Goal: Task Accomplishment & Management: Complete application form

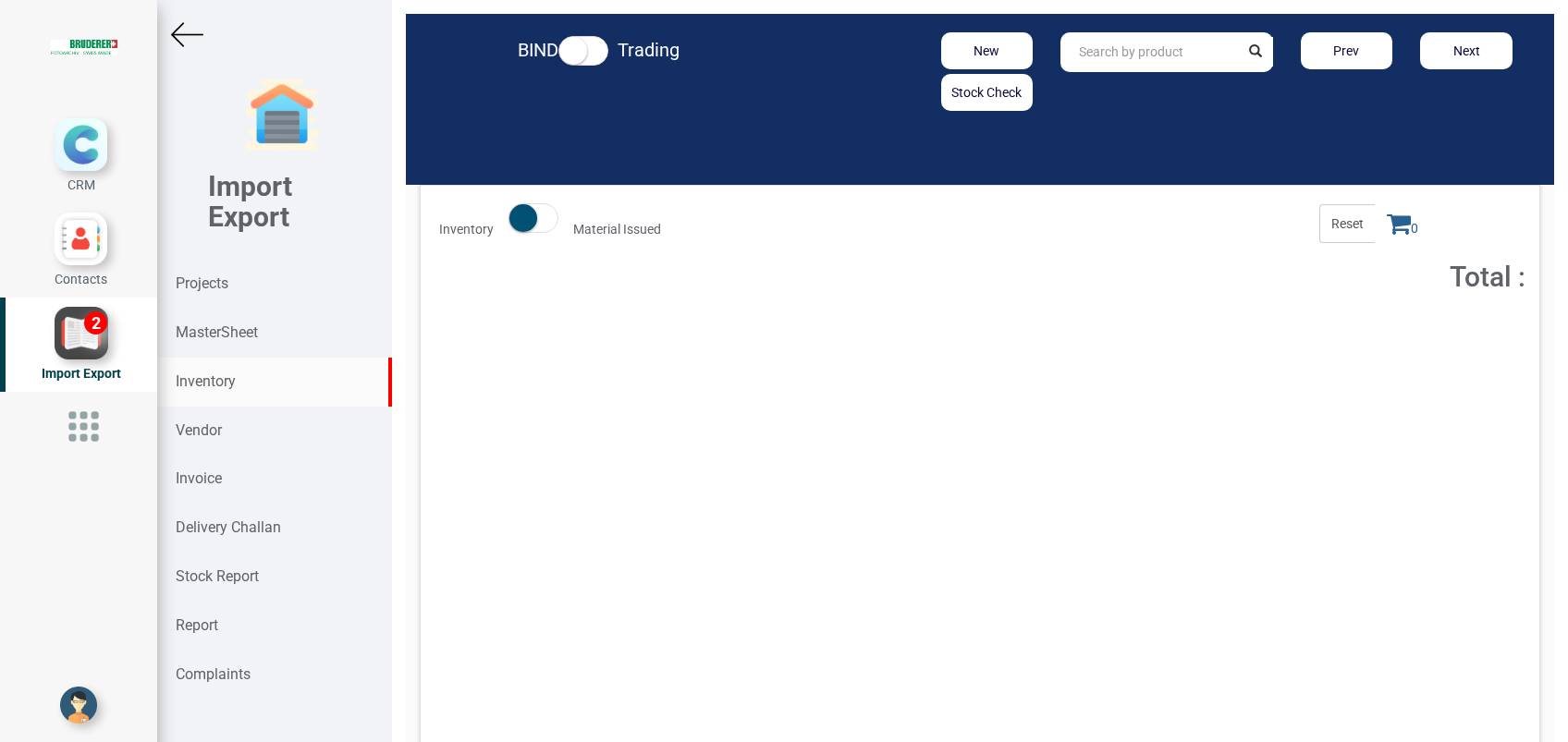
click at [1078, 53] on input "text" at bounding box center [1149, 52] width 178 height 40
paste input "97.1600.104.0"
type input "97.1600.104.0"
click at [1368, 346] on button "Add to Cart" at bounding box center [1383, 338] width 79 height 27
click at [1389, 216] on icon at bounding box center [1399, 224] width 24 height 26
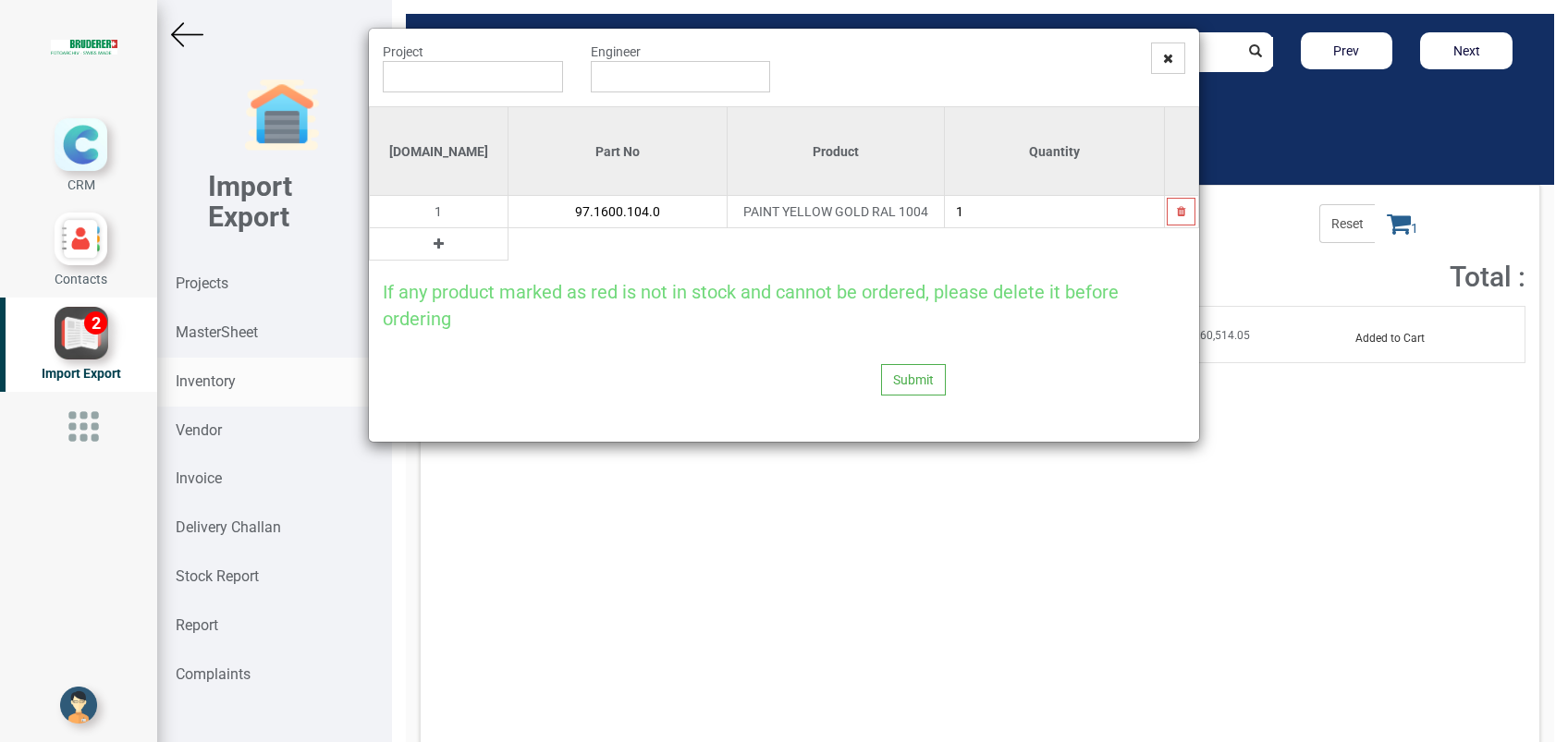
click at [433, 242] on icon at bounding box center [438, 244] width 10 height 13
click at [509, 245] on input "text" at bounding box center [618, 245] width 219 height 32
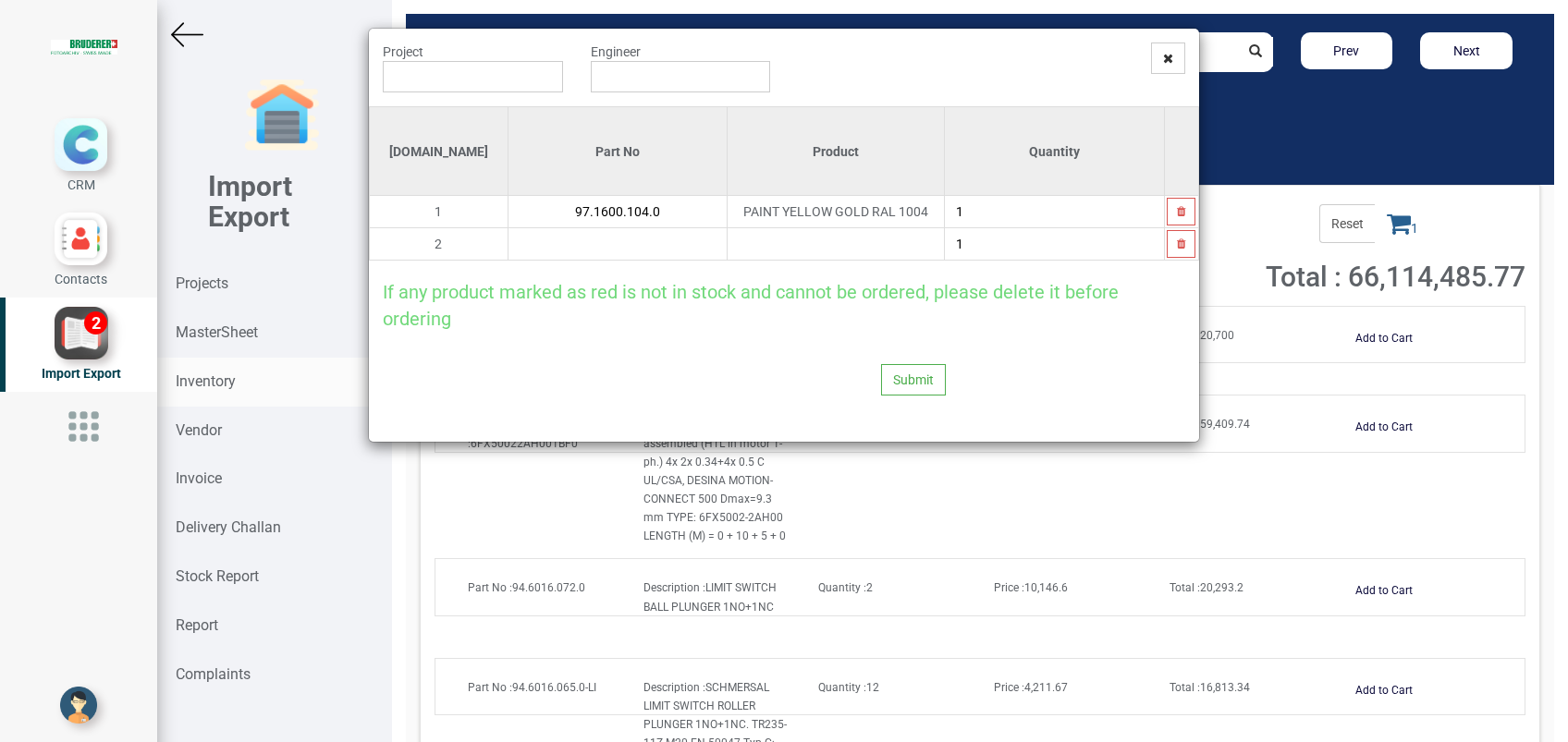
paste input "97.1600.716.0"
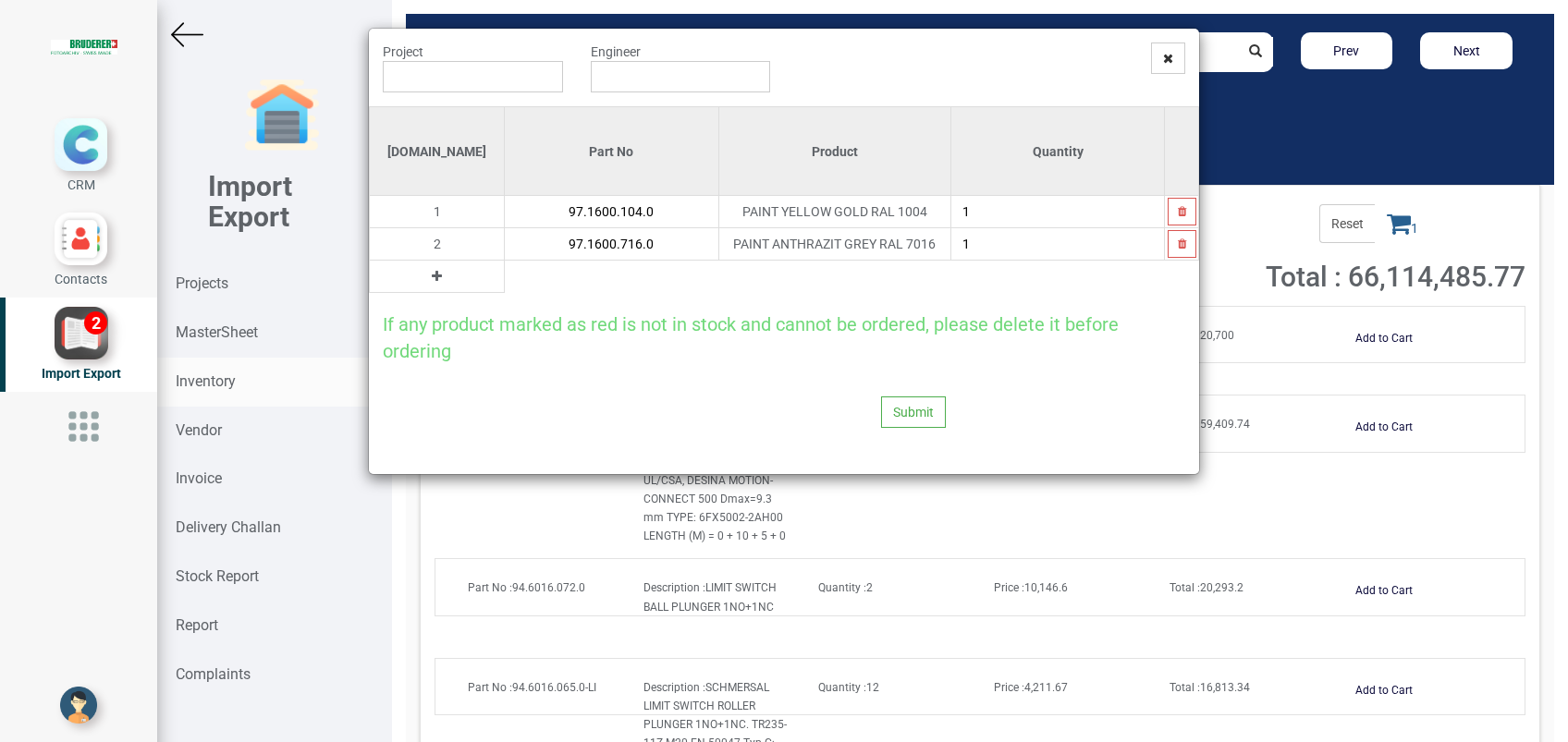
type input "97.1600.716.0"
drag, startPoint x: 412, startPoint y: 275, endPoint x: 472, endPoint y: 285, distance: 60.8
click at [472, 285] on table "Si.No Part No Product Quantity 1 97.1600.104.0 PAINT YELLOW GOLD RAL 1004 1 2 9…" at bounding box center [784, 199] width 831 height 187
click at [432, 279] on icon at bounding box center [436, 276] width 10 height 13
click at [505, 279] on input "text" at bounding box center [612, 276] width 214 height 32
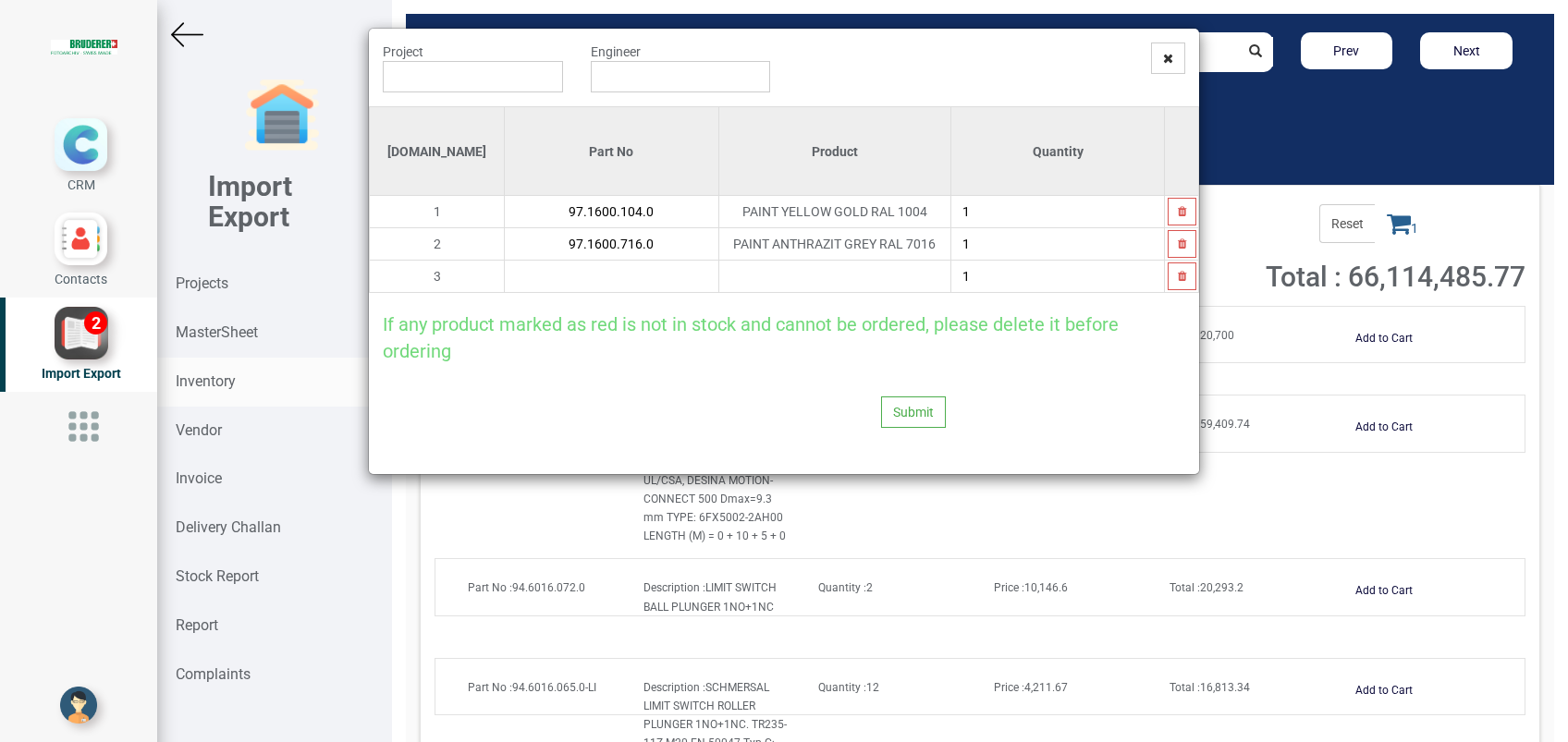
paste input "97.1600.113.0"
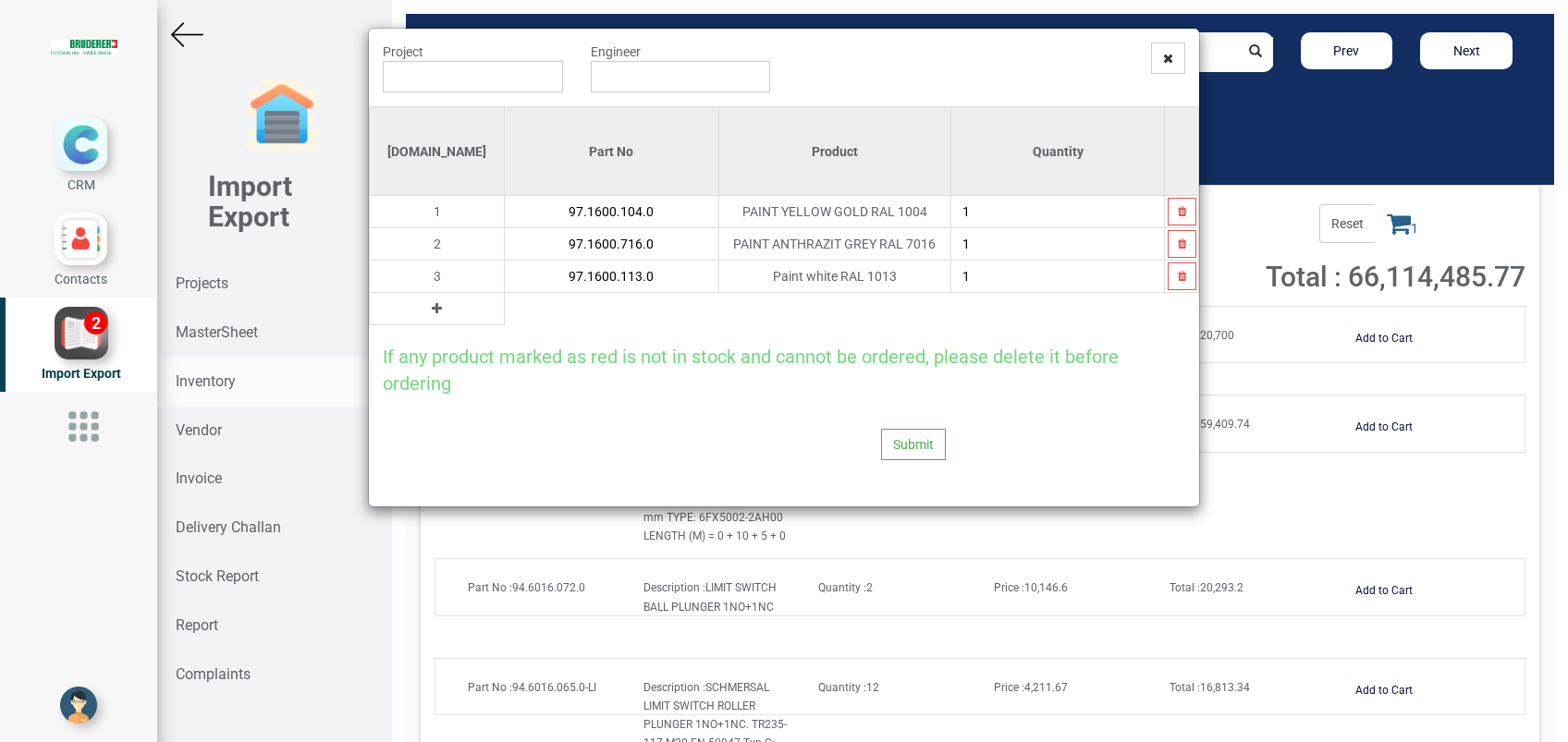
type input "97.1600.113.0"
type input "3"
click at [426, 306] on button at bounding box center [436, 309] width 21 height 20
click at [505, 311] on input "text" at bounding box center [612, 309] width 214 height 32
paste input "97.1600.010.0"
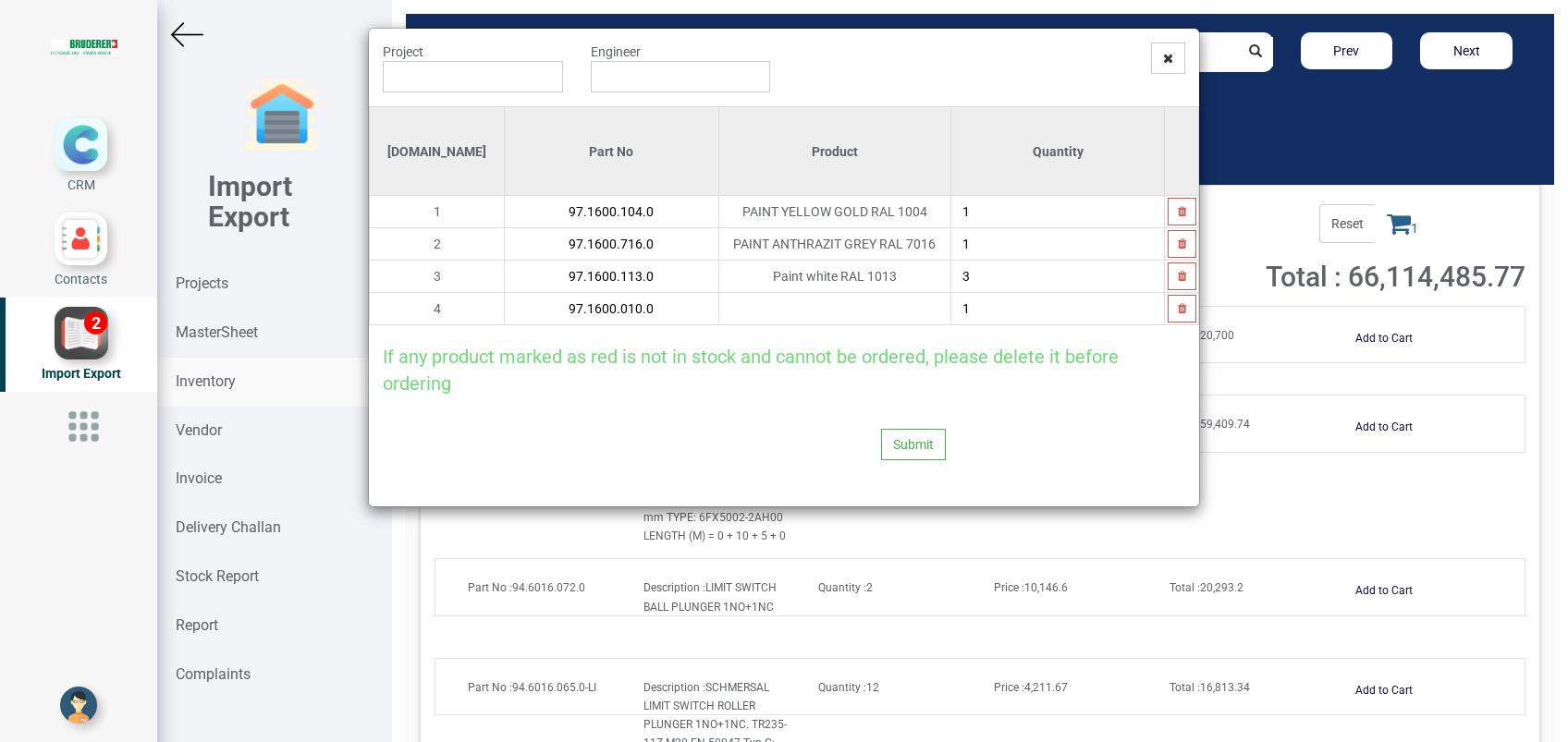
type input "97.1600.010.0"
click at [550, 341] on link "97.1600.010.0" at bounding box center [512, 344] width 146 height 24
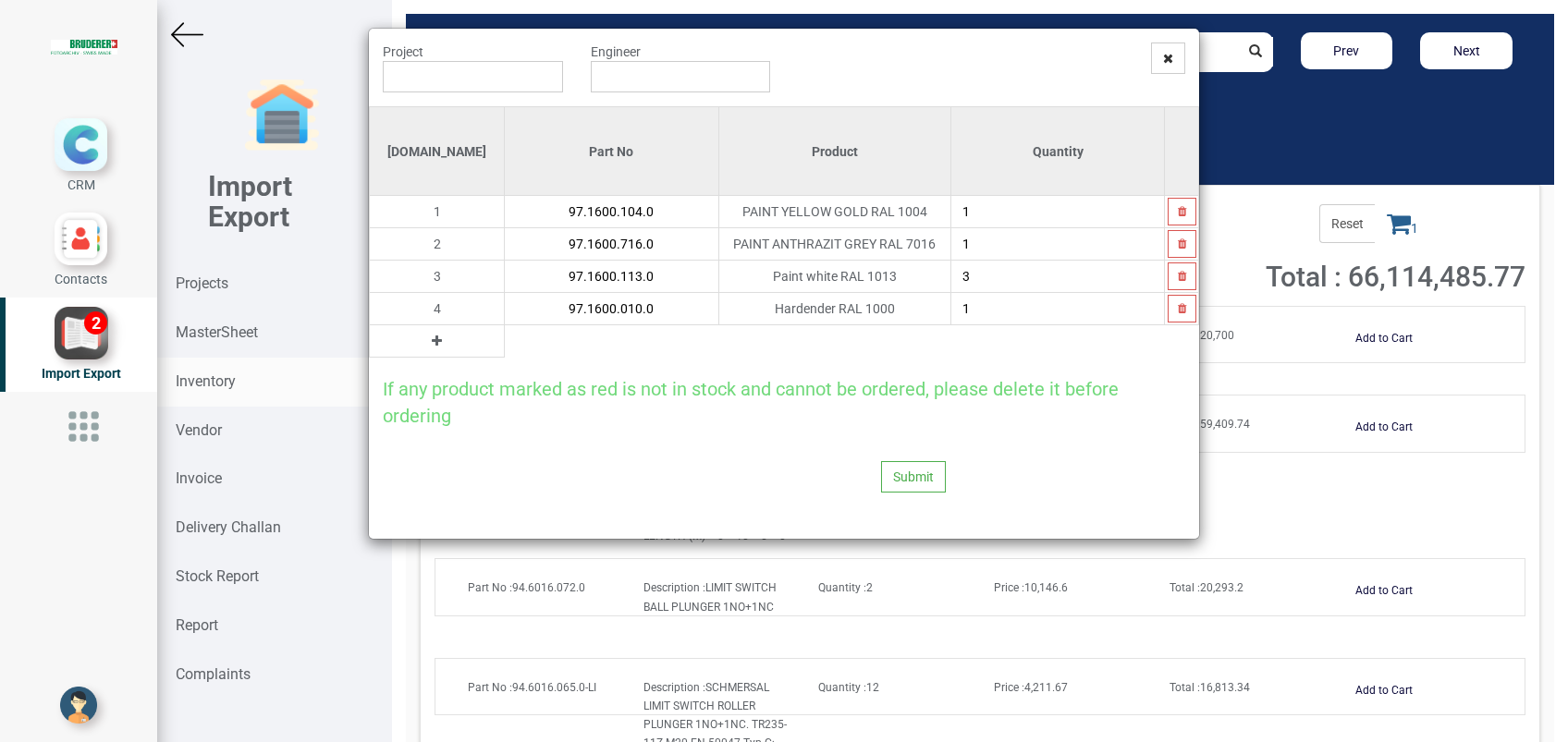
type input "4"
type input "3"
click at [497, 77] on input "text" at bounding box center [473, 77] width 180 height 32
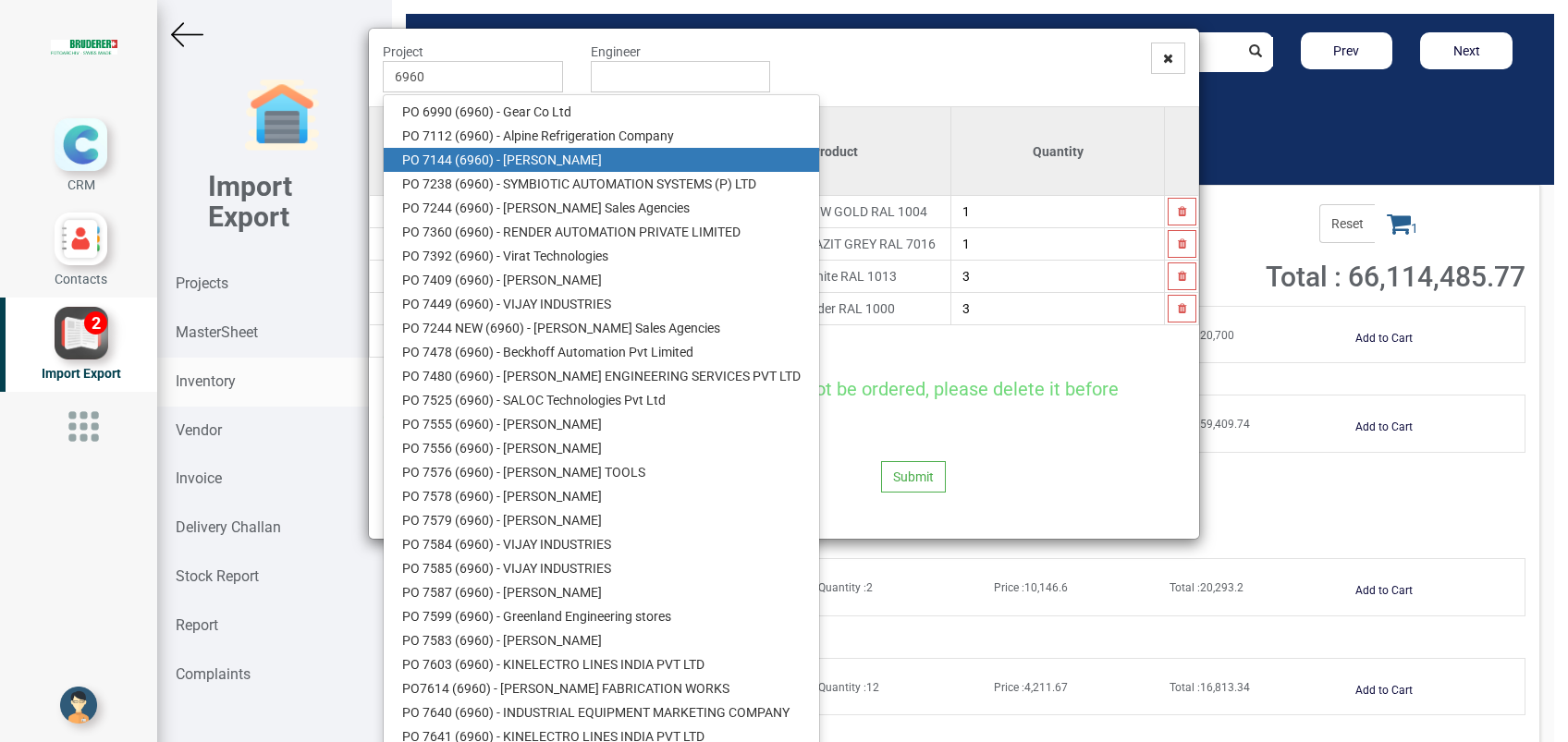
click at [583, 163] on link "PO 7144 ( 6960 ) - BRUDERER AG" at bounding box center [602, 160] width 435 height 24
type input "PO 7144 ( 6960 ) - BRUDERER AG"
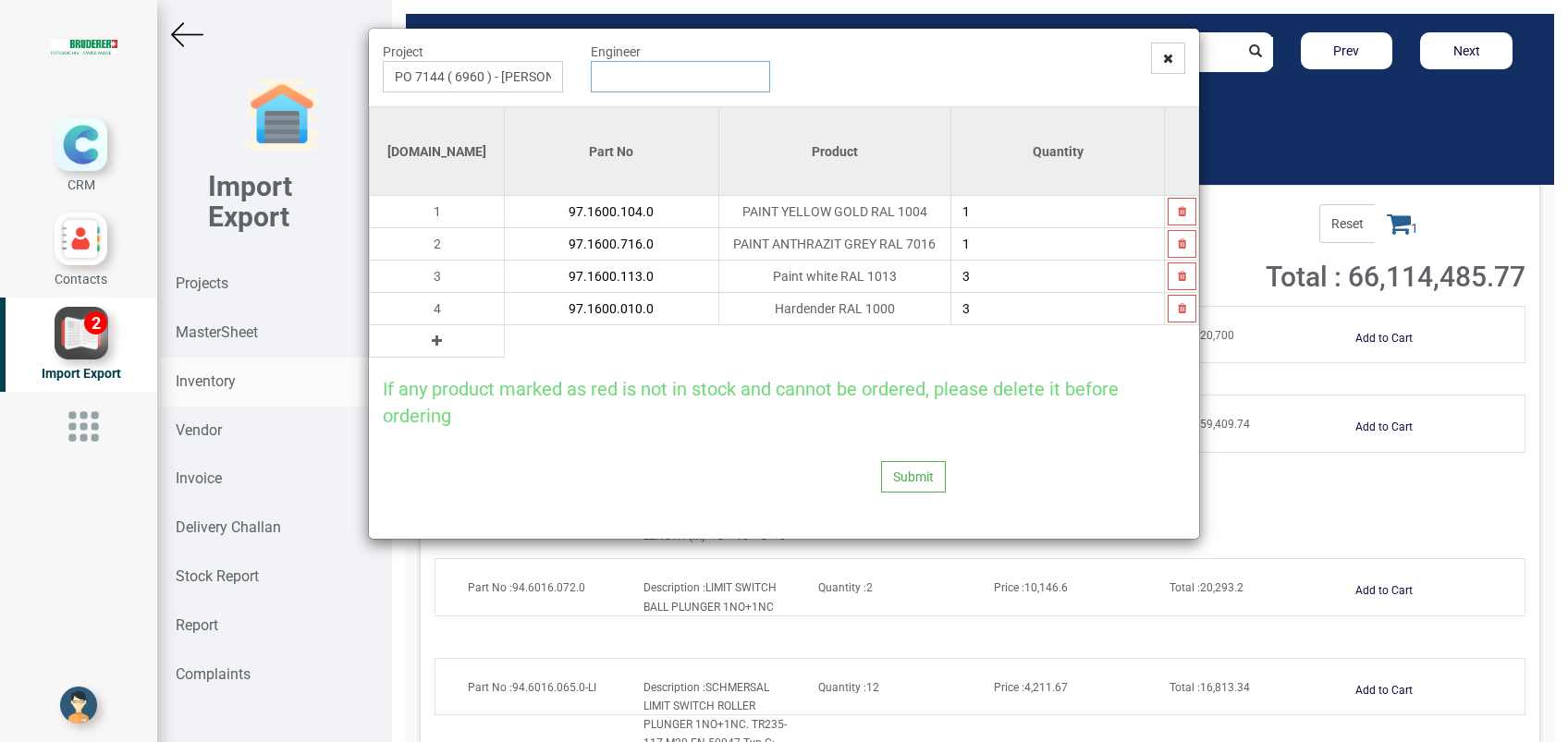
click at [650, 89] on input "text" at bounding box center [681, 77] width 180 height 32
click at [658, 112] on link "G opinath Anandan" at bounding box center [664, 112] width 146 height 24
type input "[PERSON_NAME]"
click at [902, 463] on button "Submit" at bounding box center [913, 477] width 65 height 32
click at [877, 420] on button "Yes" at bounding box center [878, 426] width 59 height 32
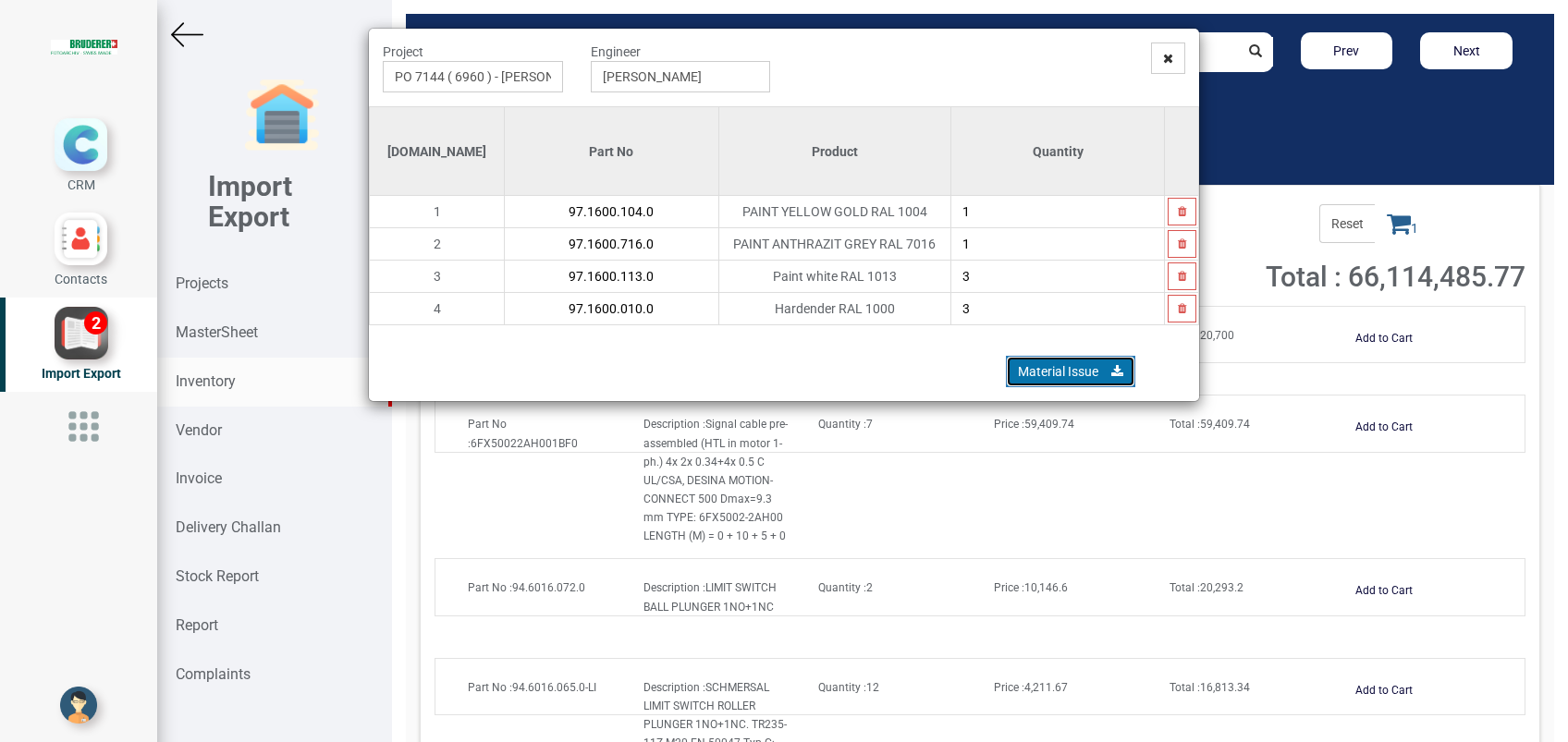
click at [1023, 371] on link "Material Issue" at bounding box center [1070, 372] width 129 height 32
click at [1169, 61] on icon at bounding box center [1168, 59] width 10 height 13
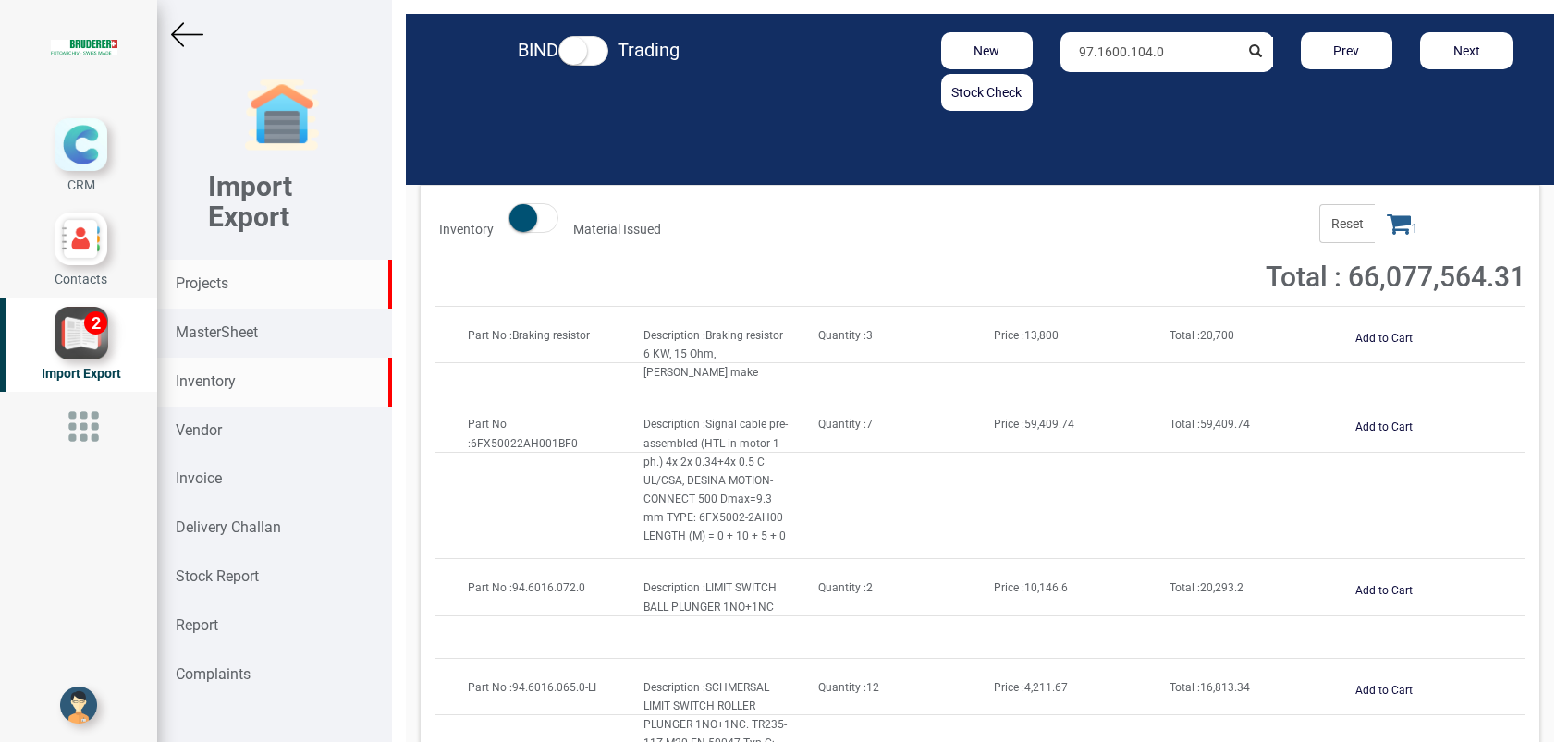
click at [205, 278] on strong "Projects" at bounding box center [202, 283] width 53 height 18
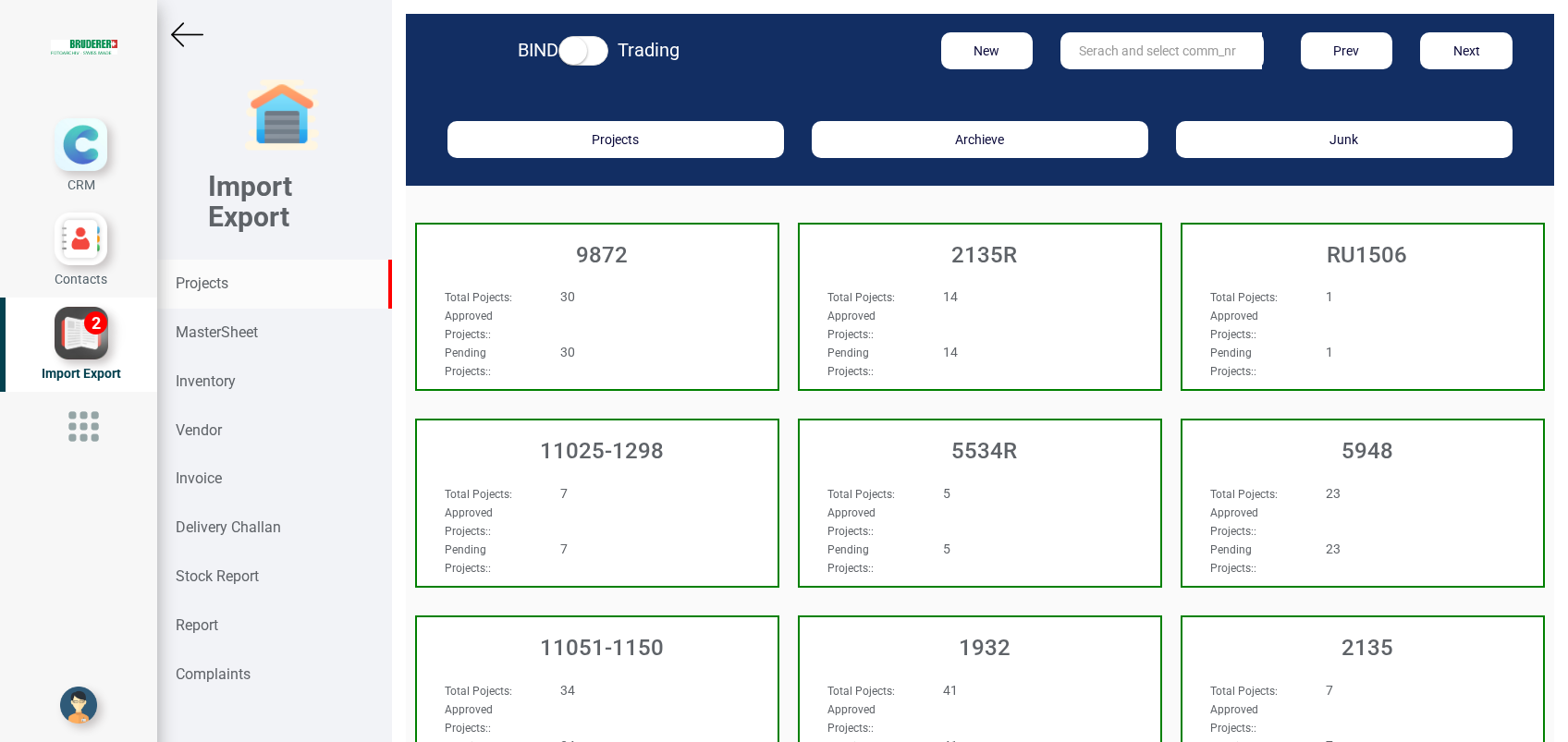
click at [226, 286] on strong "Projects" at bounding box center [202, 283] width 53 height 18
click at [1108, 49] on input "text" at bounding box center [1161, 51] width 202 height 37
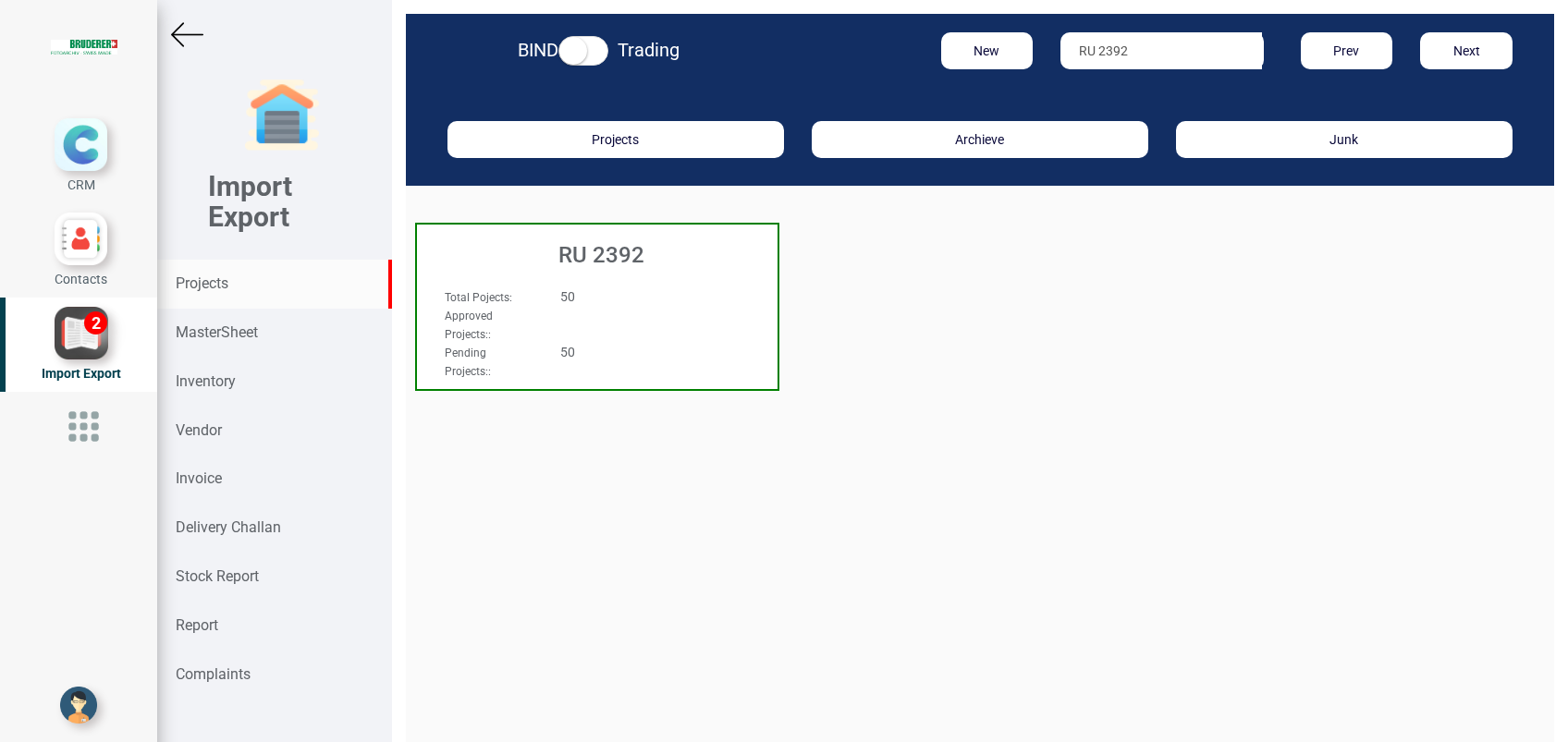
type input "RU 2392"
click at [631, 247] on h3 "RU 2392" at bounding box center [602, 255] width 352 height 24
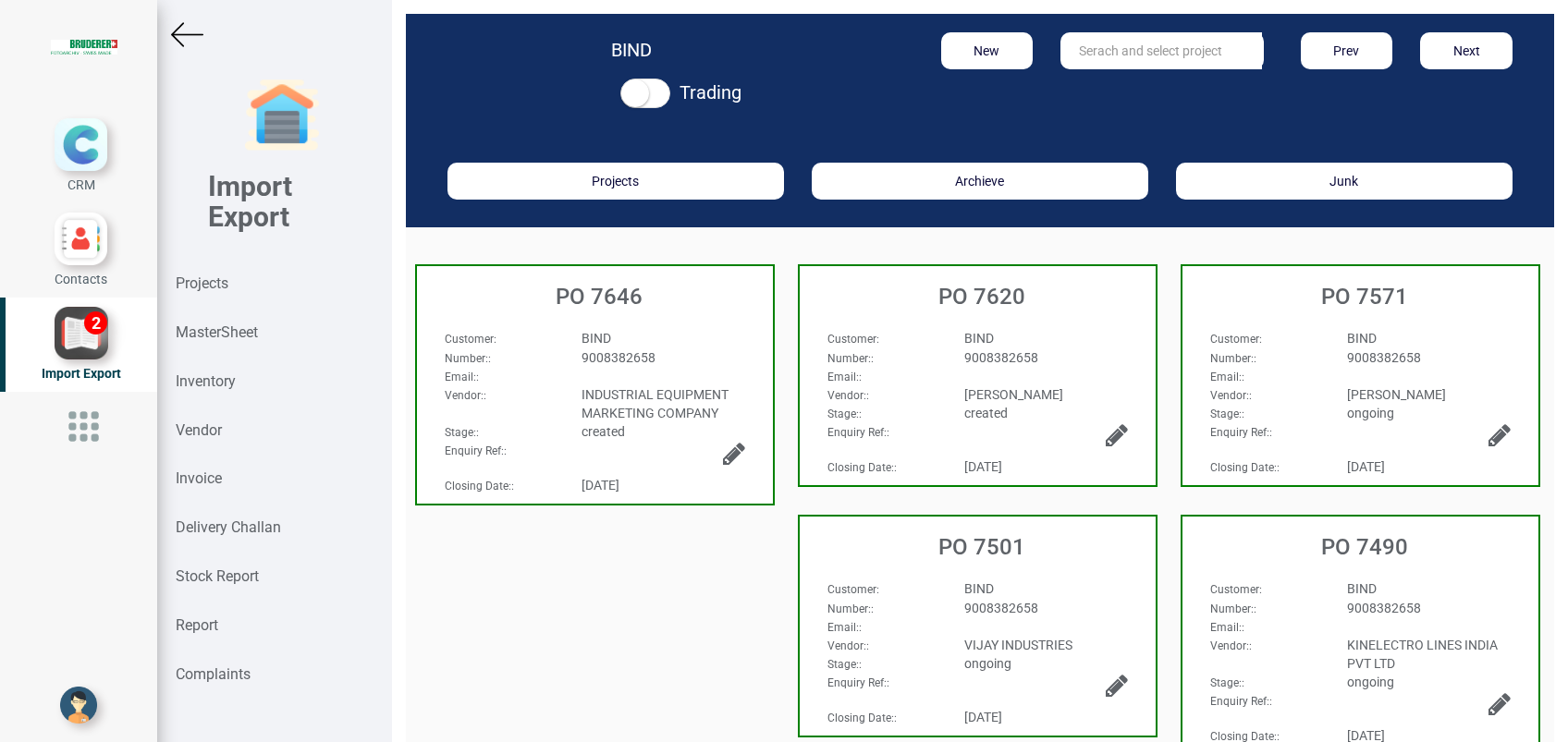
click at [975, 331] on span "BIND" at bounding box center [979, 338] width 30 height 15
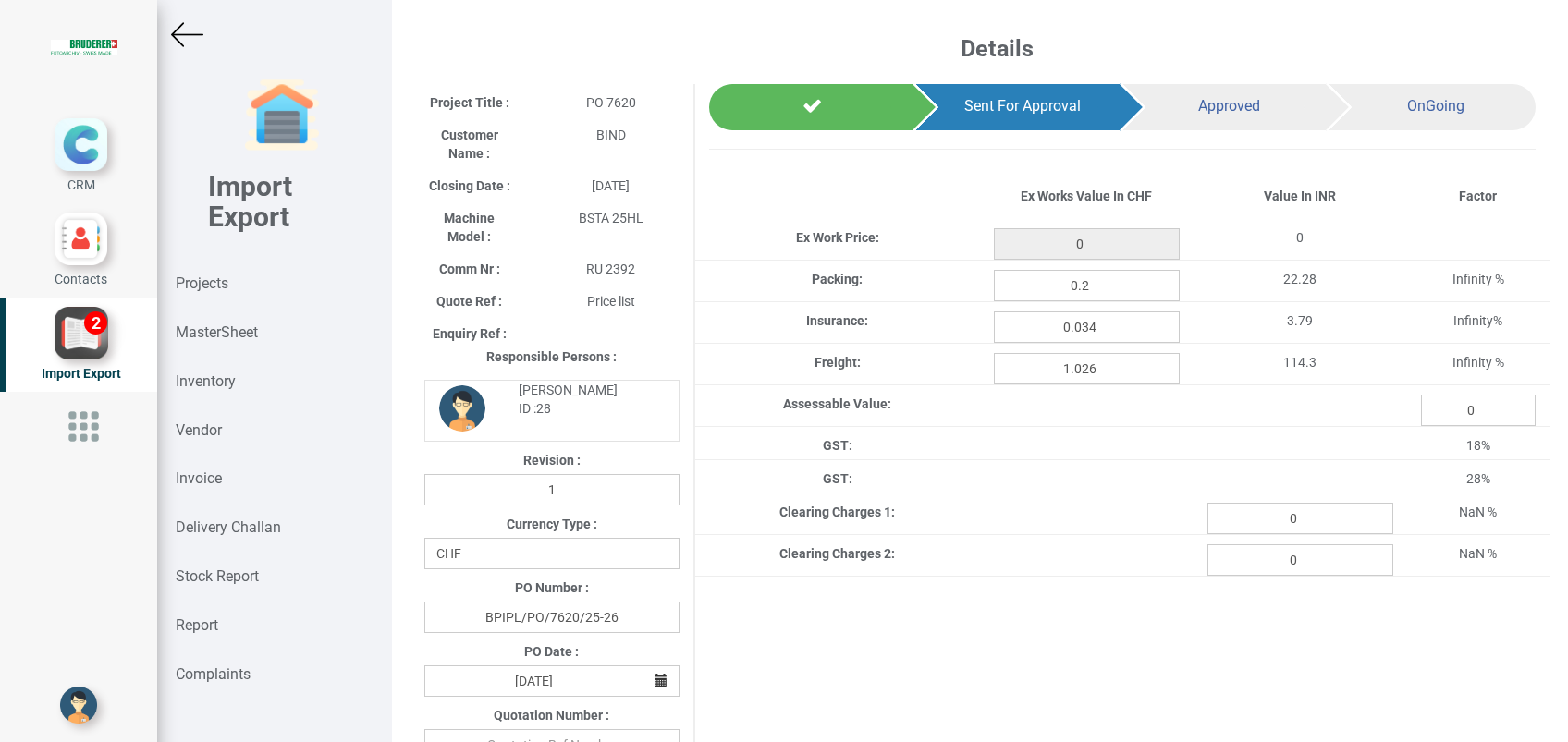
type input "25.8"
click at [1306, 514] on input "0" at bounding box center [1300, 519] width 186 height 32
type input "5"
type input "15.48"
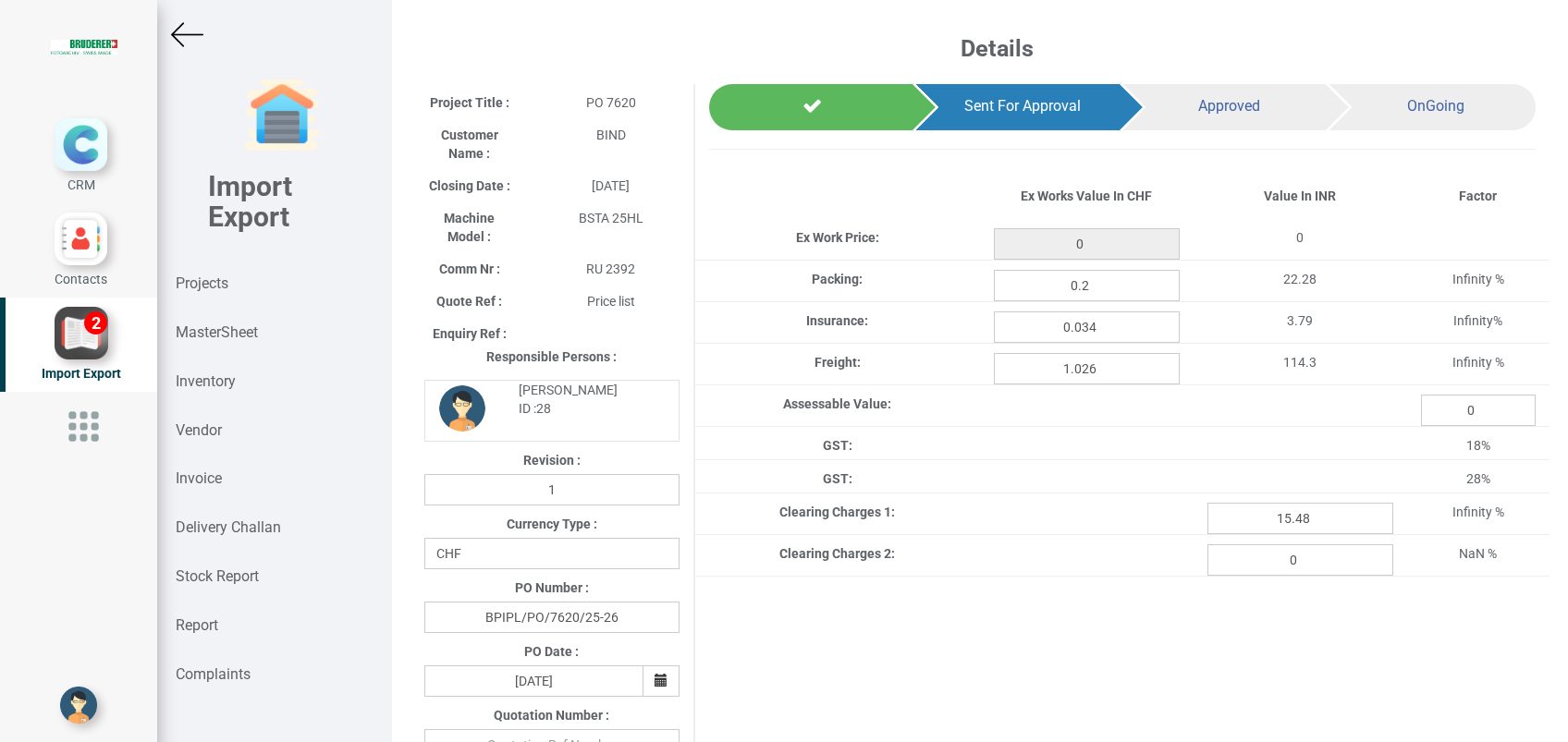
type input "25.8"
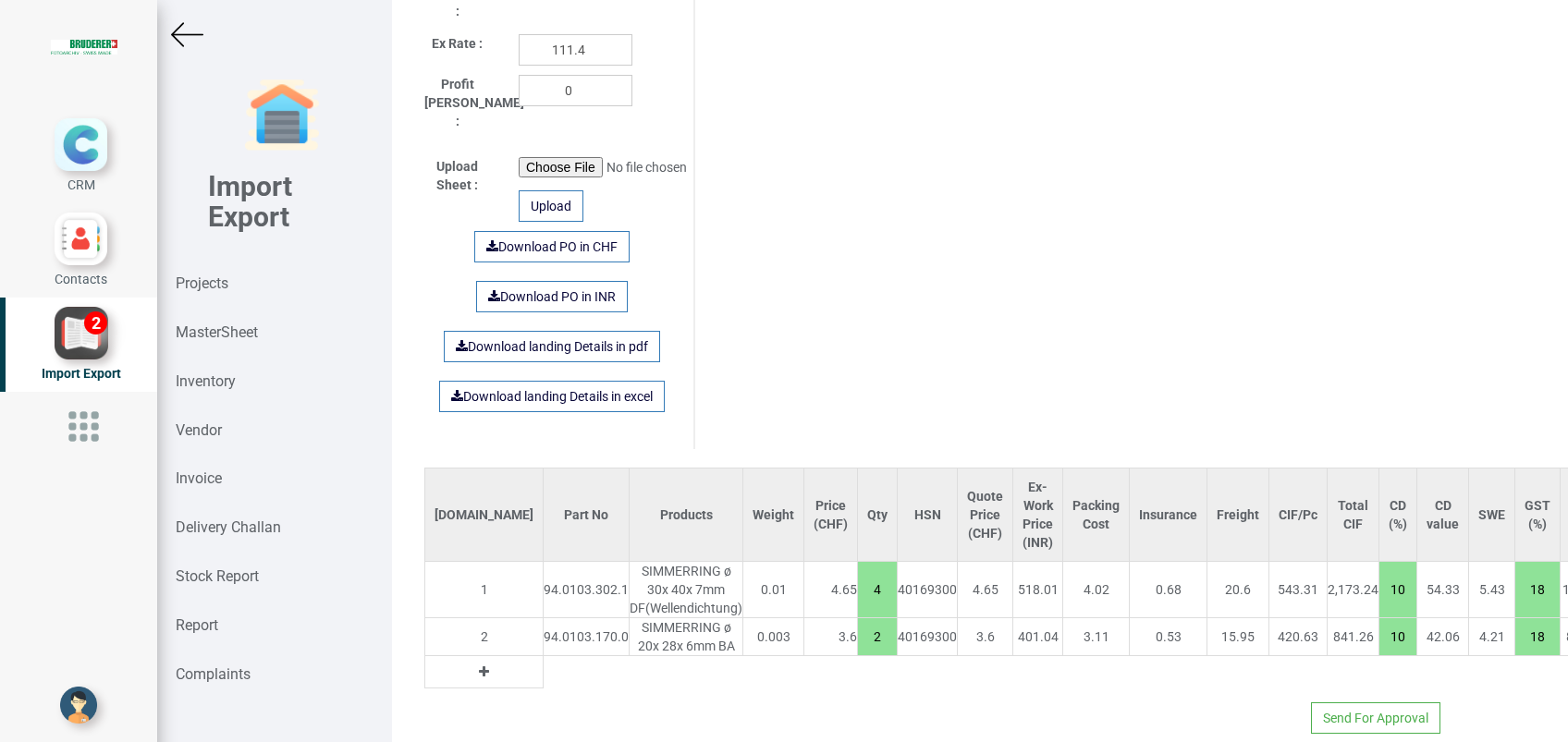
scroll to position [1040, 0]
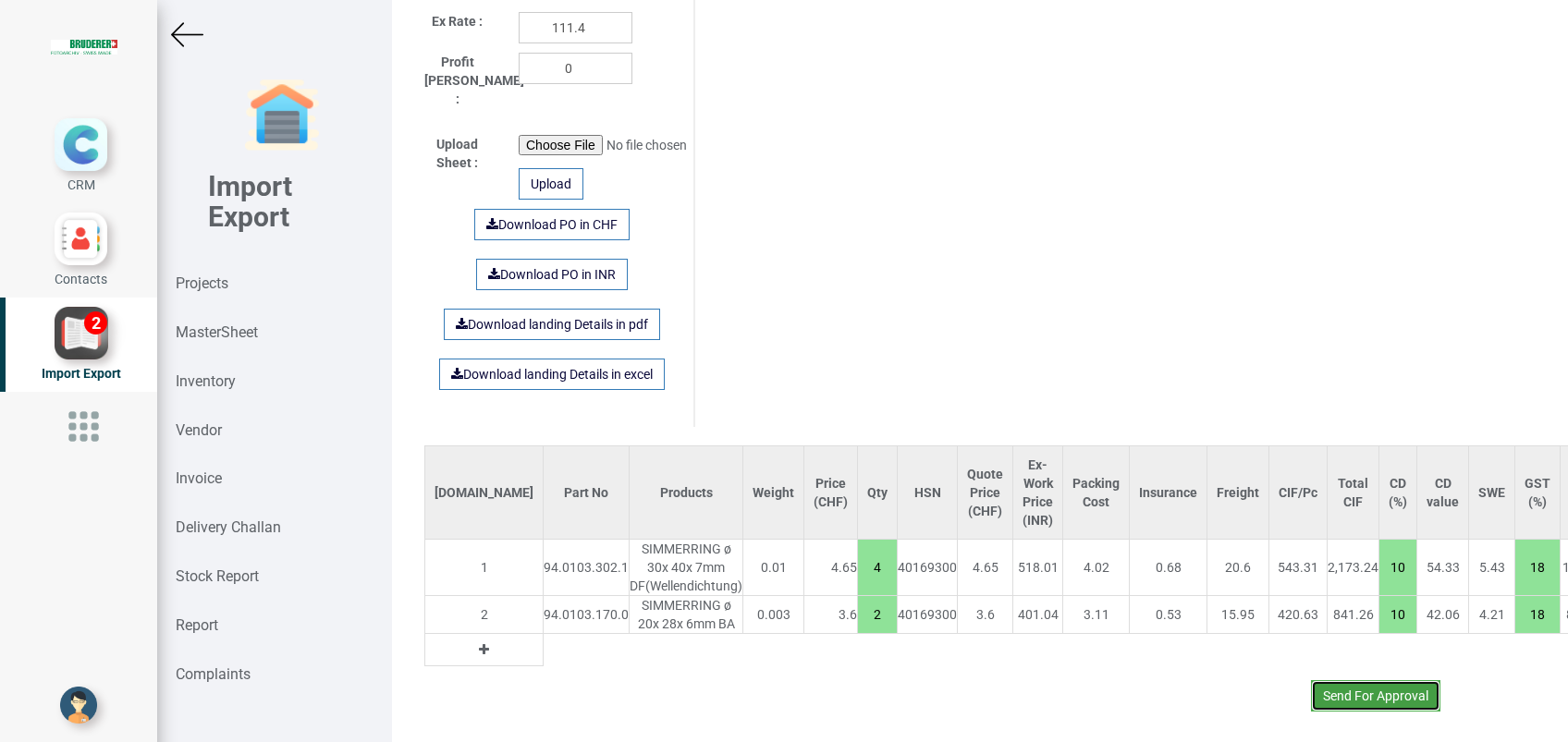
click at [1354, 681] on button "Send For Approval" at bounding box center [1375, 696] width 129 height 32
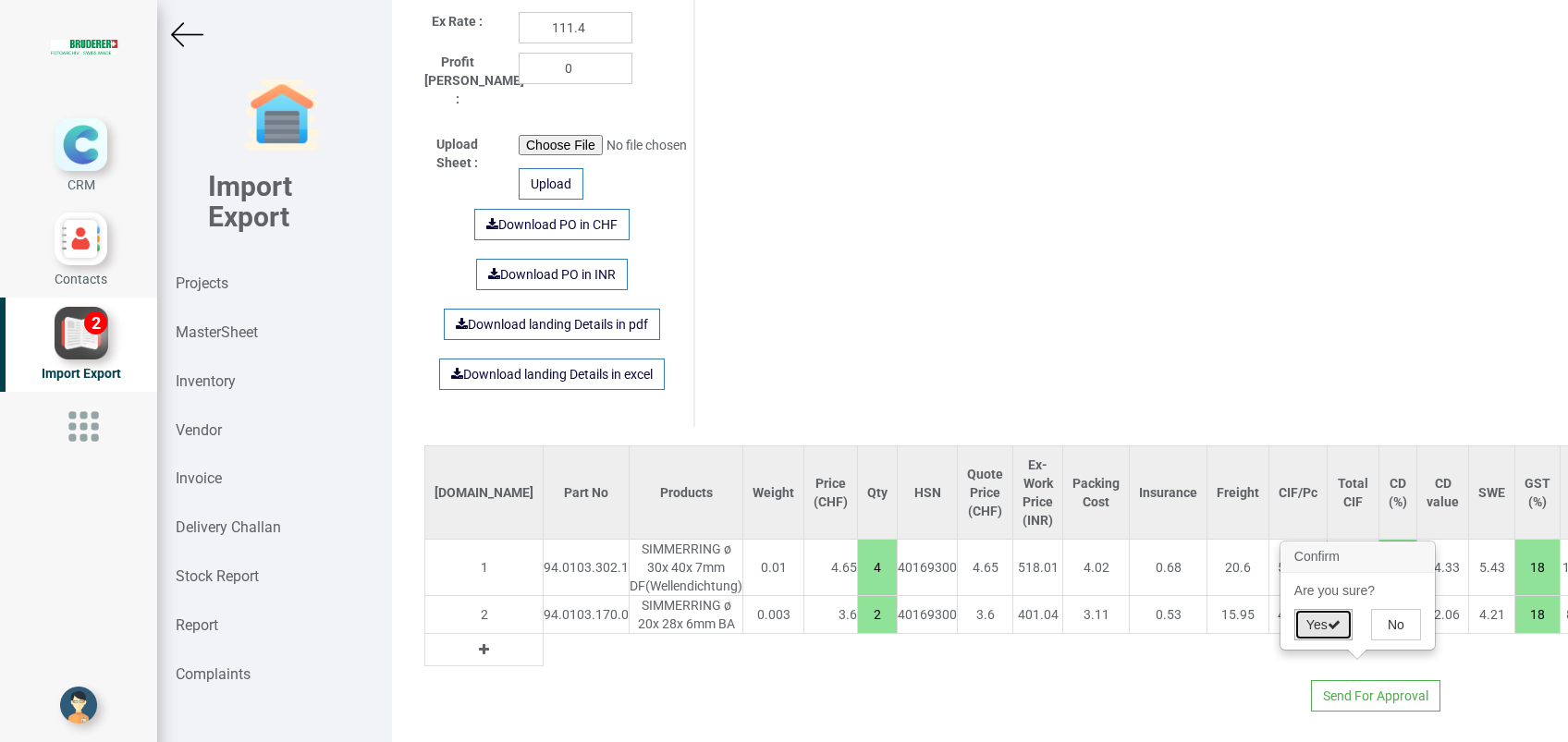
click at [1324, 626] on button "Yes" at bounding box center [1323, 625] width 59 height 32
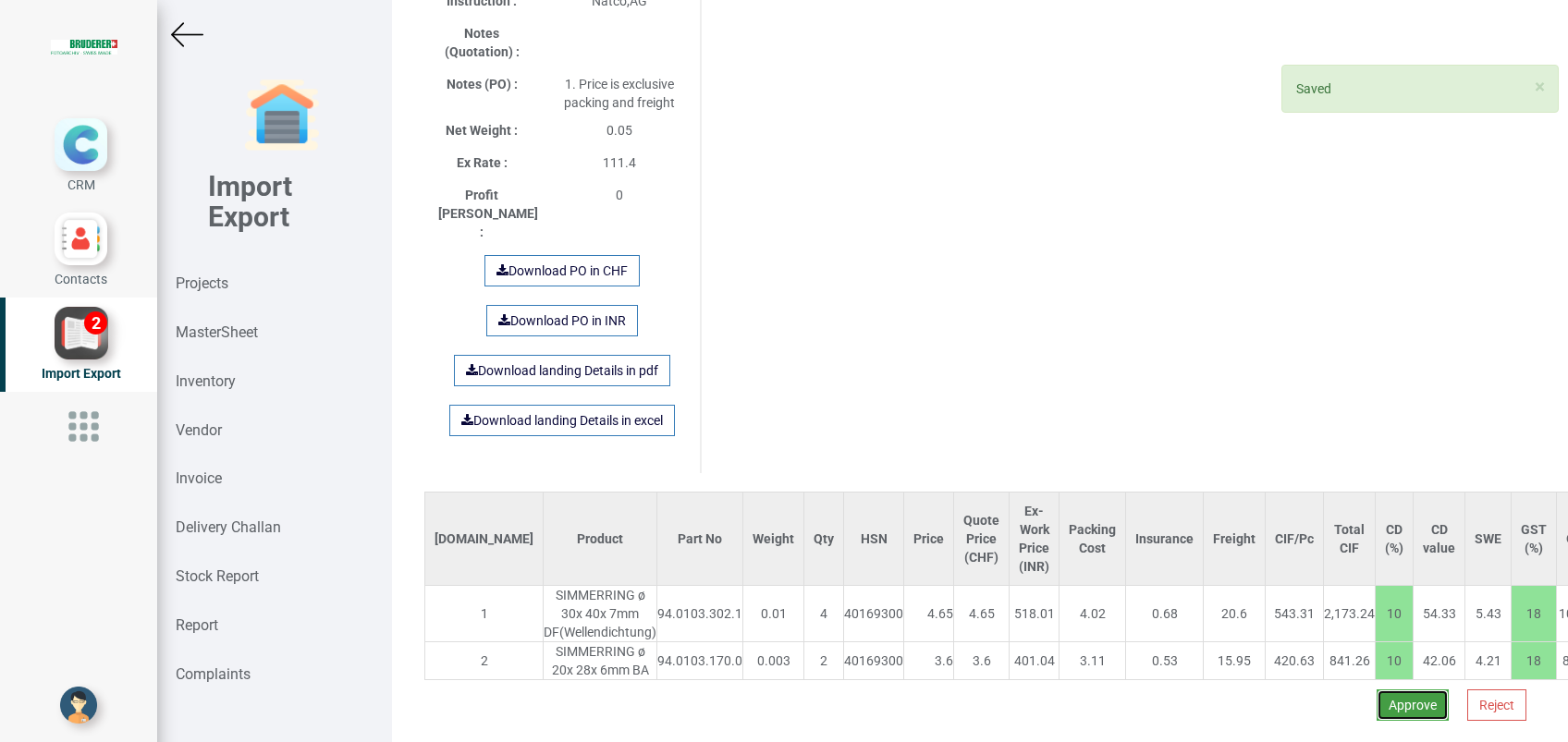
click at [1376, 690] on button "Approve" at bounding box center [1413, 706] width 73 height 32
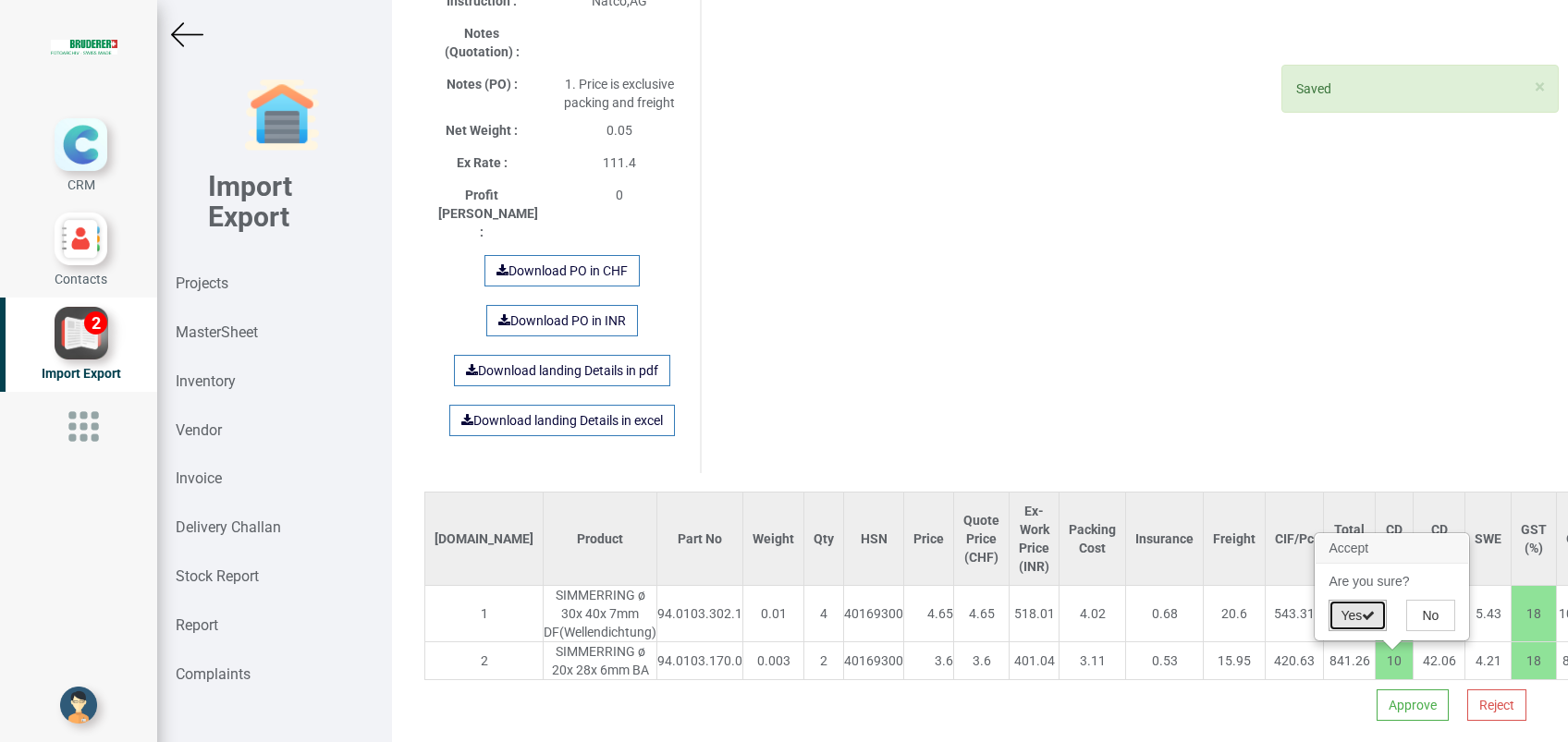
click at [1335, 612] on button "Yes" at bounding box center [1358, 616] width 59 height 32
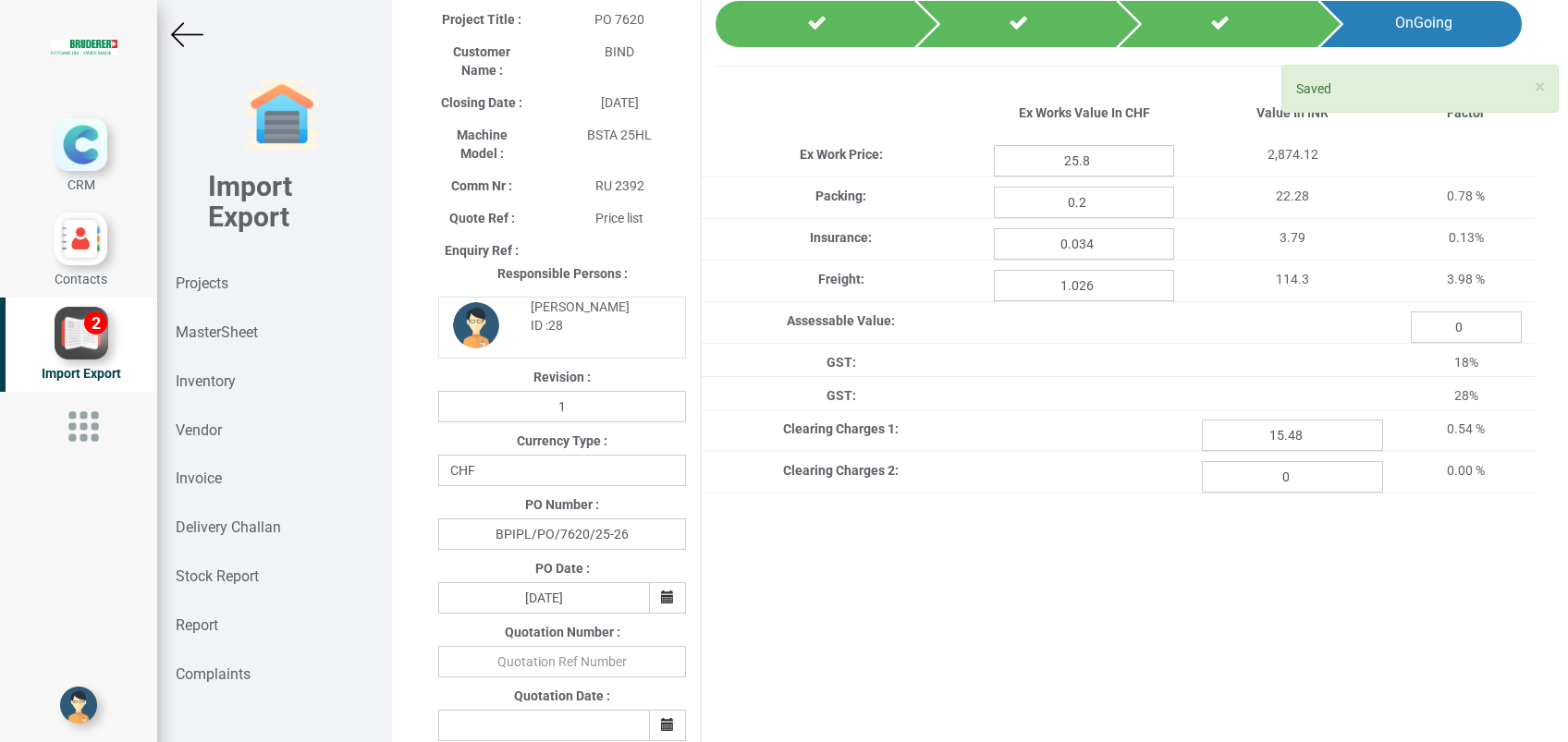
scroll to position [67, 0]
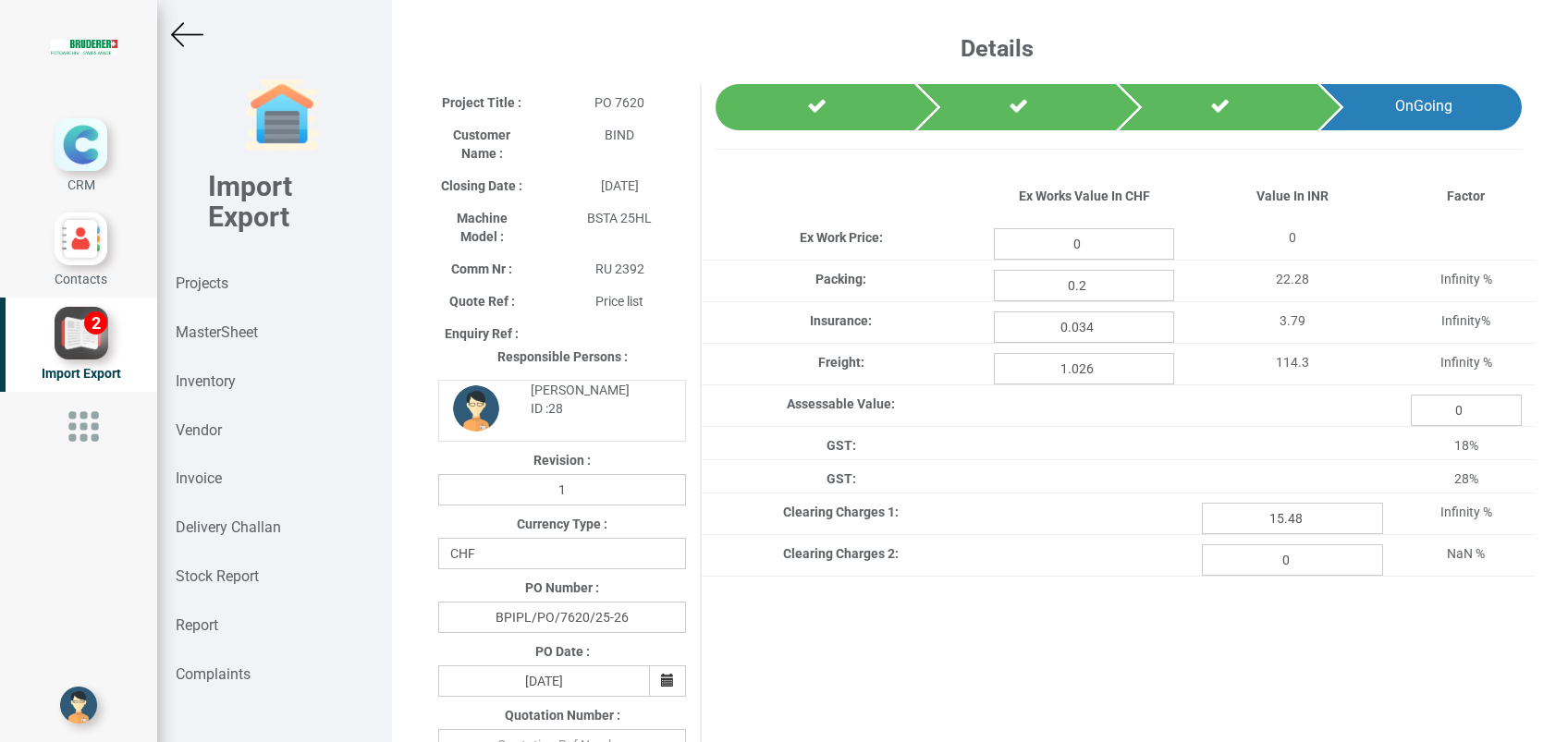
type input "25.8"
click at [1093, 285] on input "0.2" at bounding box center [1084, 285] width 180 height 32
type input "0.22"
type input "25.8"
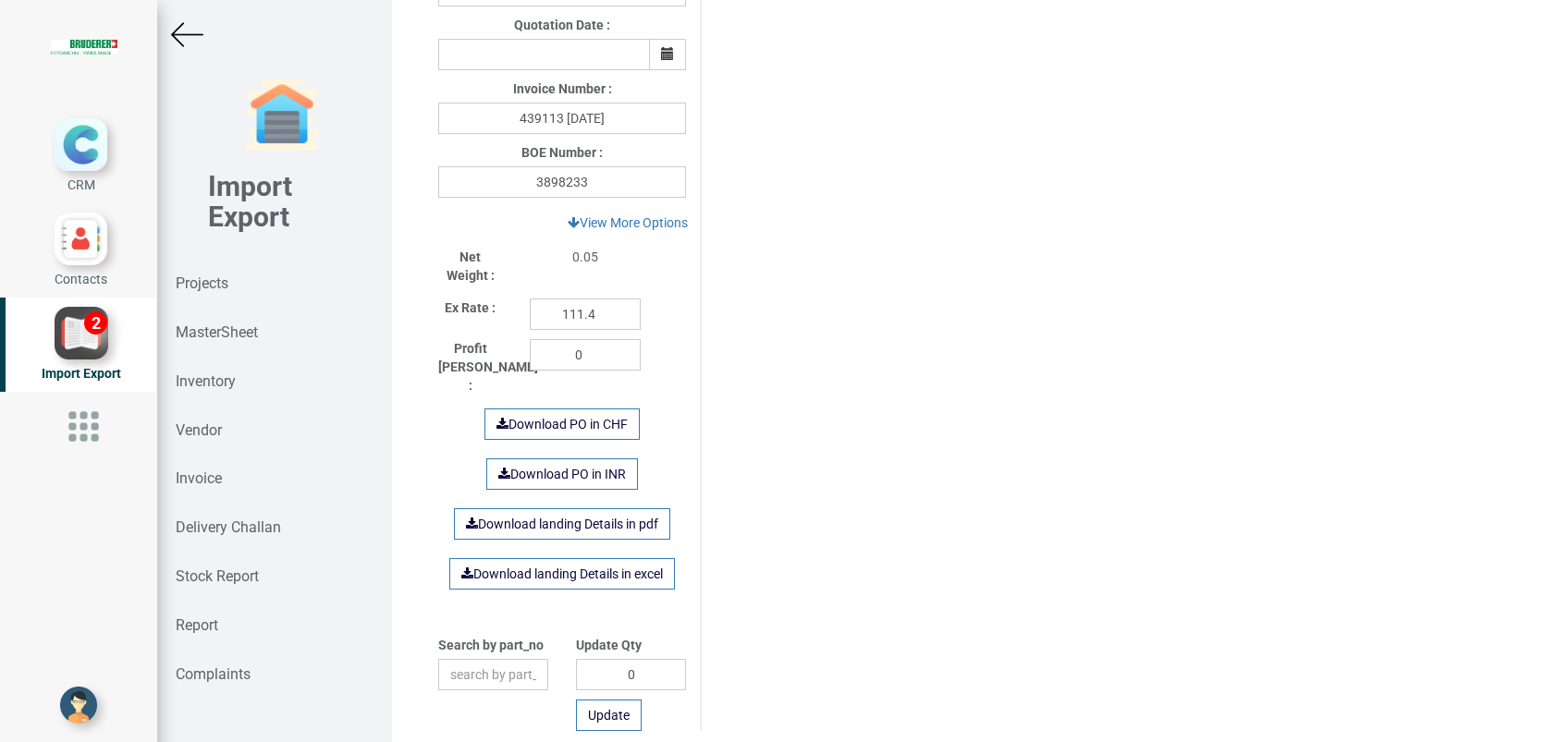
scroll to position [1008, 0]
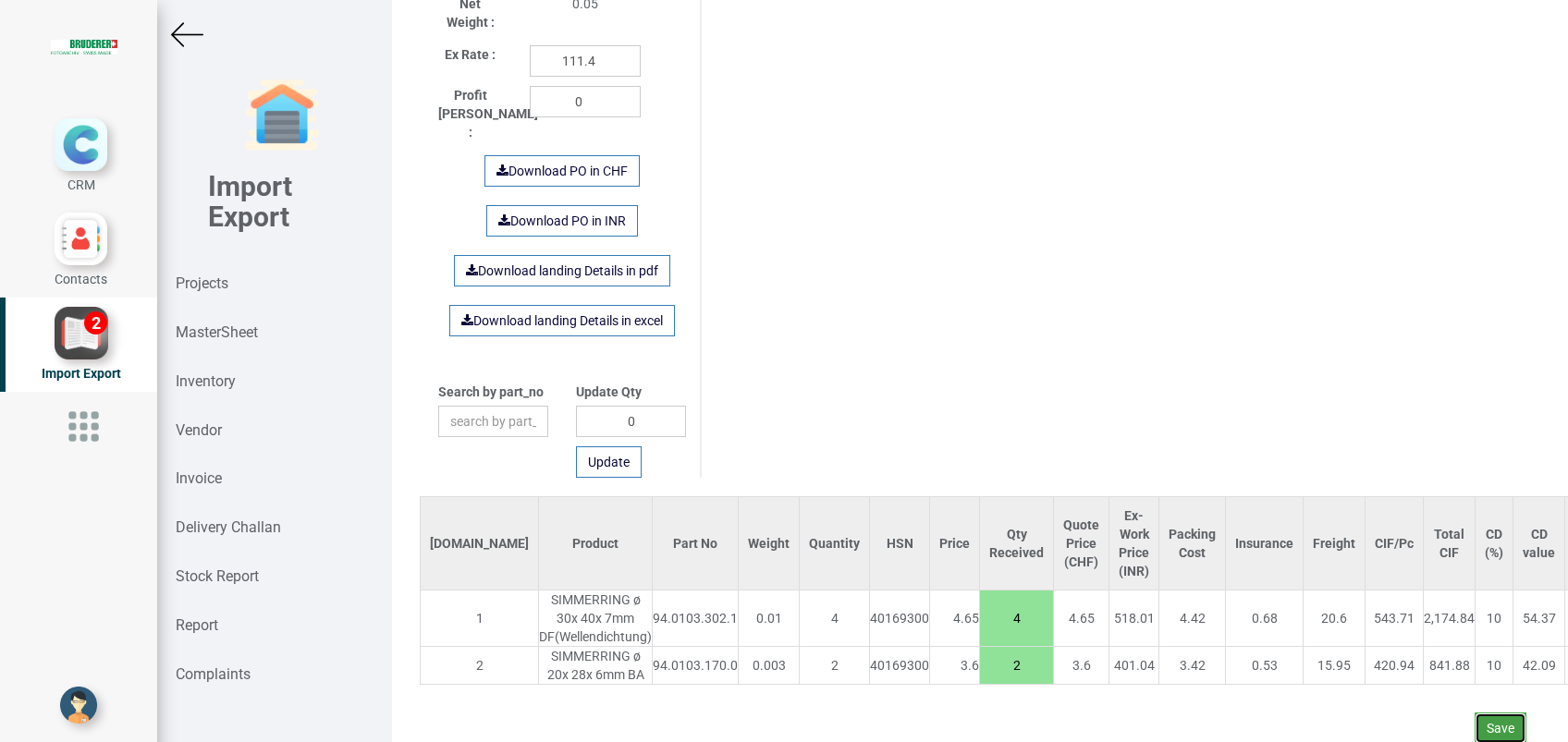
click at [1475, 712] on button "Save" at bounding box center [1501, 728] width 52 height 32
click at [1437, 658] on button "Yes" at bounding box center [1446, 657] width 59 height 32
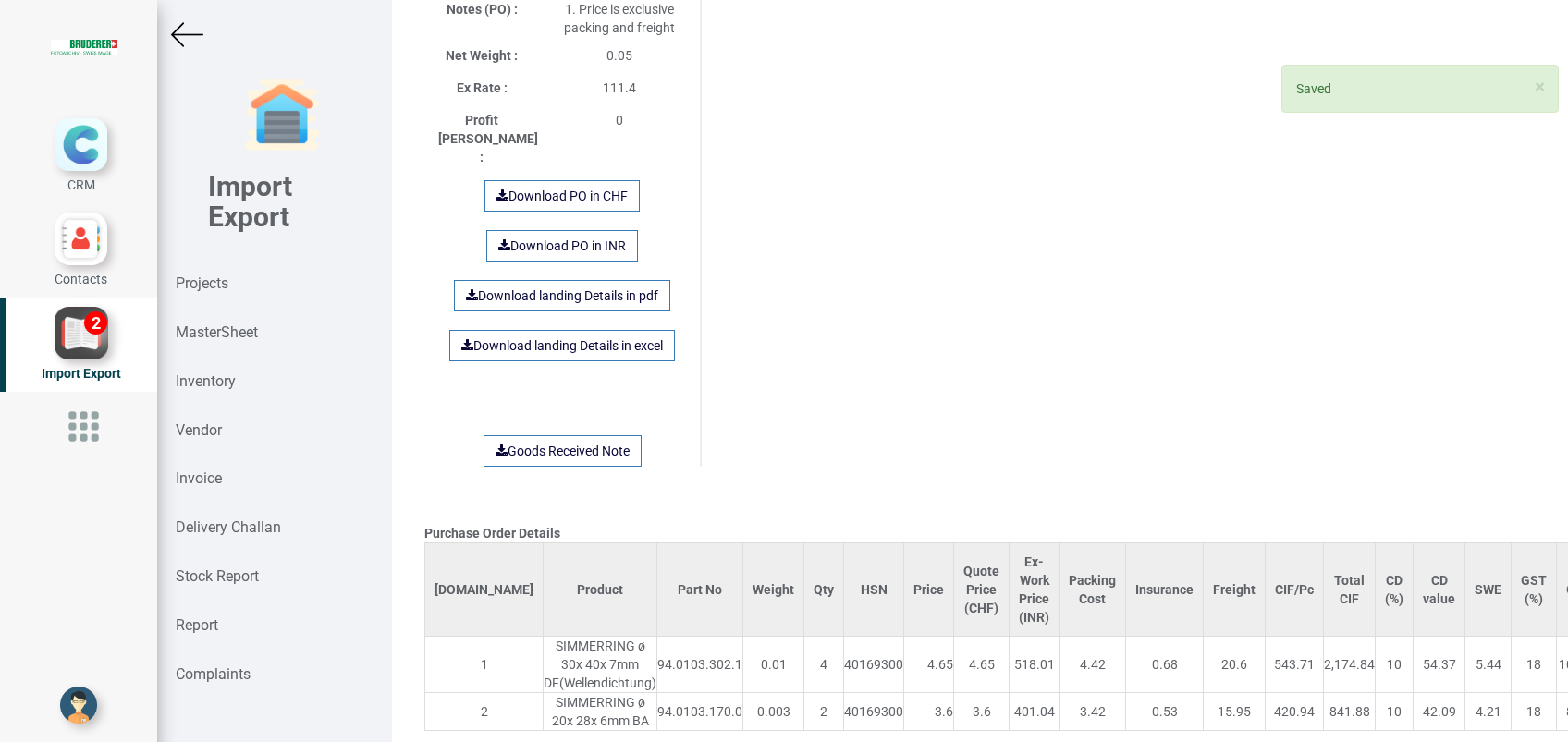
scroll to position [1367, 0]
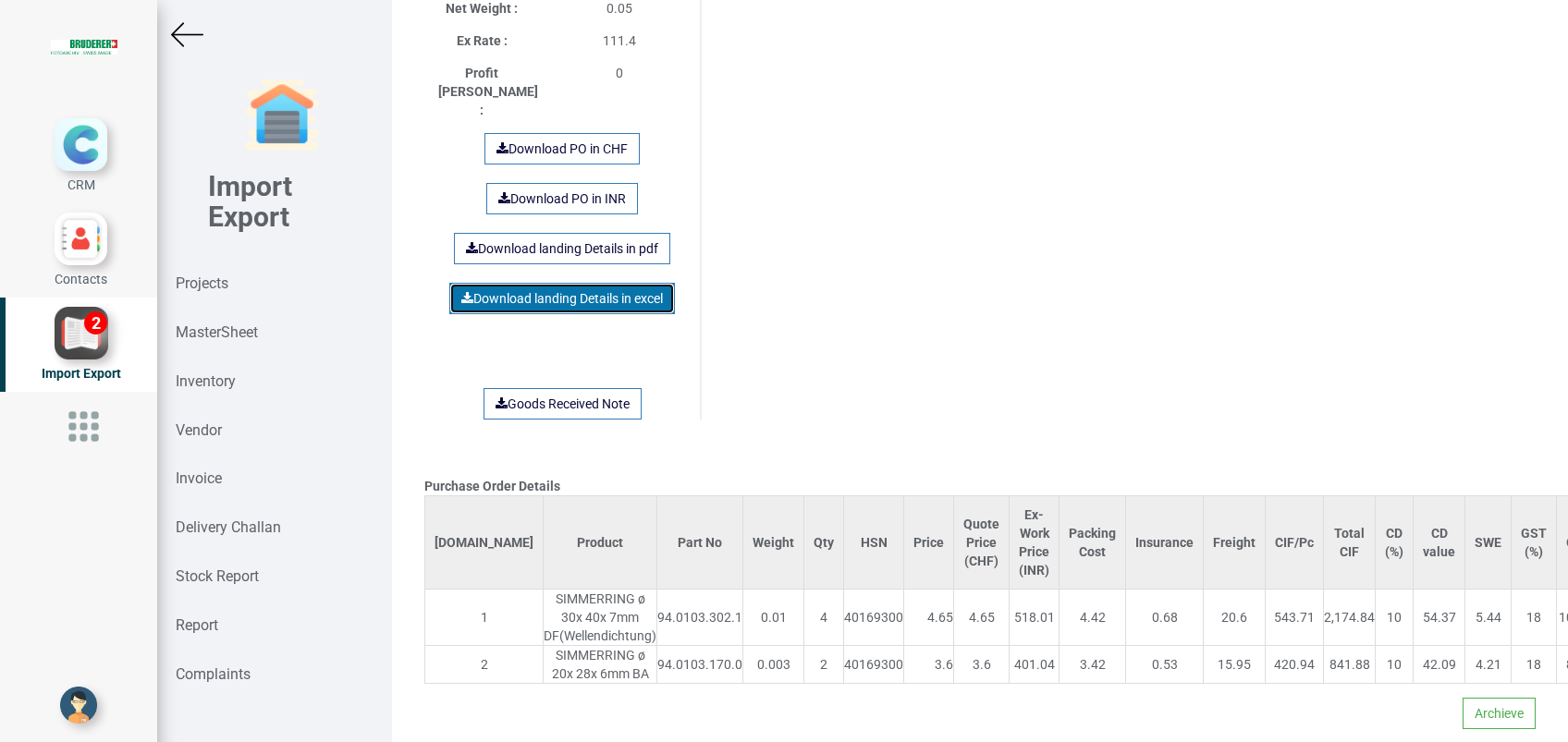
click at [557, 283] on link "Download landing Details in excel" at bounding box center [562, 298] width 226 height 32
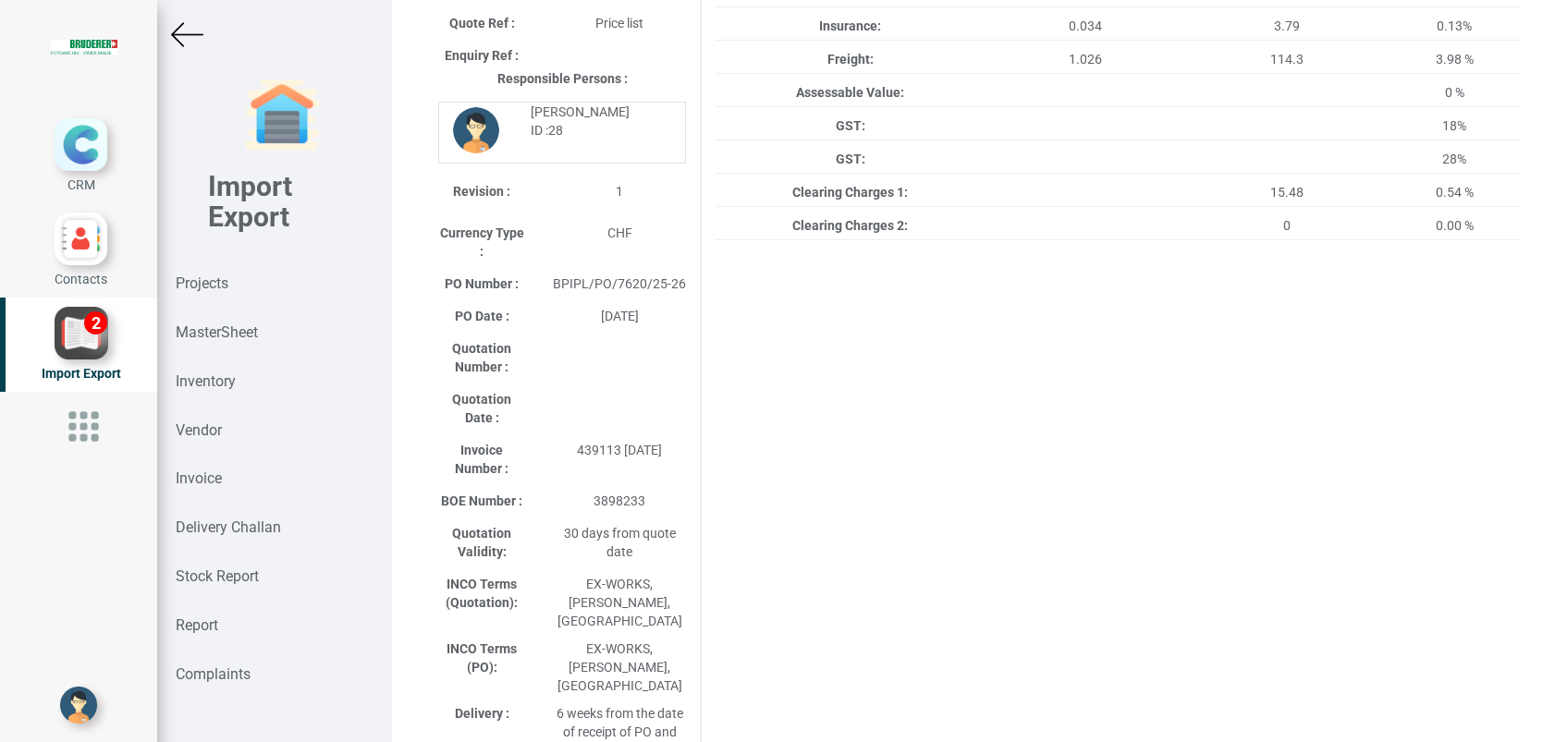
scroll to position [0, 0]
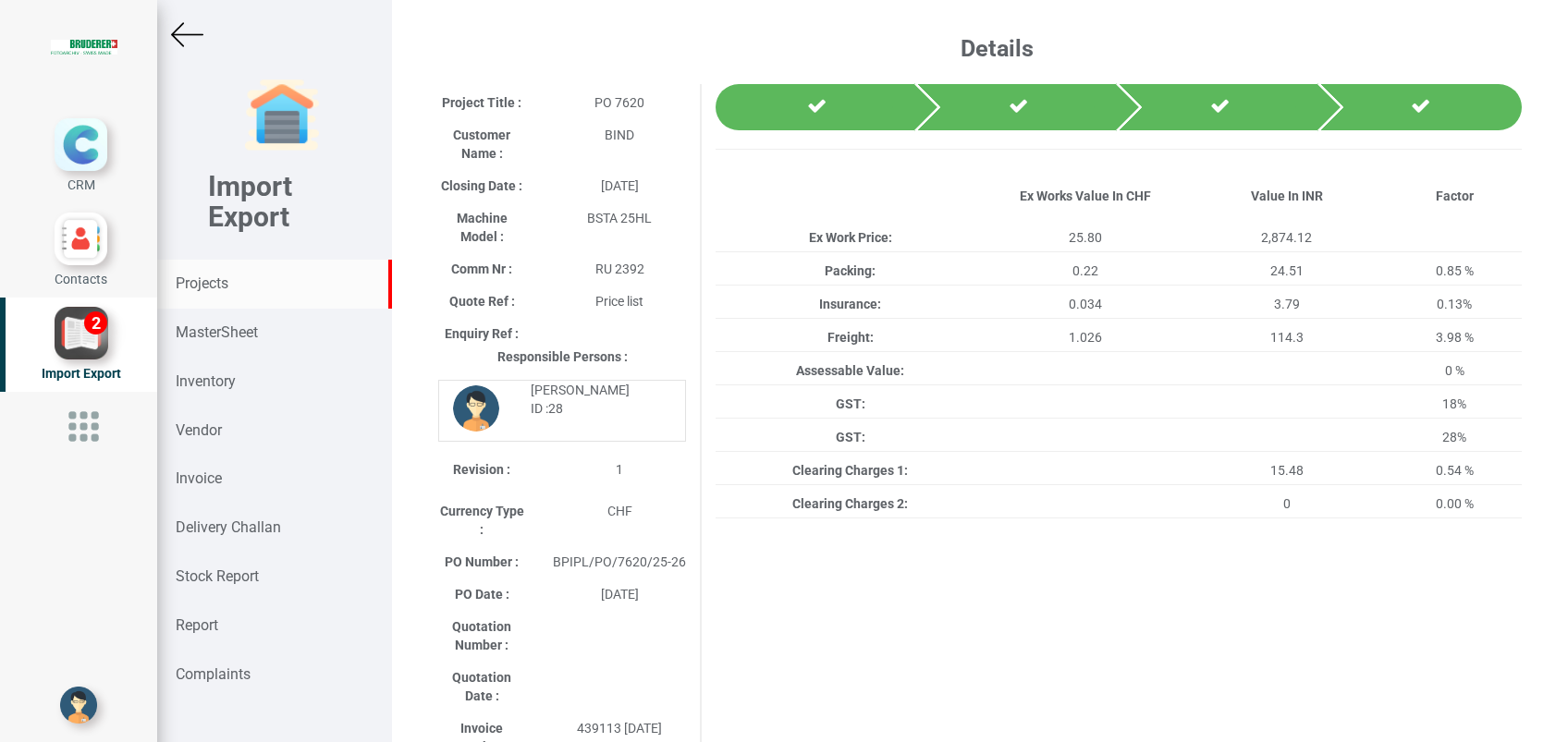
click at [225, 274] on strong "Projects" at bounding box center [202, 283] width 53 height 18
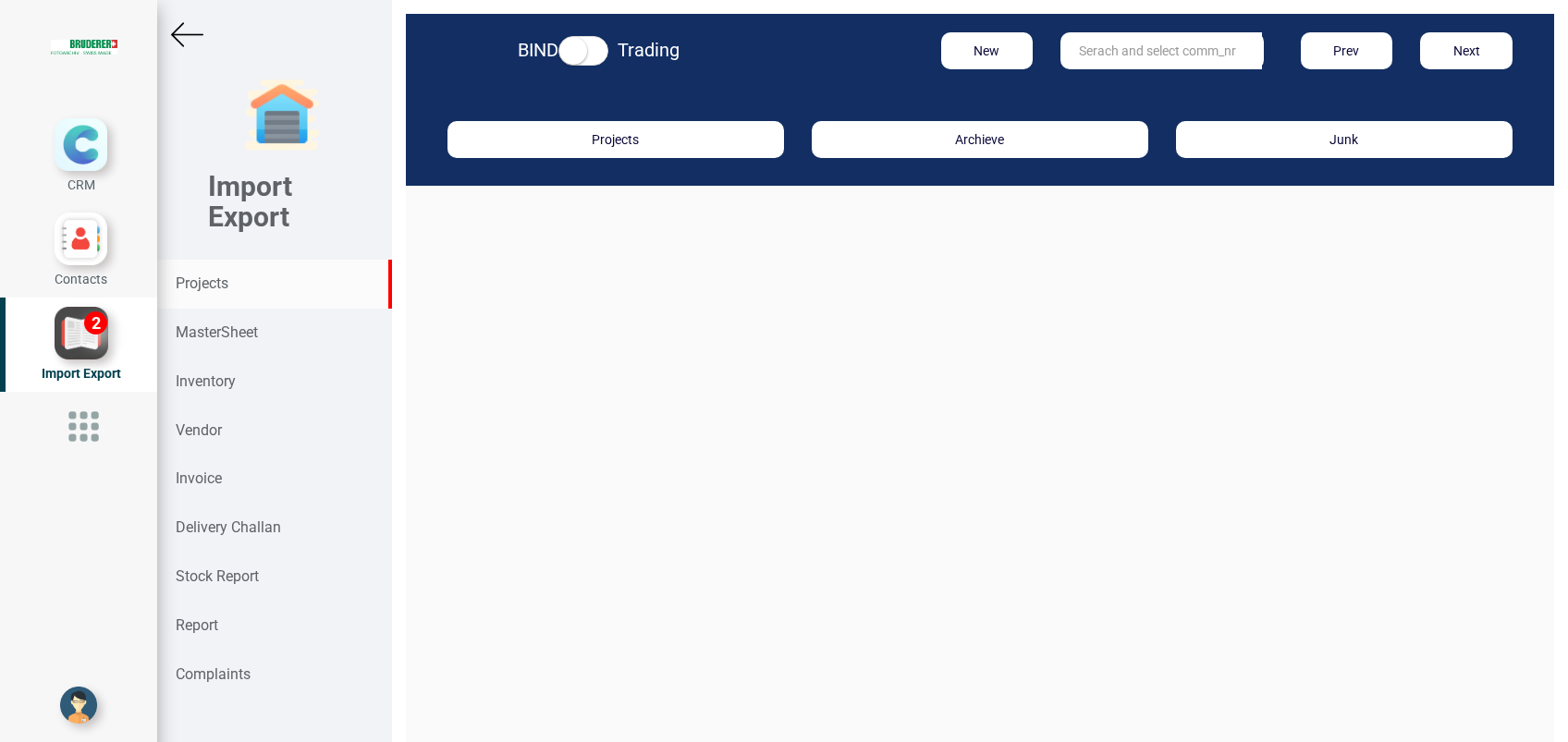
click at [1060, 56] on input "text" at bounding box center [1161, 51] width 202 height 37
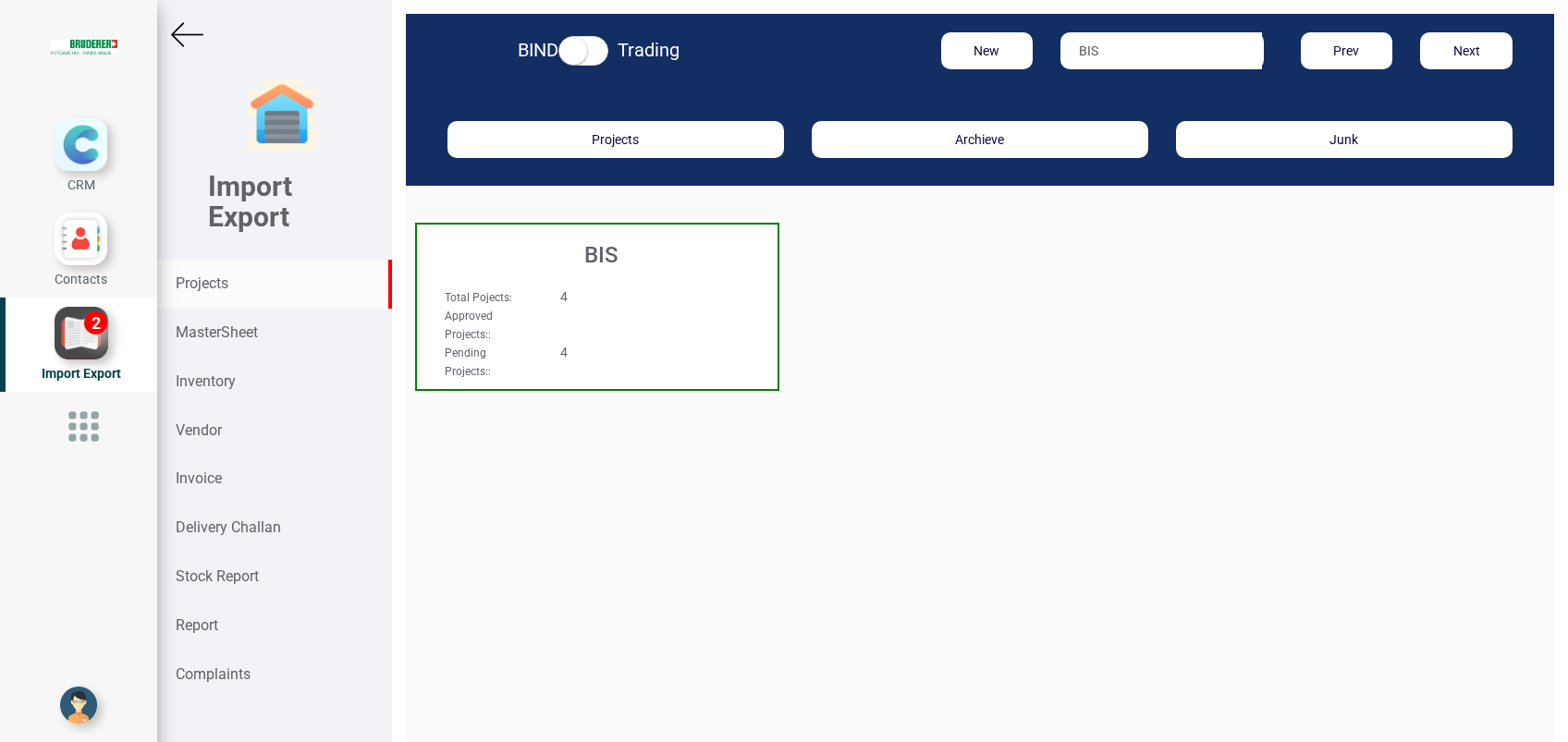
type input "BIS"
click at [602, 262] on h3 "BIS" at bounding box center [602, 255] width 352 height 24
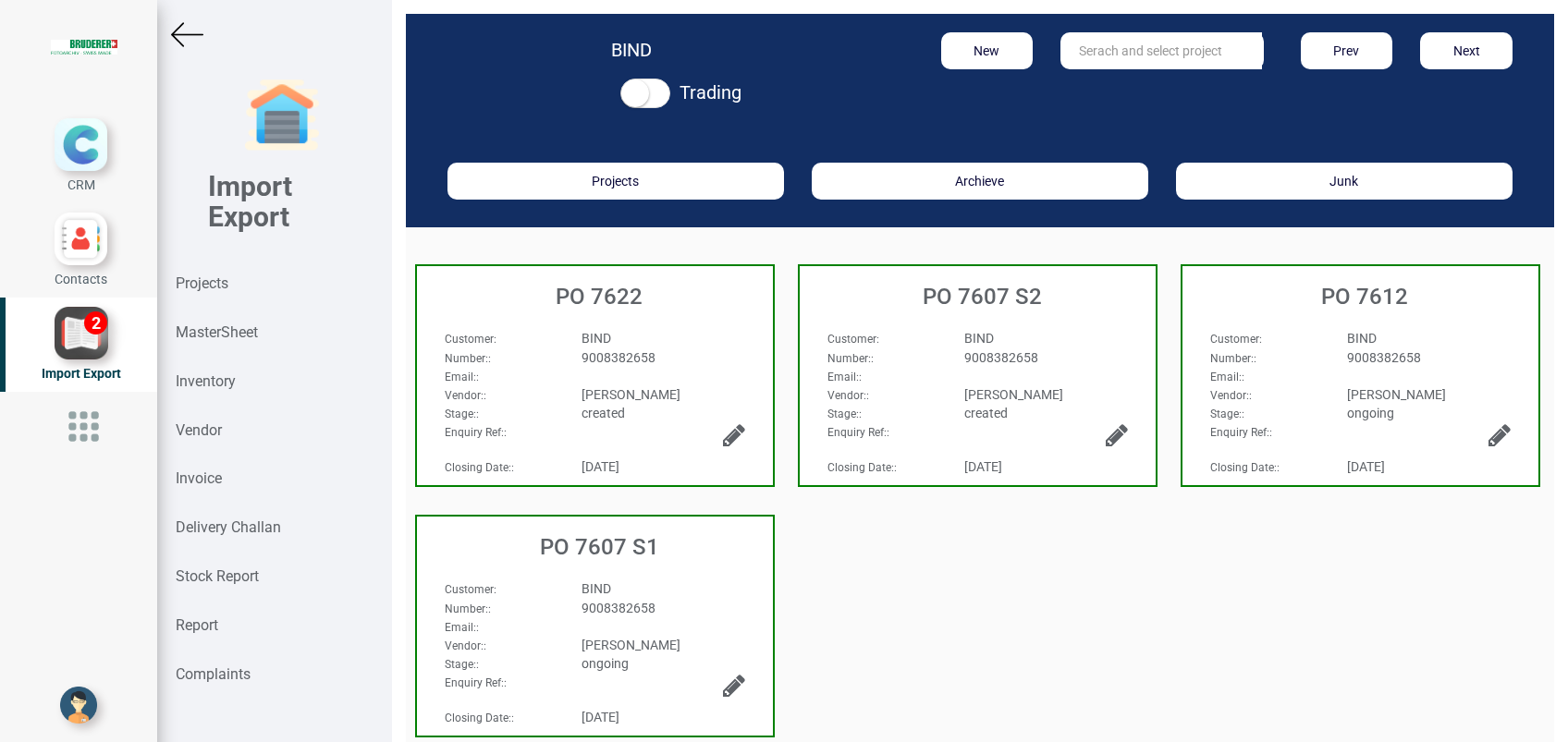
click at [673, 362] on div "9008382658" at bounding box center [663, 358] width 192 height 19
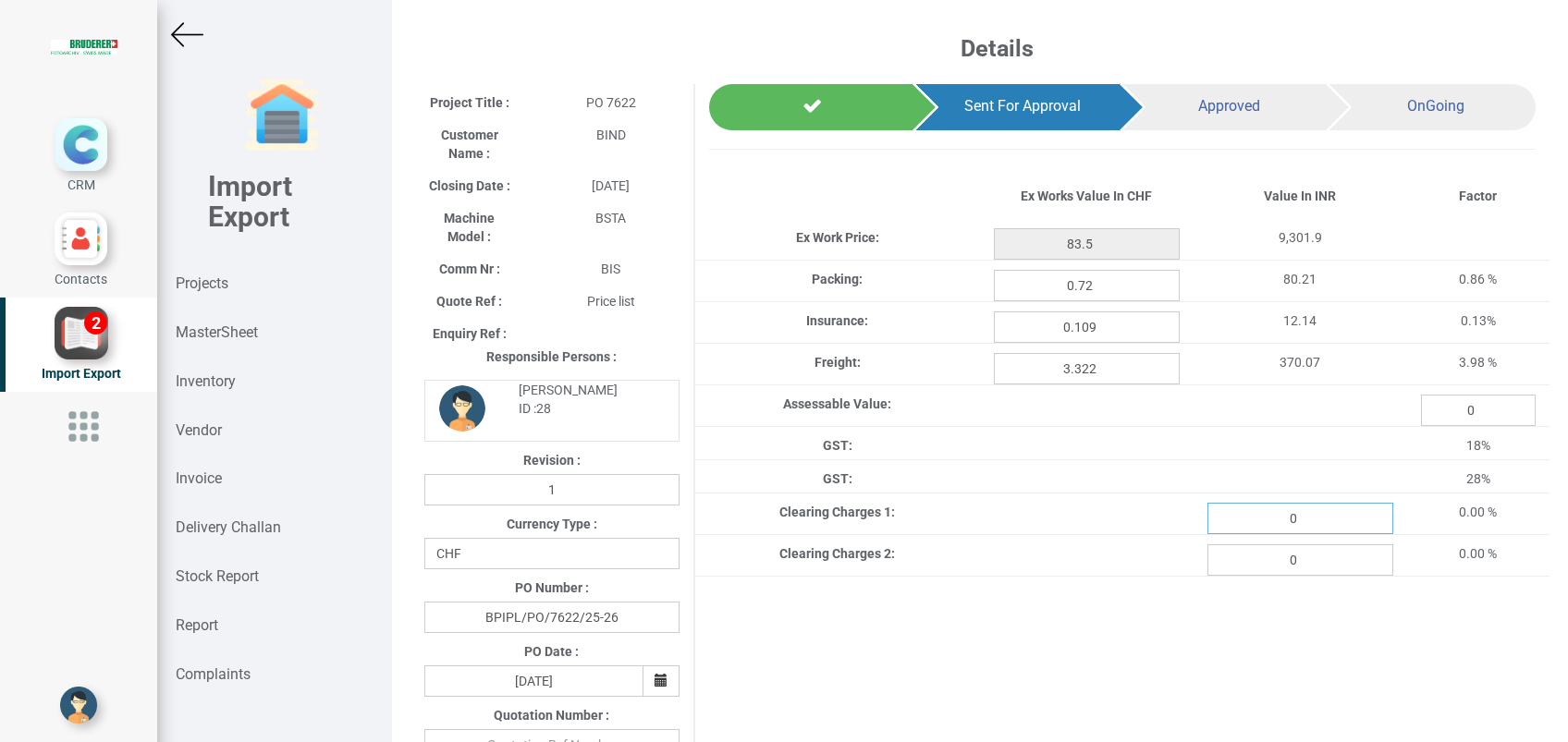
click at [1252, 523] on input "0" at bounding box center [1300, 519] width 186 height 32
type input "50.10"
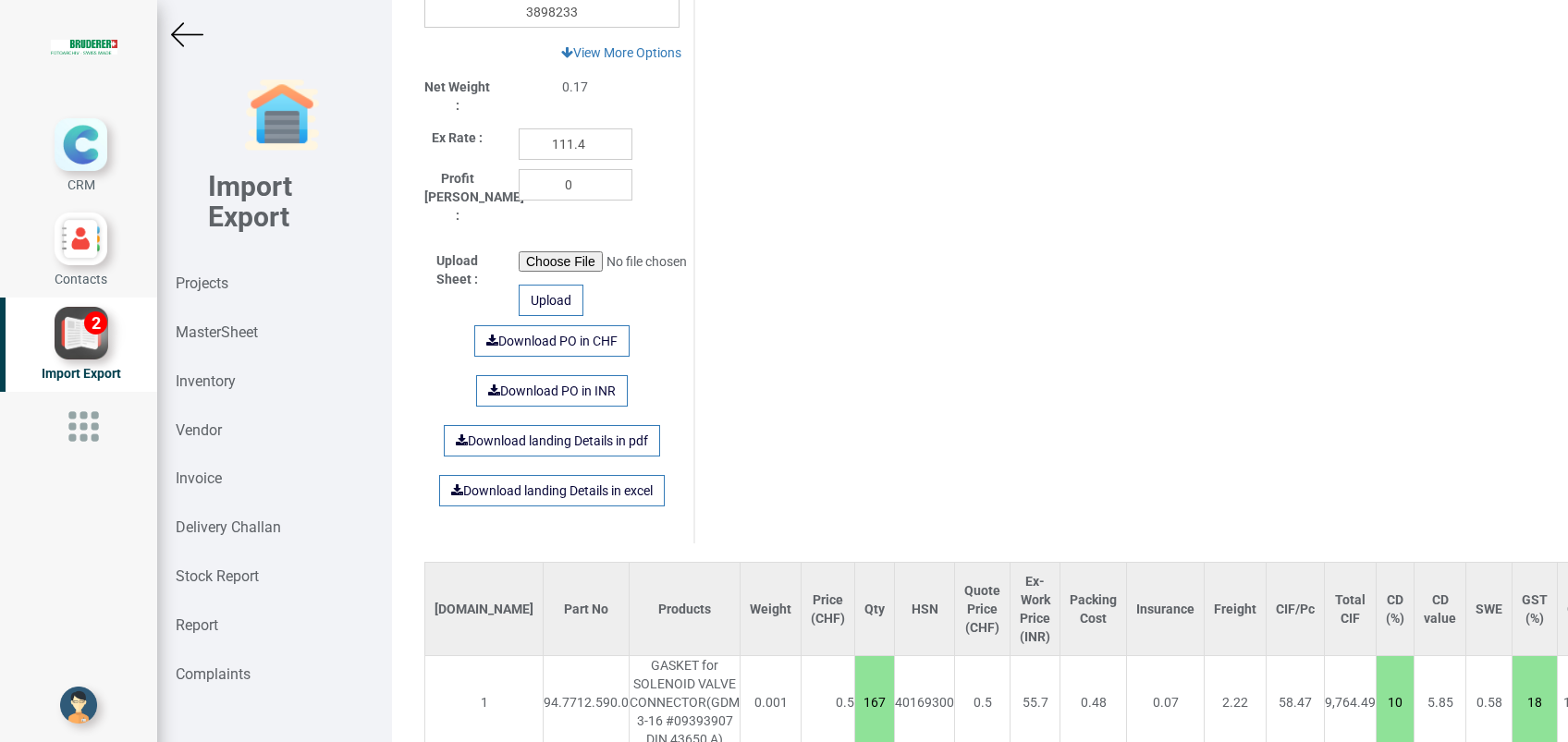
scroll to position [1094, 0]
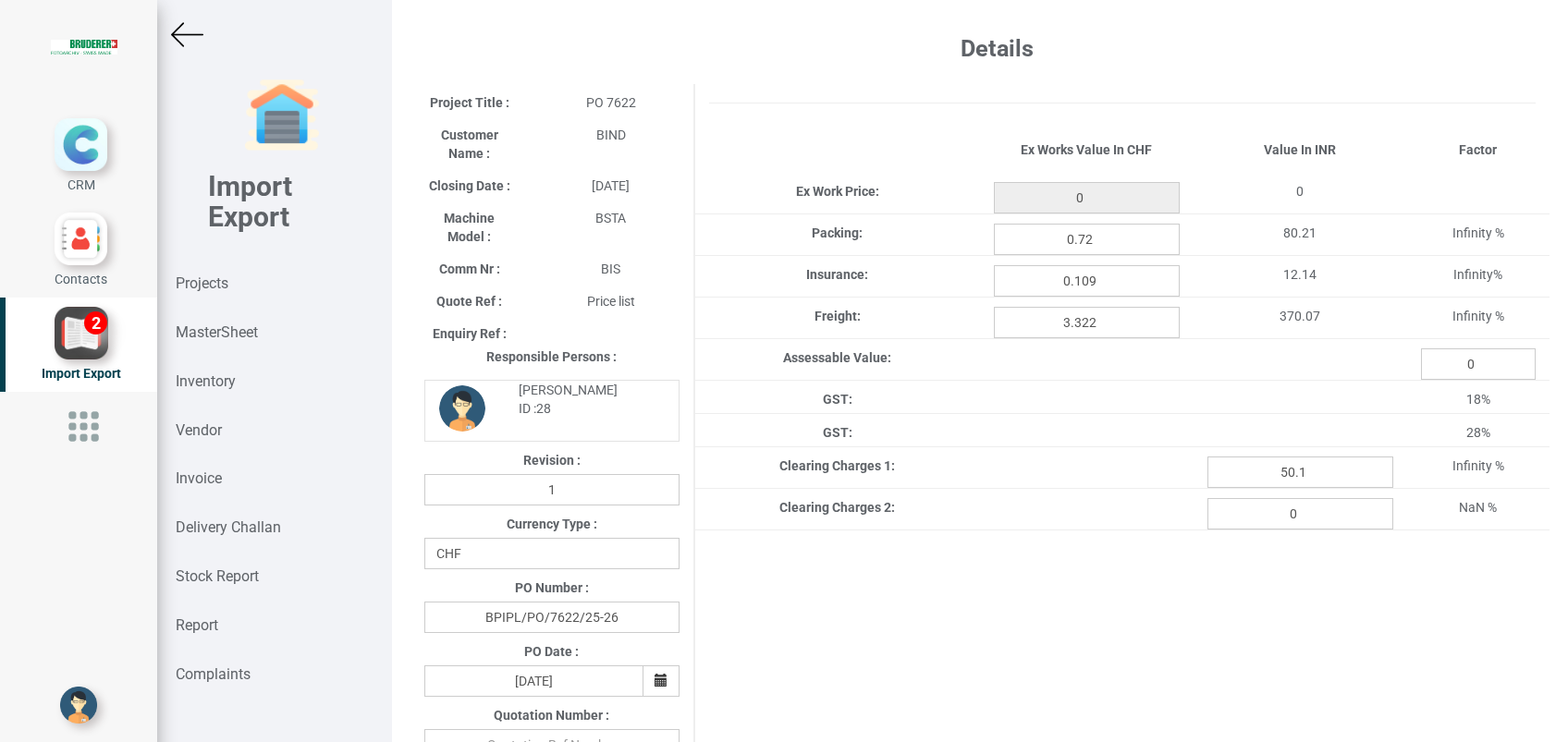
type input "83.5"
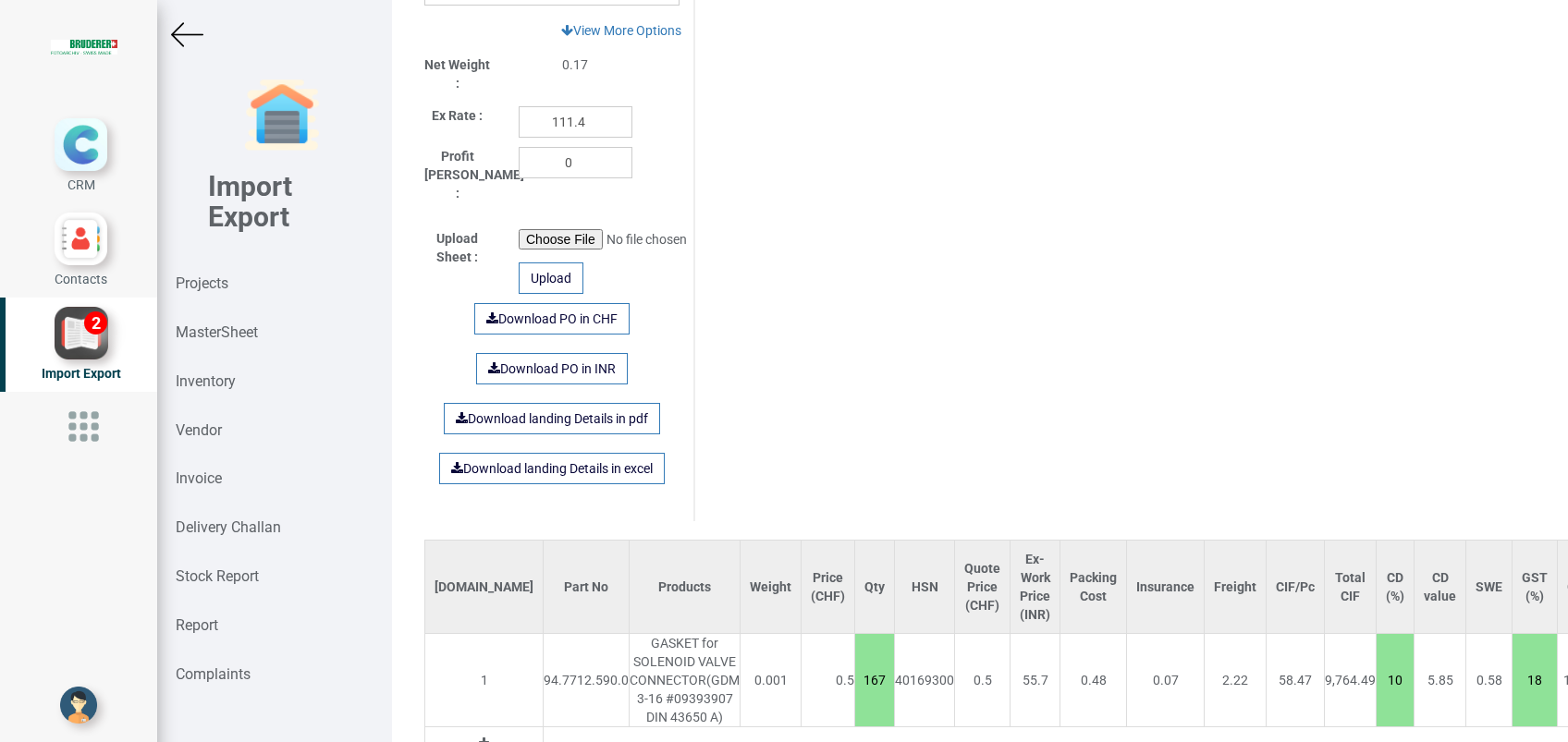
scroll to position [1094, 0]
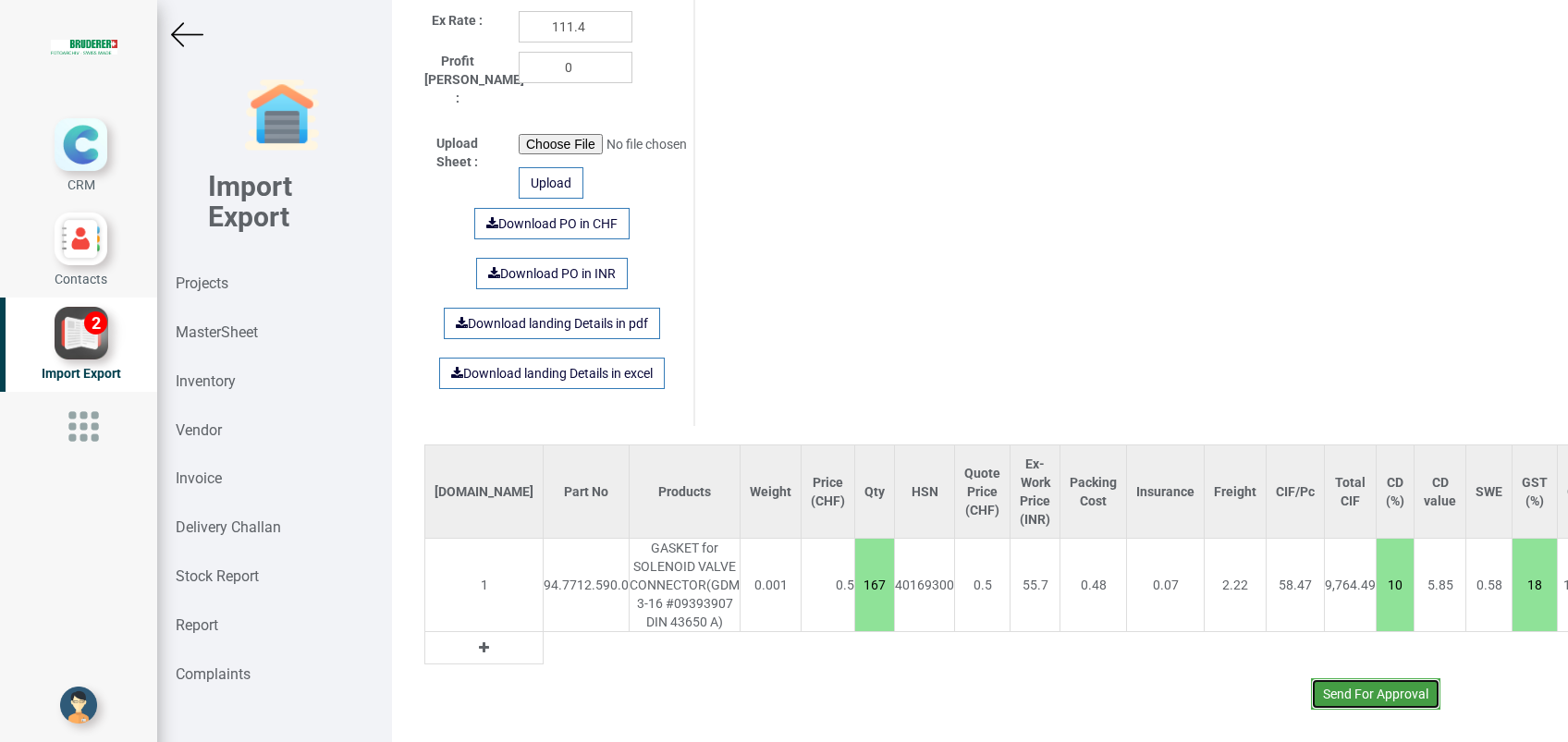
click at [1354, 679] on button "Send For Approval" at bounding box center [1375, 695] width 129 height 32
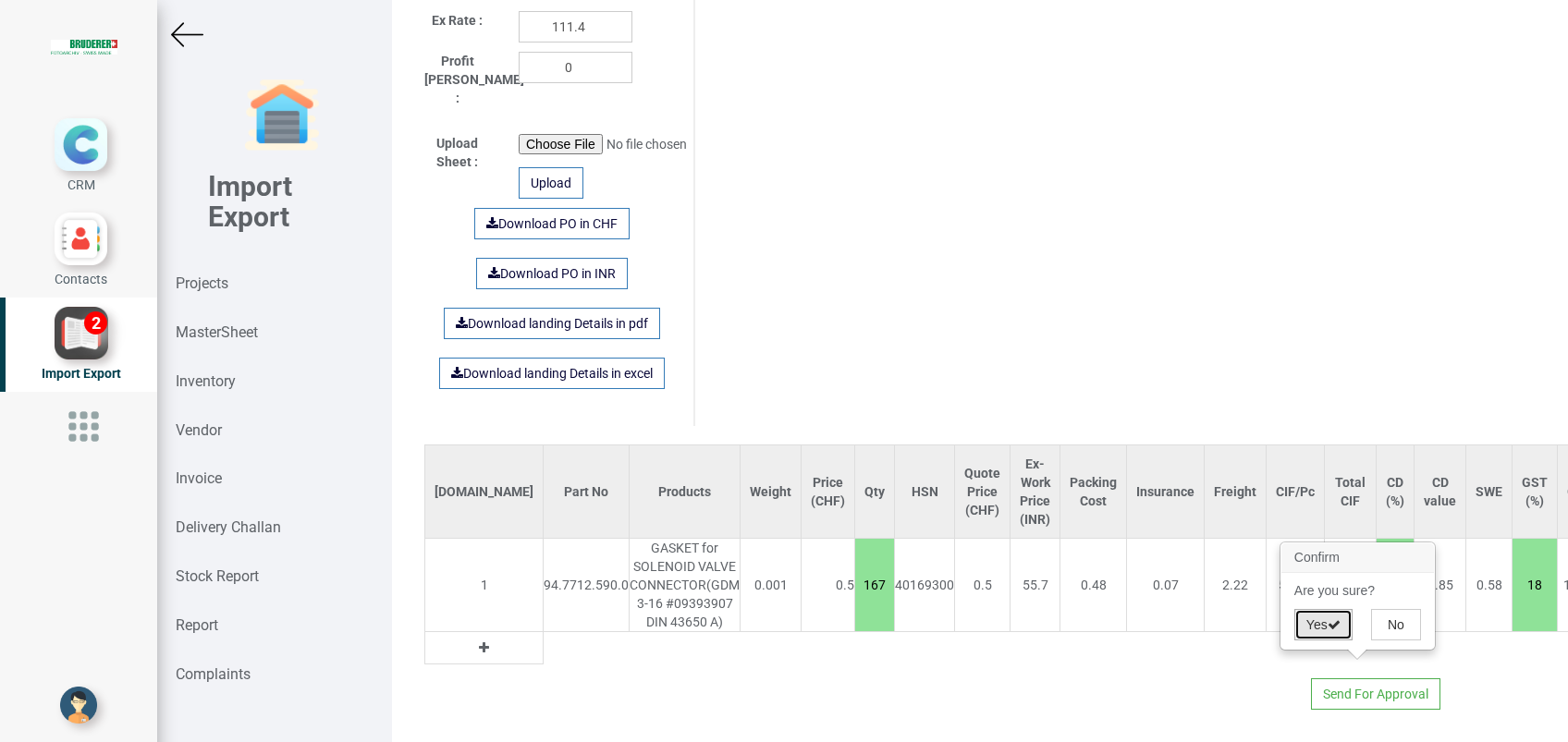
click at [1323, 633] on button "Yes" at bounding box center [1323, 625] width 59 height 32
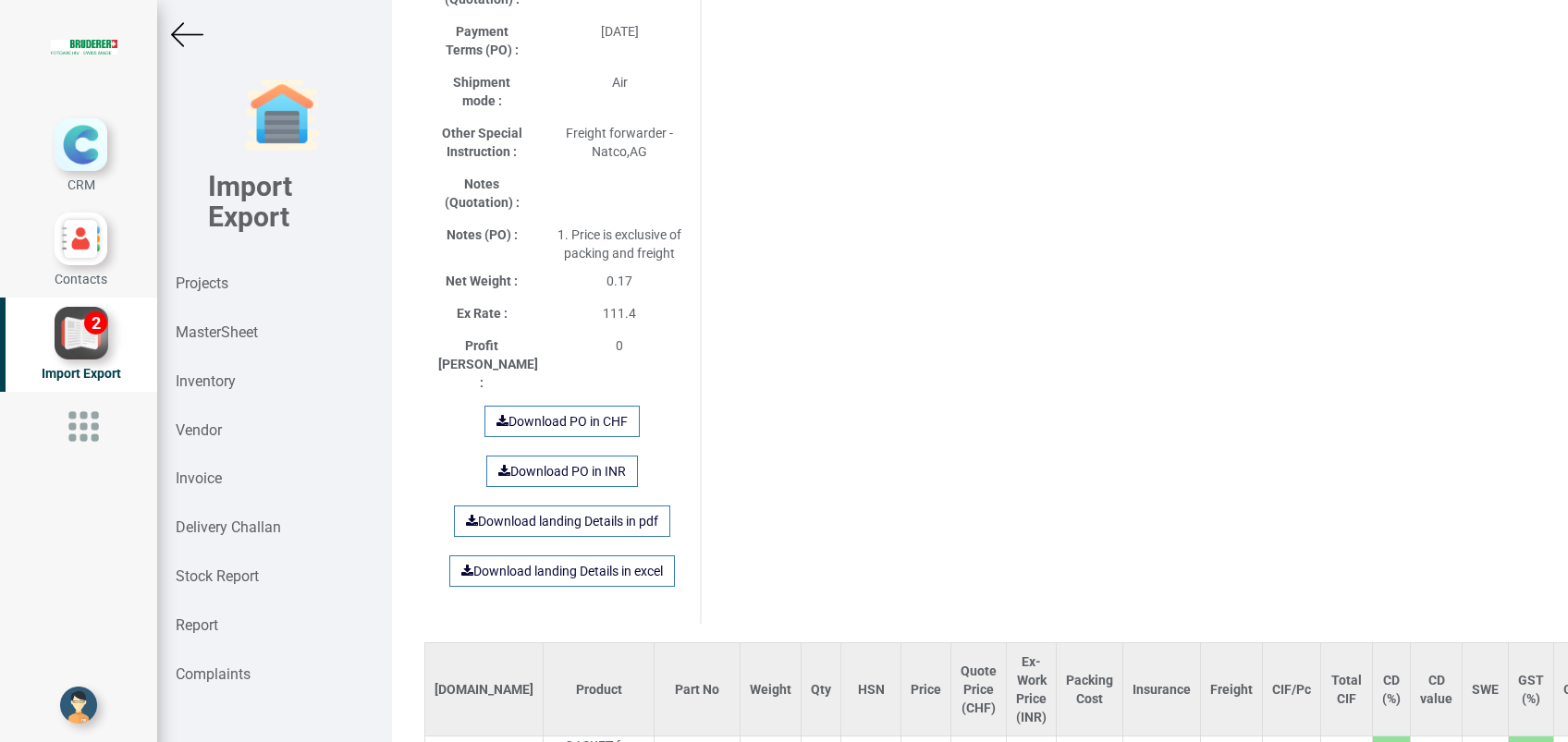
scroll to position [1301, 0]
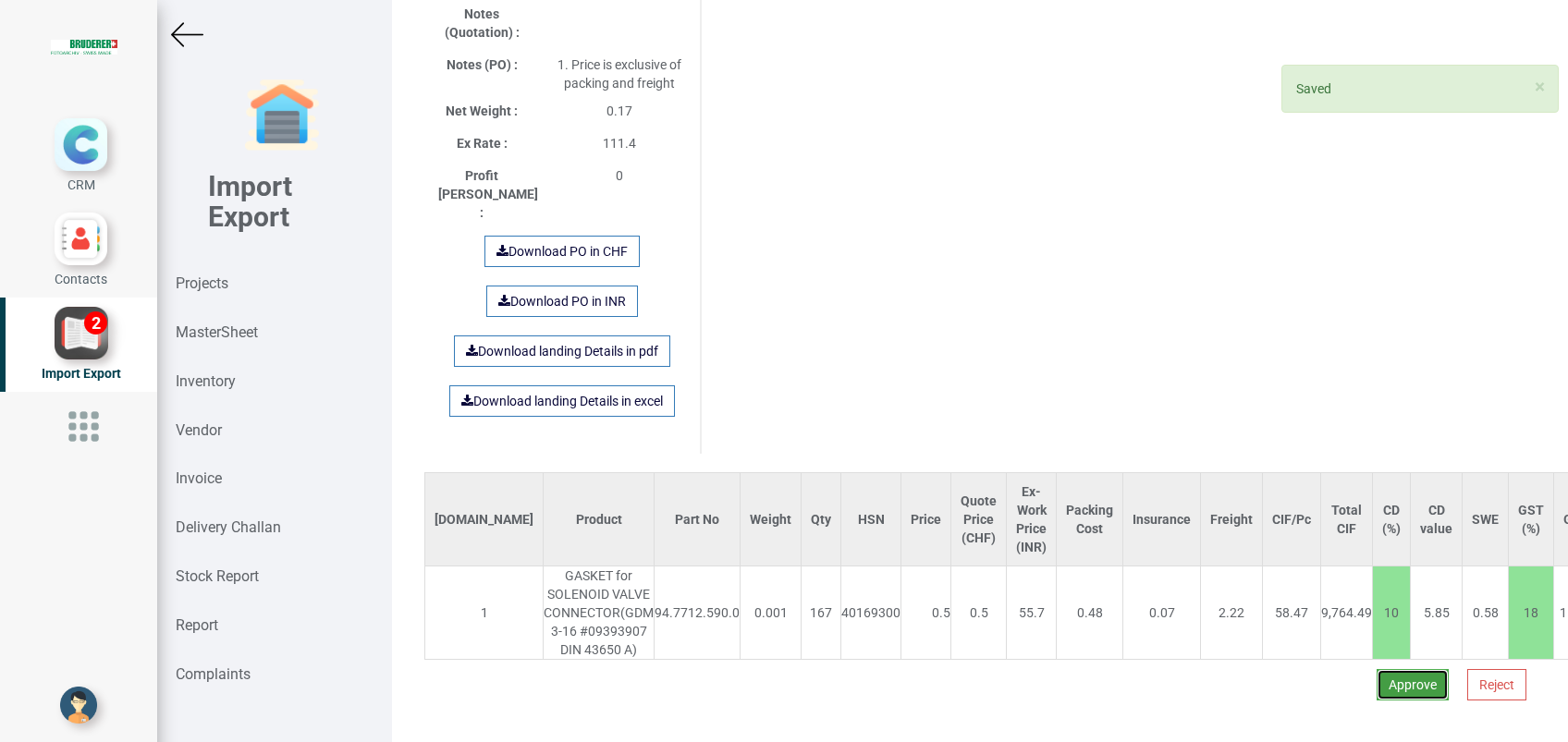
click at [1402, 669] on button "Approve" at bounding box center [1413, 685] width 73 height 32
click at [1358, 614] on button "Yes" at bounding box center [1358, 616] width 59 height 32
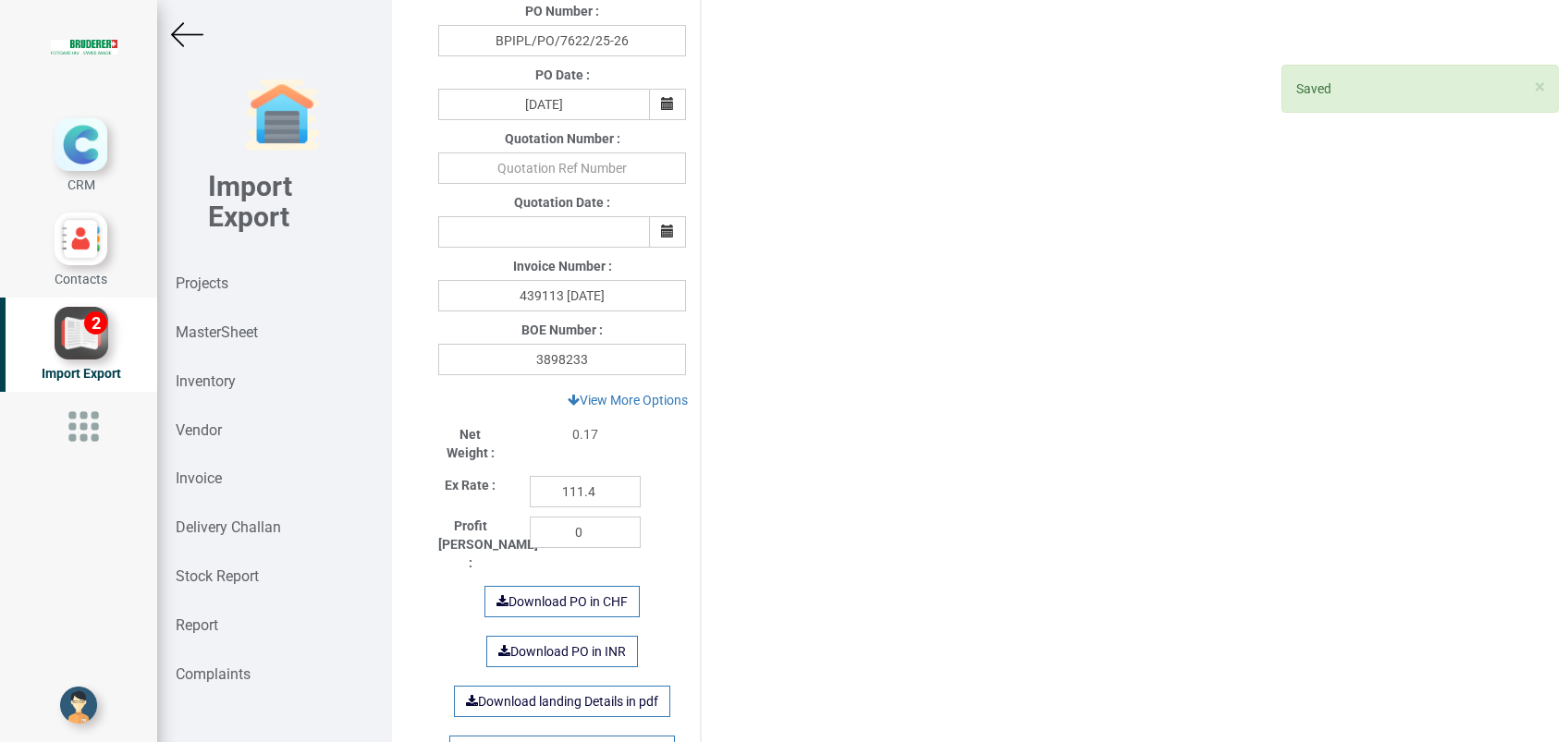
scroll to position [232, 0]
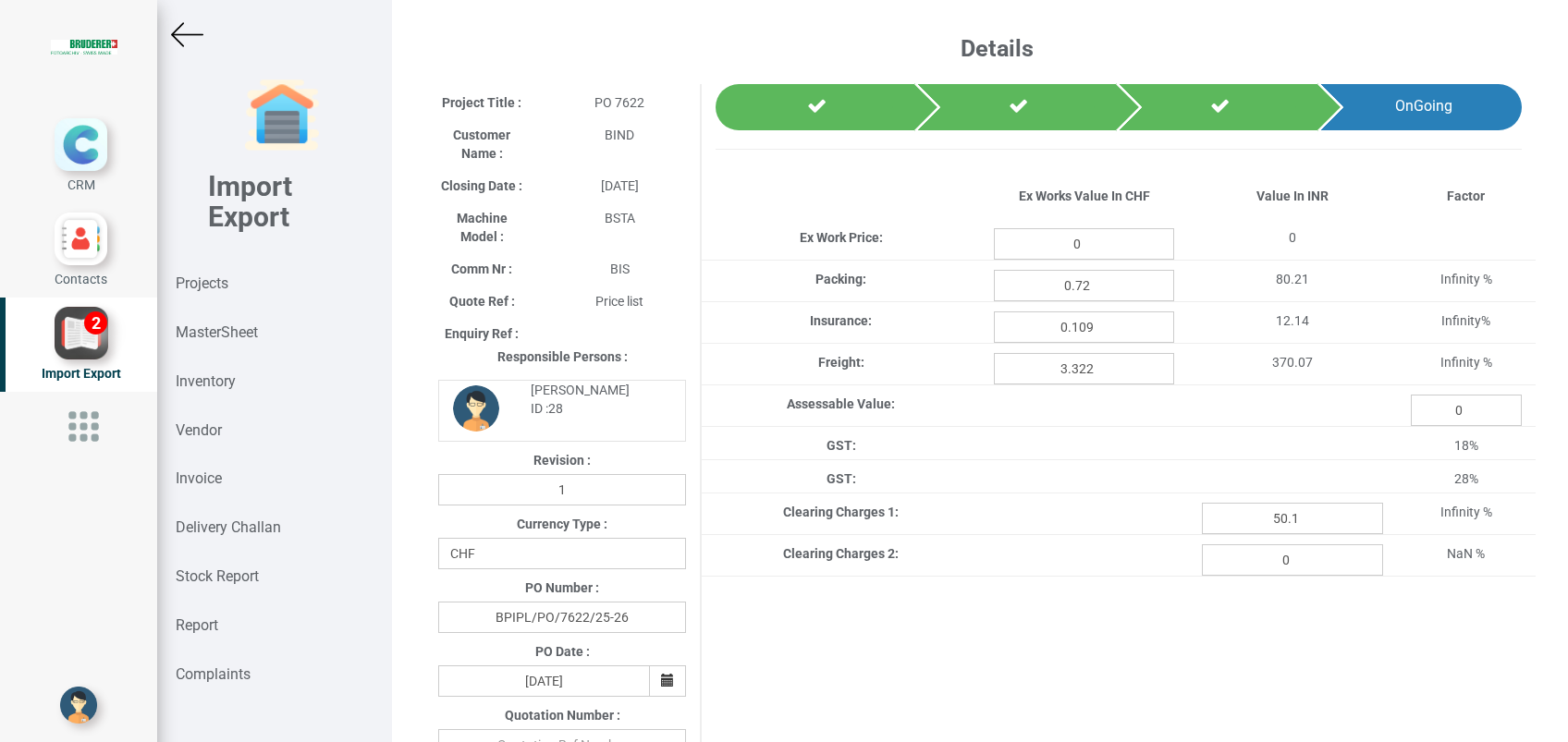
type input "83.5"
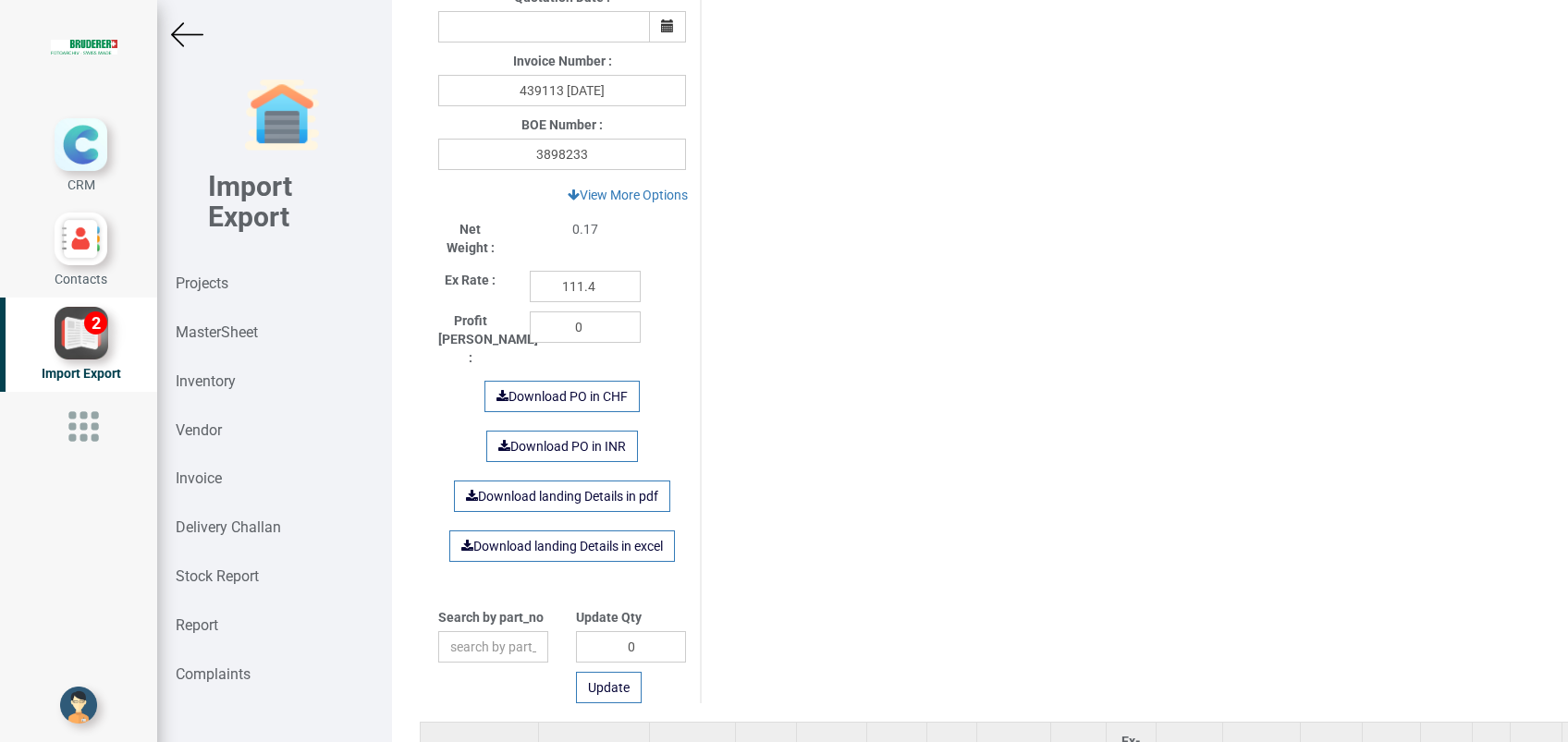
scroll to position [1062, 0]
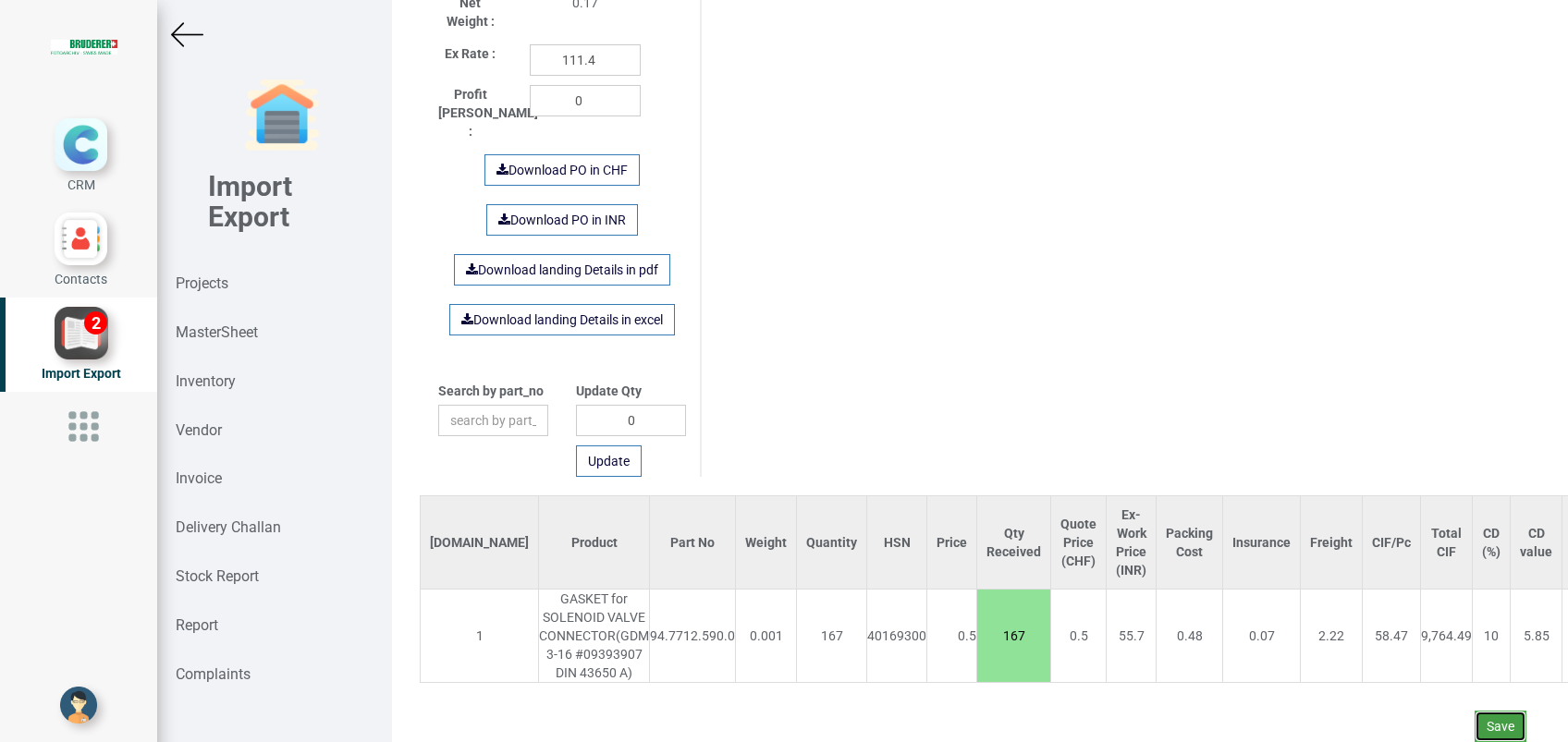
click at [1483, 714] on button "Save" at bounding box center [1501, 726] width 52 height 32
click at [1440, 666] on button "Yes" at bounding box center [1446, 657] width 59 height 32
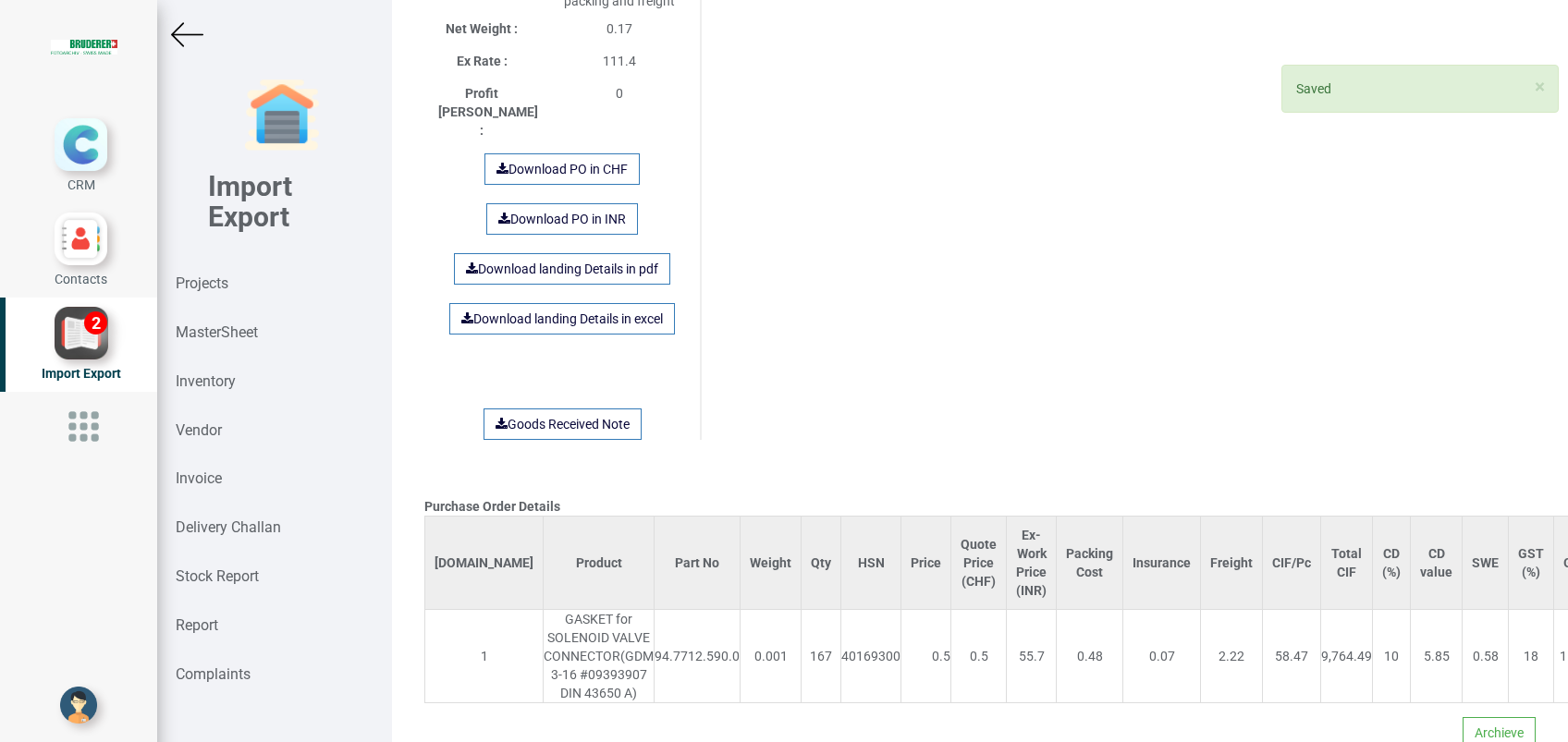
scroll to position [1421, 0]
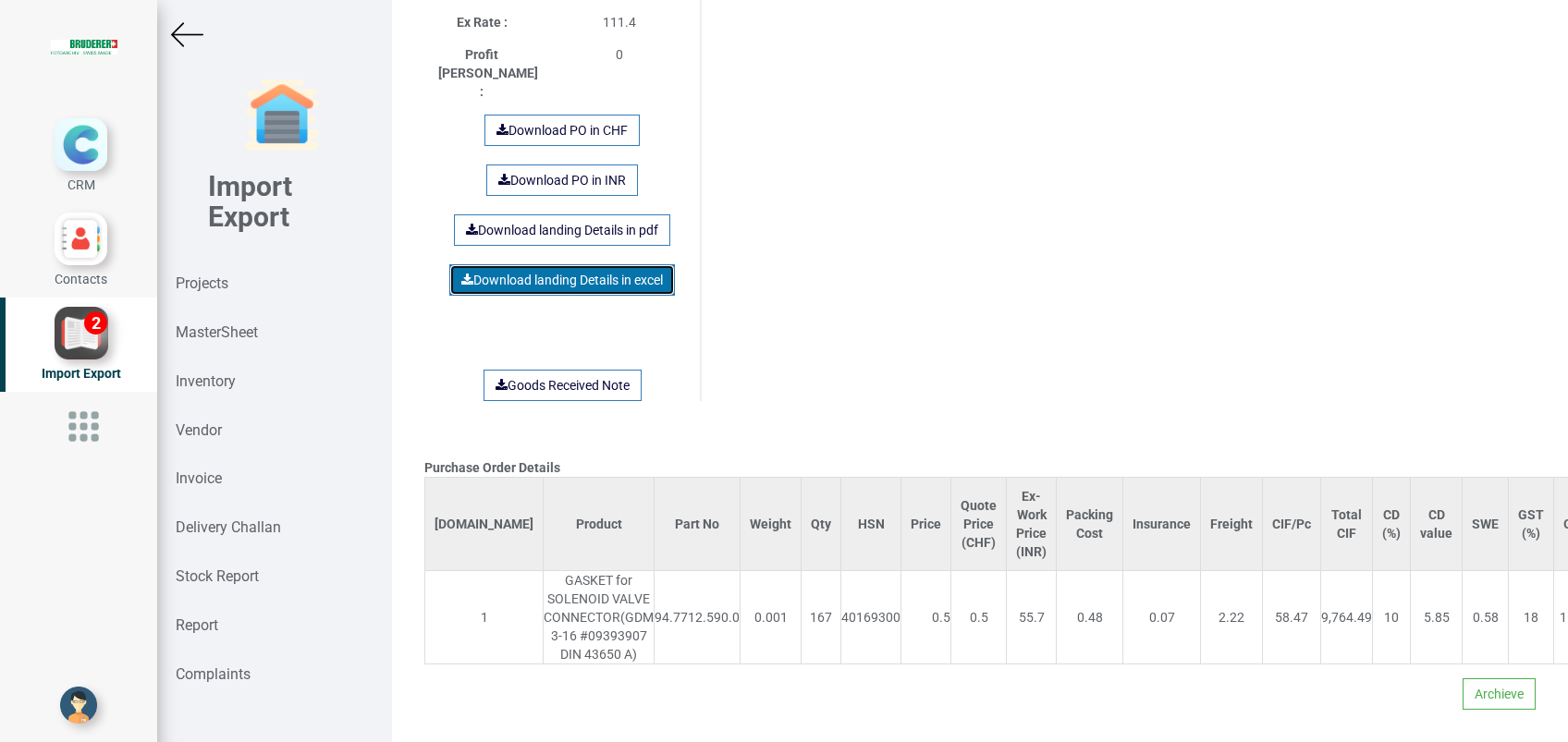
click at [562, 264] on link "Download landing Details in excel" at bounding box center [562, 280] width 226 height 32
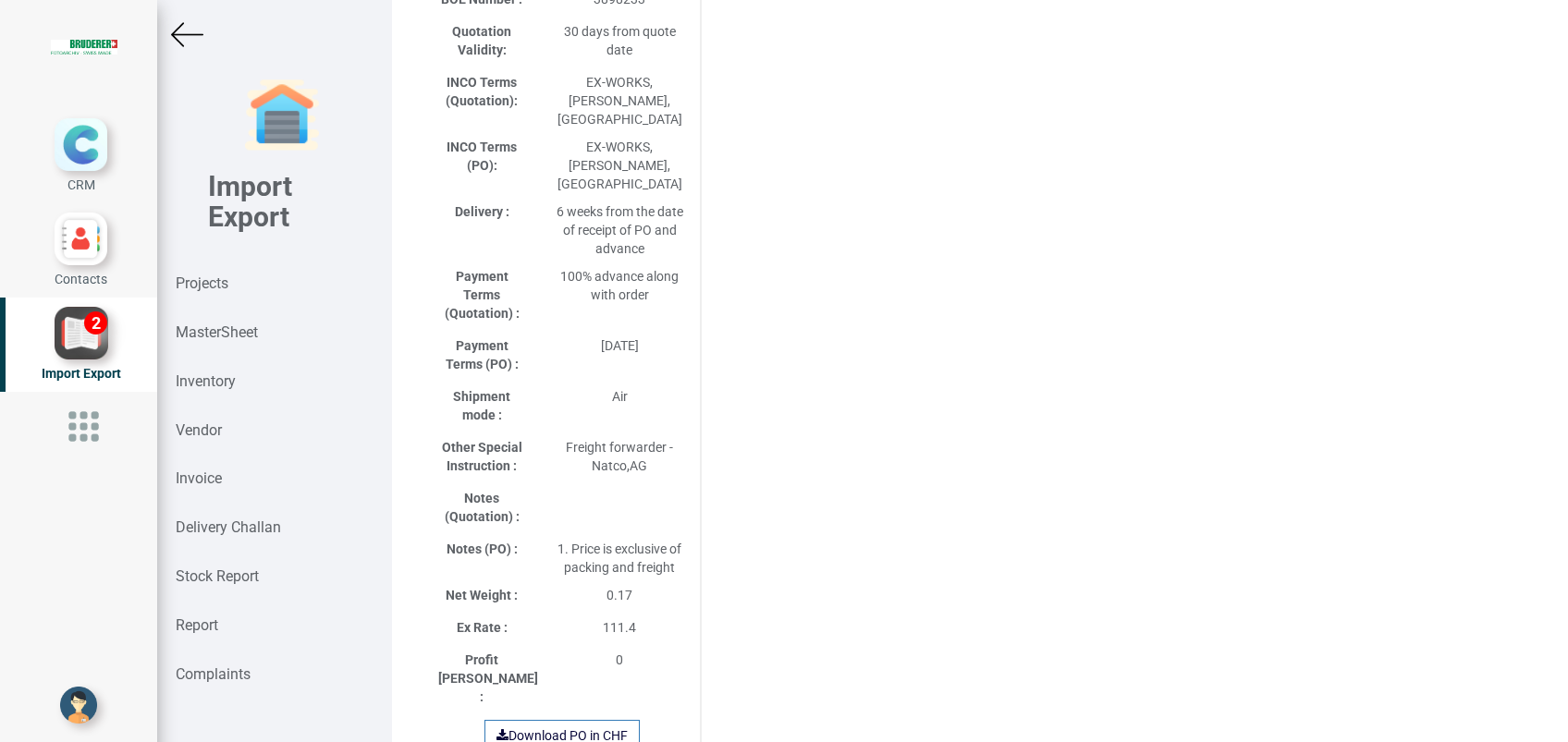
scroll to position [2, 0]
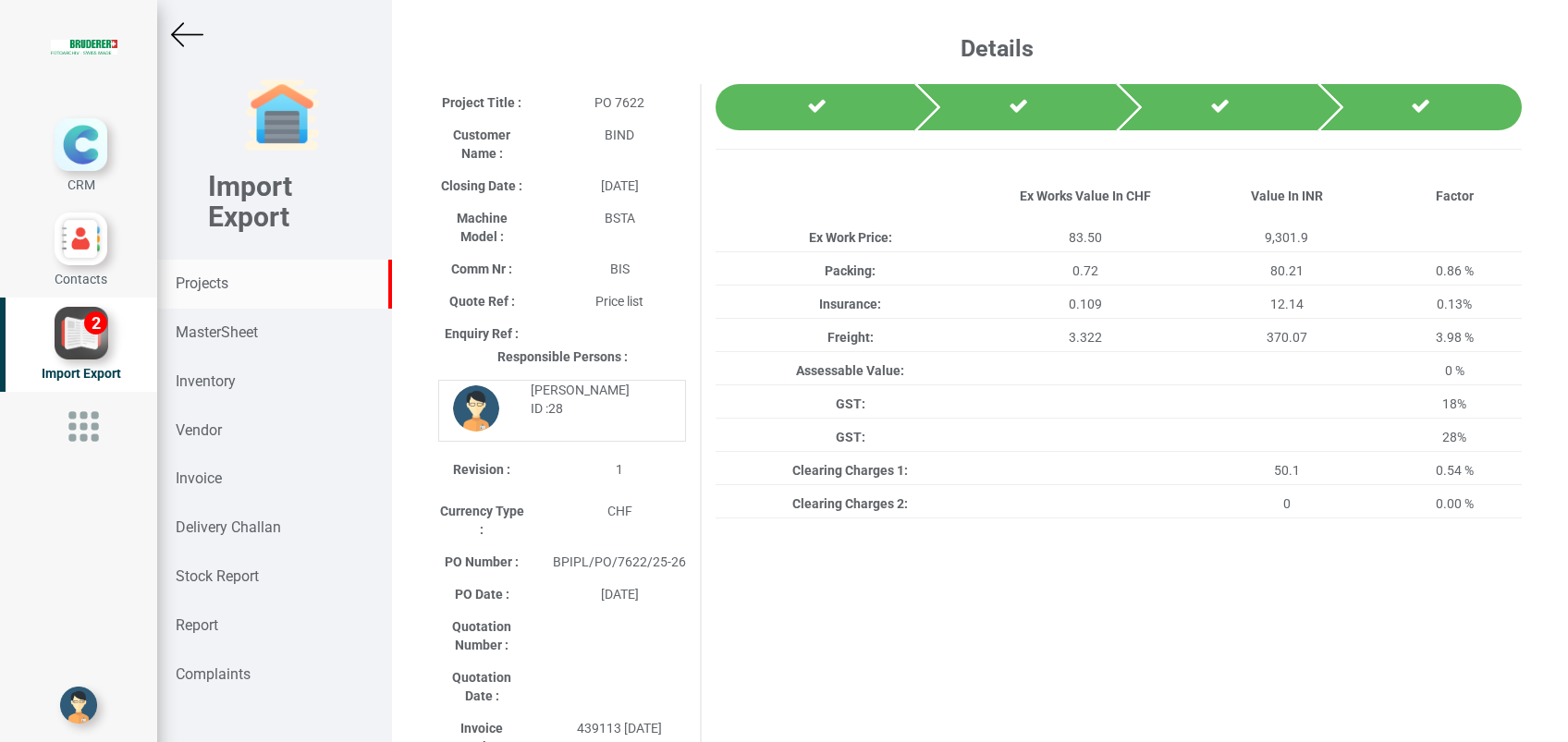
click at [226, 279] on strong "Projects" at bounding box center [202, 283] width 53 height 18
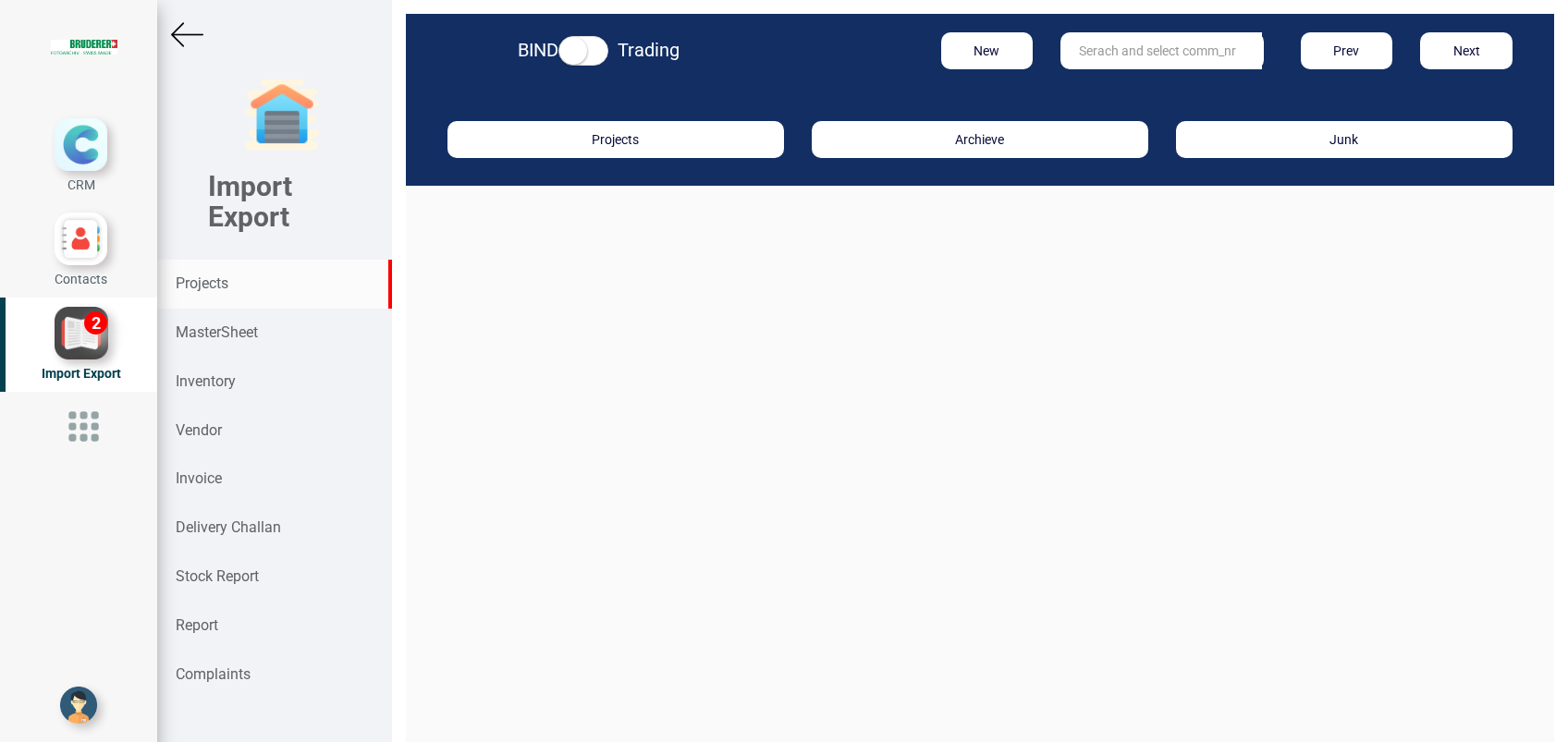
click at [1102, 60] on input "text" at bounding box center [1161, 51] width 202 height 37
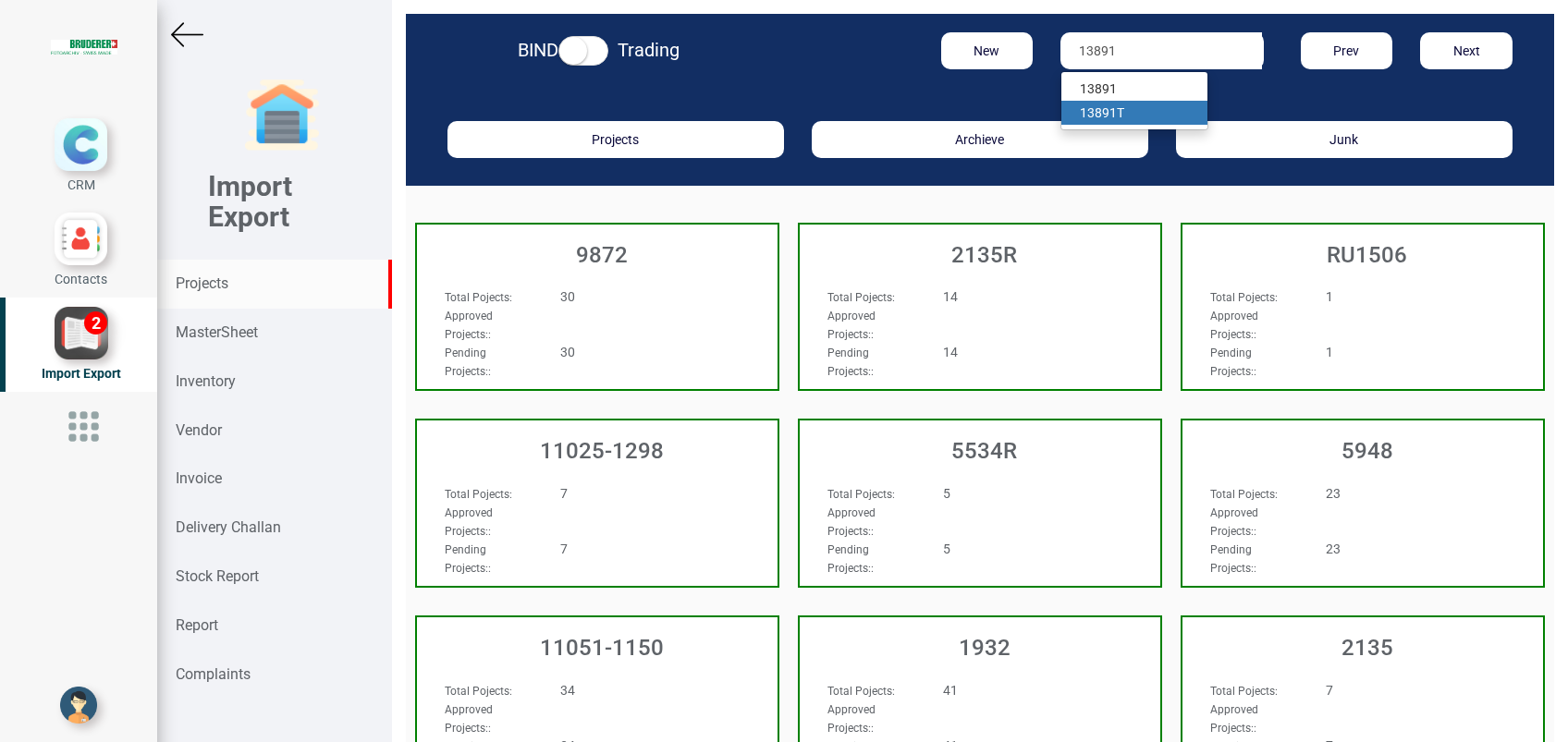
click at [1126, 116] on link "13891 T" at bounding box center [1134, 113] width 146 height 24
type input "13891 T"
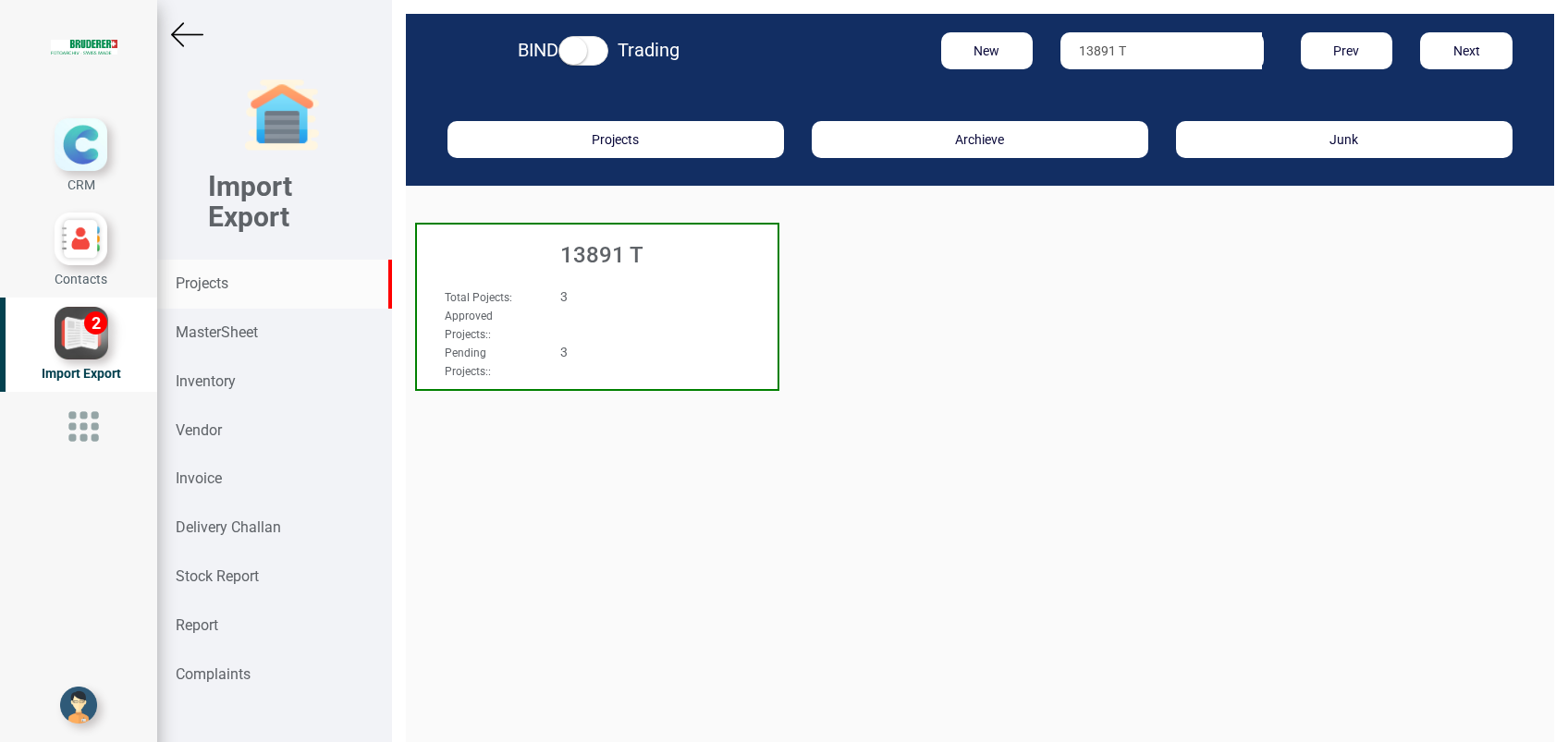
click at [631, 244] on h3 "13891 T" at bounding box center [602, 255] width 352 height 24
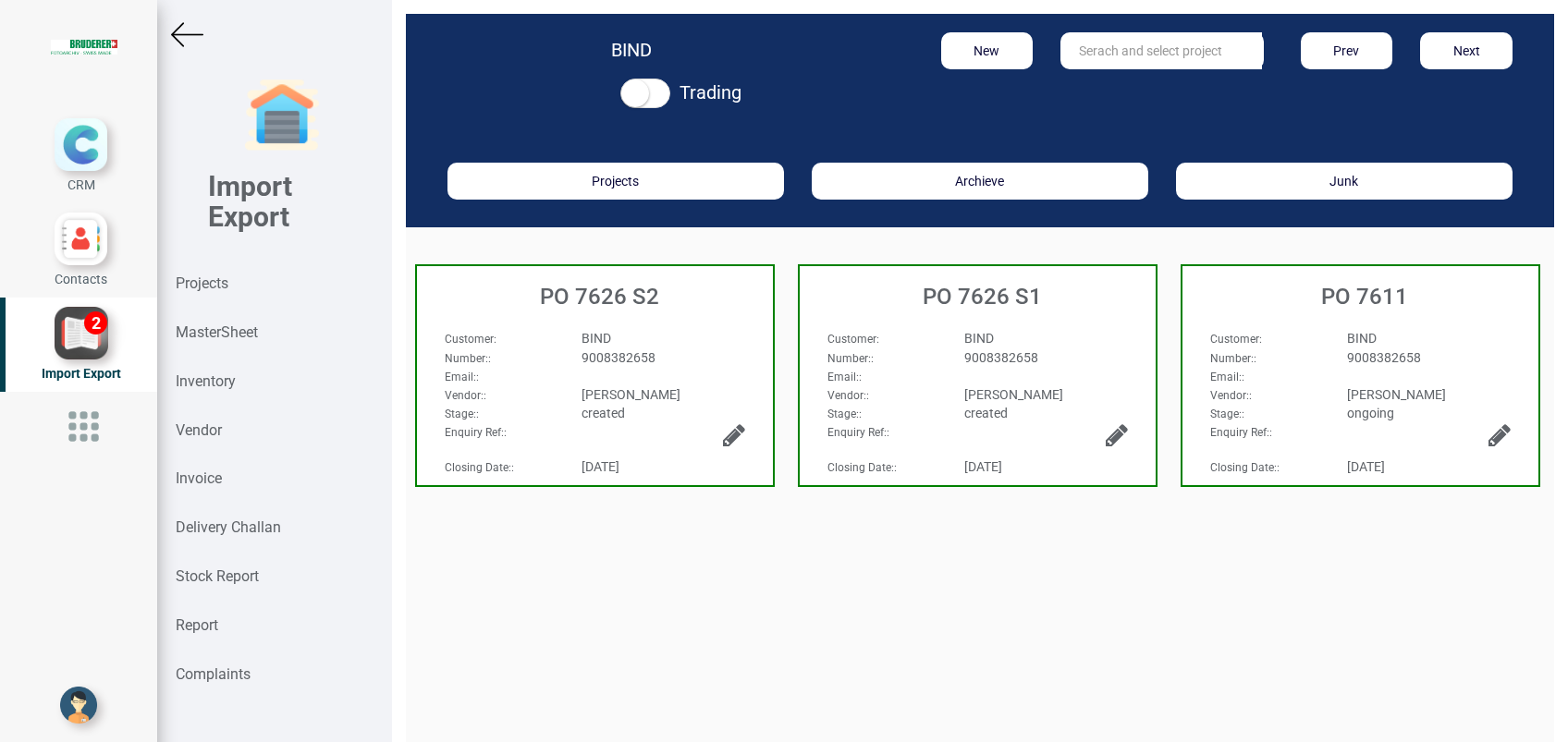
click at [969, 360] on span "9008382658" at bounding box center [1002, 358] width 74 height 15
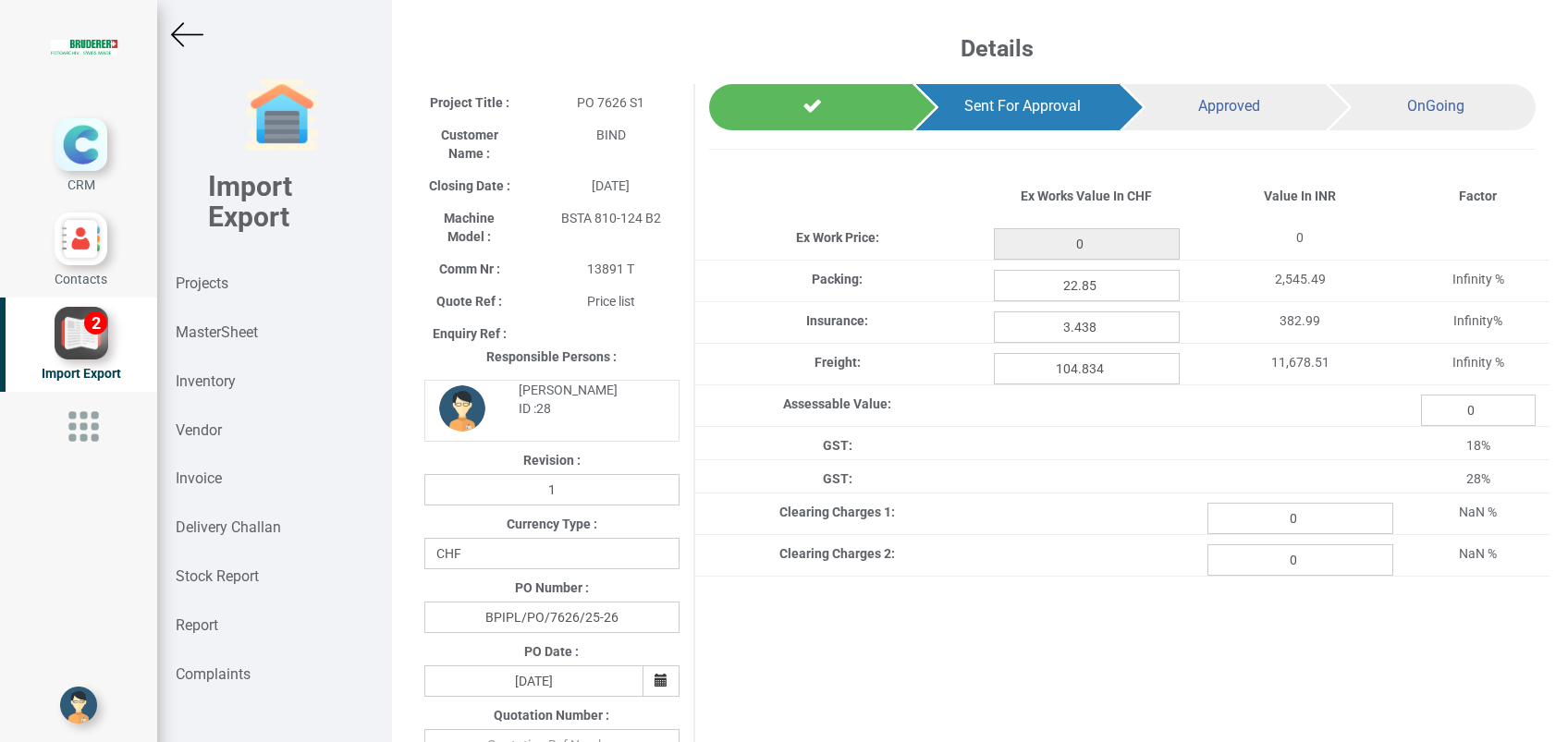
type input "2635.4"
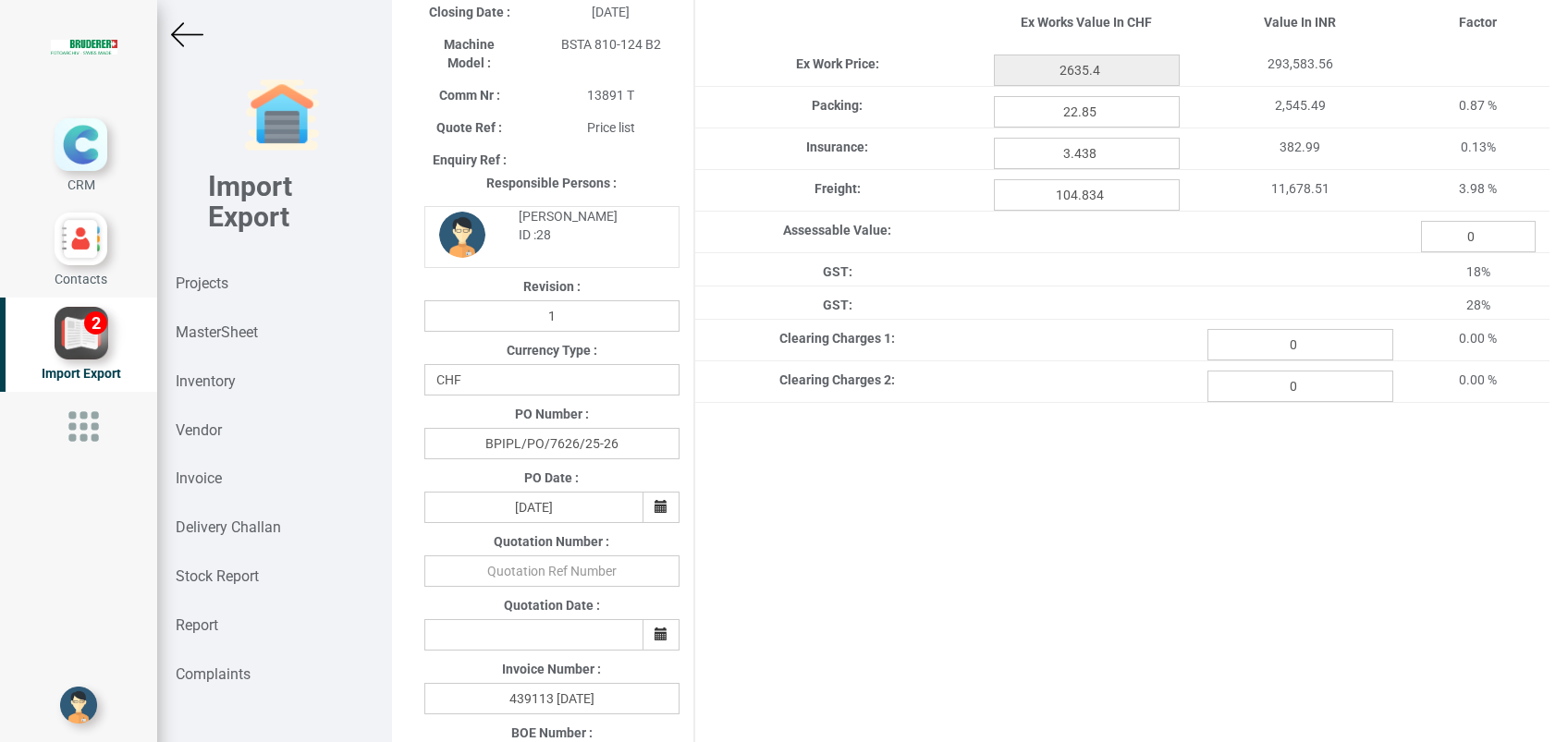
scroll to position [143, 0]
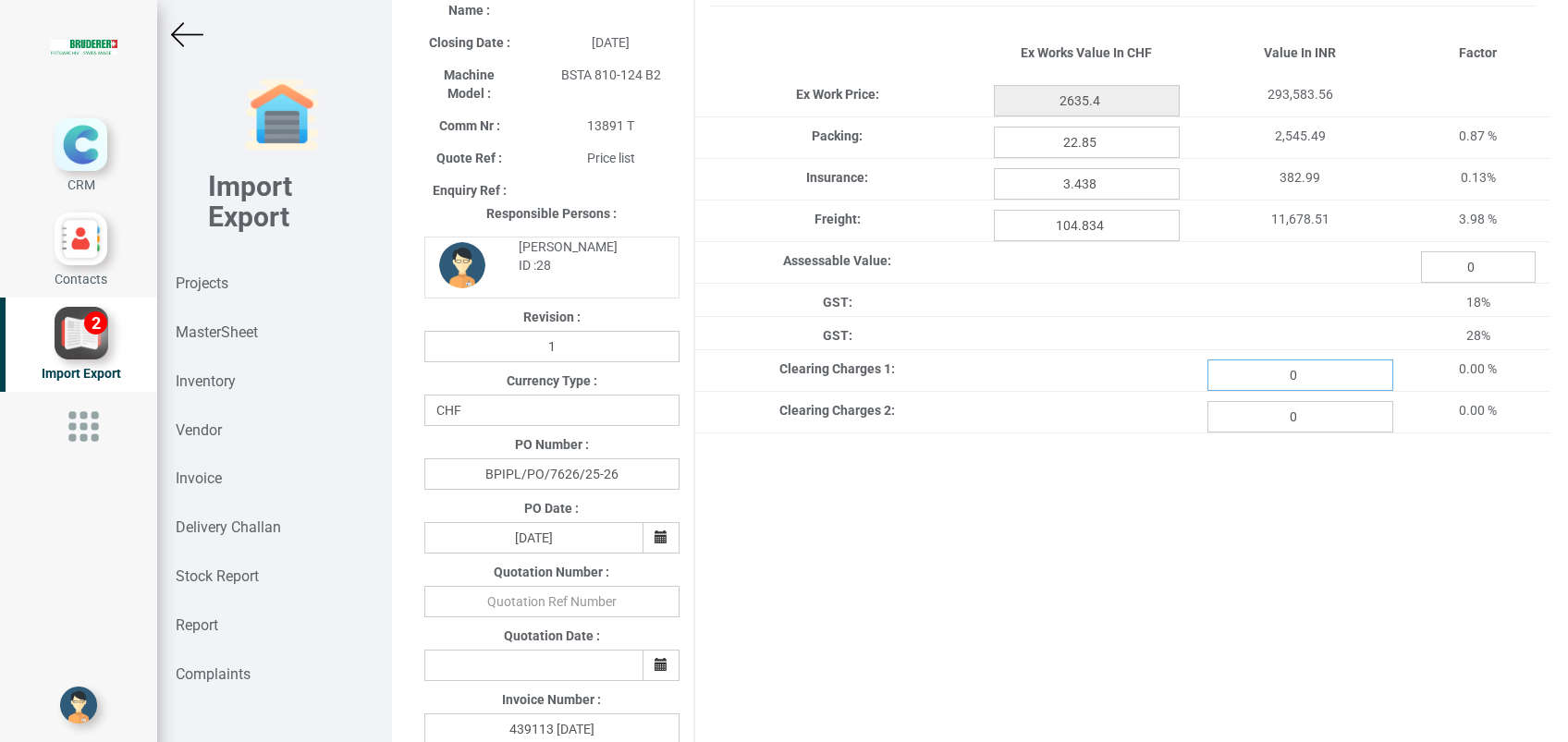
click at [1332, 367] on input "0" at bounding box center [1300, 376] width 186 height 32
click at [1332, 367] on input "number" at bounding box center [1300, 376] width 186 height 32
paste input "1581.18"
type input "1581.18"
click at [1197, 579] on div "Project Title : PO 7626 S1 Customer Name : BIND Closing Date : 2025-07-23 Machi…" at bounding box center [979, 632] width 1139 height 1384
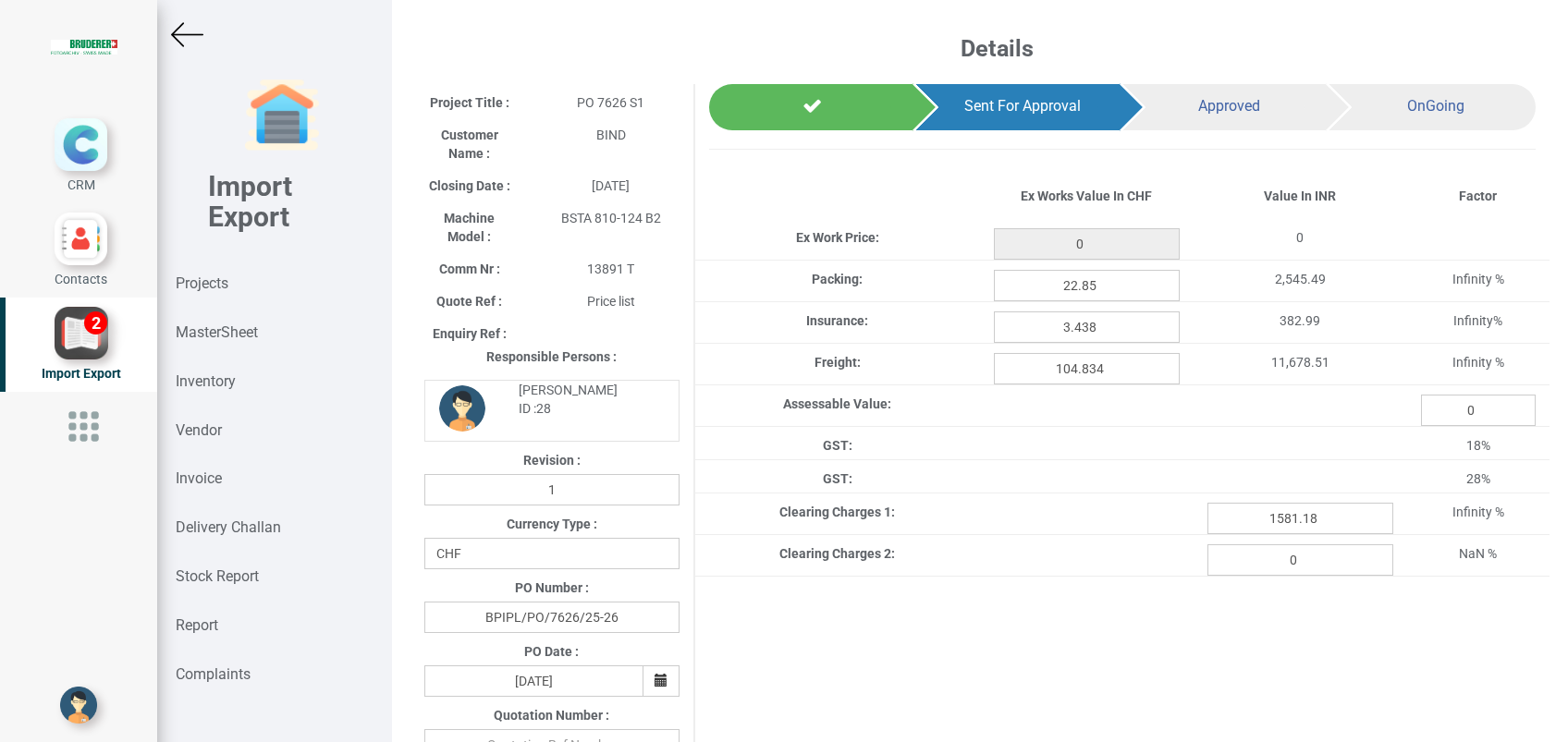
type input "2635.4"
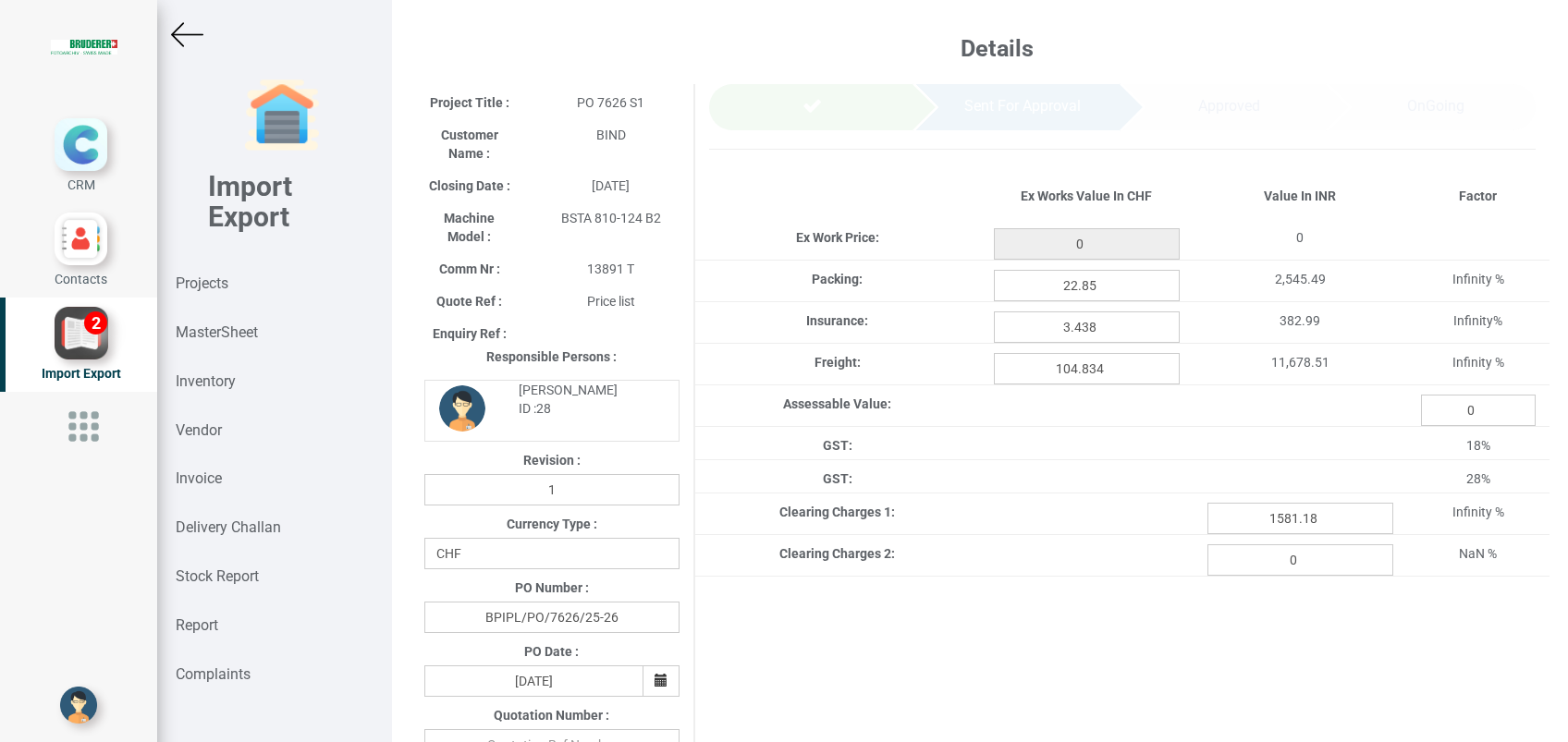
type input "2635.4"
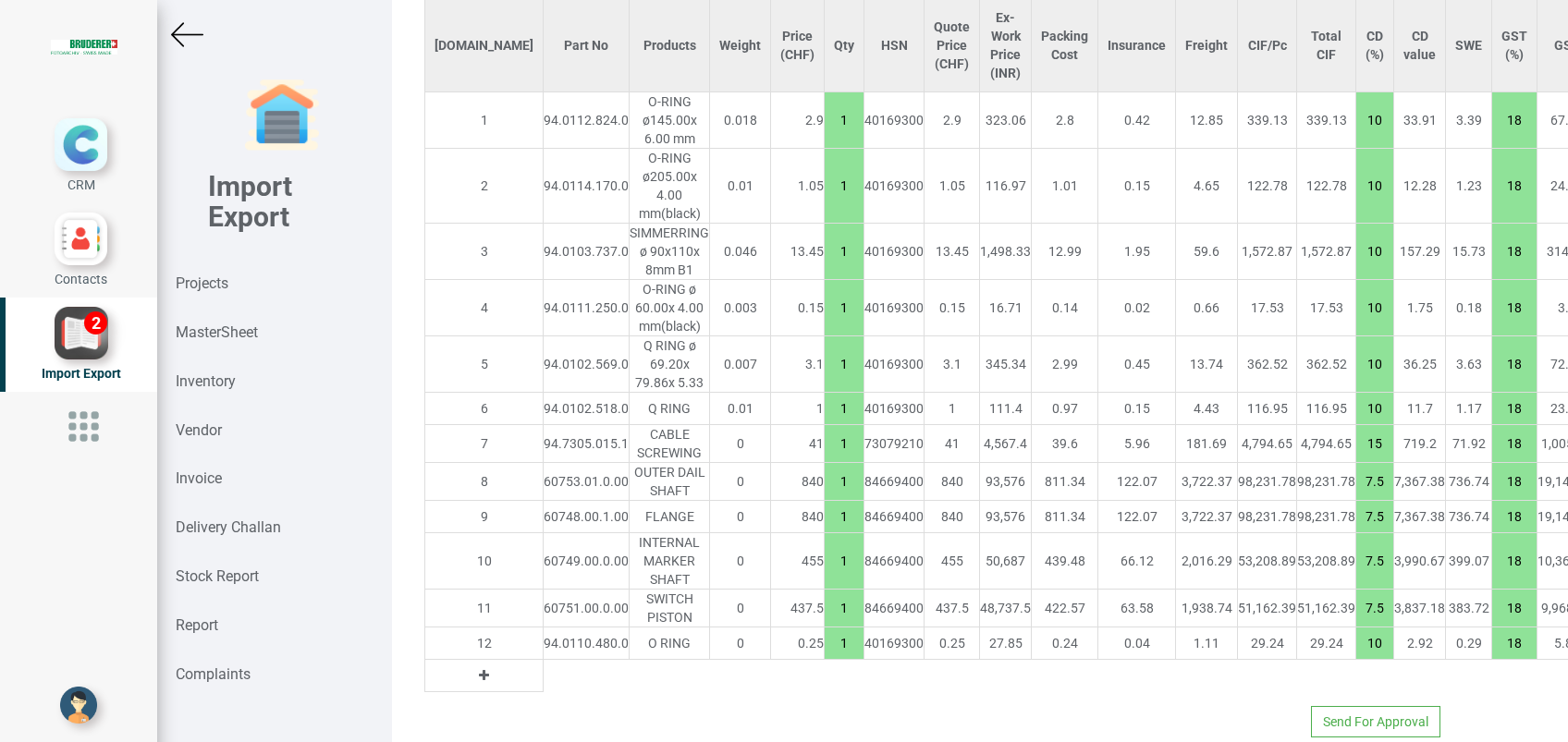
scroll to position [1513, 0]
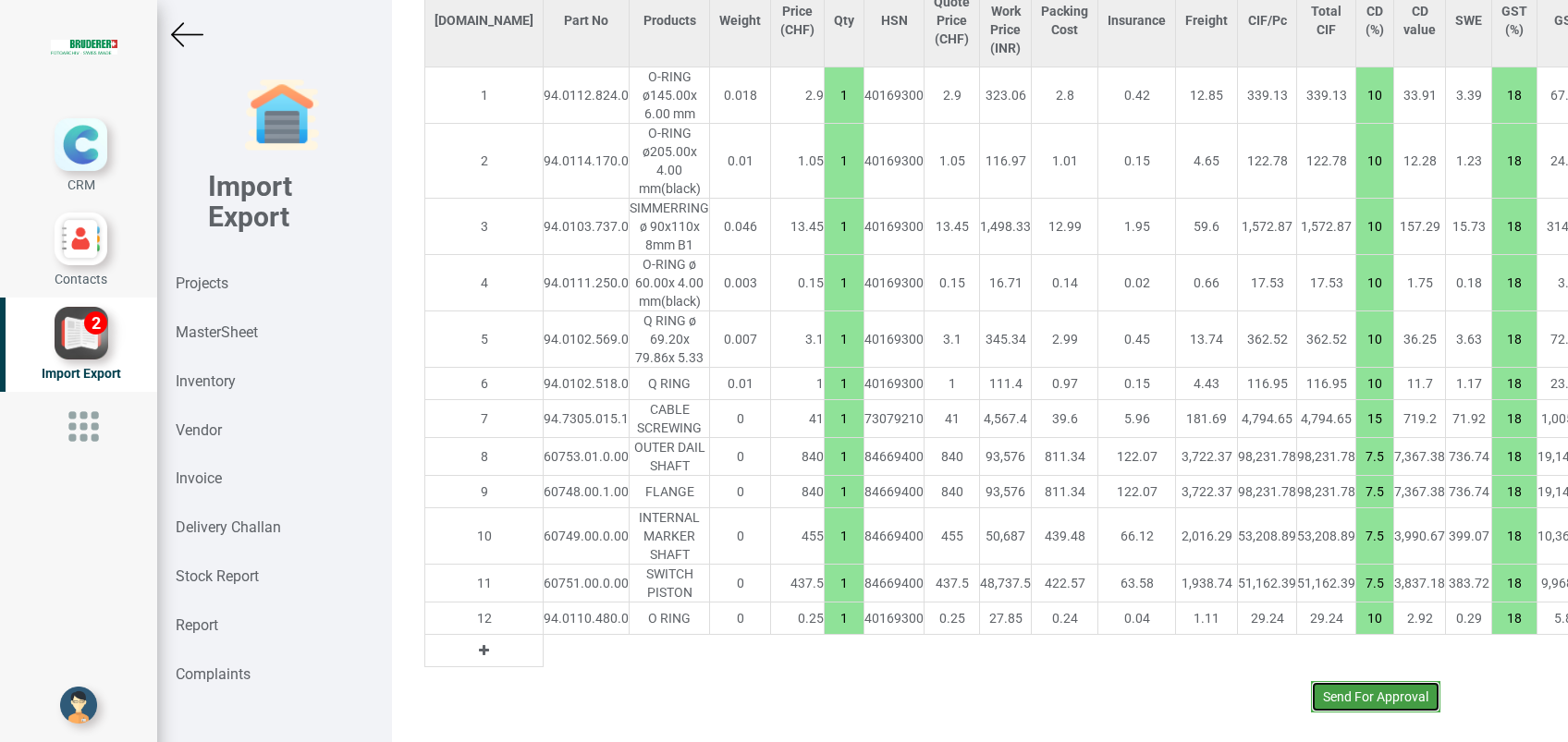
click at [1337, 682] on button "Send For Approval" at bounding box center [1375, 697] width 129 height 32
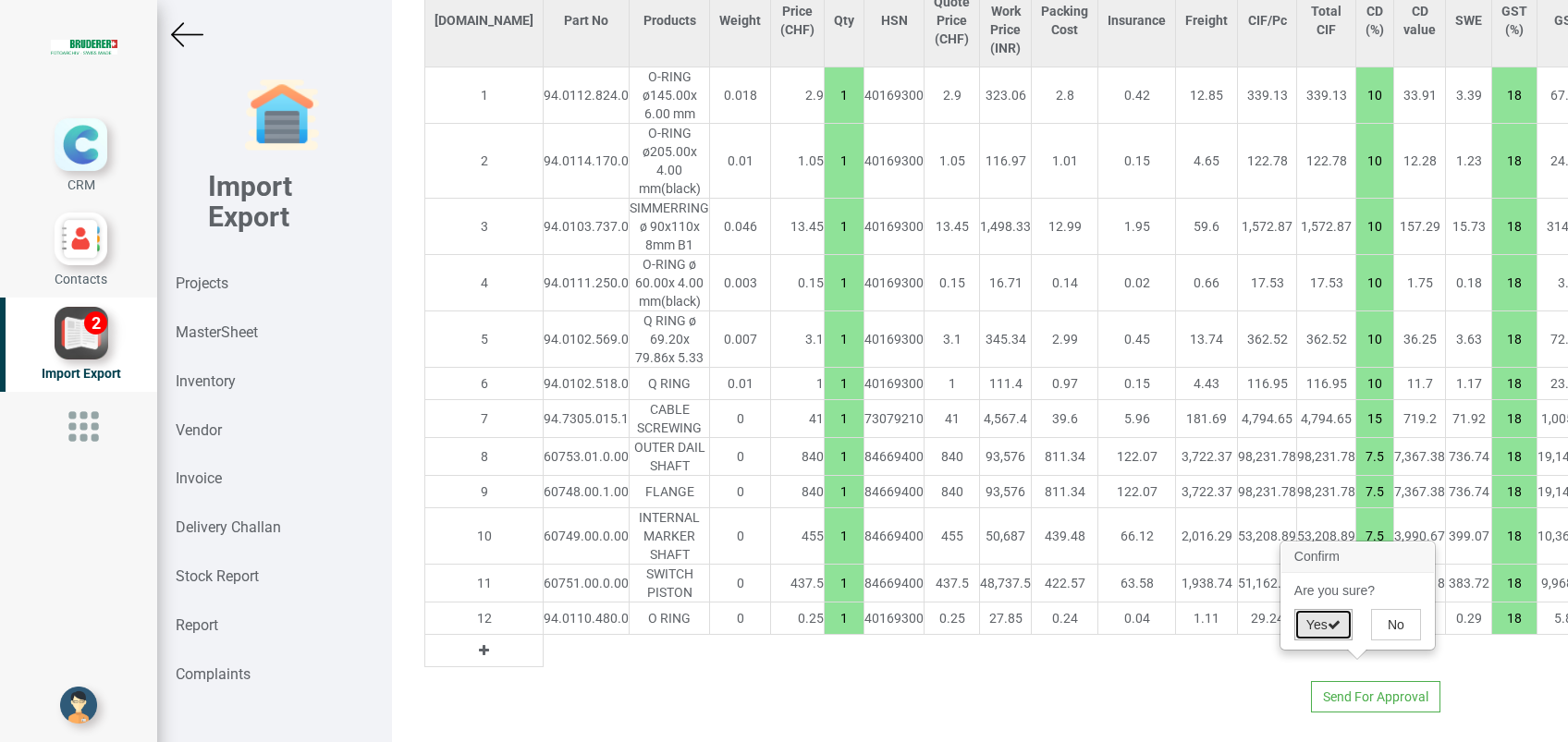
click at [1317, 619] on button "Yes" at bounding box center [1323, 625] width 59 height 32
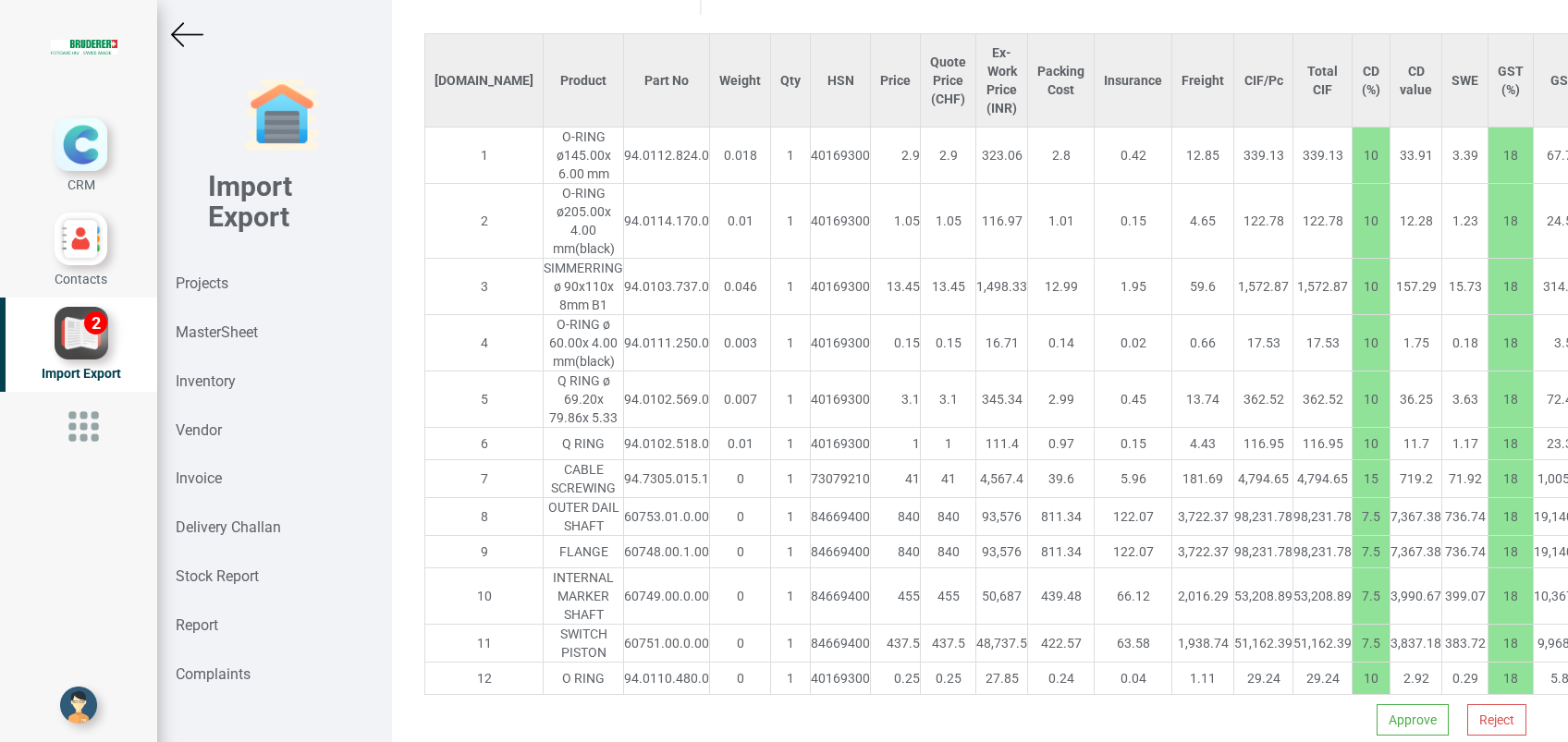
scroll to position [1718, 0]
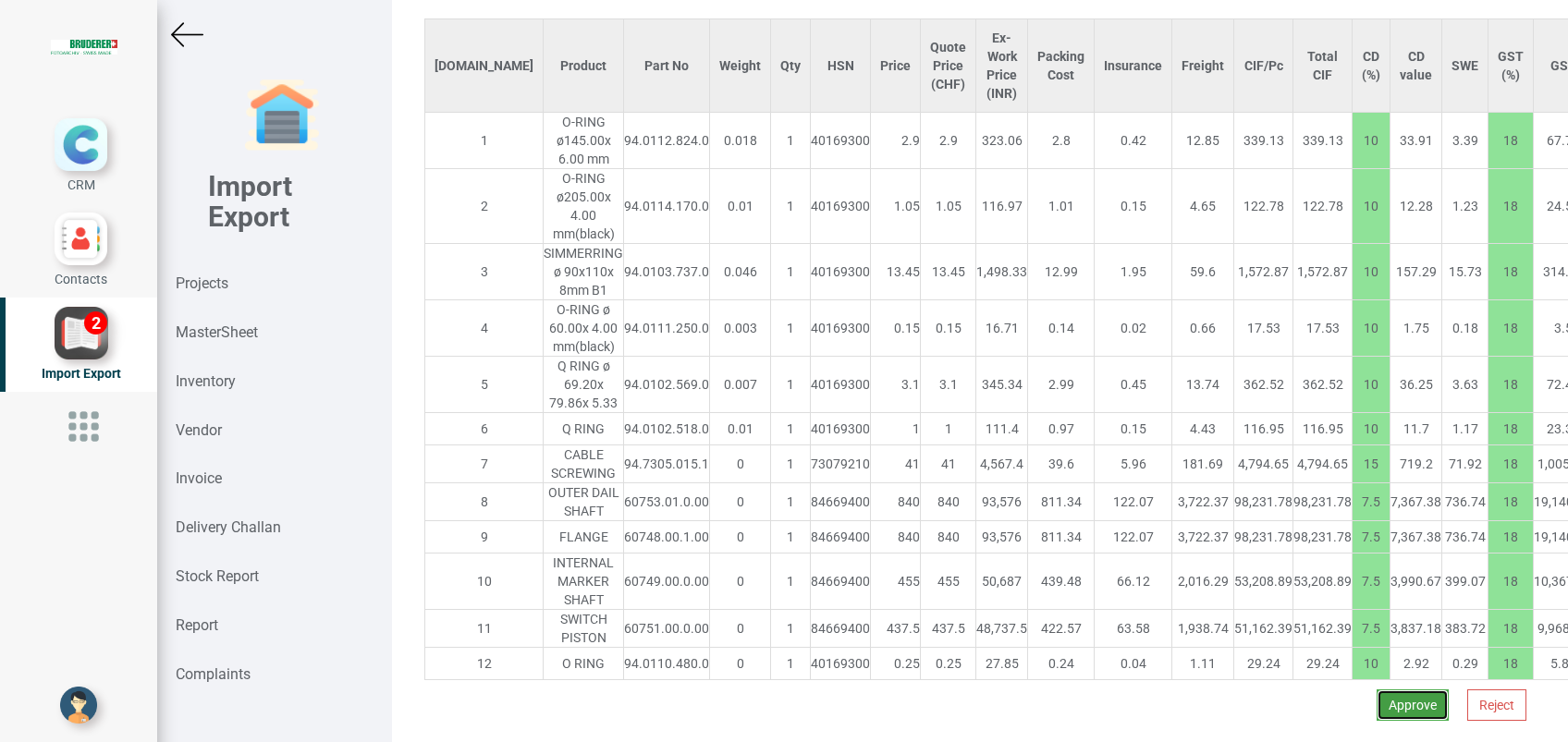
click at [1391, 690] on button "Approve" at bounding box center [1413, 706] width 73 height 32
click at [1351, 604] on button "Yes" at bounding box center [1358, 615] width 59 height 32
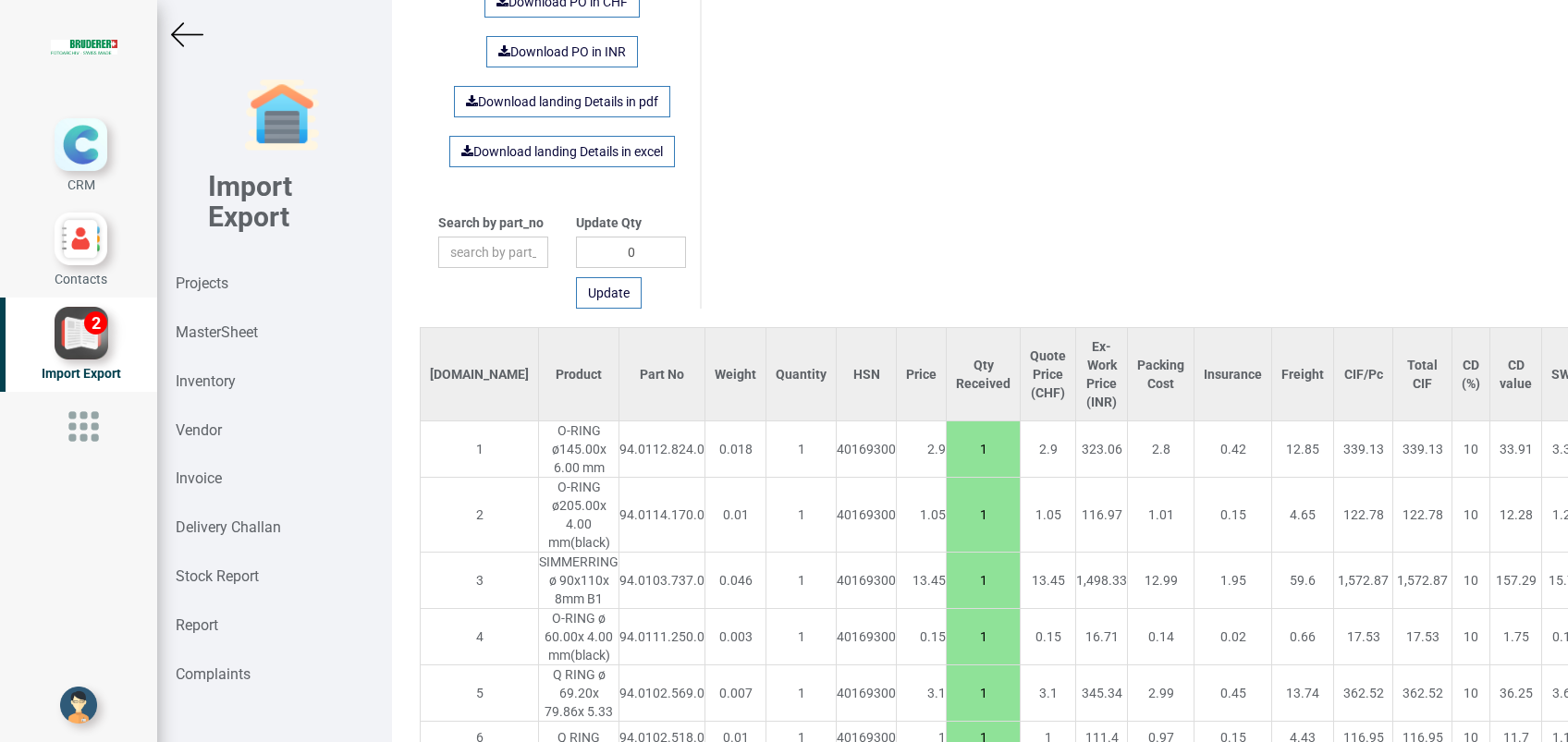
scroll to position [1480, 0]
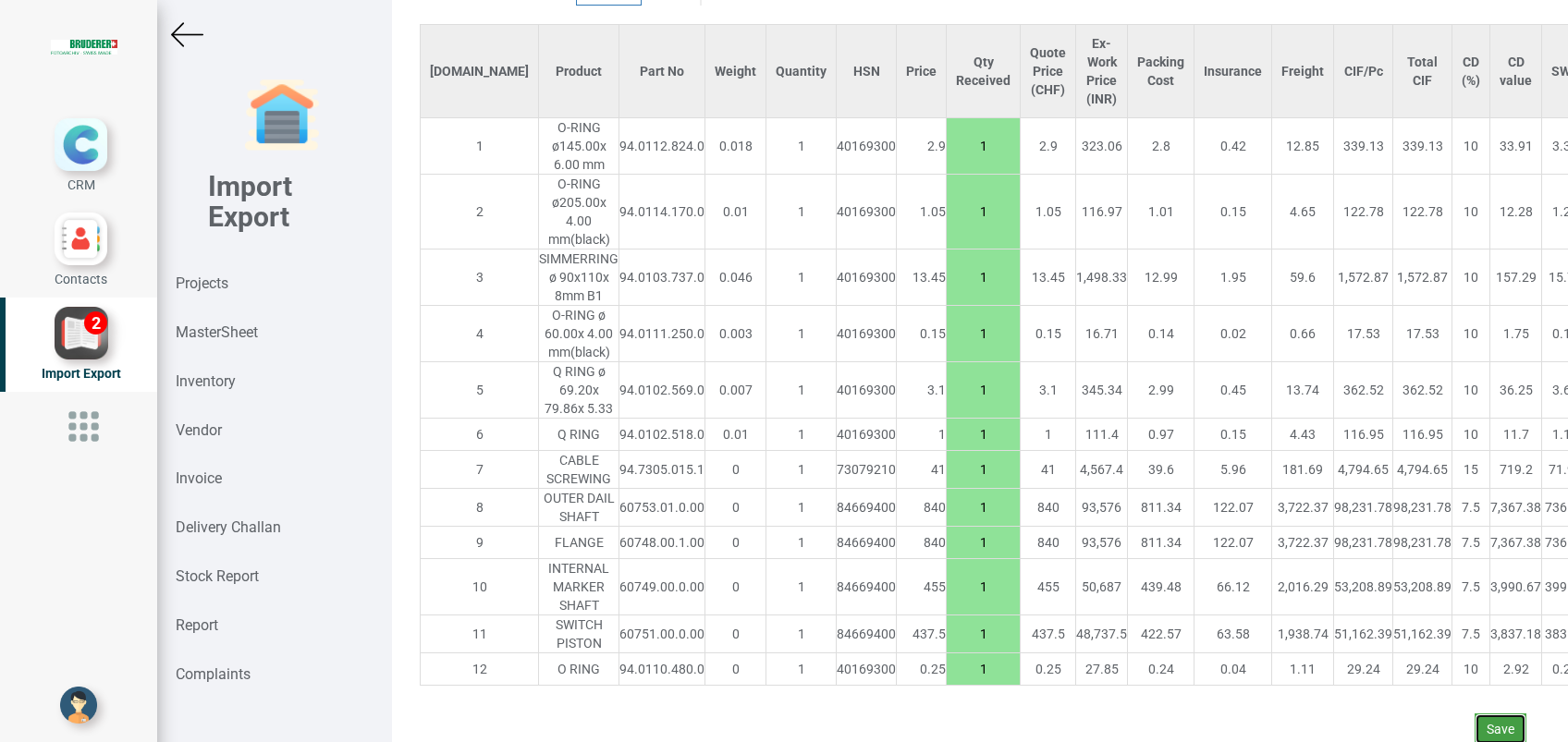
click at [1475, 713] on button "Save" at bounding box center [1501, 729] width 52 height 32
click at [1433, 656] on button "Yes" at bounding box center [1446, 657] width 59 height 32
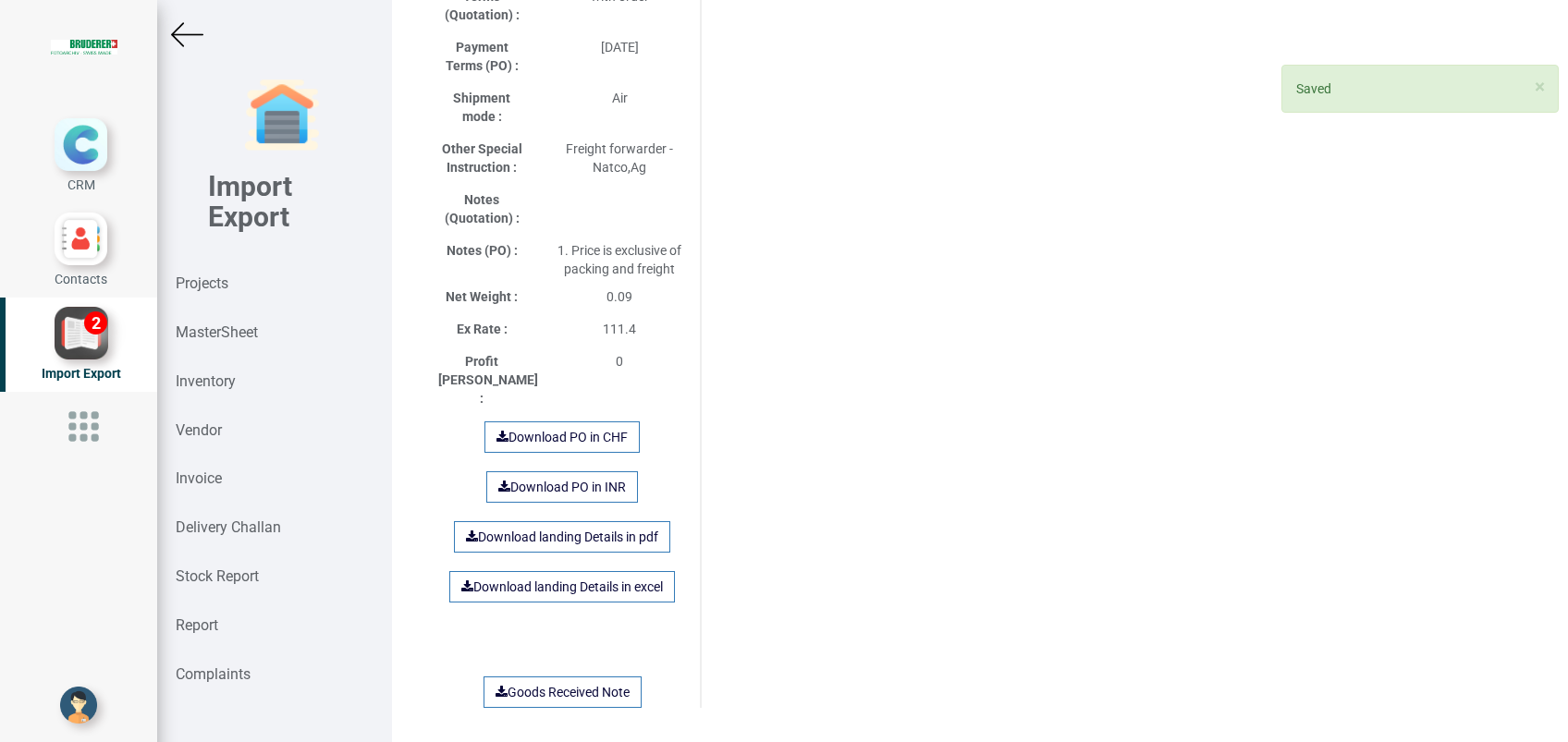
scroll to position [1085, 0]
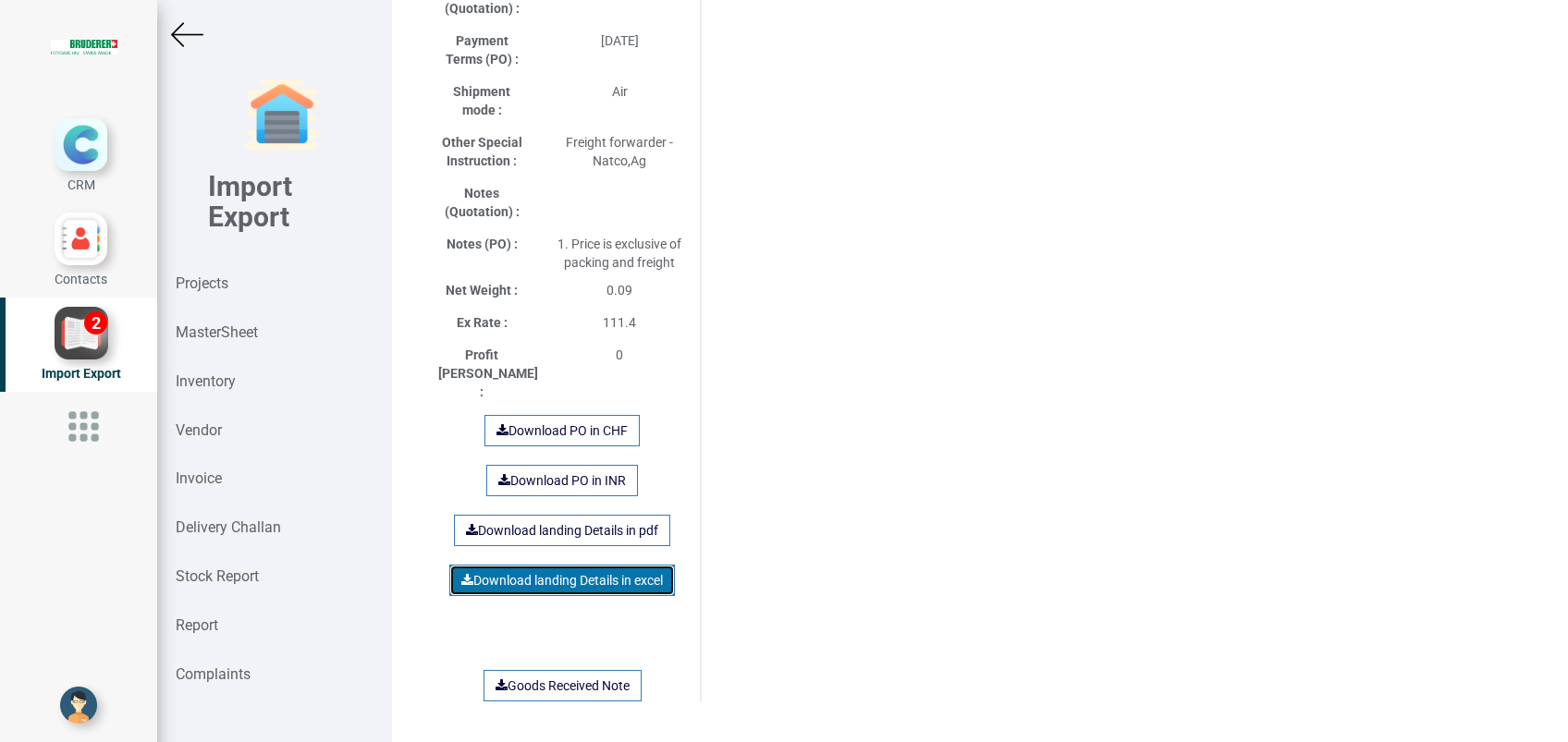
click at [612, 564] on link "Download landing Details in excel" at bounding box center [562, 580] width 226 height 32
click at [1043, 515] on div "Purchase Order Details Si.No Product Part No Weight Qty HSN Price Quote Price (…" at bounding box center [979, 219] width 1139 height 2440
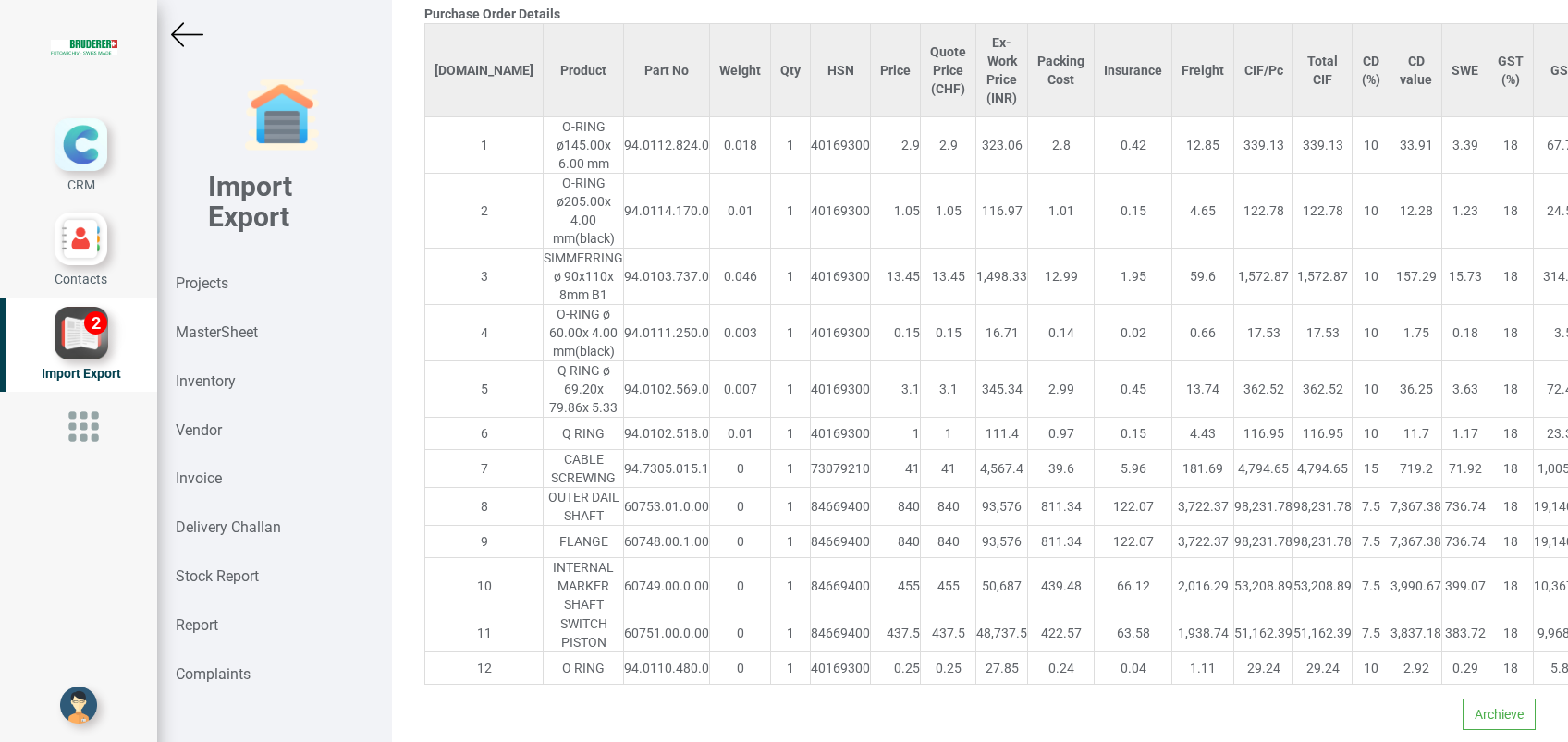
scroll to position [0, 0]
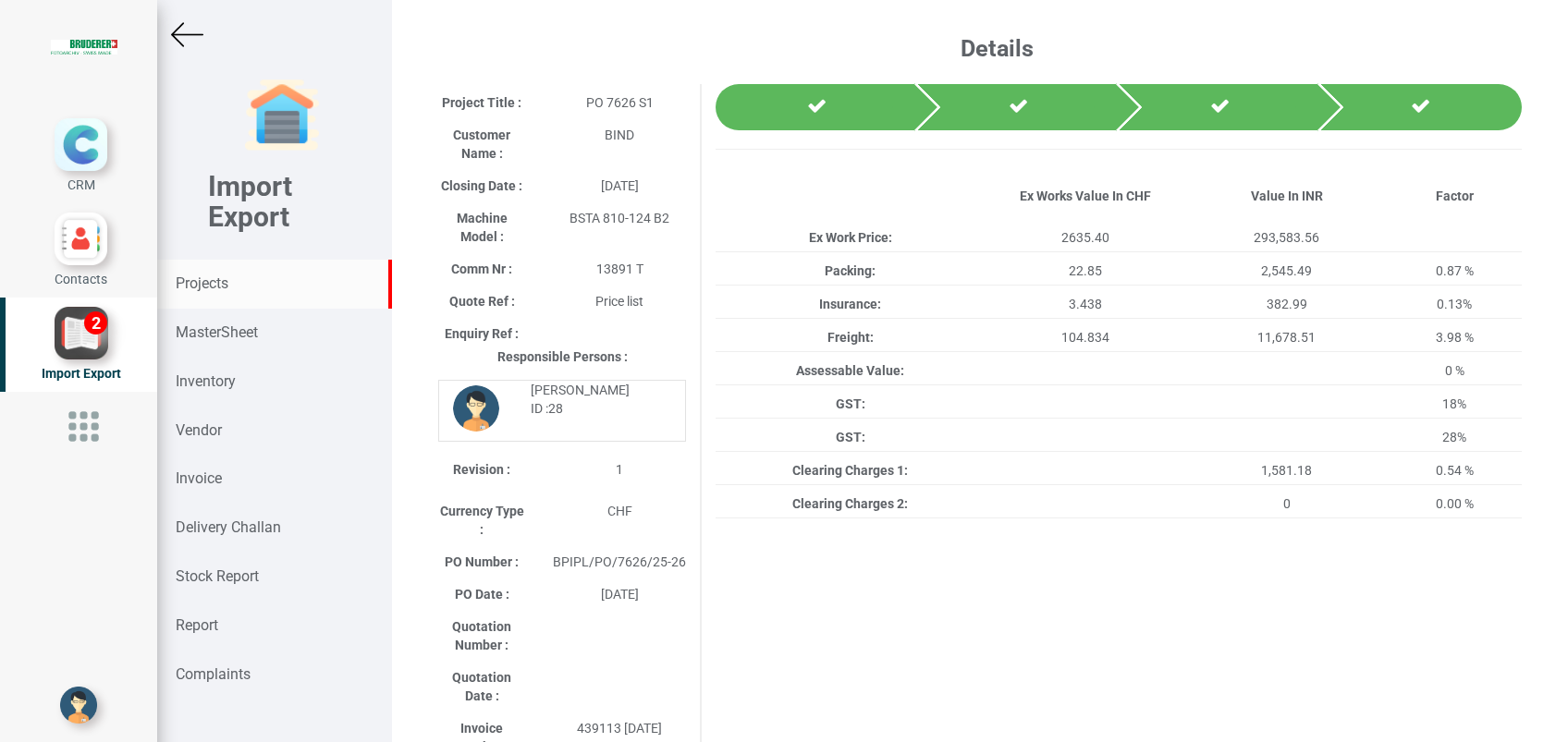
click at [201, 275] on strong "Projects" at bounding box center [202, 283] width 53 height 18
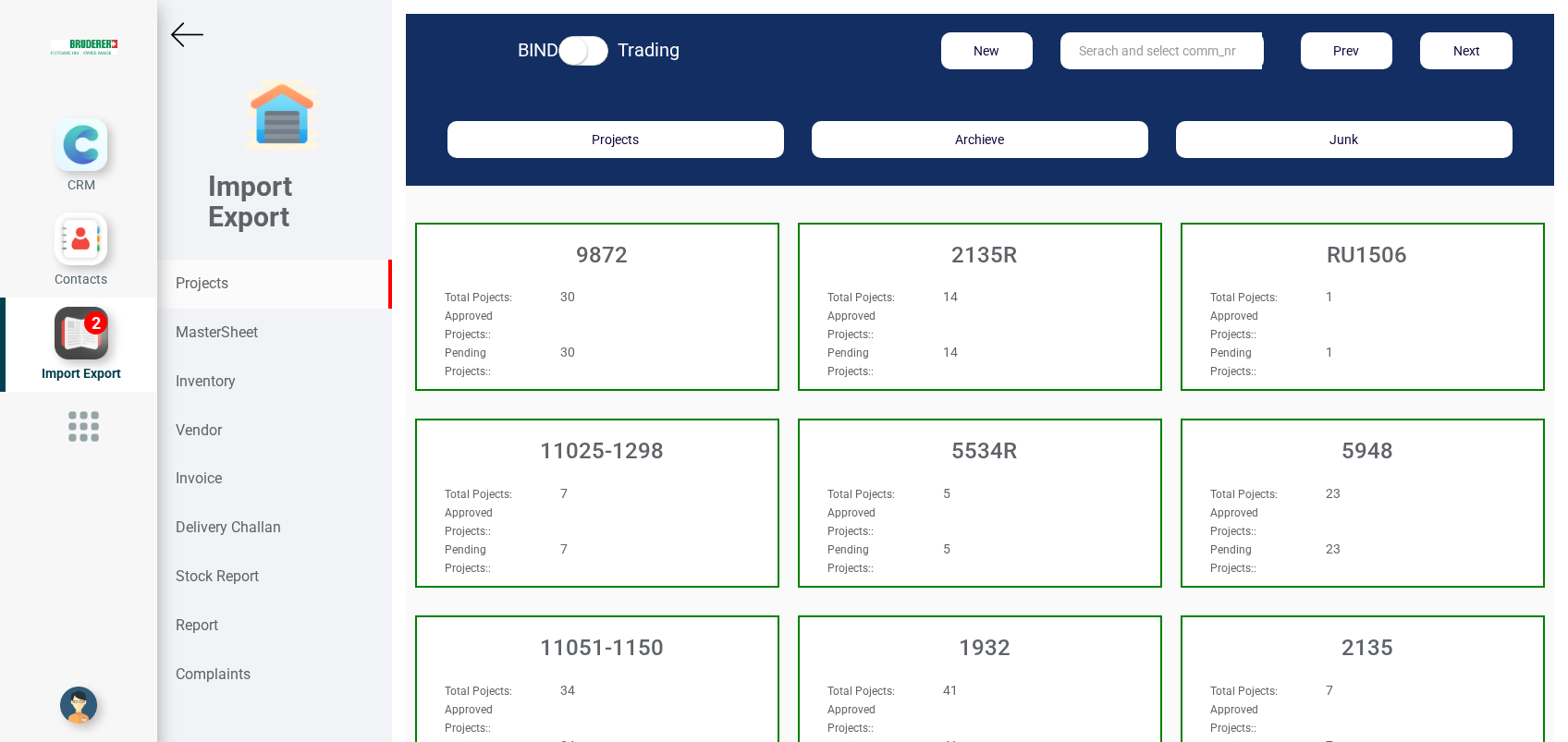
click at [1087, 47] on input "text" at bounding box center [1161, 51] width 202 height 37
click at [1086, 116] on strong "7971" at bounding box center [1095, 113] width 30 height 15
type input "7971T"
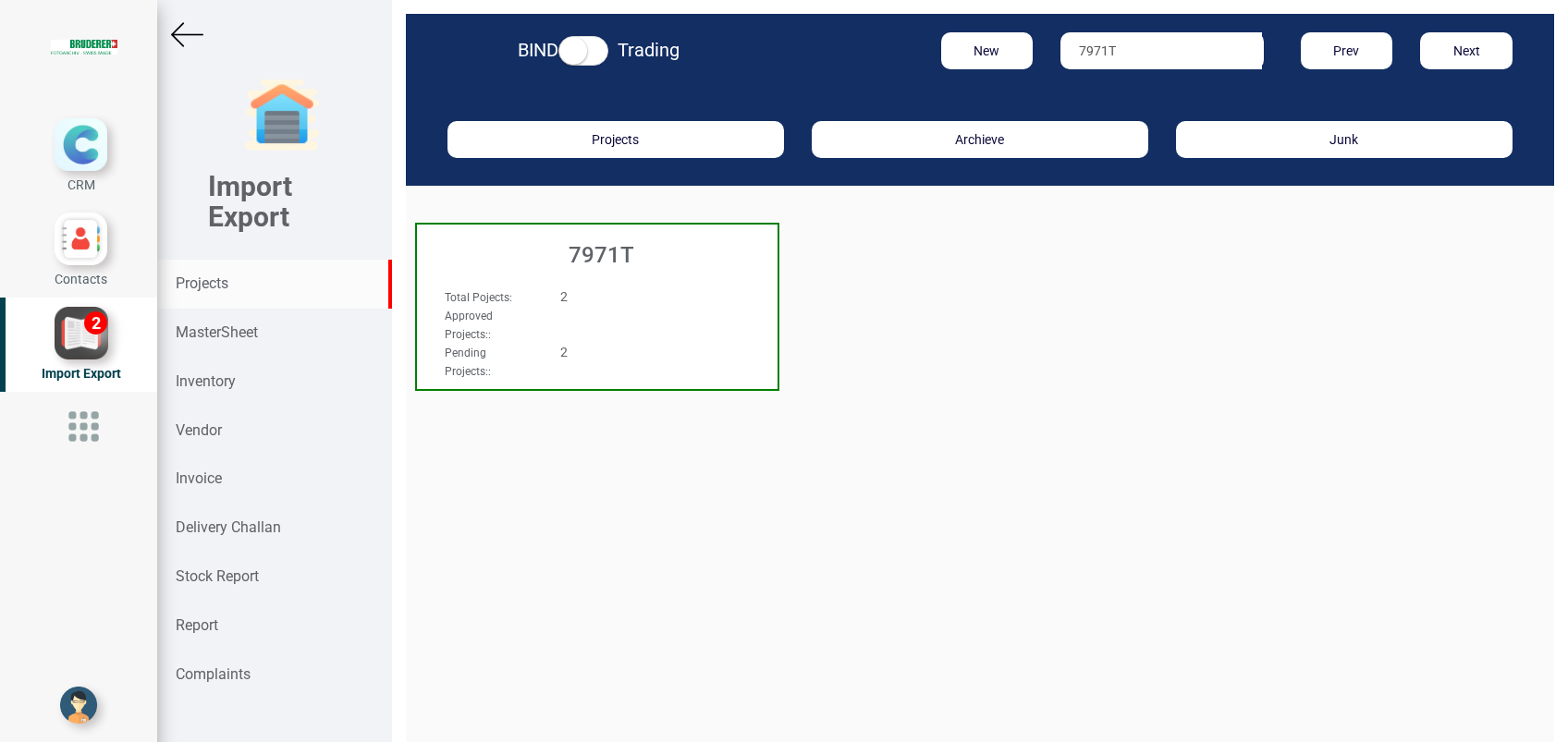
click at [614, 264] on h3 "7971T" at bounding box center [602, 255] width 352 height 24
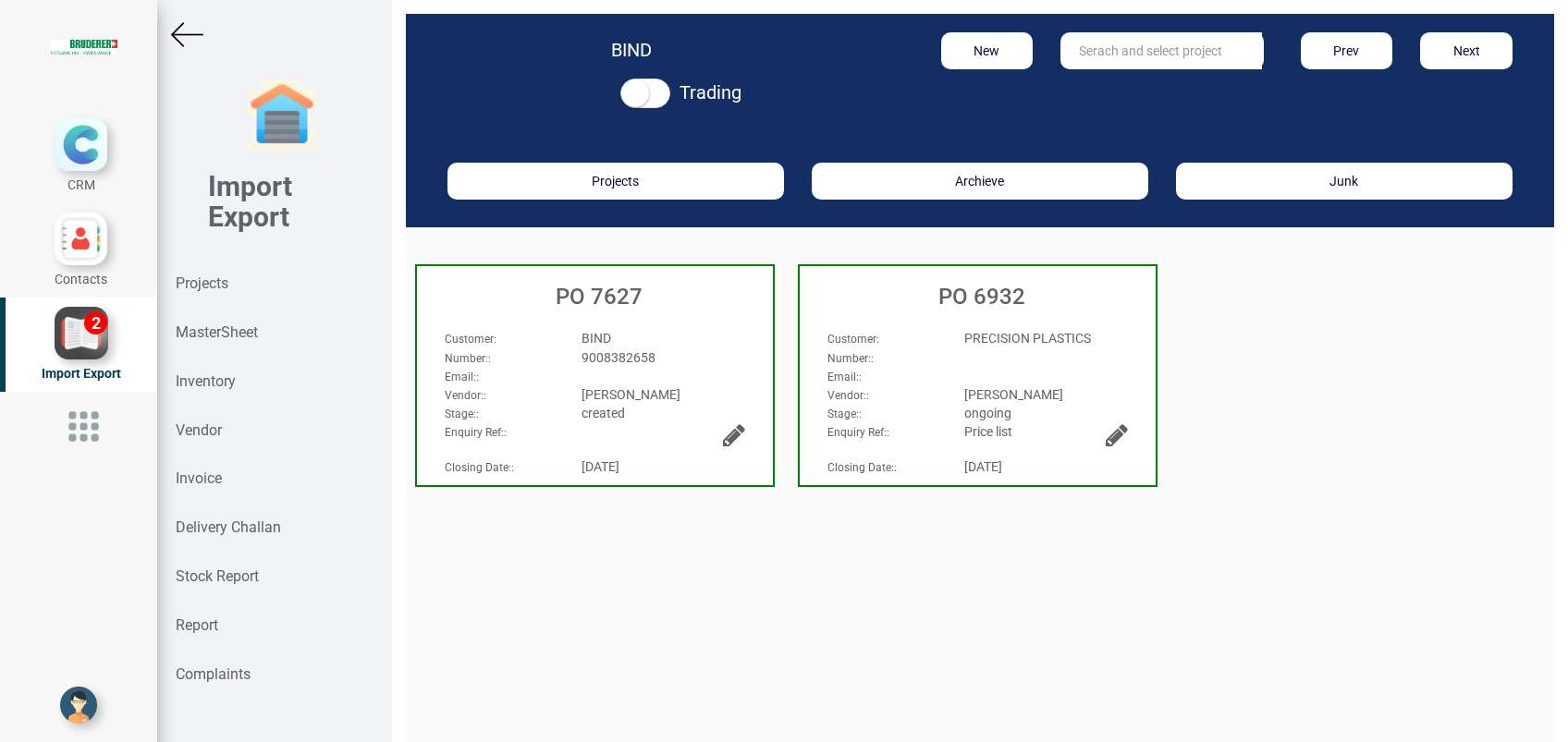
click at [620, 315] on div "PO 7627" at bounding box center [594, 292] width 356 height 52
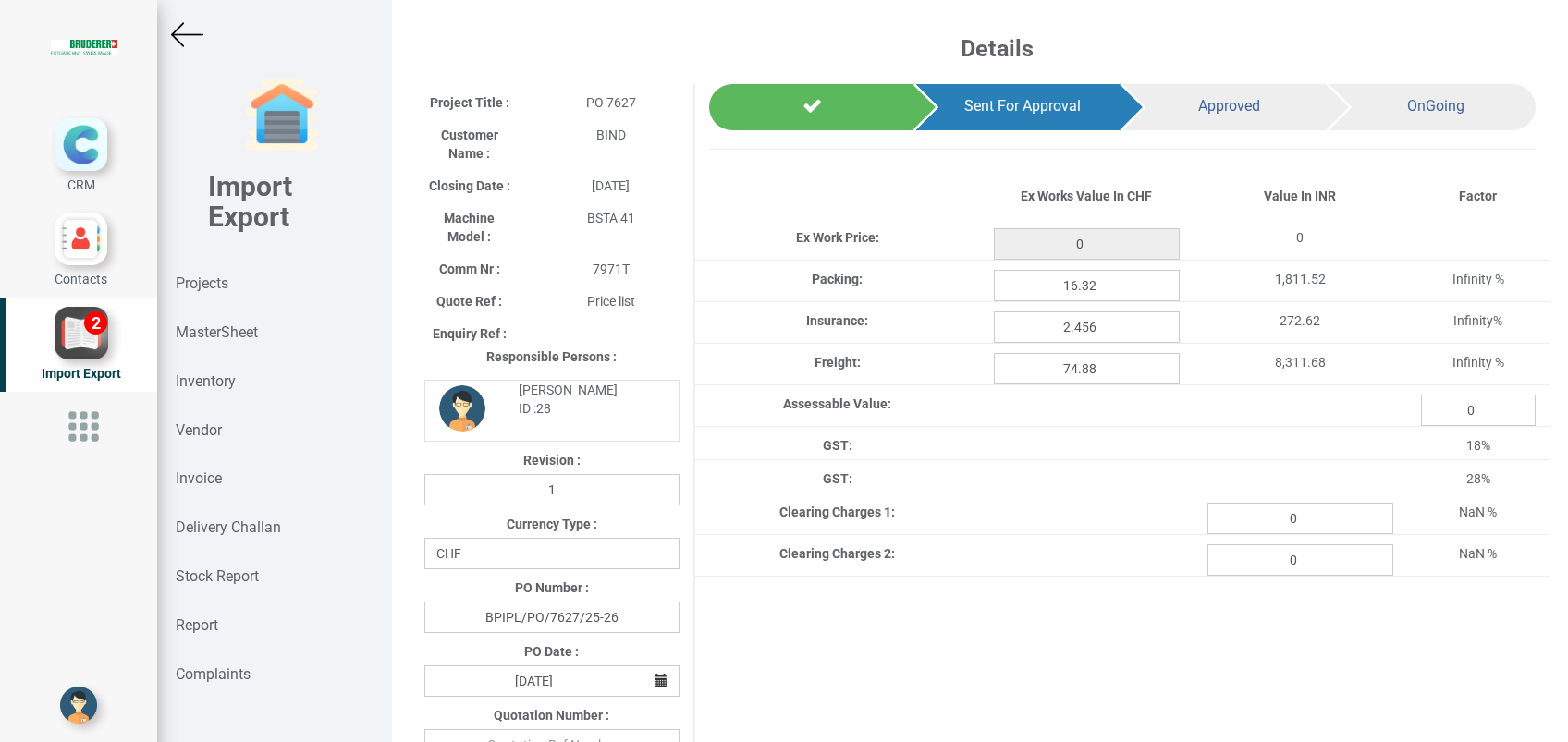
type input "1882.5500000000002"
click at [1310, 515] on input "0" at bounding box center [1300, 519] width 186 height 32
paste input "1129.47"
type input "1129.47"
type input "1882.5500000000002"
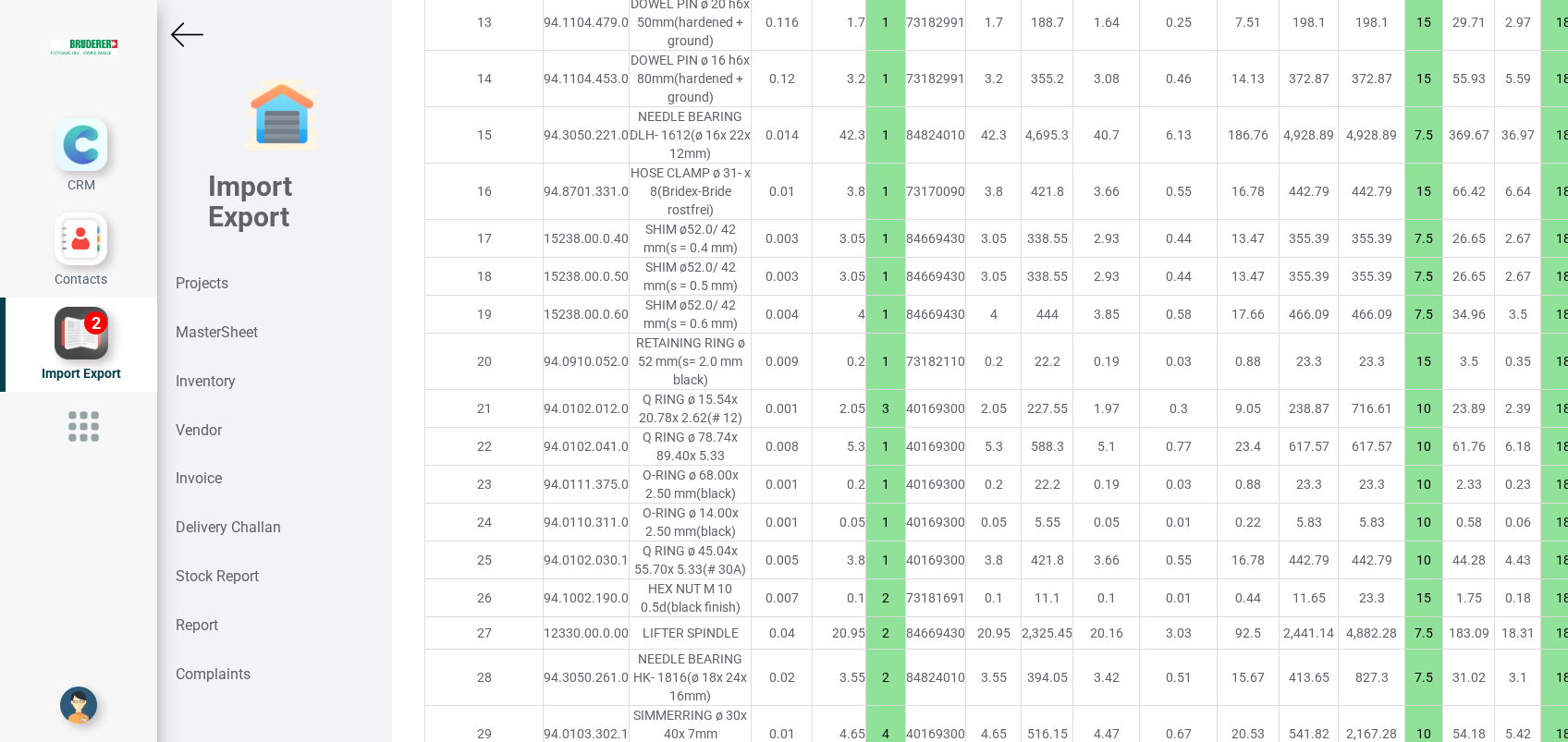
scroll to position [3217, 0]
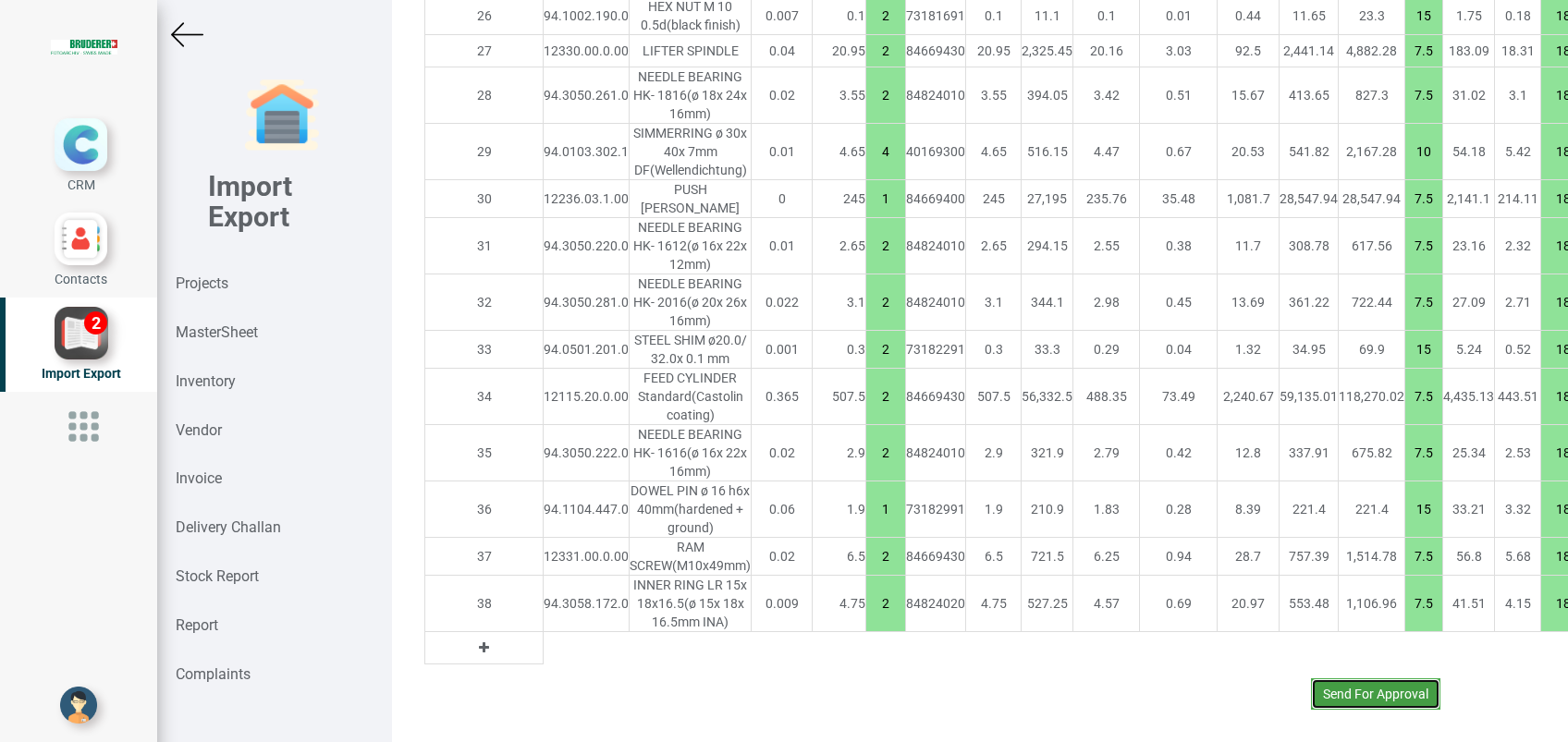
click at [1356, 682] on button "Send For Approval" at bounding box center [1375, 695] width 129 height 32
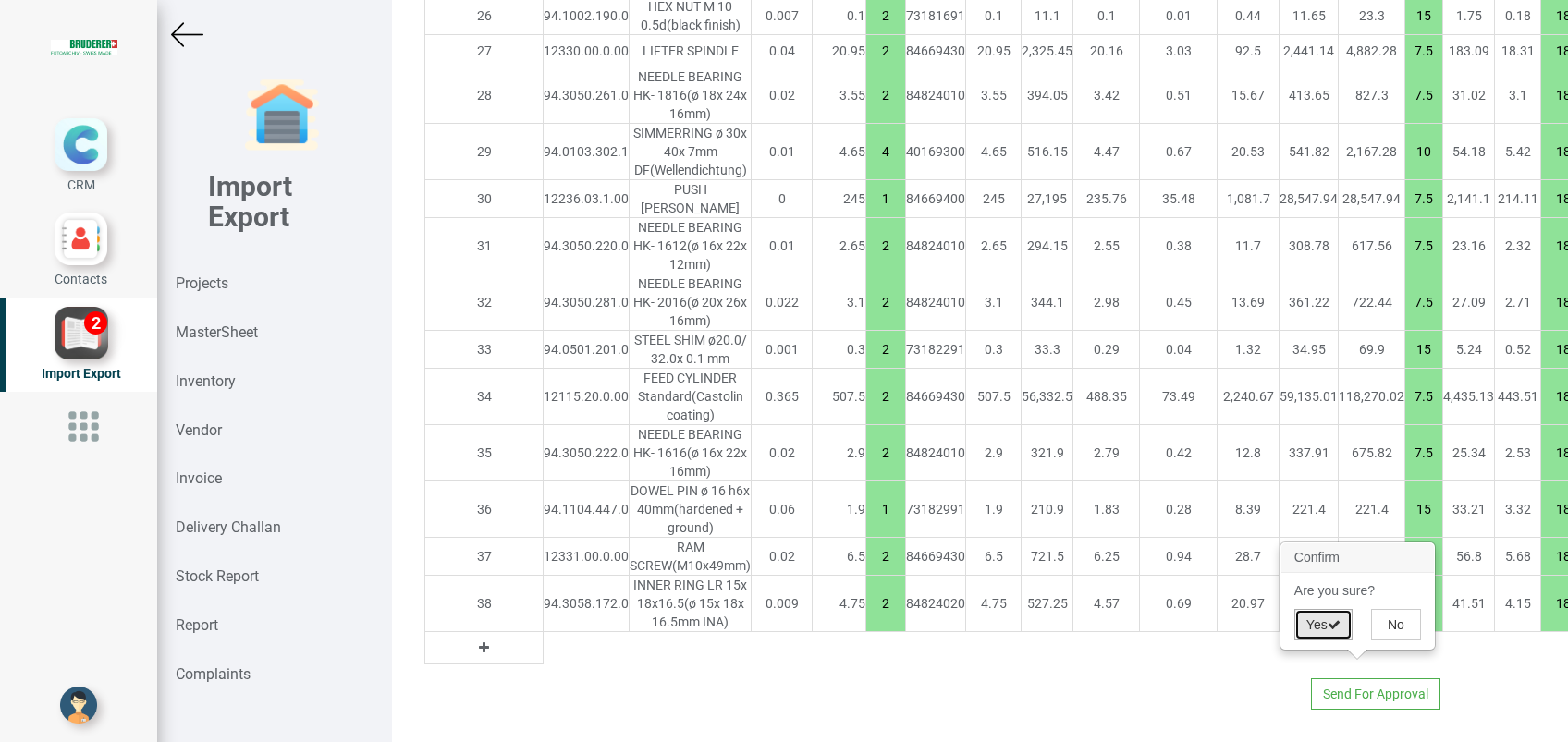
click at [1314, 623] on button "Yes" at bounding box center [1323, 625] width 59 height 32
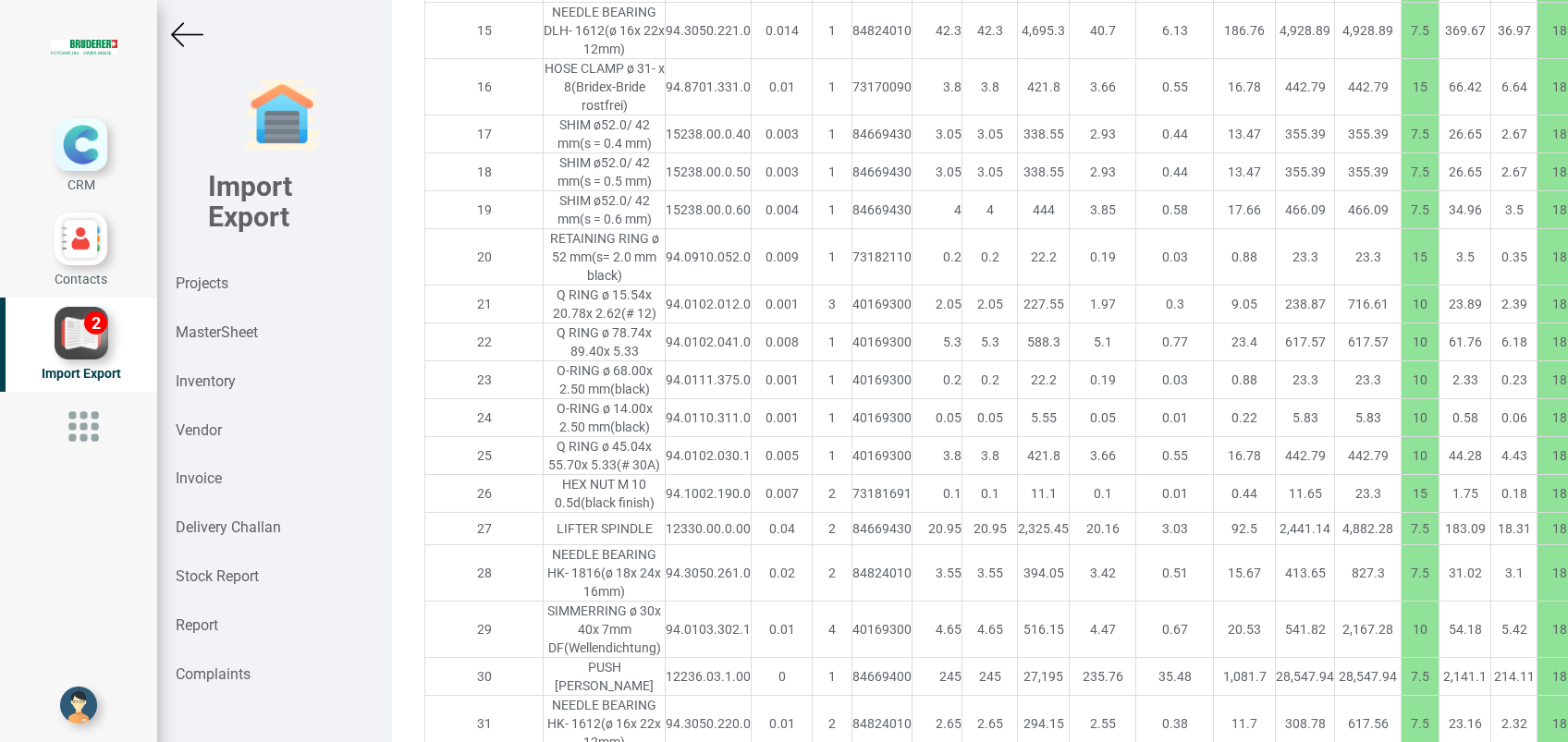
scroll to position [3422, 0]
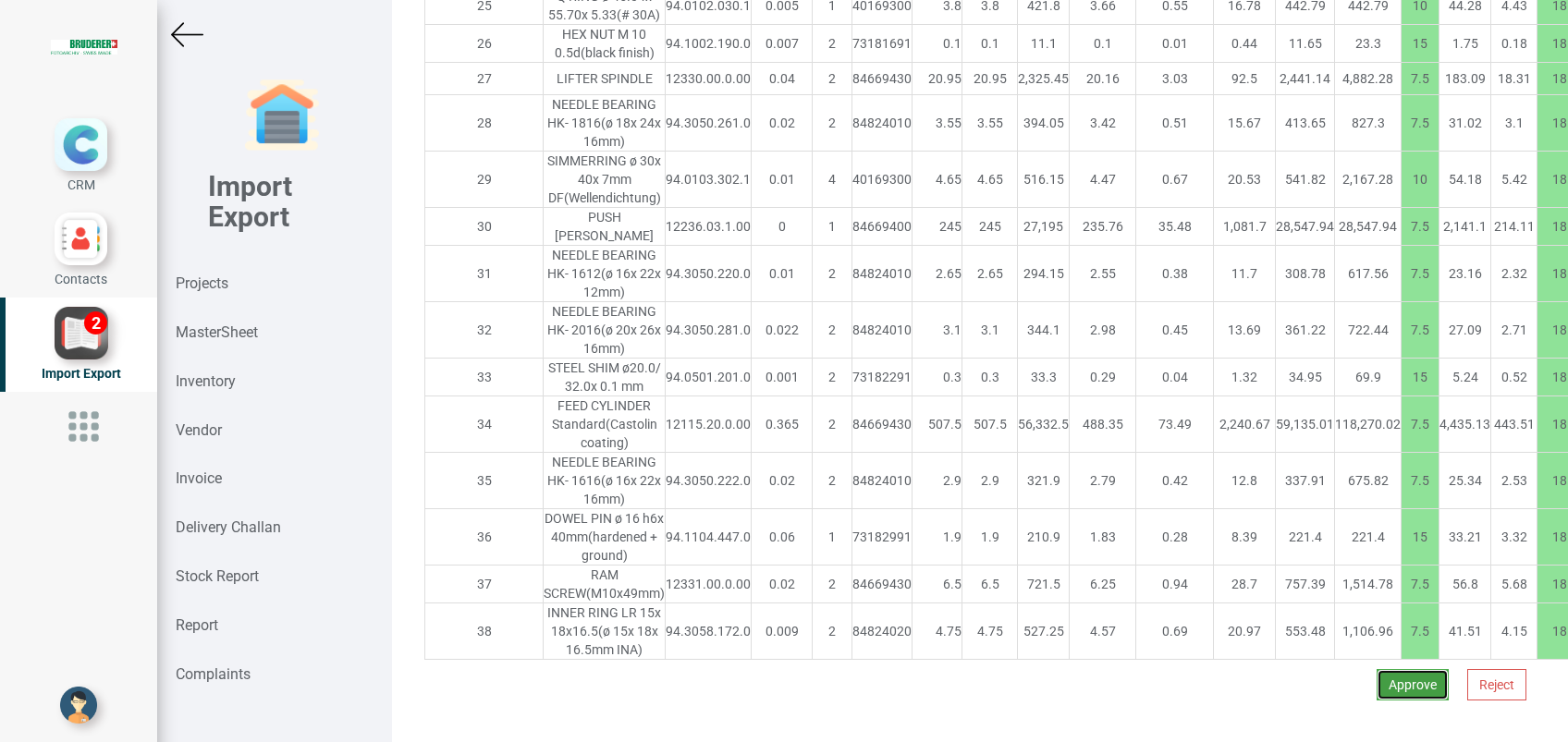
click at [1401, 669] on button "Approve" at bounding box center [1413, 685] width 73 height 32
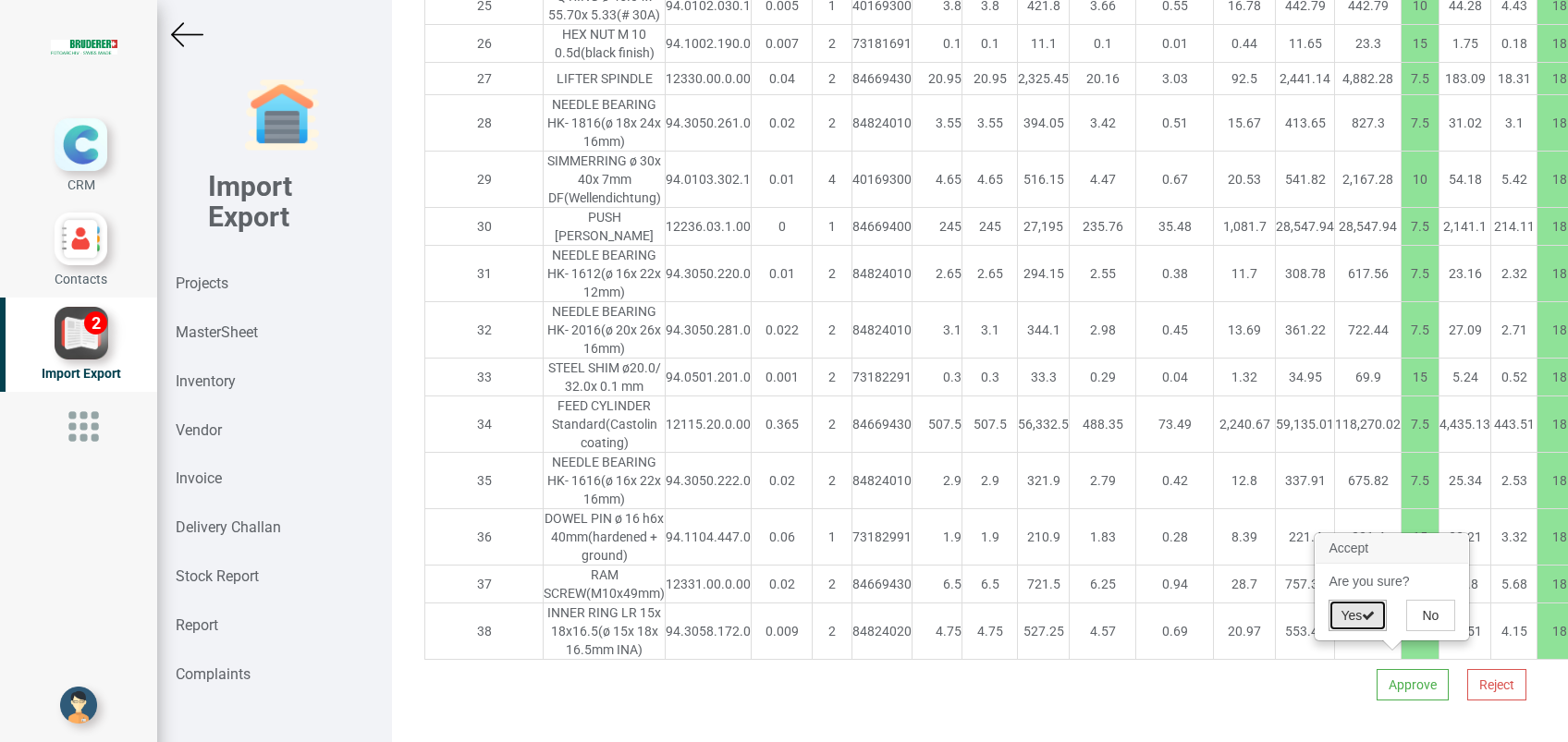
click at [1354, 614] on button "Yes" at bounding box center [1358, 616] width 59 height 32
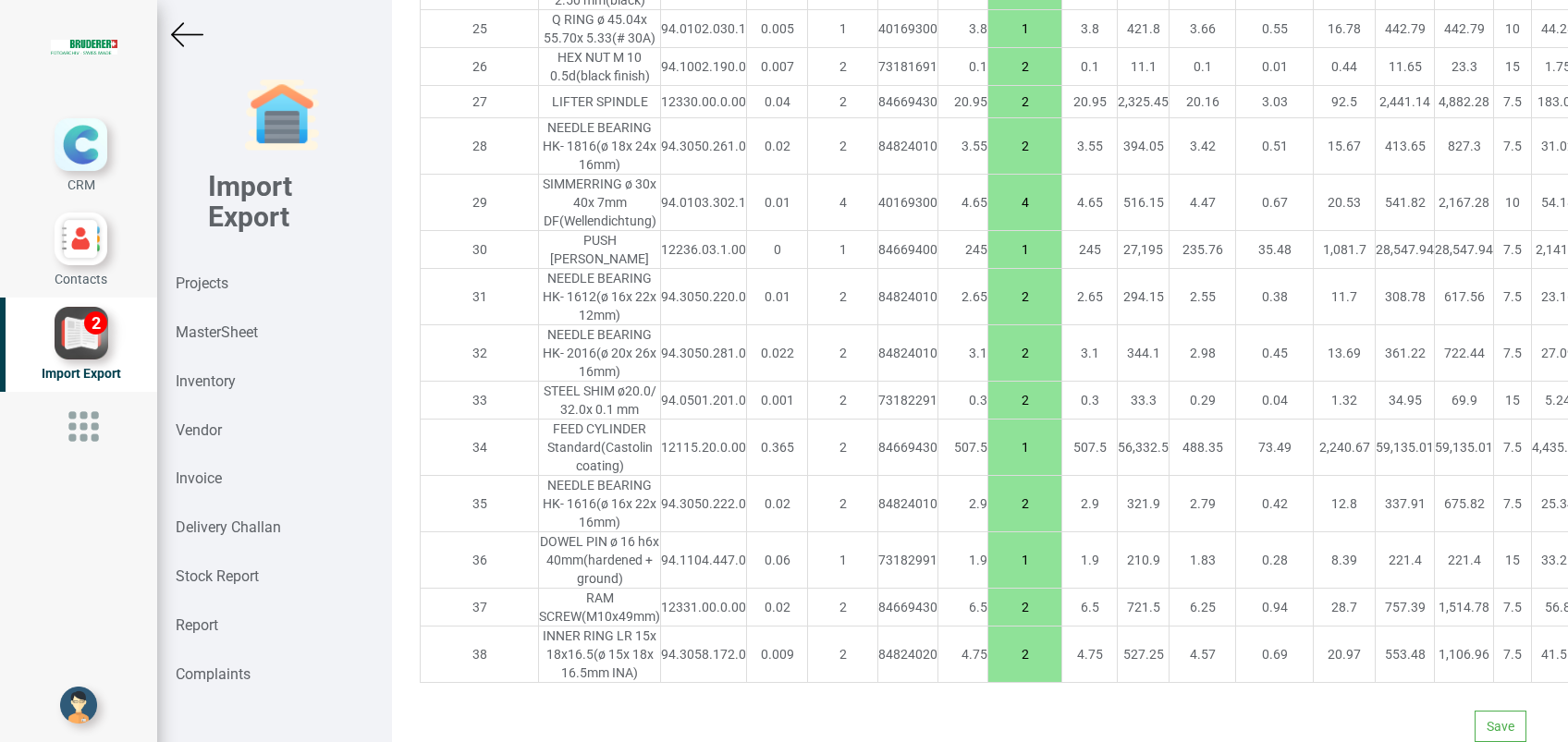
scroll to position [3184, 0]
click at [1475, 710] on button "Save" at bounding box center [1501, 726] width 52 height 32
click at [1446, 656] on button "Yes" at bounding box center [1446, 657] width 59 height 32
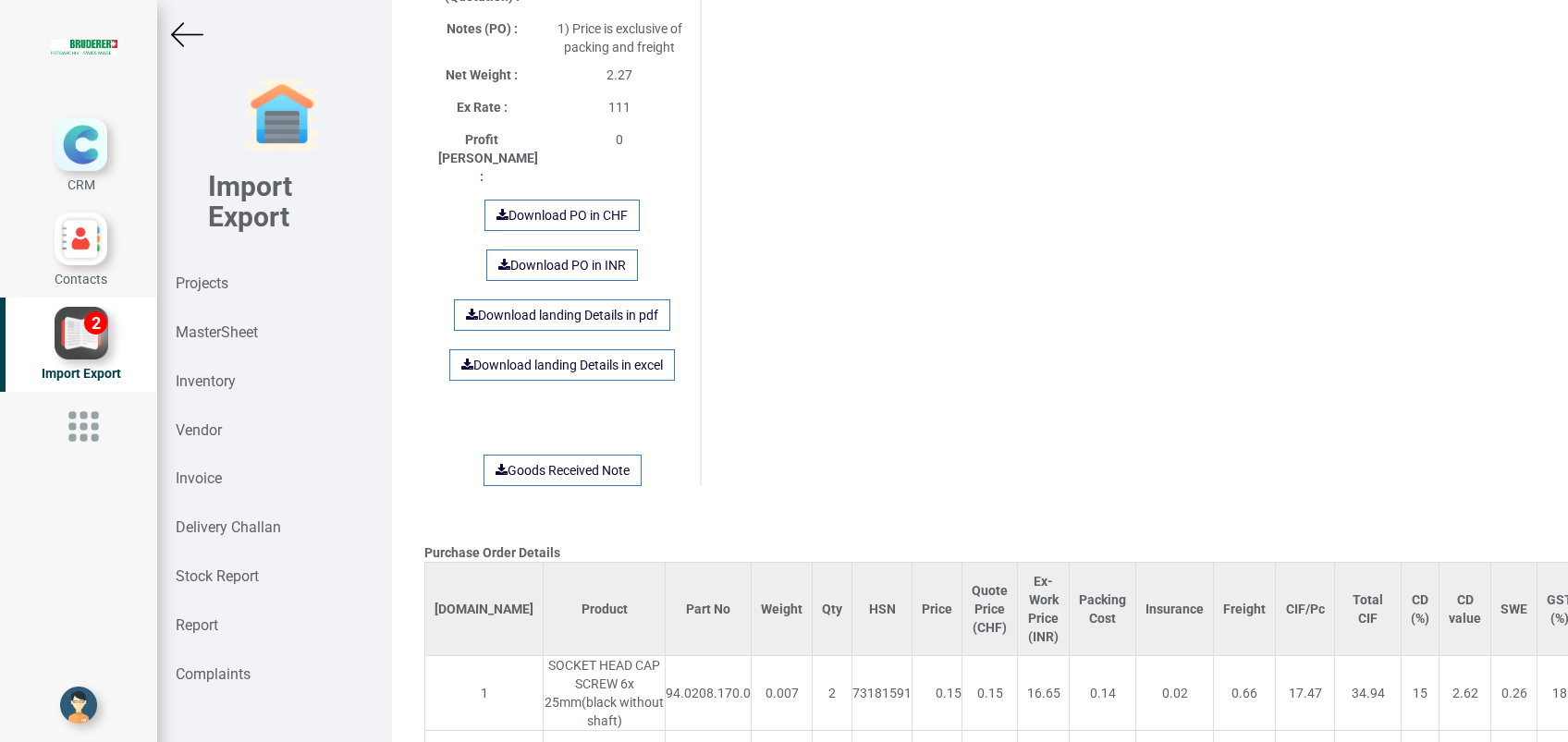
scroll to position [1294, 0]
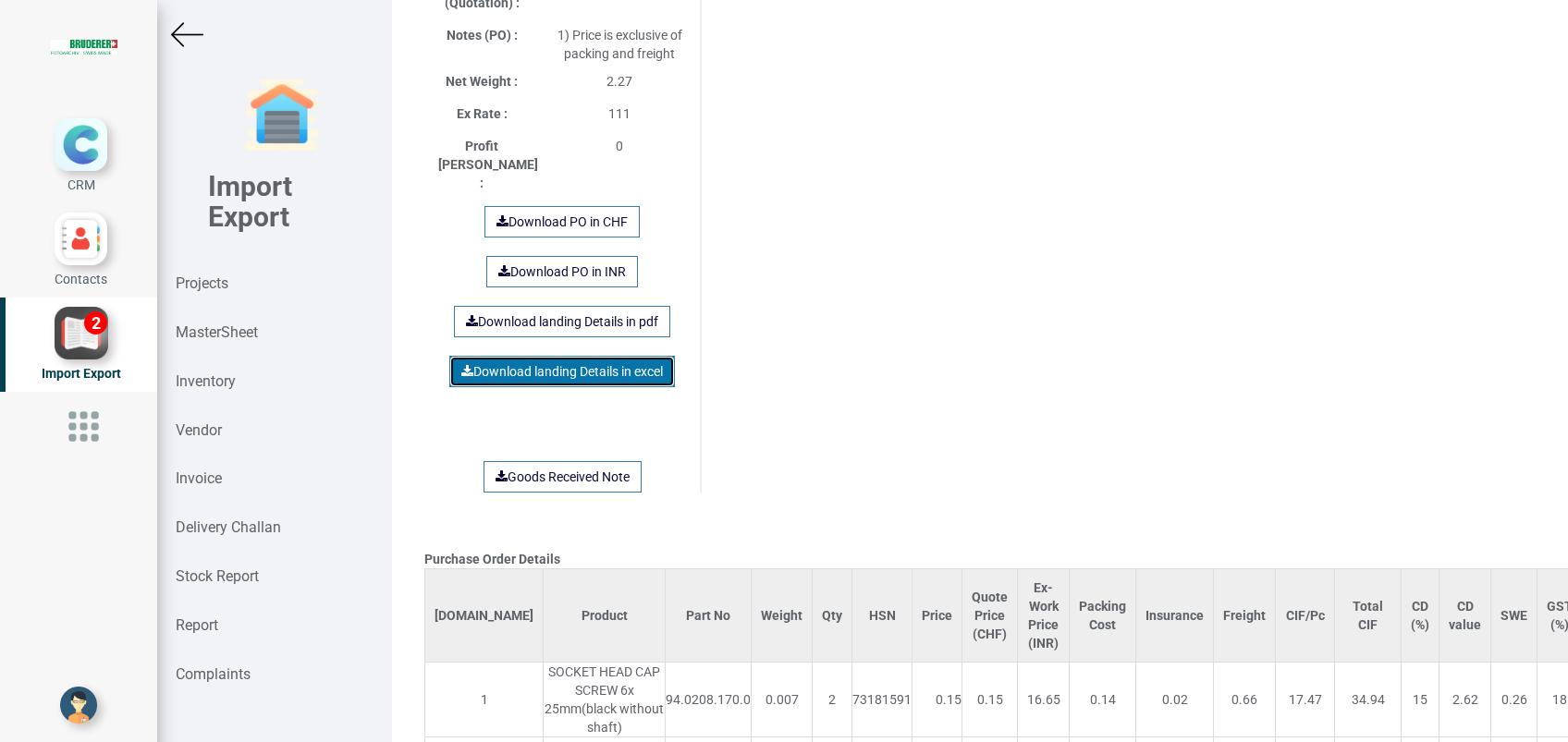
click at [549, 356] on link "Download landing Details in excel" at bounding box center [562, 372] width 226 height 32
click at [1478, 348] on div "Purchase Order Details Si.No Product Part No Weight Qty HSN Price Quote Price (…" at bounding box center [979, 672] width 1139 height 3764
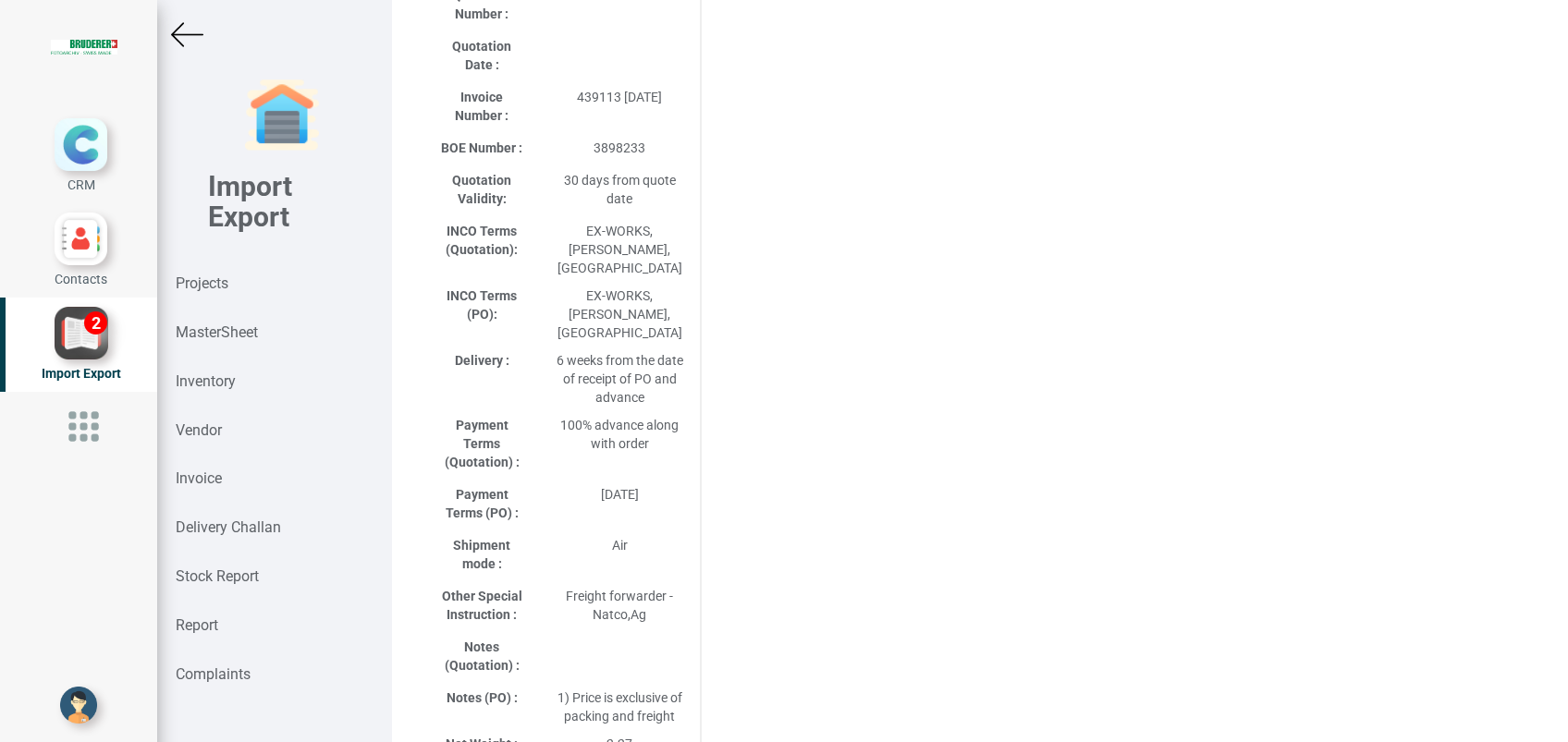
scroll to position [0, 0]
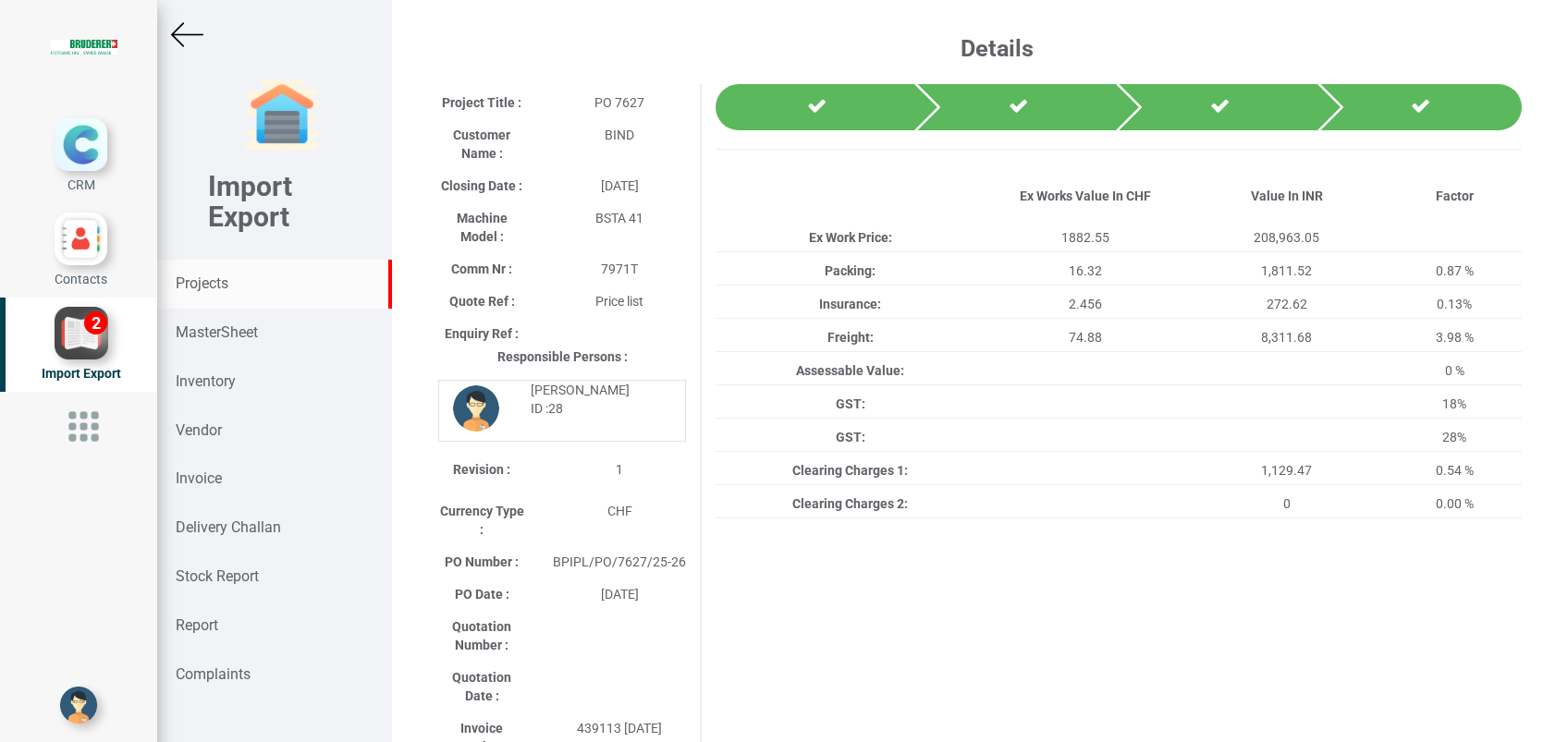
click at [198, 280] on strong "Projects" at bounding box center [202, 283] width 53 height 18
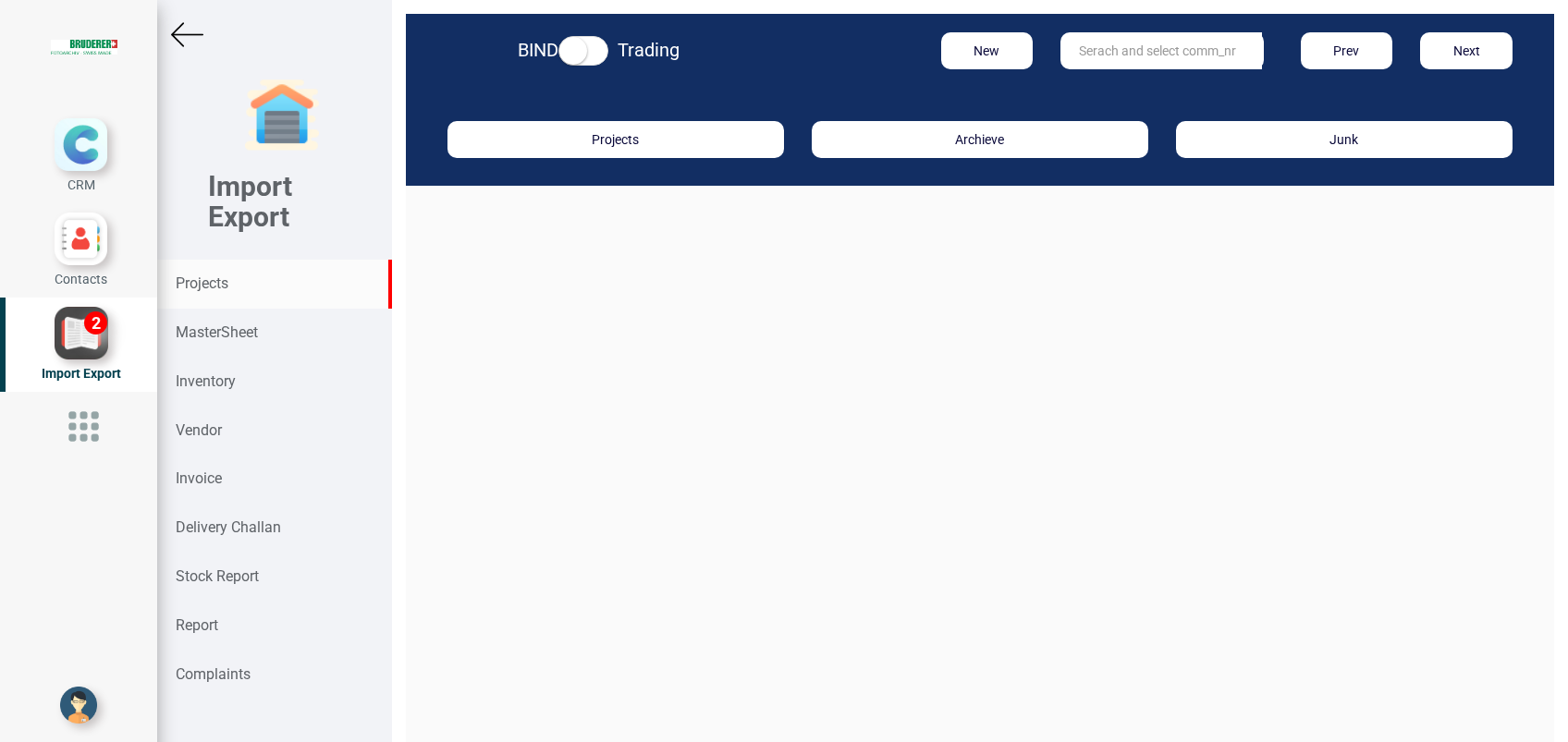
click at [1083, 61] on input "text" at bounding box center [1161, 51] width 202 height 37
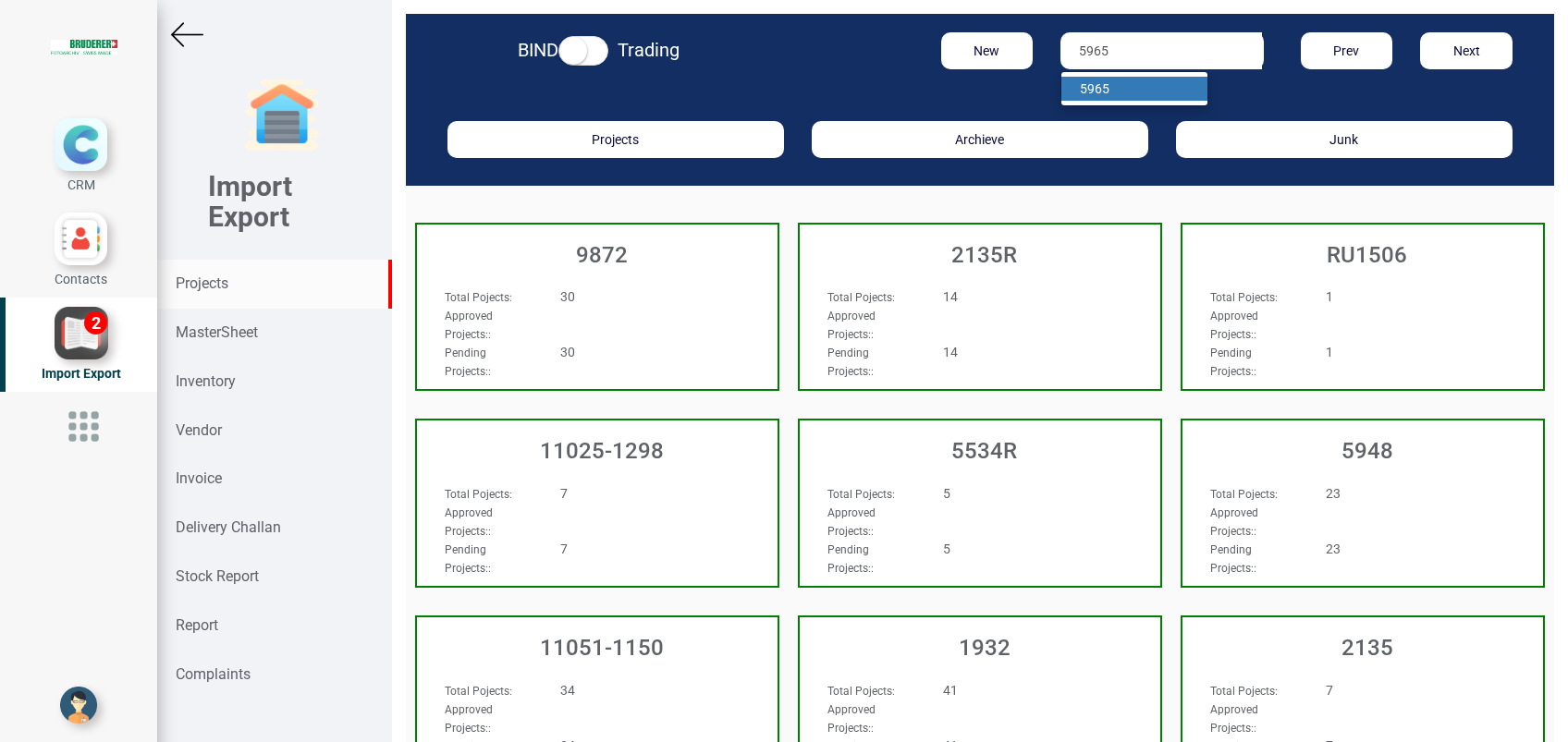
type input "5965"
click at [1080, 82] on strong "5965" at bounding box center [1095, 88] width 30 height 15
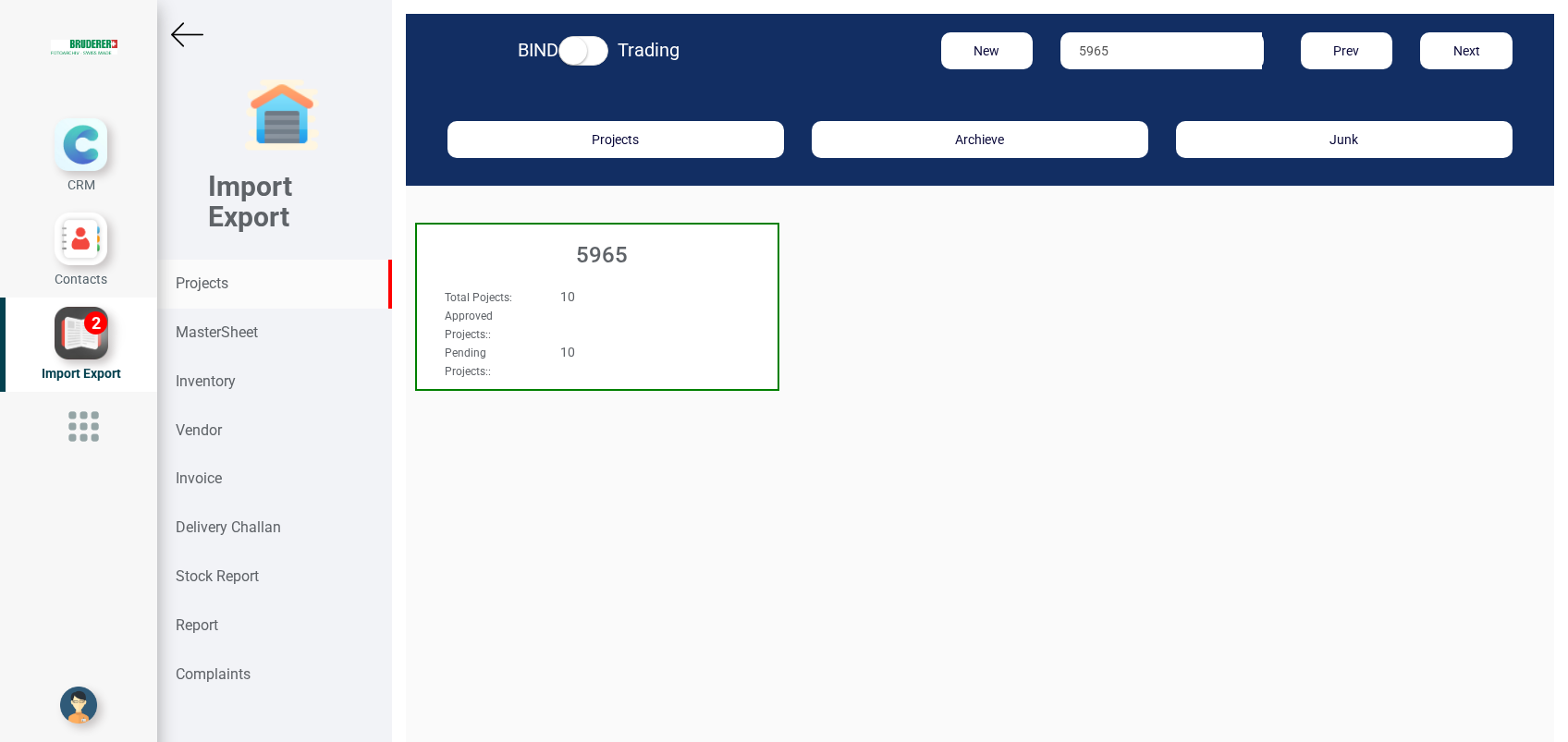
click at [610, 255] on h3 "5965" at bounding box center [602, 255] width 352 height 24
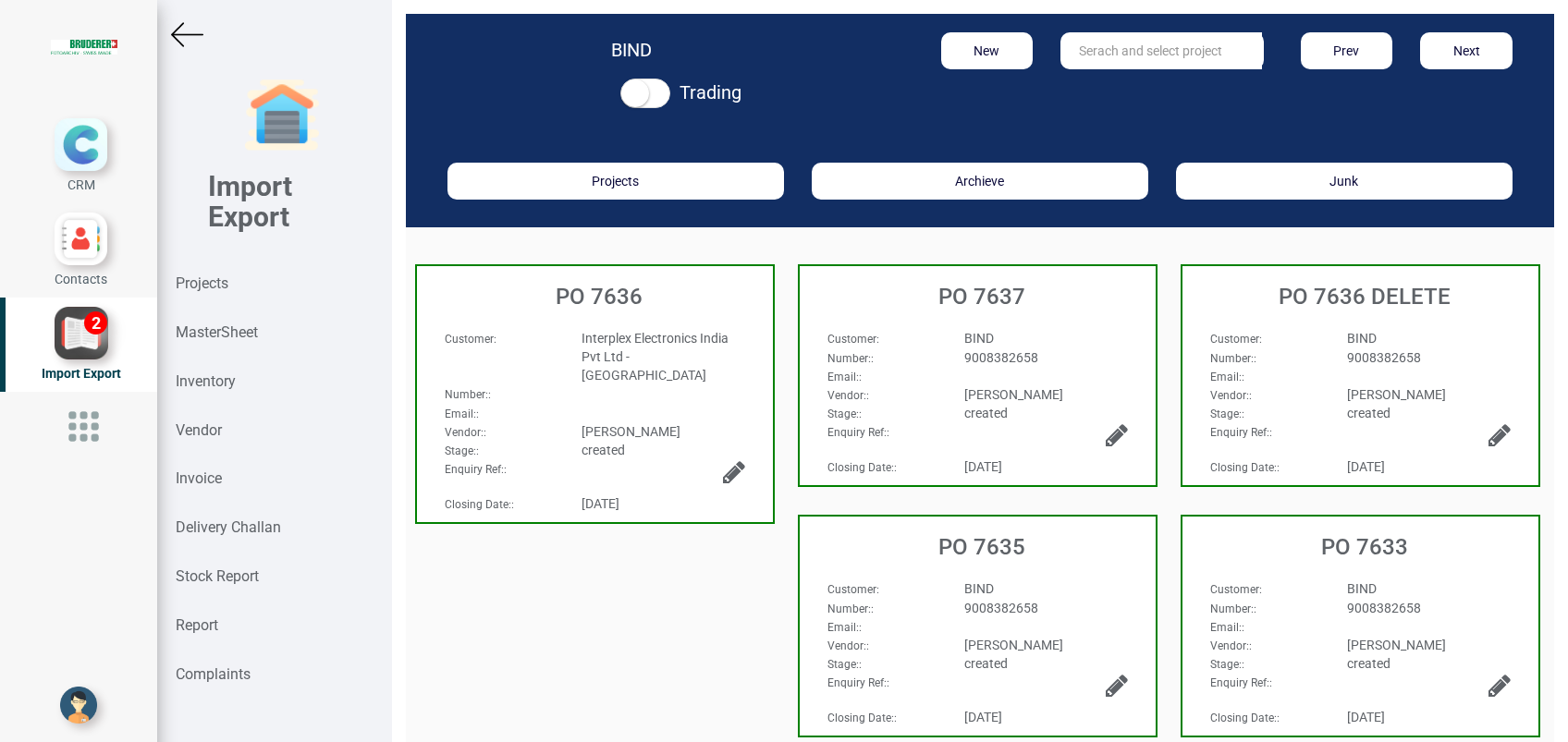
click at [1163, 45] on input "text" at bounding box center [1161, 51] width 202 height 37
click at [1115, 88] on strong "7631" at bounding box center [1112, 88] width 30 height 15
type input "PO 7631"
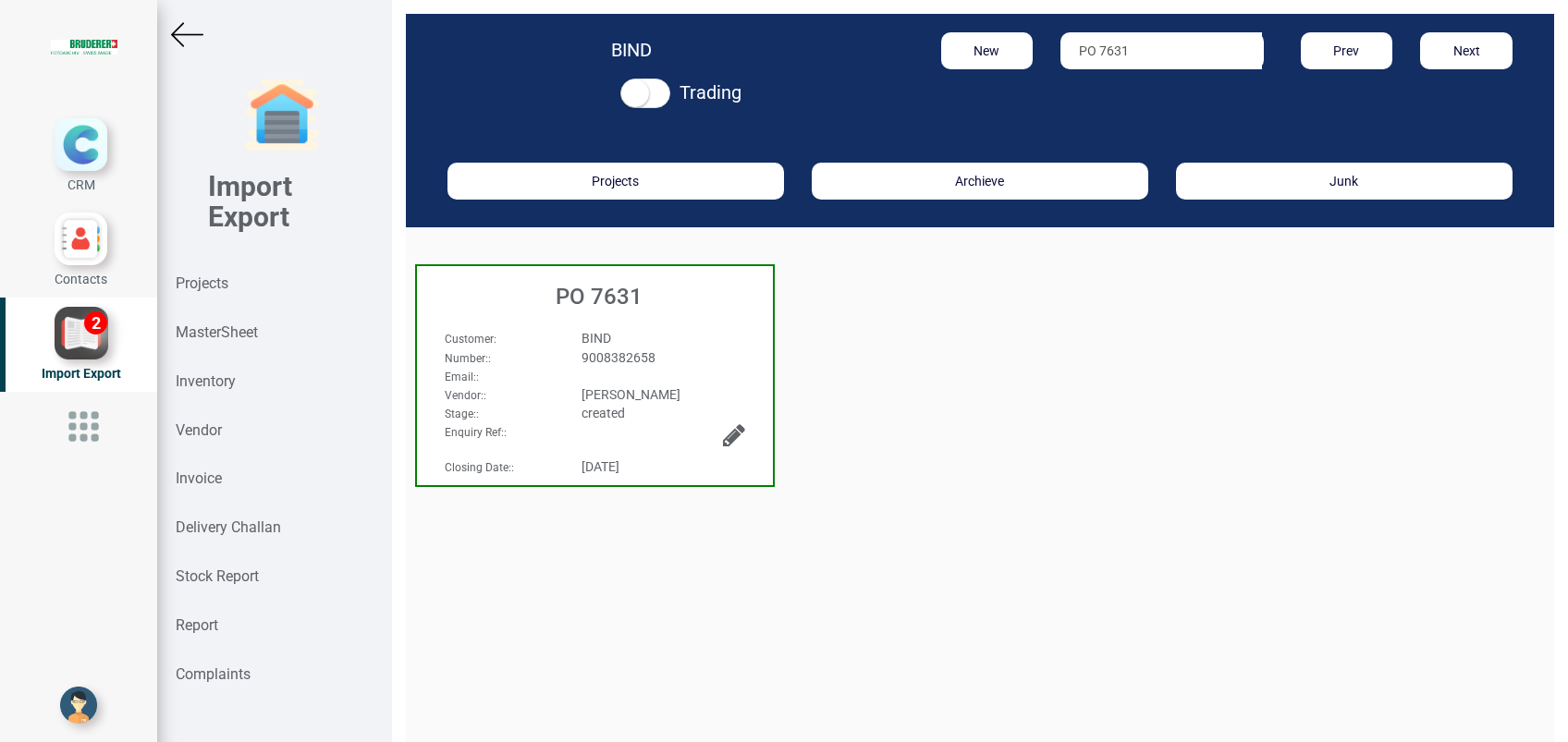
click at [597, 311] on div "PO 7631" at bounding box center [594, 292] width 356 height 52
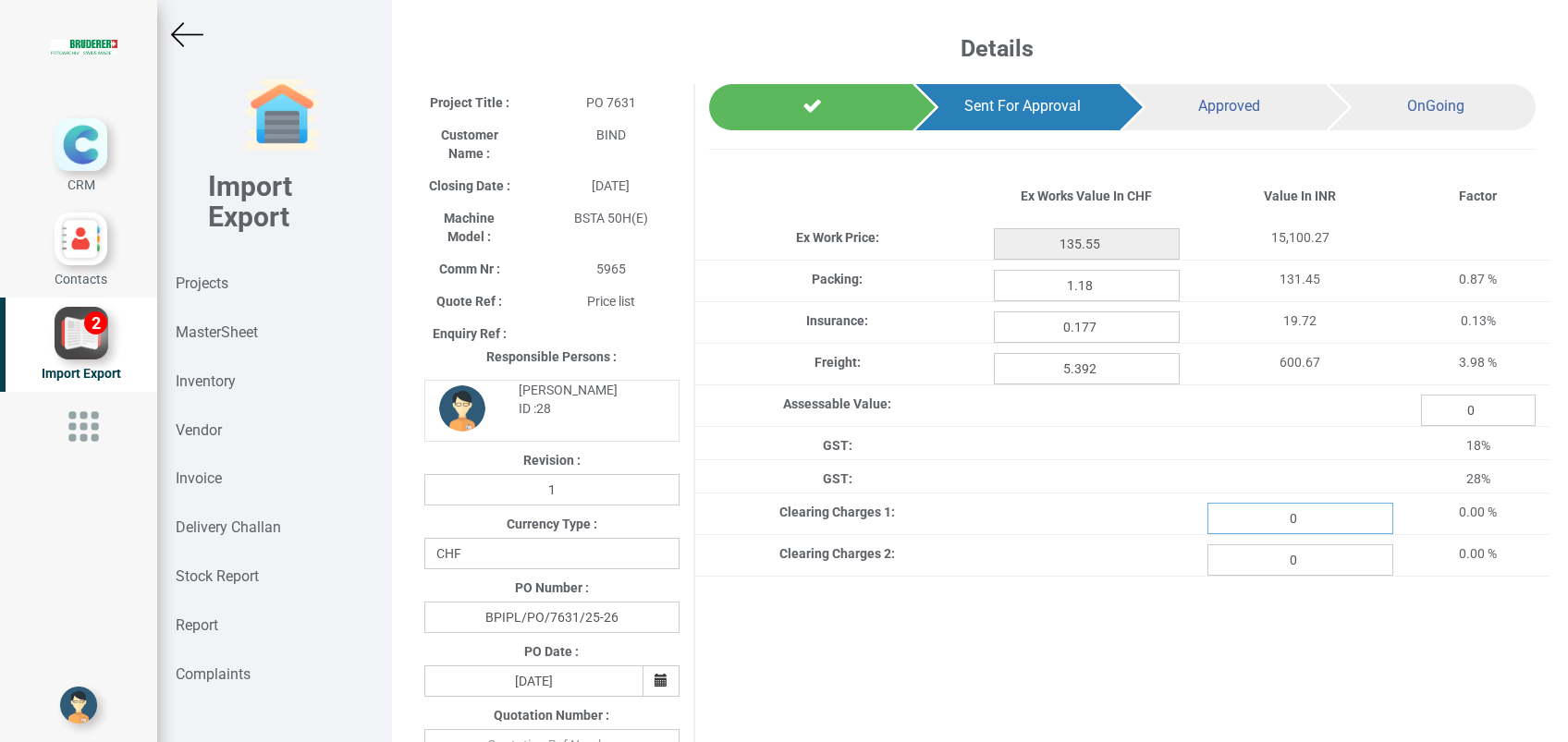
click at [1312, 529] on input "0" at bounding box center [1300, 519] width 186 height 32
type input "81.33"
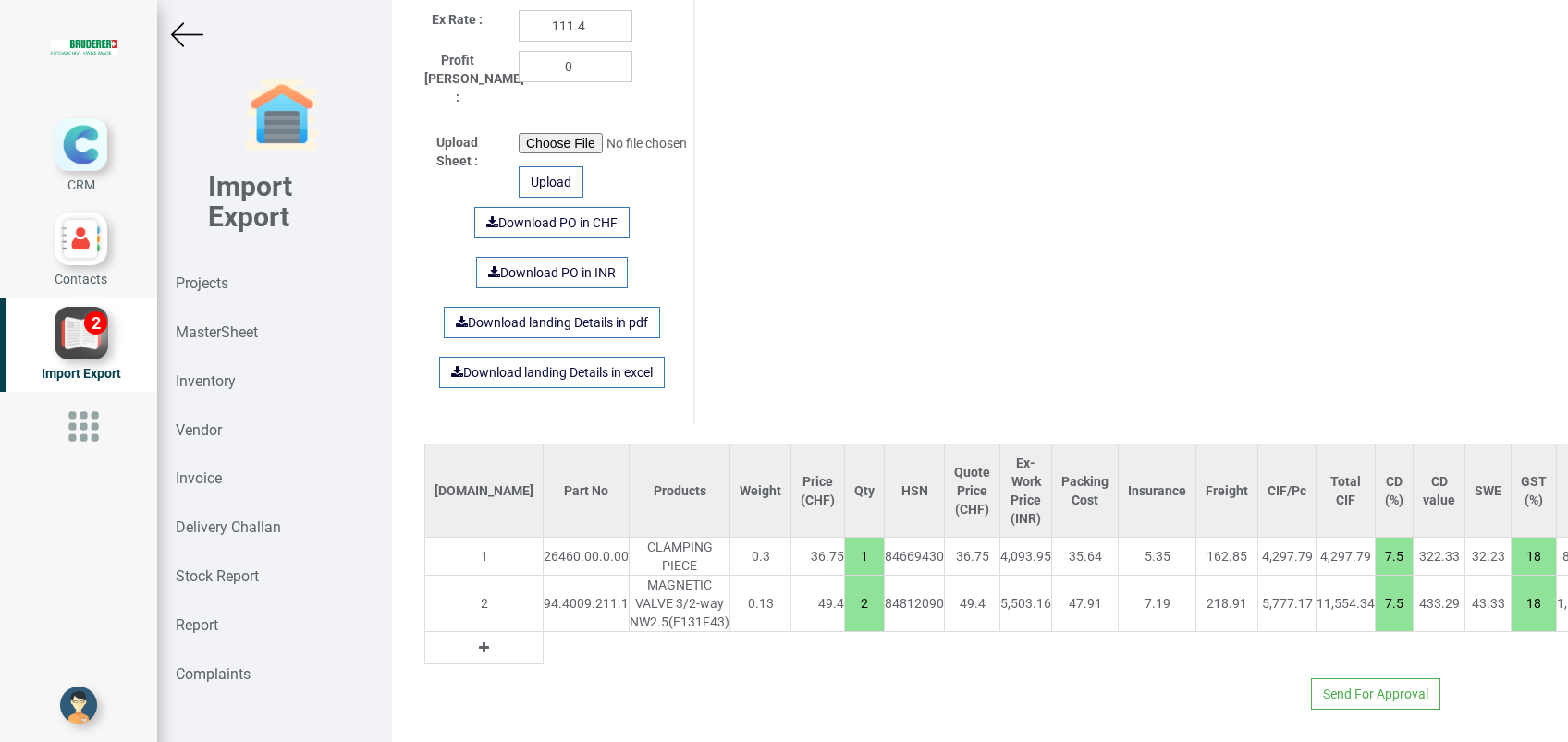
scroll to position [1058, 0]
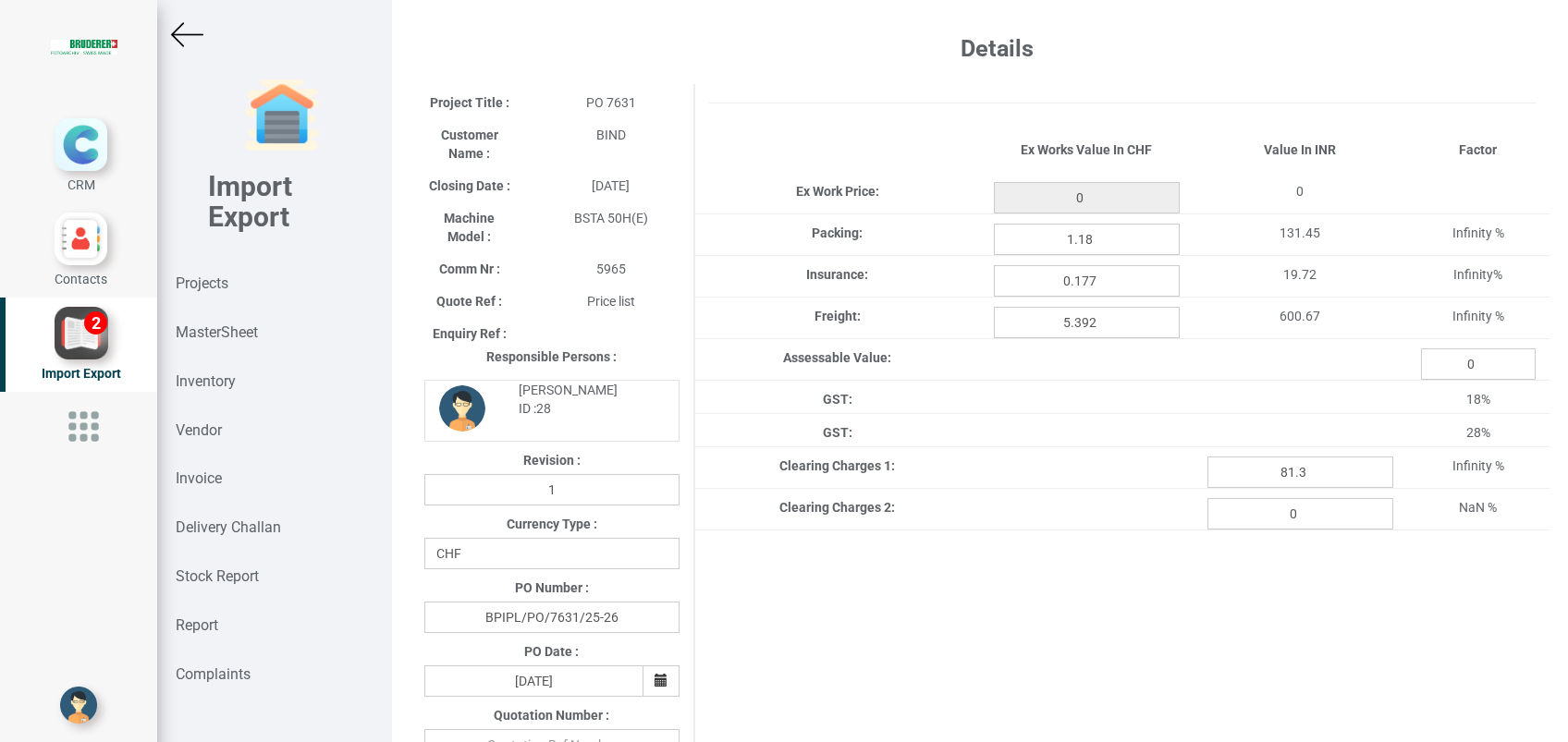
type input "135.55"
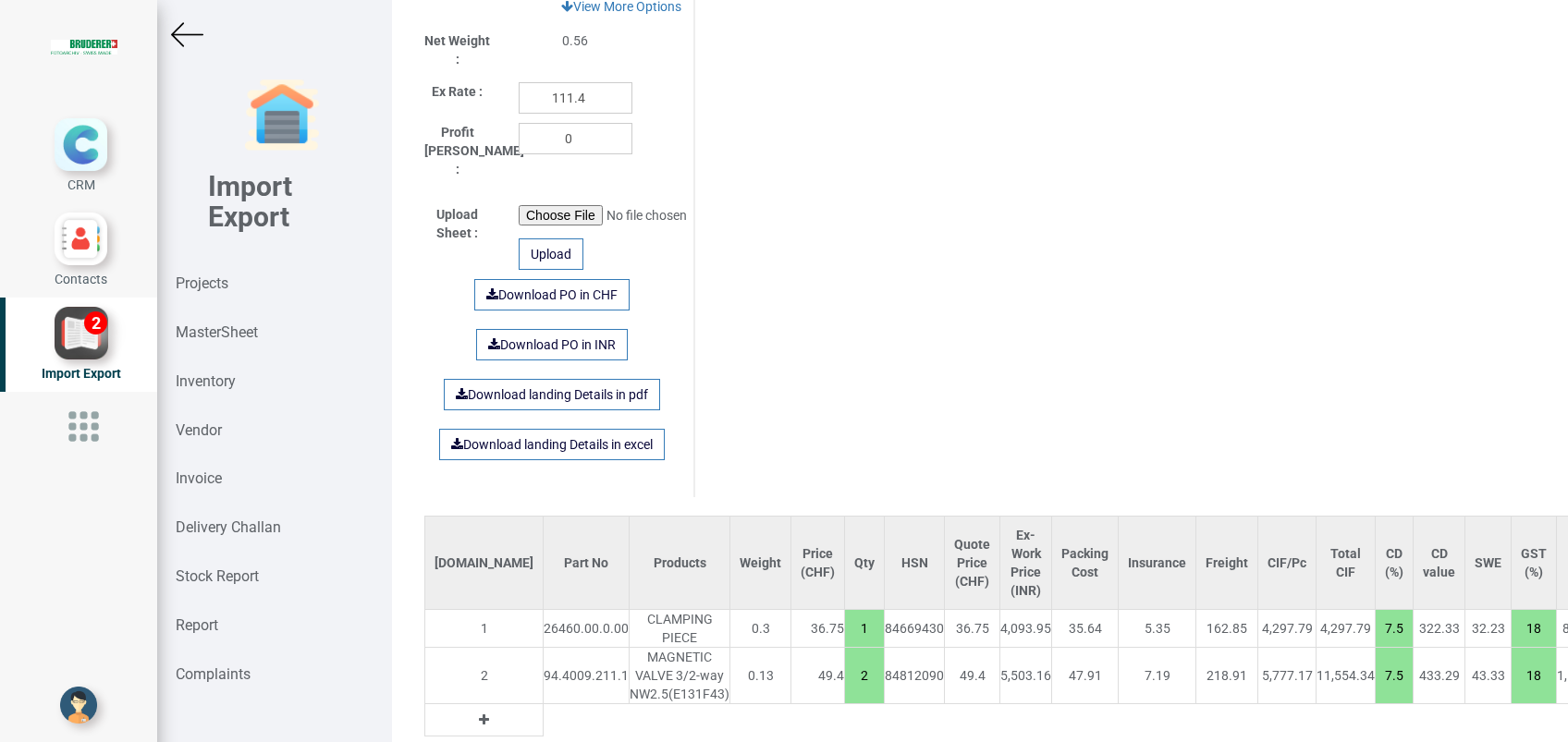
scroll to position [1058, 0]
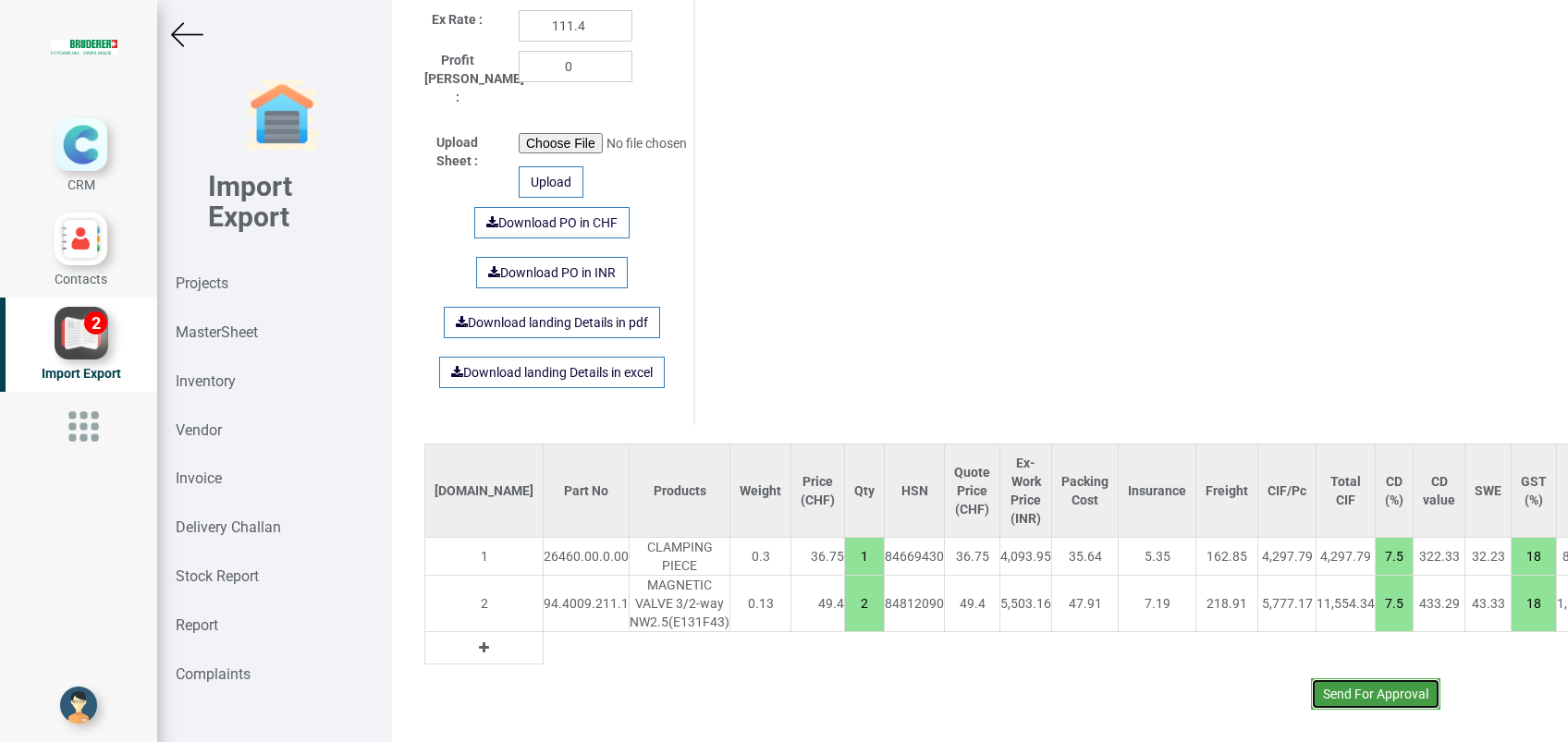
click at [1329, 679] on button "Send For Approval" at bounding box center [1375, 695] width 129 height 32
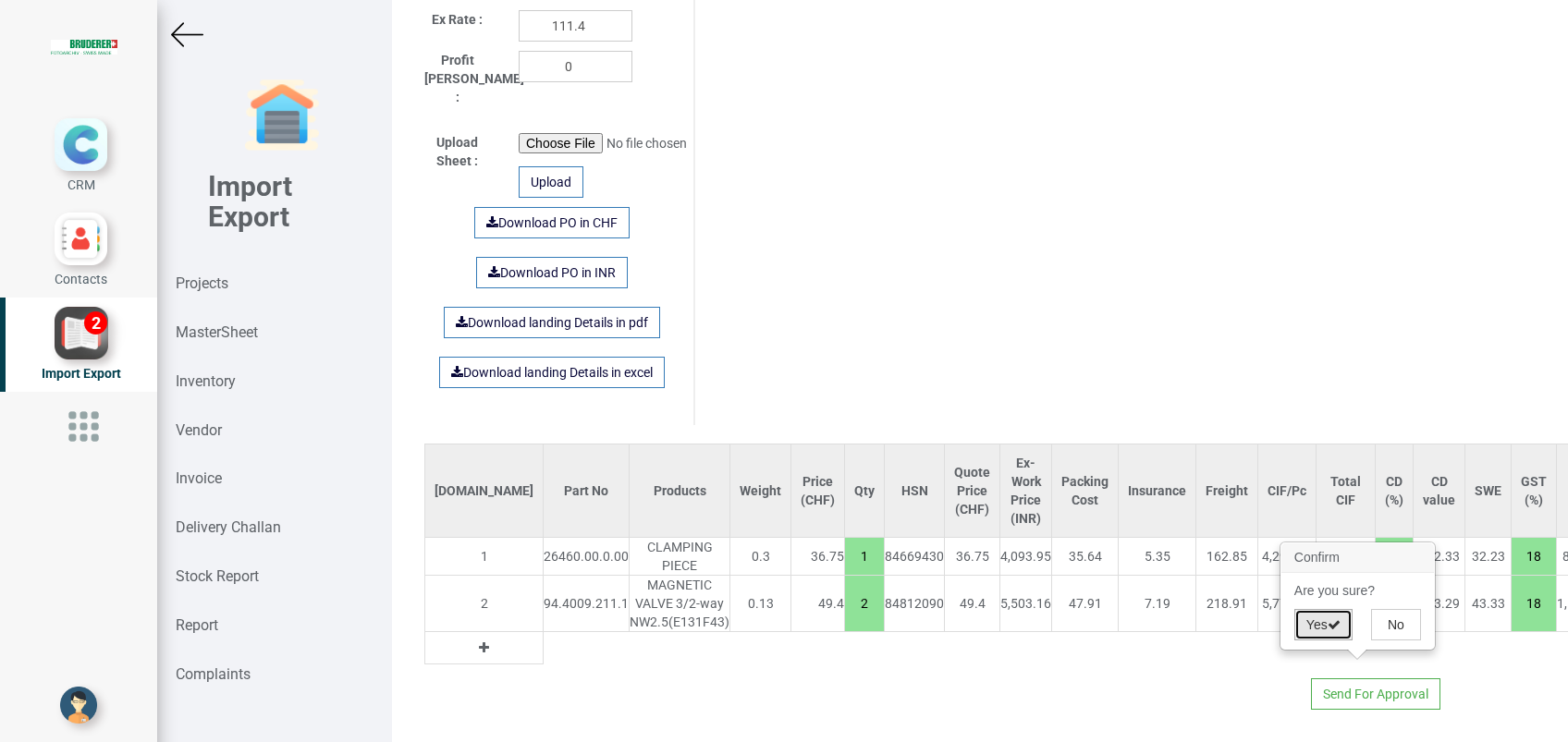
click at [1313, 623] on button "Yes" at bounding box center [1323, 625] width 59 height 32
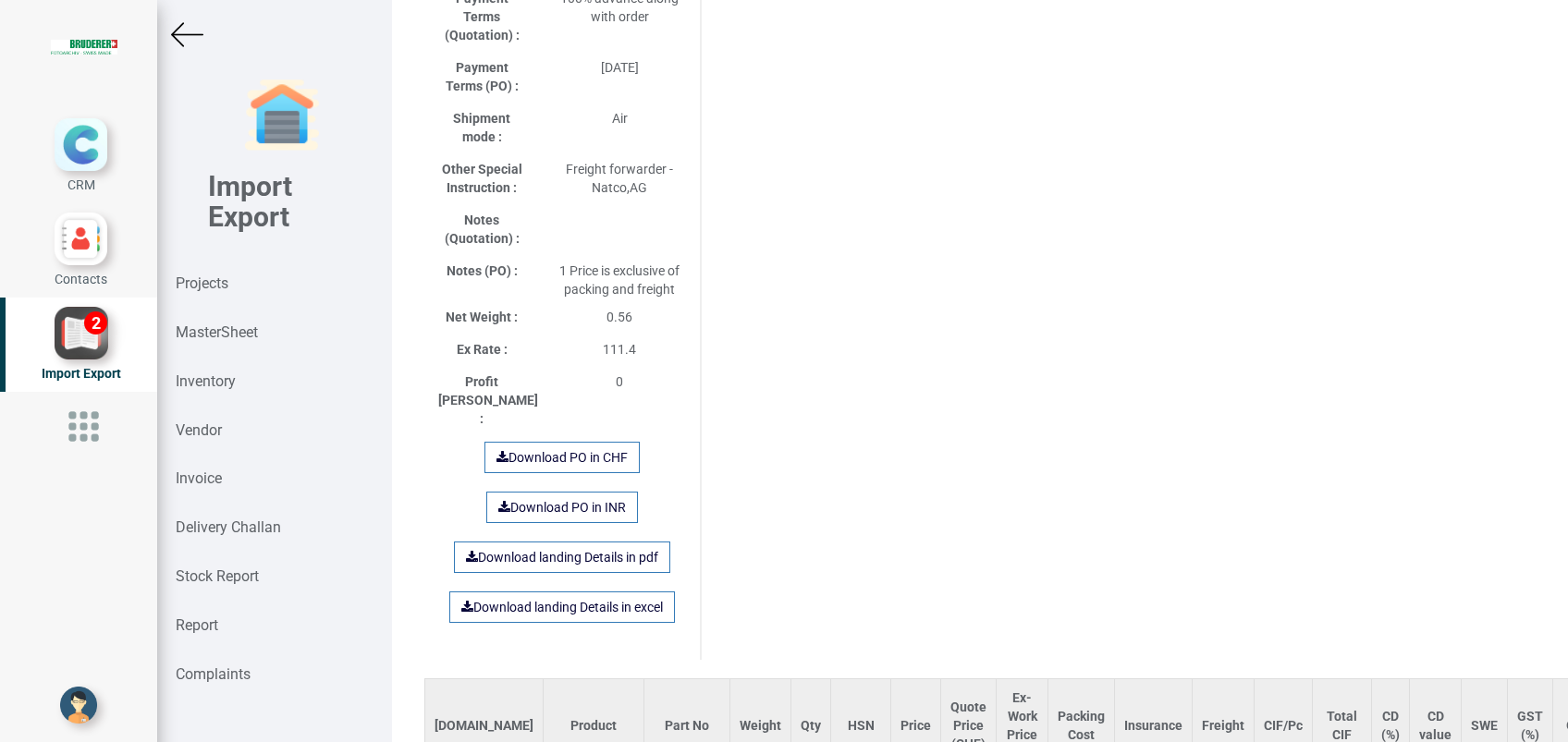
scroll to position [1265, 0]
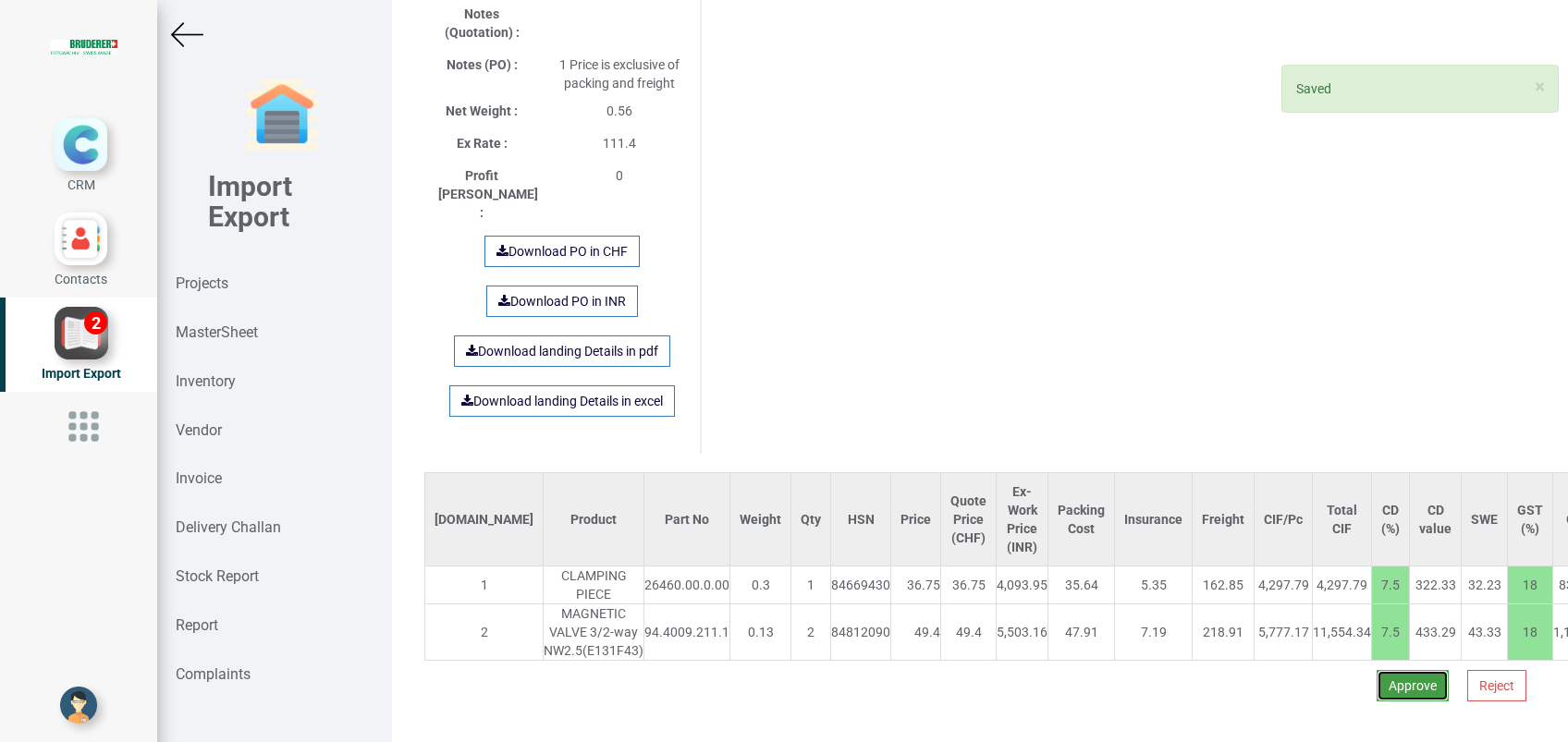
click at [1398, 670] on button "Approve" at bounding box center [1413, 686] width 73 height 32
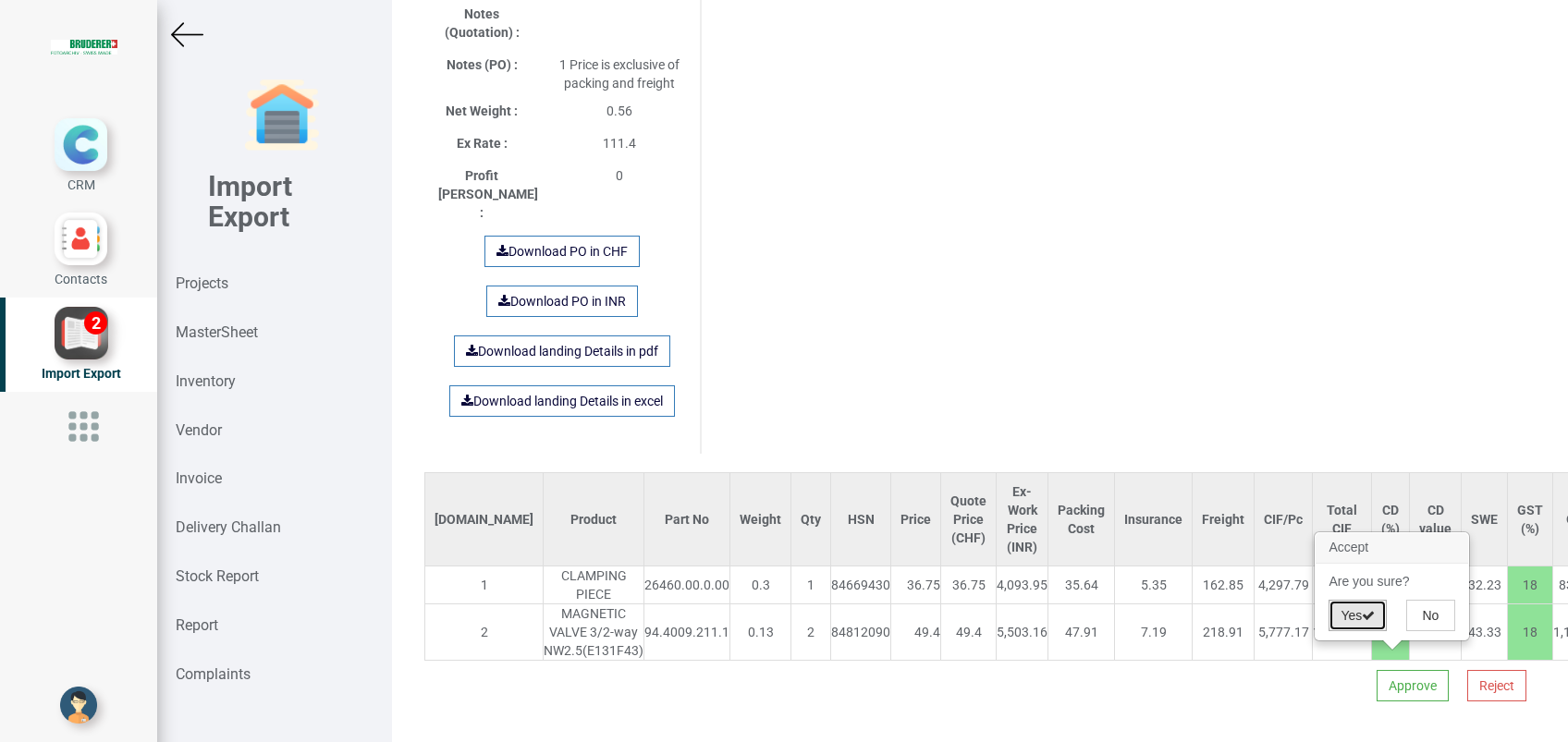
click at [1330, 620] on button "Yes" at bounding box center [1358, 616] width 59 height 32
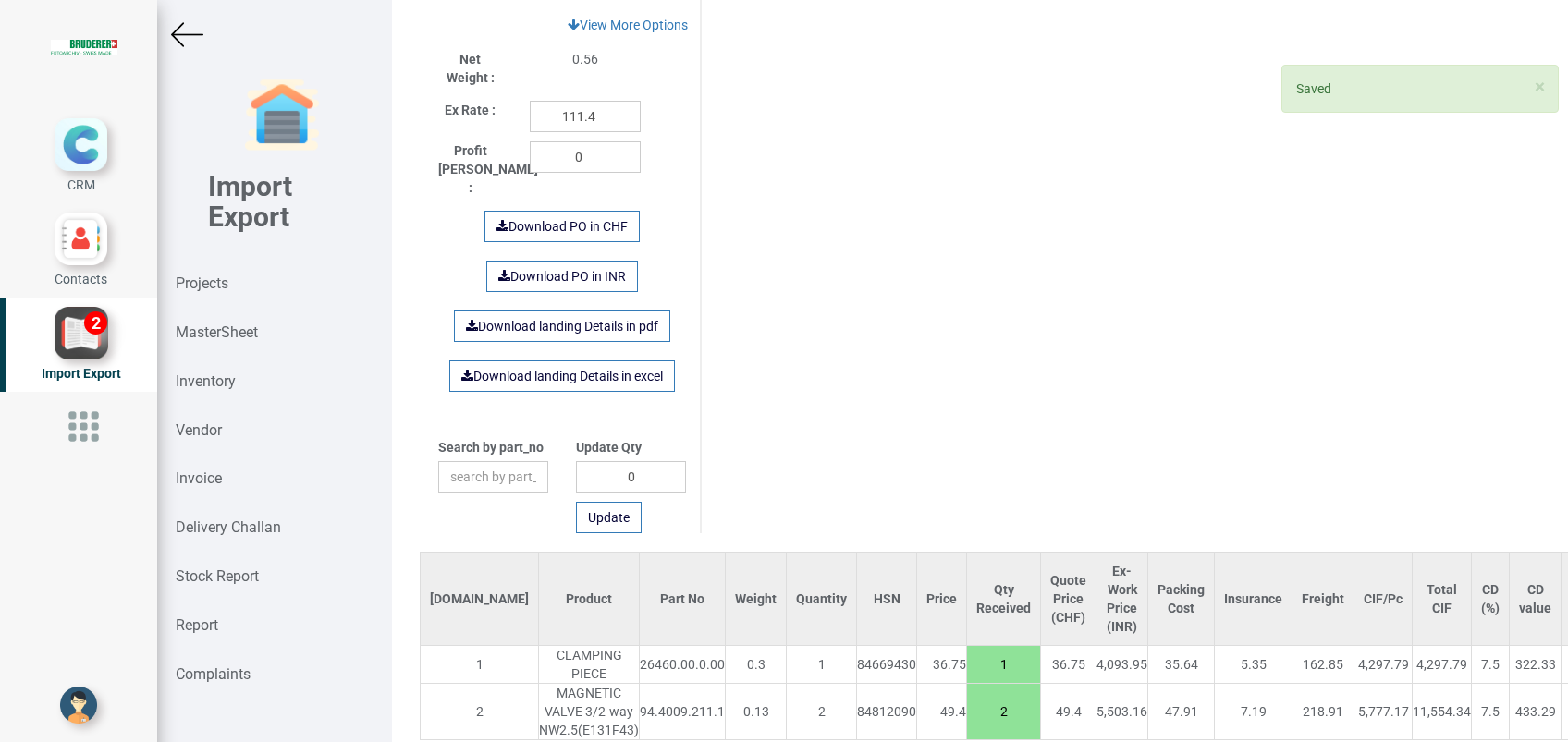
scroll to position [1026, 0]
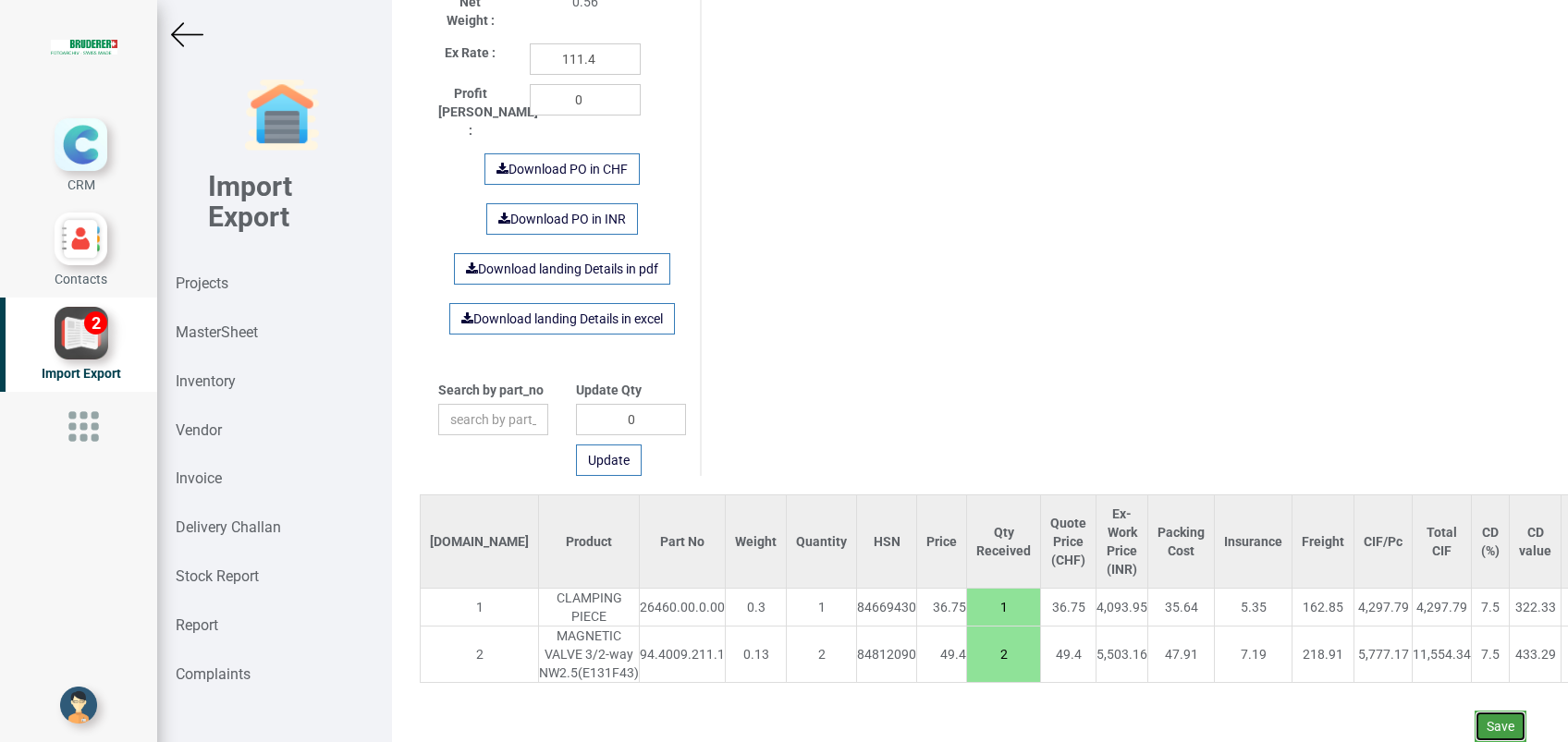
click at [1475, 710] on button "Save" at bounding box center [1501, 726] width 52 height 32
click at [1438, 658] on button "Yes" at bounding box center [1446, 657] width 59 height 32
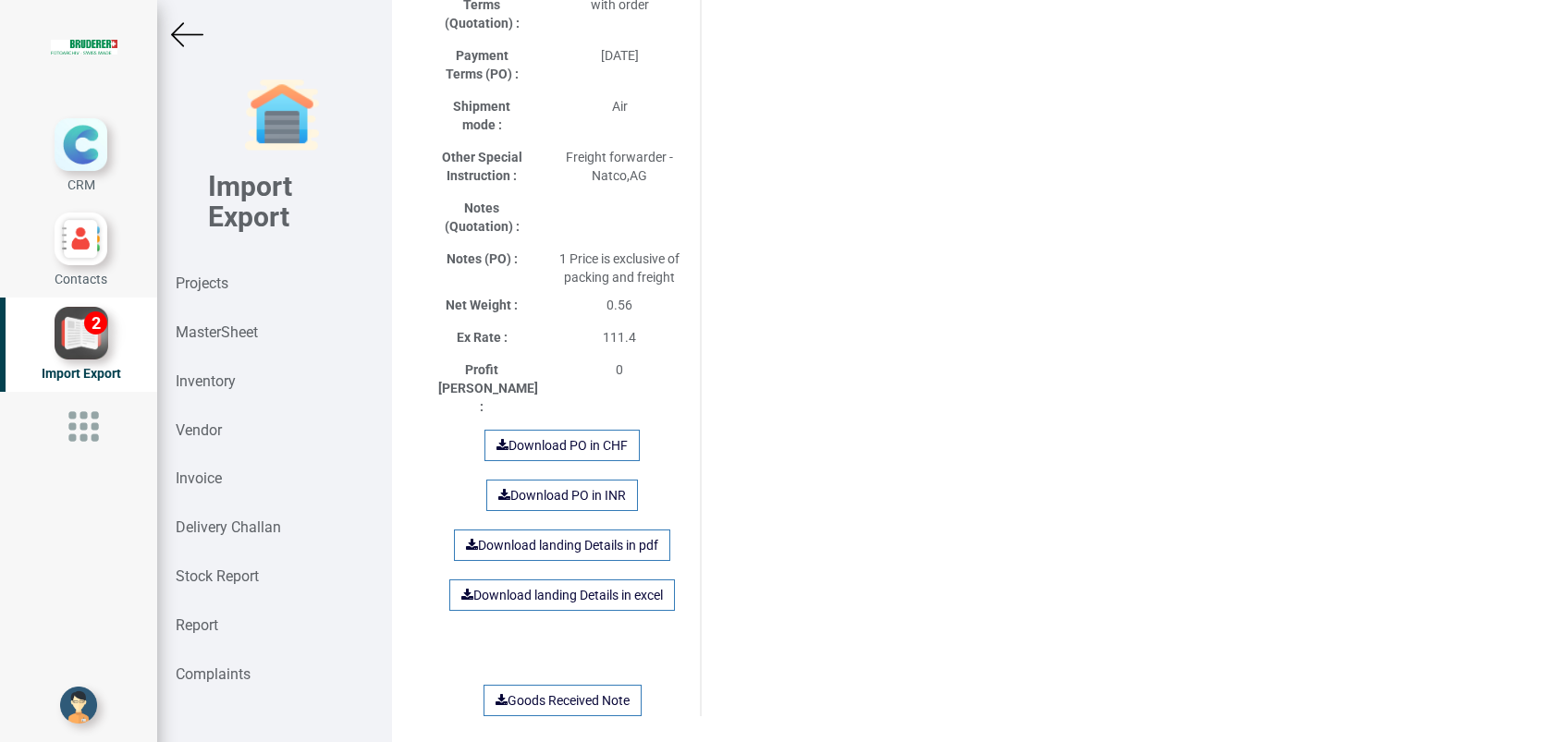
scroll to position [1086, 0]
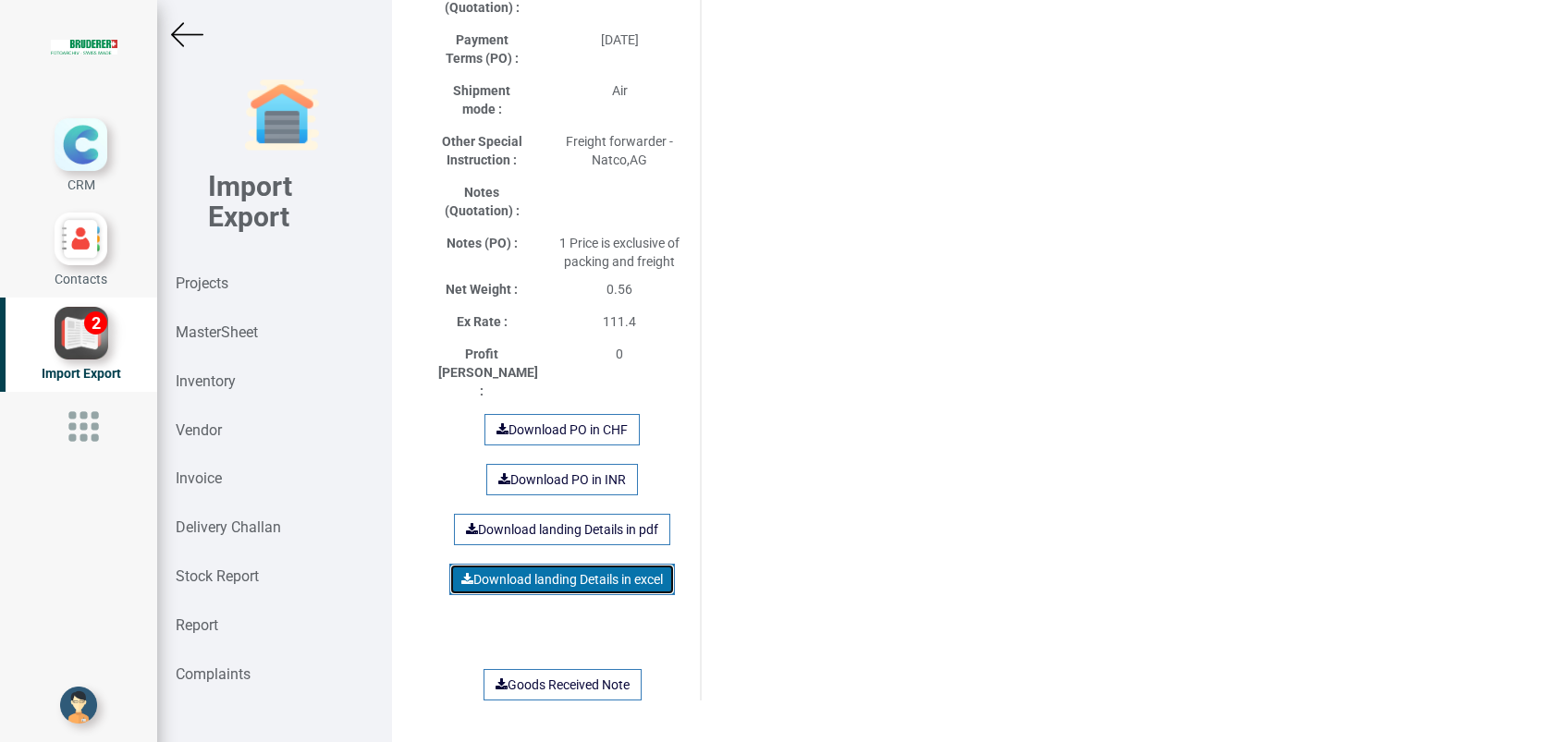
click at [584, 563] on link "Download landing Details in excel" at bounding box center [562, 579] width 226 height 32
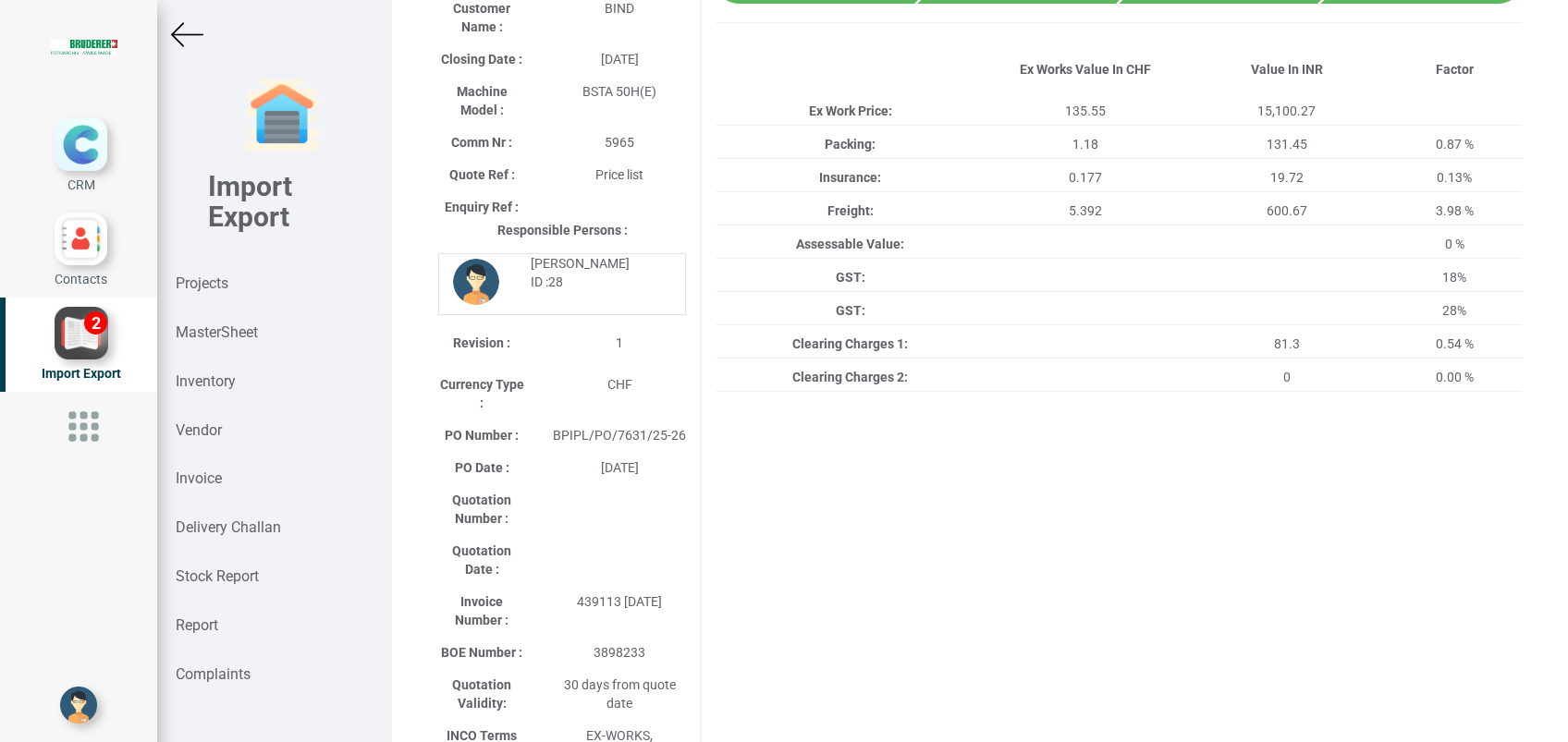
scroll to position [0, 0]
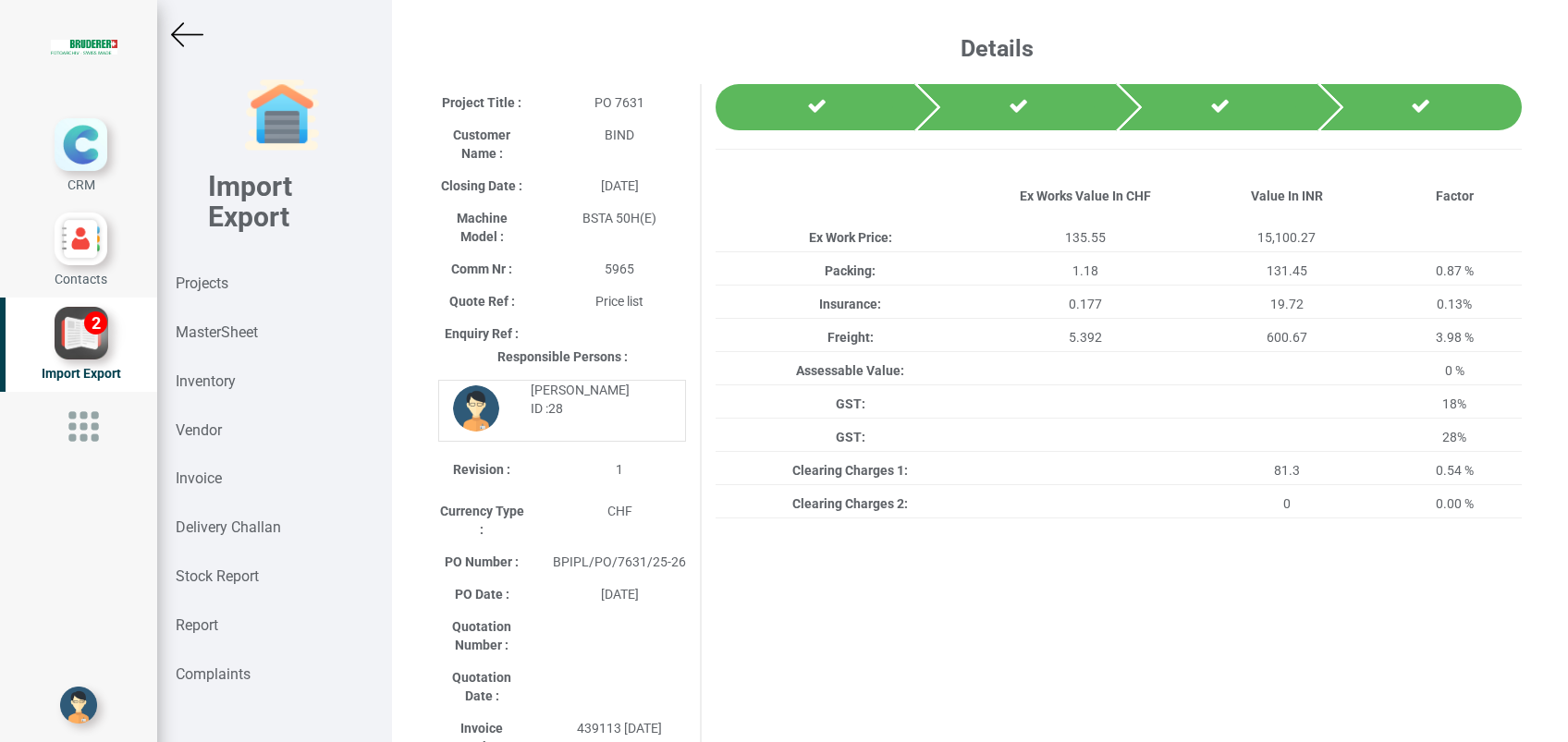
click at [188, 35] on img at bounding box center [187, 34] width 33 height 33
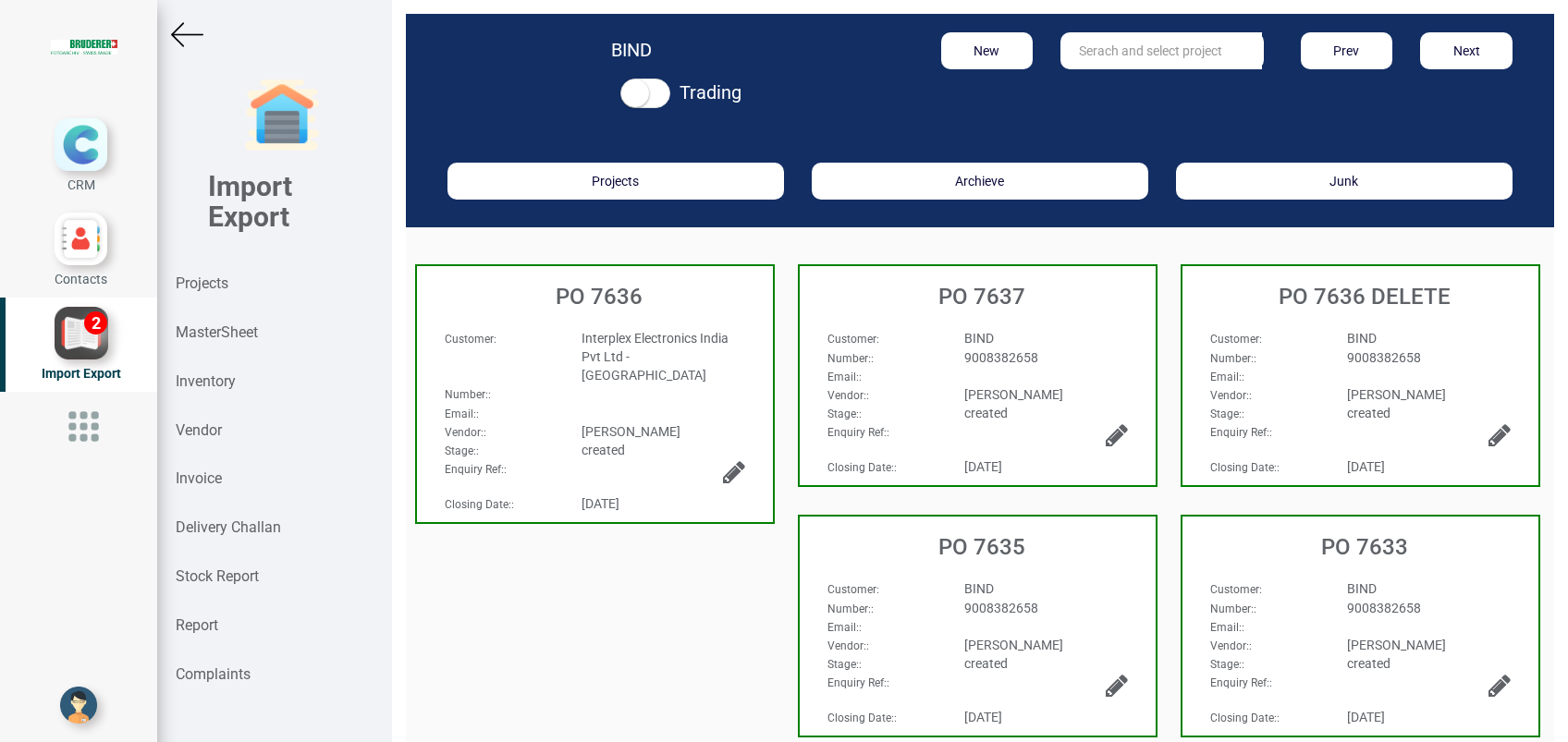
click at [1118, 52] on input "text" at bounding box center [1161, 51] width 202 height 37
click at [1118, 81] on strong "7632" at bounding box center [1112, 88] width 30 height 15
type input "PO 7632"
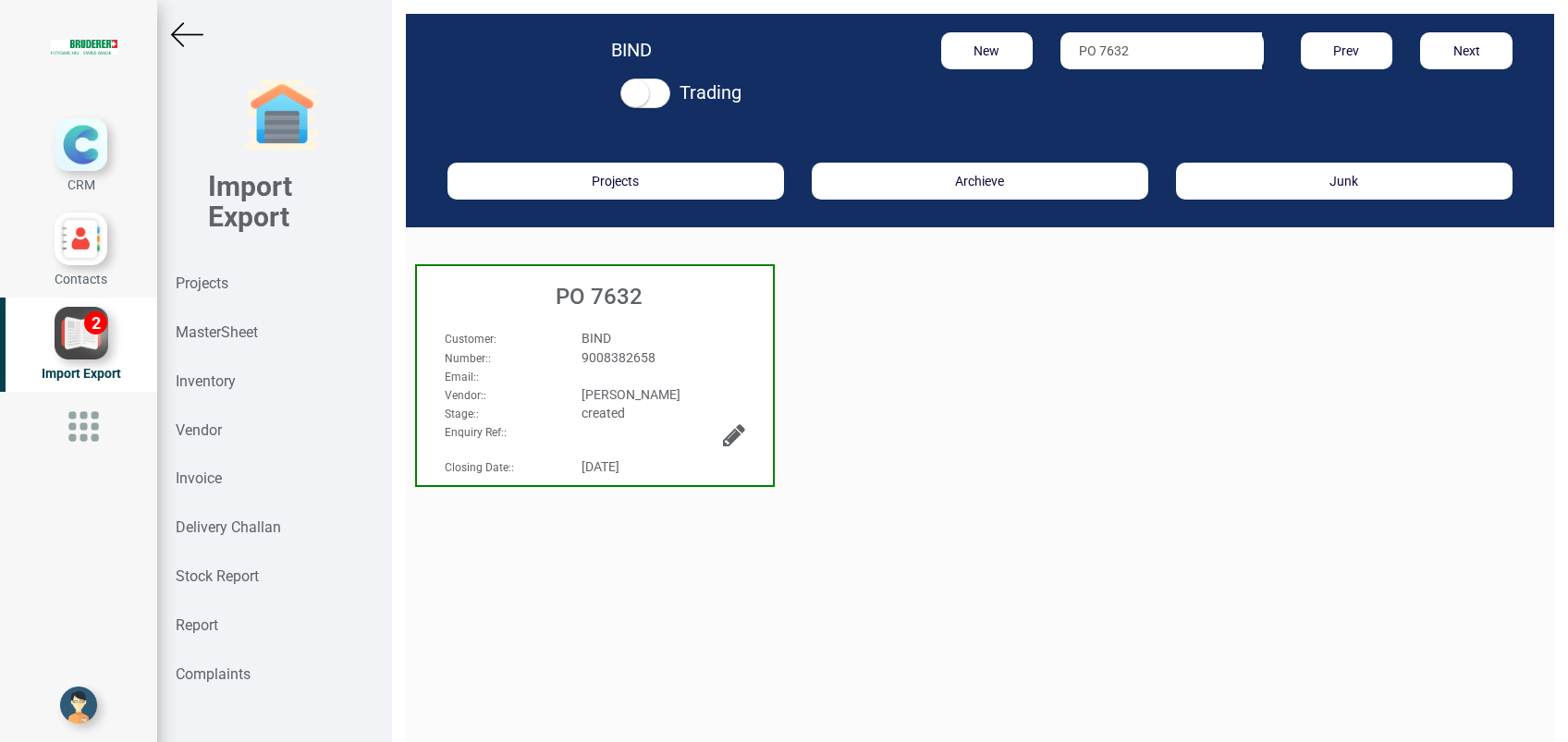
click at [610, 298] on h3 "PO 7632" at bounding box center [599, 297] width 347 height 24
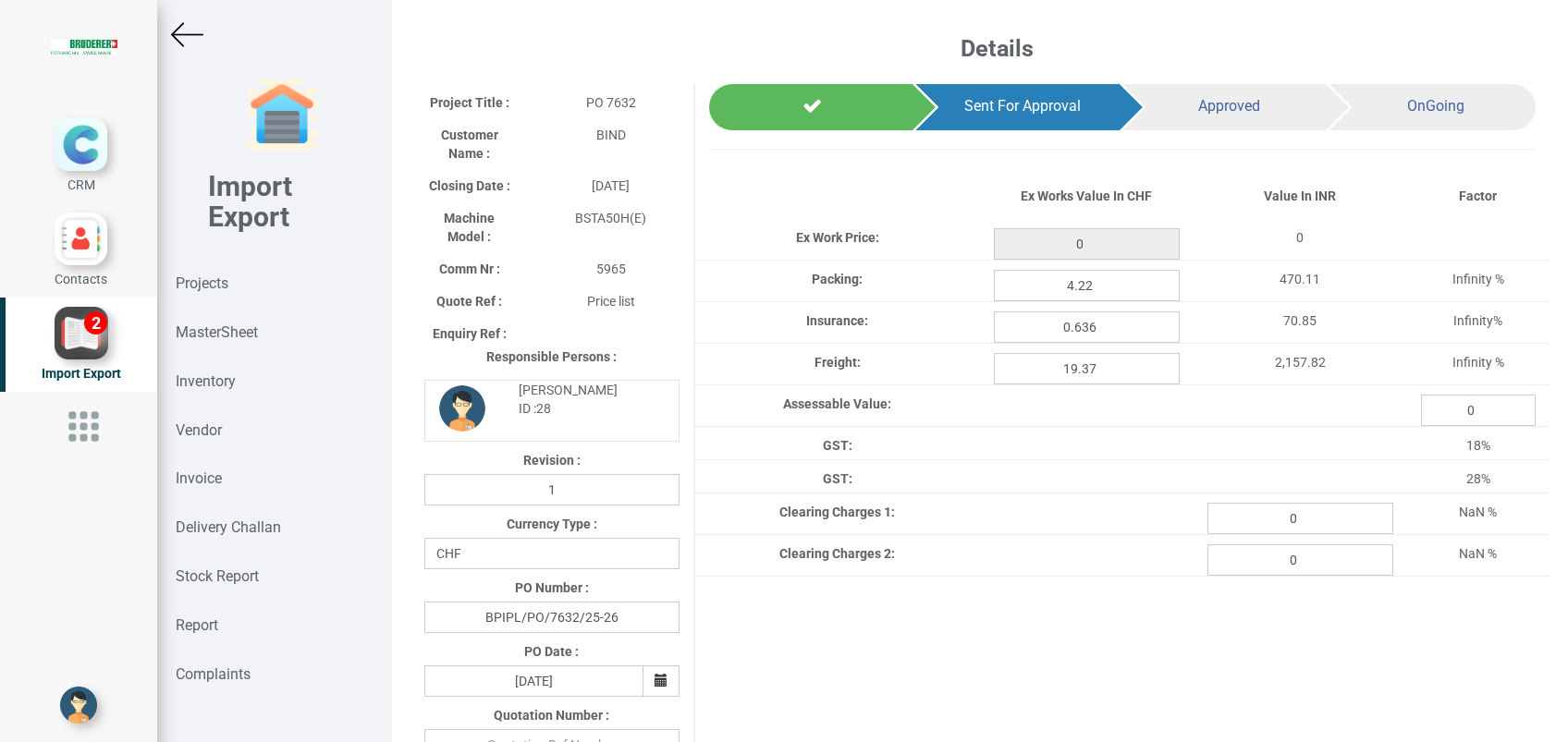
type input "487.15000000000003"
click at [1283, 514] on input "0" at bounding box center [1300, 519] width 186 height 32
paste input "292.27"
type input "292.27"
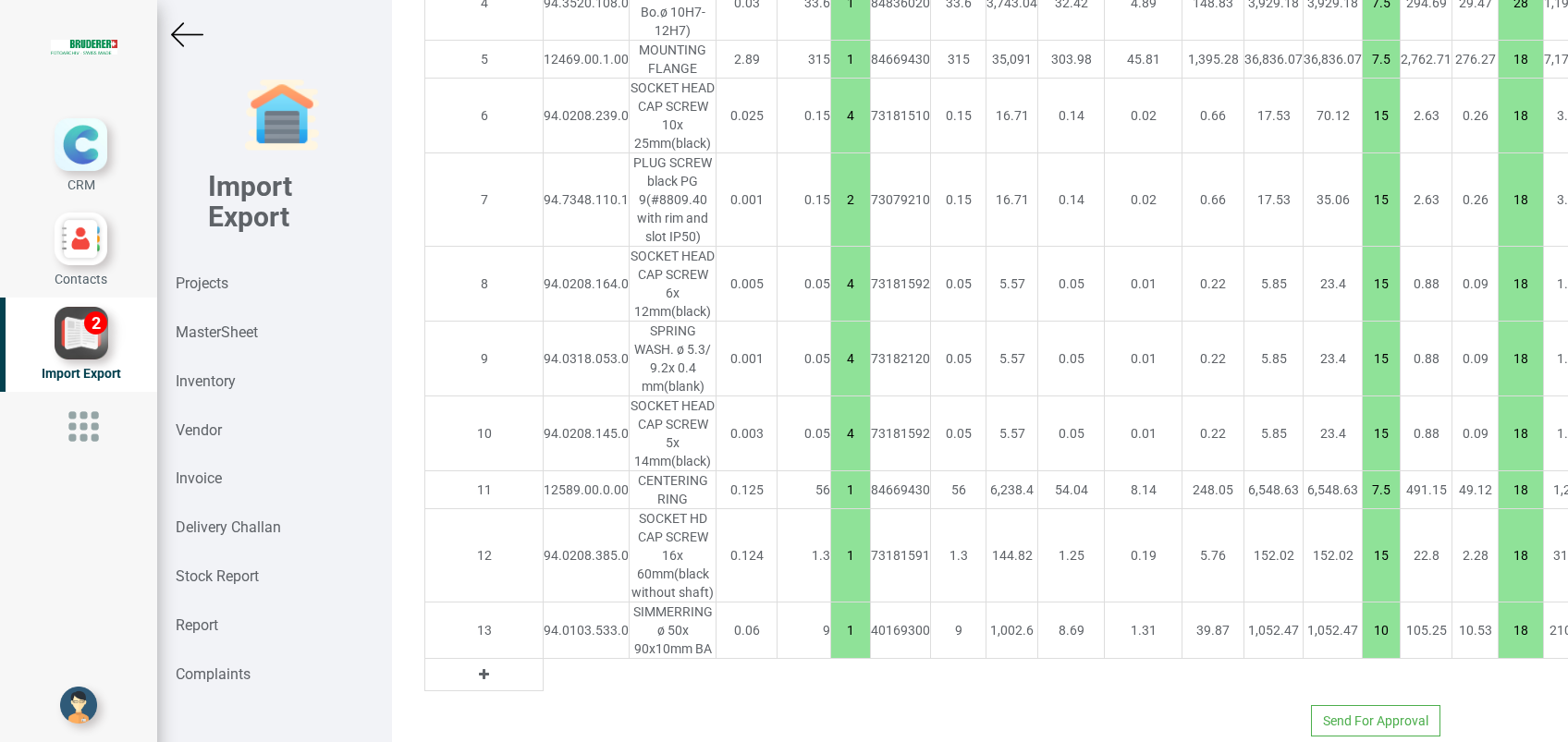
scroll to position [1876, 0]
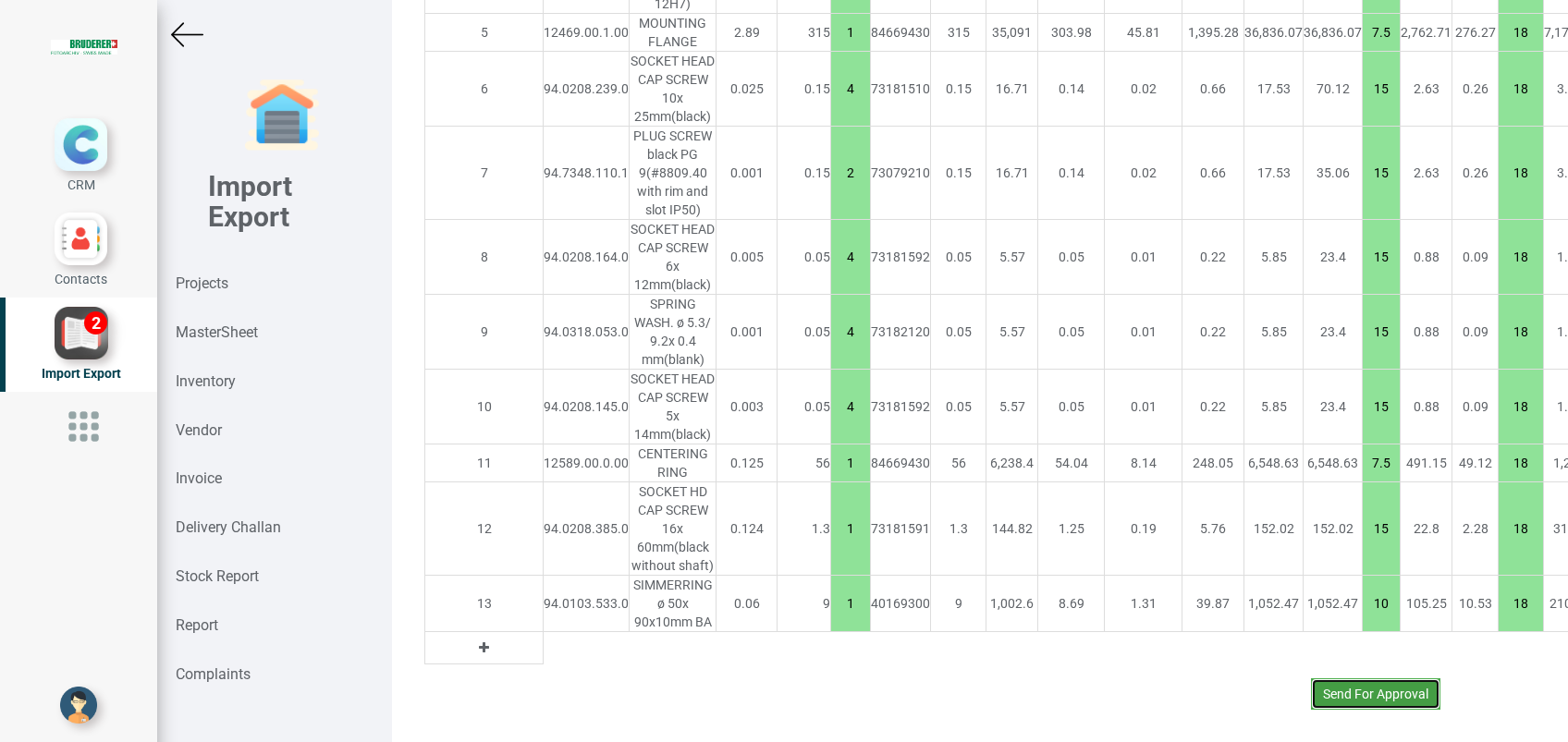
click at [1359, 679] on button "Send For Approval" at bounding box center [1375, 695] width 129 height 32
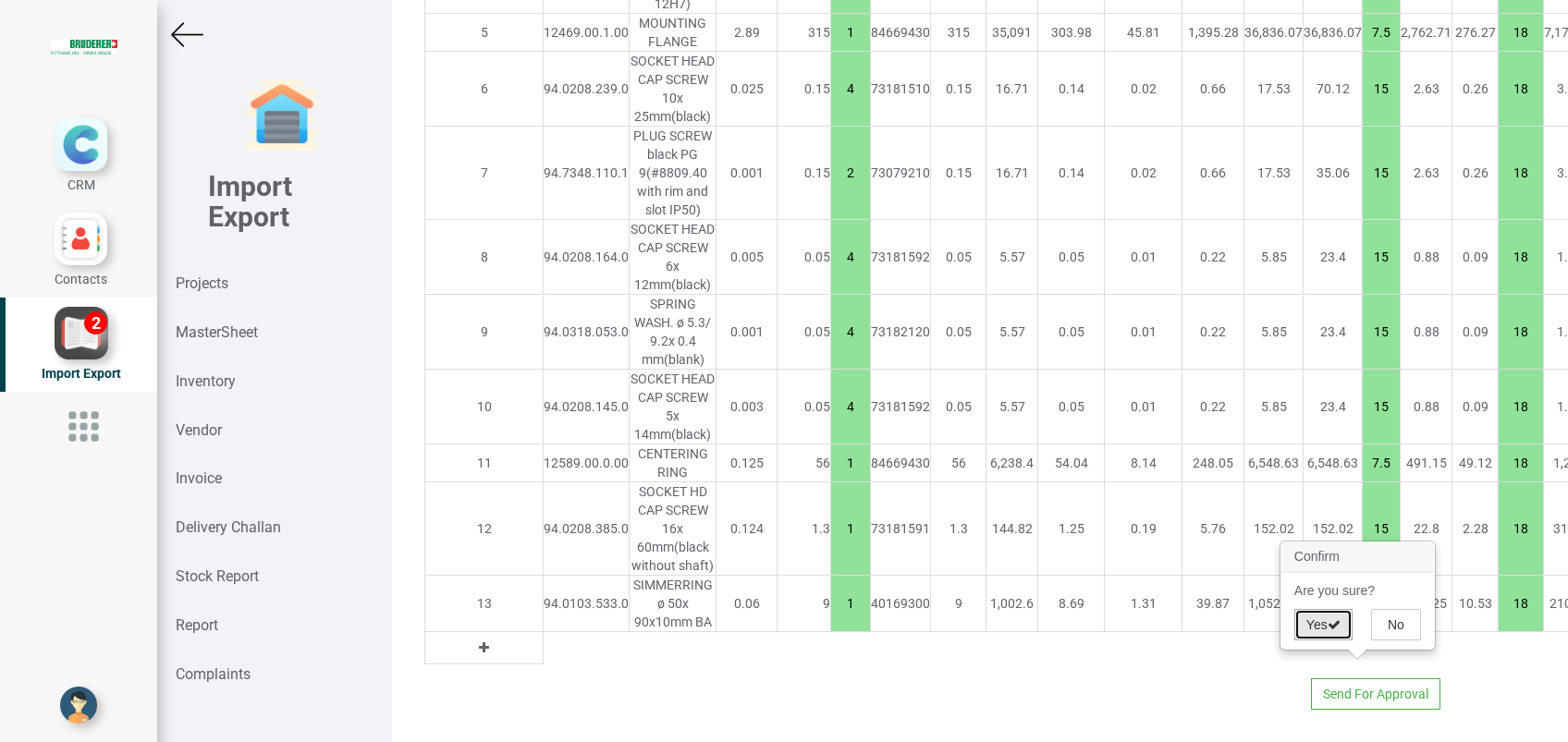
click at [1325, 621] on button "Yes" at bounding box center [1323, 625] width 59 height 32
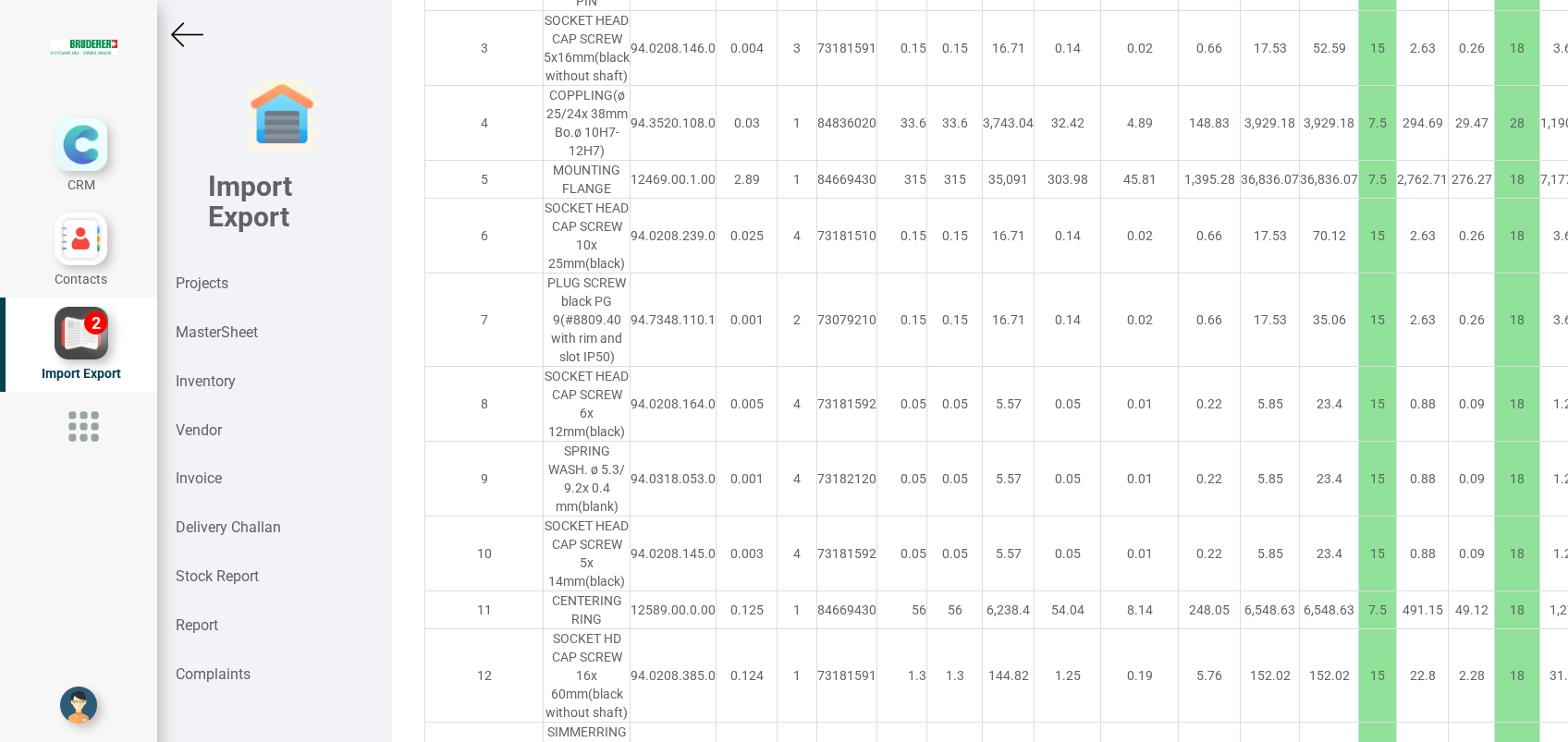
scroll to position [2067, 0]
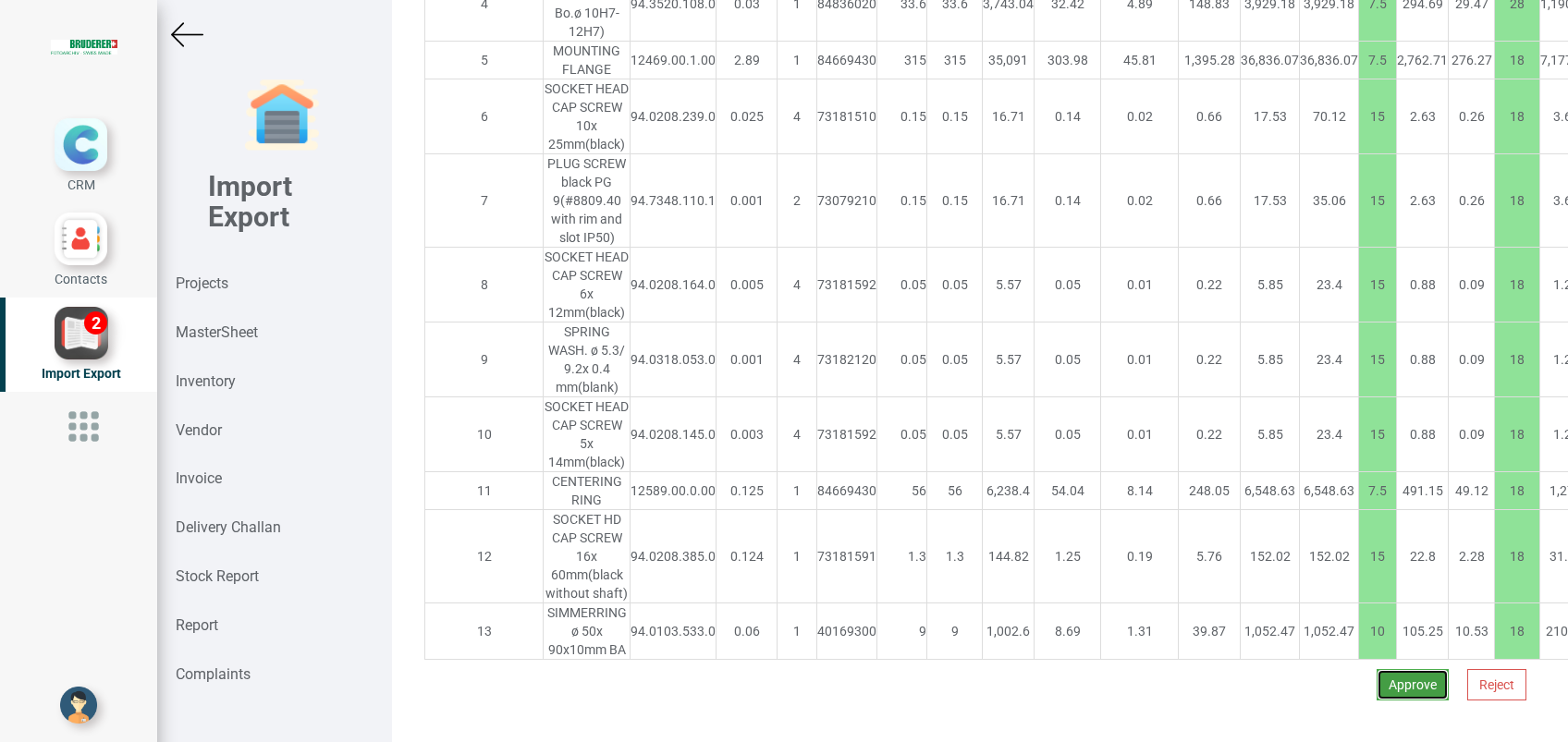
click at [1381, 669] on button "Approve" at bounding box center [1413, 685] width 73 height 32
click at [1350, 606] on button "Yes" at bounding box center [1358, 616] width 59 height 32
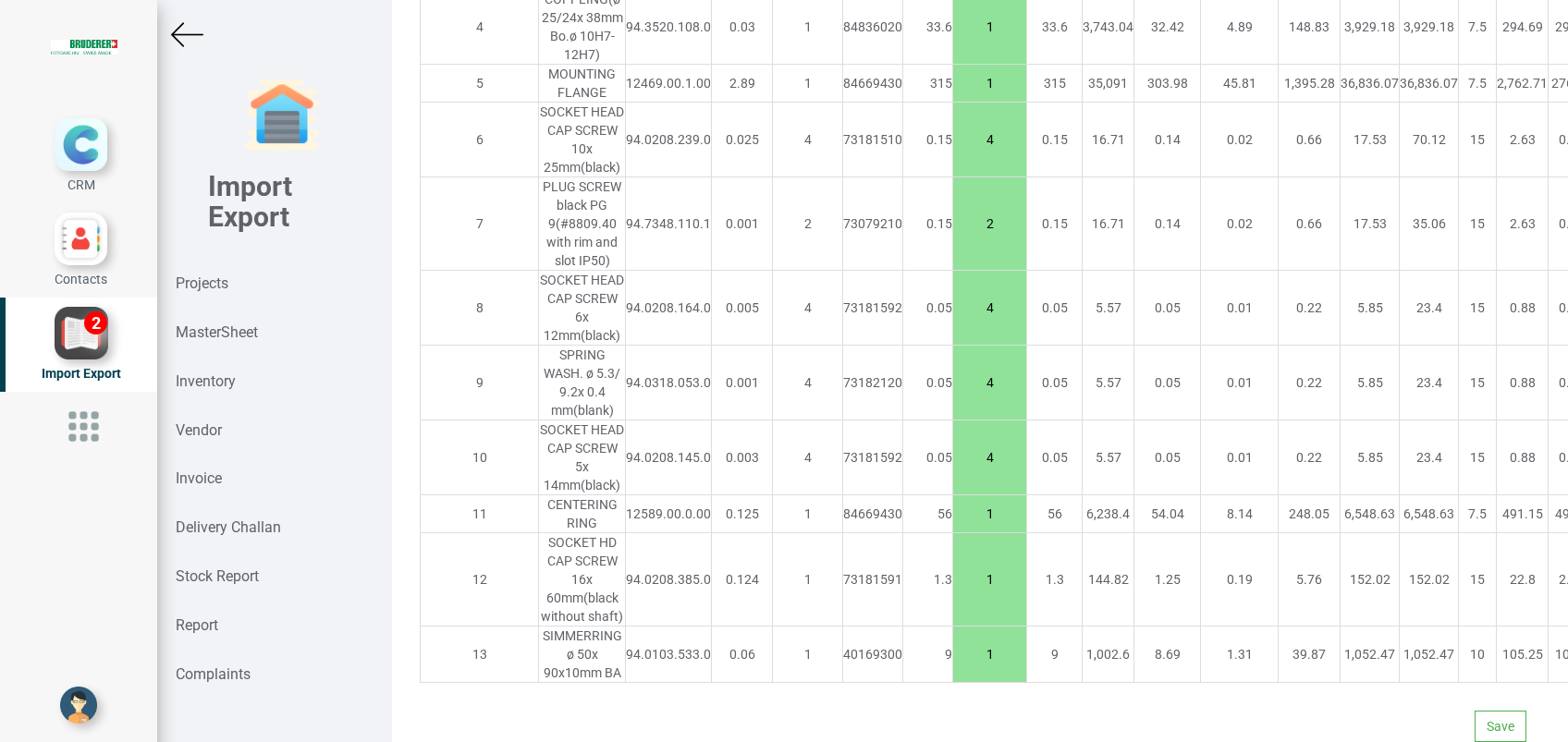
scroll to position [1843, 0]
click at [1475, 710] on button "Save" at bounding box center [1501, 726] width 52 height 32
click at [1447, 659] on button "Yes" at bounding box center [1446, 657] width 59 height 32
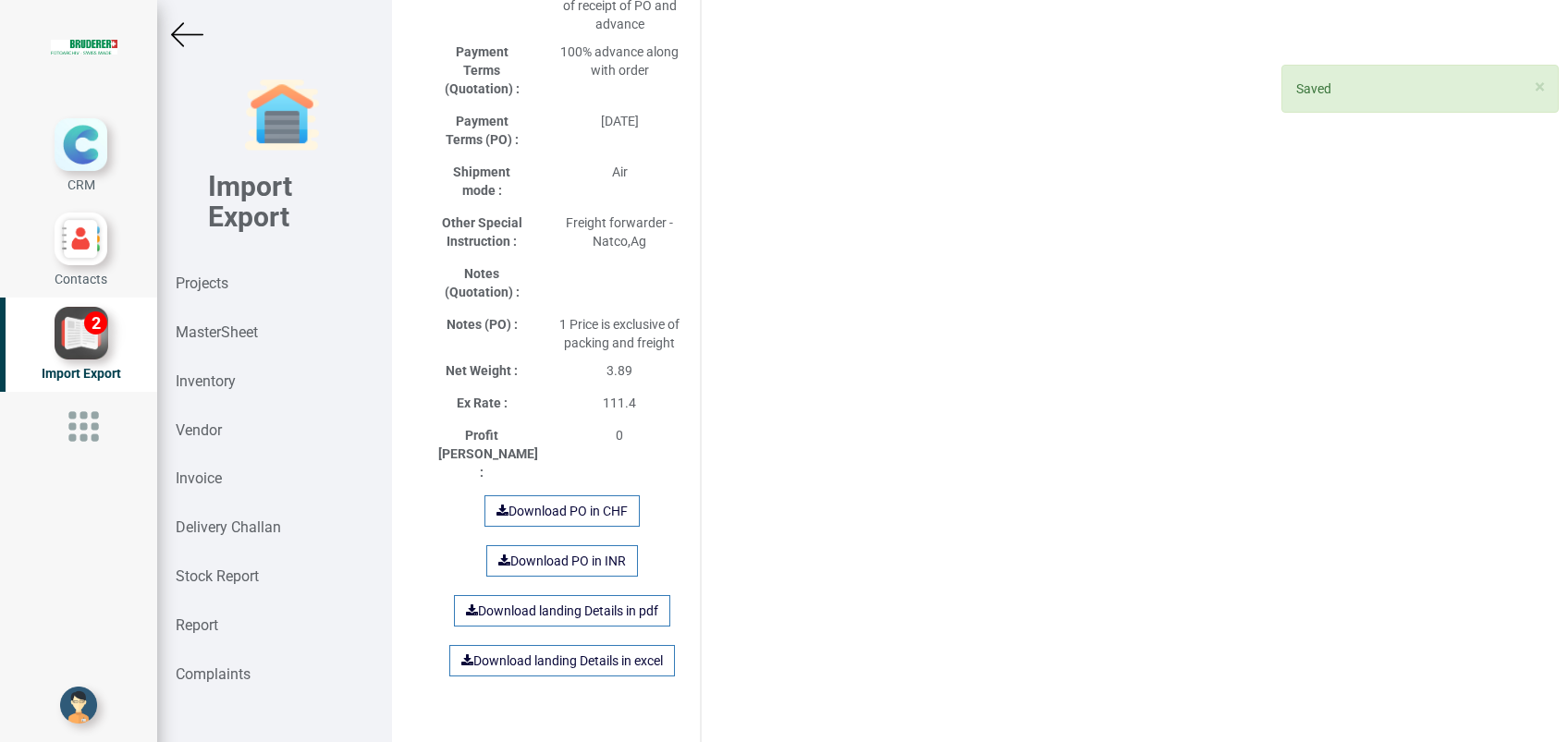
scroll to position [1247, 0]
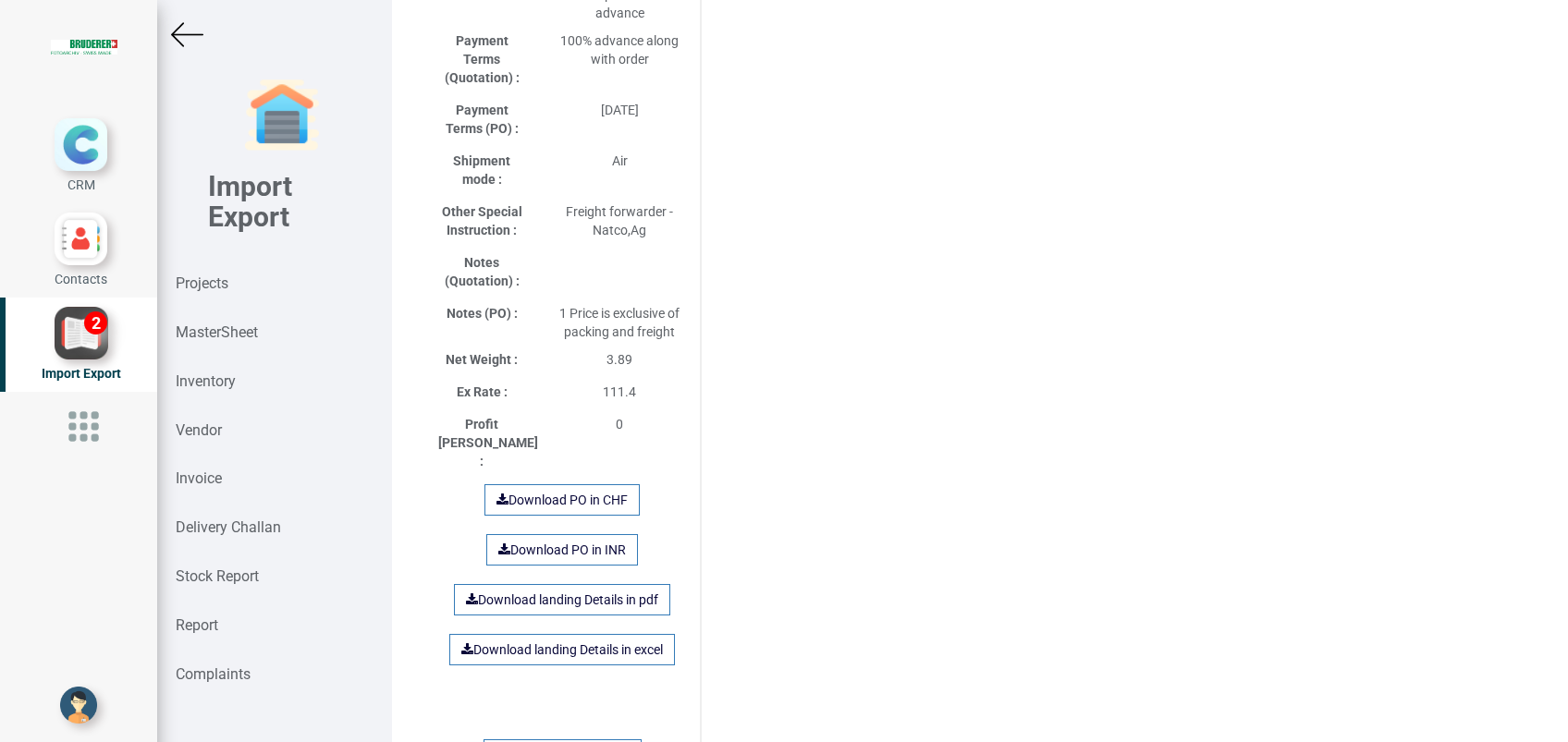
scroll to position [1124, 0]
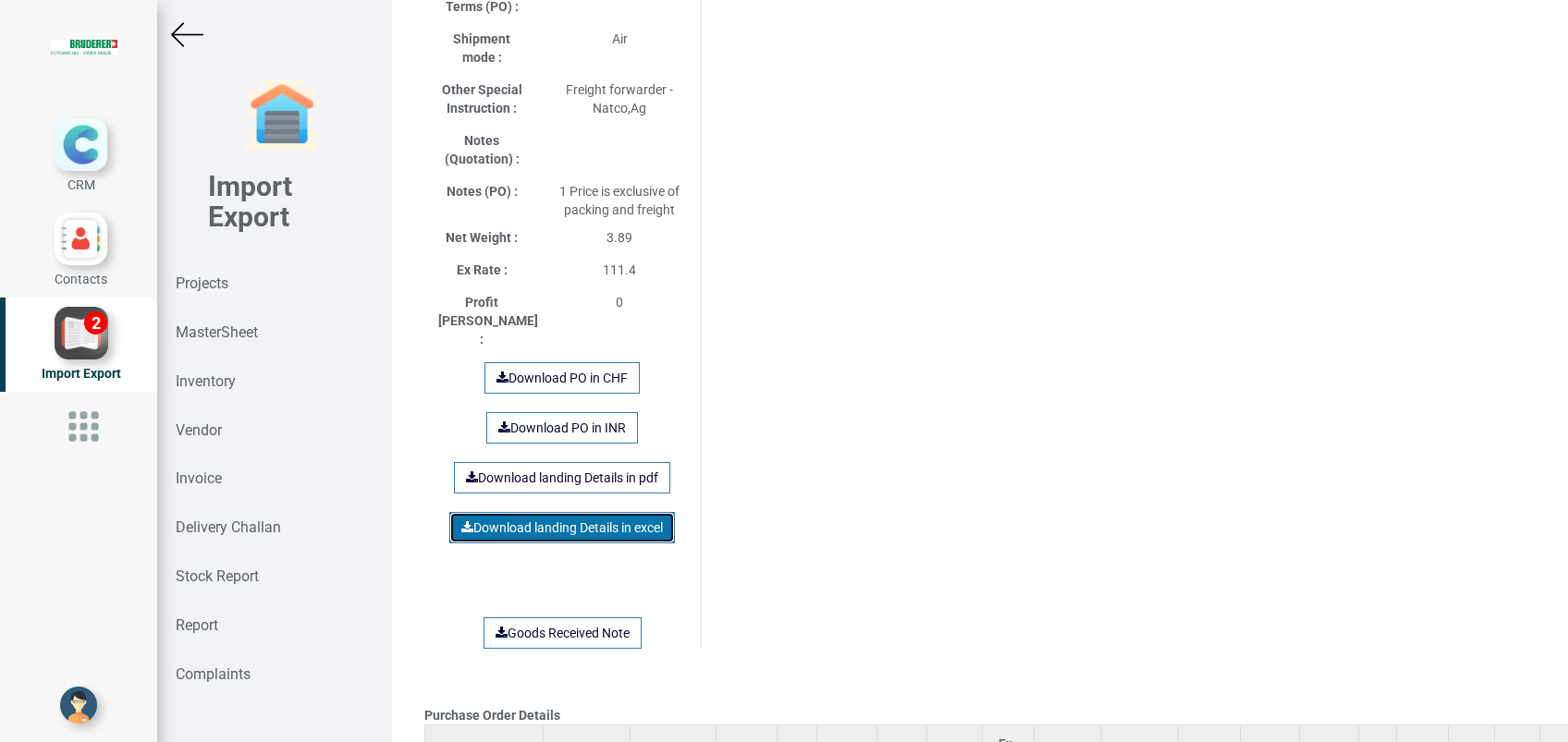
click at [569, 512] on link "Download landing Details in excel" at bounding box center [562, 528] width 226 height 32
click at [784, 370] on div "Purchase Order Details [DOMAIN_NAME] Product Part No Weight Qty HSN Price Quote…" at bounding box center [979, 309] width 1139 height 2697
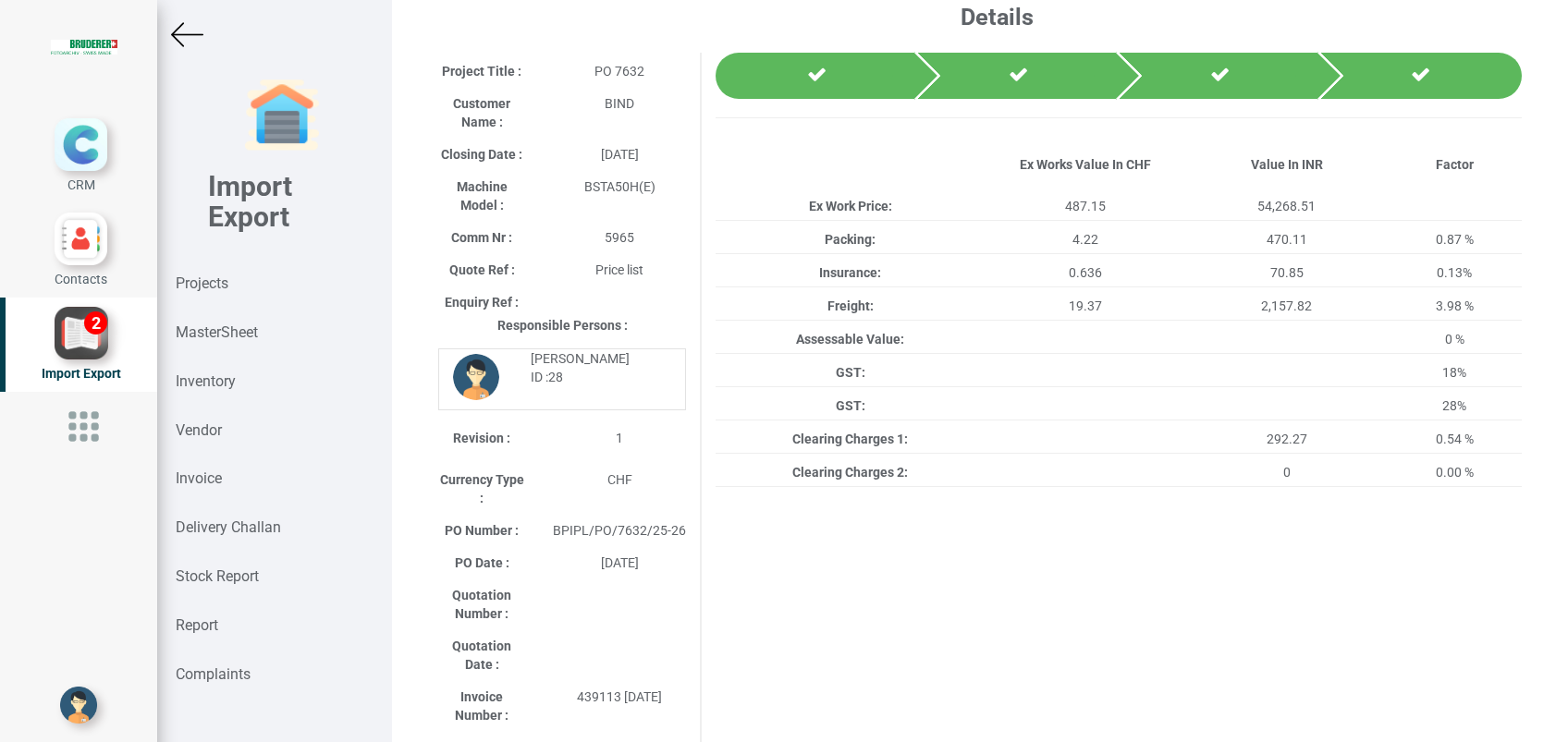
scroll to position [0, 0]
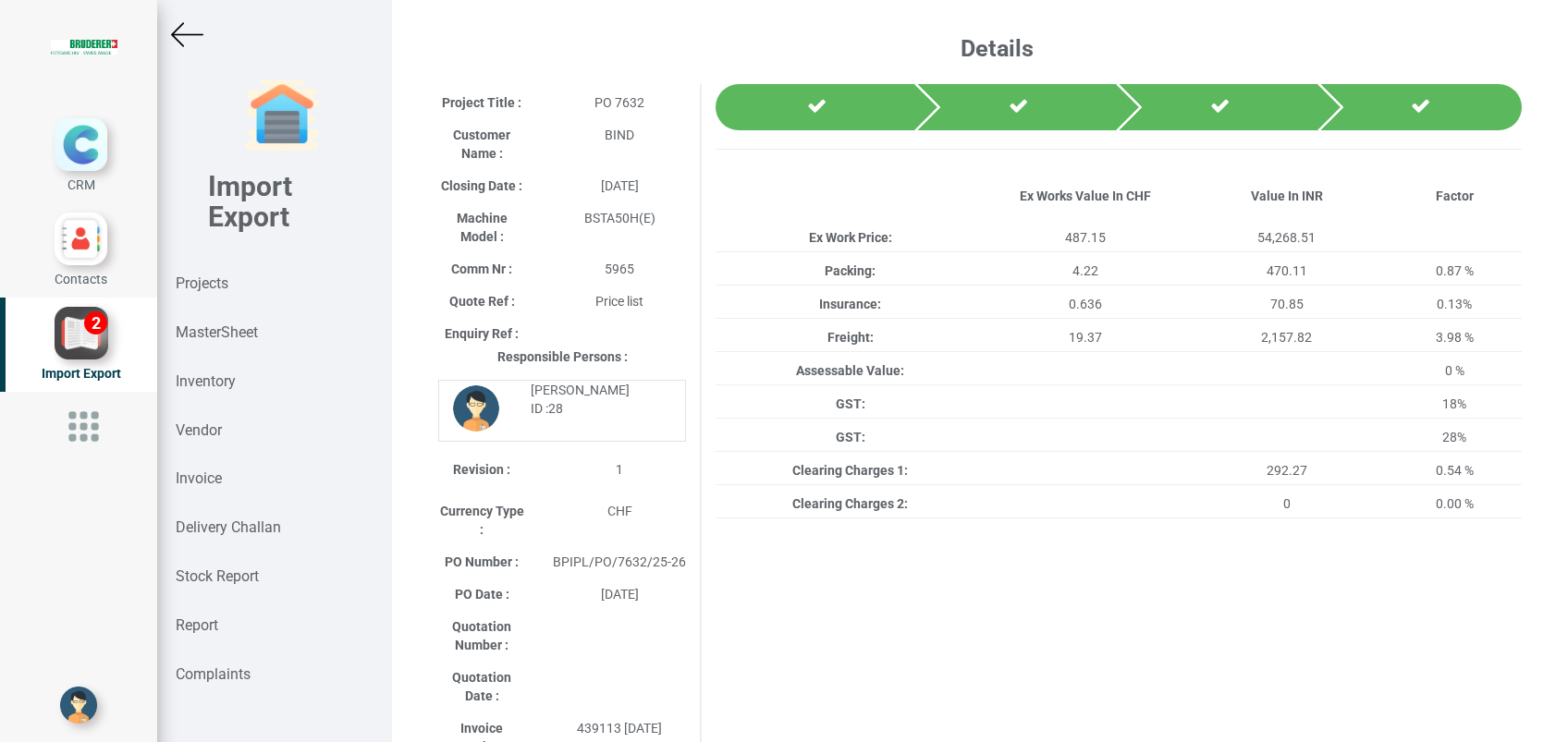
click at [193, 34] on img at bounding box center [187, 34] width 33 height 33
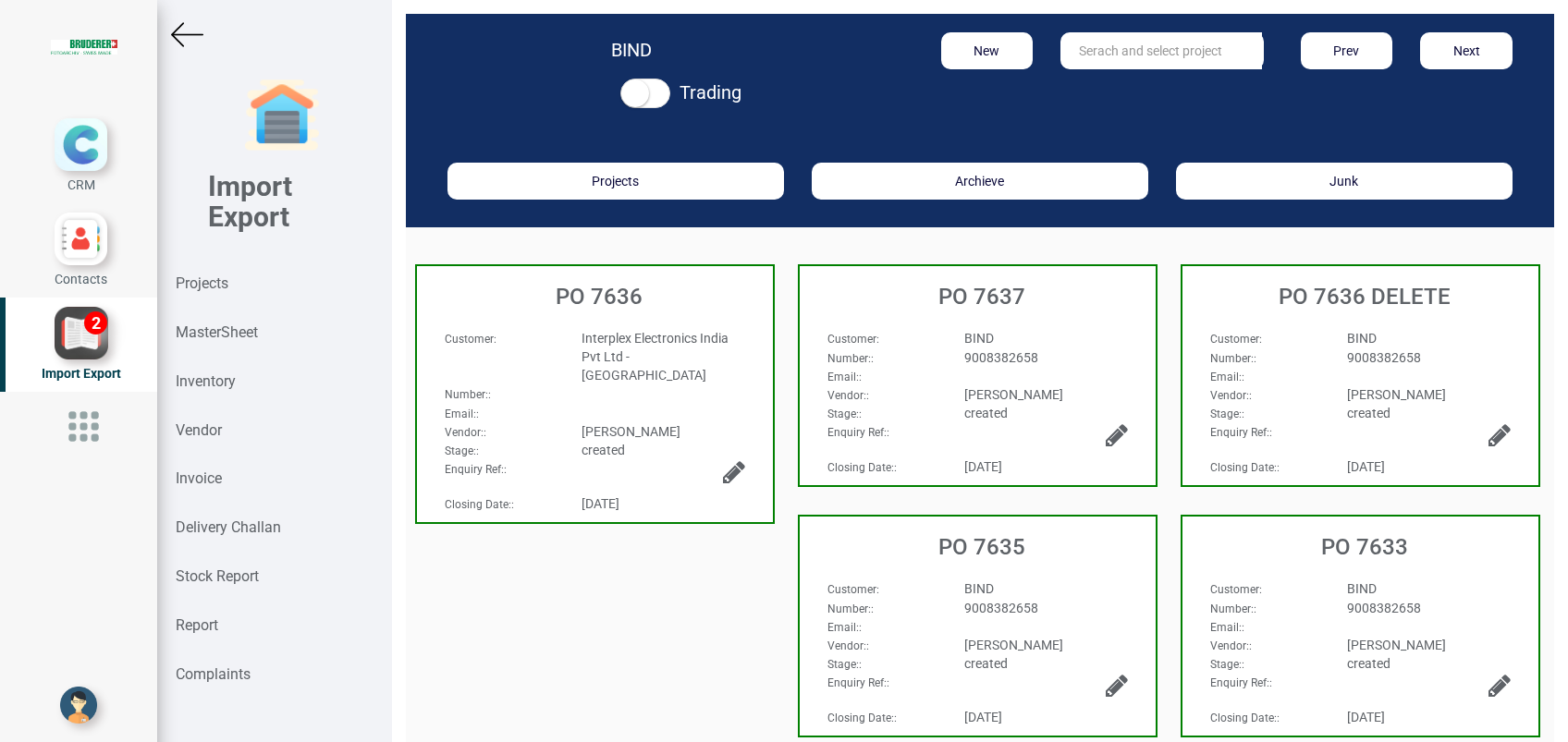
click at [1098, 55] on input "text" at bounding box center [1161, 51] width 202 height 37
click at [1103, 81] on strong "7633" at bounding box center [1112, 88] width 30 height 15
type input "PO 7633"
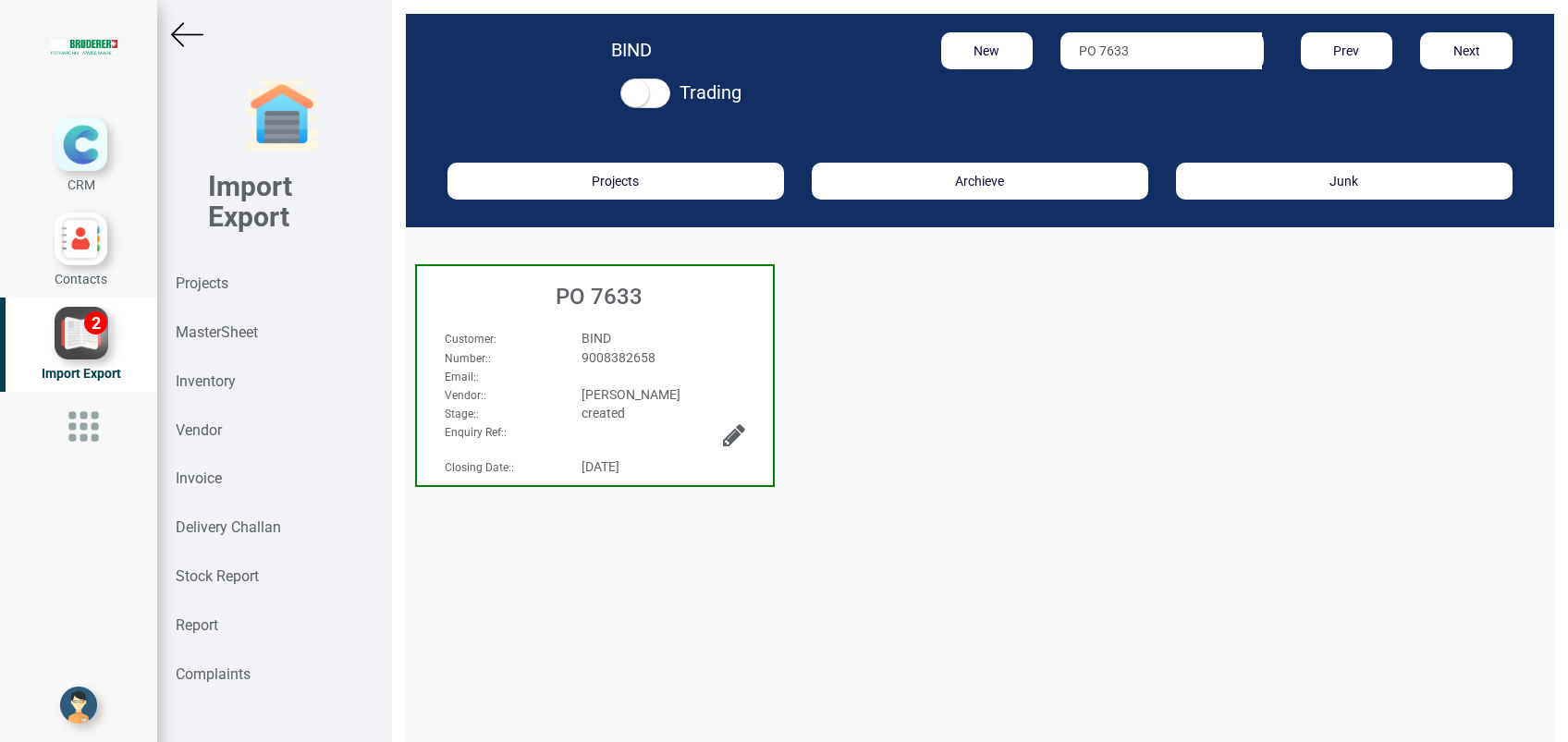
click at [618, 310] on div "PO 7633" at bounding box center [594, 292] width 356 height 52
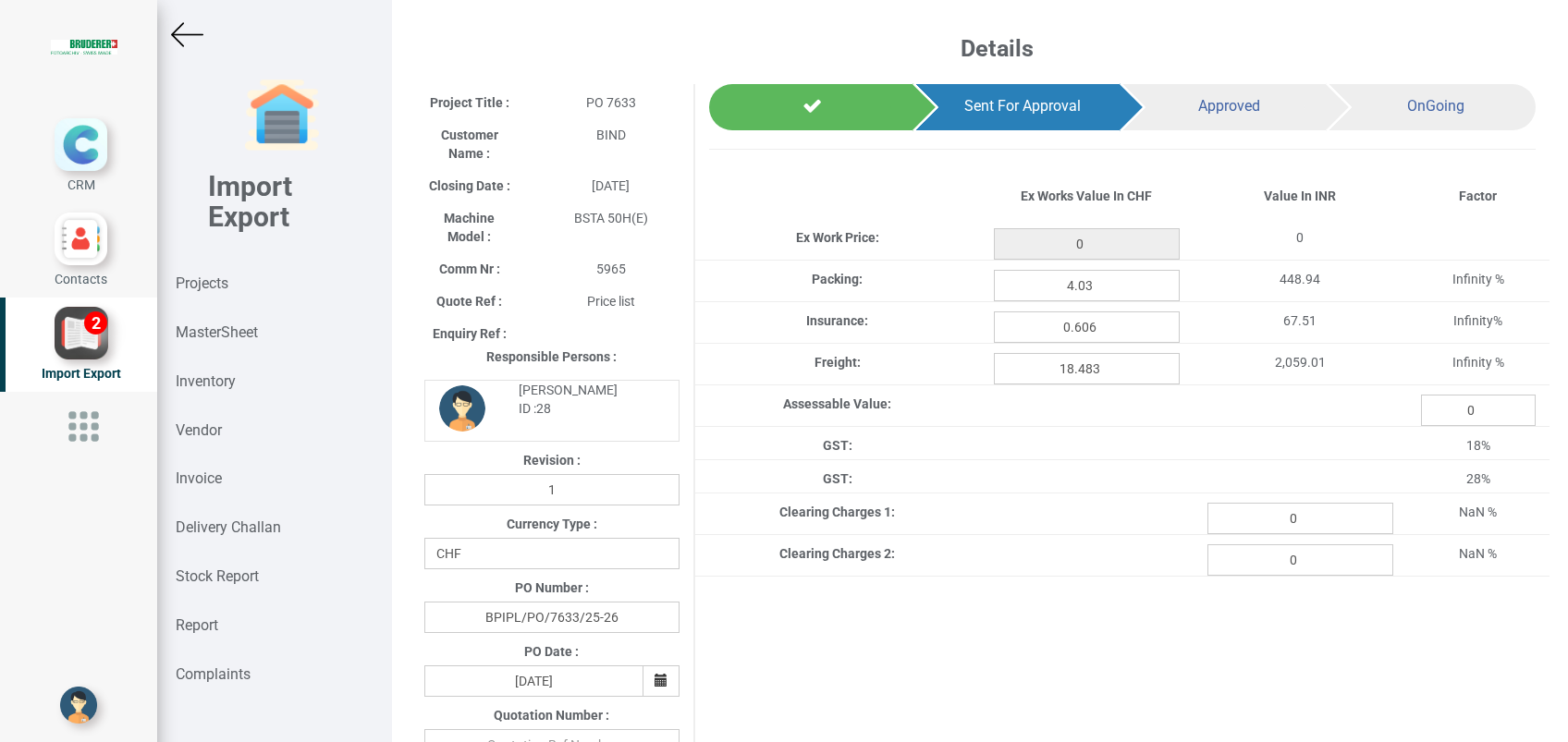
type input "464.65"
drag, startPoint x: 1304, startPoint y: 515, endPoint x: 1209, endPoint y: 516, distance: 95.0
click at [1209, 516] on input "0" at bounding box center [1300, 519] width 186 height 32
paste input "278.77"
type input "278.77"
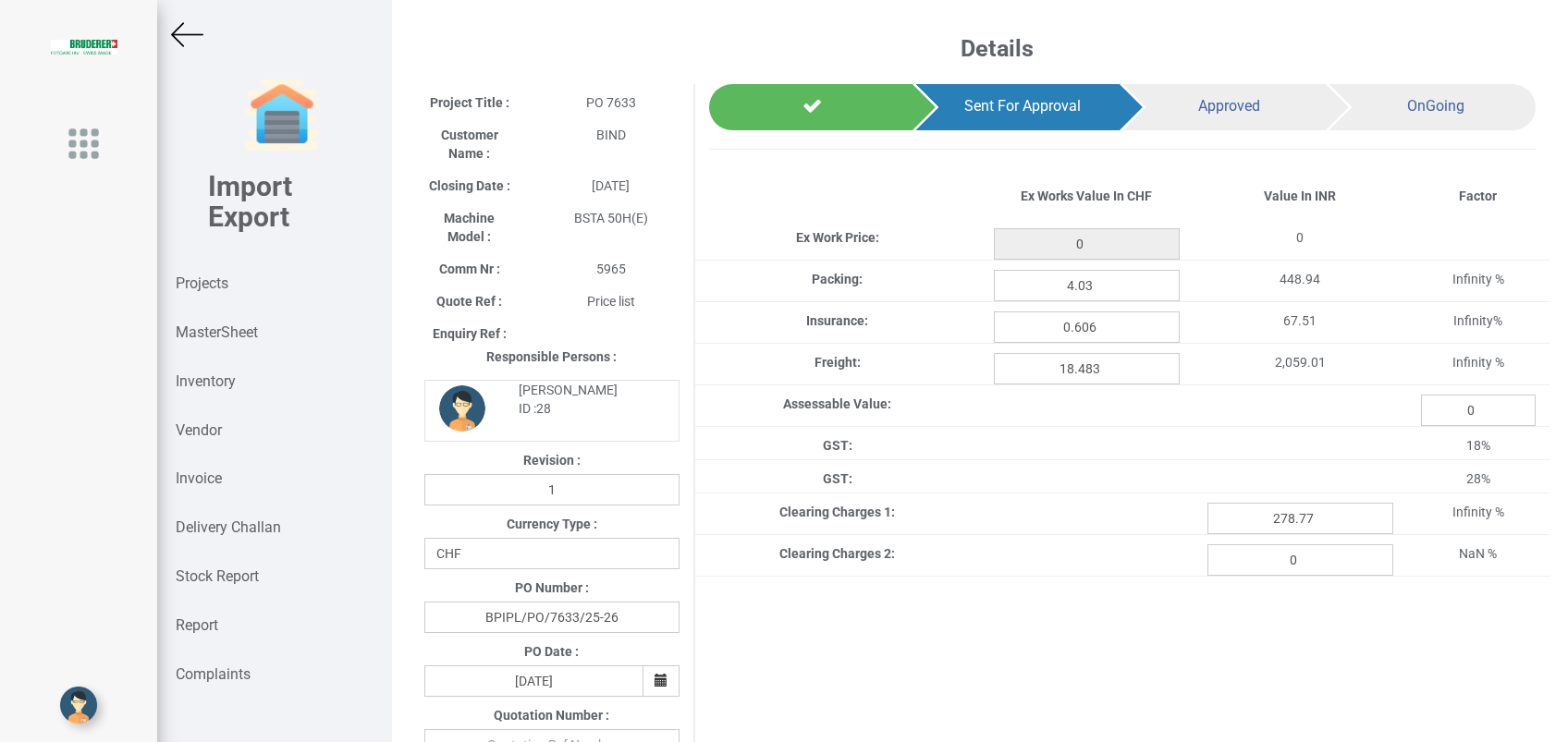
type input "464.65"
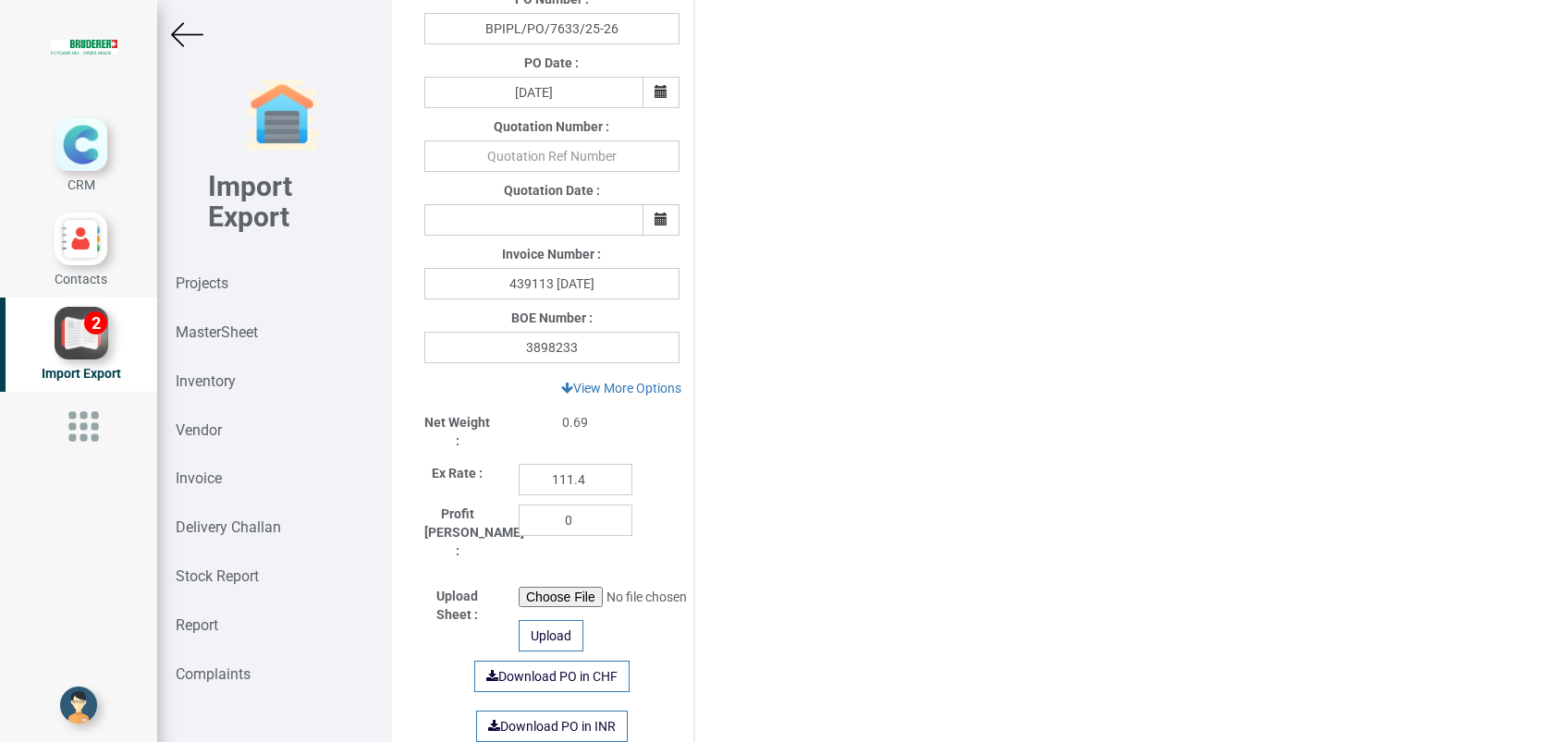
scroll to position [117, 0]
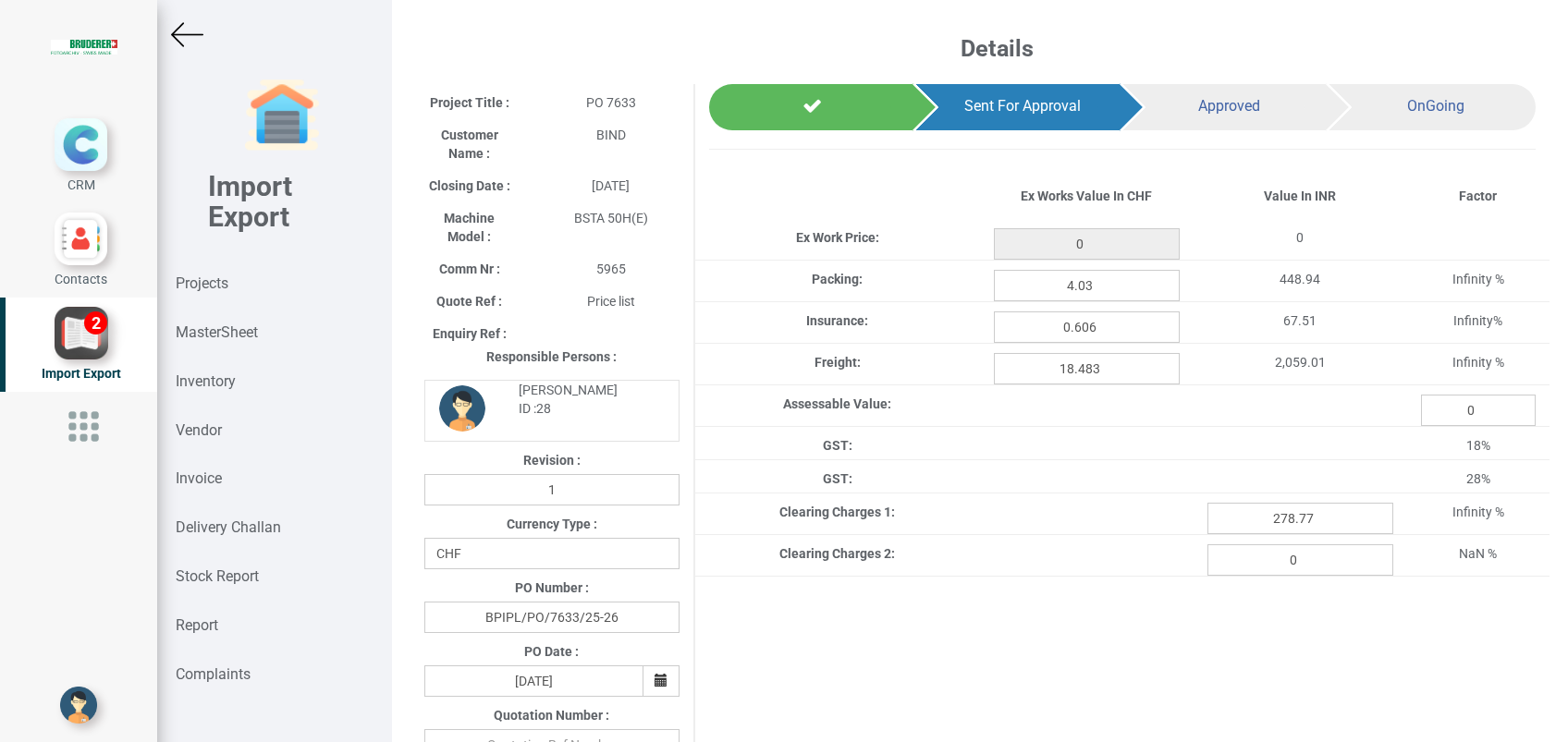
type input "464.65"
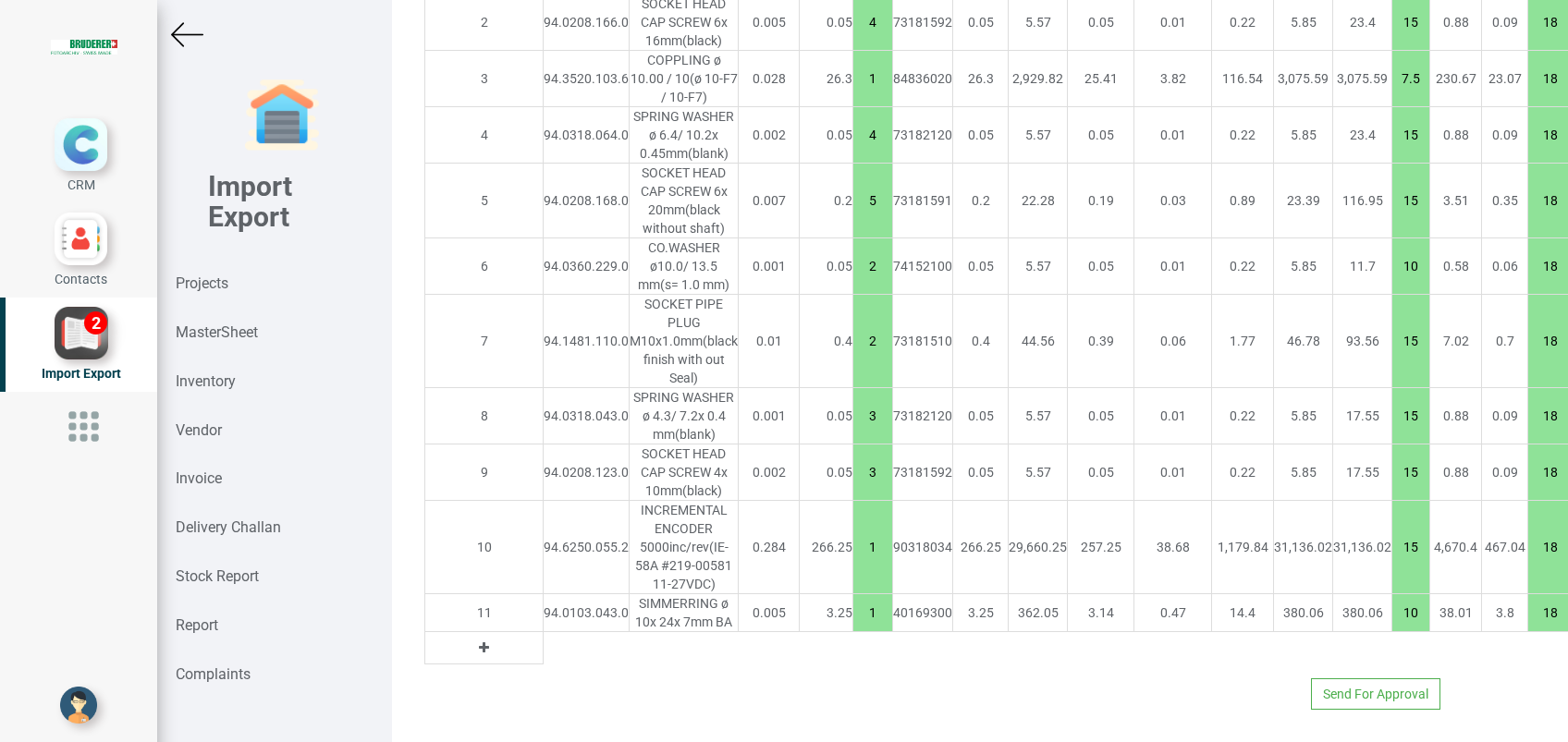
scroll to position [1788, 0]
click at [1348, 679] on button "Send For Approval" at bounding box center [1375, 695] width 129 height 32
click at [1317, 627] on button "Yes" at bounding box center [1323, 625] width 59 height 32
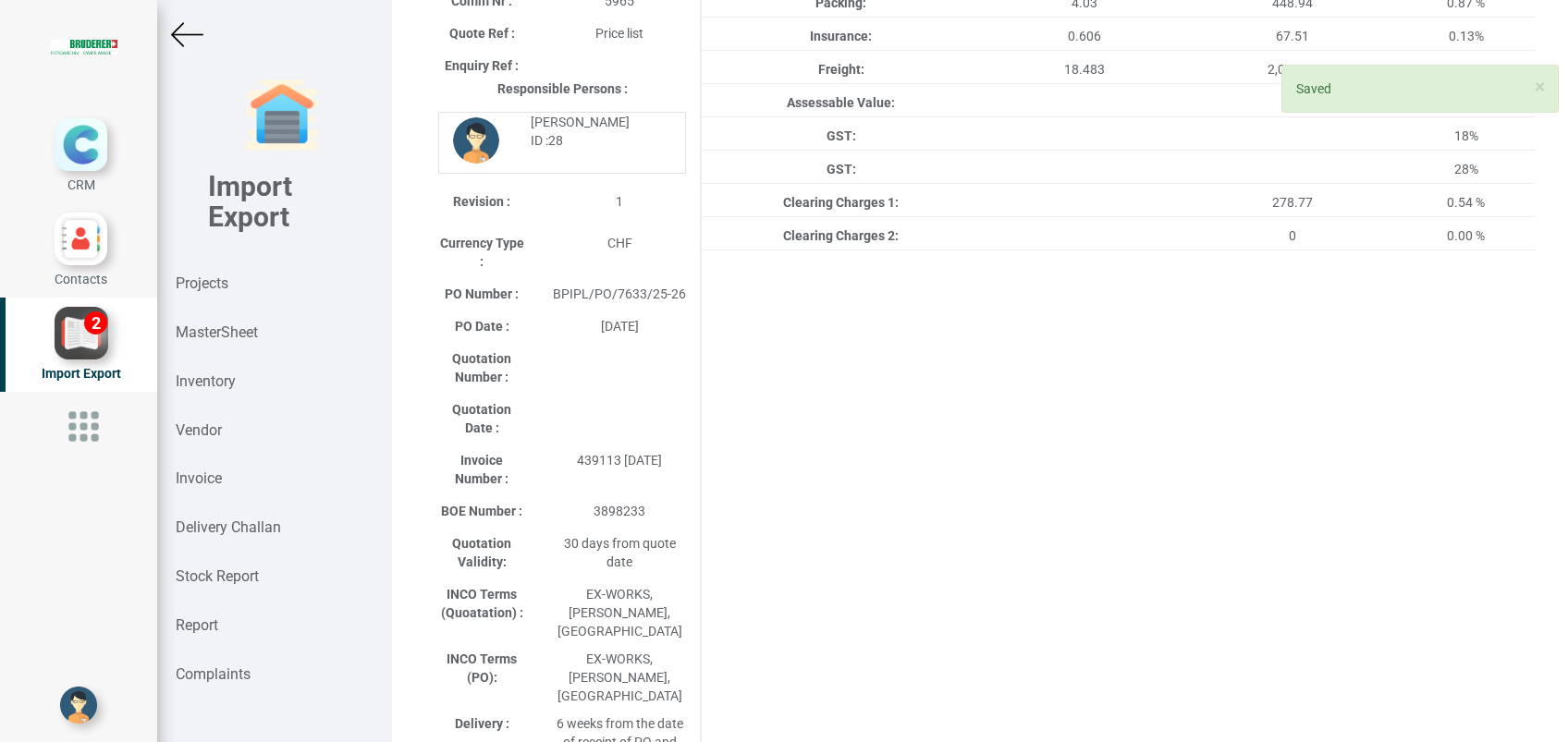
scroll to position [0, 0]
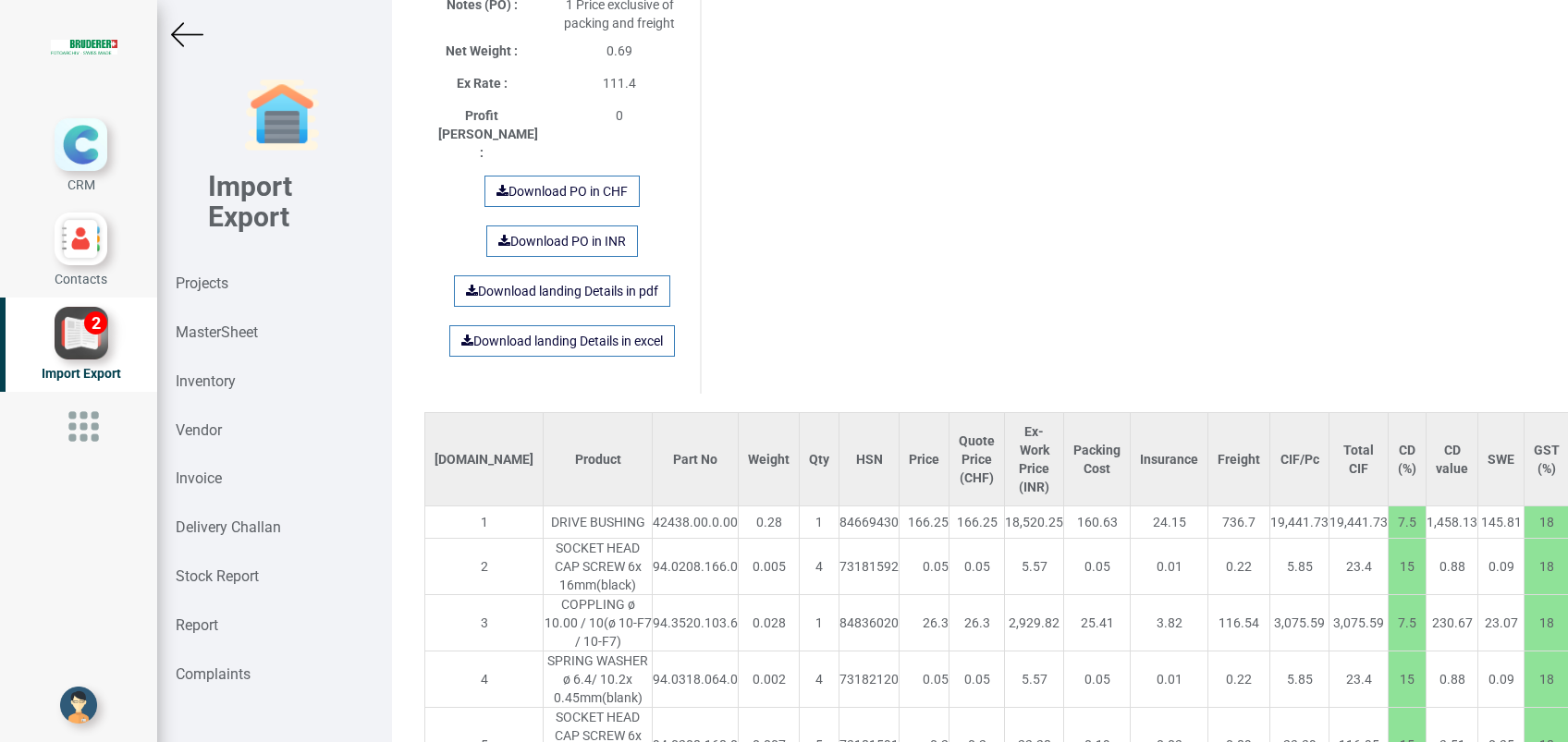
scroll to position [1992, 0]
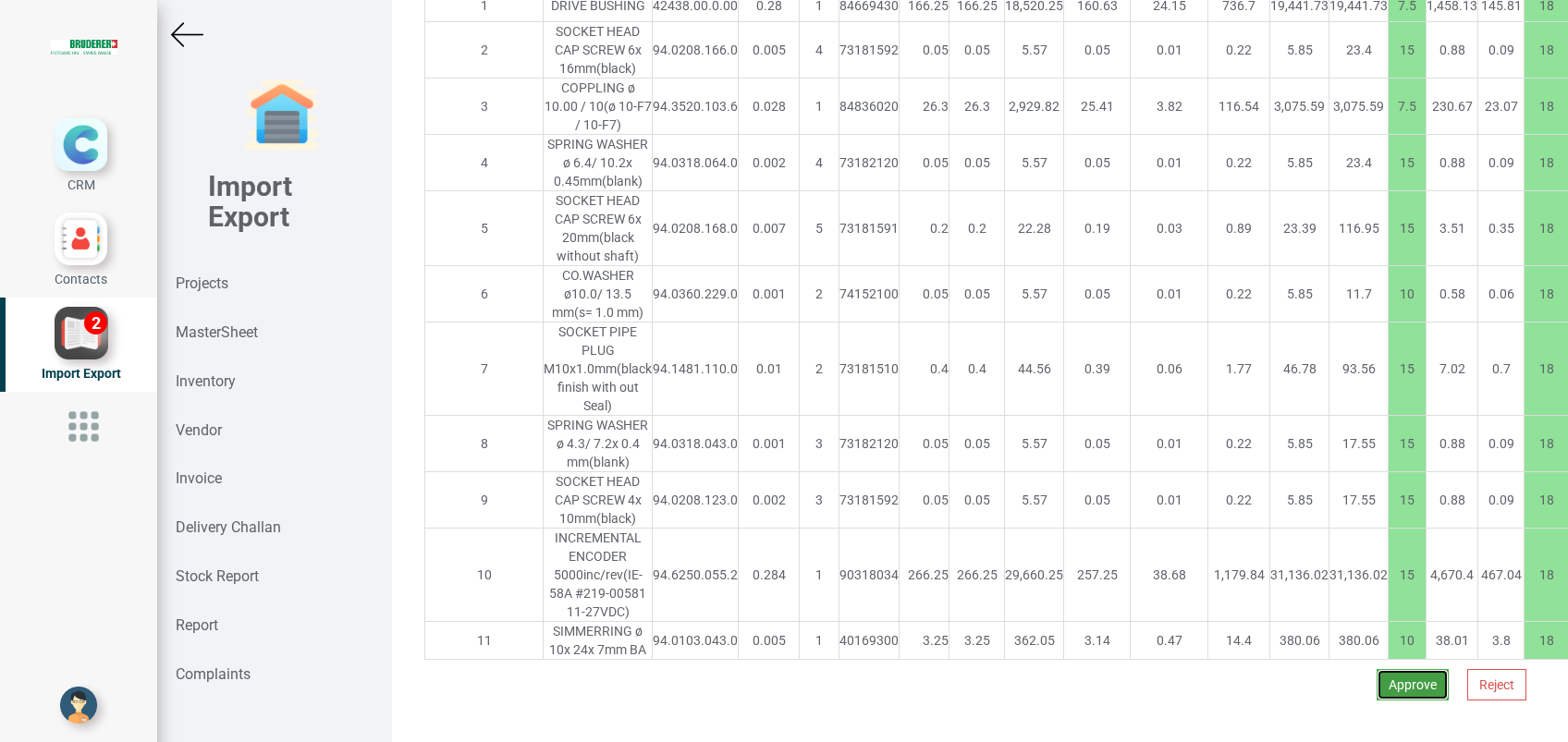
click at [1395, 669] on button "Approve" at bounding box center [1413, 685] width 73 height 32
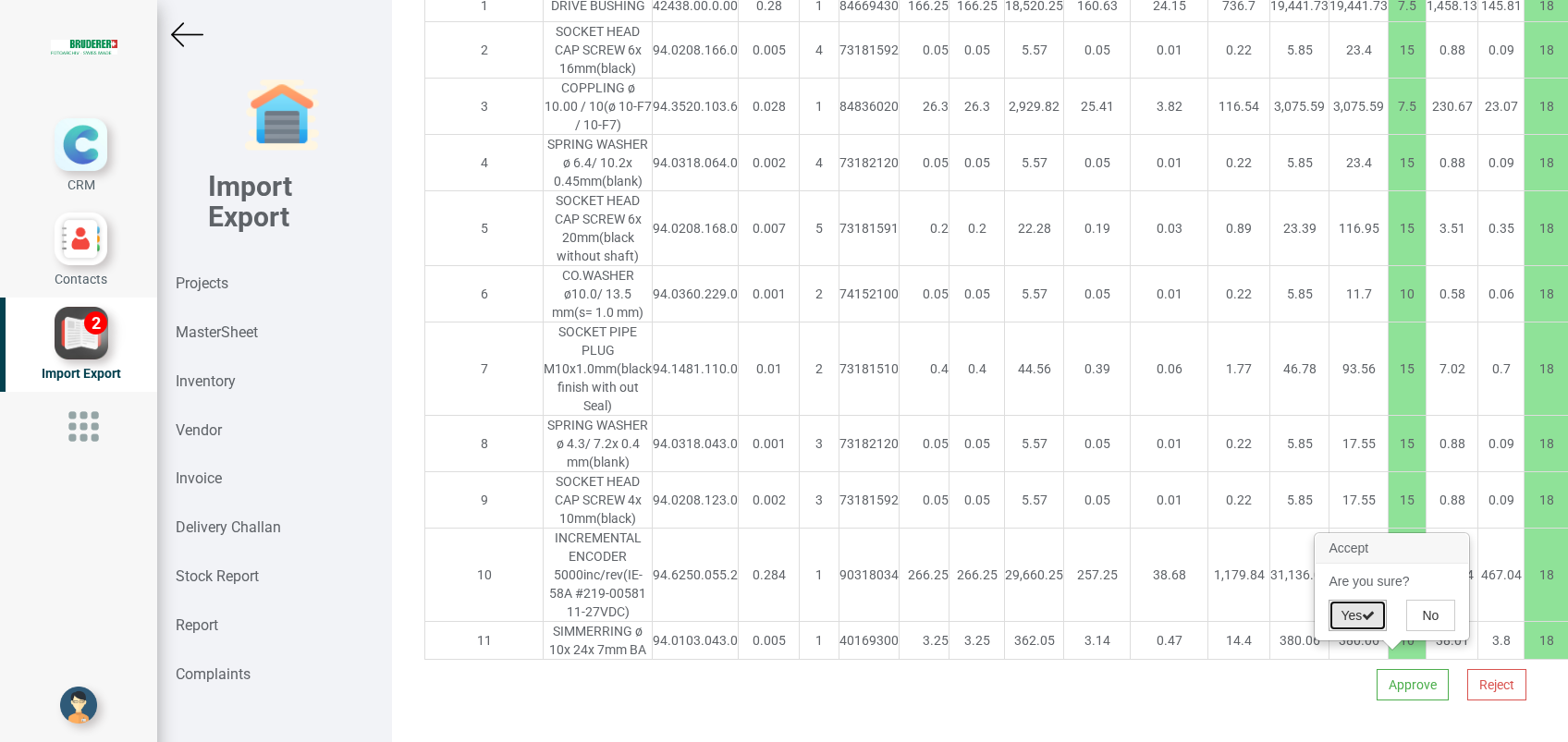
click at [1350, 617] on button "Yes" at bounding box center [1358, 616] width 59 height 32
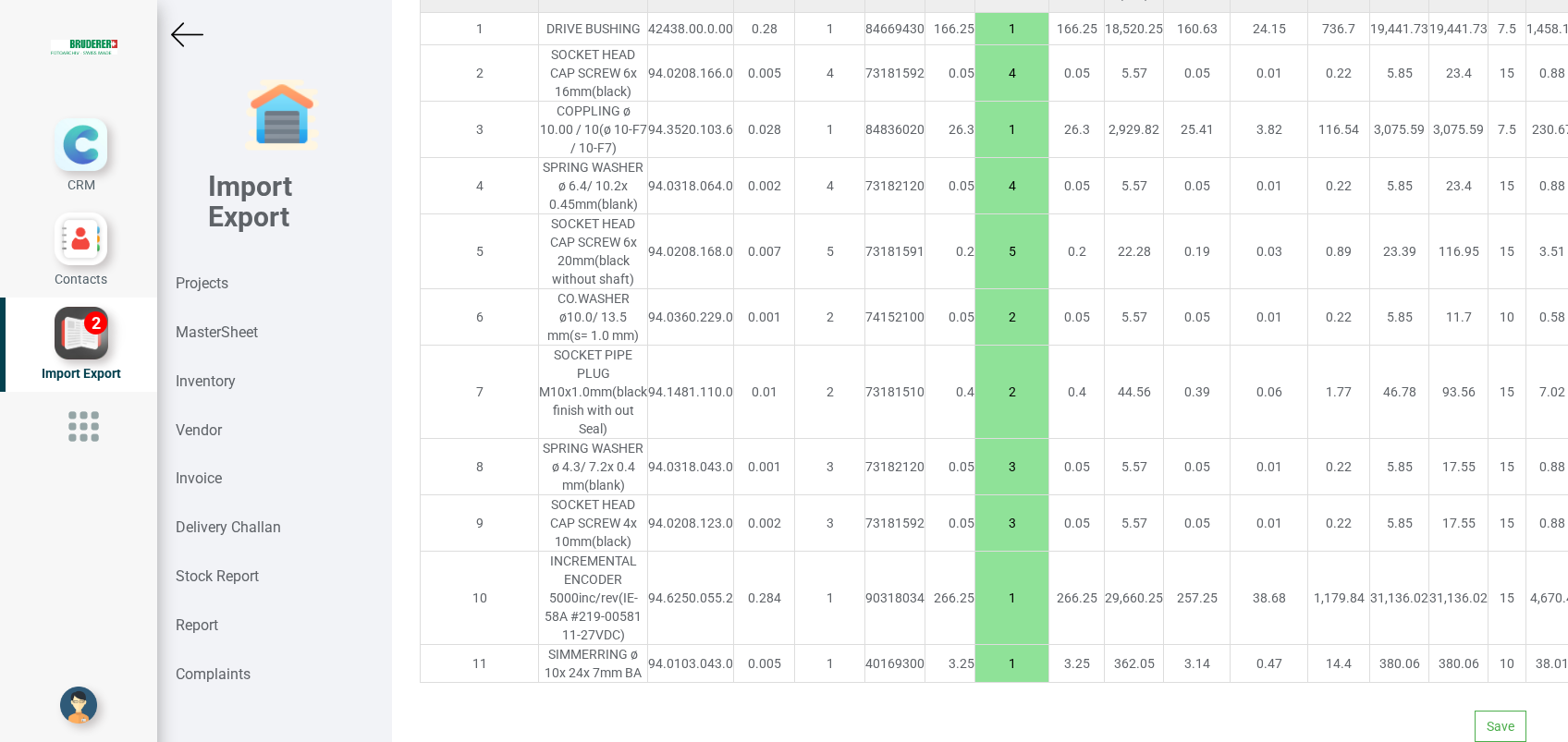
scroll to position [1755, 0]
click at [1482, 710] on button "Save" at bounding box center [1501, 726] width 52 height 32
click at [1435, 656] on button "Yes" at bounding box center [1446, 657] width 59 height 32
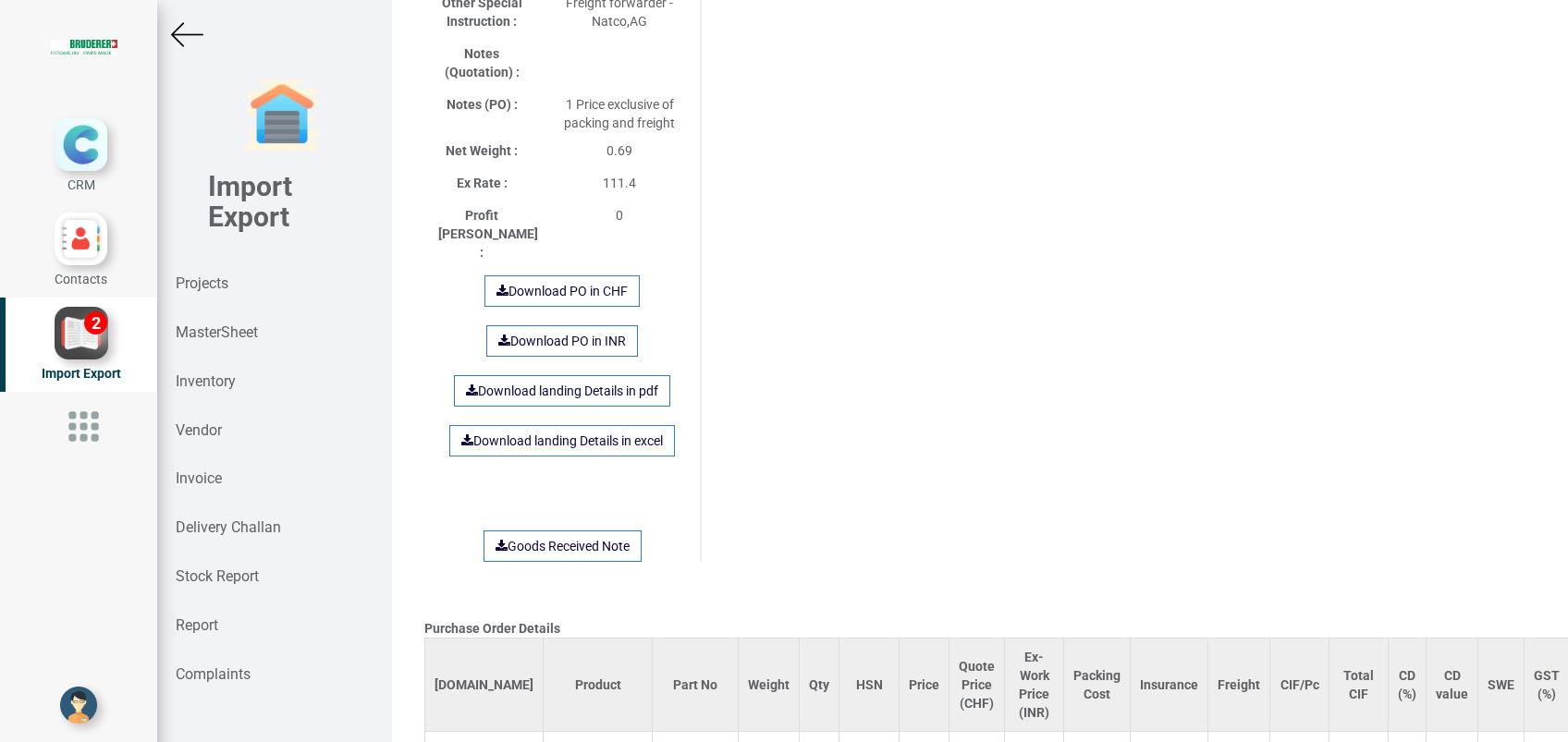
scroll to position [1227, 0]
click at [560, 422] on link "Download landing Details in excel" at bounding box center [562, 438] width 226 height 32
click at [852, 506] on div "Purchase Order Details Si.No Product Part No Weight Qty HSN Price Quote Price (…" at bounding box center [979, 127] width 1139 height 2543
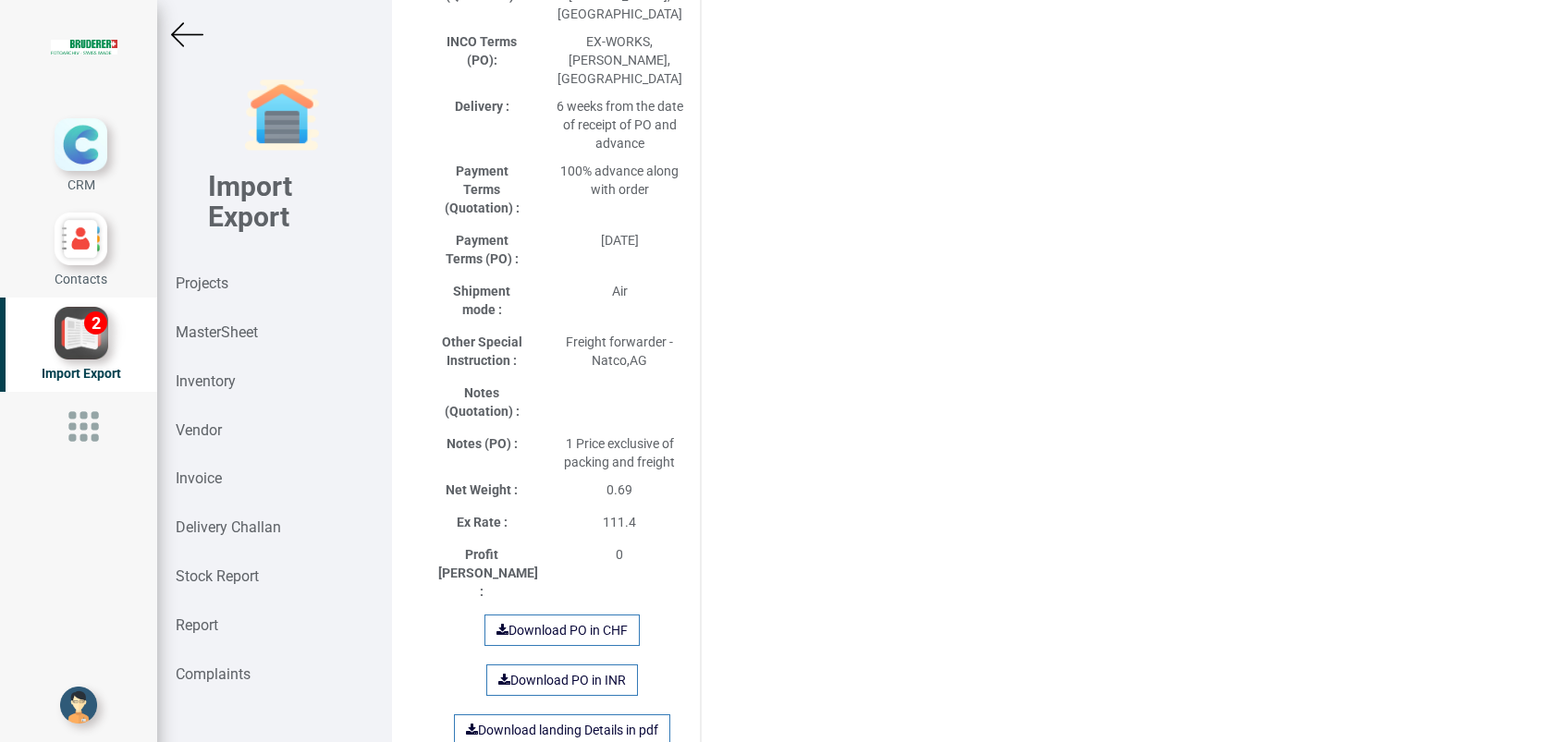
scroll to position [0, 0]
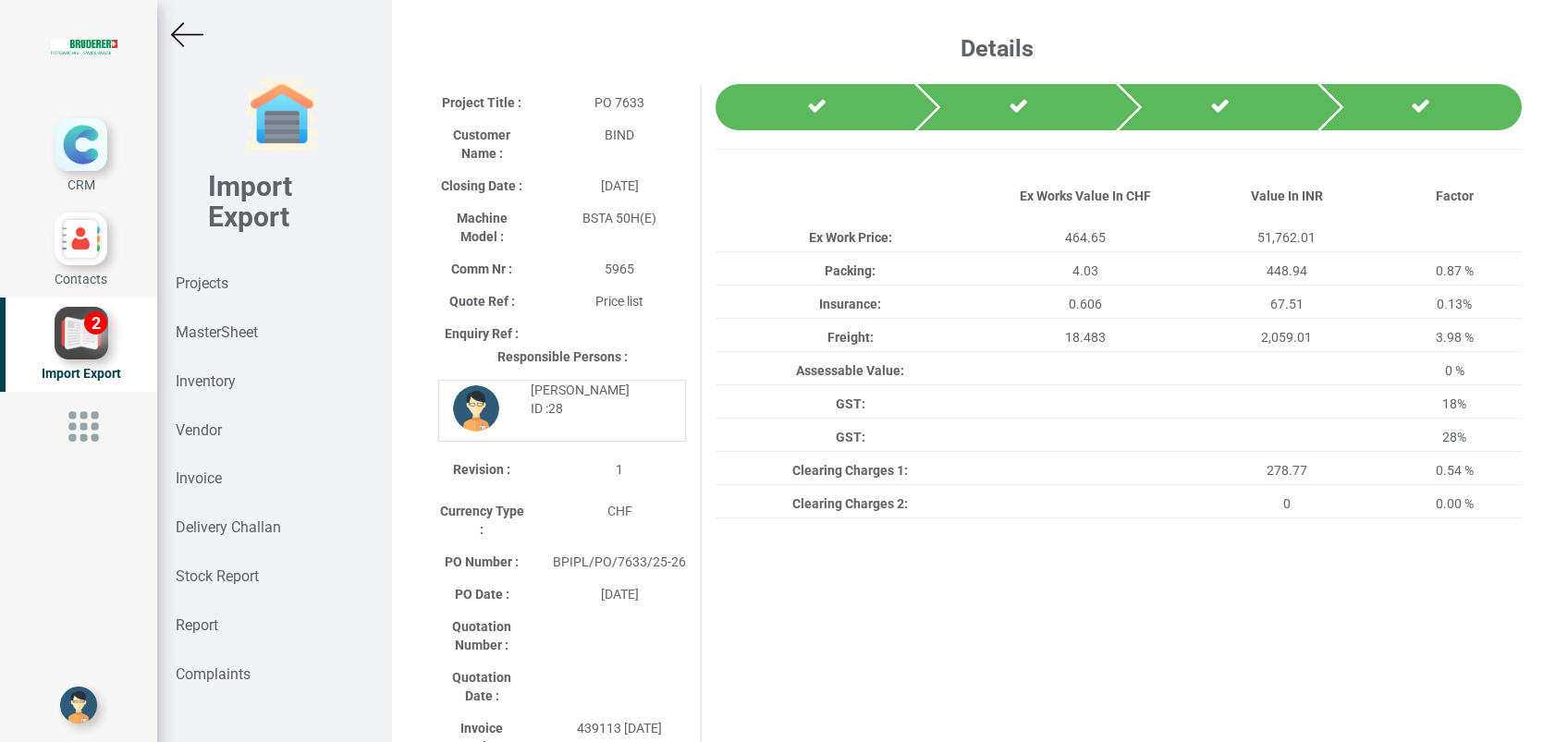
click at [187, 35] on img at bounding box center [187, 34] width 33 height 33
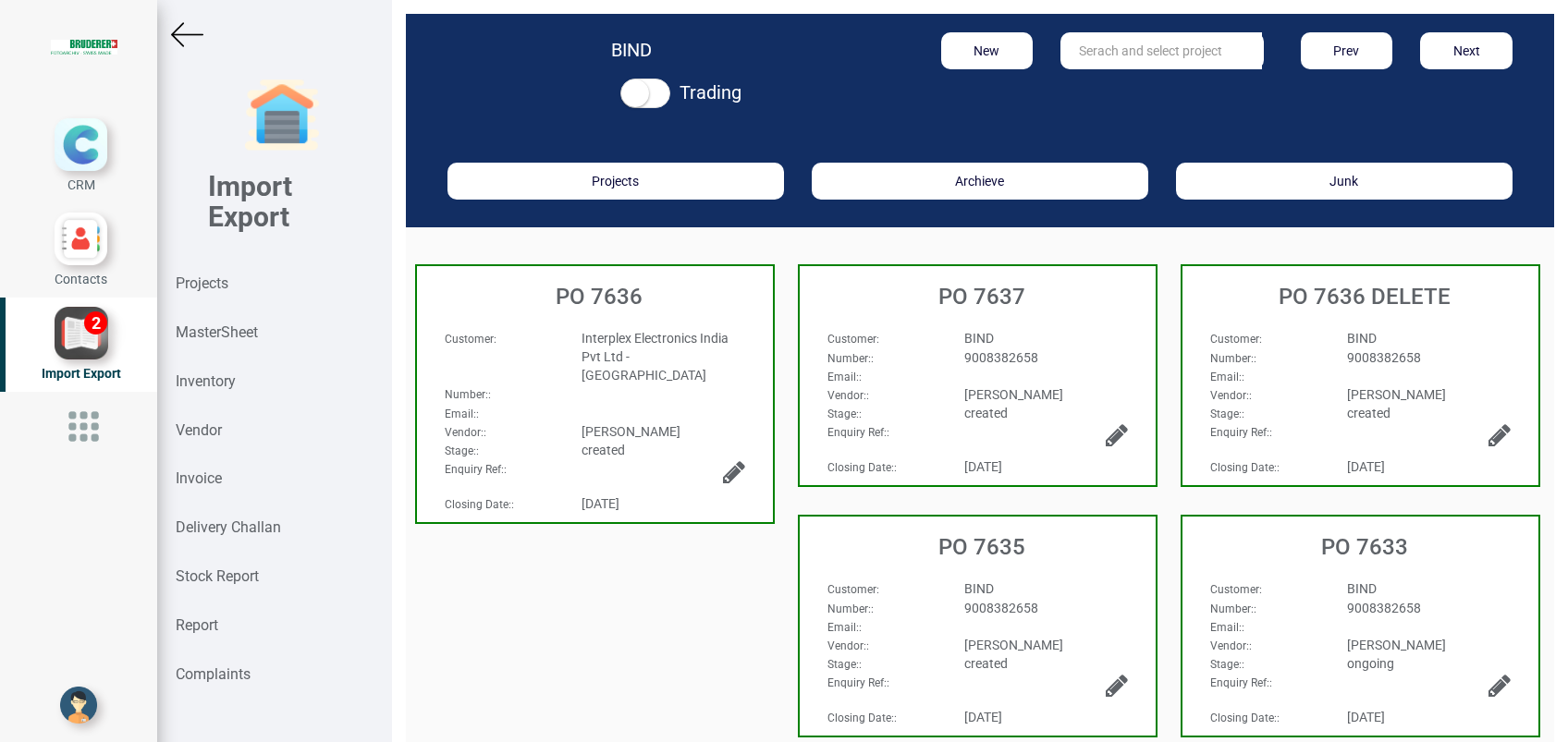
click at [1120, 50] on input "text" at bounding box center [1161, 51] width 202 height 37
type input "7636"
click at [627, 306] on h3 "PO 7636" at bounding box center [599, 297] width 347 height 24
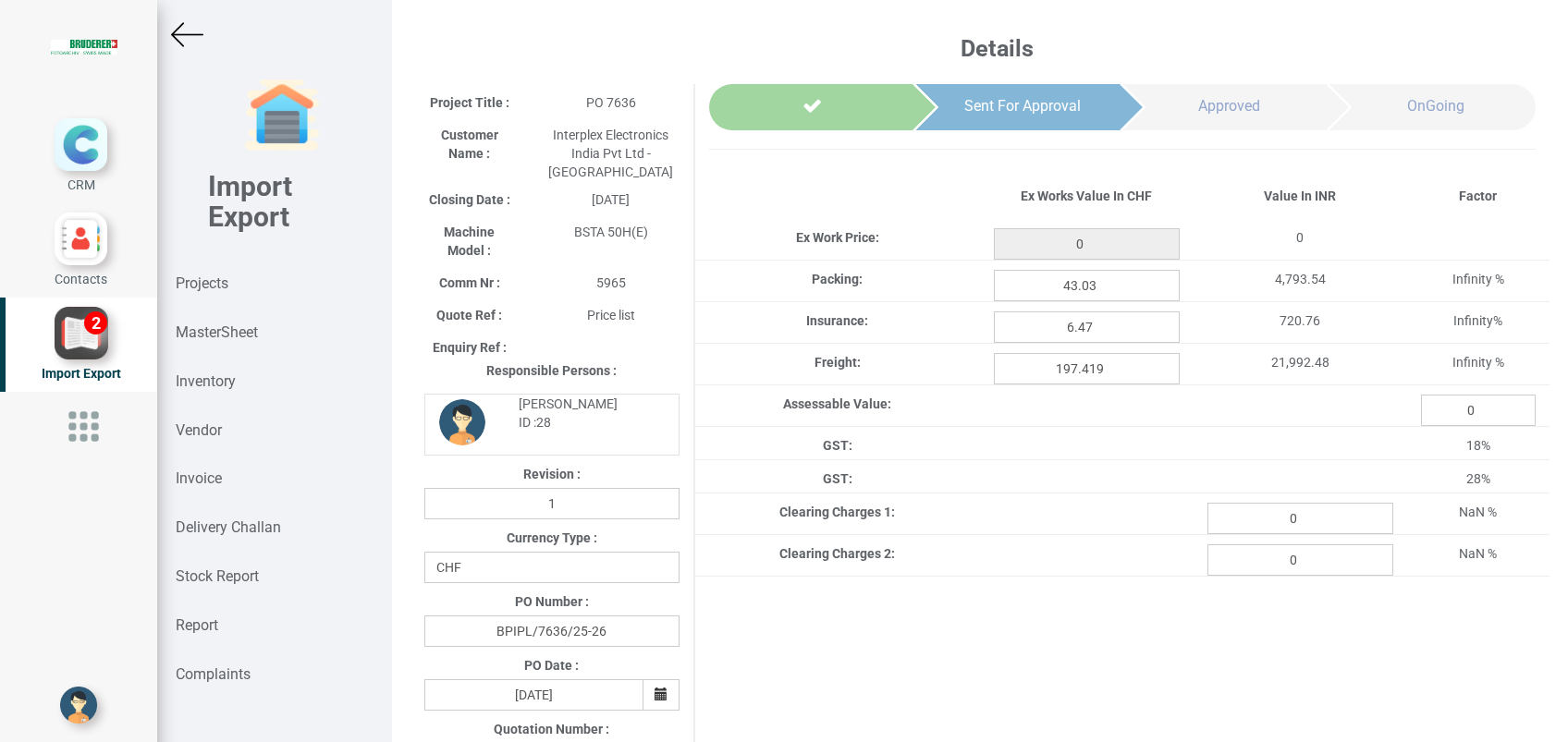
type input "4962.949999999995"
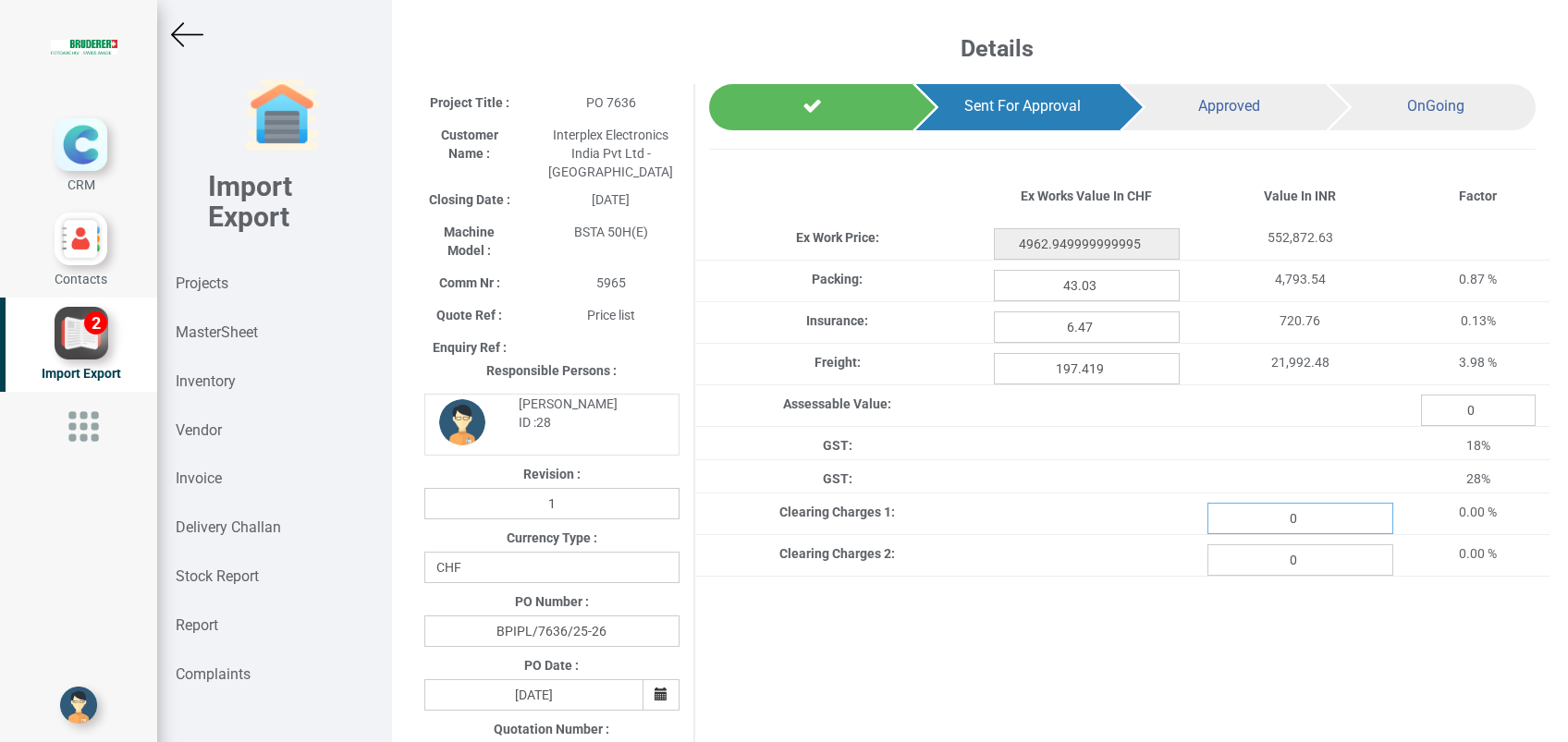
click at [1301, 511] on input "0" at bounding box center [1300, 519] width 186 height 32
paste input "2977.60"
type input "2977.60"
type input "4962.949999999995"
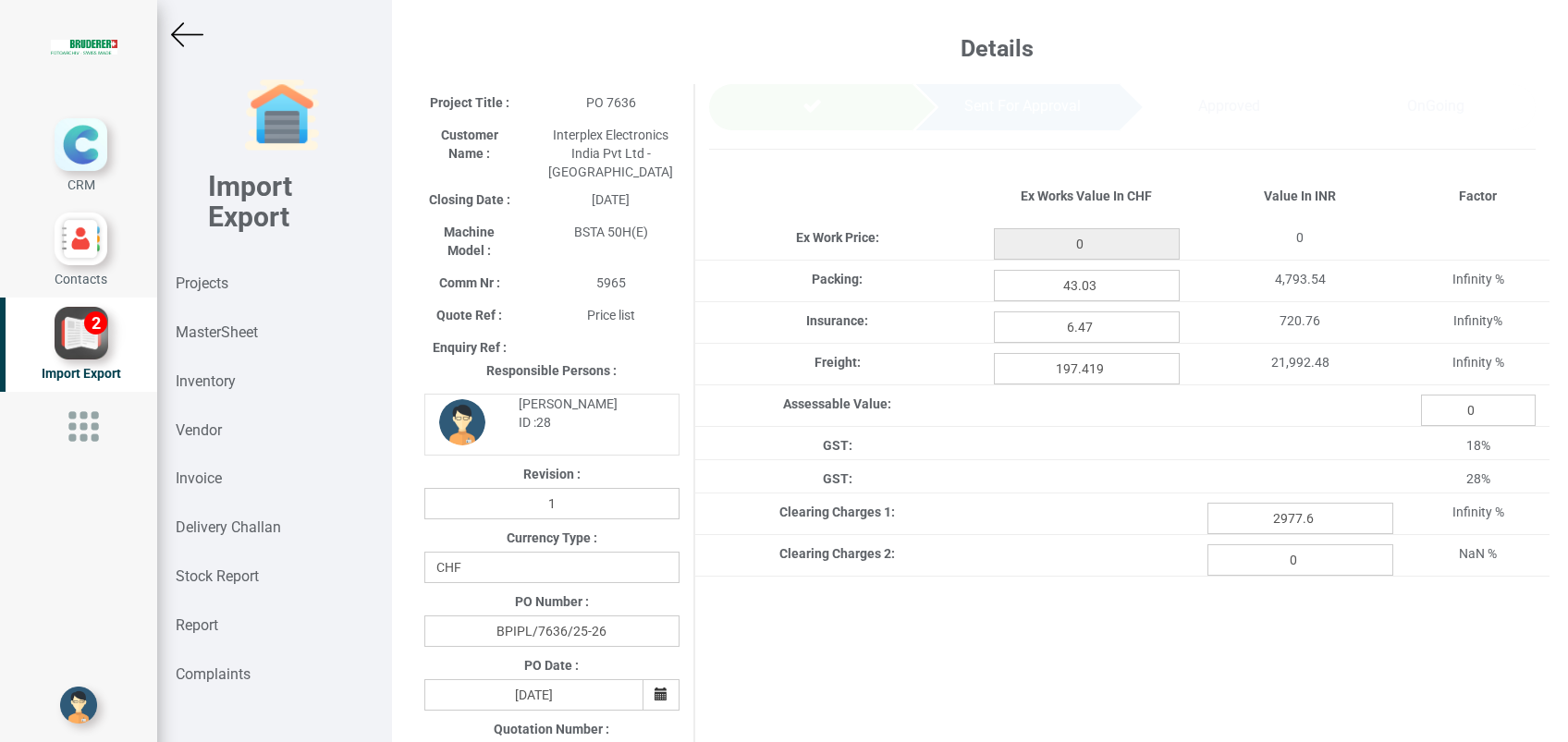
type input "4962.949999999995"
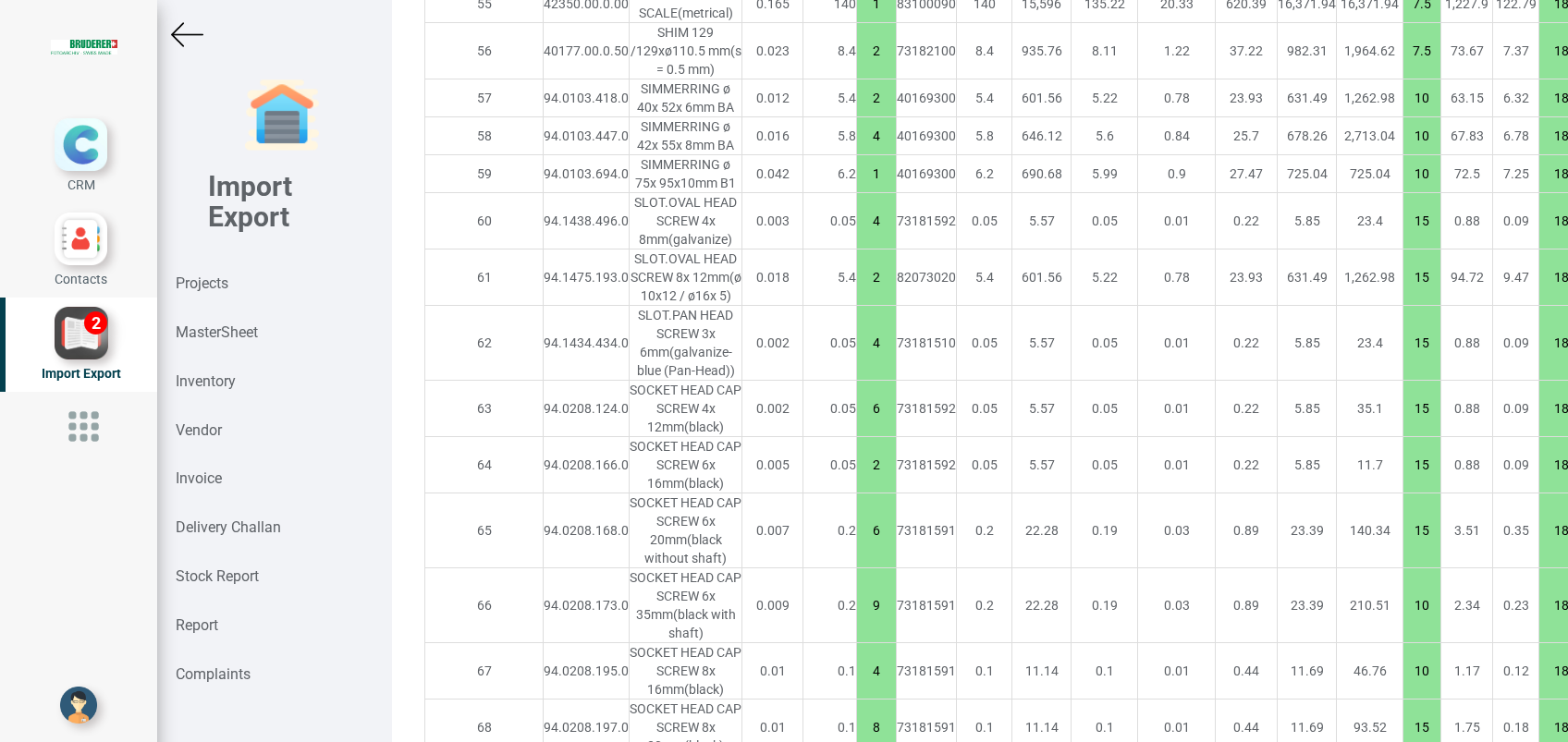
scroll to position [6159, 0]
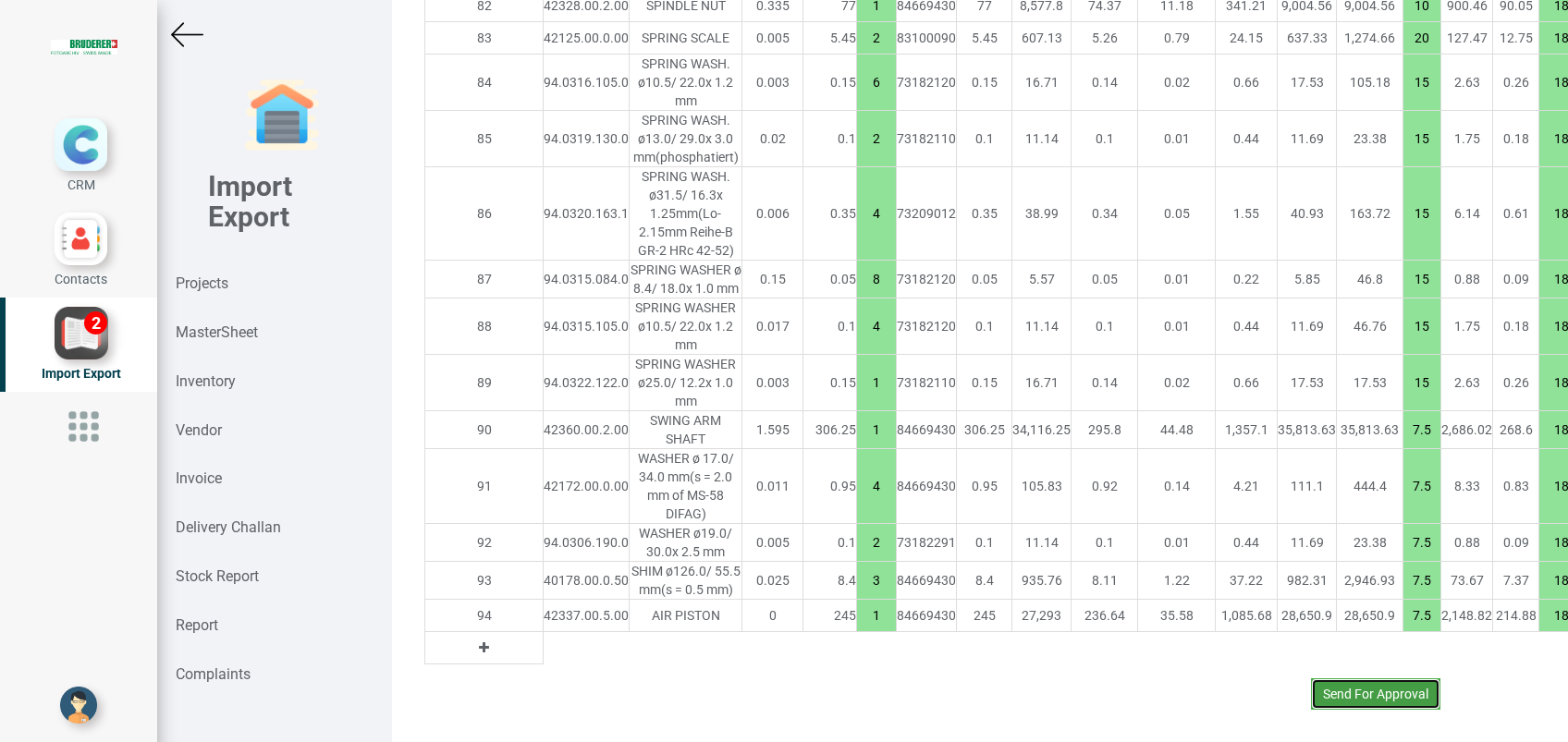
click at [1347, 679] on button "Send For Approval" at bounding box center [1375, 695] width 129 height 32
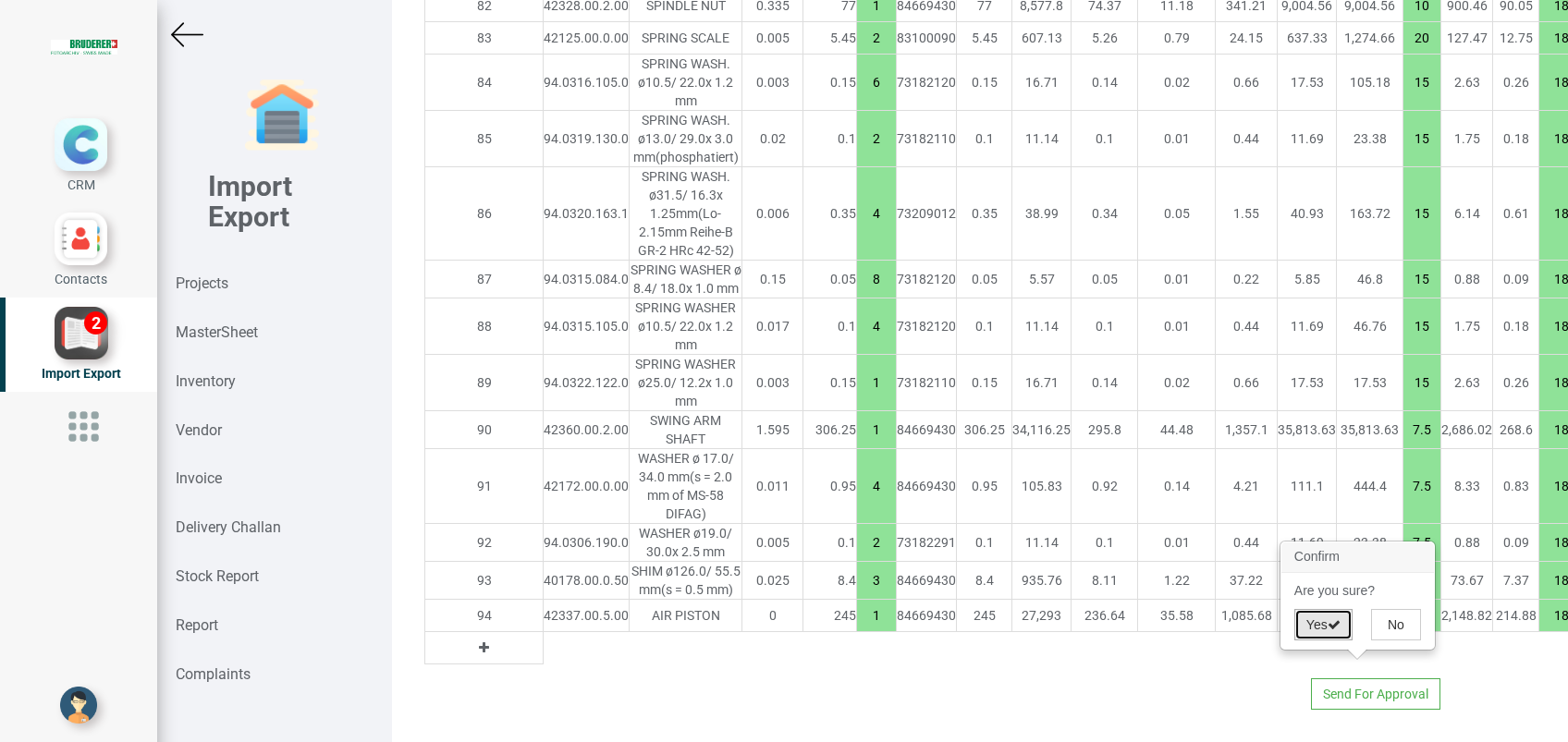
click at [1322, 625] on button "Yes" at bounding box center [1323, 625] width 59 height 32
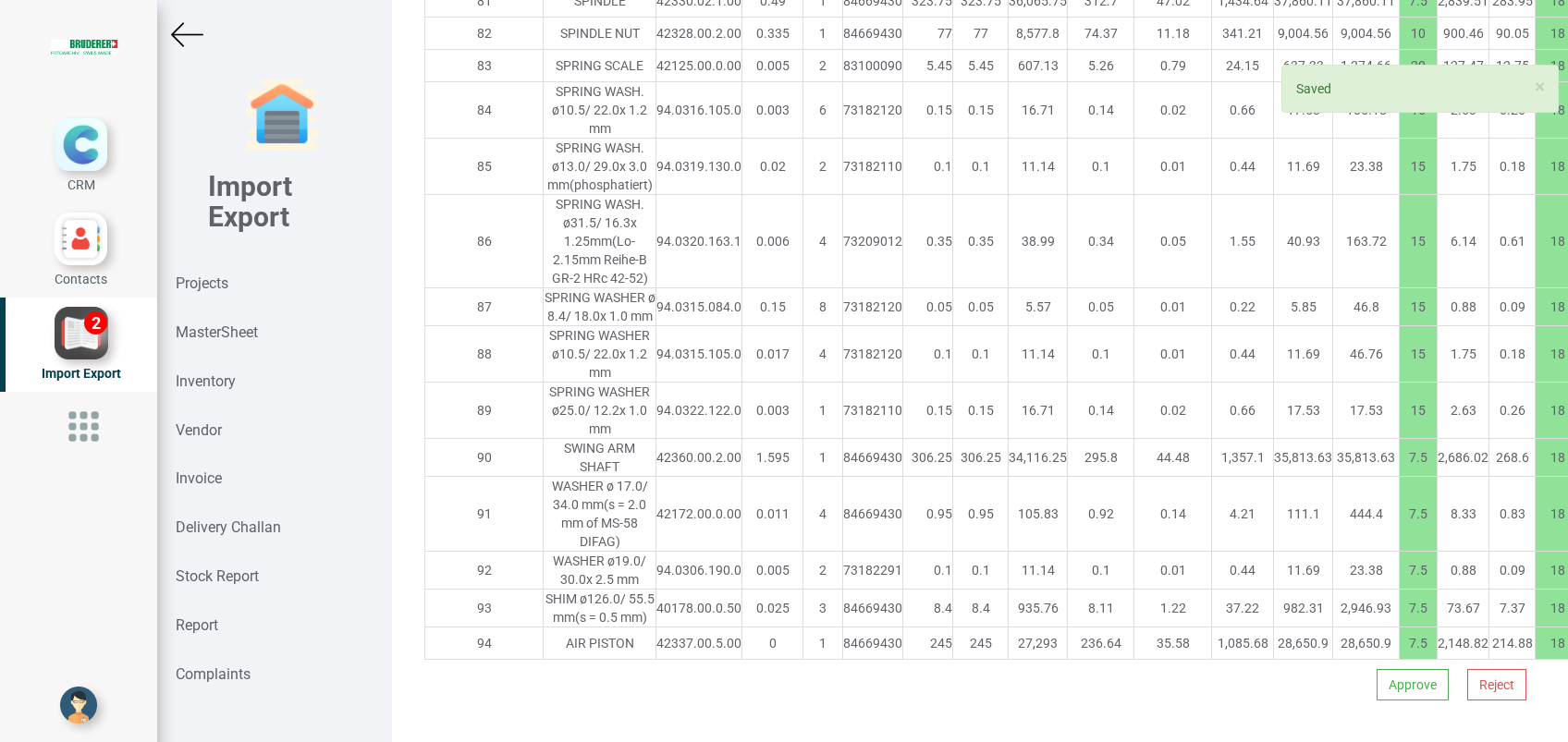
scroll to position [6381, 0]
click at [1376, 669] on button "Approve" at bounding box center [1413, 685] width 73 height 32
click at [1347, 614] on button "Yes" at bounding box center [1358, 616] width 59 height 32
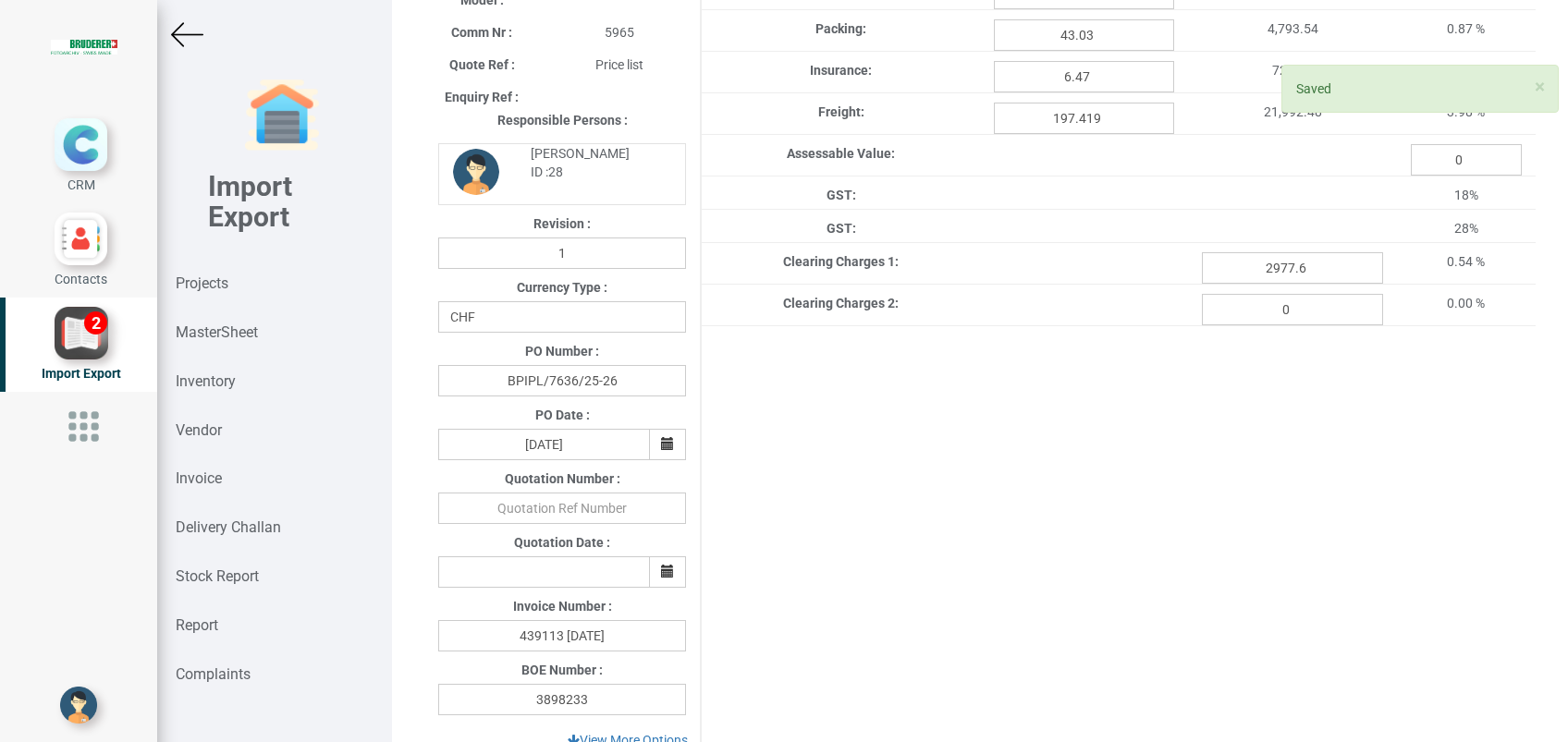
scroll to position [0, 0]
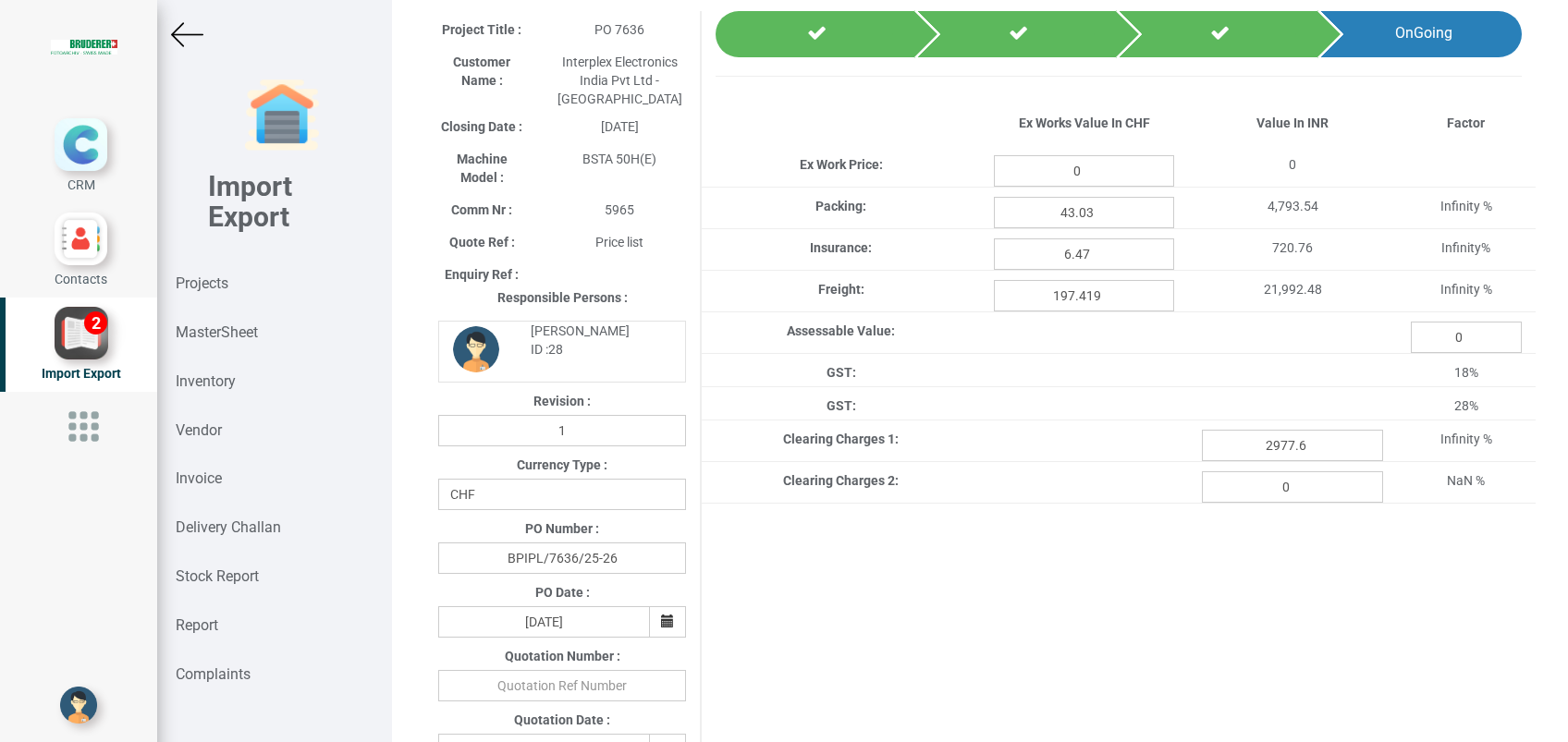
scroll to position [100, 0]
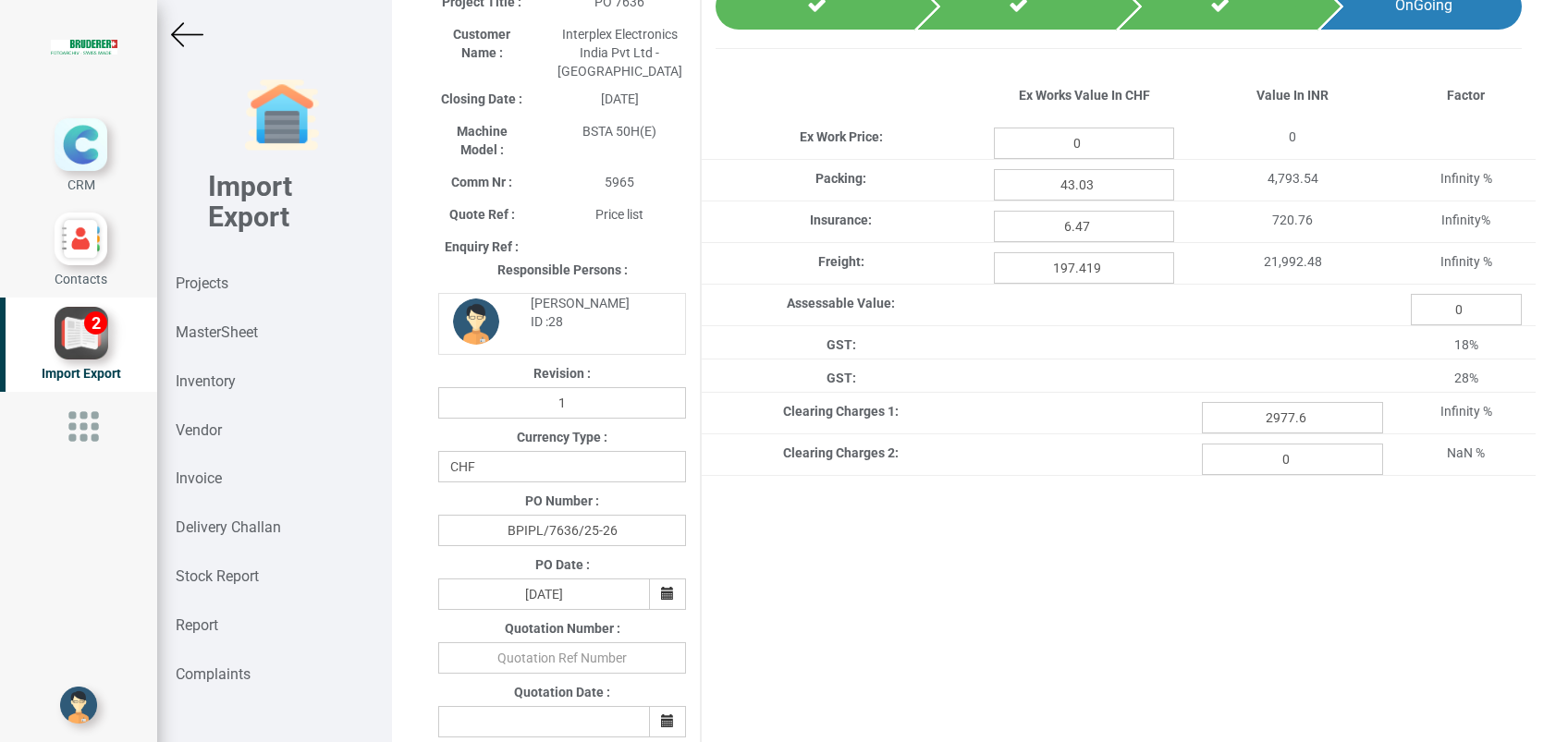
type input "4962.949999999995"
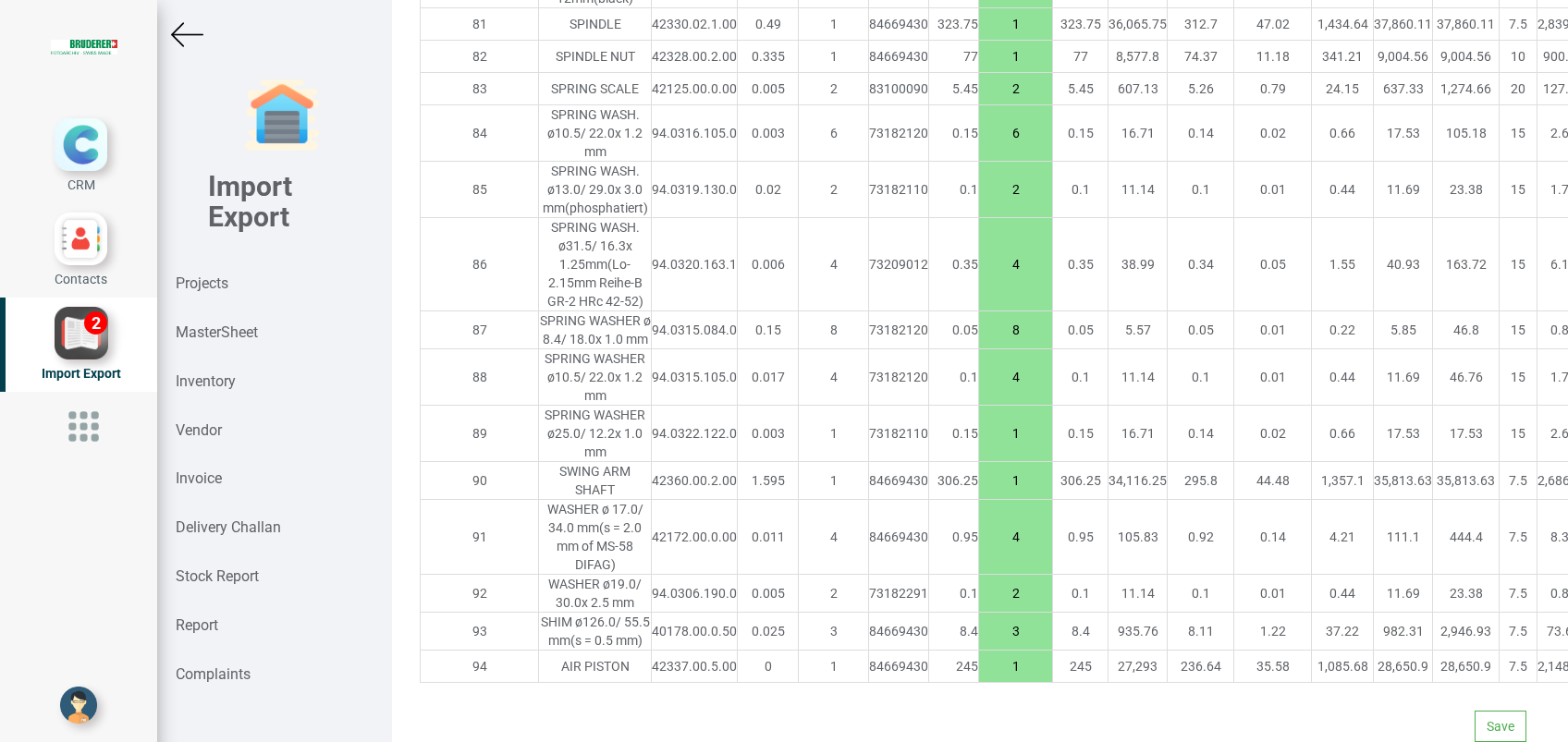
scroll to position [6126, 0]
click at [1475, 710] on button "Save" at bounding box center [1501, 726] width 52 height 32
click at [1441, 651] on button "Yes" at bounding box center [1446, 657] width 59 height 32
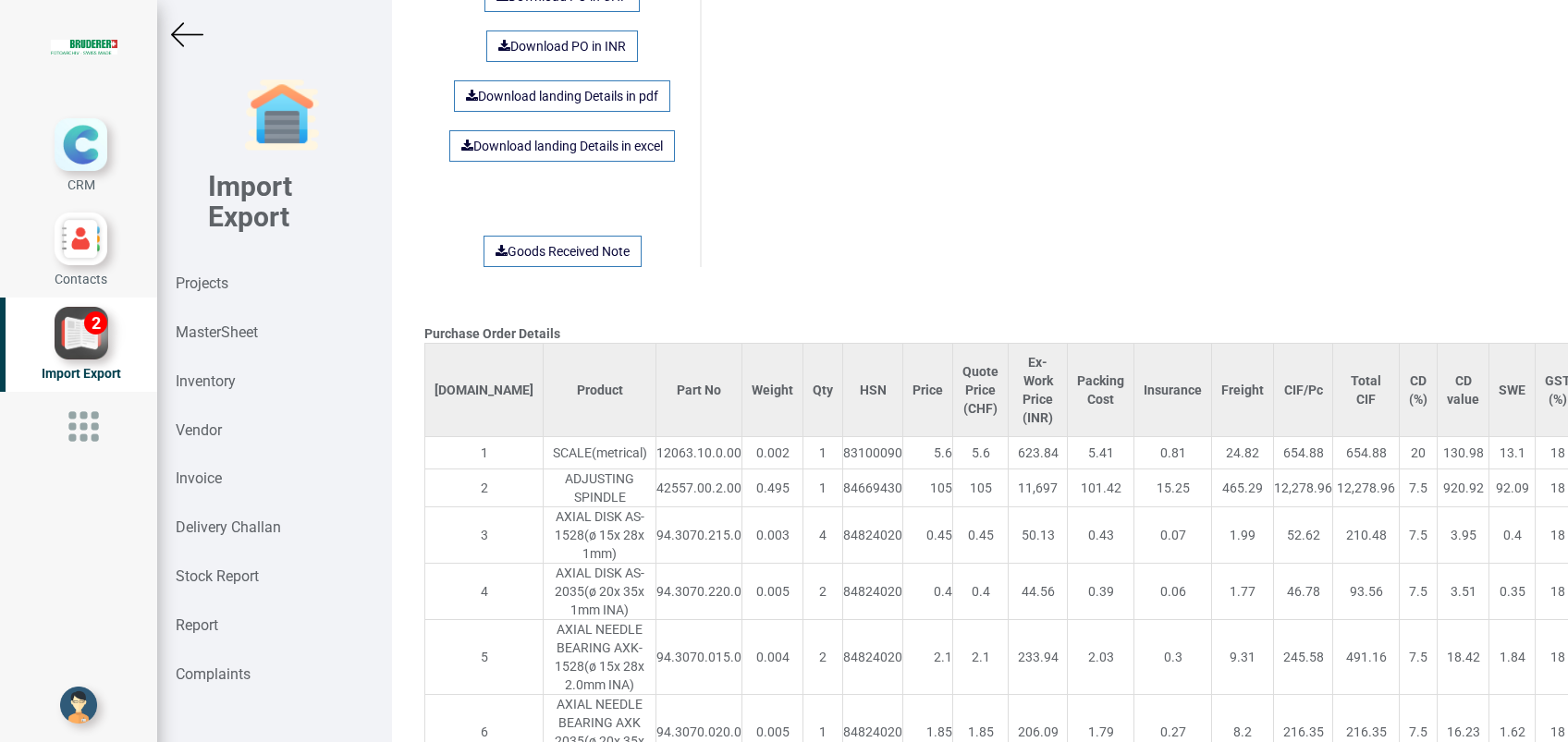
scroll to position [1507, 0]
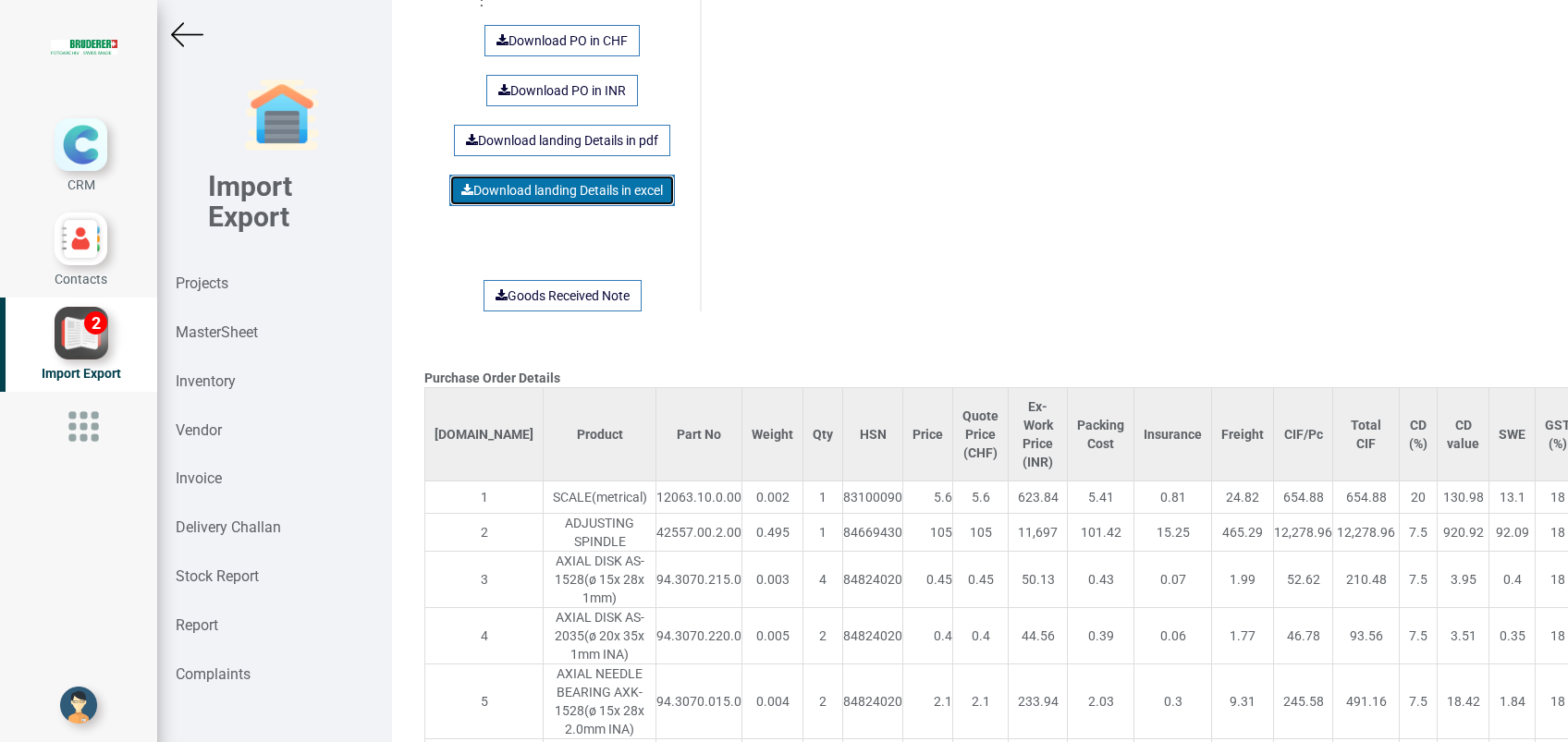
click at [619, 175] on link "Download landing Details in excel" at bounding box center [562, 191] width 226 height 32
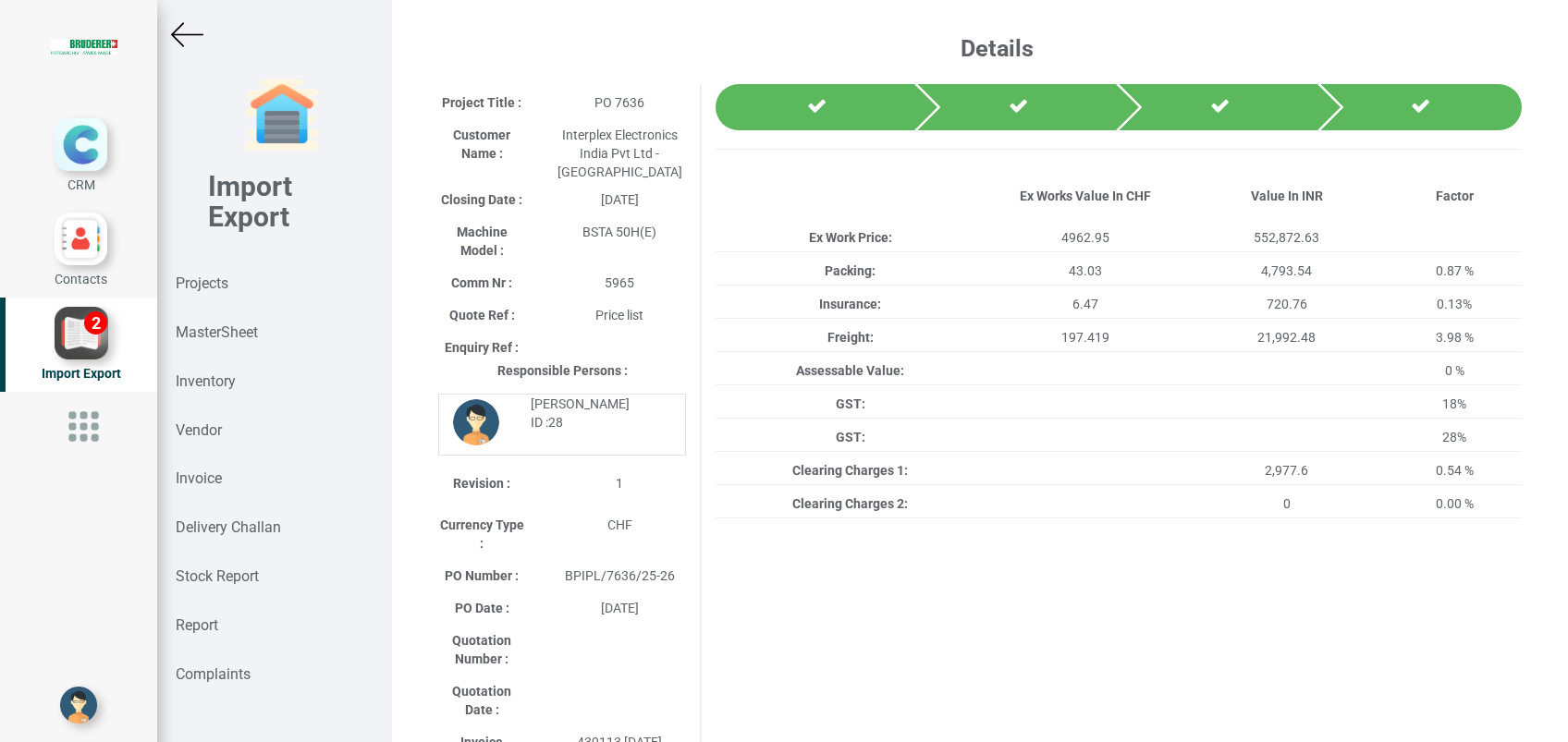
click at [185, 38] on img at bounding box center [187, 34] width 33 height 33
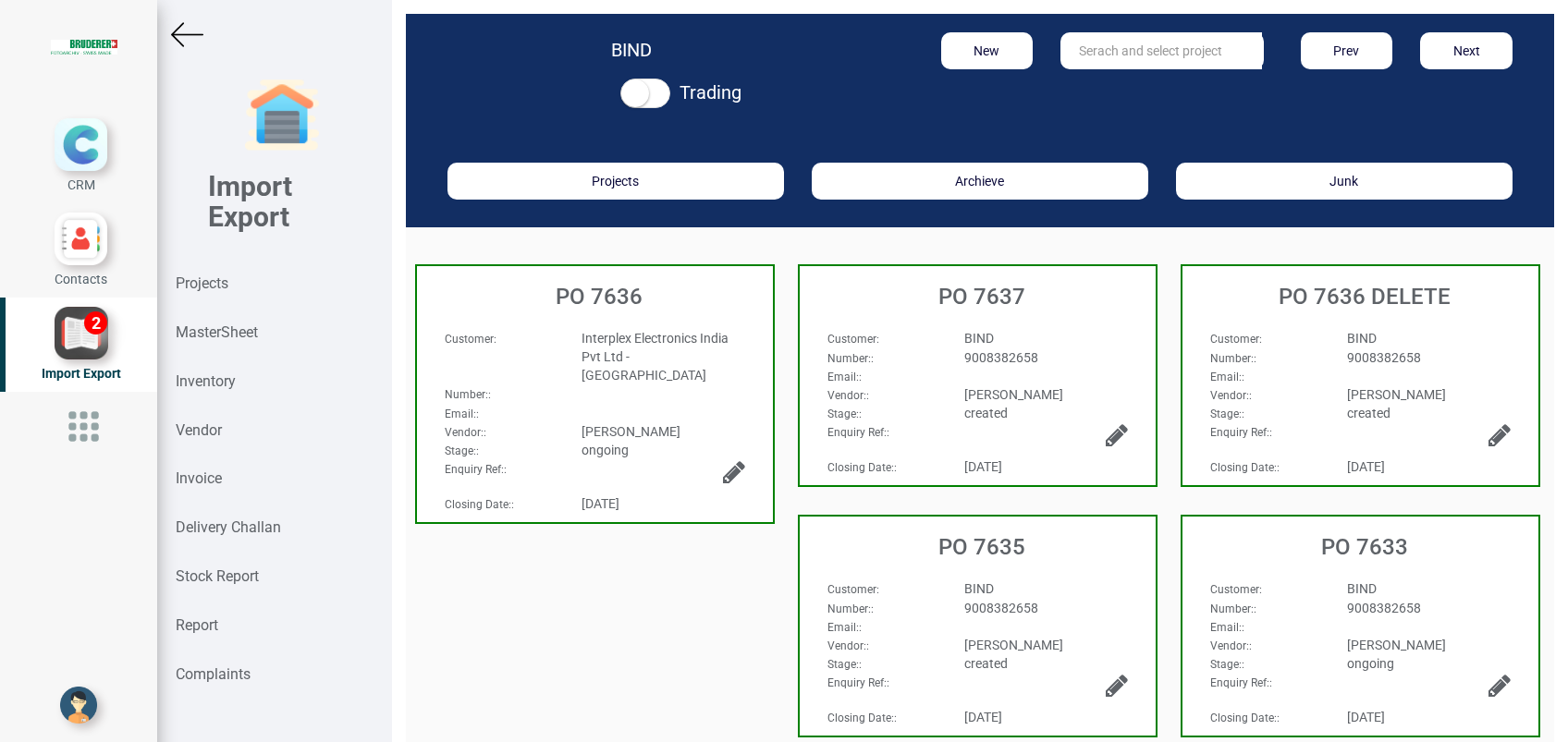
click at [1156, 52] on input "text" at bounding box center [1161, 51] width 202 height 37
click at [1104, 84] on strong "7637" at bounding box center [1112, 88] width 30 height 15
type input "PO 7637"
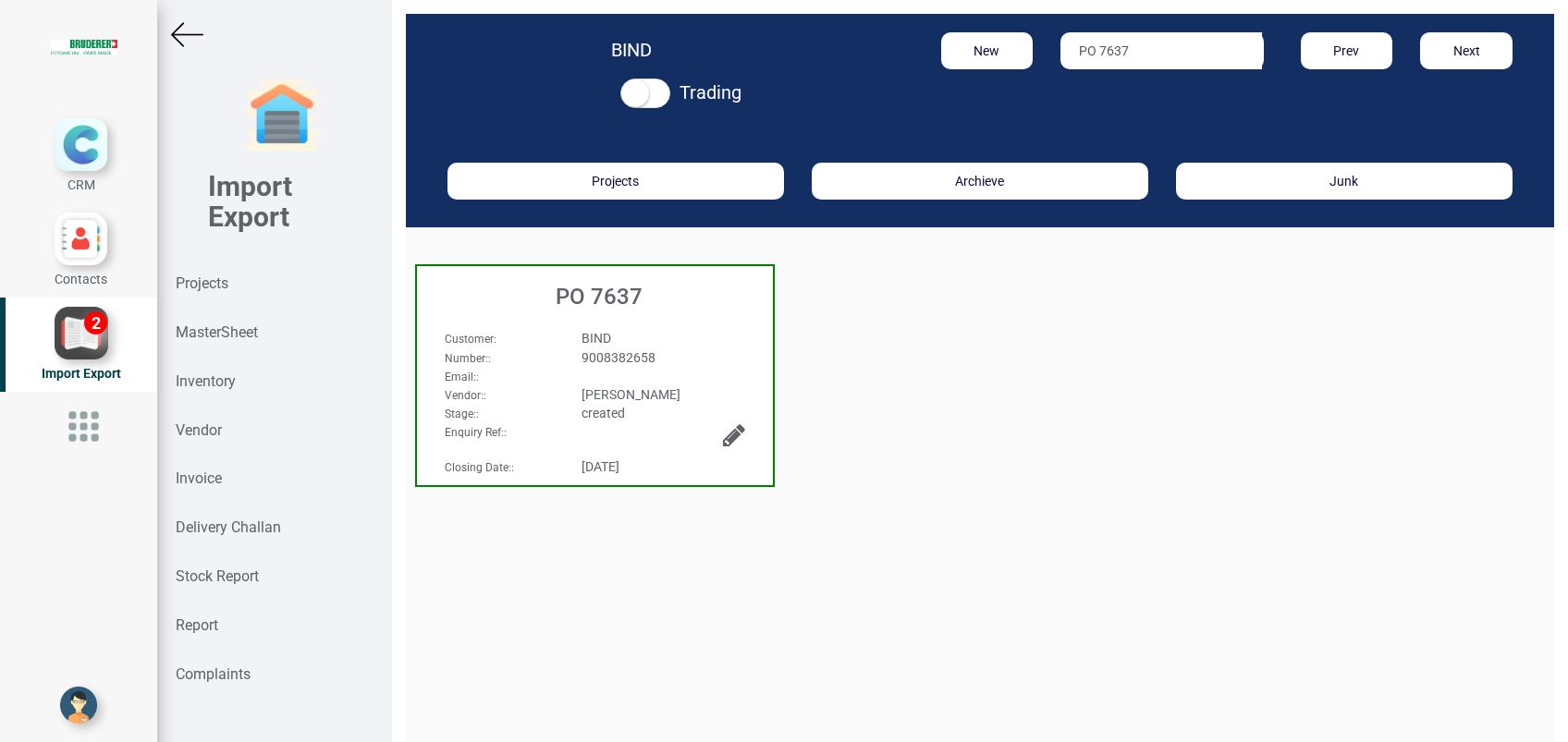
click at [626, 294] on h3 "PO 7637" at bounding box center [599, 297] width 347 height 24
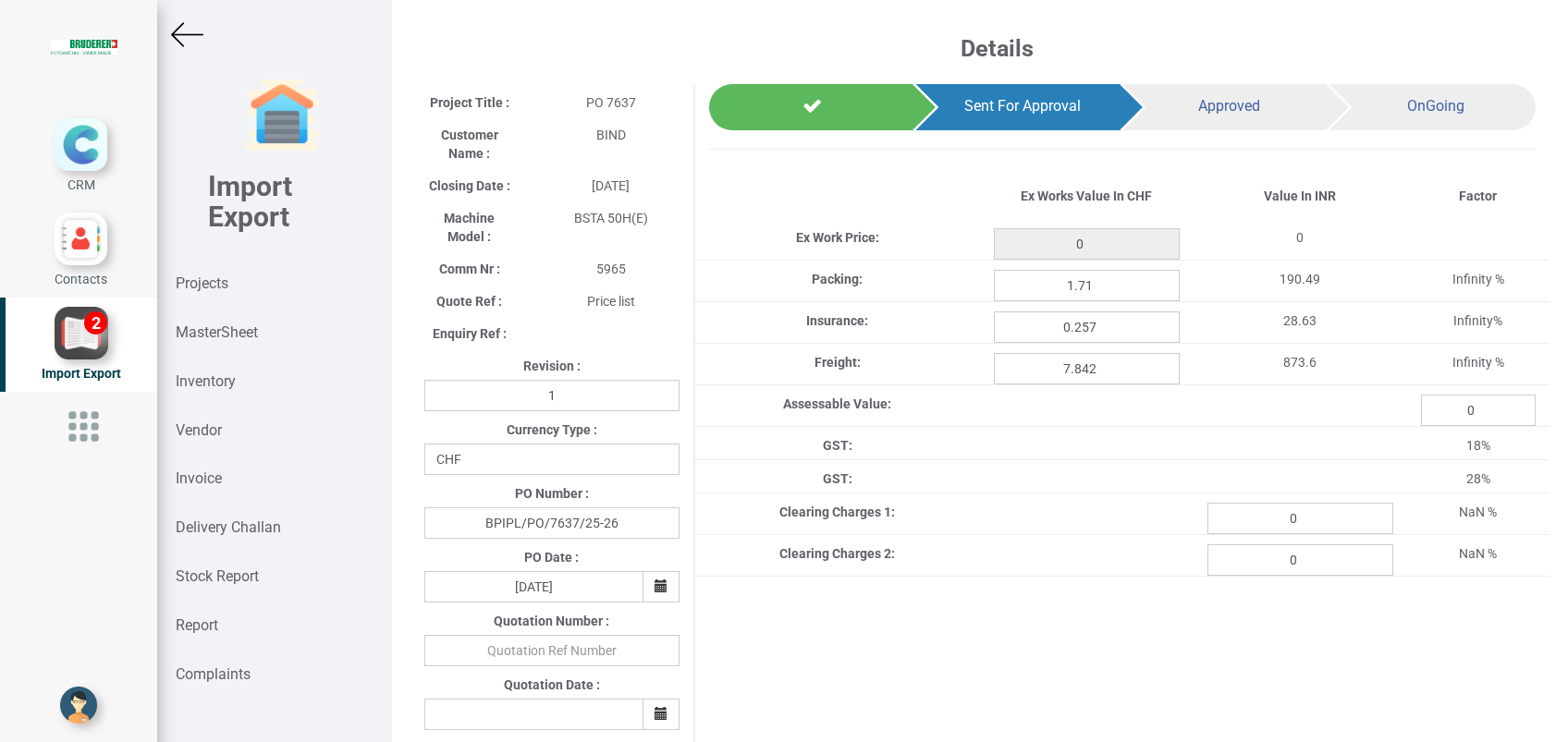
type input "197.15"
click at [1302, 520] on input "0" at bounding box center [1300, 519] width 186 height 32
paste input "118.28"
type input "118.28"
click at [1124, 634] on div "Project Title : PO 7637 Customer Name : BIND Closing Date : 2025-08-04 Machine …" at bounding box center [979, 728] width 1139 height 1290
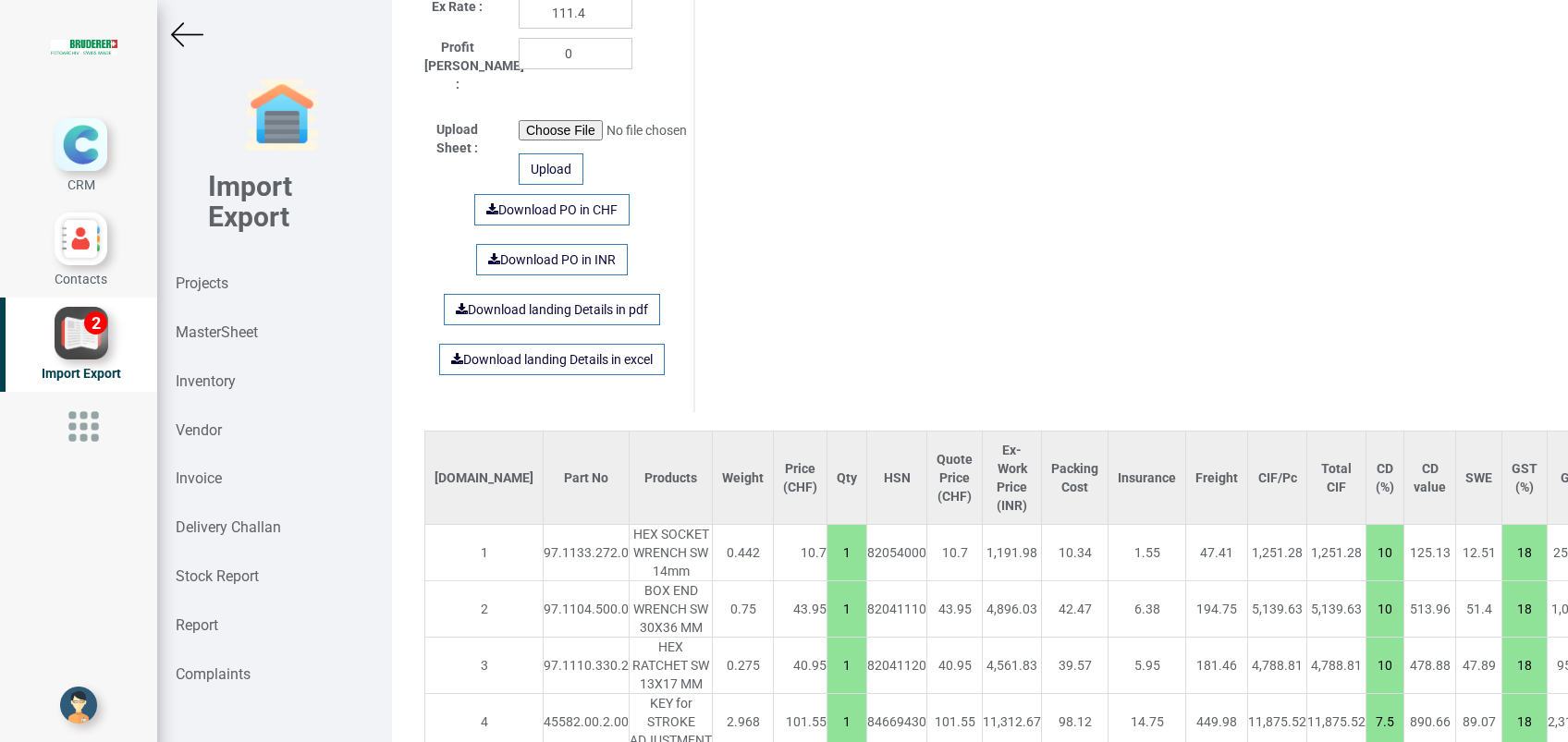
scroll to position [1078, 0]
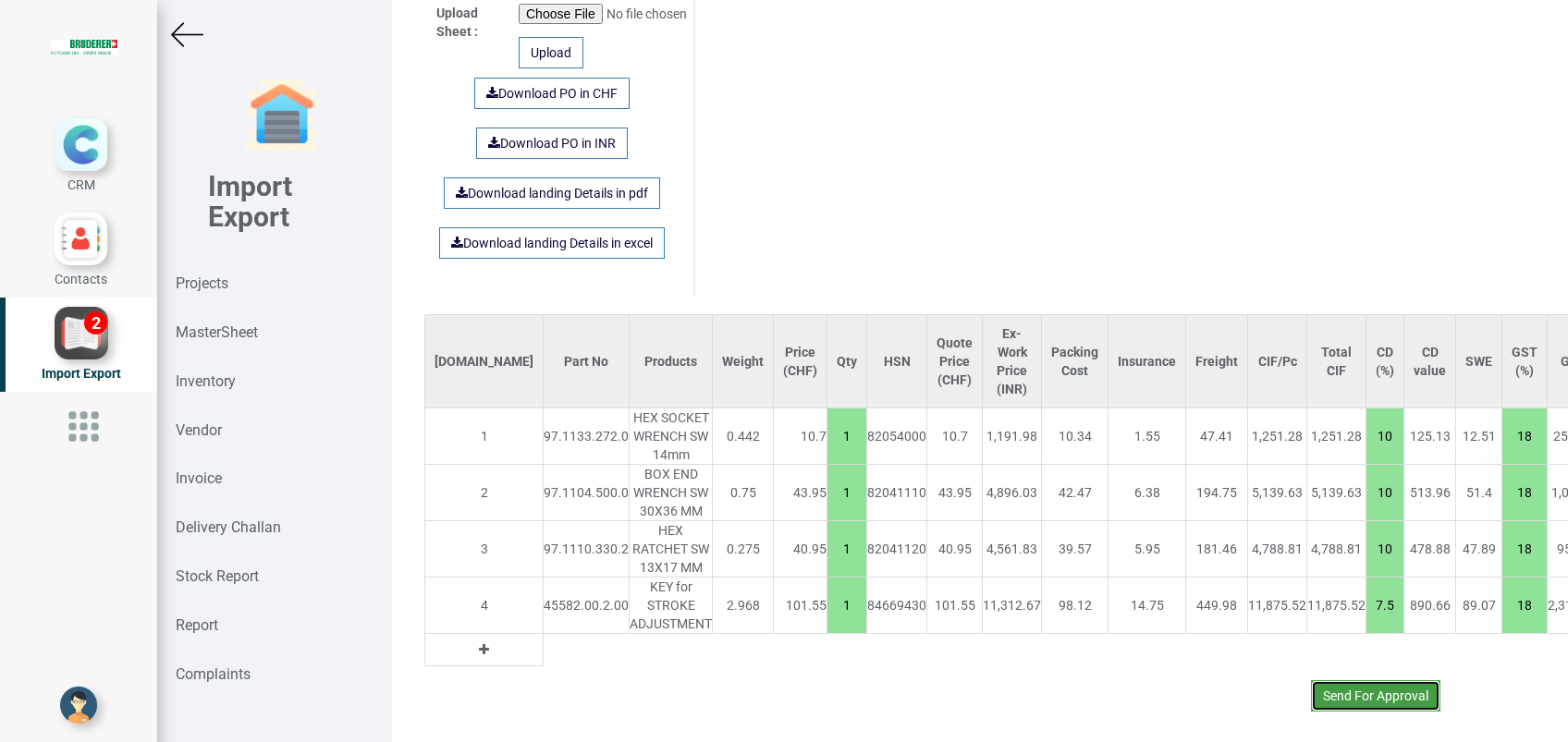
click at [1353, 681] on button "Send For Approval" at bounding box center [1375, 696] width 129 height 32
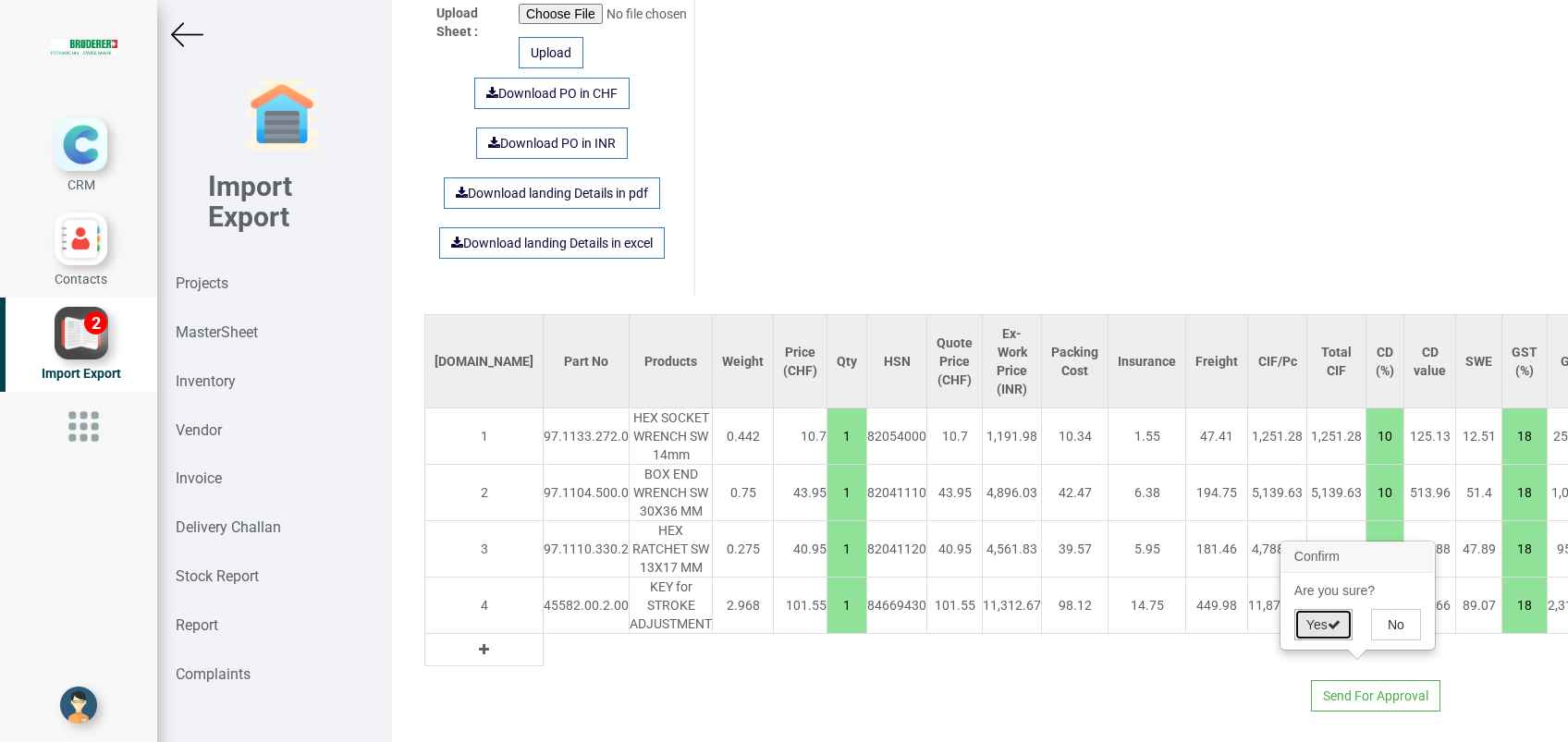
click at [1315, 624] on button "Yes" at bounding box center [1323, 625] width 59 height 32
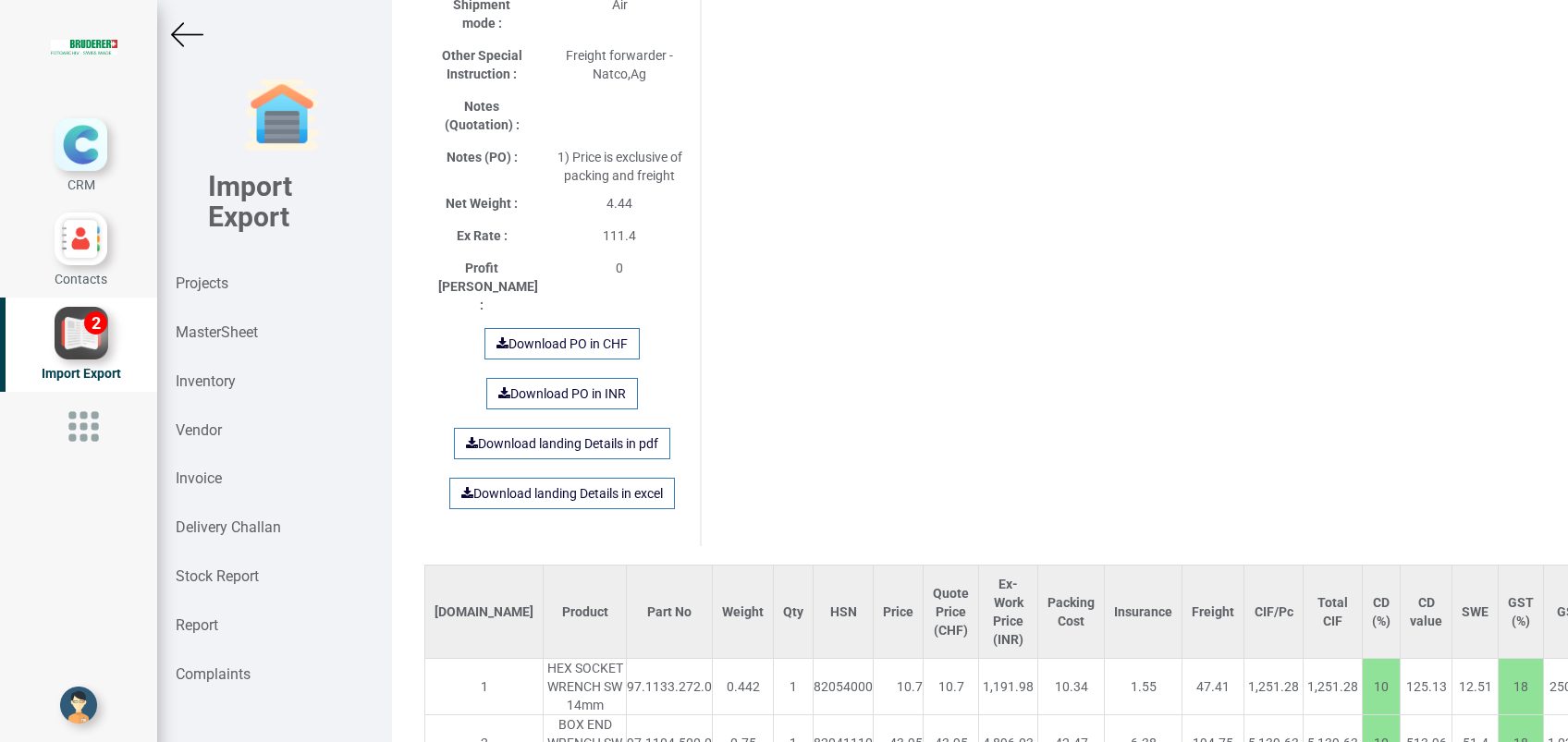
scroll to position [1282, 0]
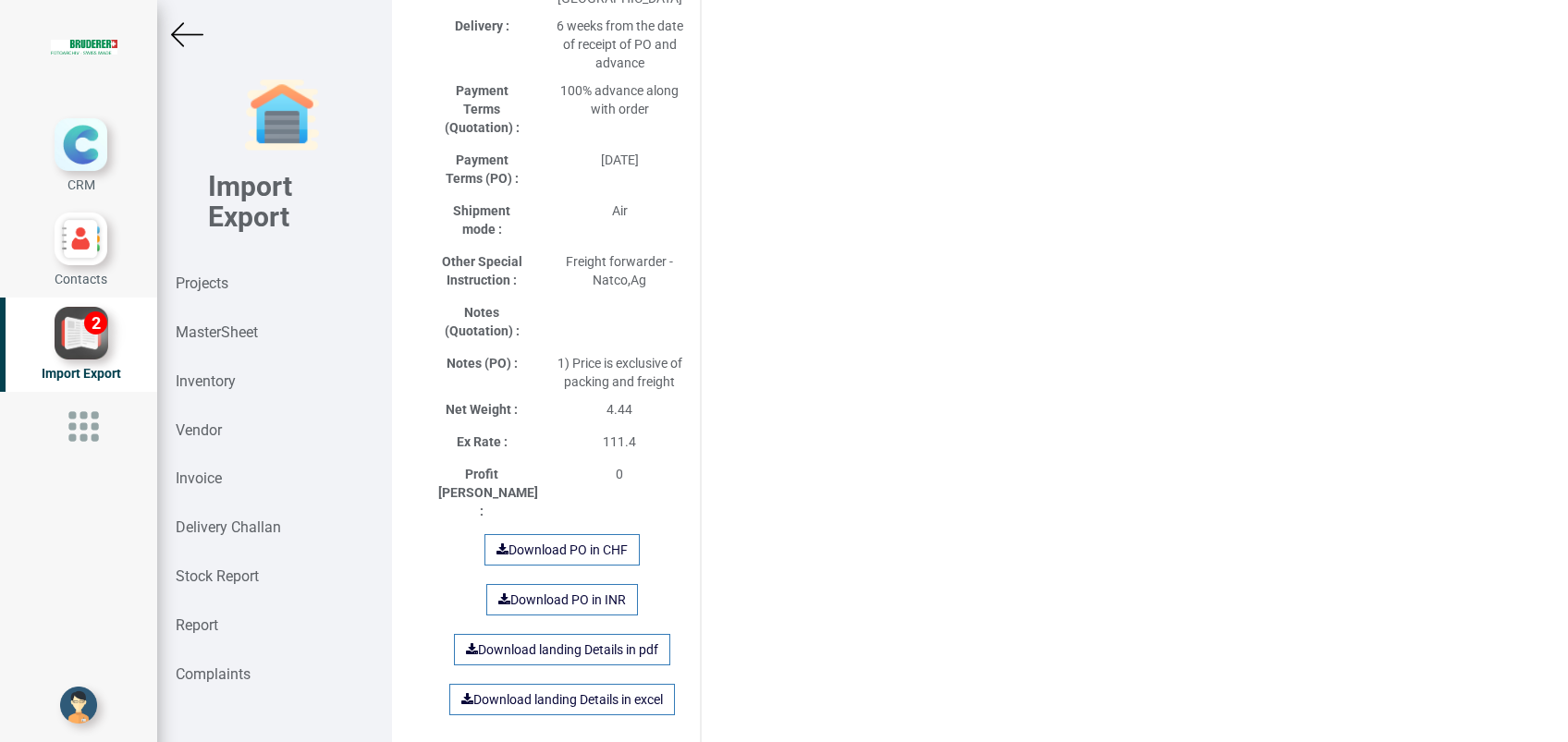
scroll to position [1282, 0]
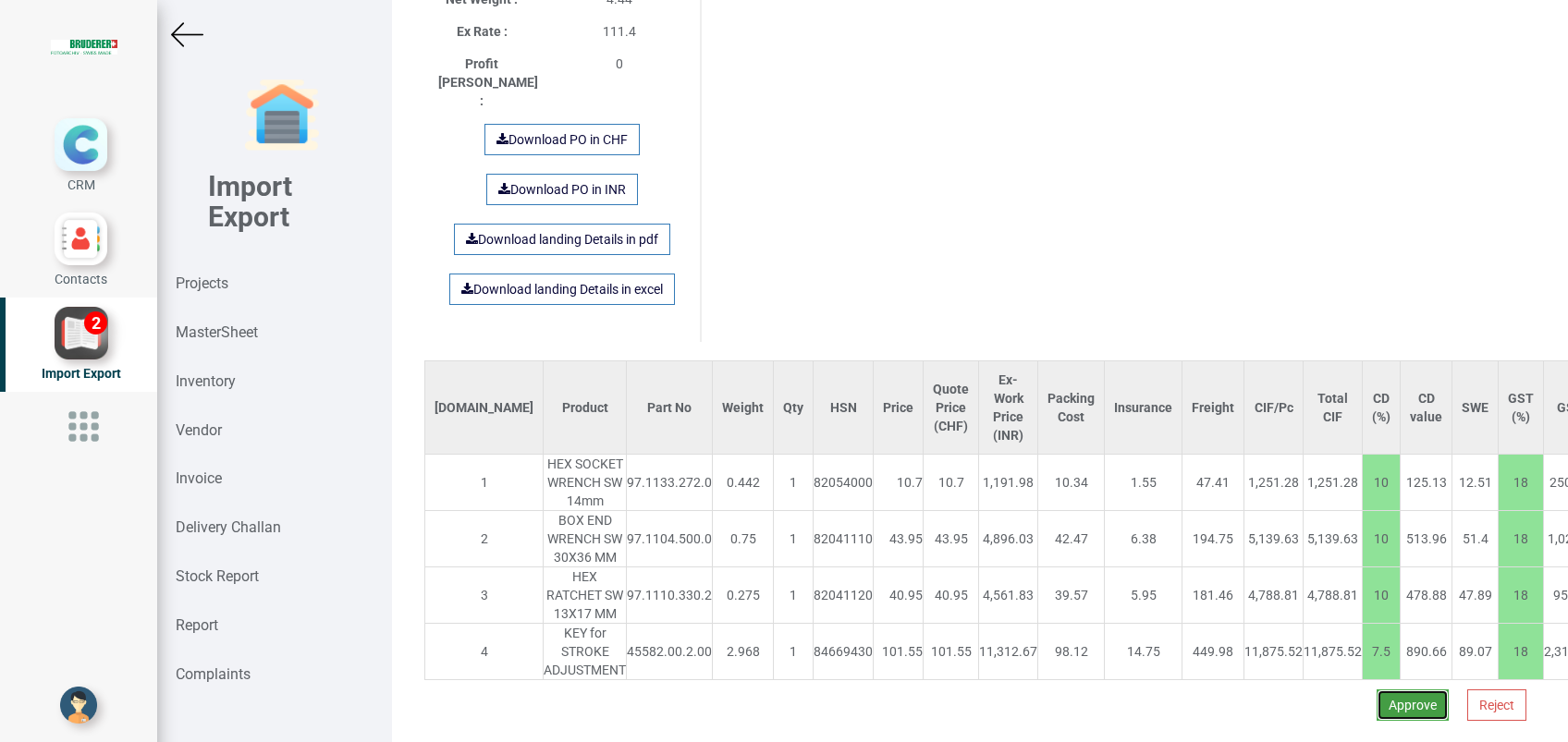
click at [1389, 690] on button "Approve" at bounding box center [1413, 706] width 73 height 32
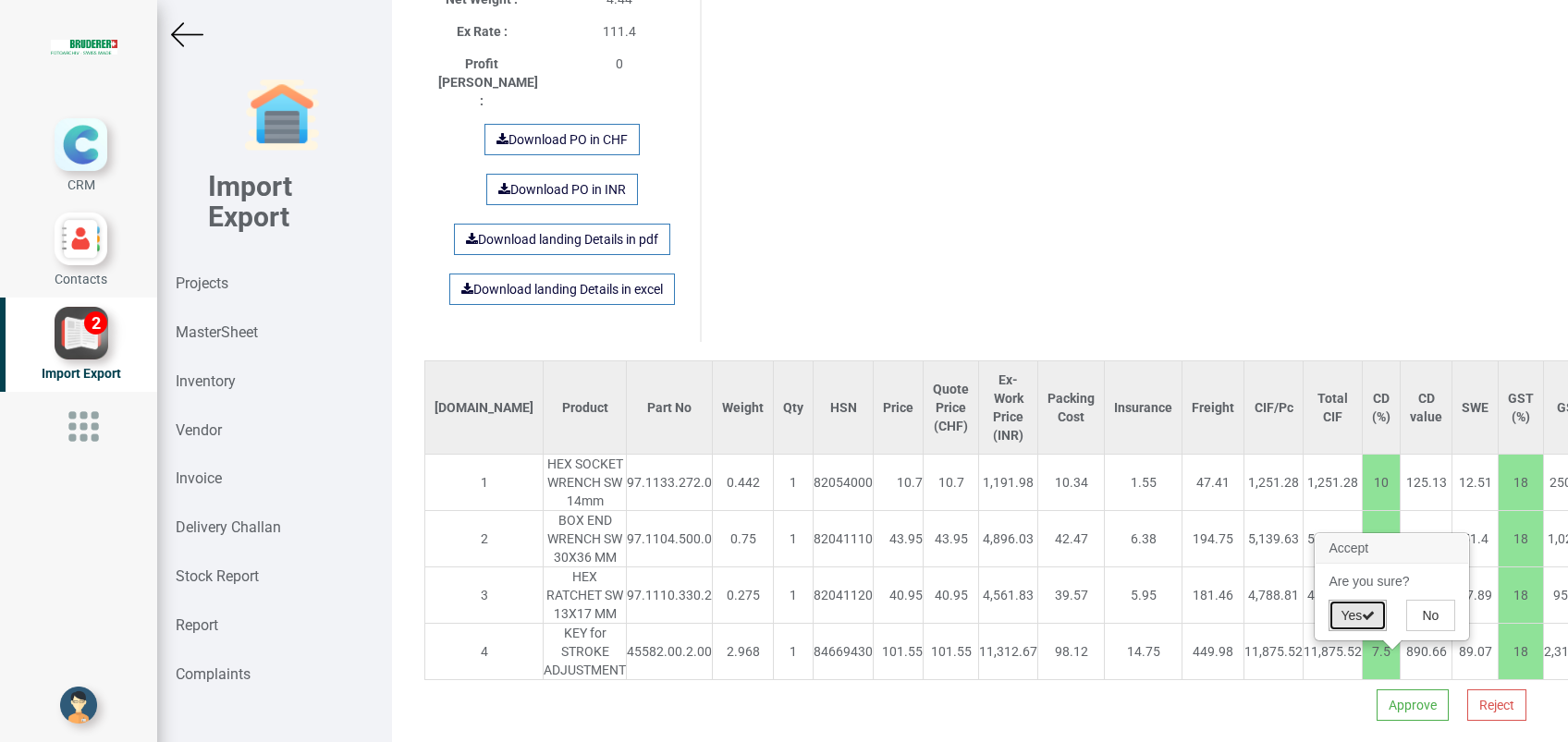
click at [1353, 614] on button "Yes" at bounding box center [1358, 616] width 59 height 32
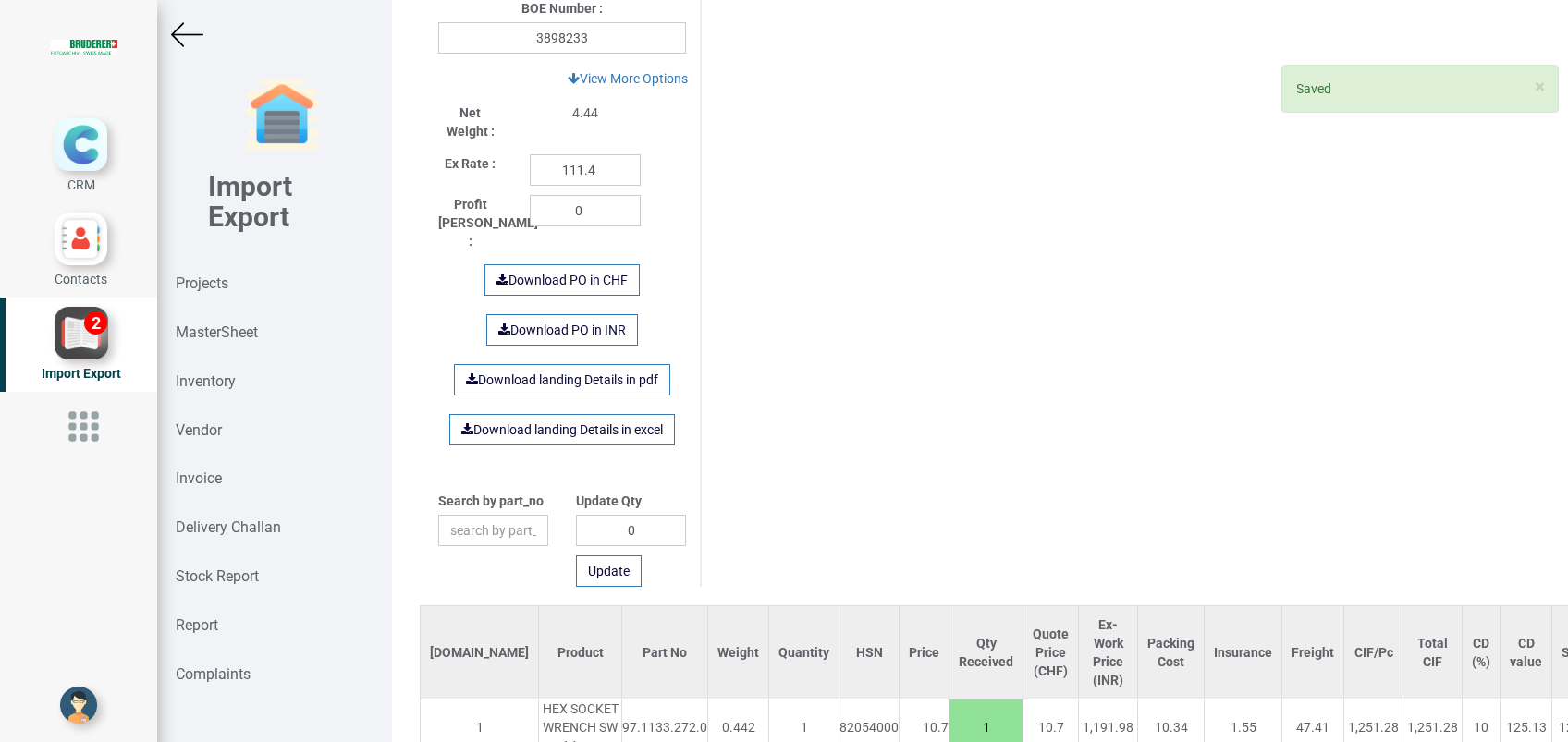
scroll to position [1044, 0]
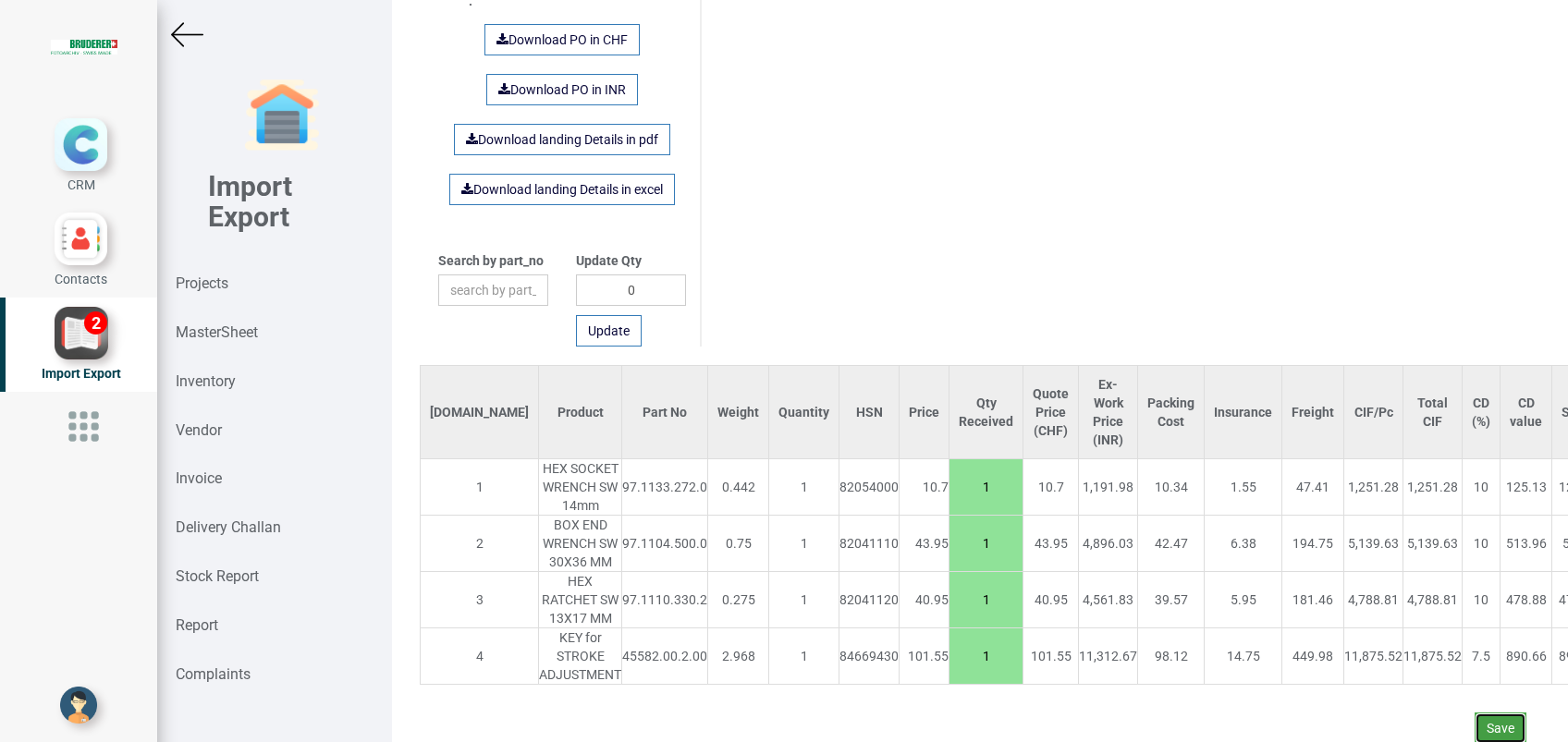
click at [1483, 712] on button "Save" at bounding box center [1501, 728] width 52 height 32
click at [1433, 650] on button "Yes" at bounding box center [1446, 657] width 59 height 32
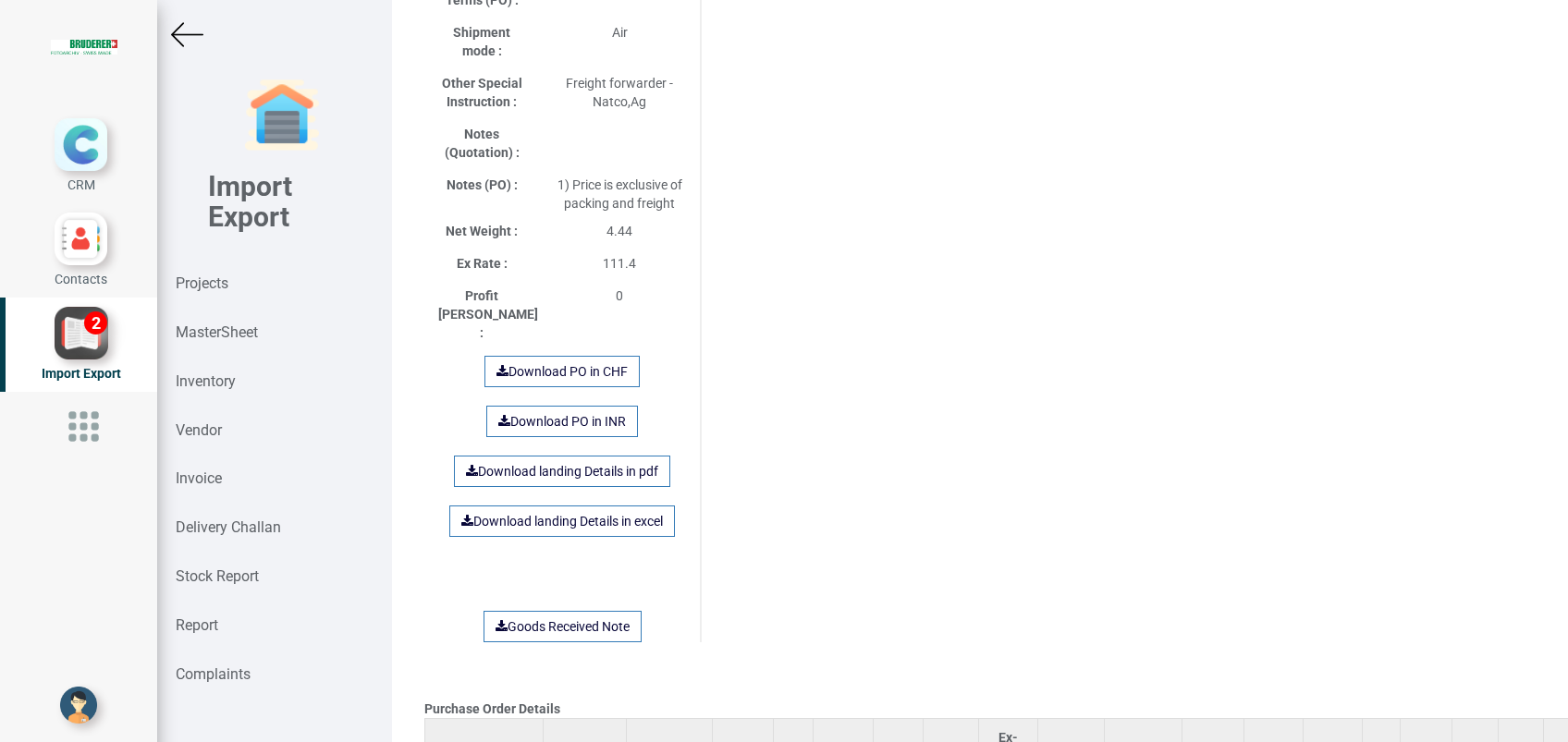
scroll to position [1065, 0]
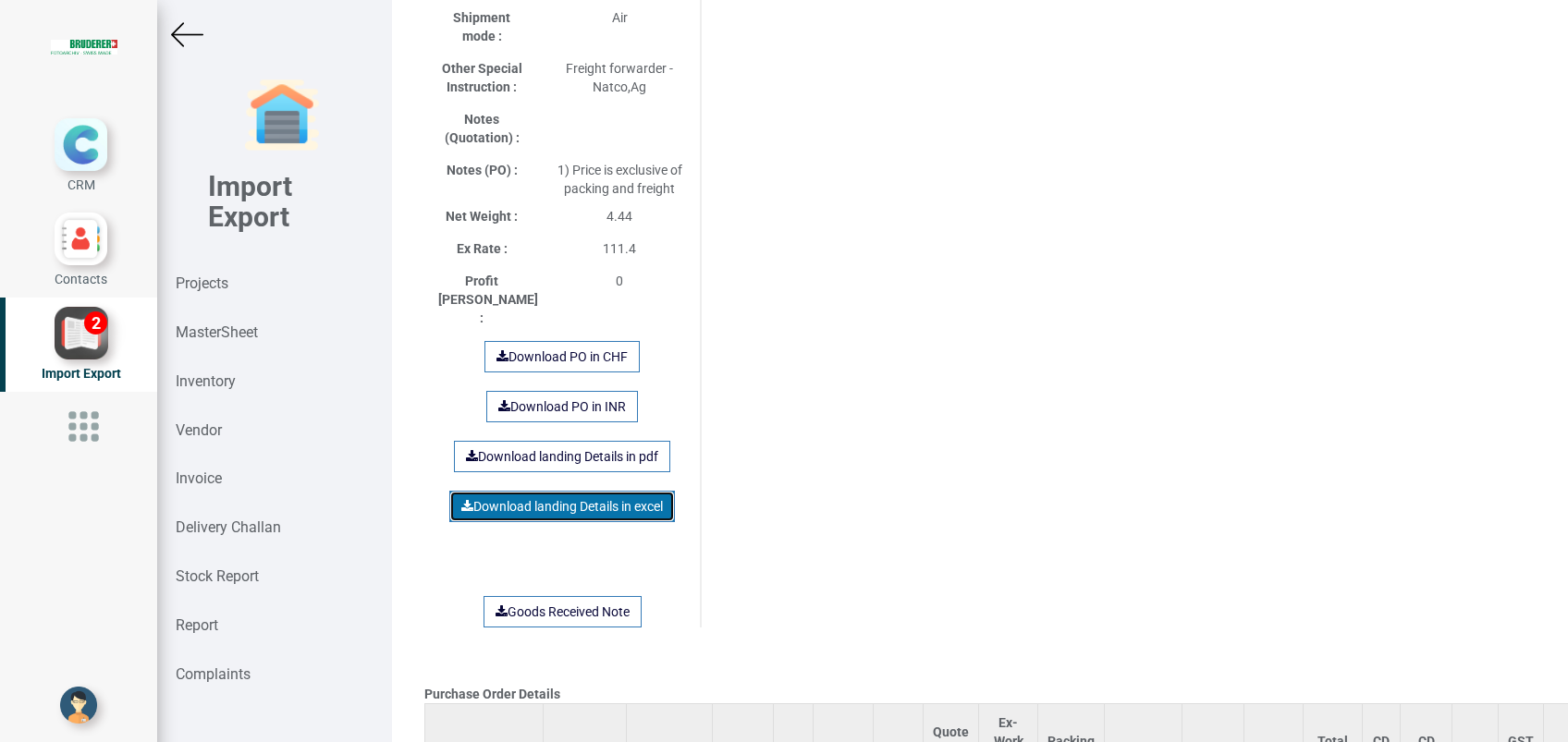
click at [569, 491] on link "Download landing Details in excel" at bounding box center [562, 507] width 226 height 32
click at [855, 498] on div "Purchase Order Details Si.No Product Part No Weight Qty HSN Price Quote Price (…" at bounding box center [979, 20] width 1139 height 2004
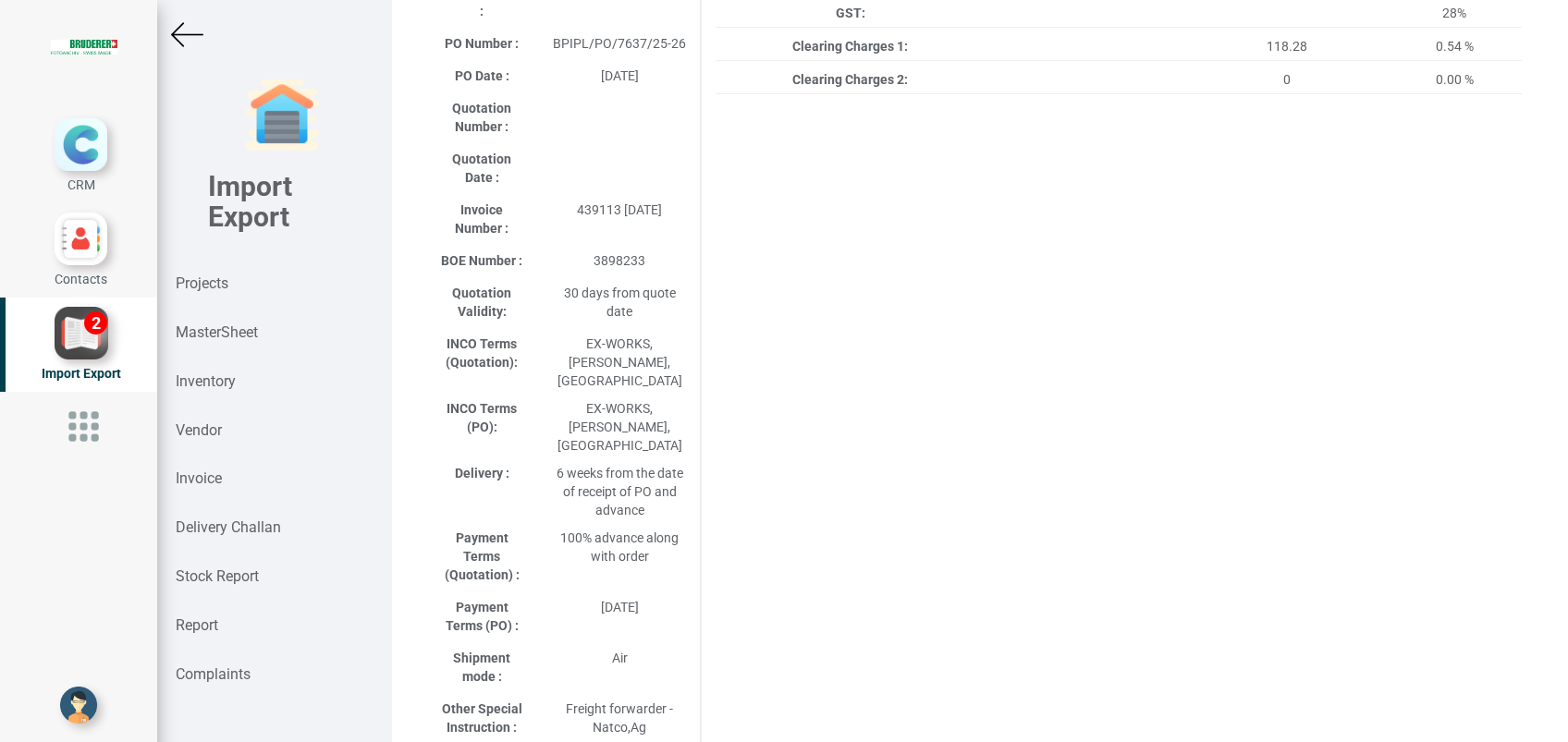
scroll to position [0, 0]
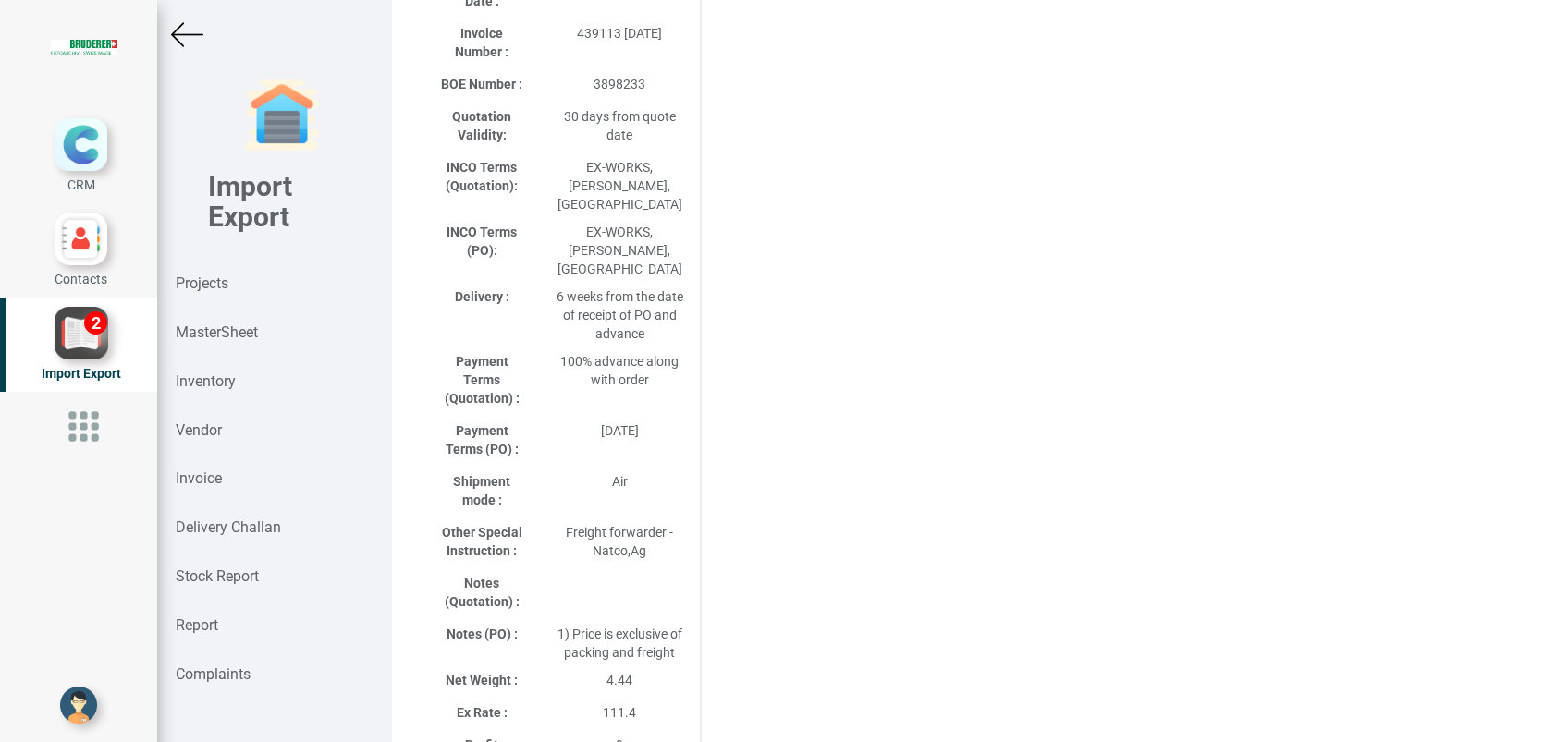
scroll to position [23, 0]
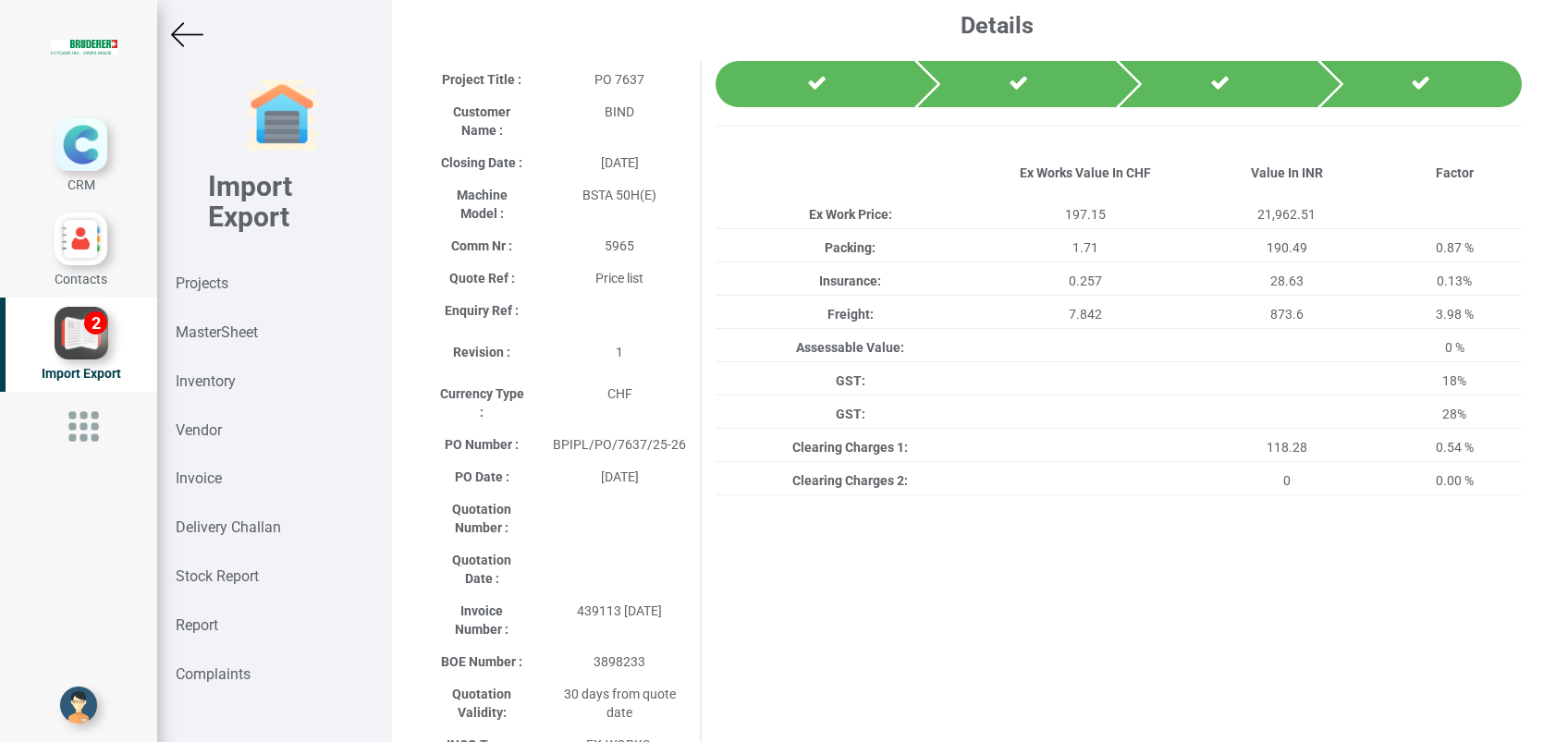
click at [176, 28] on img at bounding box center [187, 34] width 33 height 33
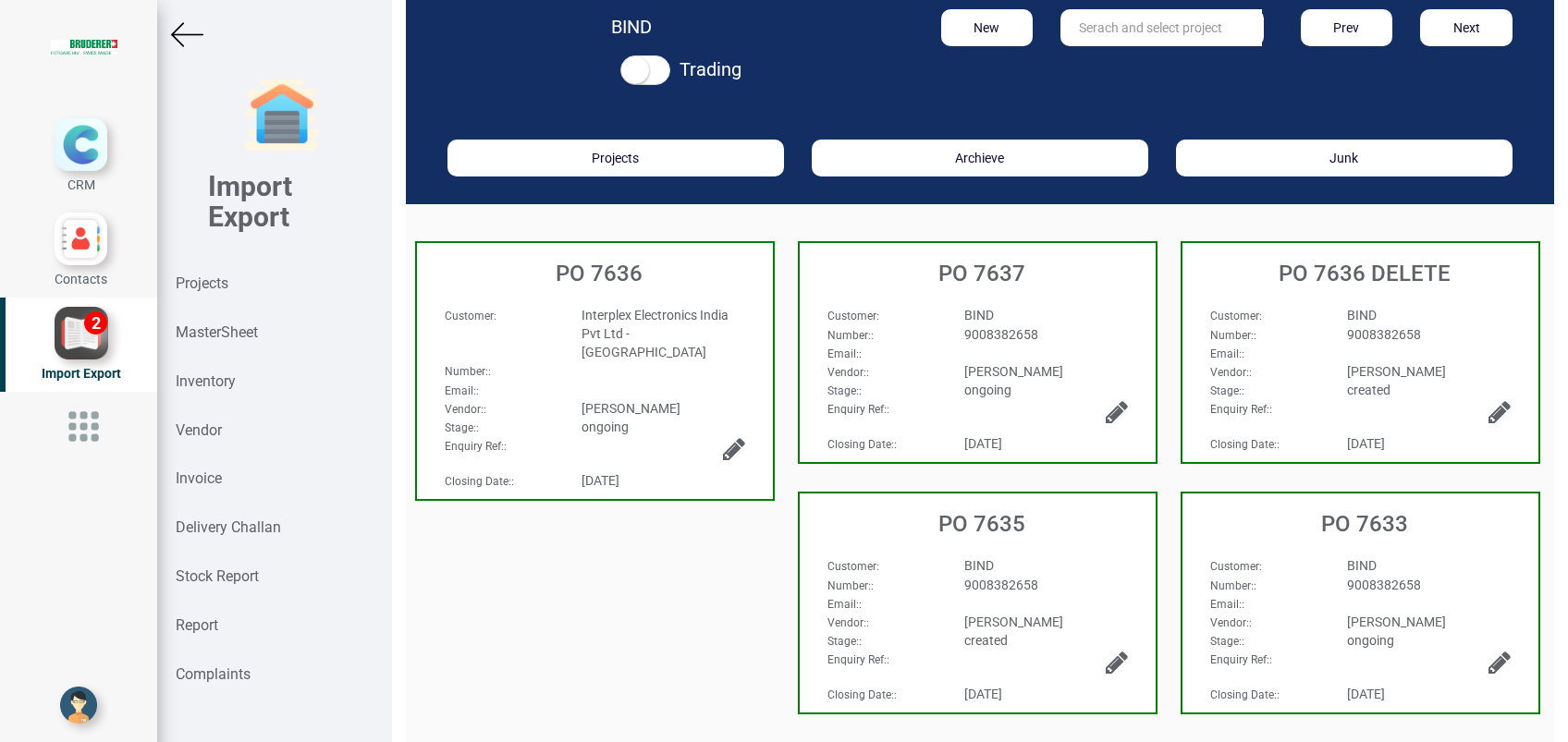
click at [1125, 41] on input "text" at bounding box center [1161, 28] width 202 height 37
click at [1116, 70] on strong "7635" at bounding box center [1112, 66] width 30 height 15
type input "PO 7635"
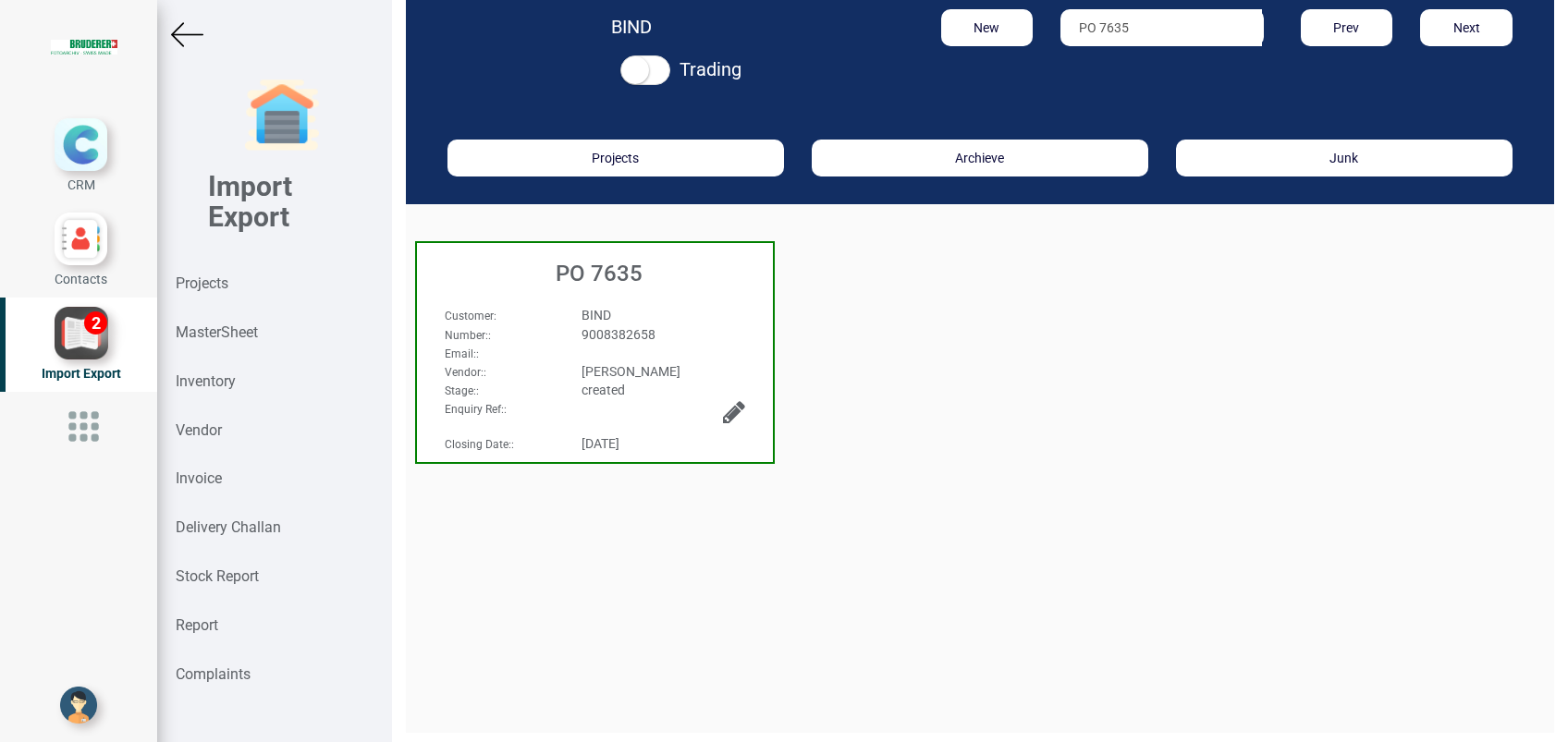
click at [621, 281] on h3 "PO 7635" at bounding box center [599, 273] width 347 height 24
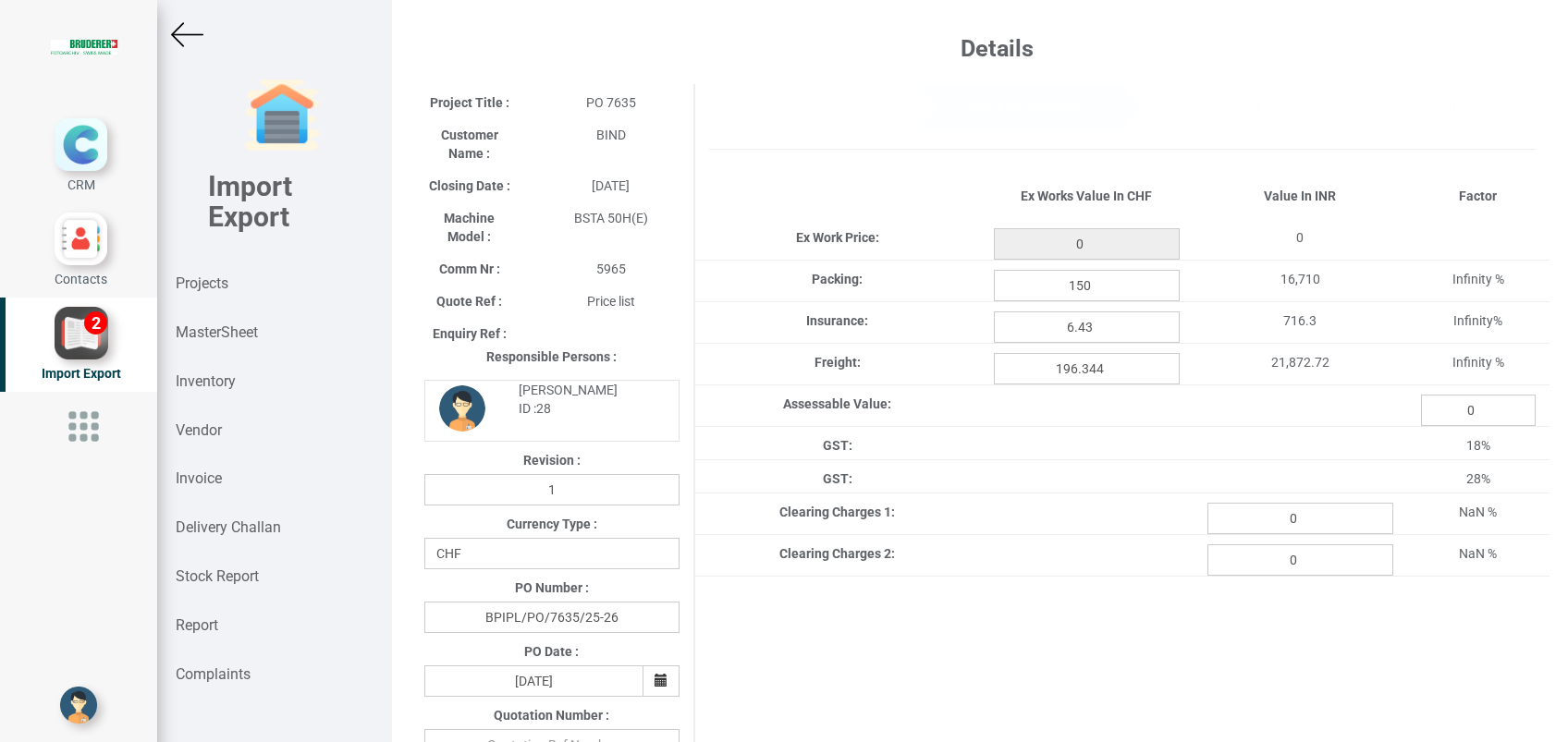
type input "4935.95"
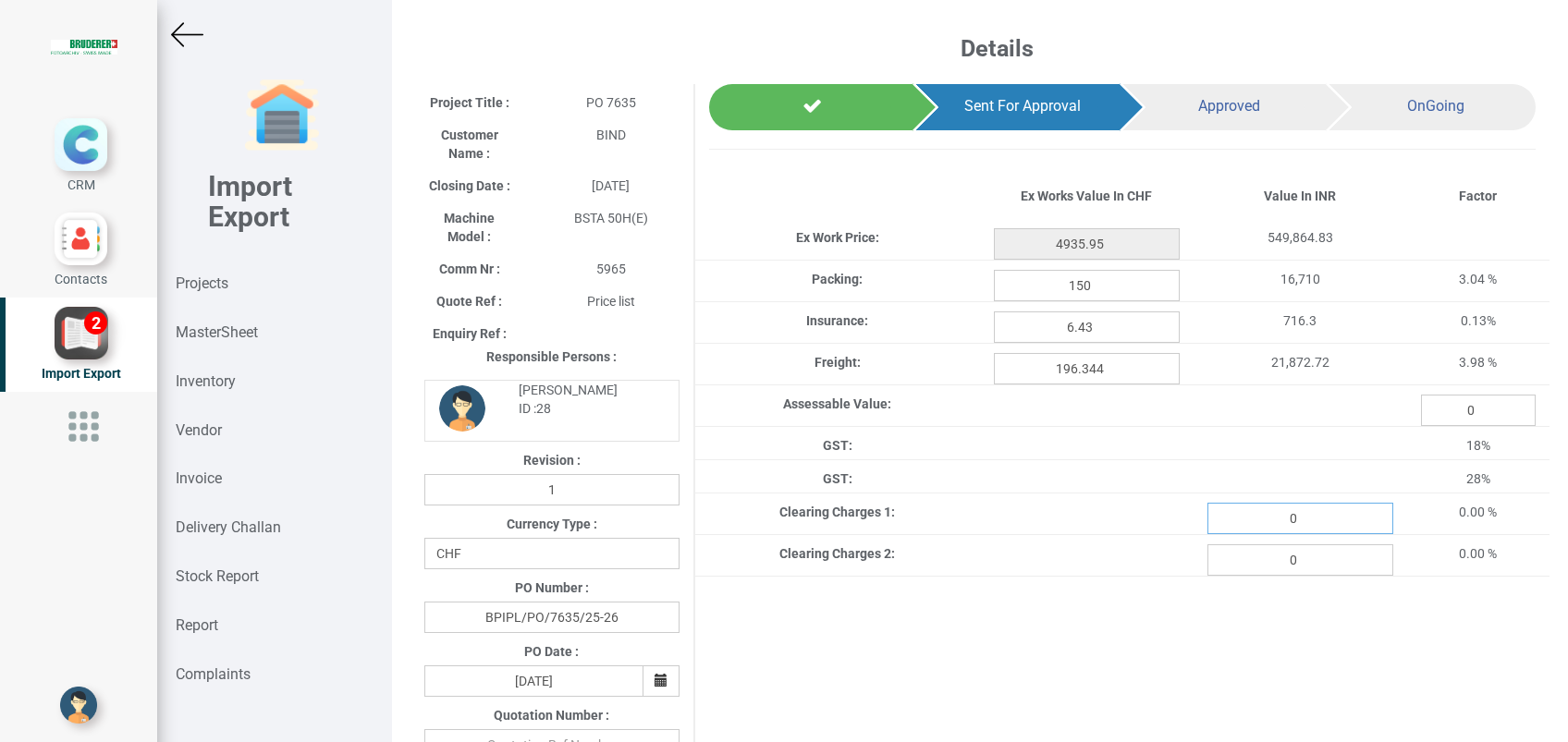
click at [1300, 525] on input "0" at bounding box center [1300, 519] width 186 height 32
paste input "2961.41"
type input "2961.41"
type input "4935.95"
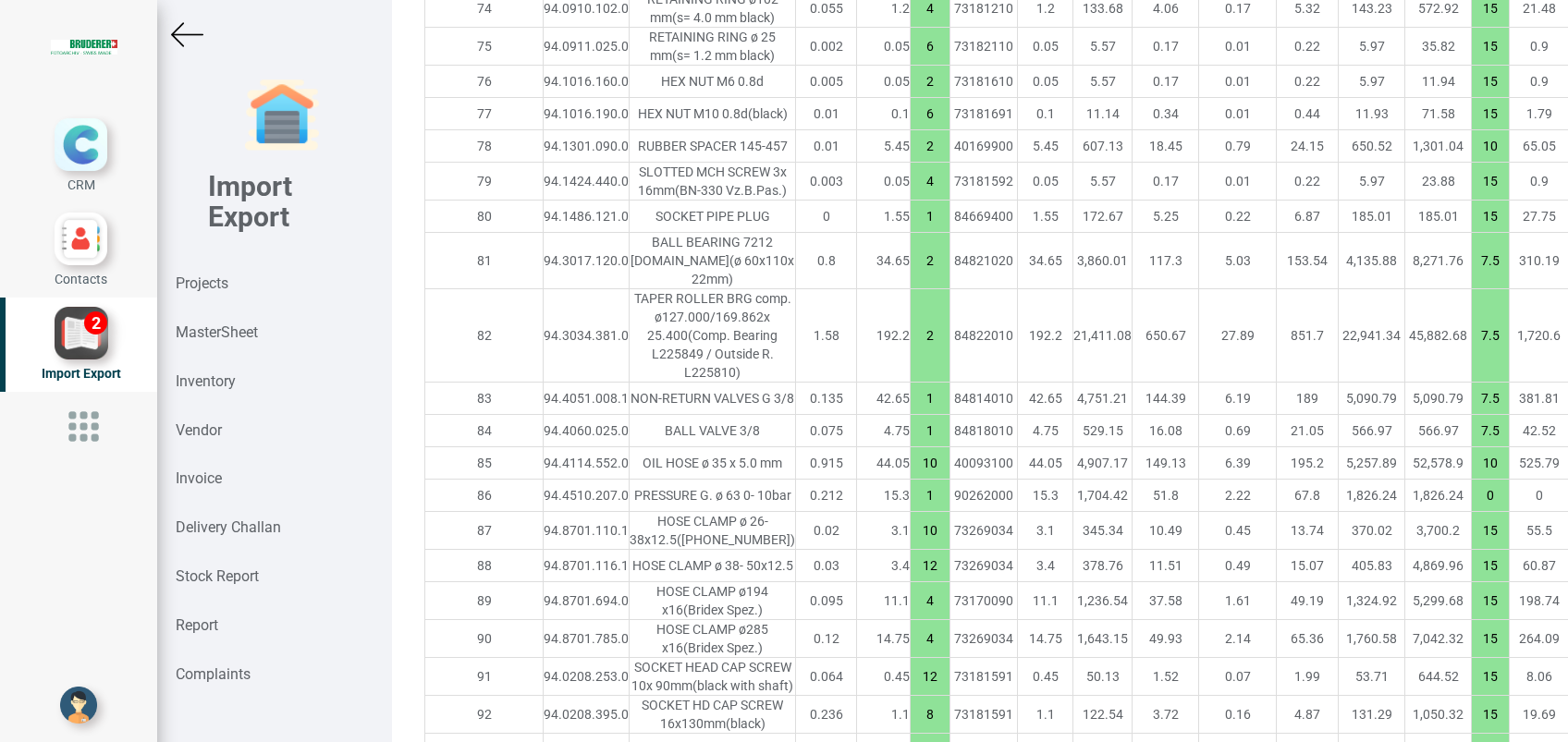
scroll to position [5382, 0]
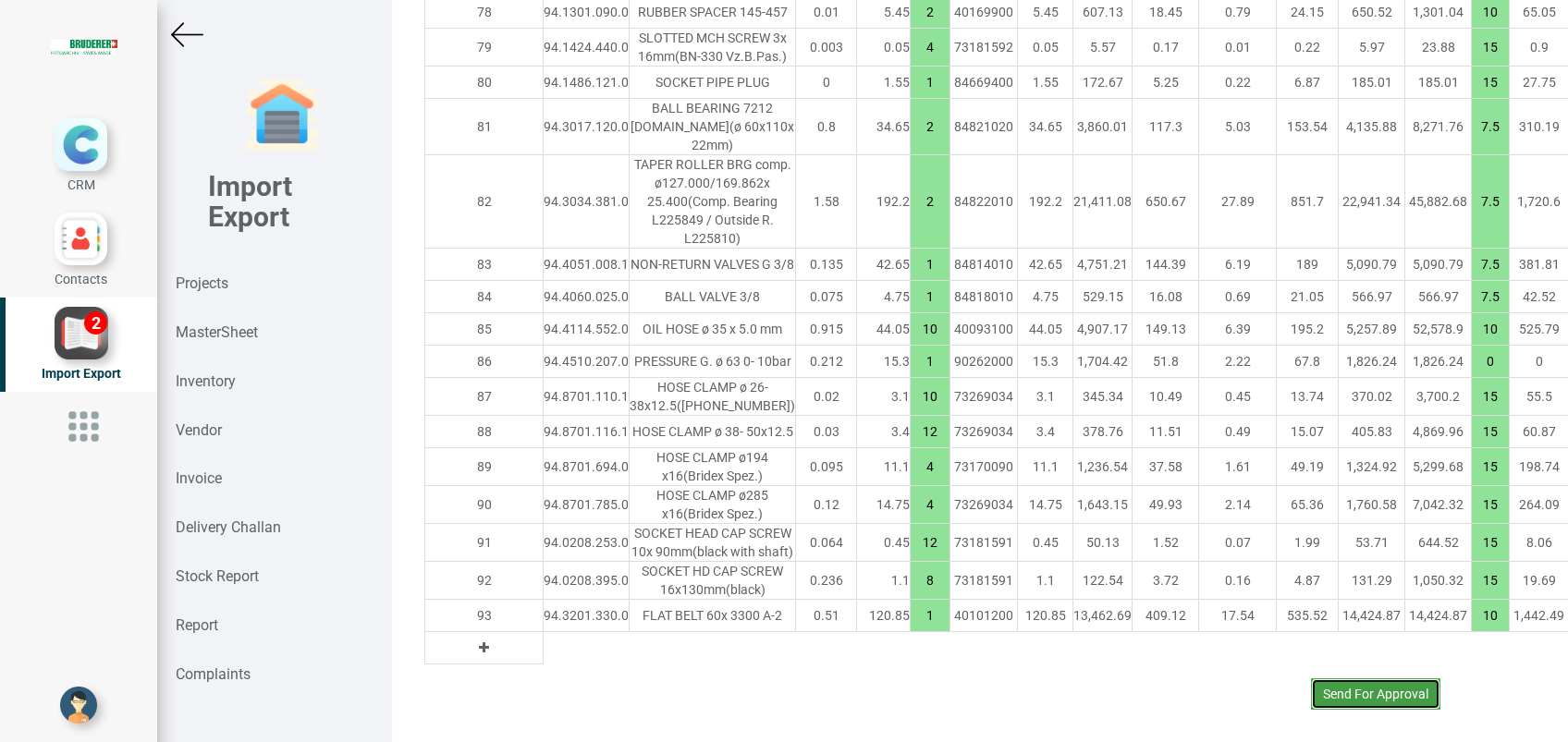
click at [1349, 679] on button "Send For Approval" at bounding box center [1375, 695] width 129 height 32
click at [1320, 621] on button "Yes" at bounding box center [1323, 625] width 59 height 32
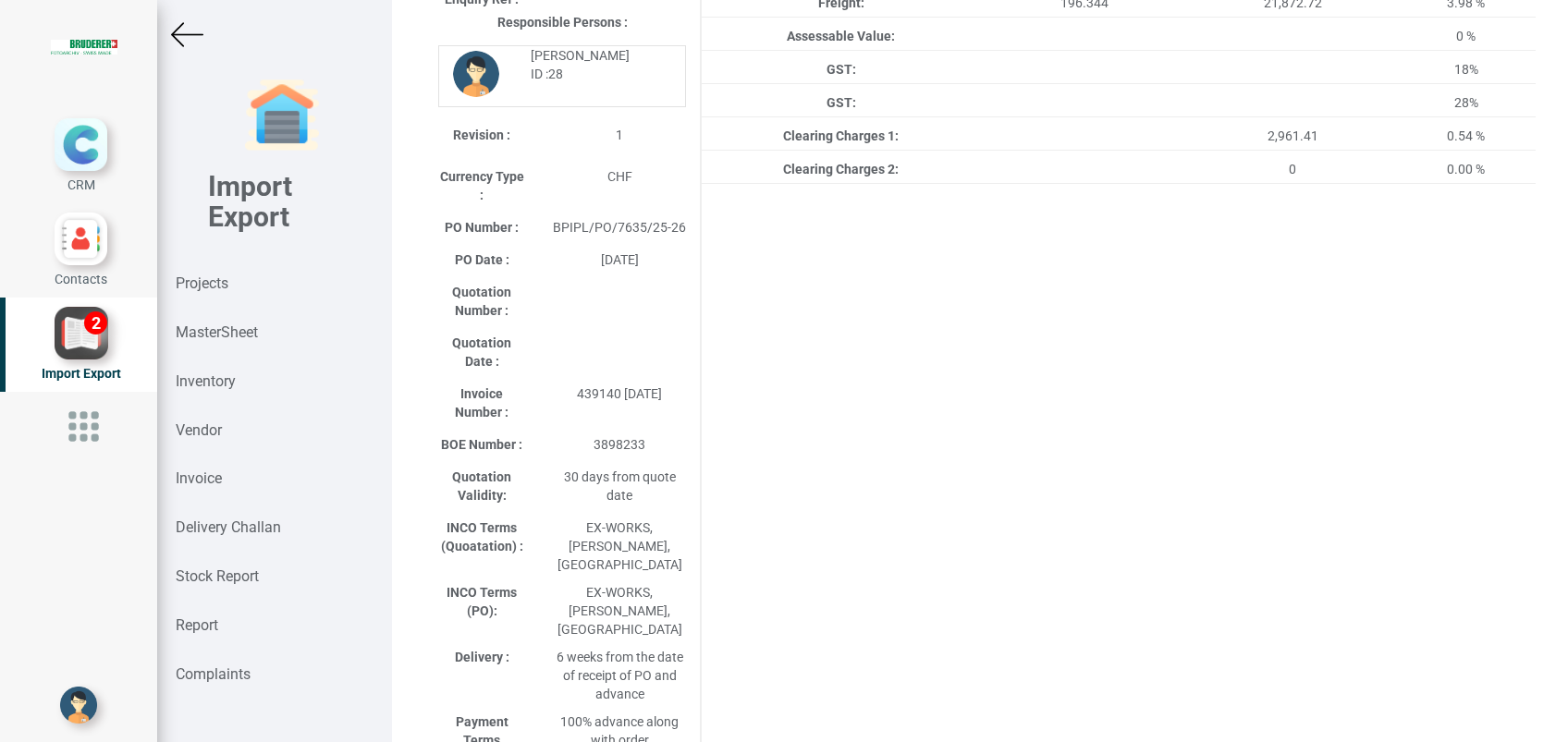
scroll to position [319, 0]
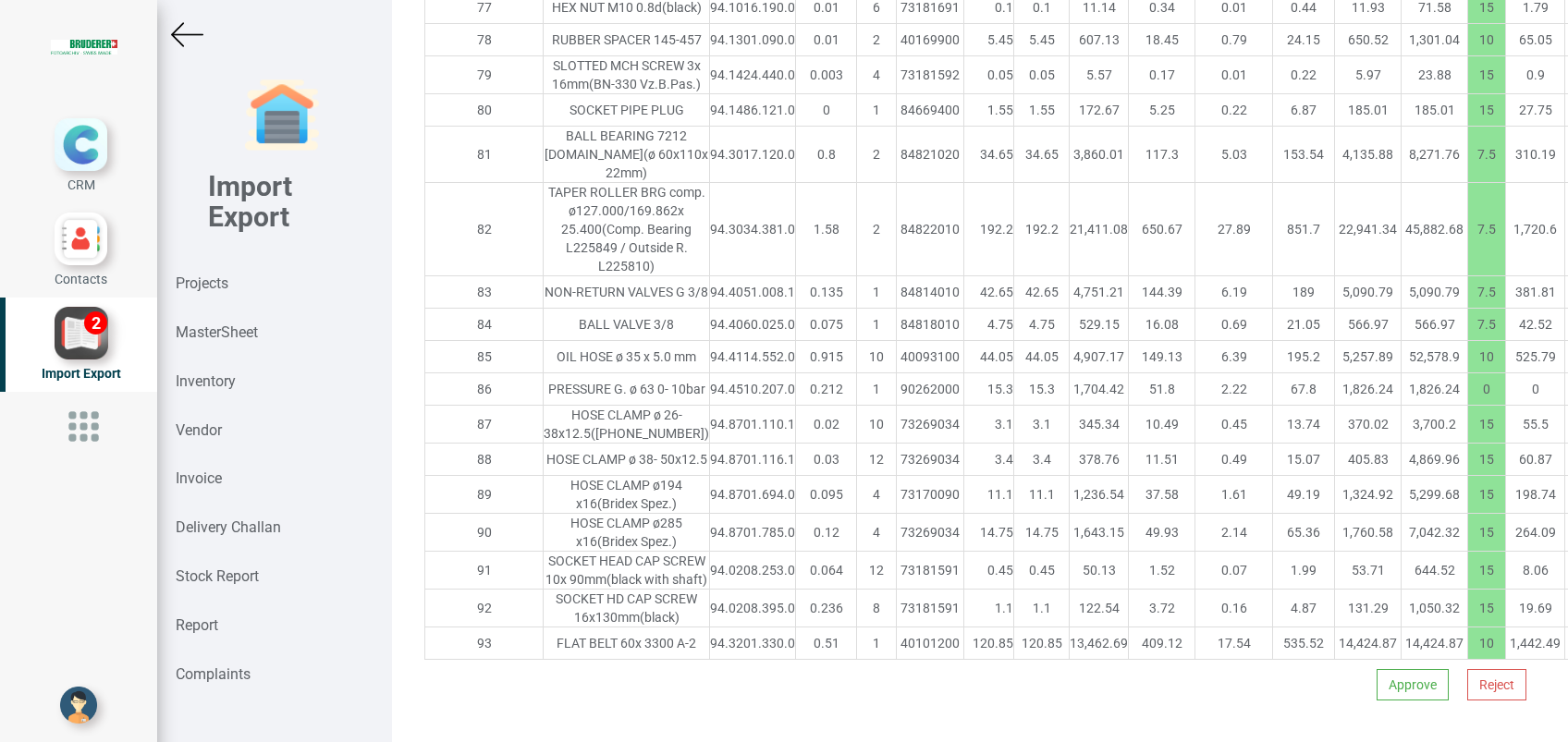
scroll to position [5587, 0]
click at [1381, 669] on button "Approve" at bounding box center [1413, 685] width 73 height 32
click at [1356, 613] on button "Yes" at bounding box center [1358, 615] width 59 height 32
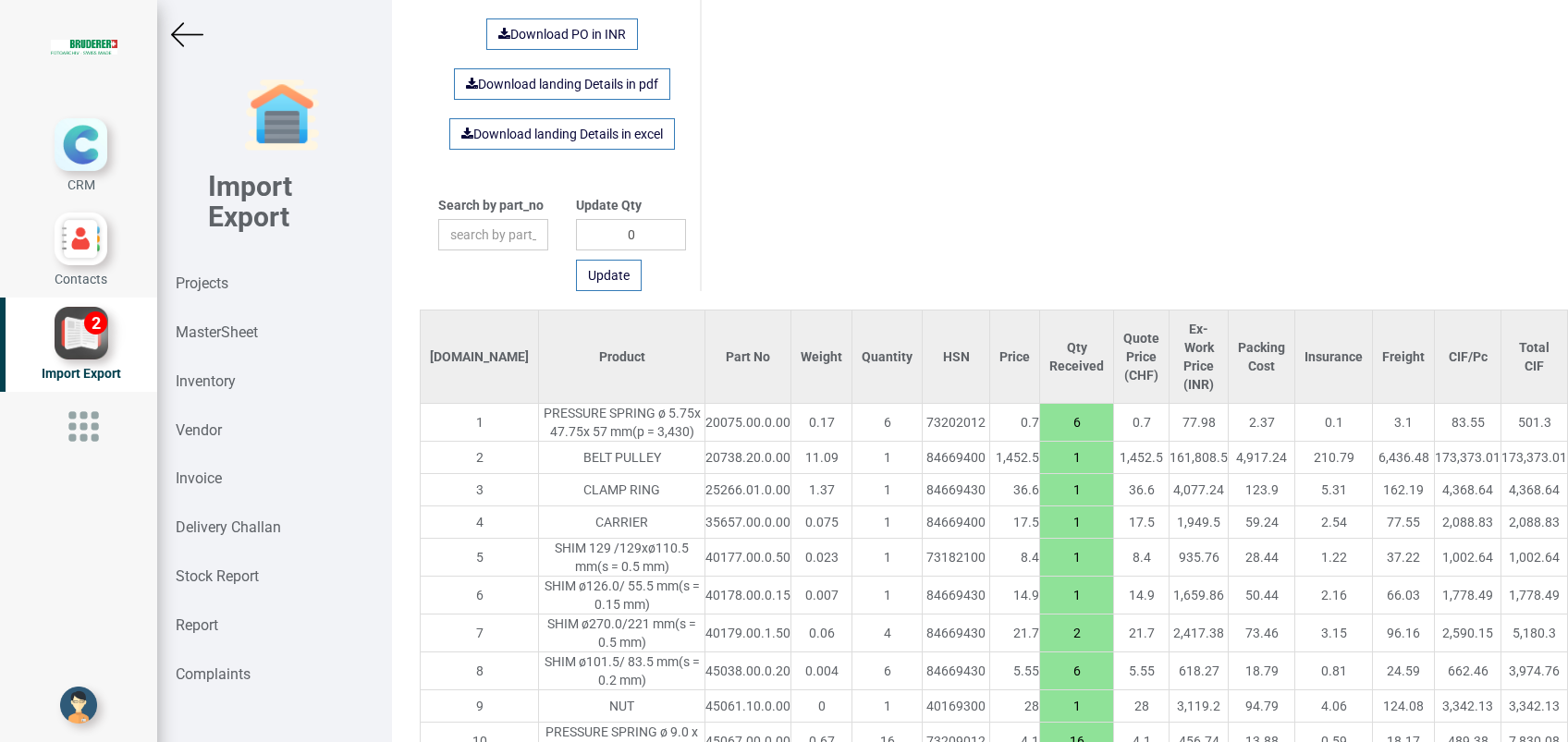
scroll to position [1186, 0]
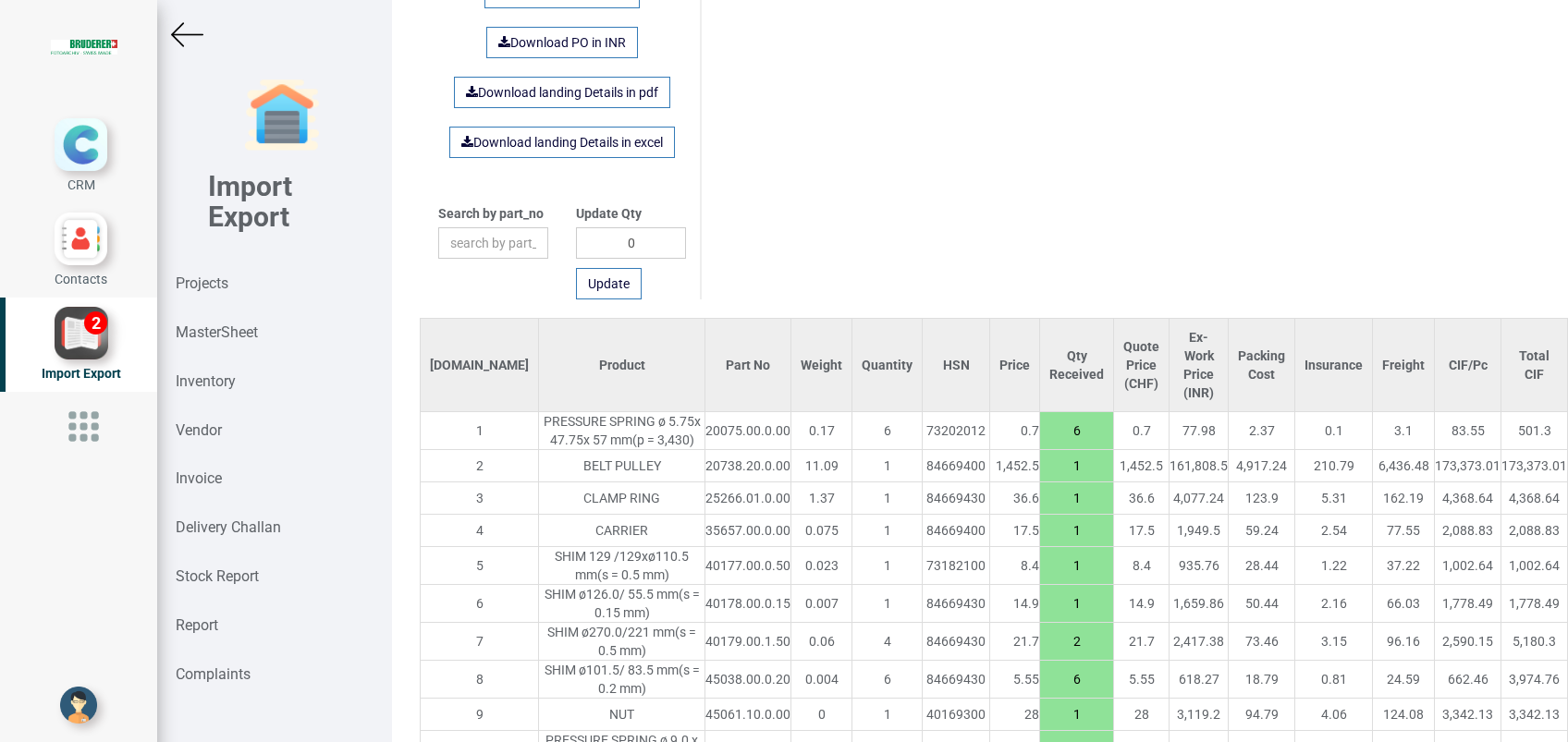
drag, startPoint x: 964, startPoint y: 652, endPoint x: 926, endPoint y: 655, distance: 38.1
click at [1040, 655] on input "2" at bounding box center [1076, 642] width 73 height 32
type input "4"
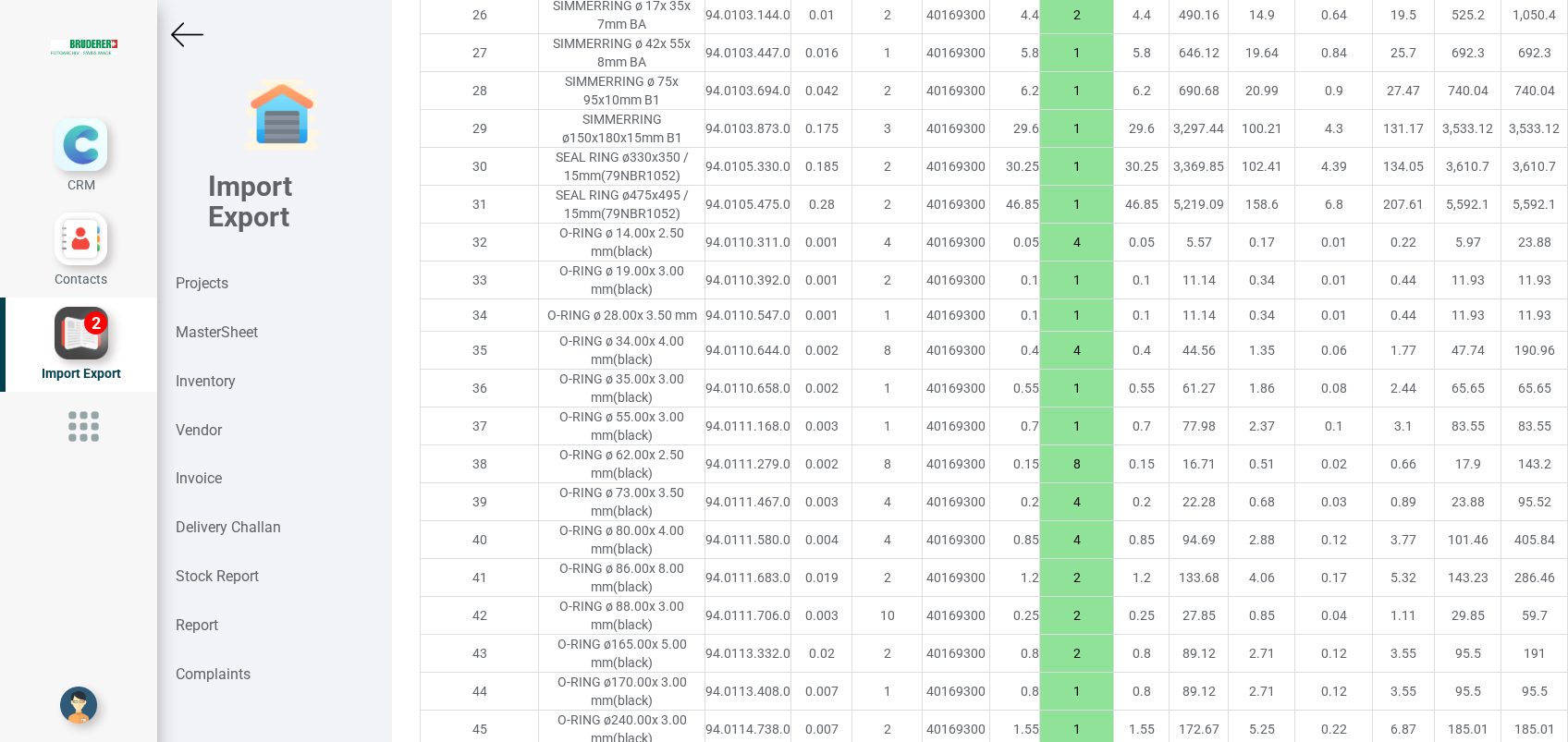
scroll to position [2520, 0]
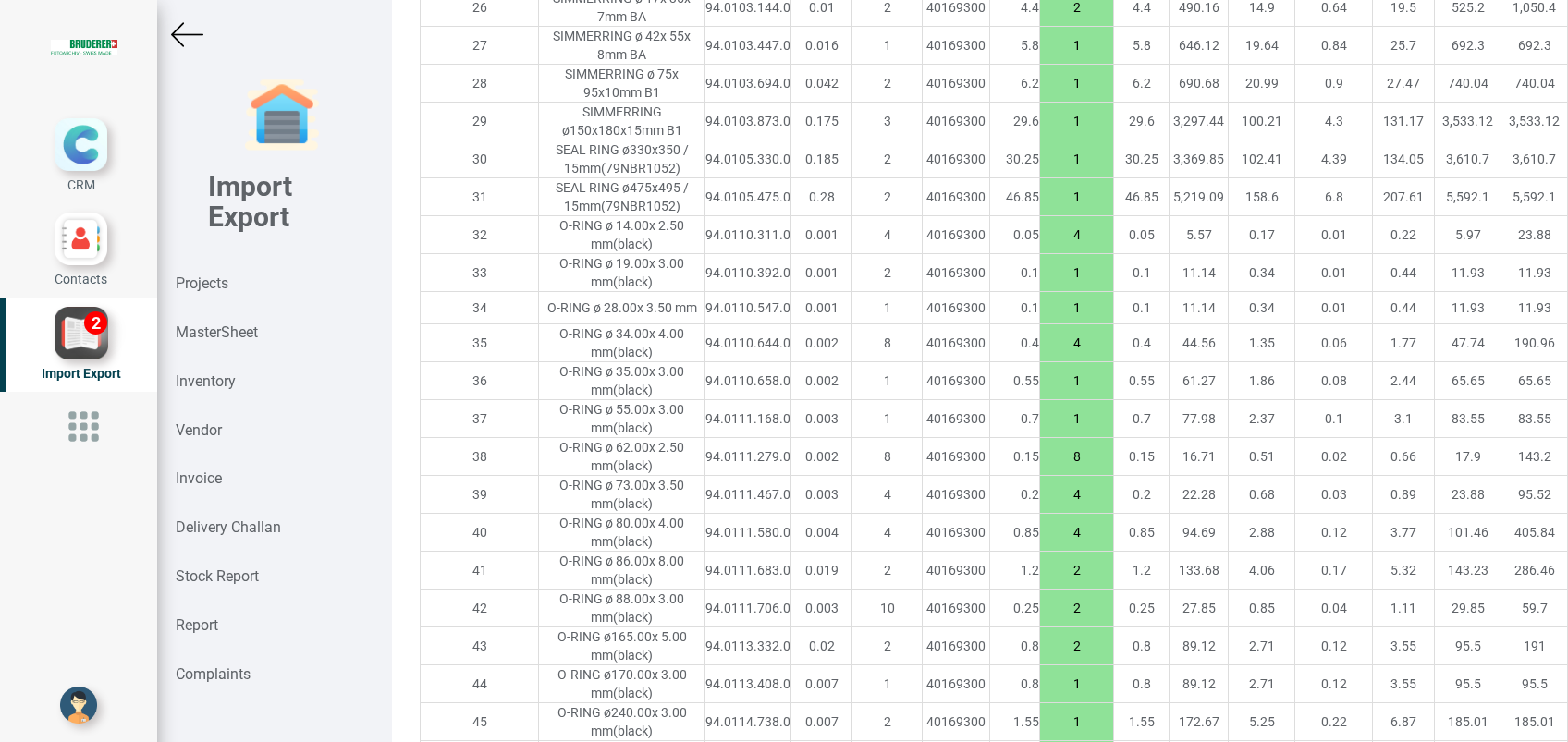
drag, startPoint x: 970, startPoint y: 547, endPoint x: 903, endPoint y: 555, distance: 67.5
click at [903, 363] on tr "35 O-RING ø 34.00x 4.00 mm (black) 94.0110.644.0 0.002 8 40169300 0.4 4 0.4 44.…" at bounding box center [1190, 343] width 1540 height 38
type input "8"
click at [1040, 396] on input "1" at bounding box center [1076, 381] width 73 height 32
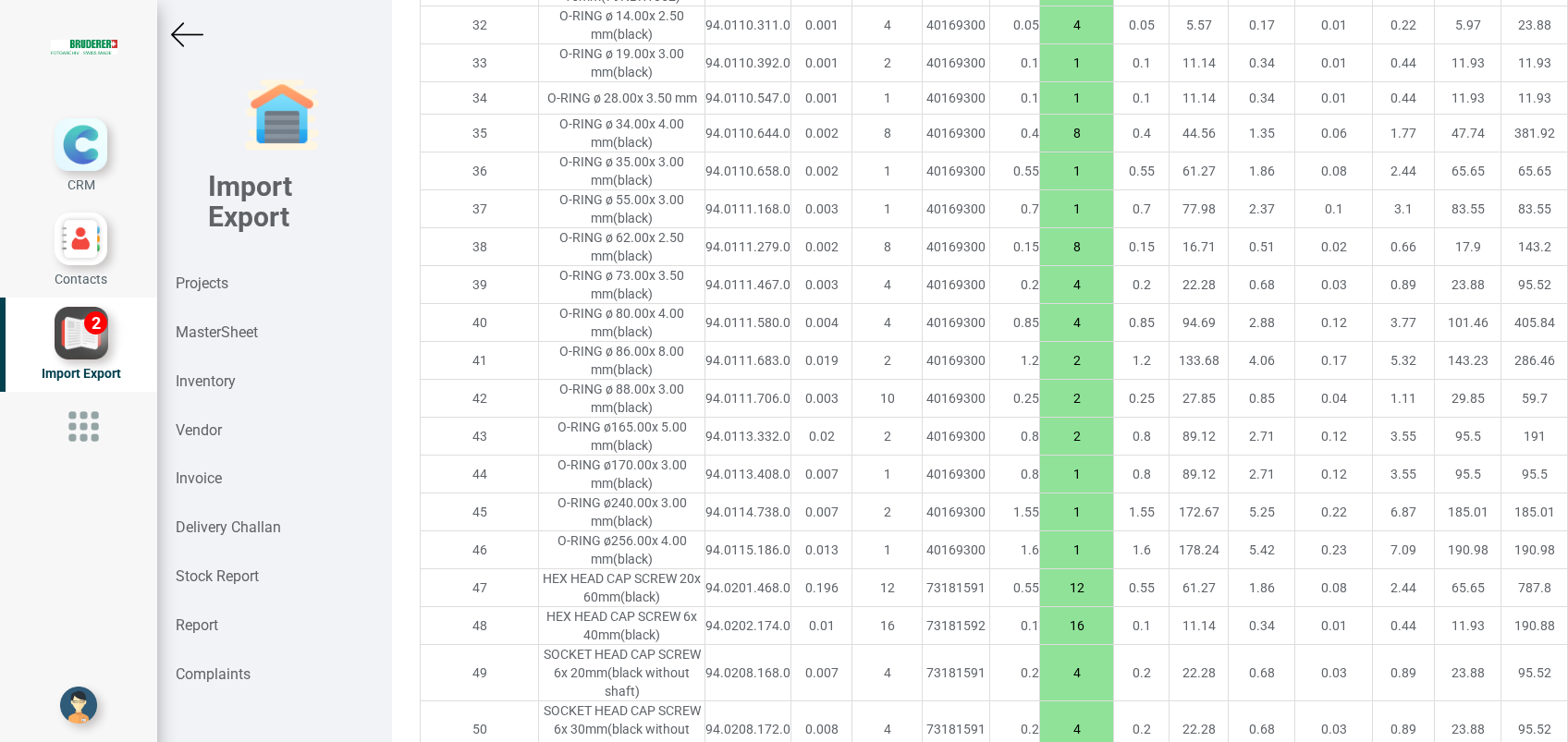
scroll to position [2737, 0]
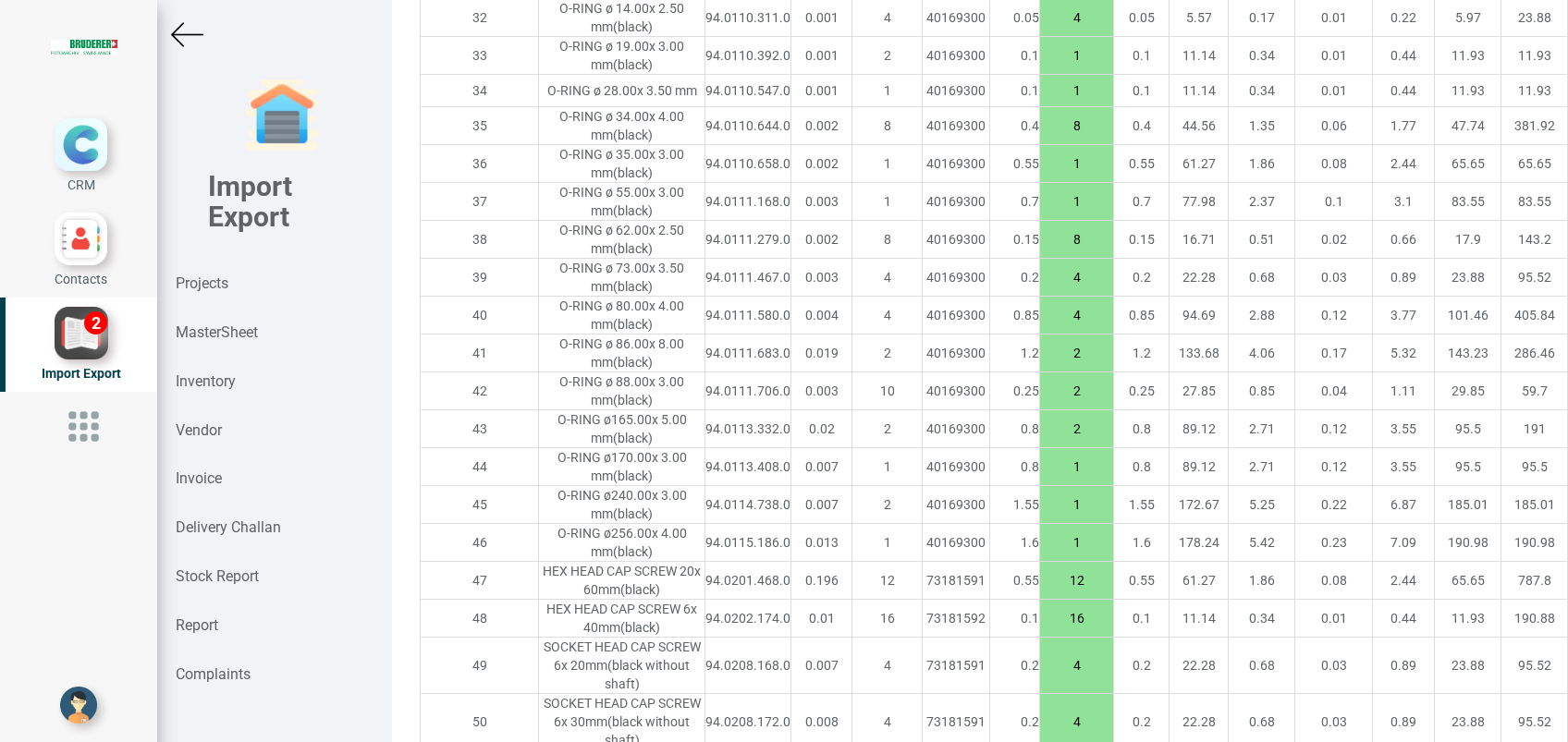
drag, startPoint x: 967, startPoint y: 614, endPoint x: 876, endPoint y: 612, distance: 91.0
click at [876, 410] on tr "42 O-RING ø 88.00x 3.00 mm (black) 94.0111.706.0 0.003 10 40169300 0.25 2 0.25 …" at bounding box center [1190, 391] width 1540 height 38
type input "10"
click at [1040, 444] on input "2" at bounding box center [1076, 429] width 73 height 32
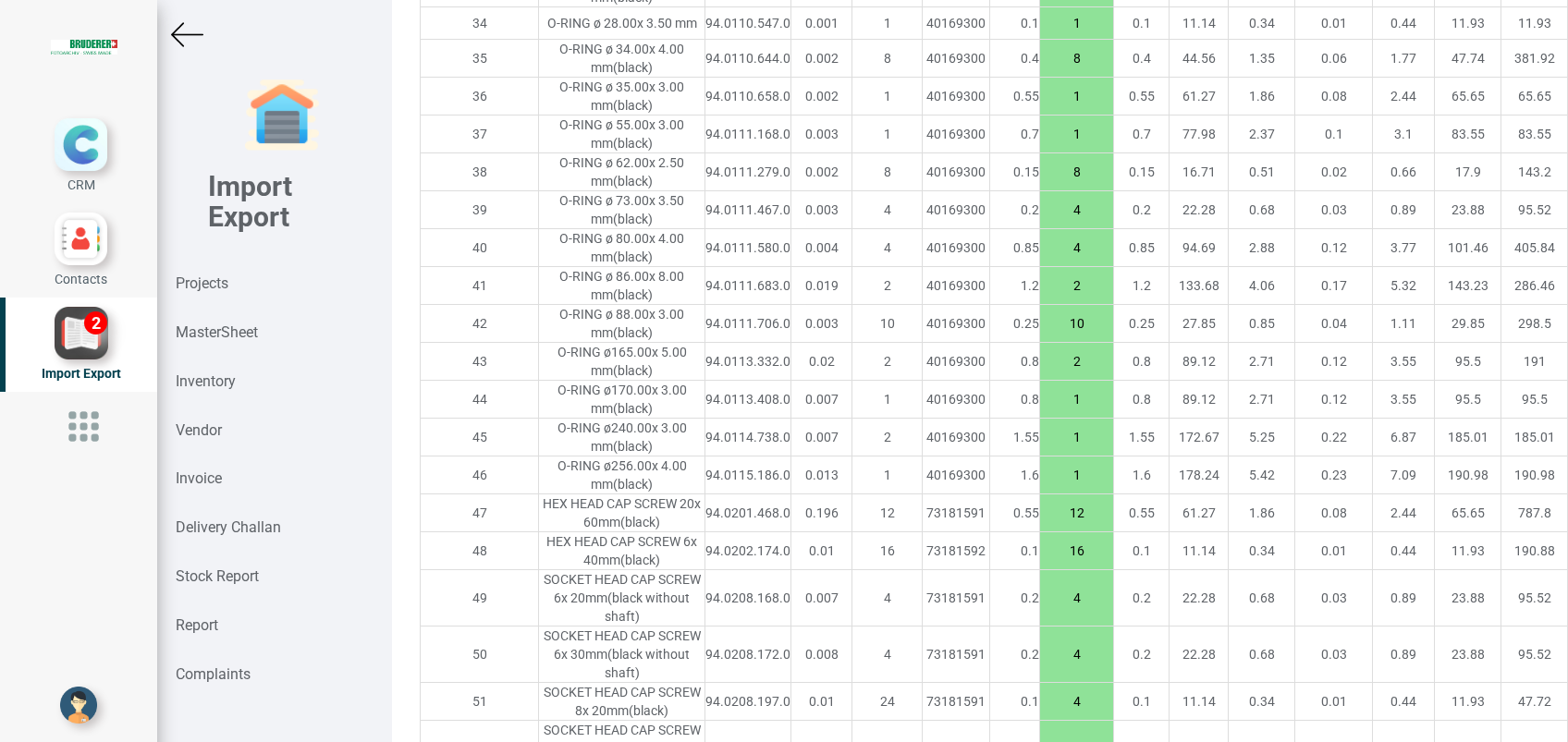
scroll to position [2865, 0]
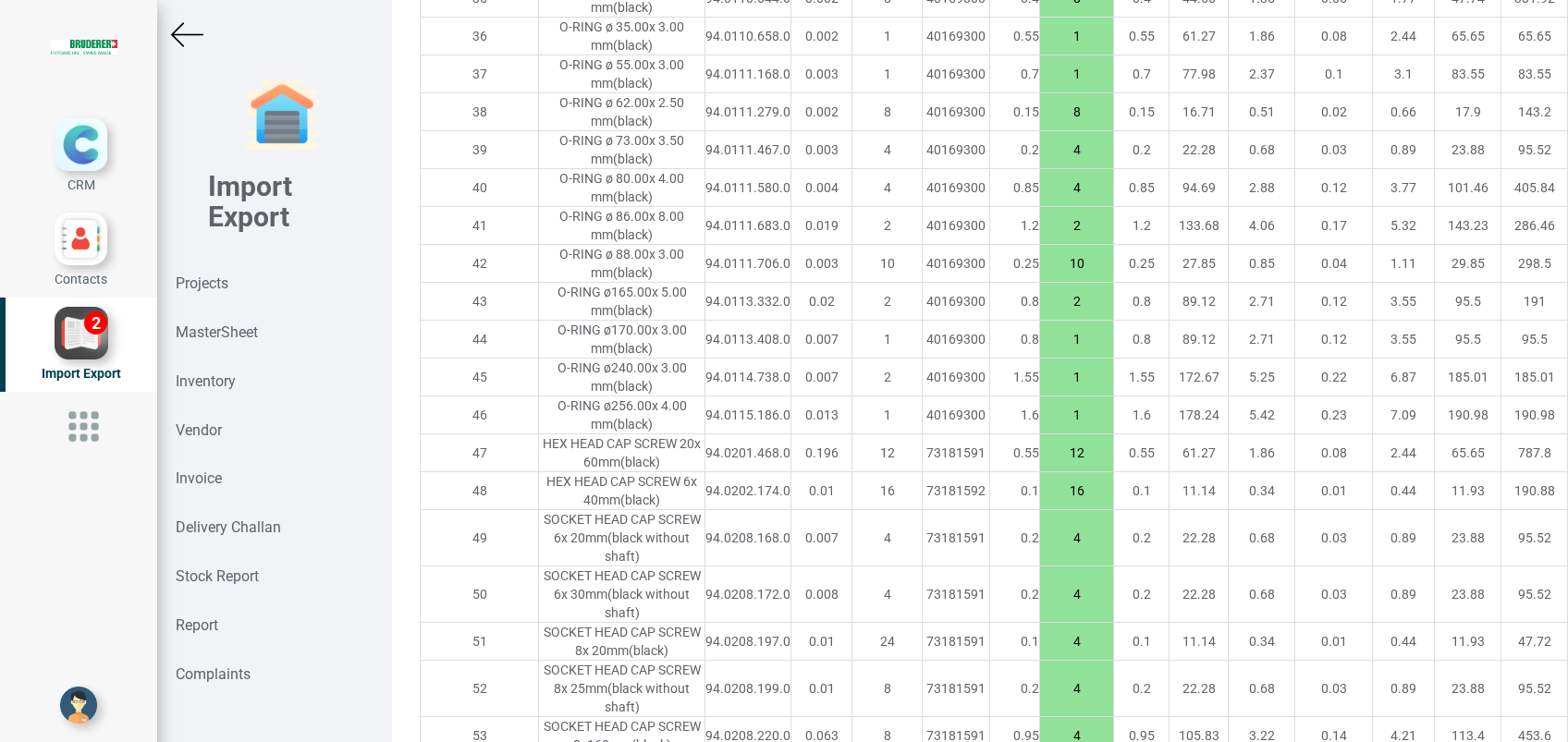
drag, startPoint x: 961, startPoint y: 584, endPoint x: 919, endPoint y: 588, distance: 42.2
click at [1040, 393] on input "1" at bounding box center [1076, 378] width 73 height 32
type input "2"
click at [1040, 472] on td "12" at bounding box center [1077, 453] width 74 height 38
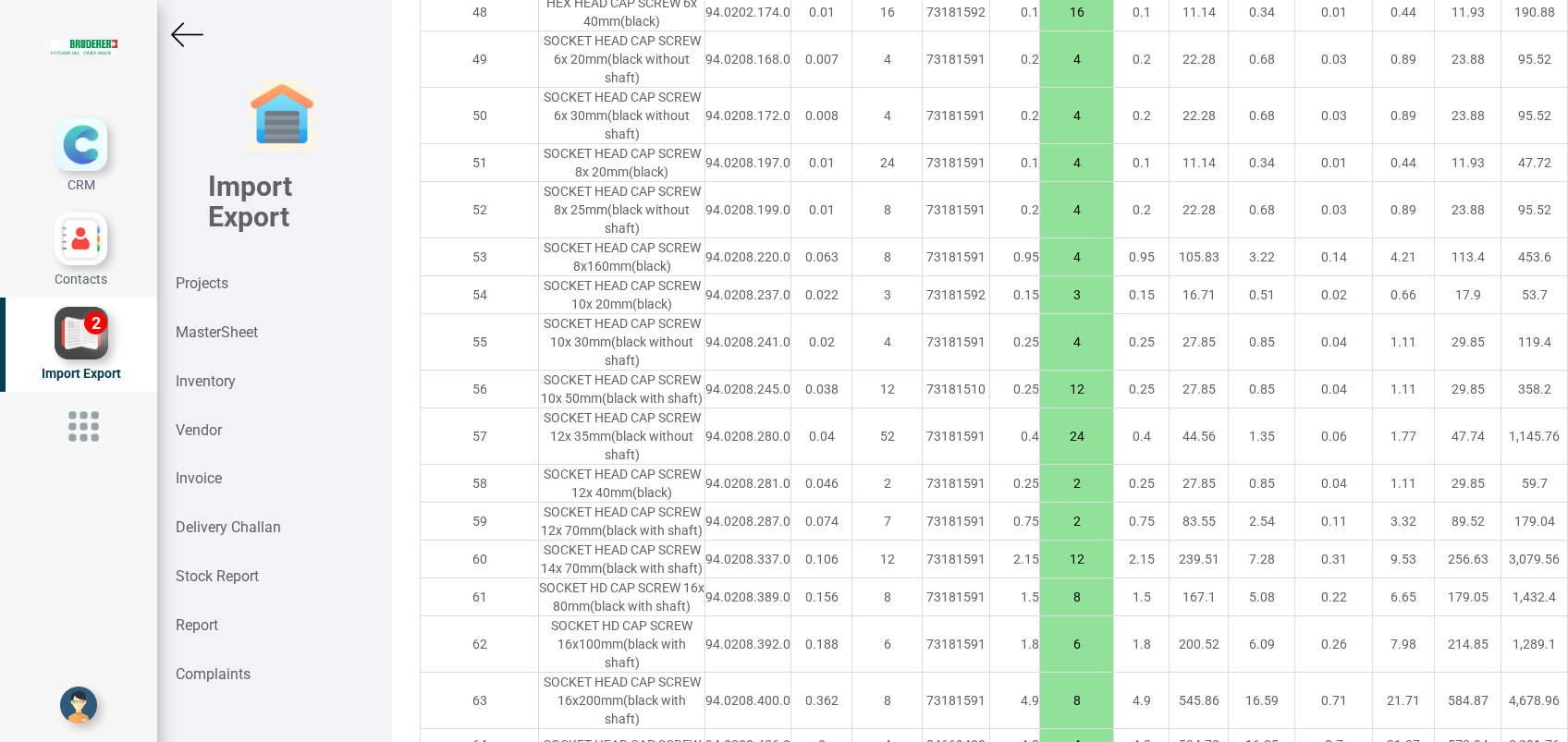
scroll to position [3359, 0]
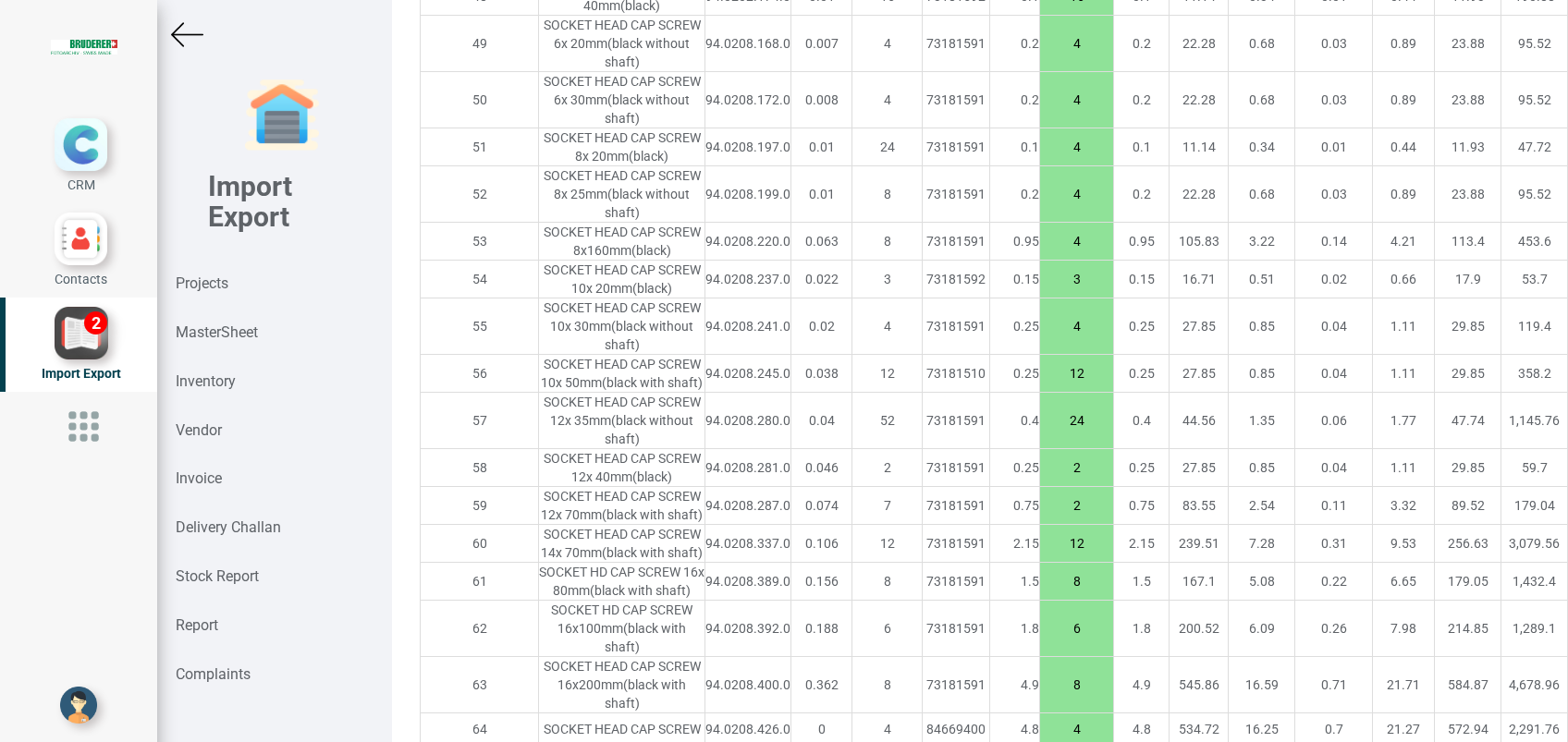
drag, startPoint x: 963, startPoint y: 451, endPoint x: 910, endPoint y: 444, distance: 53.5
click at [910, 166] on tr "51 SOCKET HEAD CAP SCREW 8x 20mm (black) 94.0208.197.0 0.01 24 73181591 0.1 4 0…" at bounding box center [1190, 147] width 1540 height 38
type input "24"
drag, startPoint x: 962, startPoint y: 514, endPoint x: 927, endPoint y: 514, distance: 35.0
click at [1040, 210] on input "4" at bounding box center [1076, 194] width 73 height 32
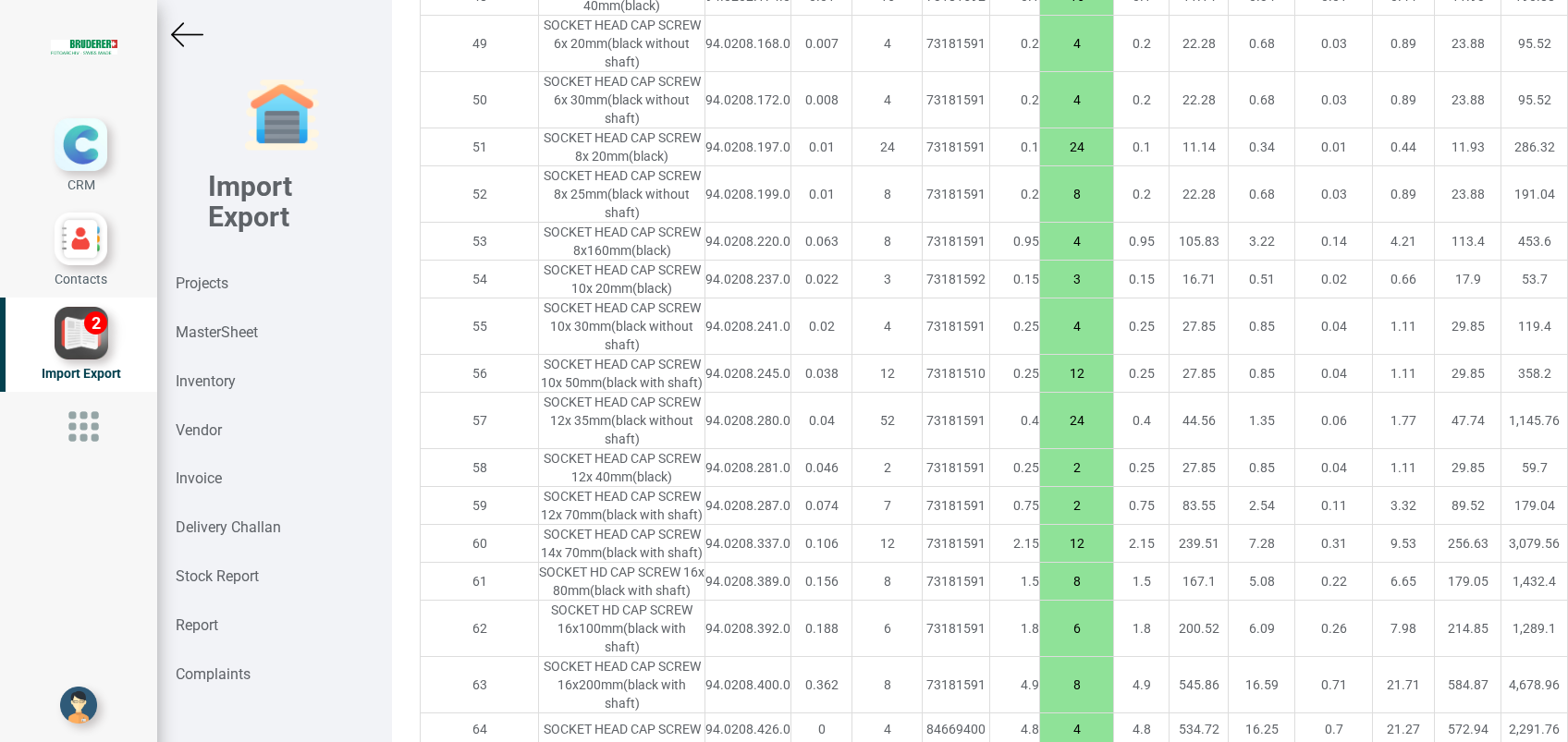
type input "8"
drag, startPoint x: 966, startPoint y: 574, endPoint x: 911, endPoint y: 579, distance: 55.2
click at [911, 260] on tr "53 SOCKET HEAD CAP SCREW 8x160mm (black) 94.0208.220.0 0.063 8 73181591 0.95 4 …" at bounding box center [1190, 242] width 1540 height 38
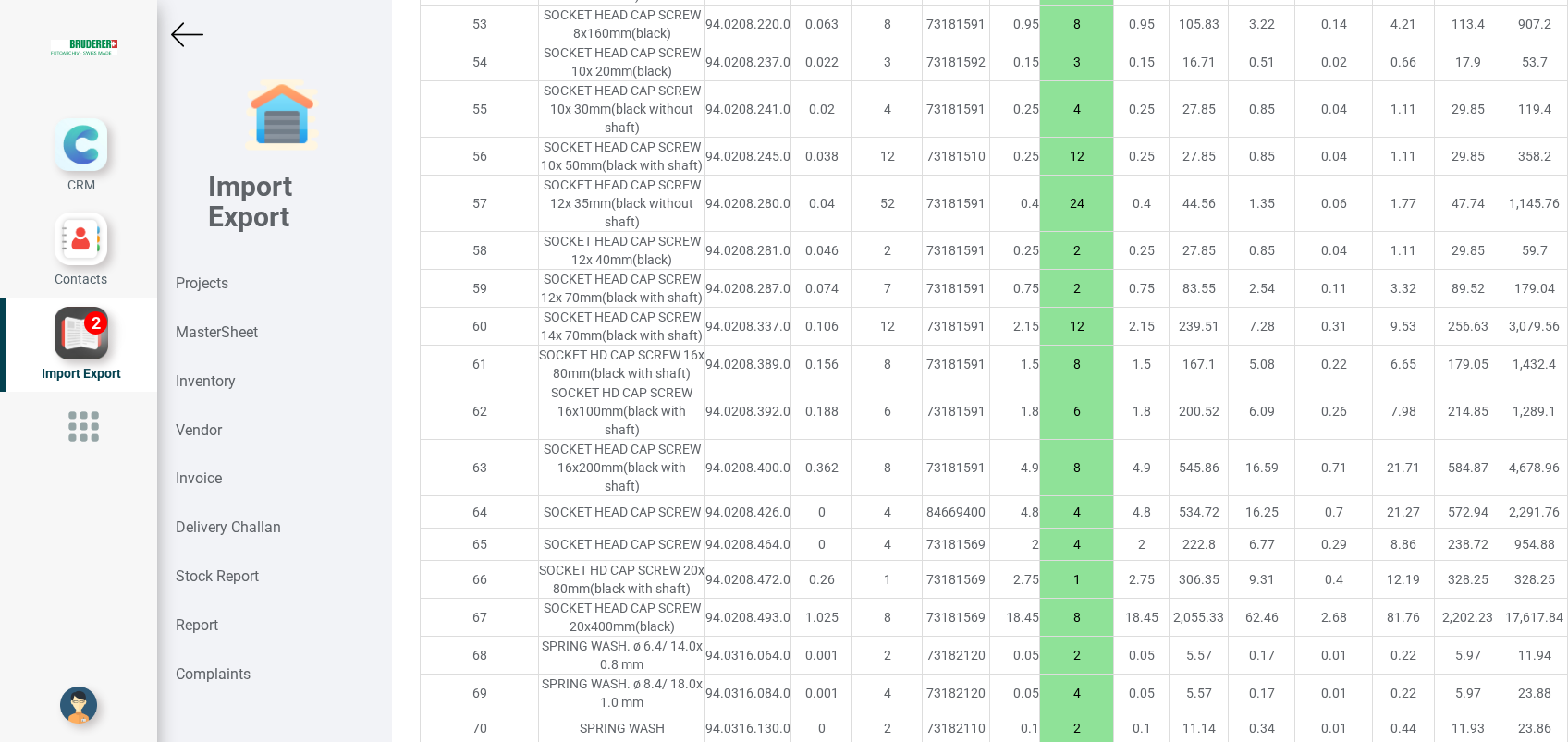
scroll to position [3584, 0]
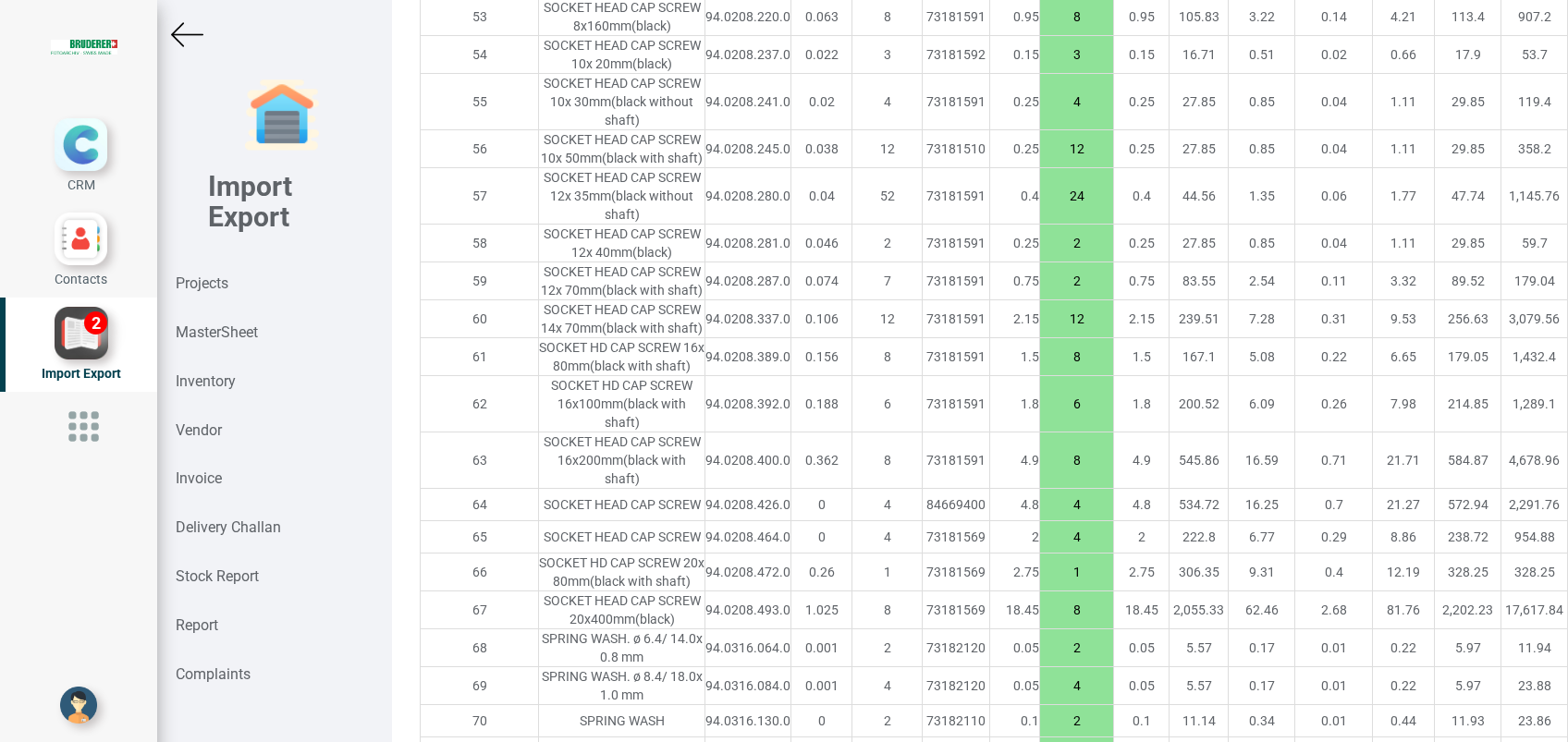
type input "8"
drag, startPoint x: 963, startPoint y: 597, endPoint x: 897, endPoint y: 603, distance: 66.3
click at [897, 225] on tr "57 SOCKET HEAD CAP SCREW 12x 35mm (black without shaft) 94.0208.280.0 0.04 52 7…" at bounding box center [1190, 196] width 1540 height 57
type input "52"
click at [1040, 258] on input "2" at bounding box center [1076, 244] width 73 height 32
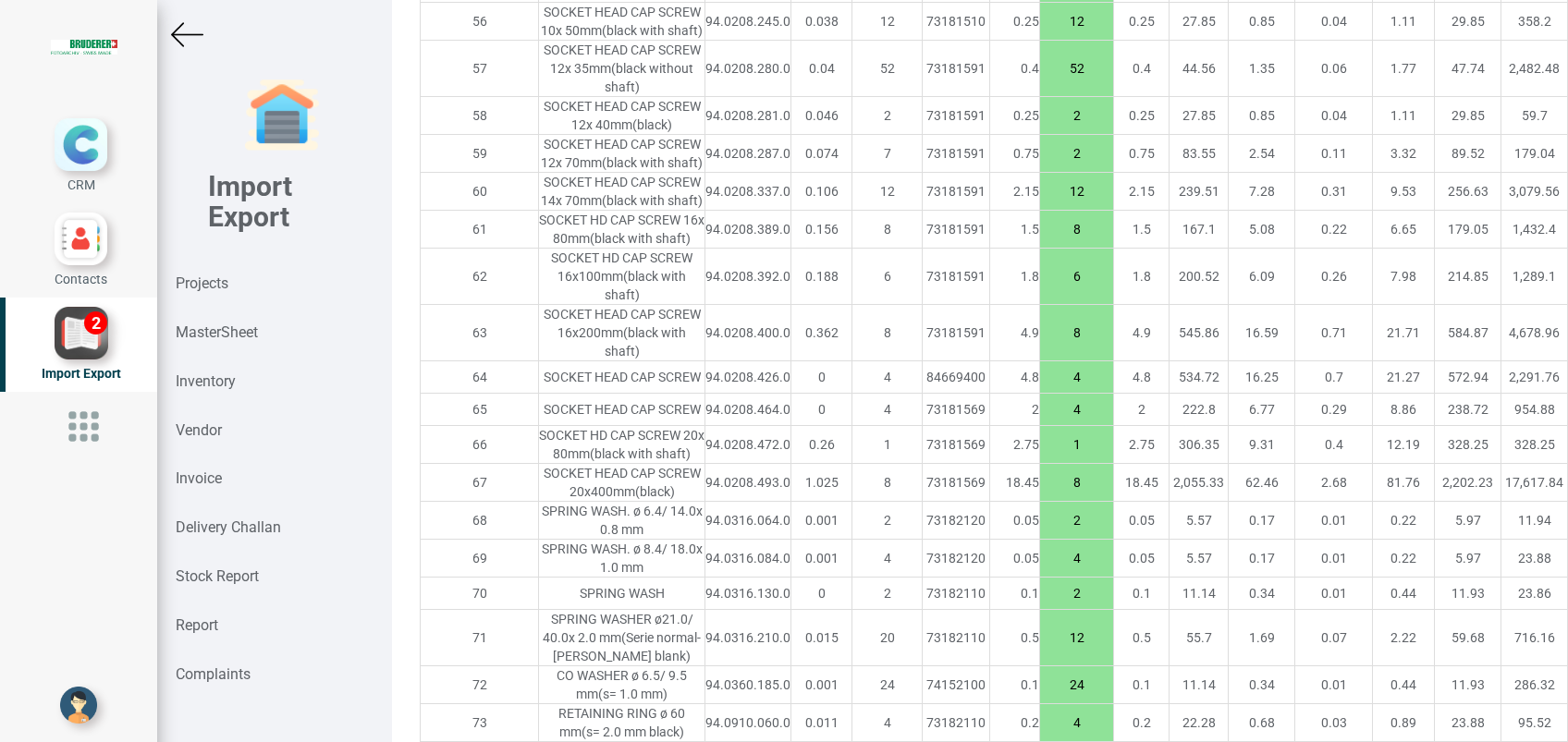
scroll to position [3733, 0]
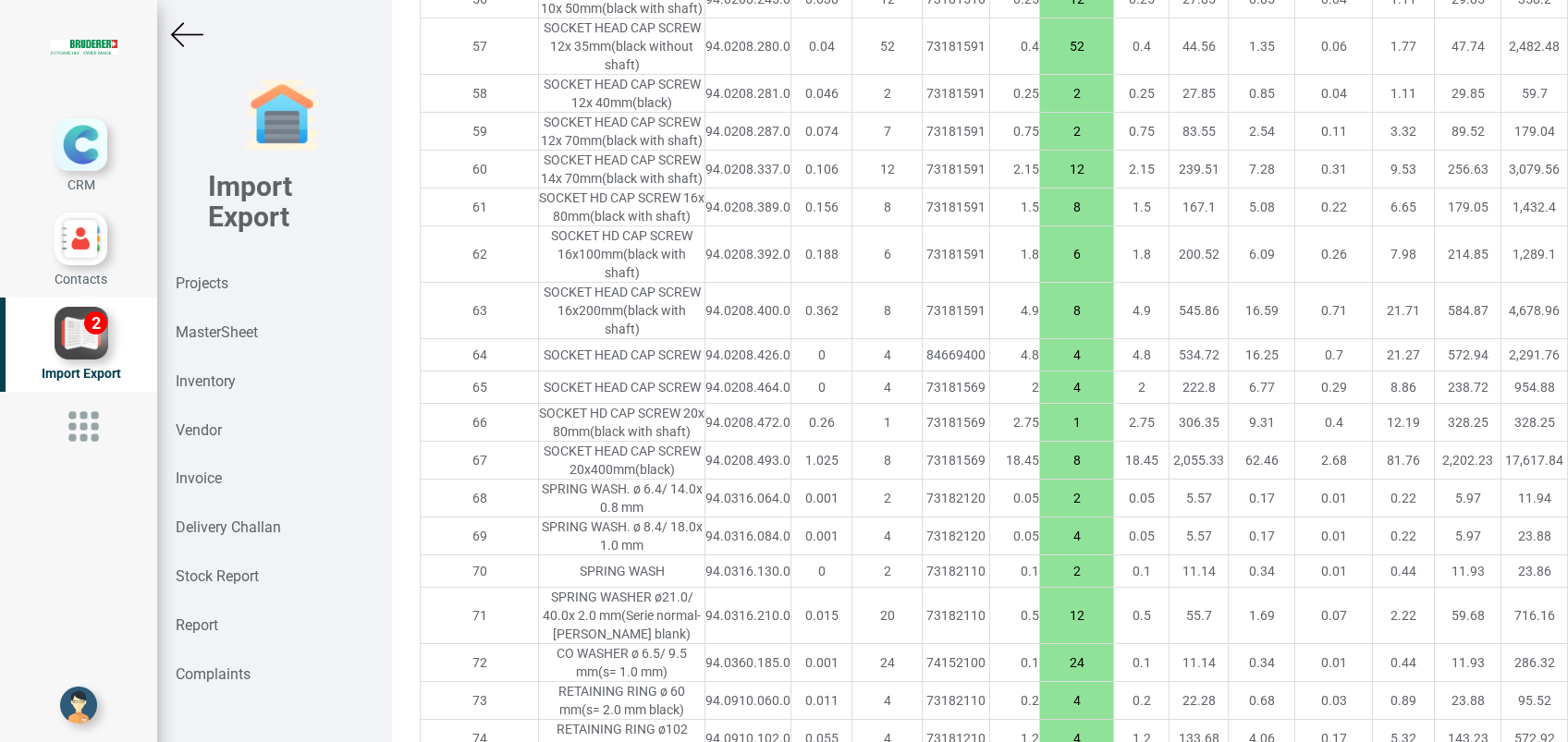
drag, startPoint x: 967, startPoint y: 578, endPoint x: 880, endPoint y: 583, distance: 87.1
click at [880, 151] on tr "59 SOCKET HEAD CAP SCREW 12x 70mm (black with shaft) 94.0208.287.0 0.074 7 7318…" at bounding box center [1190, 131] width 1540 height 38
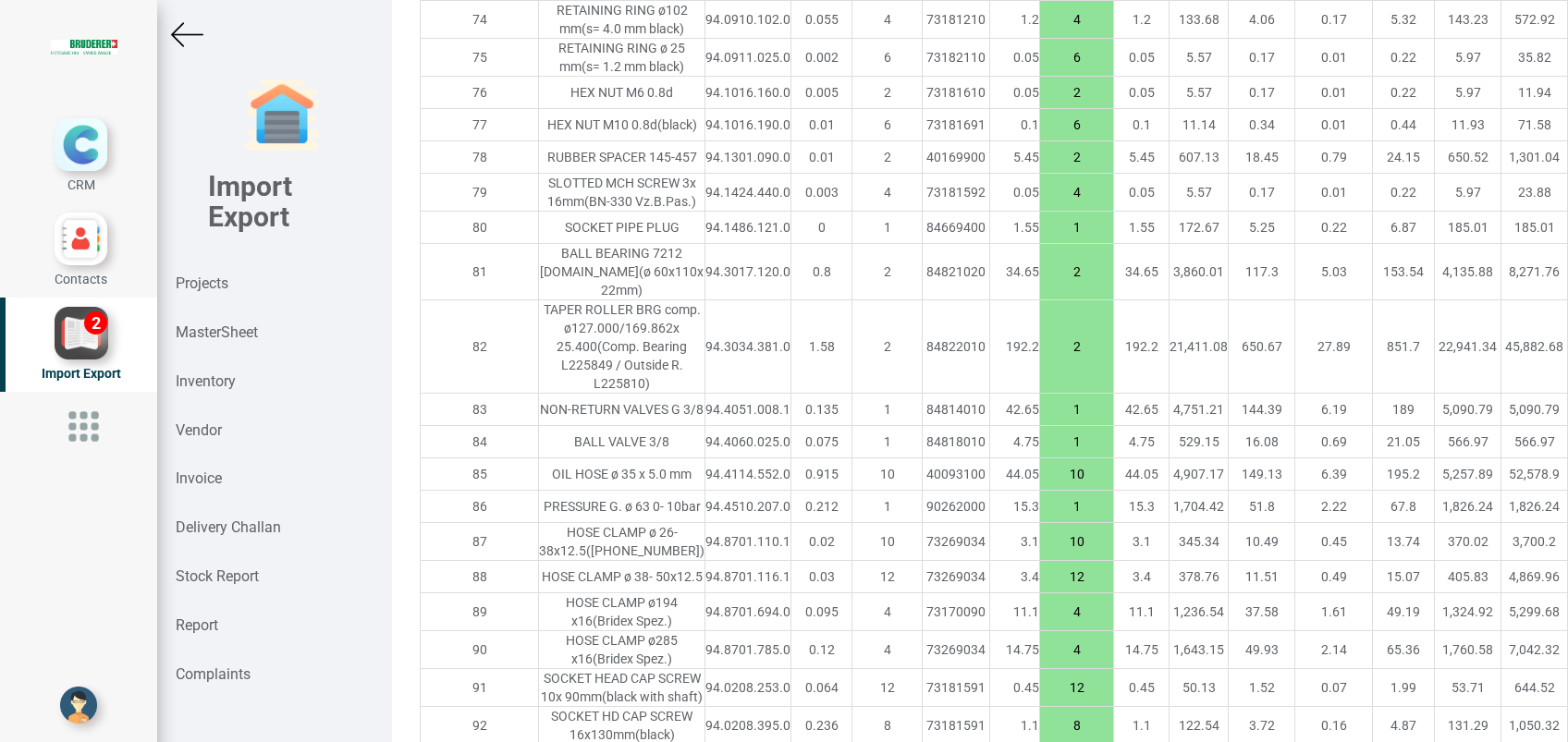
scroll to position [4460, 0]
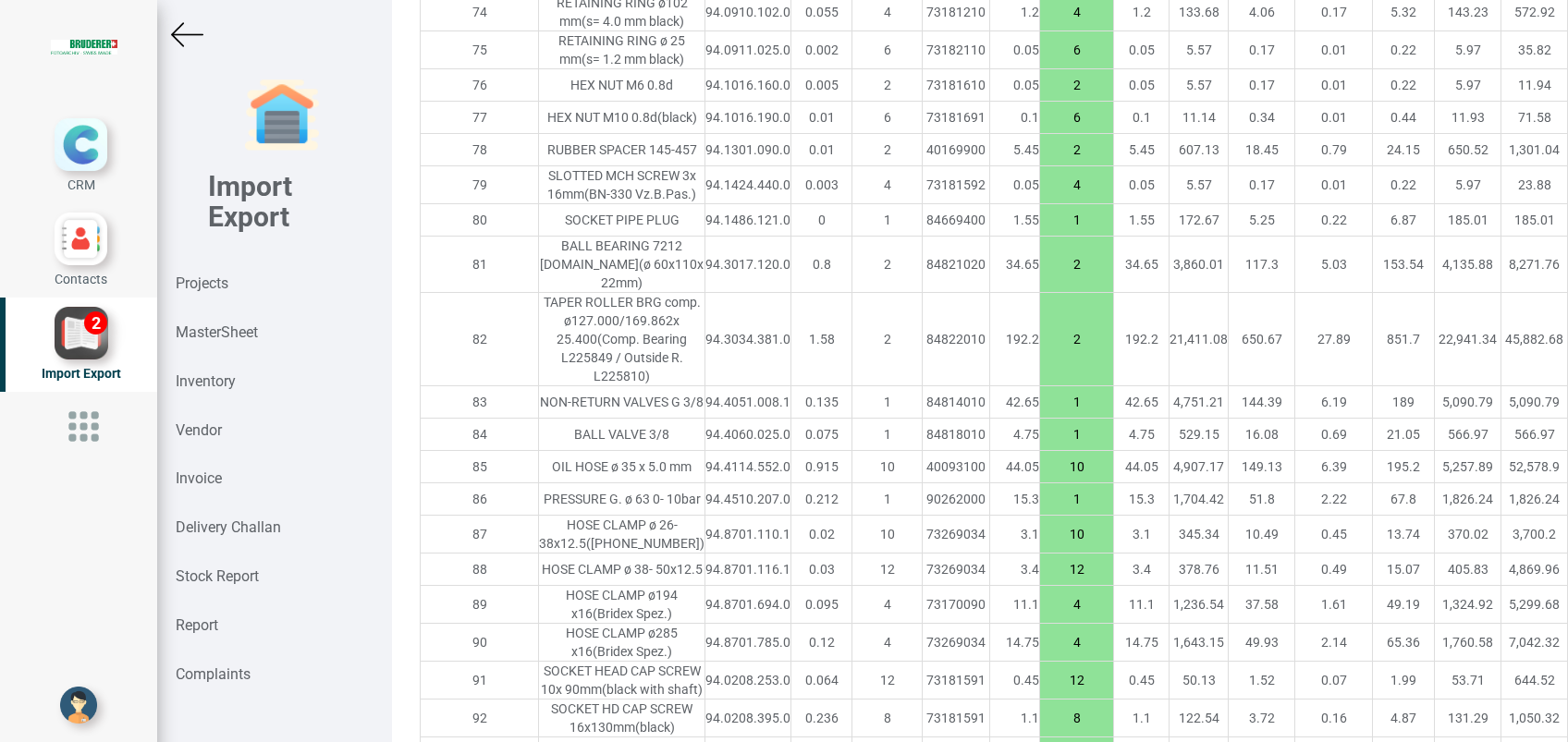
type input "7"
drag, startPoint x: 964, startPoint y: 442, endPoint x: 885, endPoint y: 440, distance: 79.0
type input "20"
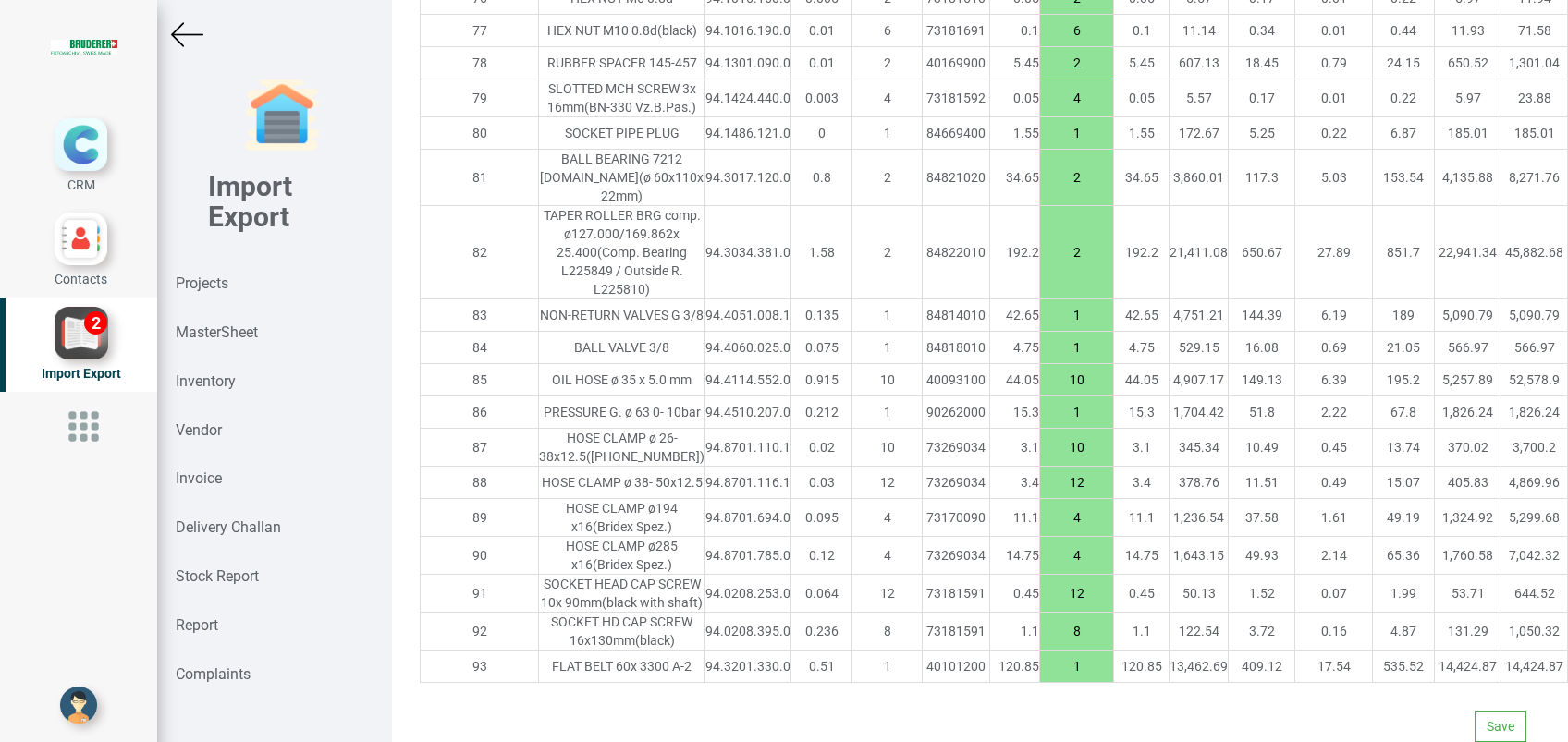
scroll to position [5348, 0]
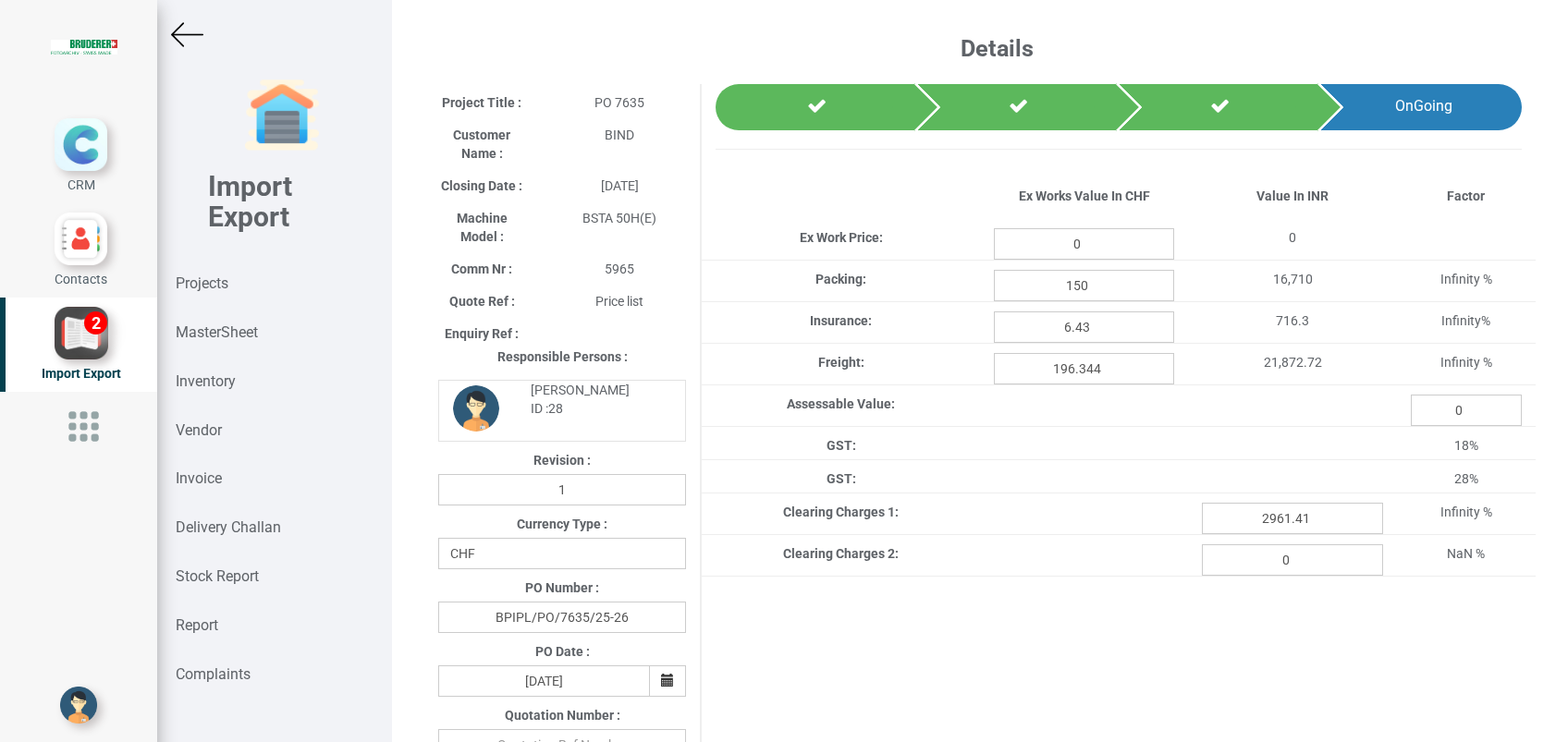
type input "4935.95"
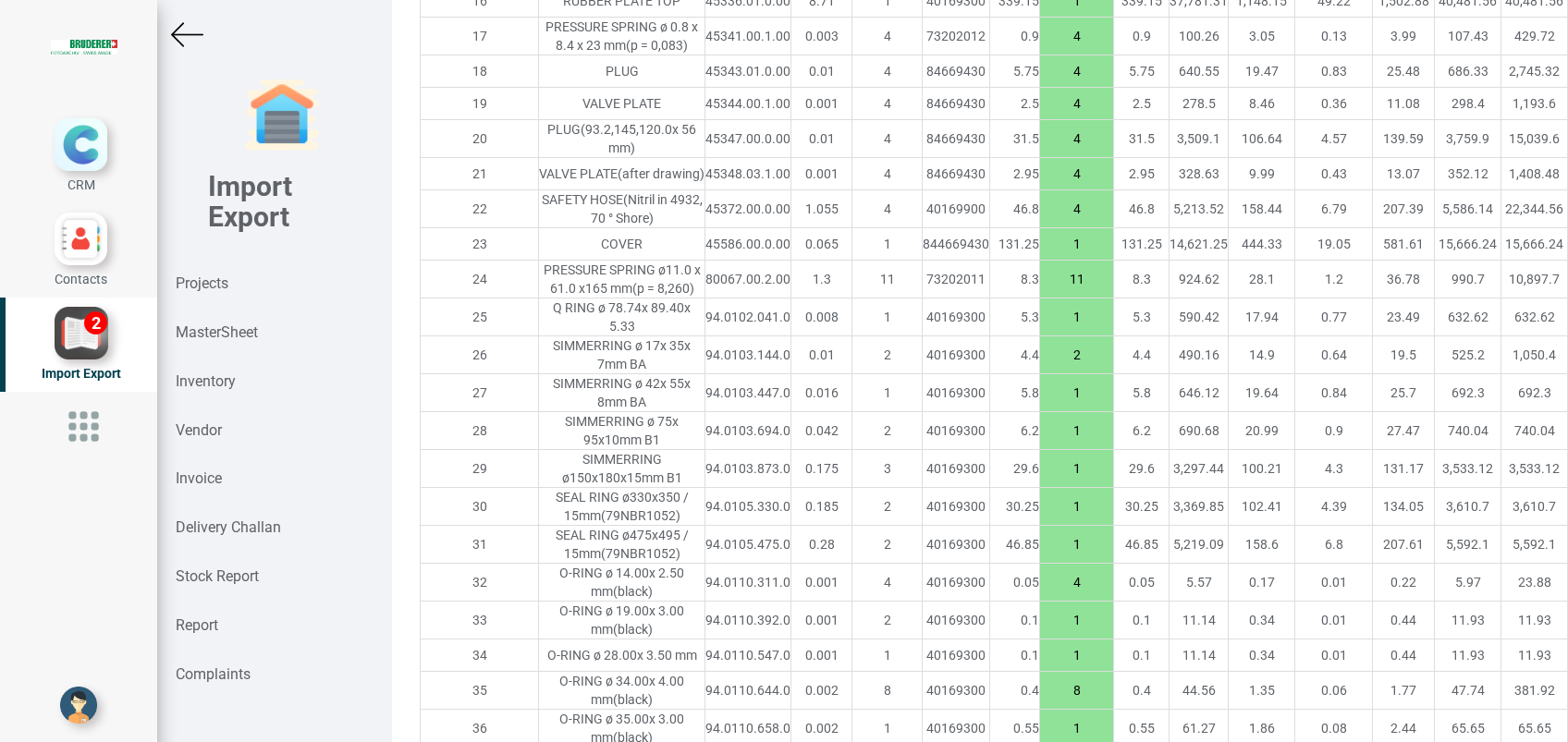
scroll to position [2218, 0]
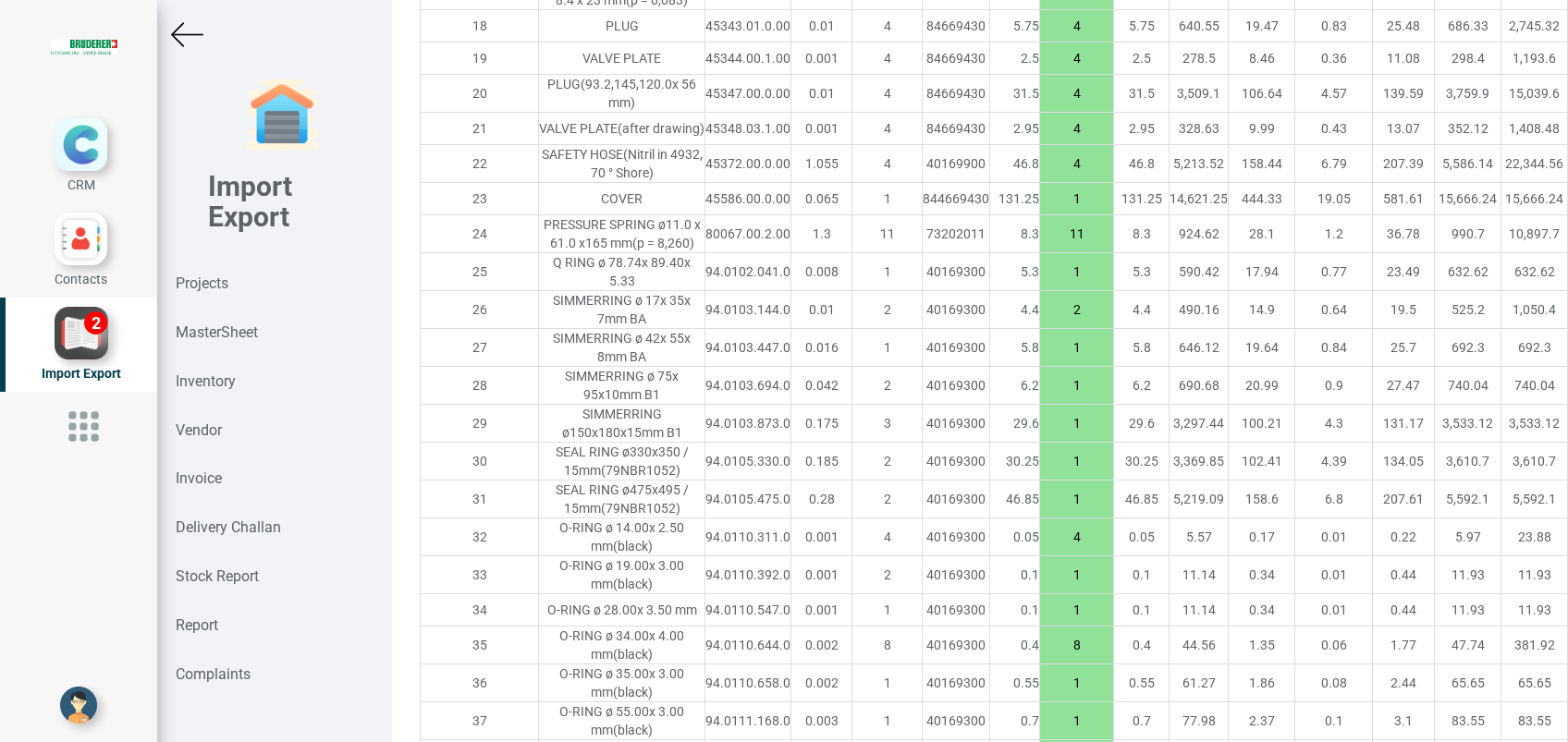
drag, startPoint x: 970, startPoint y: 547, endPoint x: 922, endPoint y: 548, distance: 48.0
click at [1040, 401] on input "1" at bounding box center [1076, 386] width 73 height 32
type input "2"
drag, startPoint x: 963, startPoint y: 583, endPoint x: 913, endPoint y: 590, distance: 50.5
click at [1040, 439] on input "1" at bounding box center [1076, 423] width 73 height 32
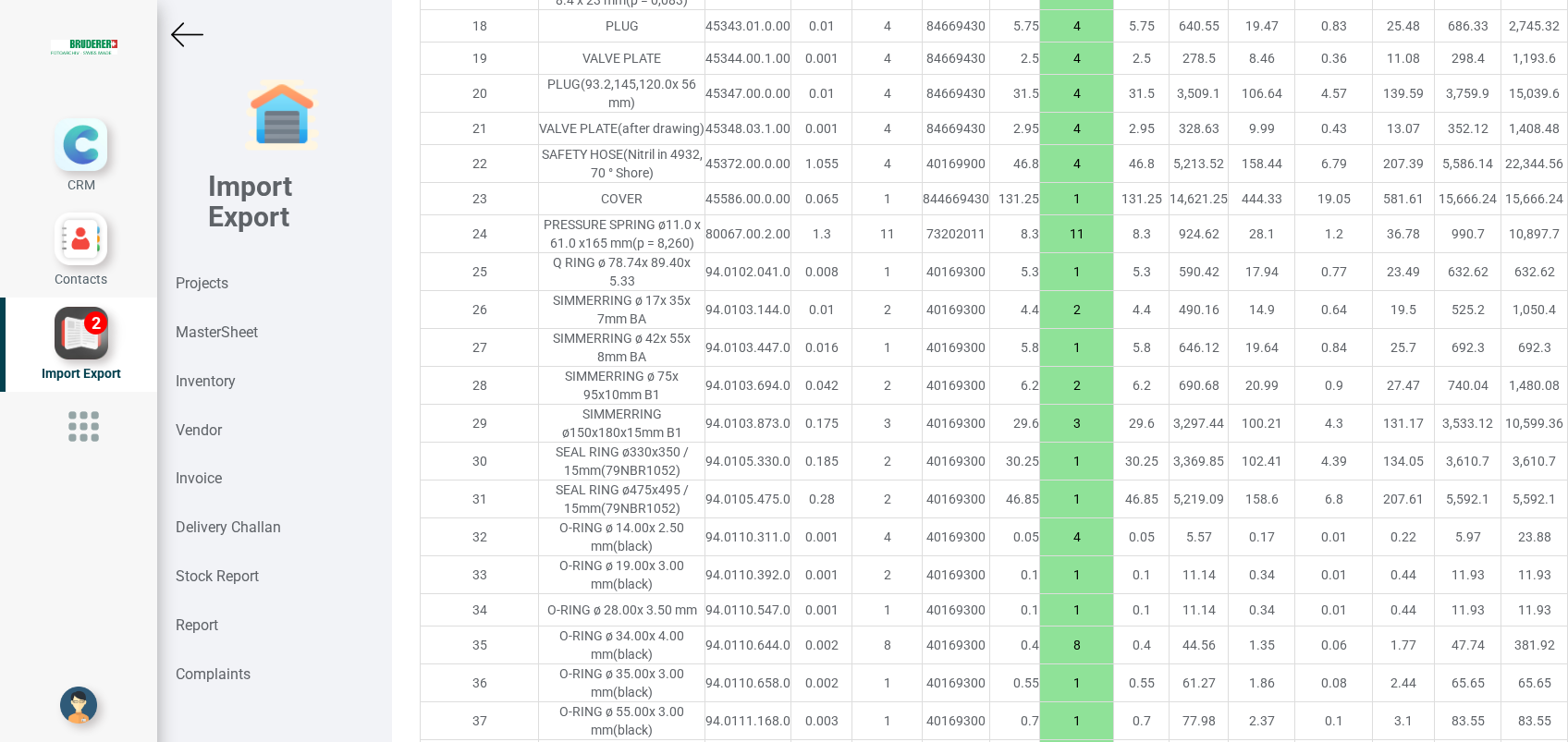
type input "3"
drag, startPoint x: 963, startPoint y: 655, endPoint x: 915, endPoint y: 653, distance: 48.0
click at [1040, 477] on input "1" at bounding box center [1076, 461] width 73 height 32
type input "2"
drag, startPoint x: 962, startPoint y: 695, endPoint x: 921, endPoint y: 700, distance: 41.3
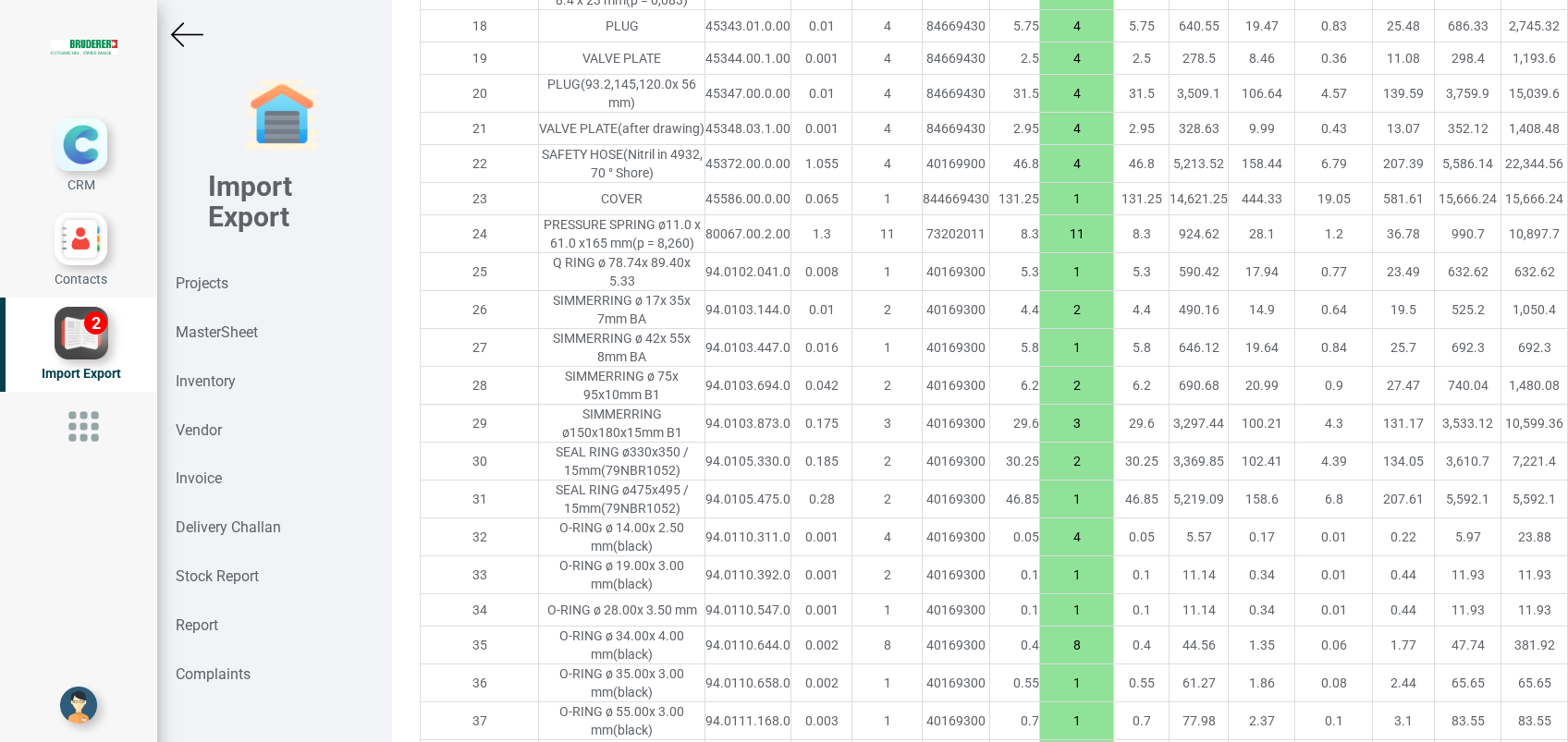
click at [1040, 515] on input "1" at bounding box center [1076, 499] width 73 height 32
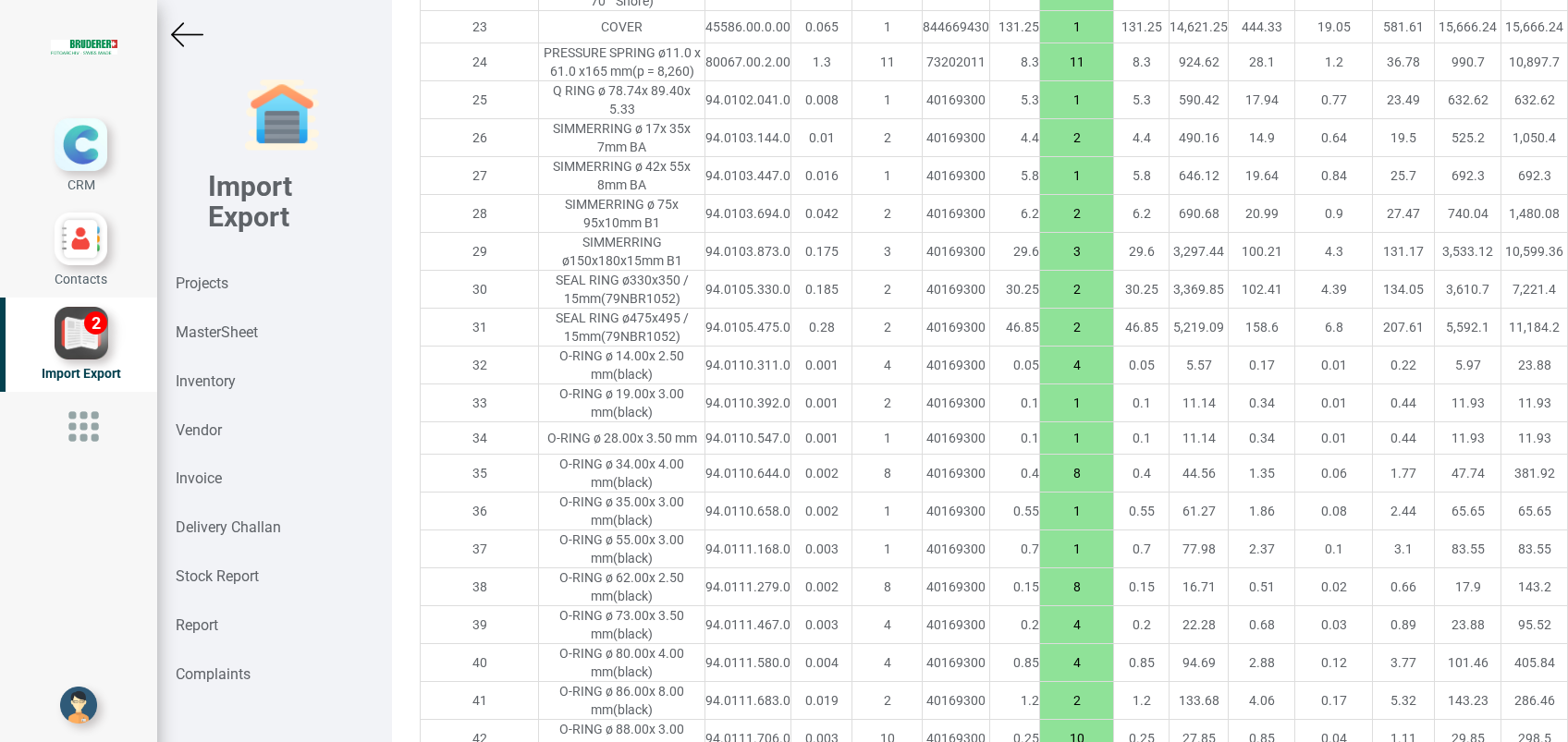
scroll to position [2494, 0]
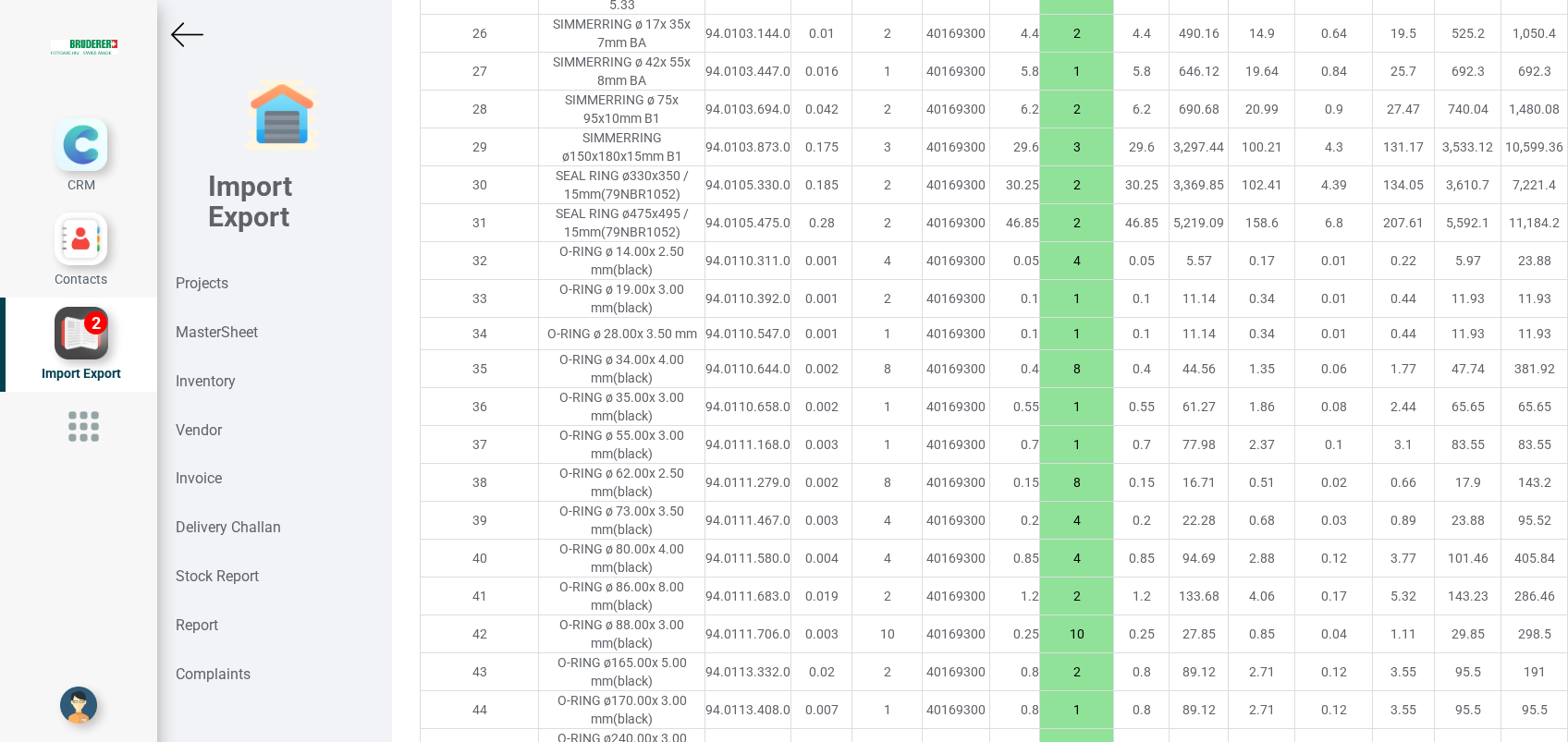
type input "2"
drag, startPoint x: 969, startPoint y: 507, endPoint x: 887, endPoint y: 514, distance: 82.3
click at [887, 318] on tr "33 O-RING ø 19.00x 3.00 mm (black) 94.0110.392.0 0.001 2 40169300 0.1 1 0.1 11.…" at bounding box center [1190, 298] width 1540 height 38
type input "2"
click at [1040, 385] on input "8" at bounding box center [1076, 369] width 73 height 32
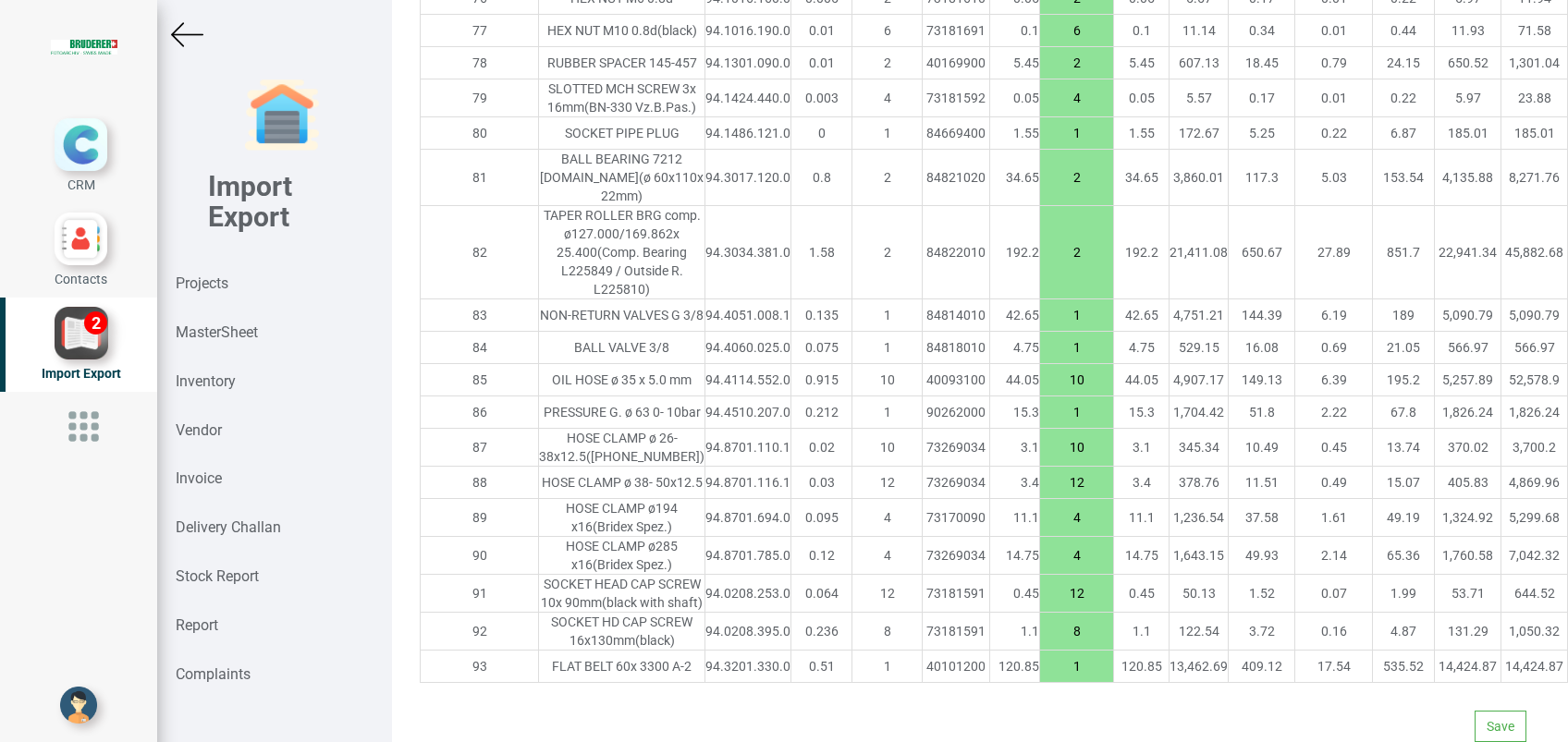
scroll to position [5348, 0]
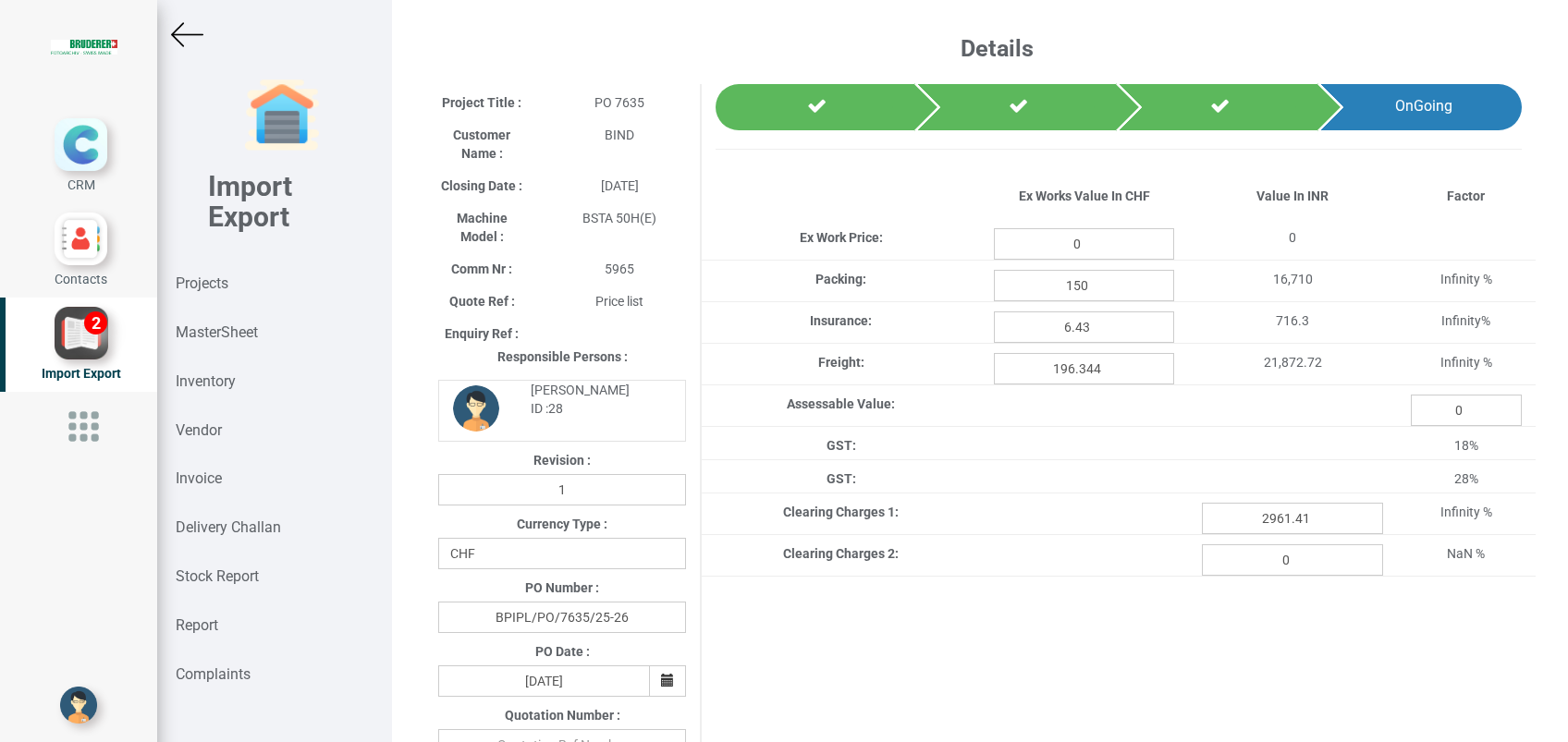
type input "4935.95"
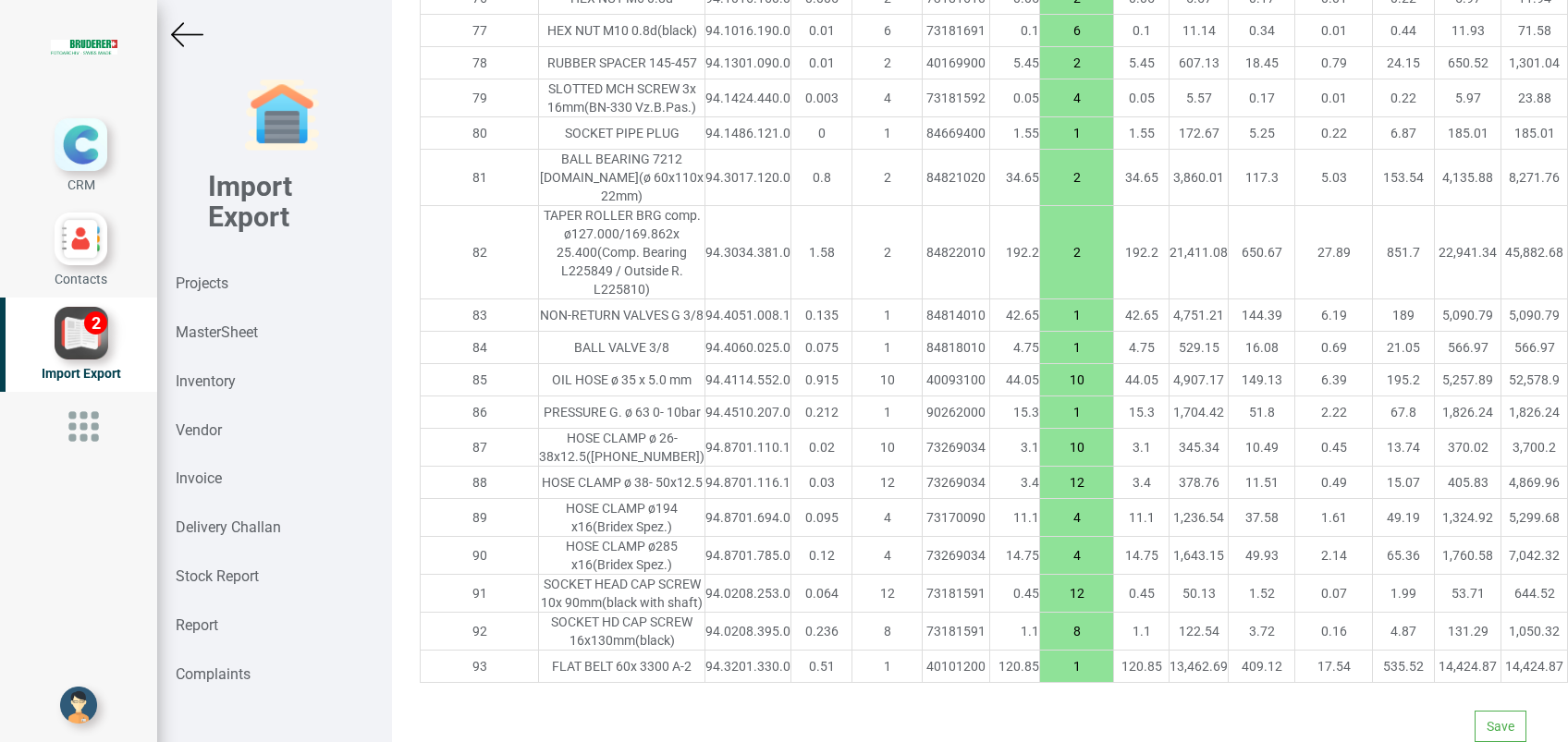
scroll to position [5348, 0]
click at [1481, 710] on button "Save" at bounding box center [1501, 726] width 52 height 32
click at [1441, 661] on button "Yes" at bounding box center [1446, 657] width 59 height 32
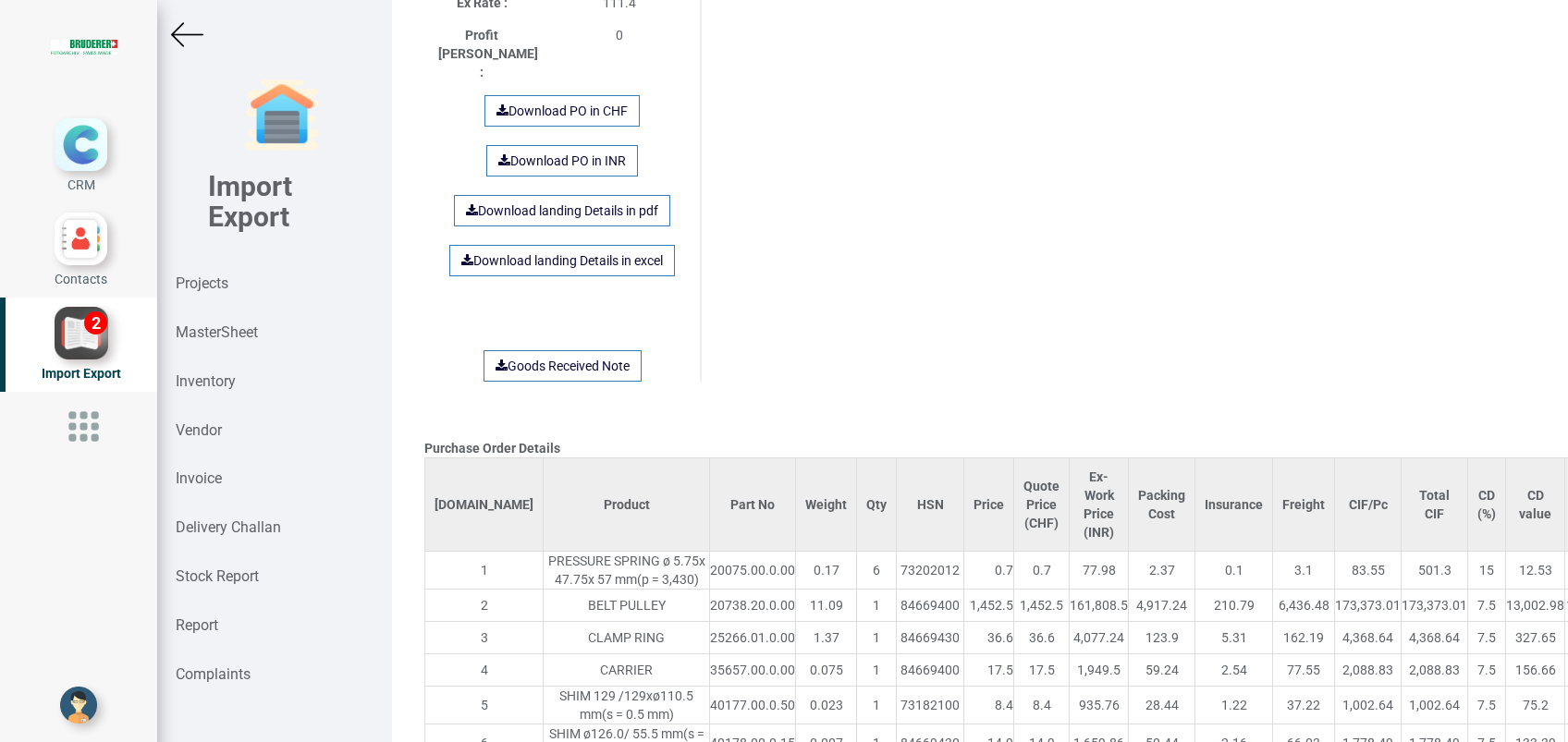
scroll to position [1381, 0]
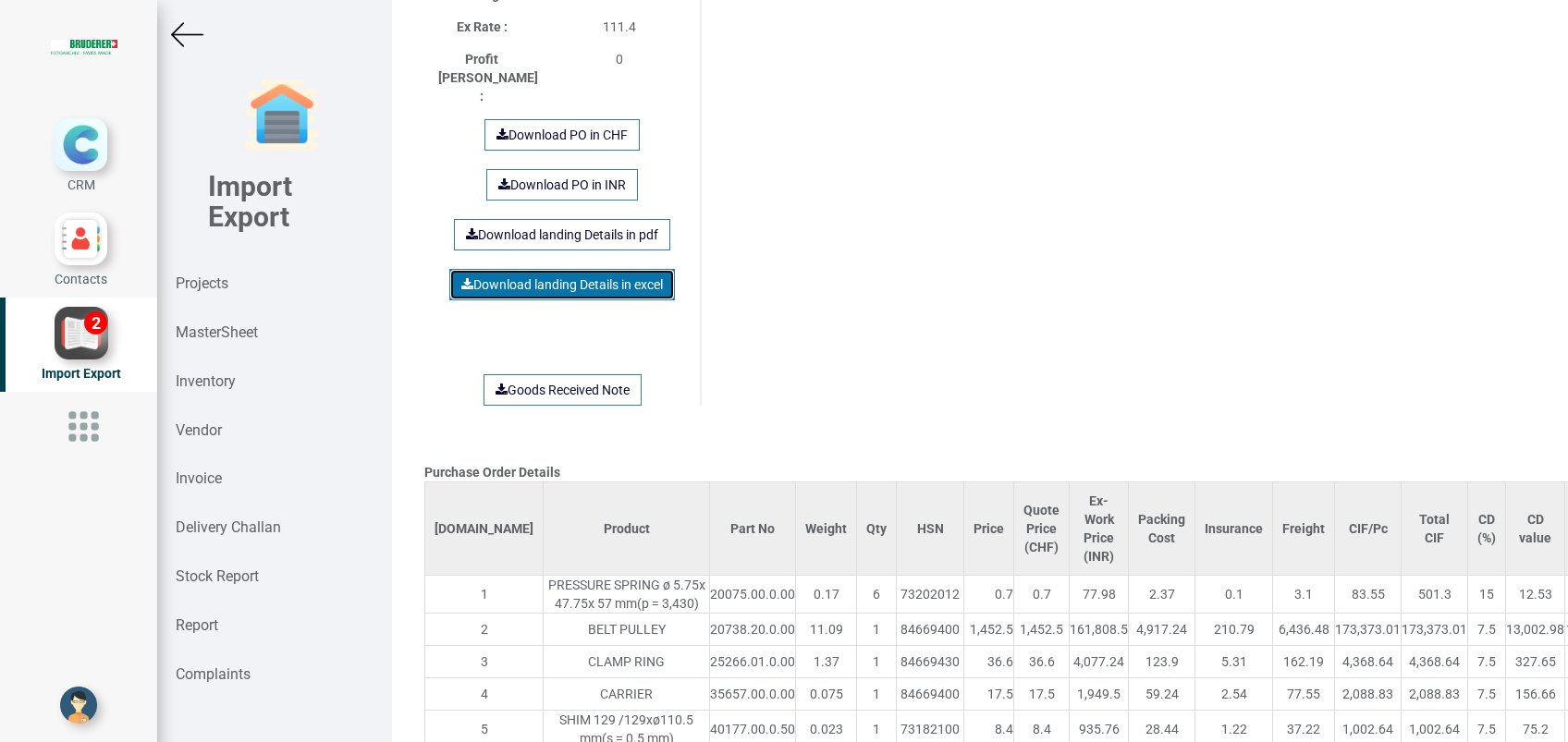
click at [572, 269] on link "Download landing Details in excel" at bounding box center [562, 285] width 226 height 32
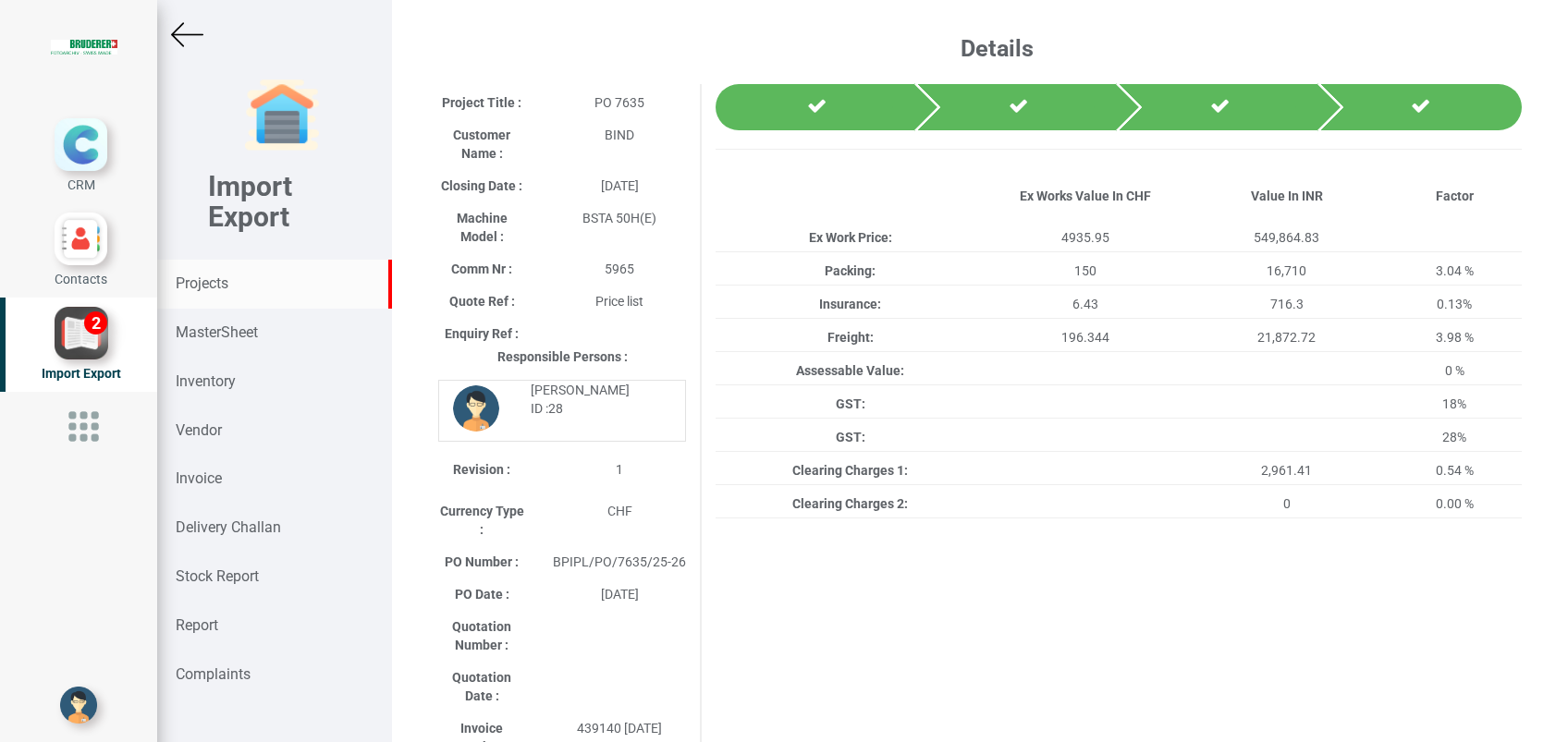
click at [215, 287] on strong "Projects" at bounding box center [202, 283] width 53 height 18
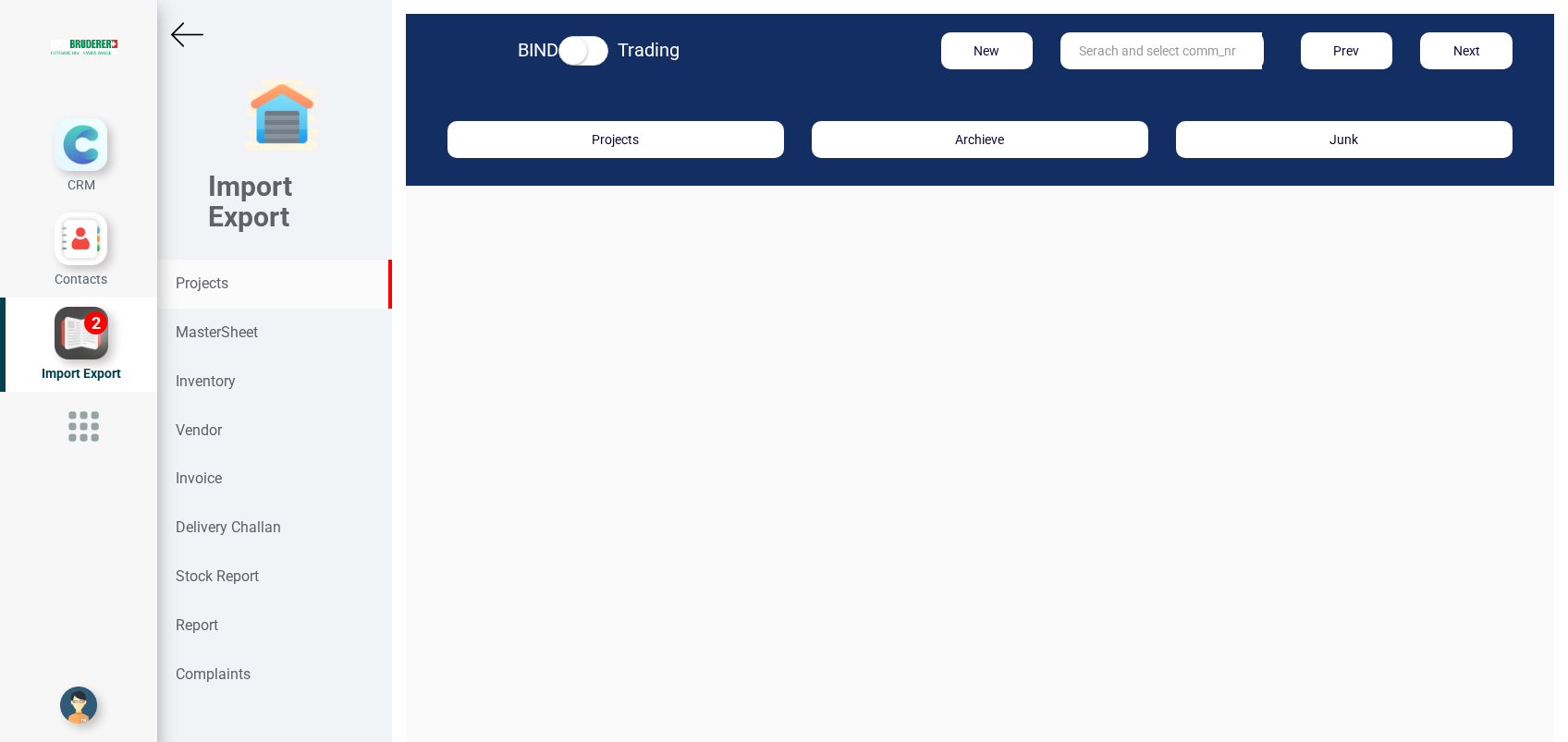
click at [1116, 57] on input "text" at bounding box center [1161, 51] width 202 height 37
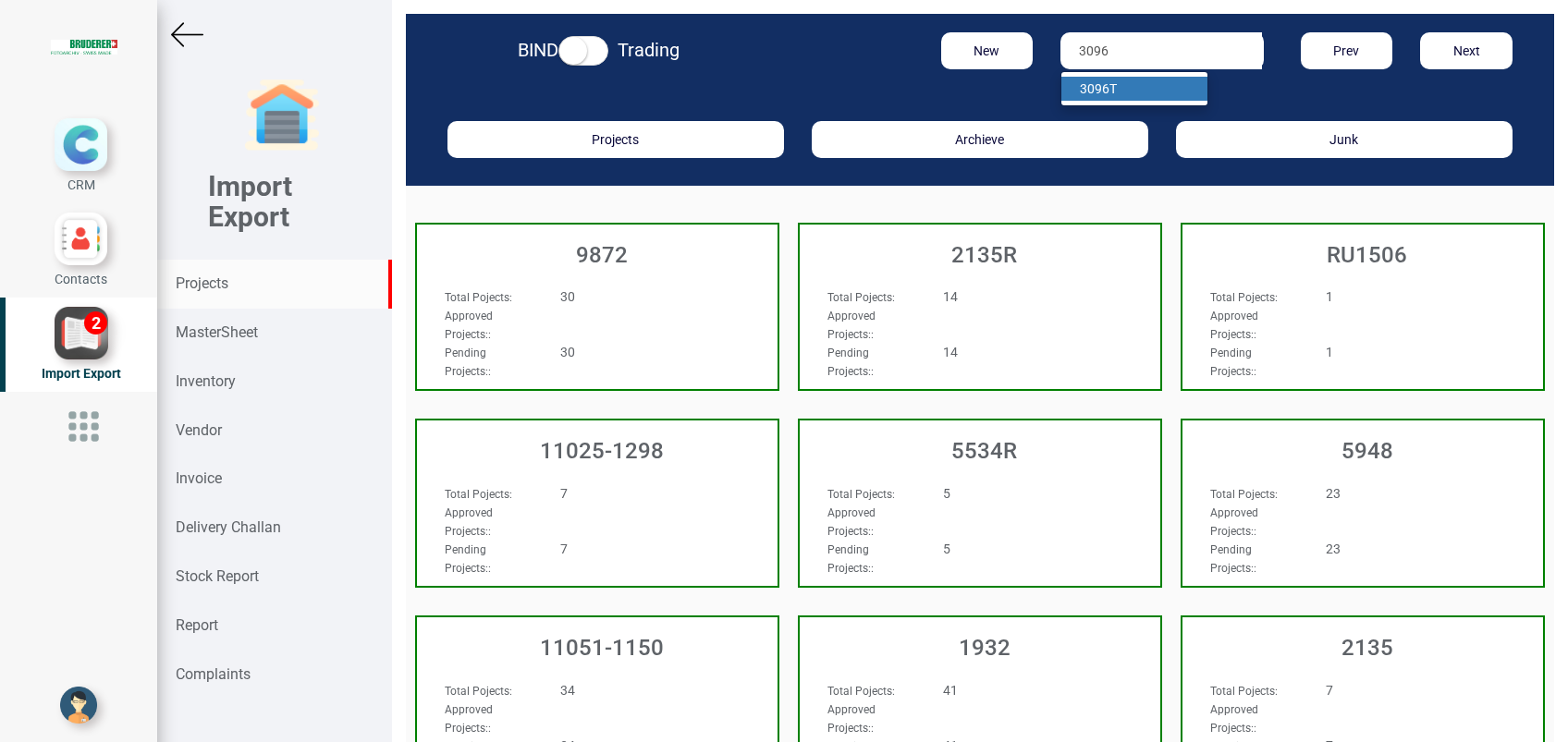
click at [1107, 86] on link "3096 T" at bounding box center [1134, 89] width 146 height 24
type input "3096 T"
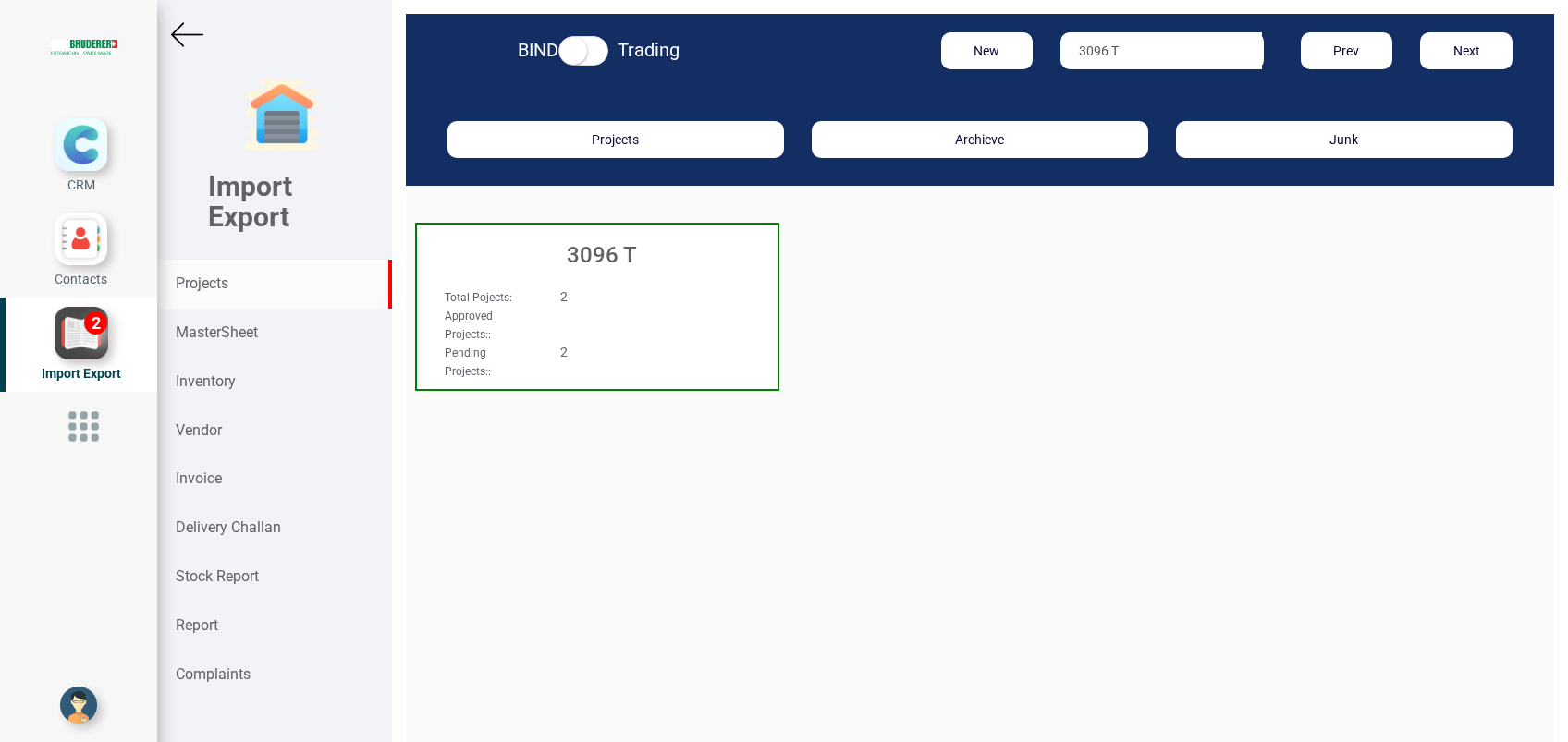
click at [617, 261] on h3 "3096 T" at bounding box center [602, 255] width 352 height 24
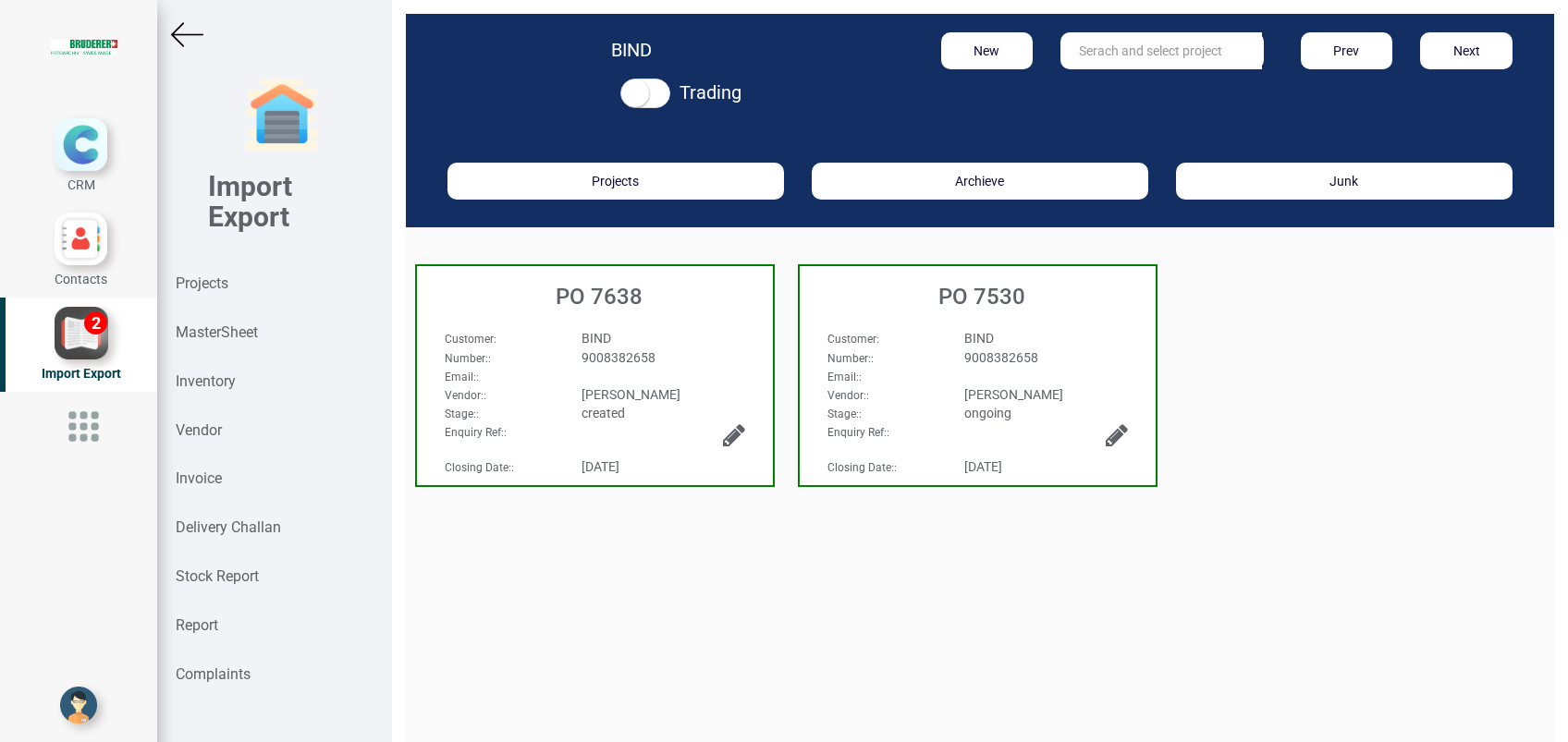
click at [658, 316] on div "PO 7638" at bounding box center [594, 292] width 356 height 52
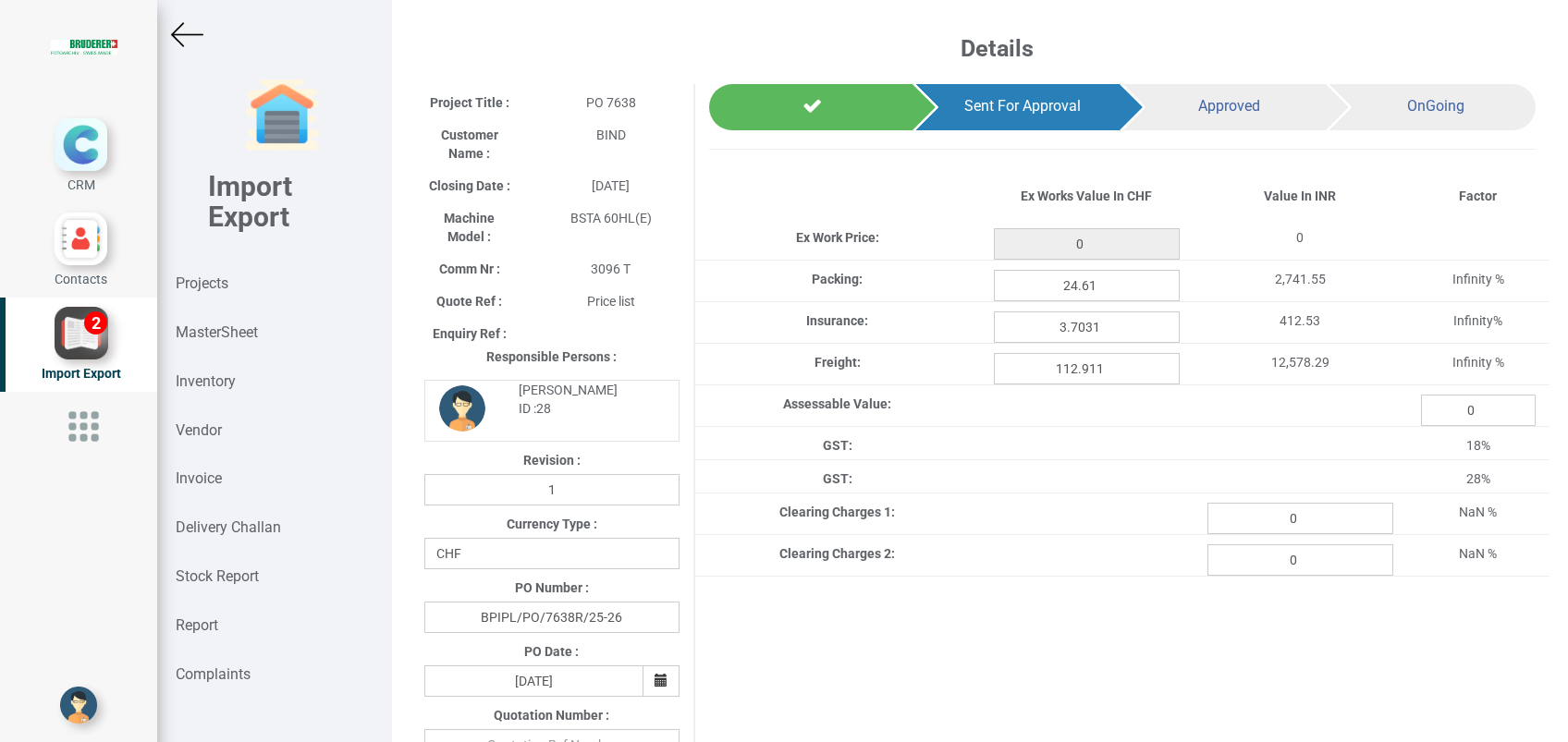
type input "2838.5"
drag, startPoint x: 1284, startPoint y: 511, endPoint x: 1196, endPoint y: 518, distance: 88.3
click at [1207, 518] on input "0" at bounding box center [1300, 519] width 186 height 32
paste input "1703.01"
type input "1703.01"
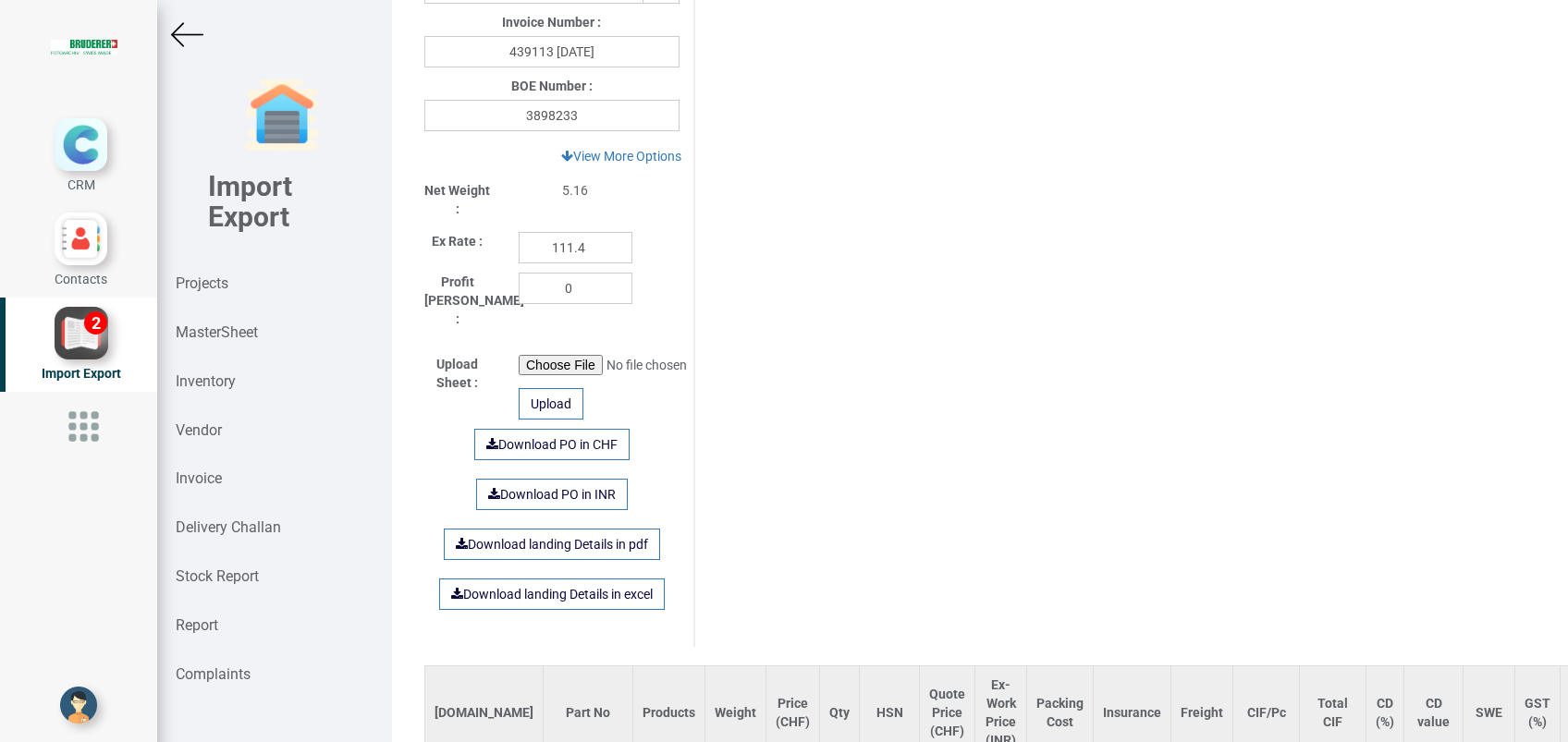
scroll to position [1110, 0]
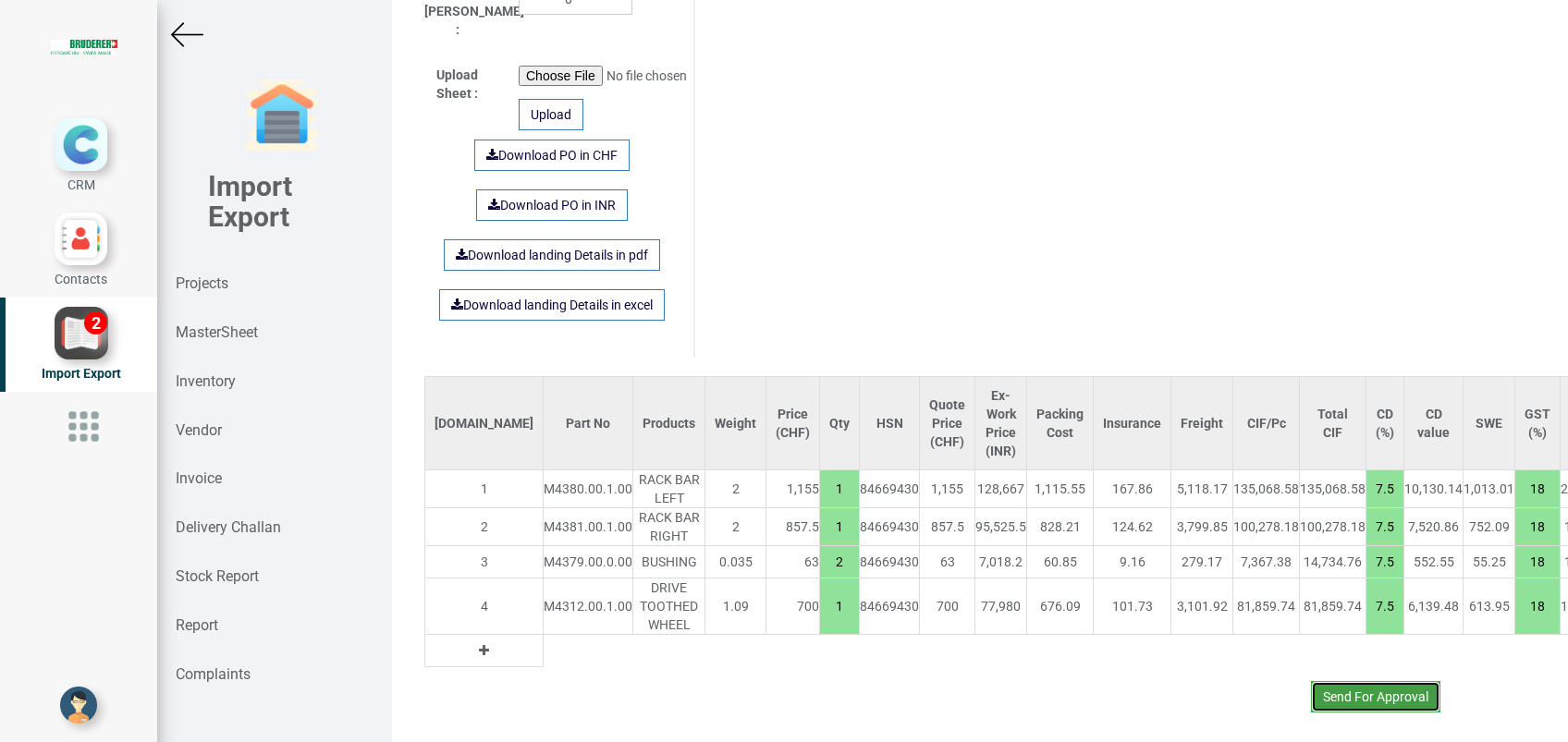
click at [1347, 682] on button "Send For Approval" at bounding box center [1375, 697] width 129 height 32
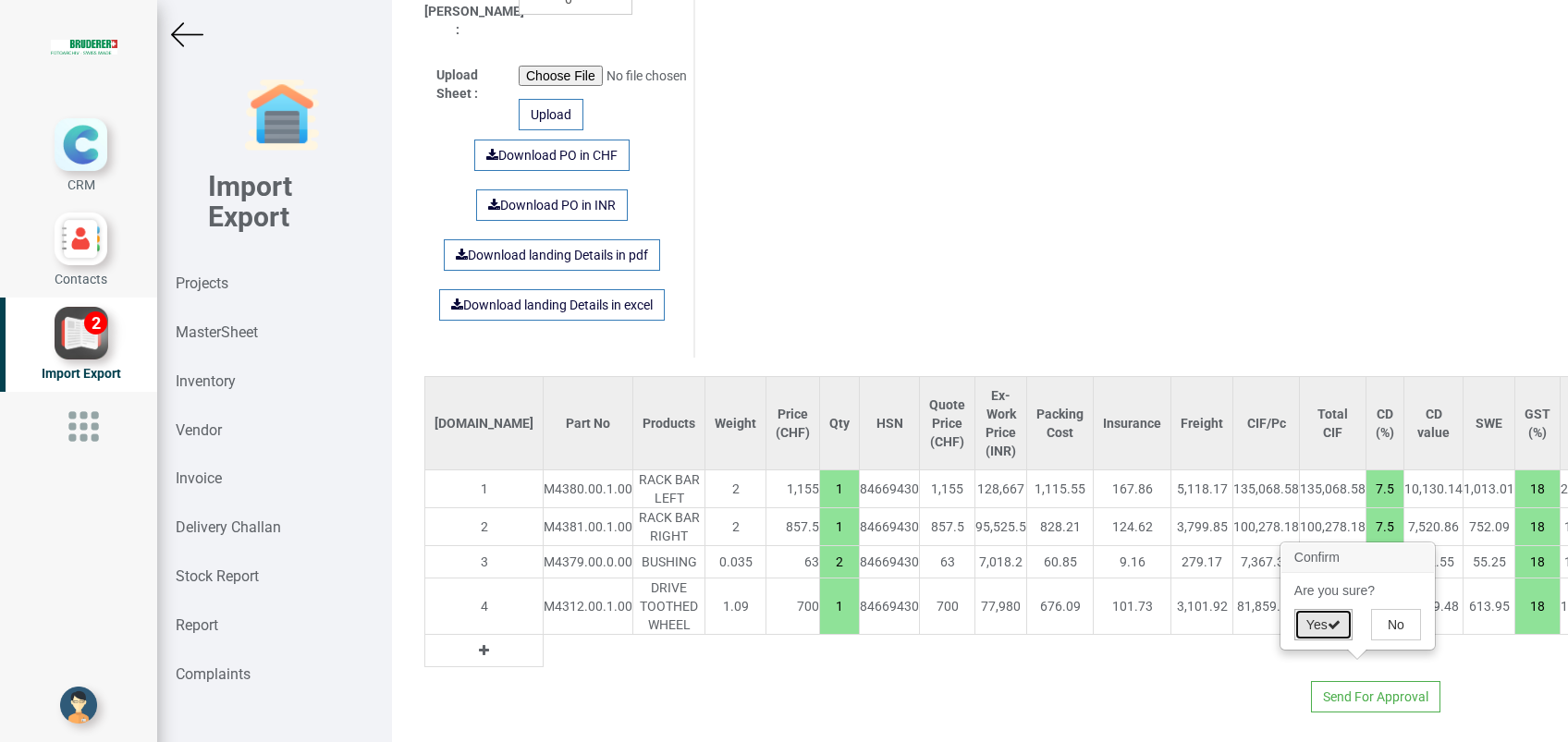
click at [1311, 621] on button "Yes" at bounding box center [1323, 625] width 59 height 32
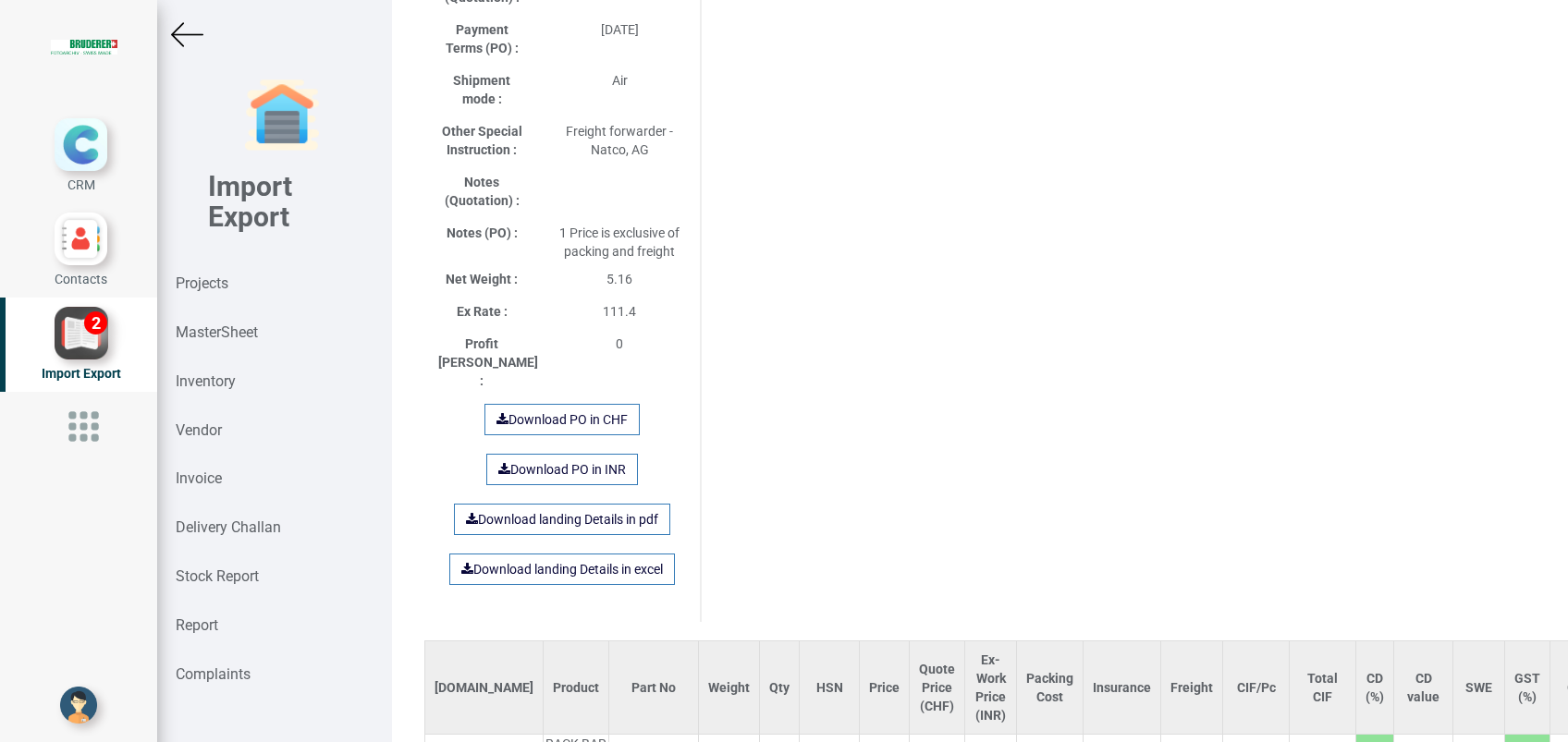
scroll to position [1331, 0]
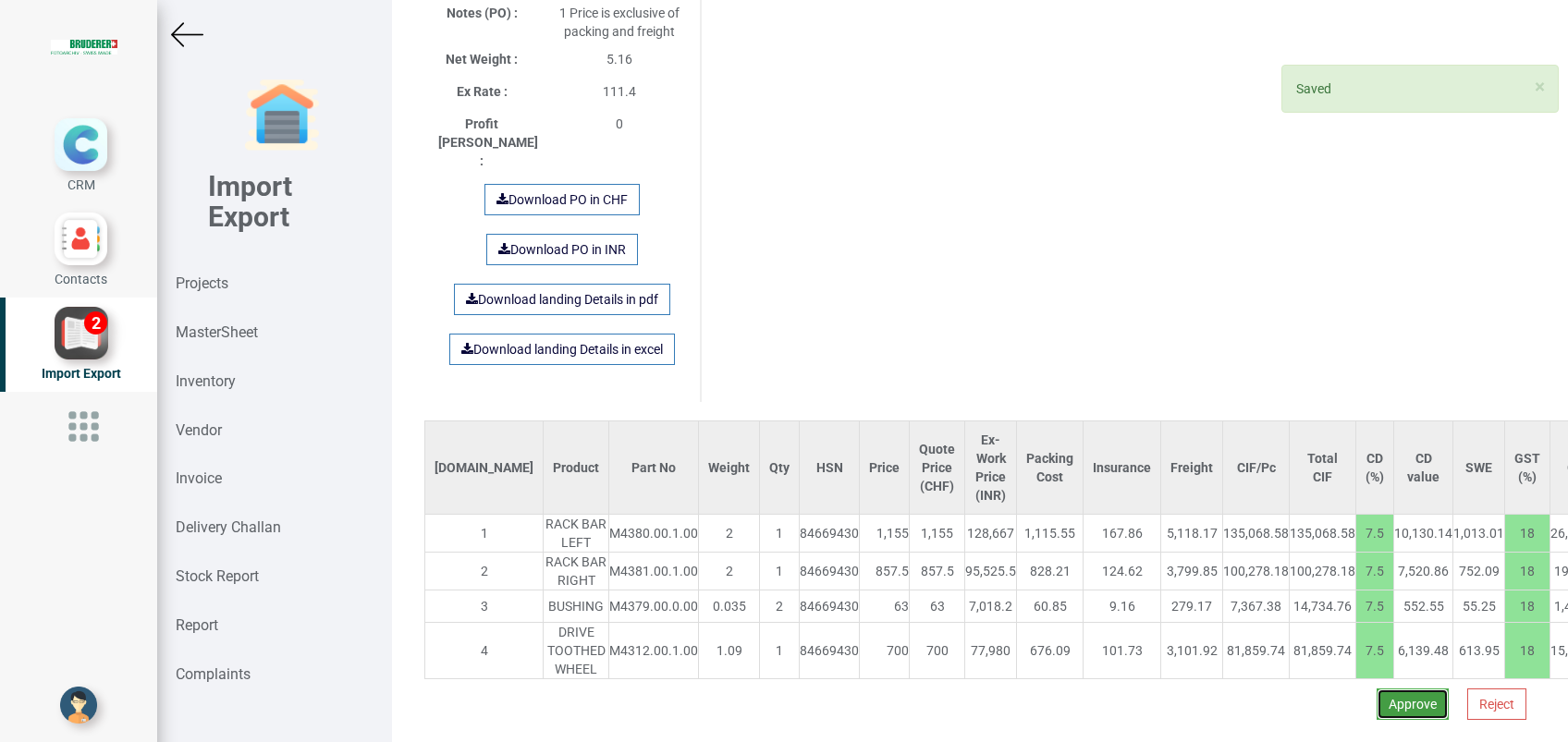
click at [1376, 689] on button "Approve" at bounding box center [1413, 705] width 73 height 32
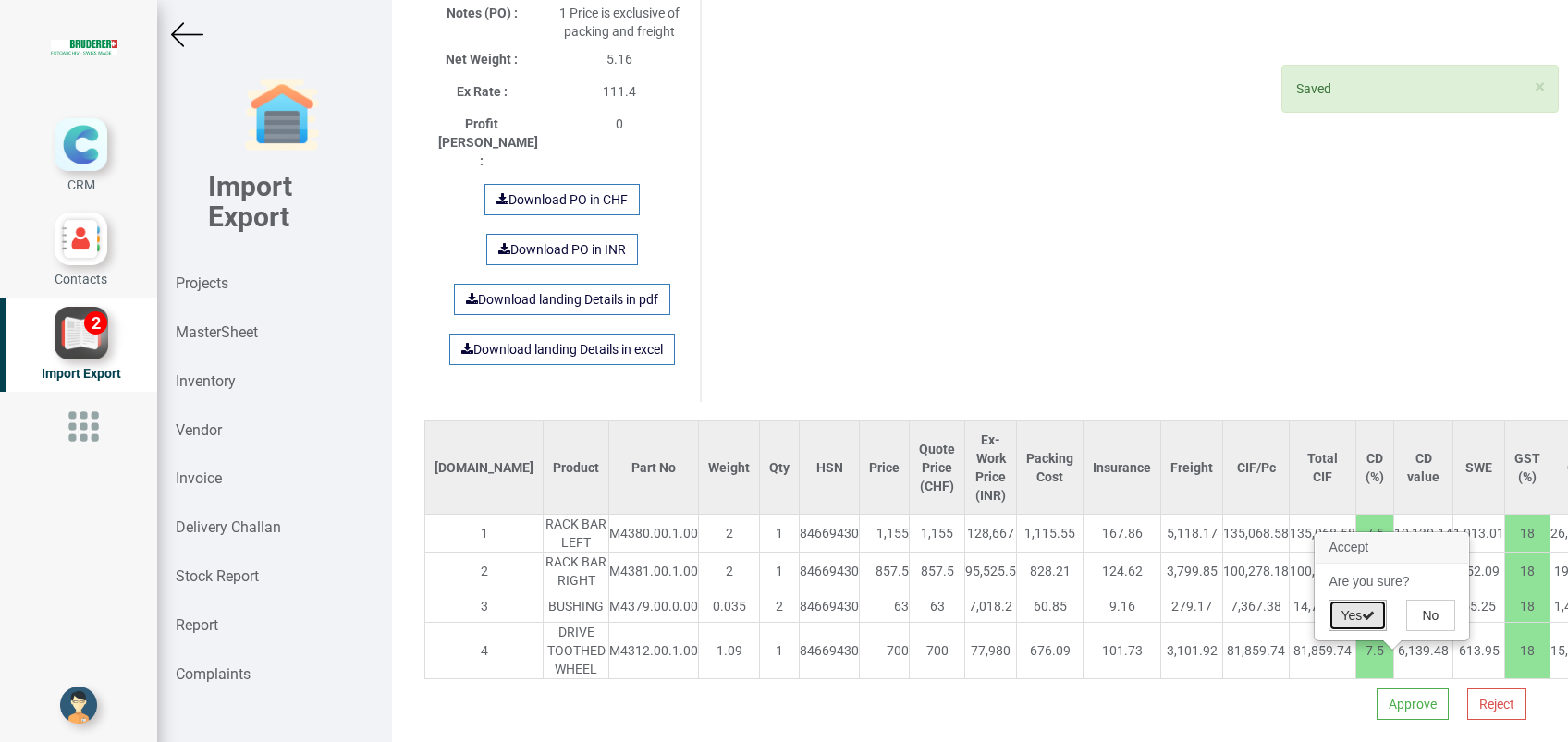
click at [1351, 616] on button "Yes" at bounding box center [1358, 616] width 59 height 32
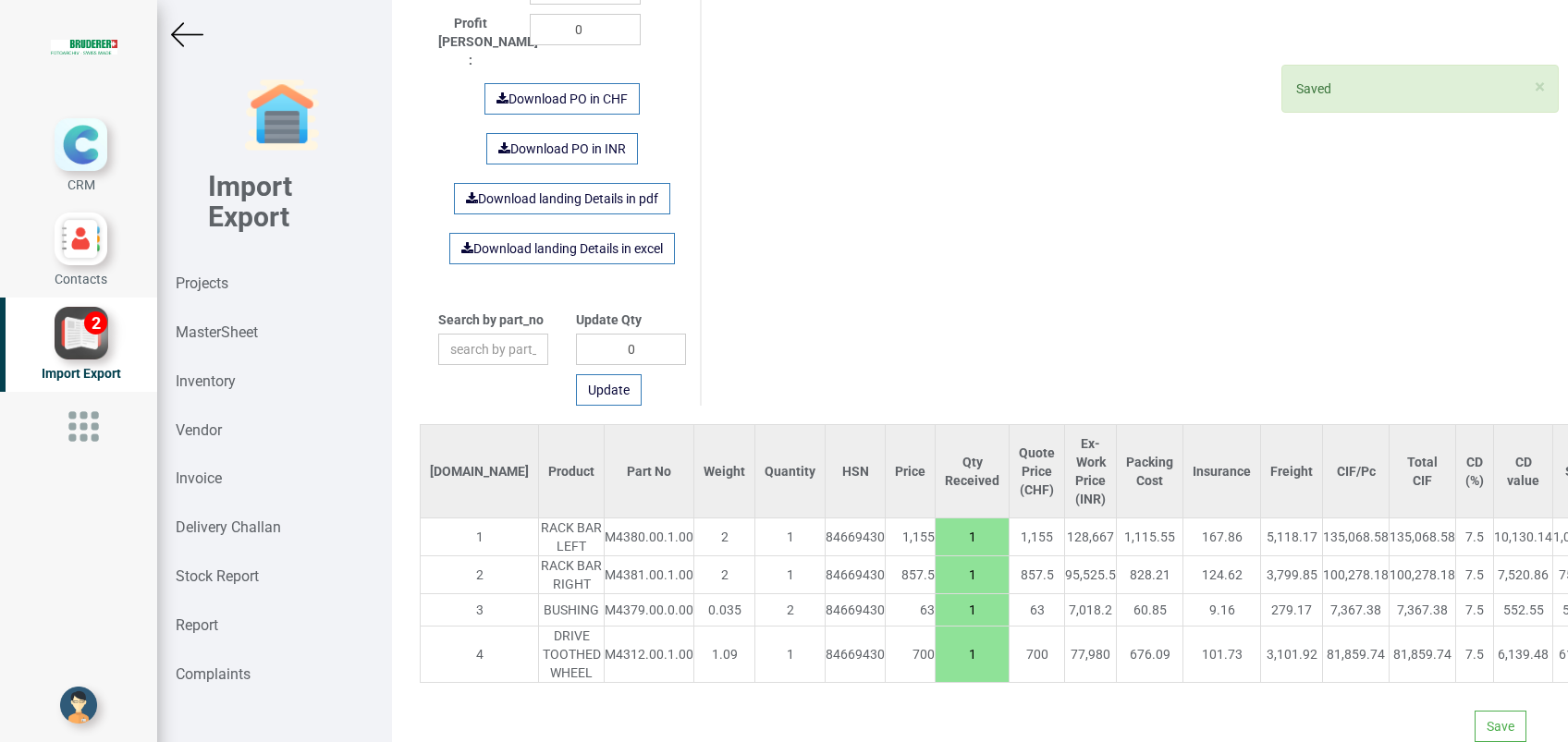
scroll to position [775, 0]
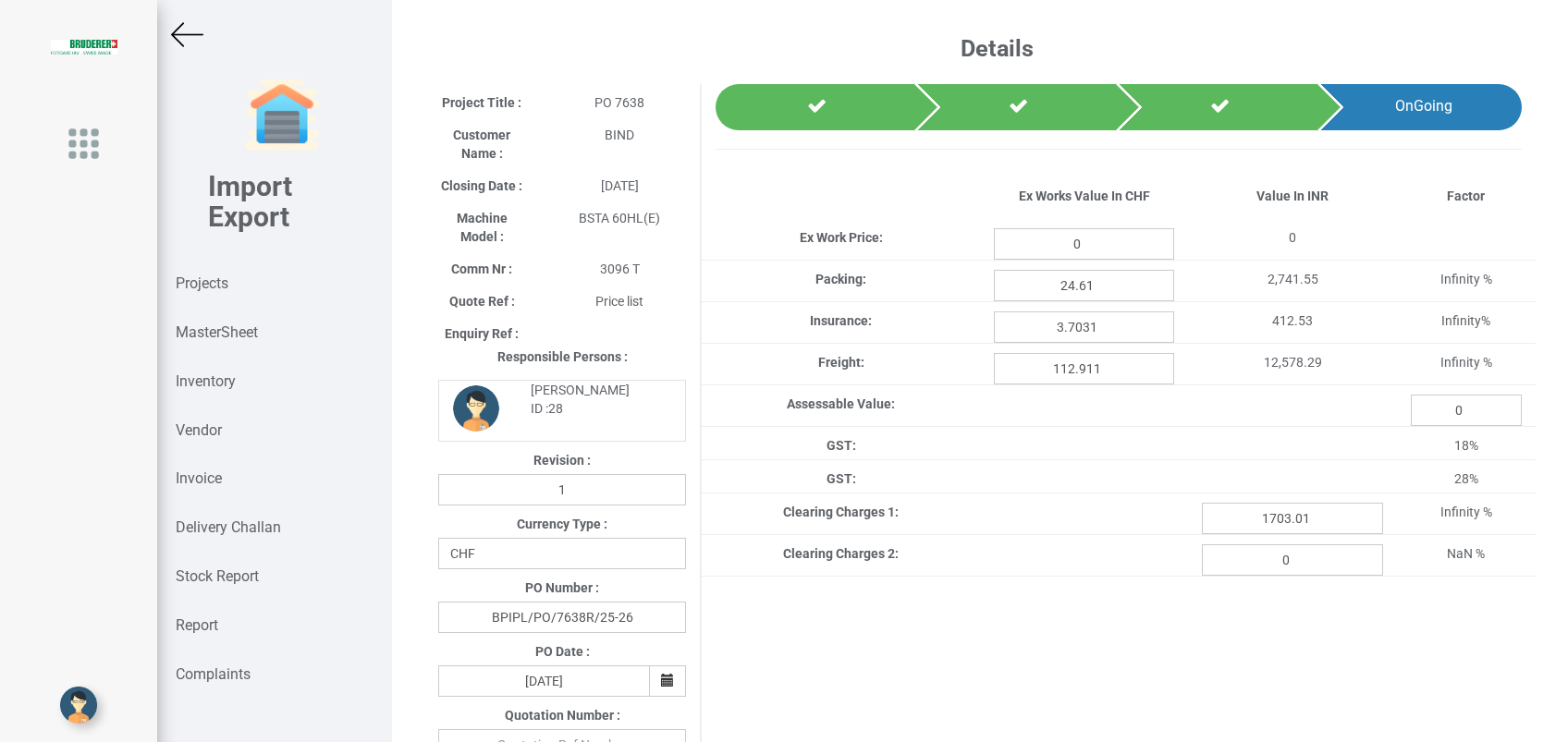
type input "2838.5"
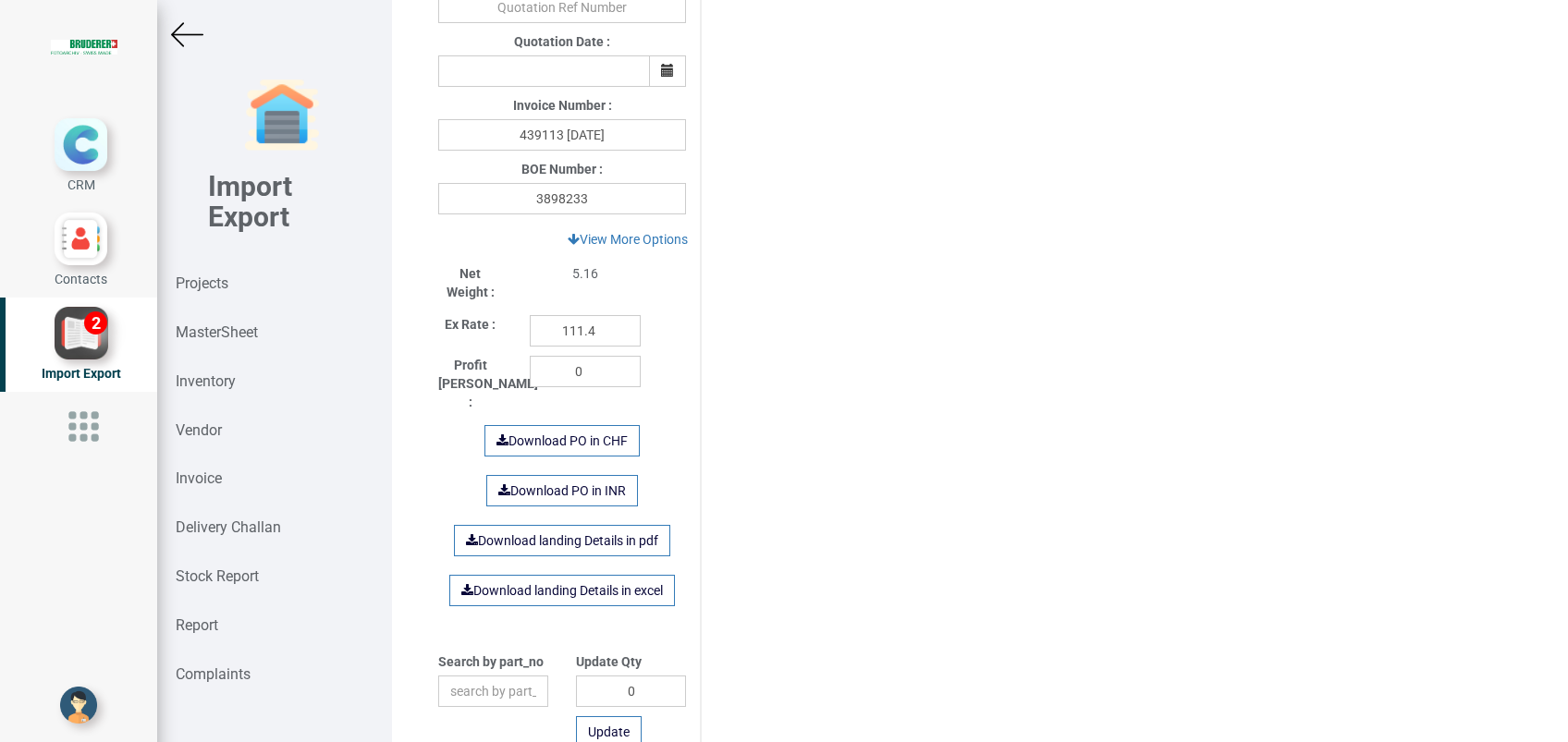
scroll to position [1078, 0]
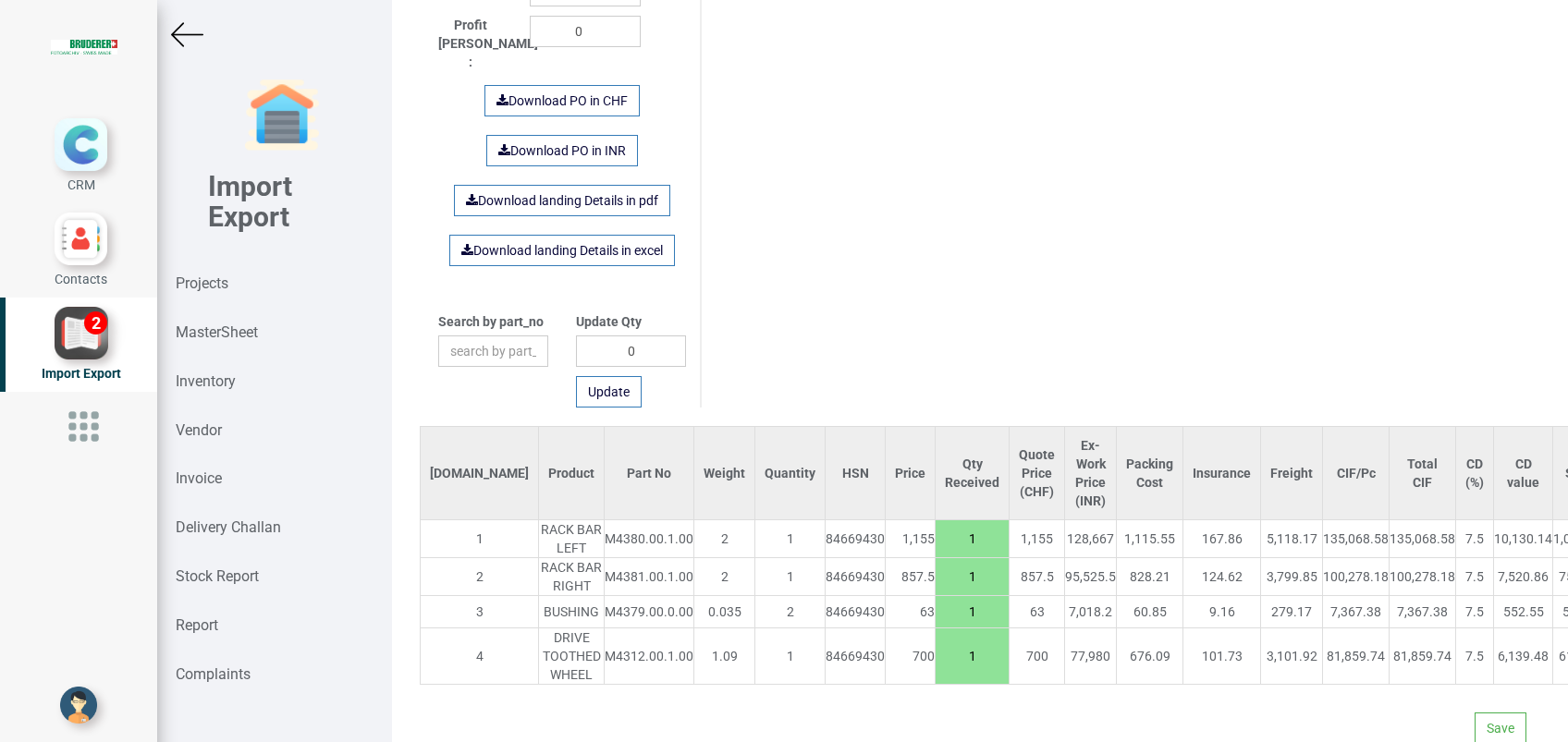
drag, startPoint x: 910, startPoint y: 597, endPoint x: 895, endPoint y: 597, distance: 15.0
click at [936, 597] on input "1" at bounding box center [972, 612] width 73 height 32
type input "2"
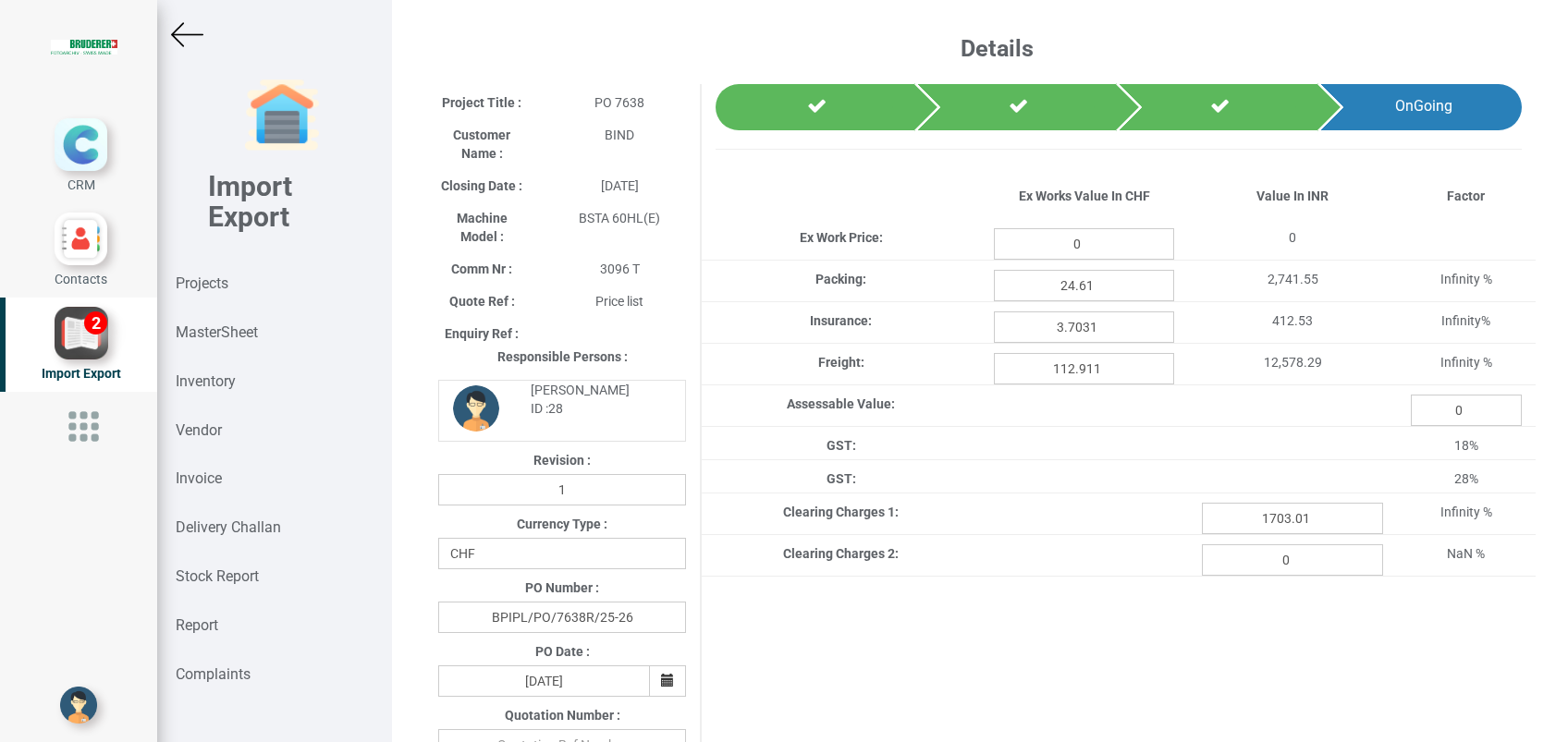
type input "2838.5"
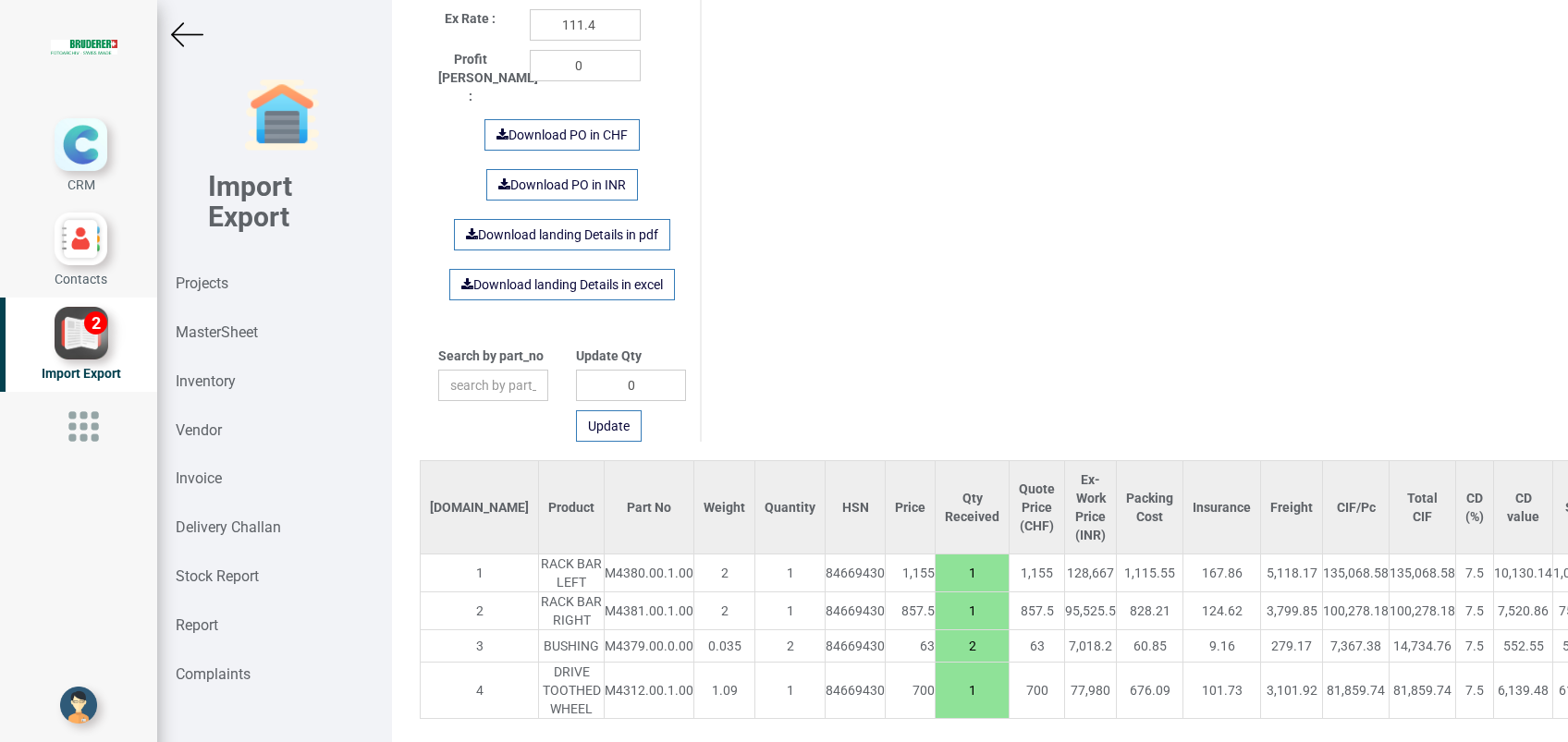
scroll to position [1078, 0]
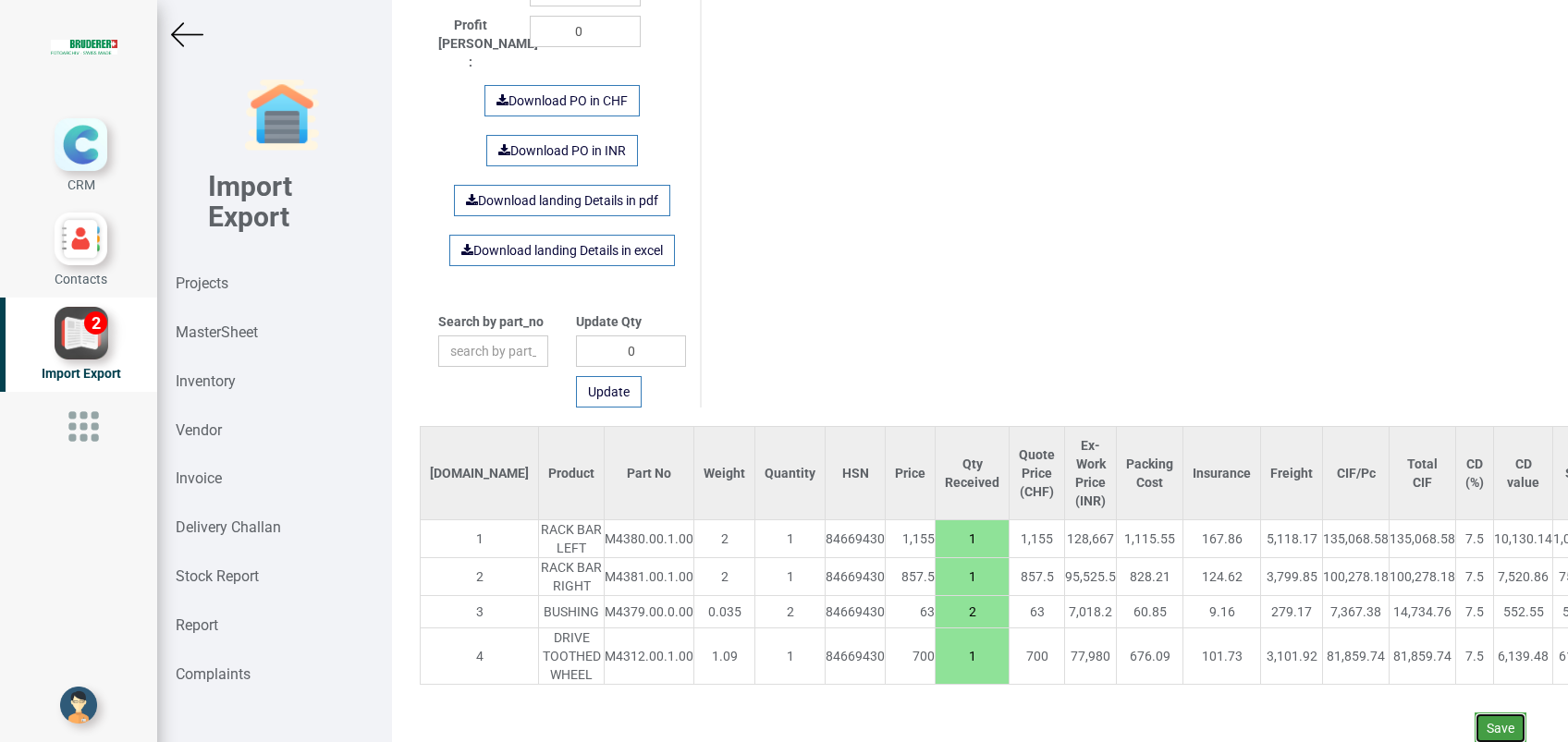
click at [1475, 712] on button "Save" at bounding box center [1501, 728] width 52 height 32
click at [1442, 658] on button "Yes" at bounding box center [1446, 657] width 59 height 32
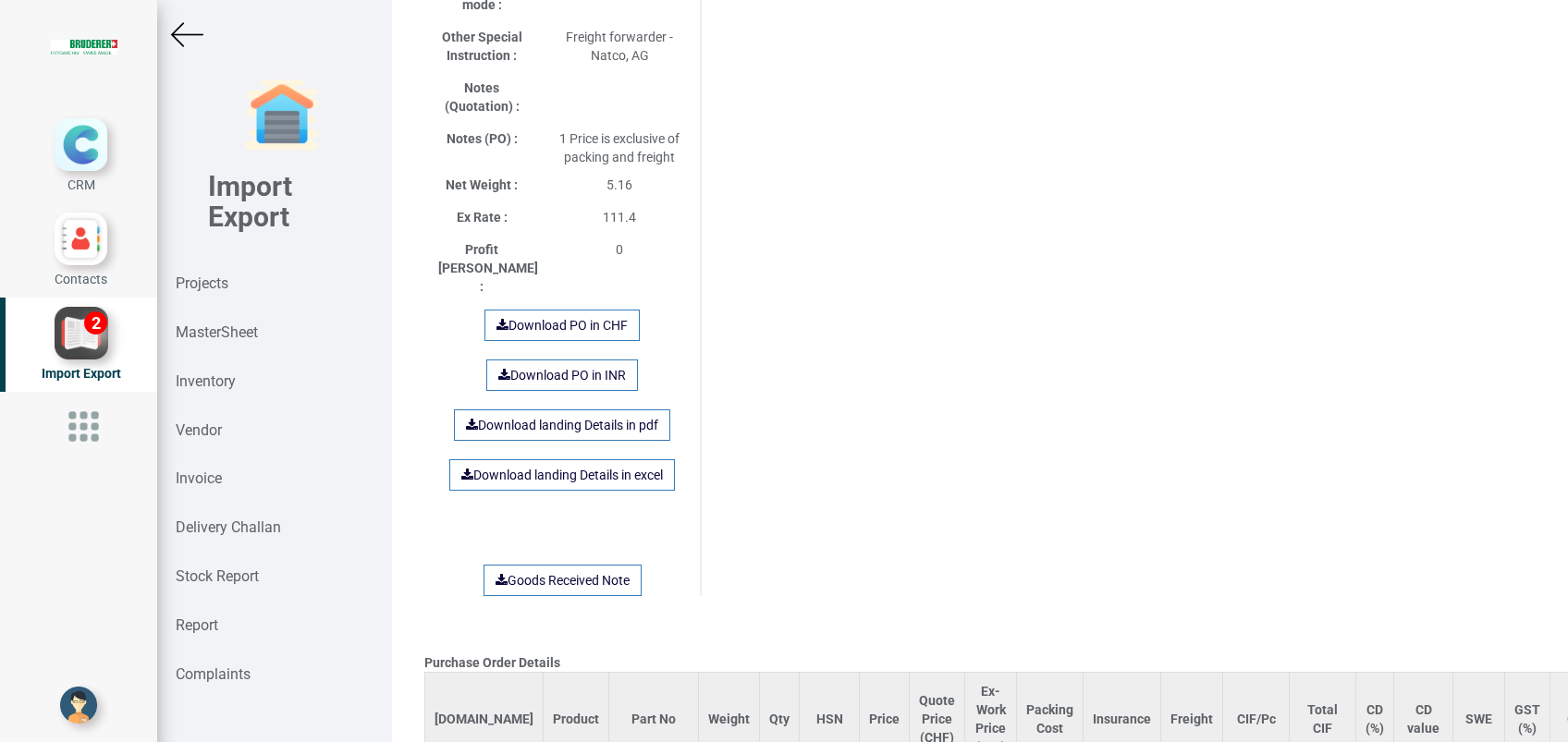
scroll to position [1206, 0]
click at [534, 457] on link "Download landing Details in excel" at bounding box center [562, 473] width 226 height 32
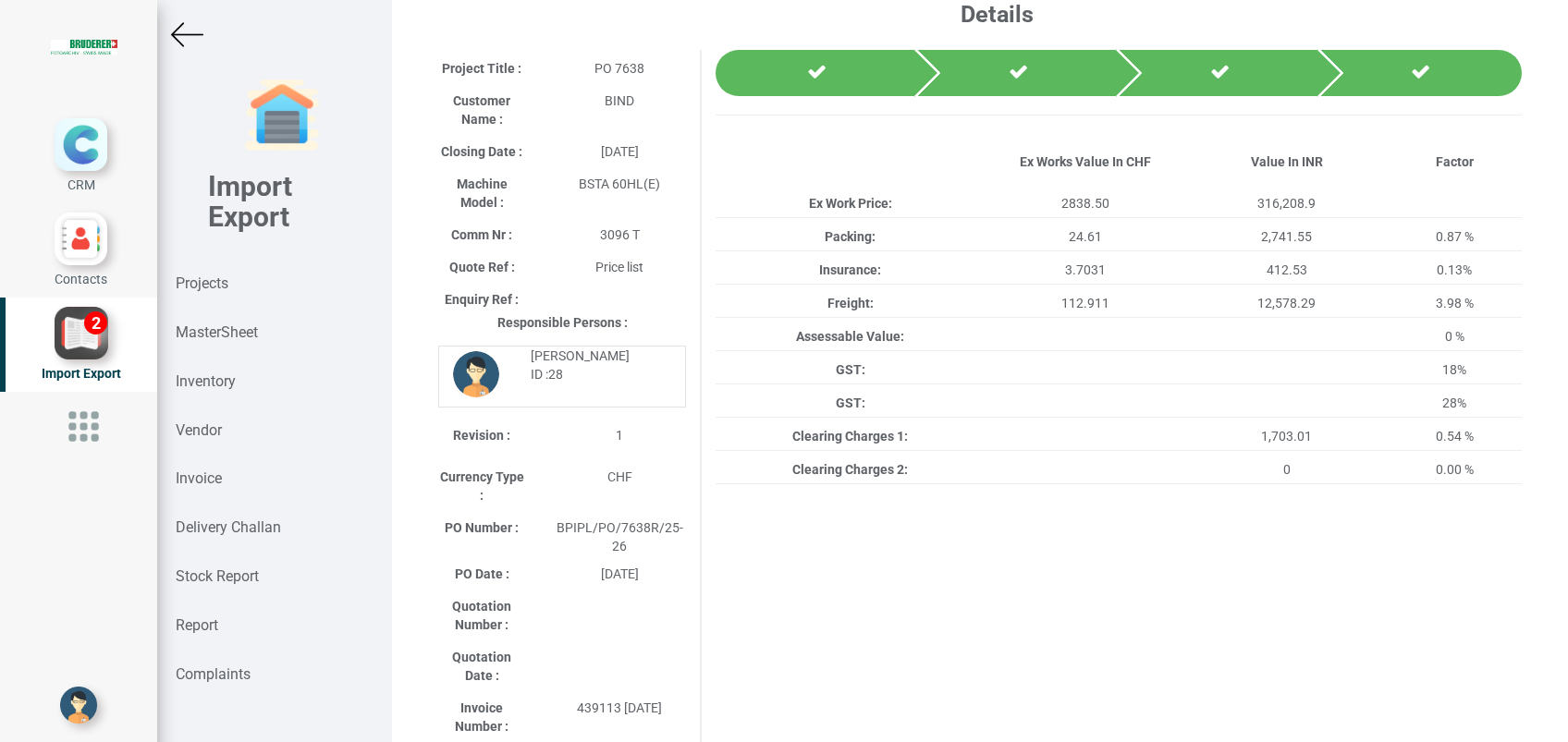
scroll to position [0, 0]
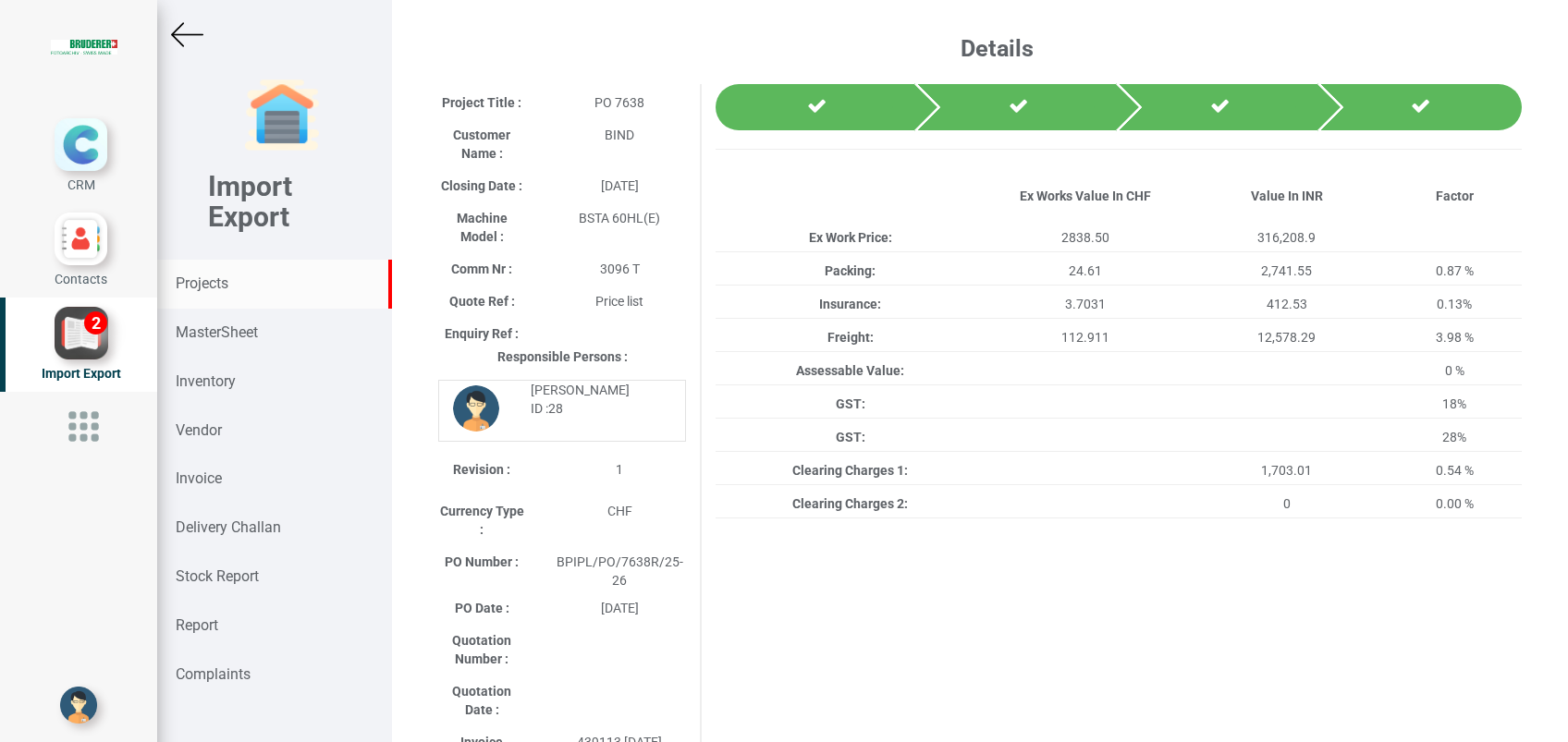
click at [217, 284] on strong "Projects" at bounding box center [202, 283] width 53 height 18
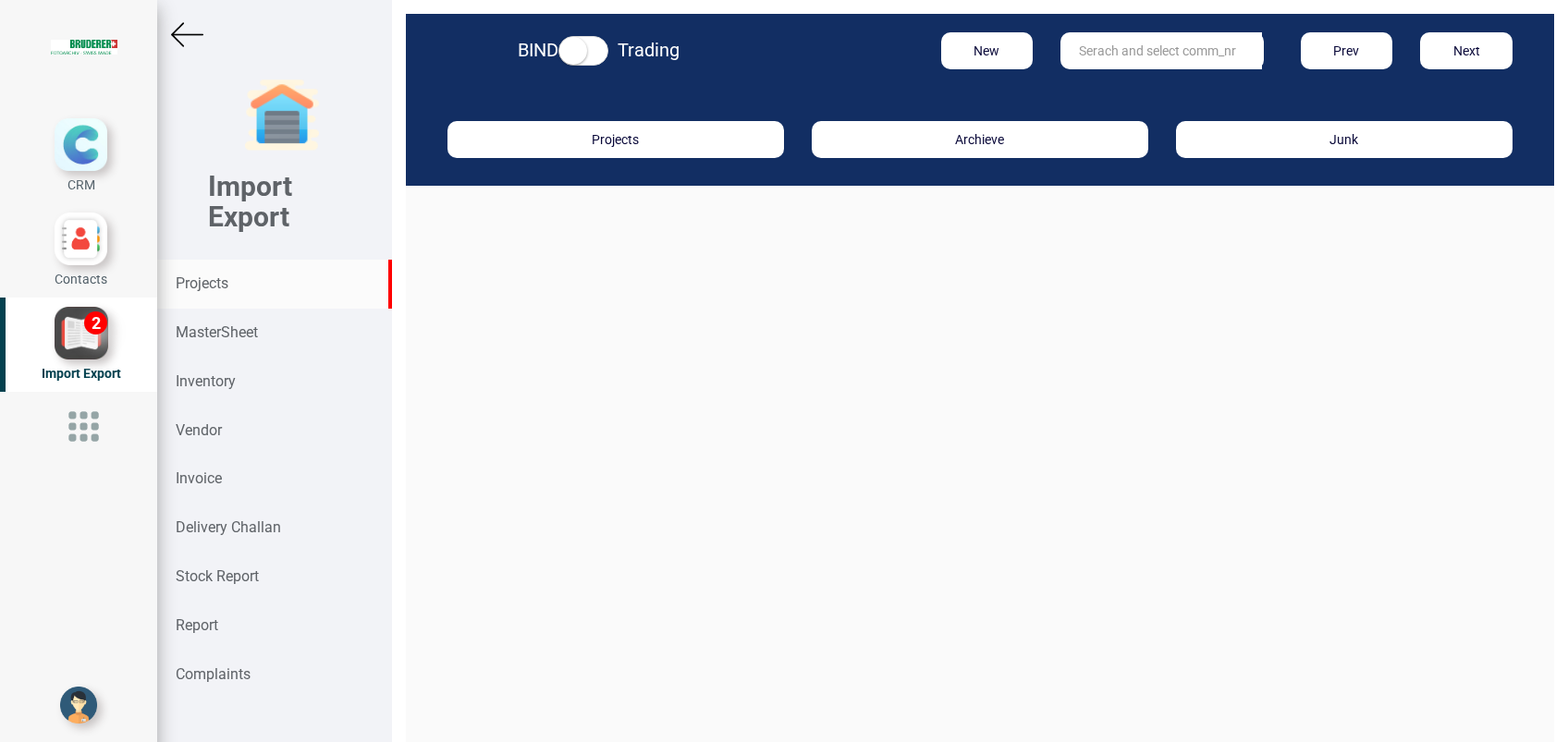
click at [1101, 54] on input "text" at bounding box center [1161, 51] width 202 height 37
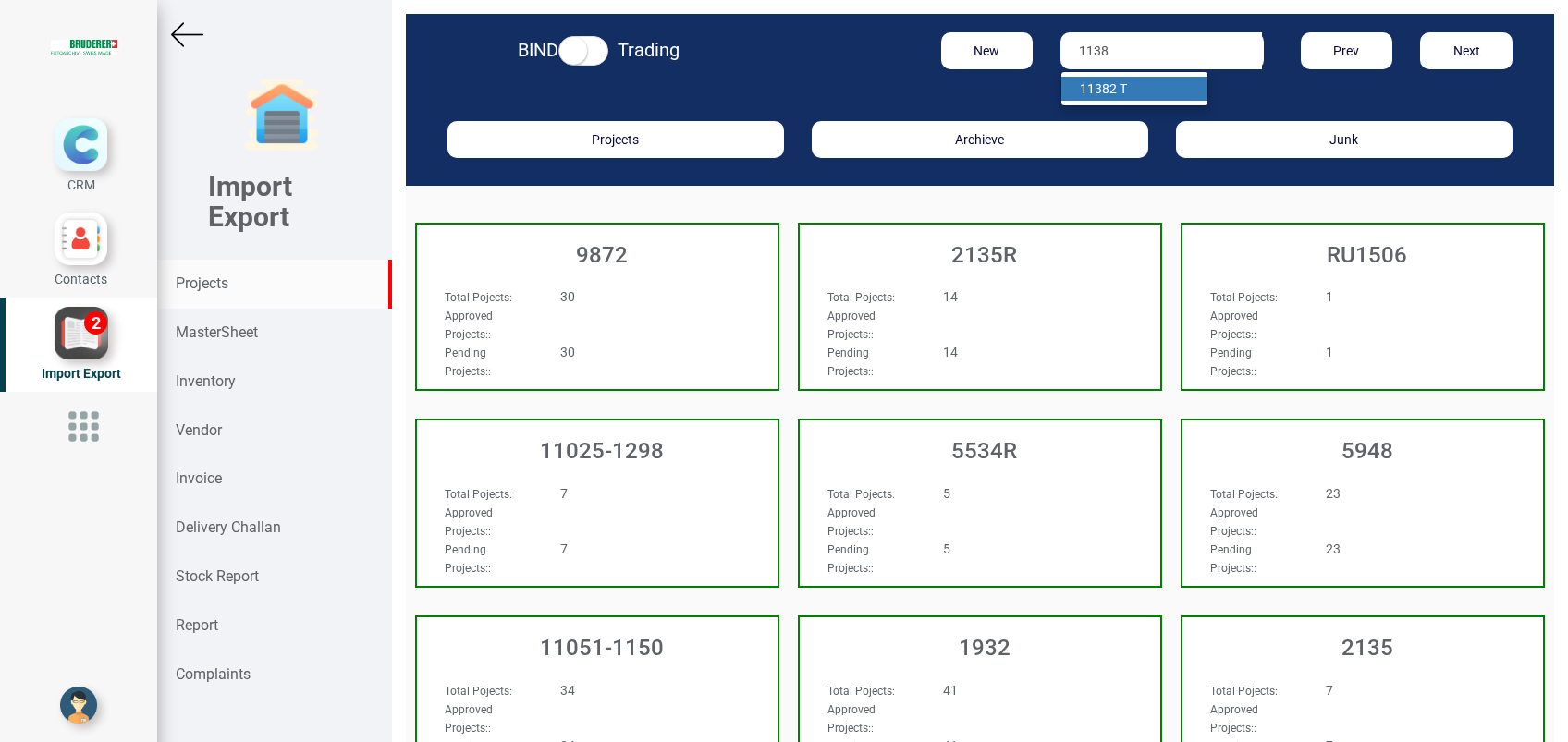
click at [1099, 84] on link "1138 2 T" at bounding box center [1134, 89] width 146 height 24
type input "11382 T"
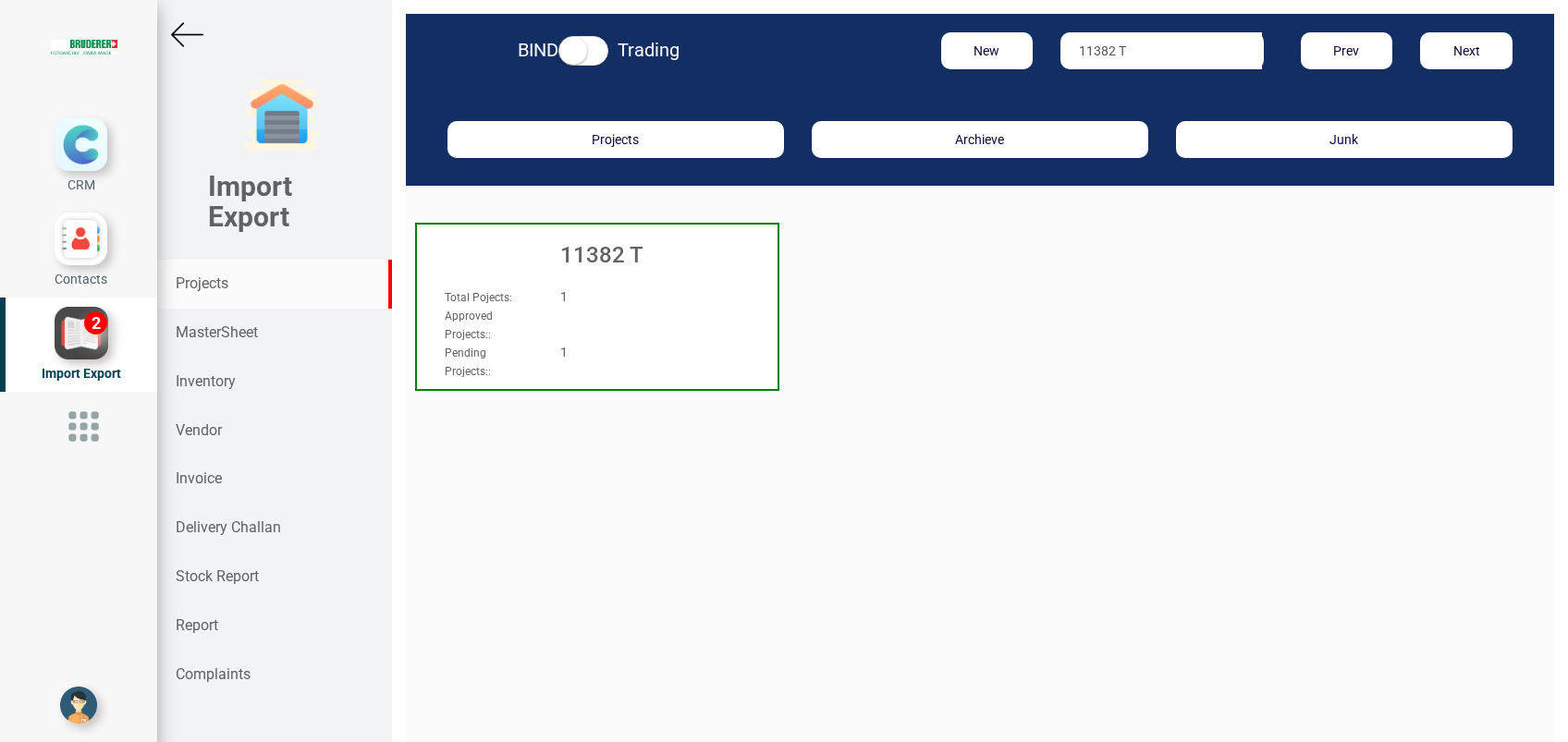
click at [643, 252] on h3 "11382 T" at bounding box center [602, 255] width 352 height 24
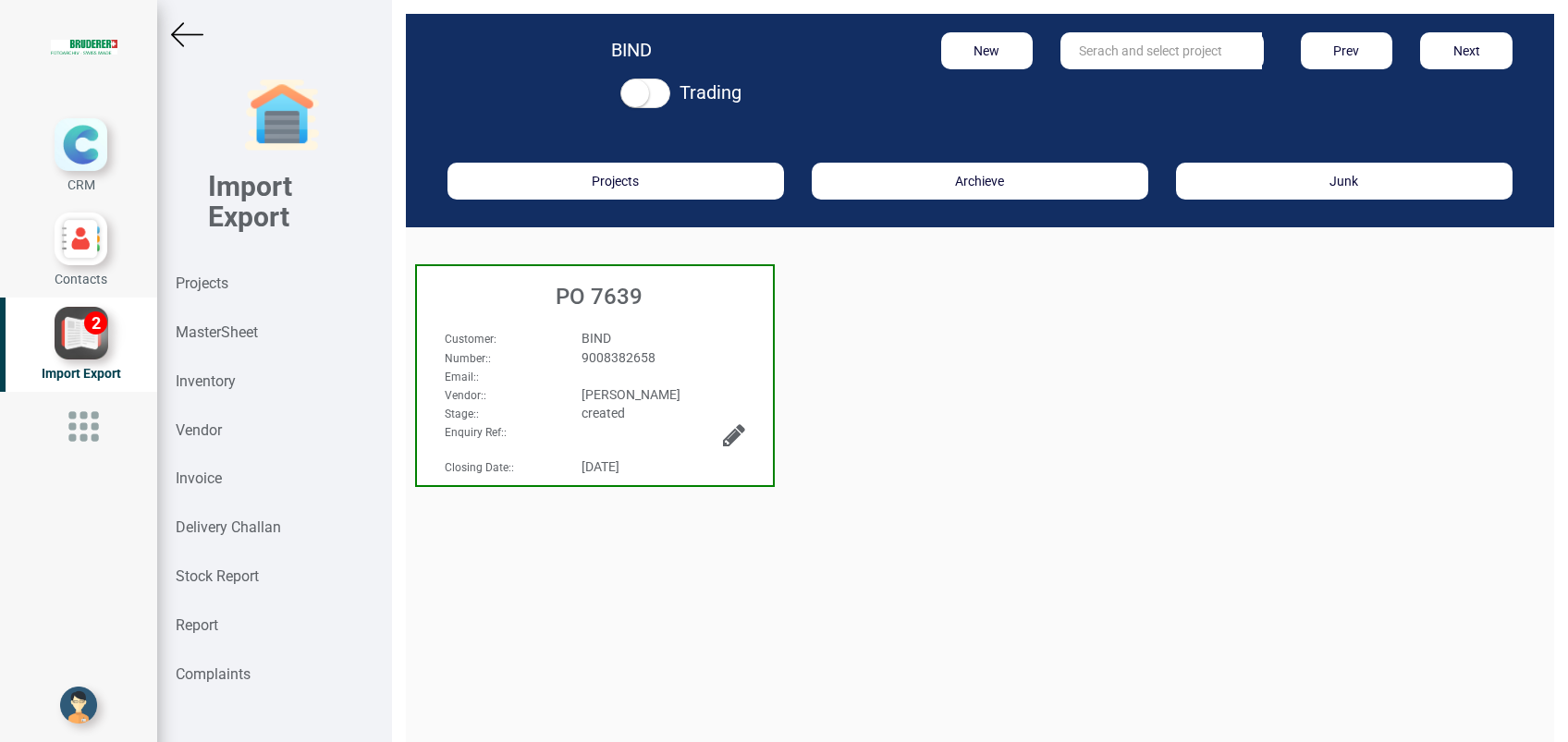
click at [630, 285] on h3 "PO 7639" at bounding box center [599, 297] width 347 height 24
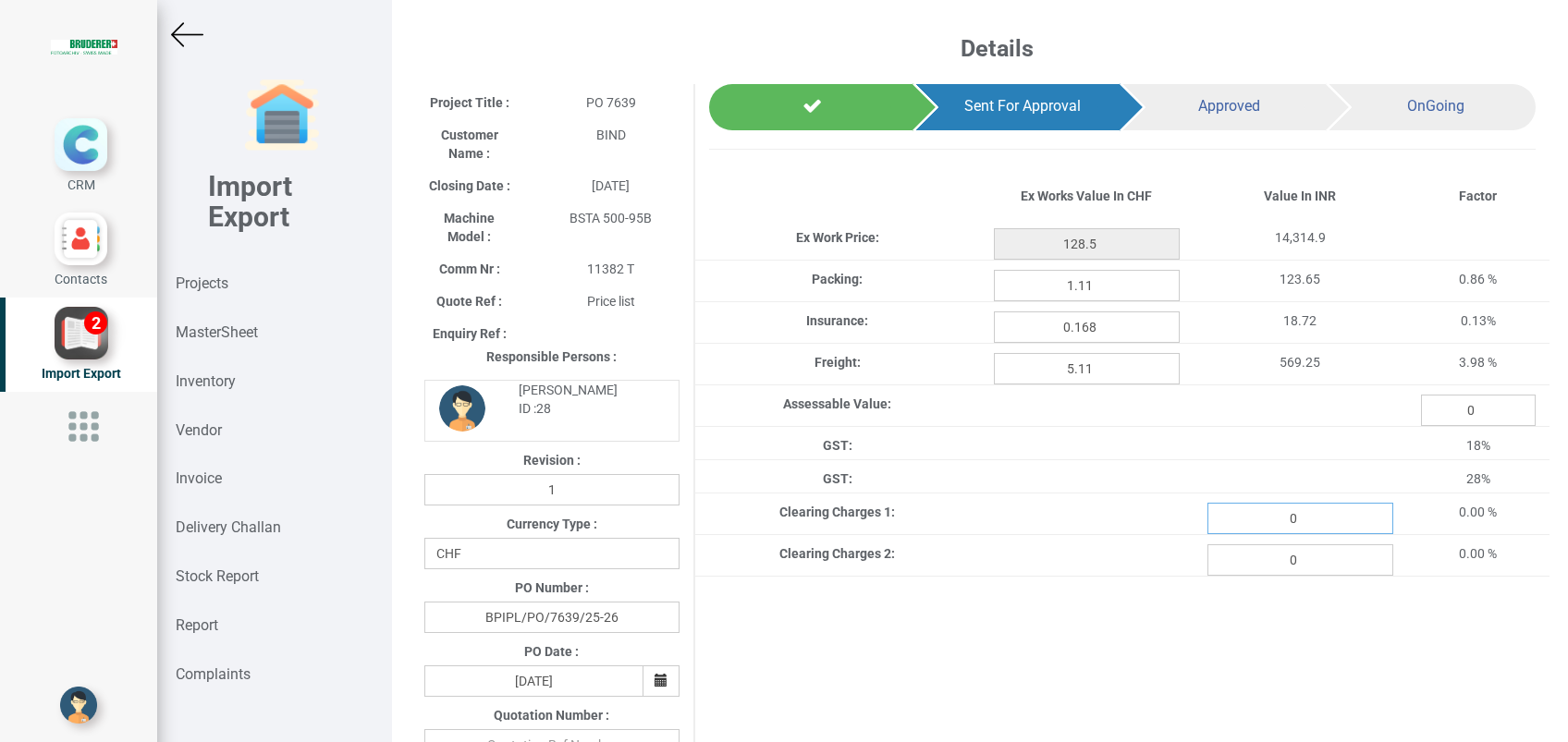
drag, startPoint x: 1301, startPoint y: 524, endPoint x: 1214, endPoint y: 522, distance: 87.0
click at [1214, 522] on input "0" at bounding box center [1300, 519] width 186 height 32
type input "77.10"
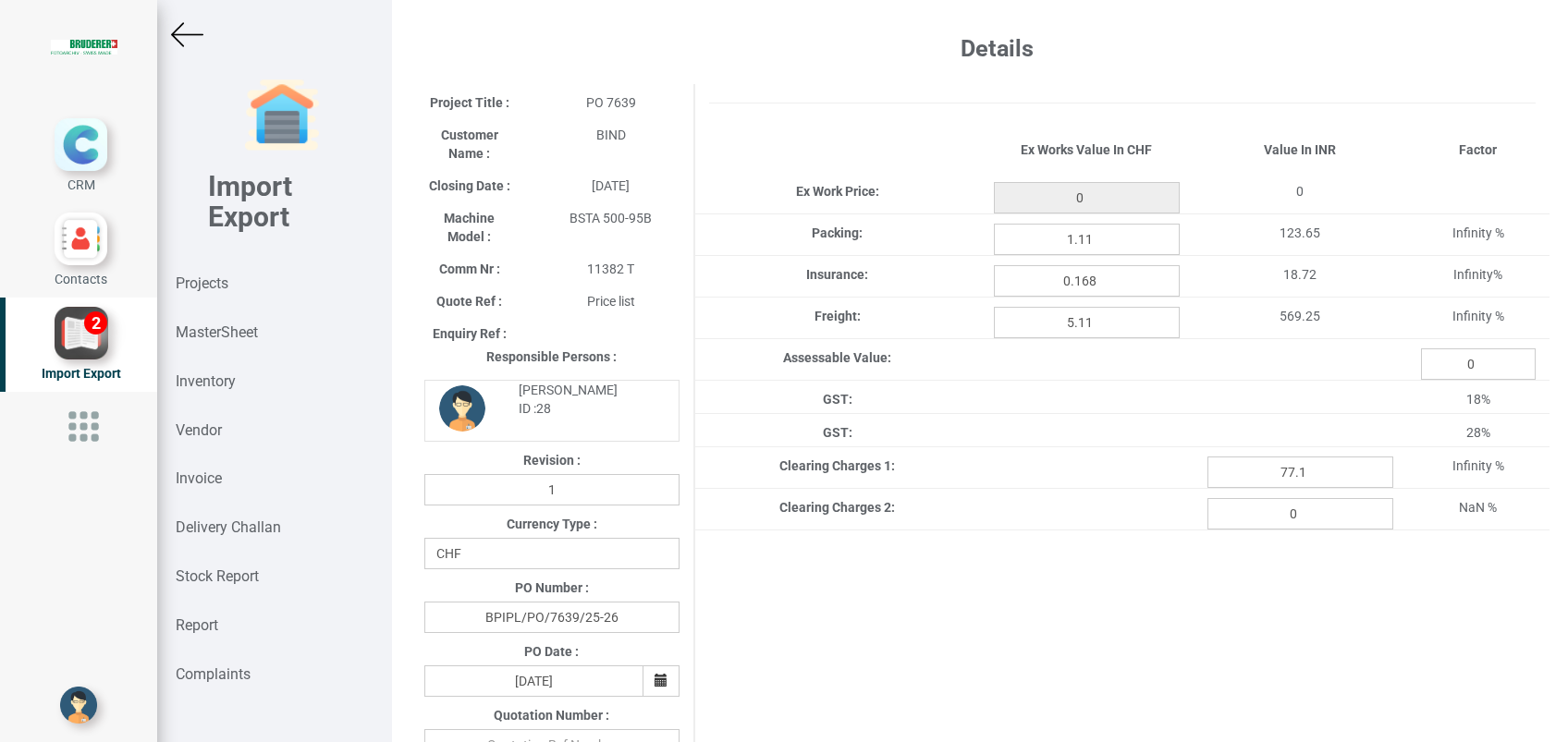
type input "128.5"
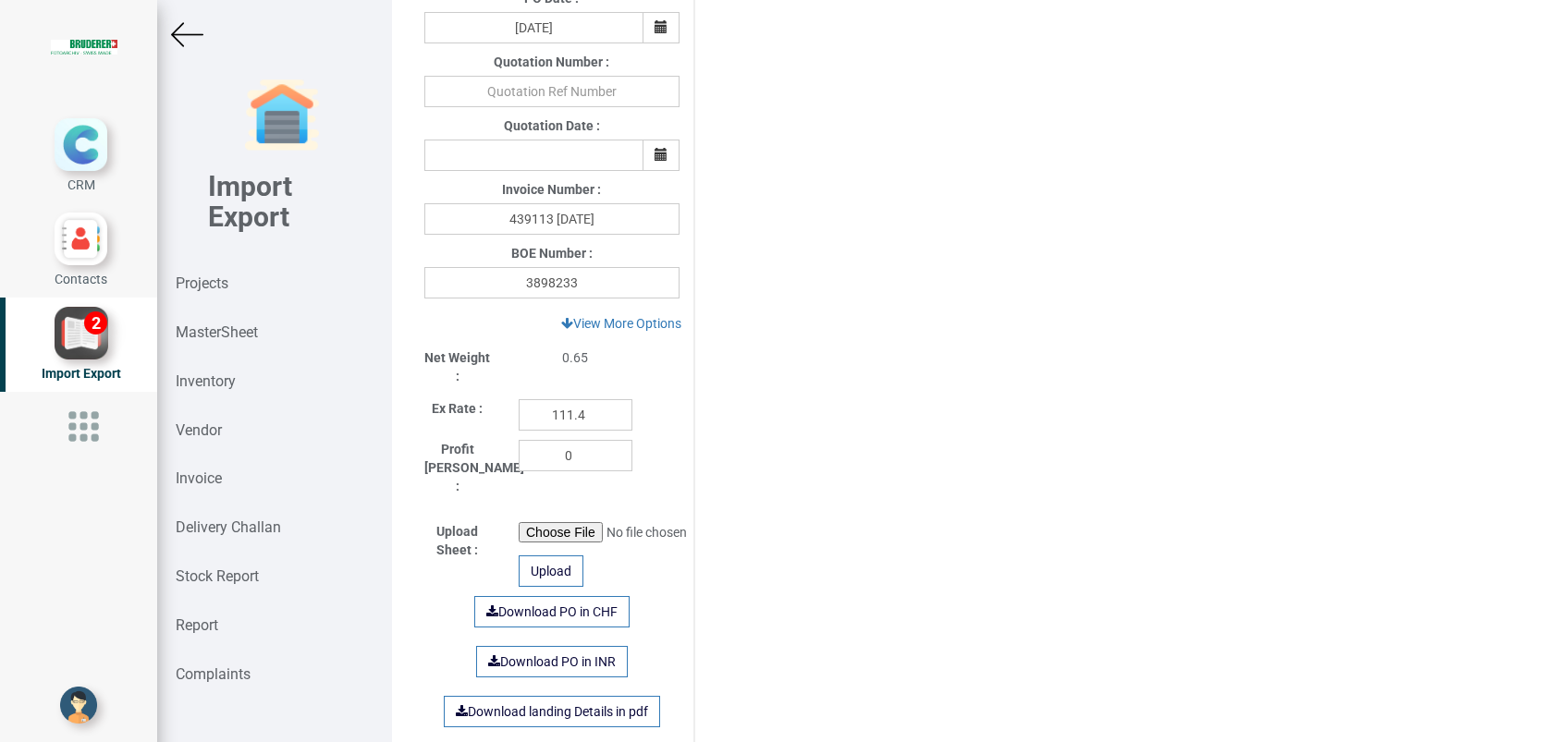
scroll to position [1003, 0]
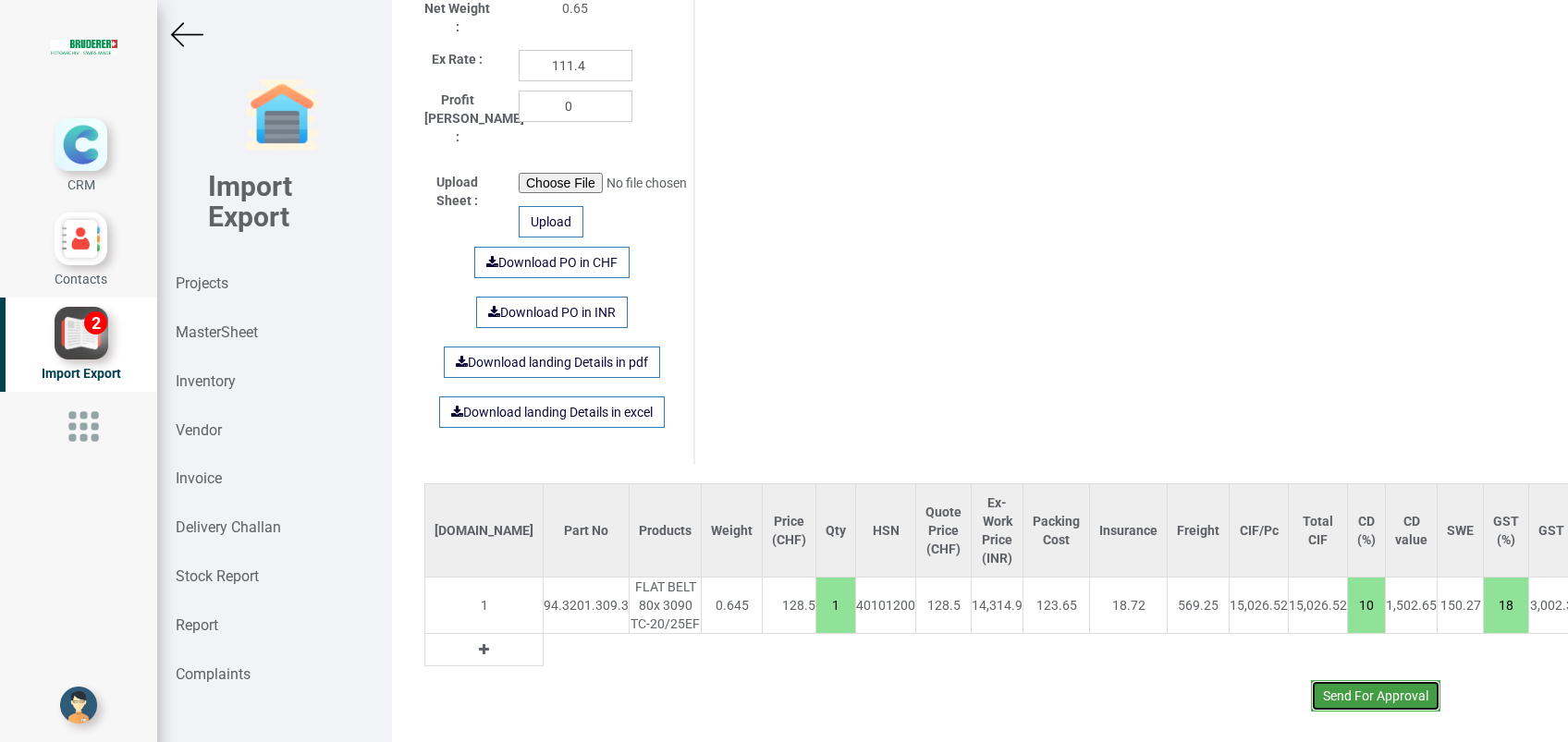
click at [1381, 681] on button "Send For Approval" at bounding box center [1375, 696] width 129 height 32
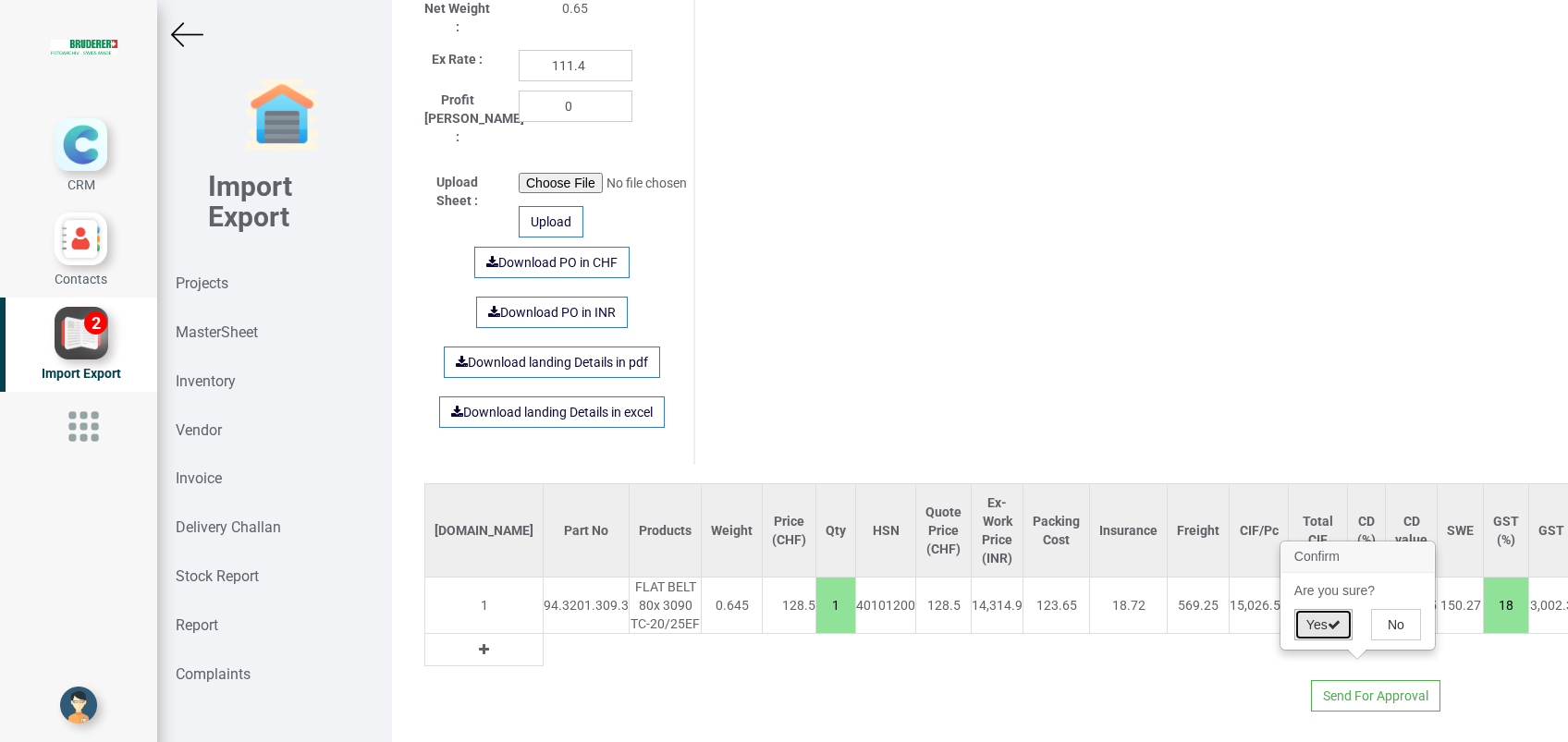
click at [1317, 623] on button "Yes" at bounding box center [1323, 625] width 59 height 32
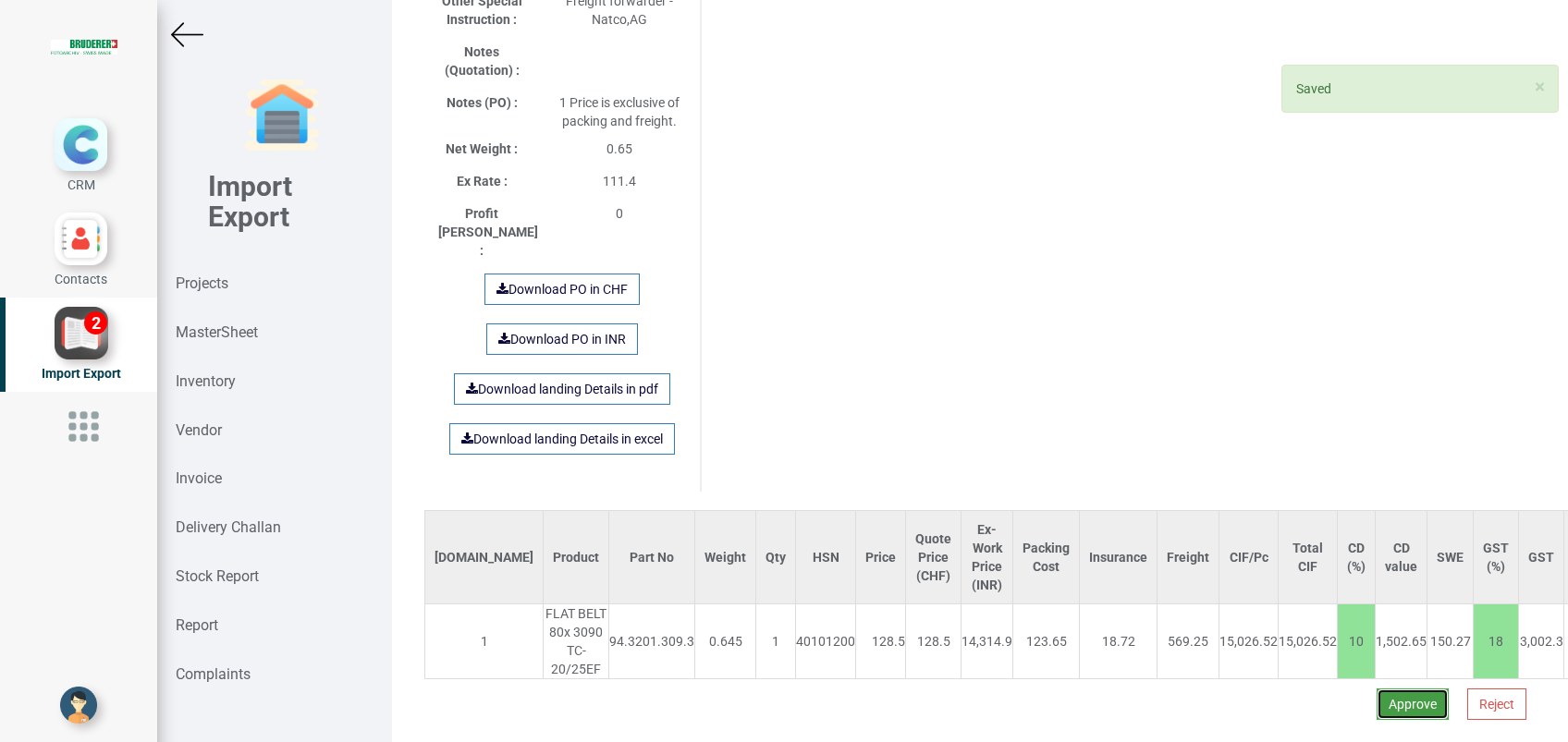
click at [1376, 689] on button "Approve" at bounding box center [1413, 705] width 73 height 32
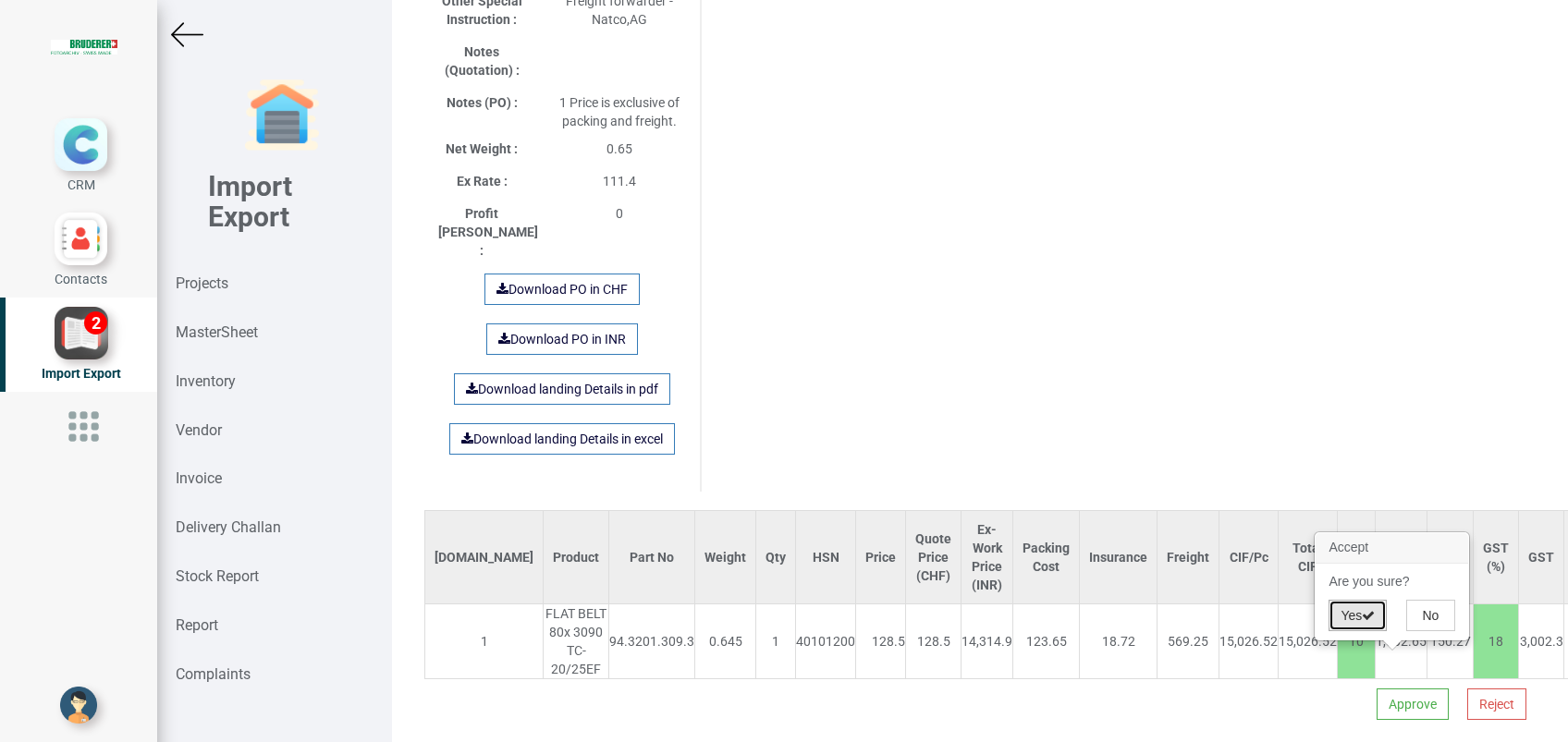
click at [1352, 611] on button "Yes" at bounding box center [1358, 616] width 59 height 32
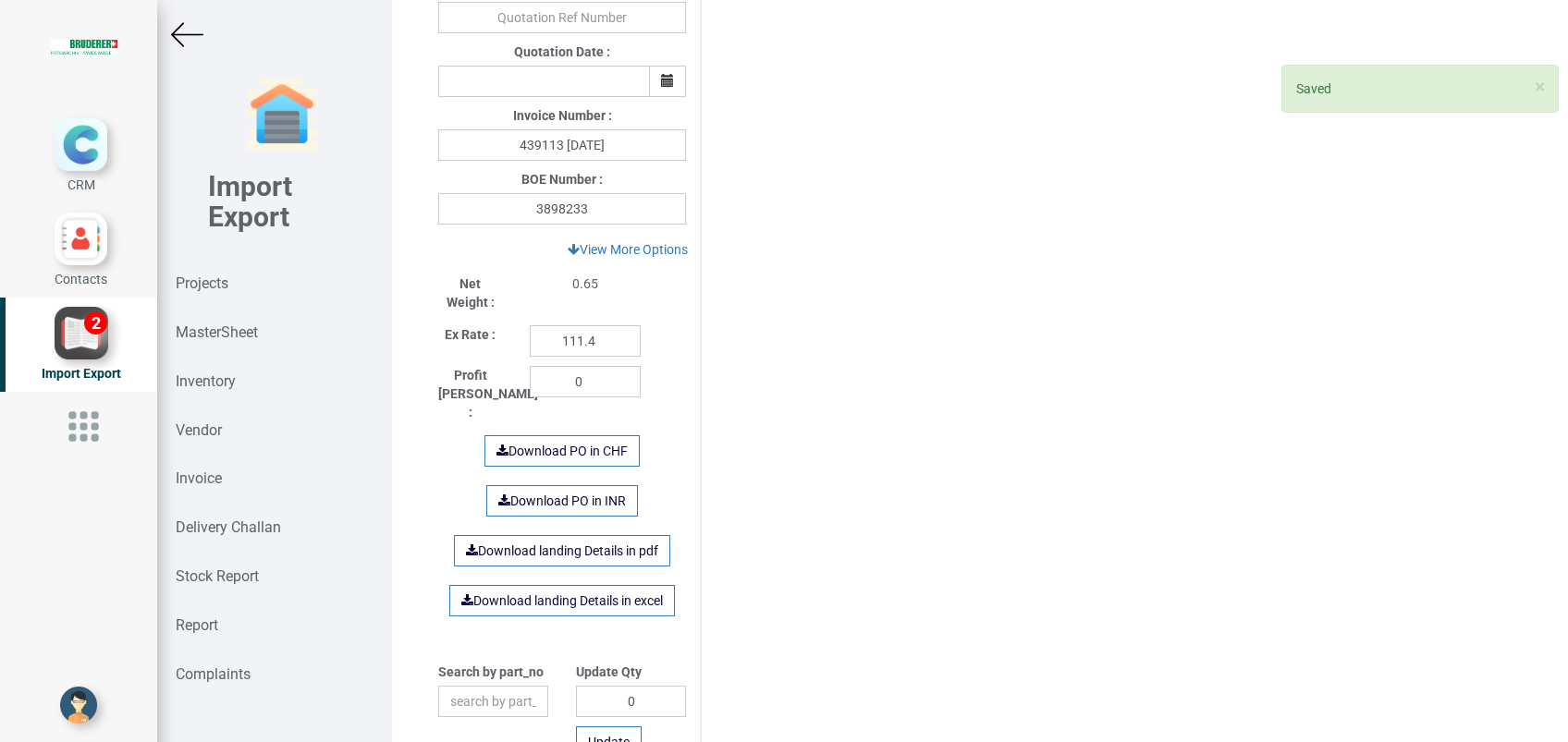
scroll to position [988, 0]
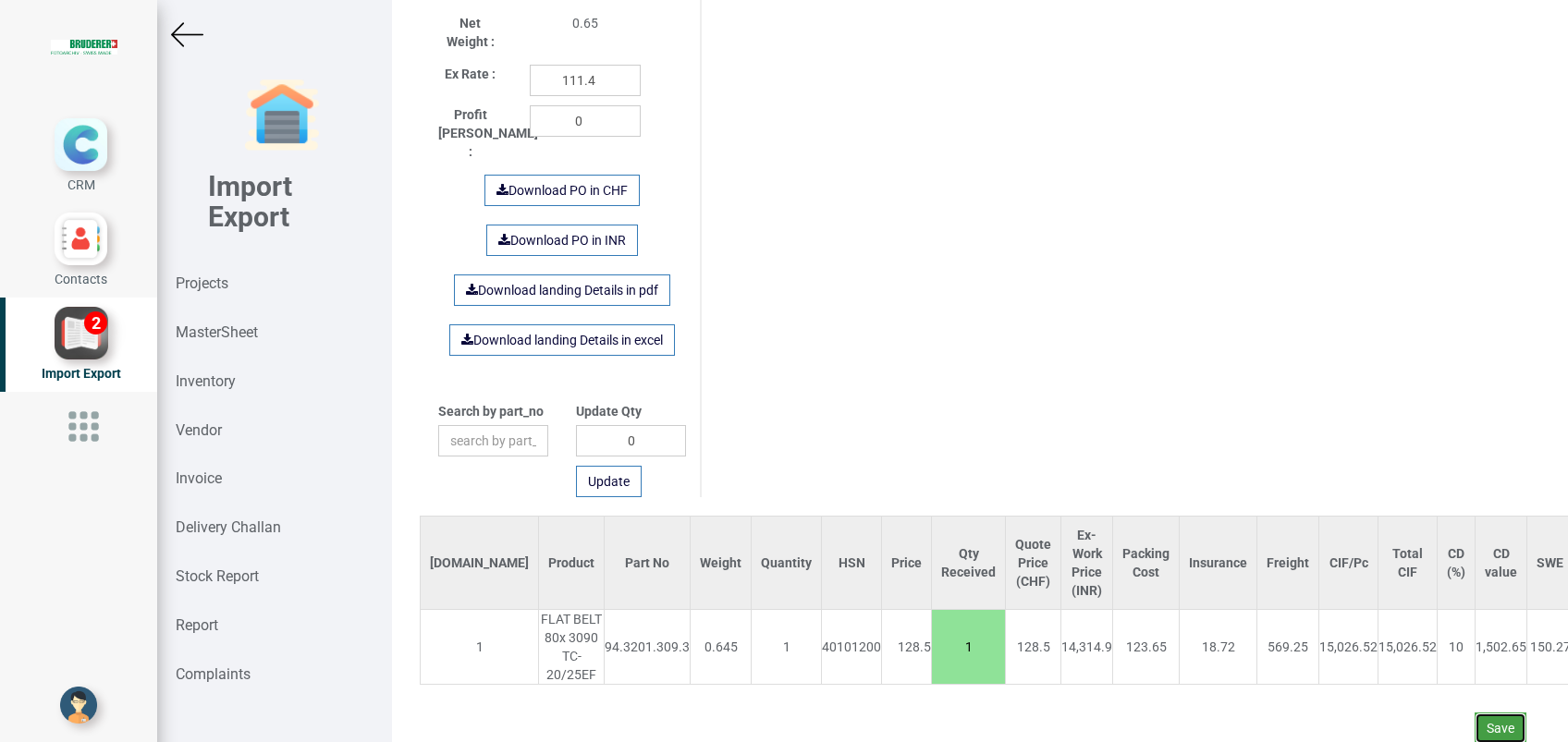
click at [1493, 712] on button "Save" at bounding box center [1501, 728] width 52 height 32
click at [1424, 644] on button "Yes" at bounding box center [1446, 657] width 59 height 32
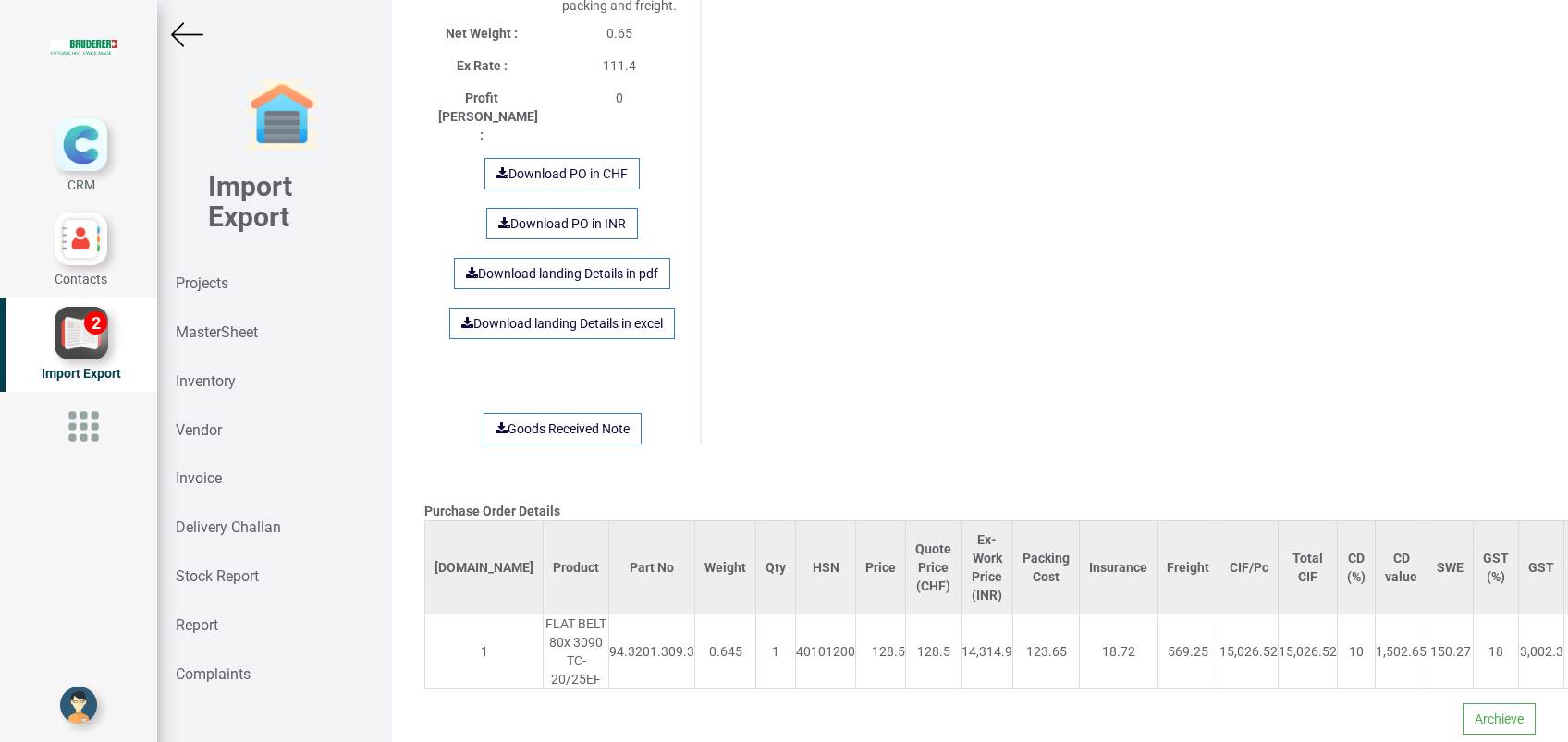
scroll to position [1346, 0]
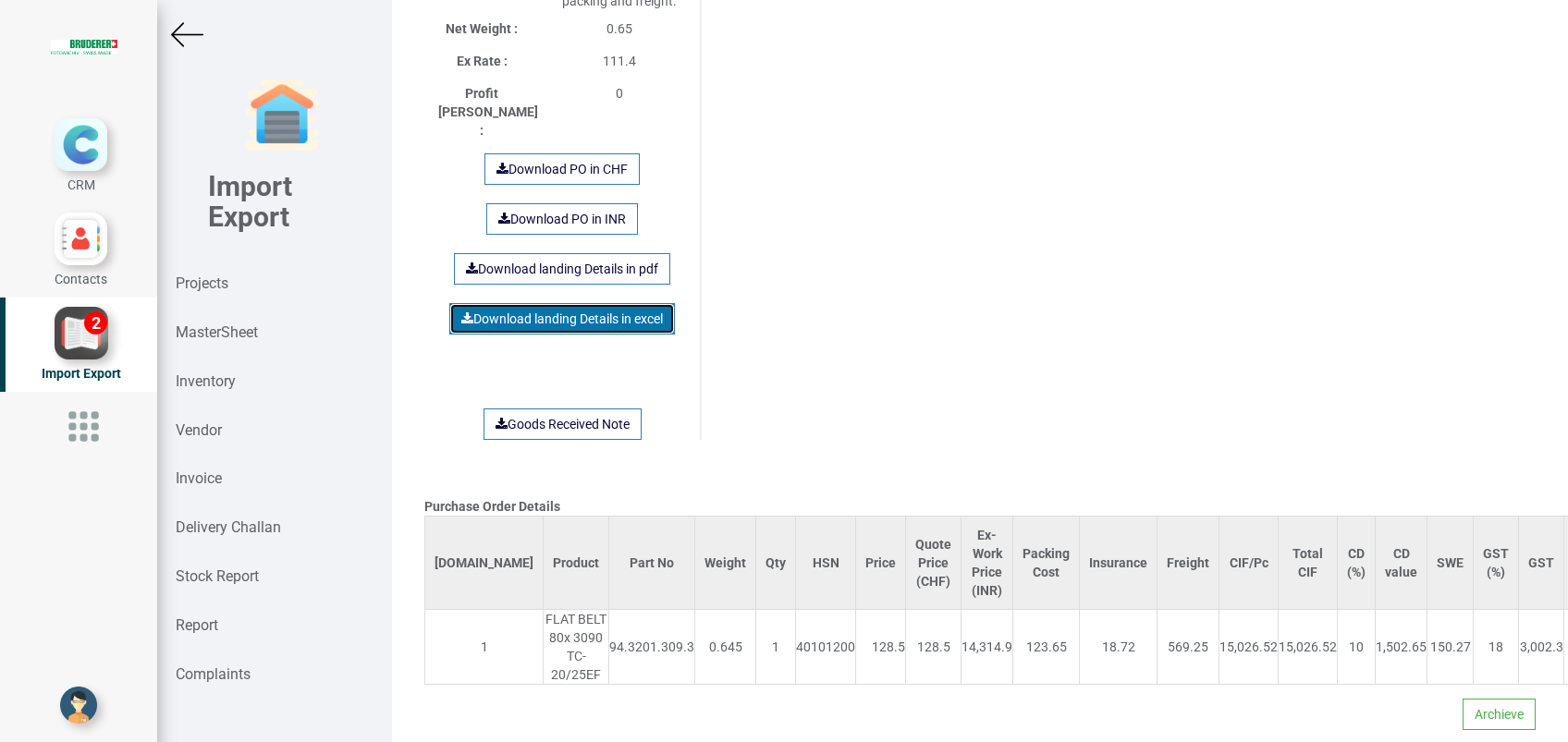
click at [584, 303] on link "Download landing Details in excel" at bounding box center [562, 319] width 226 height 32
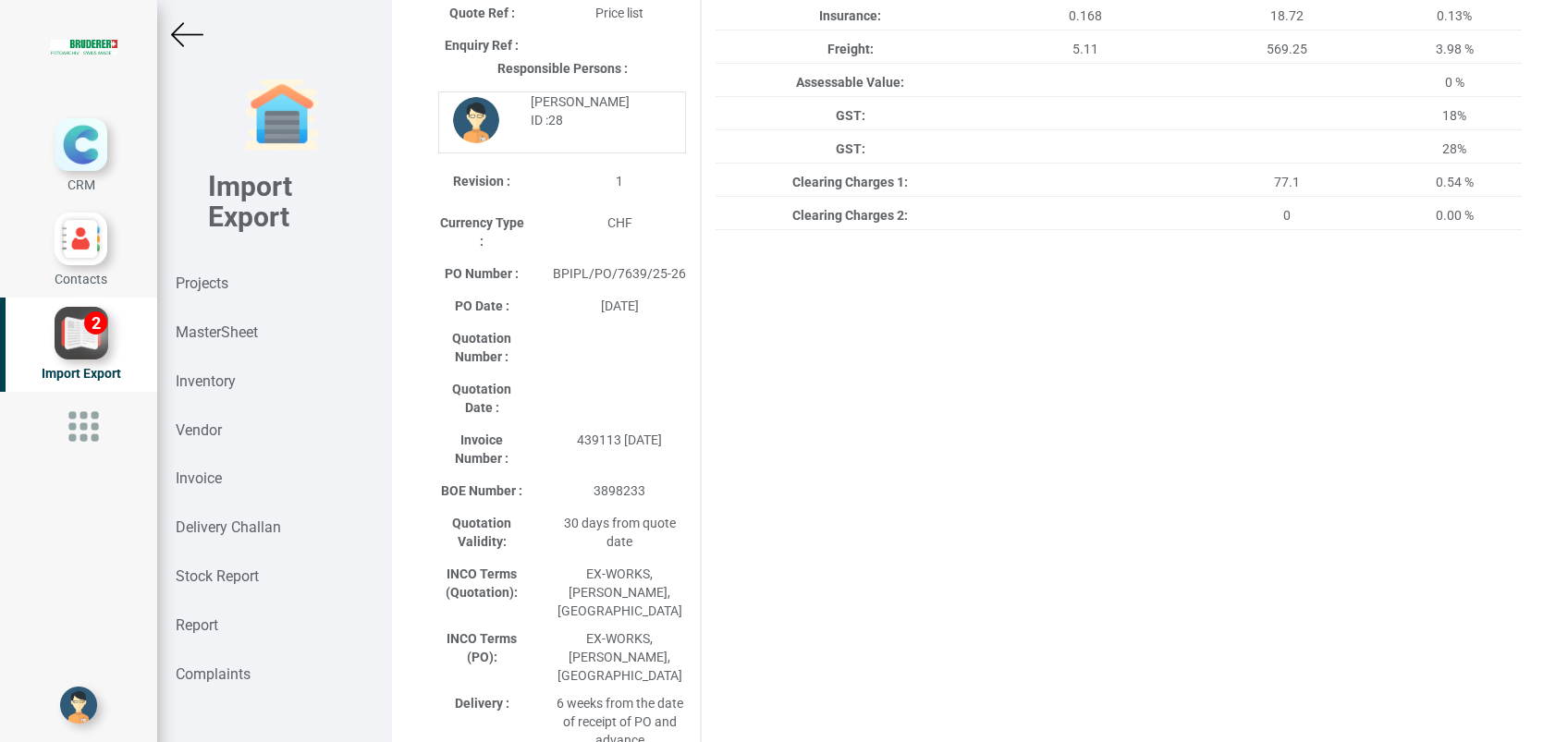
scroll to position [0, 0]
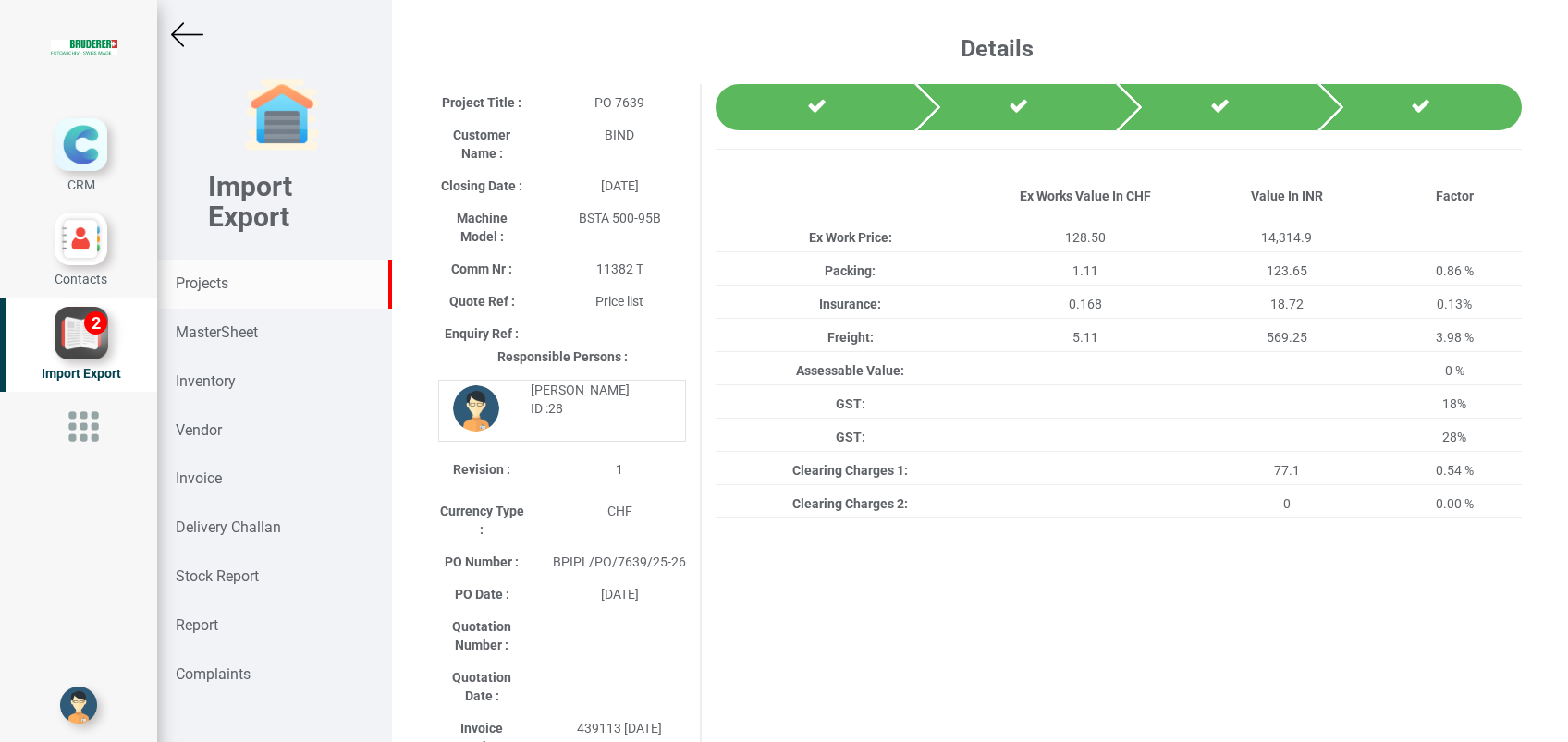
click at [193, 283] on strong "Projects" at bounding box center [202, 283] width 53 height 18
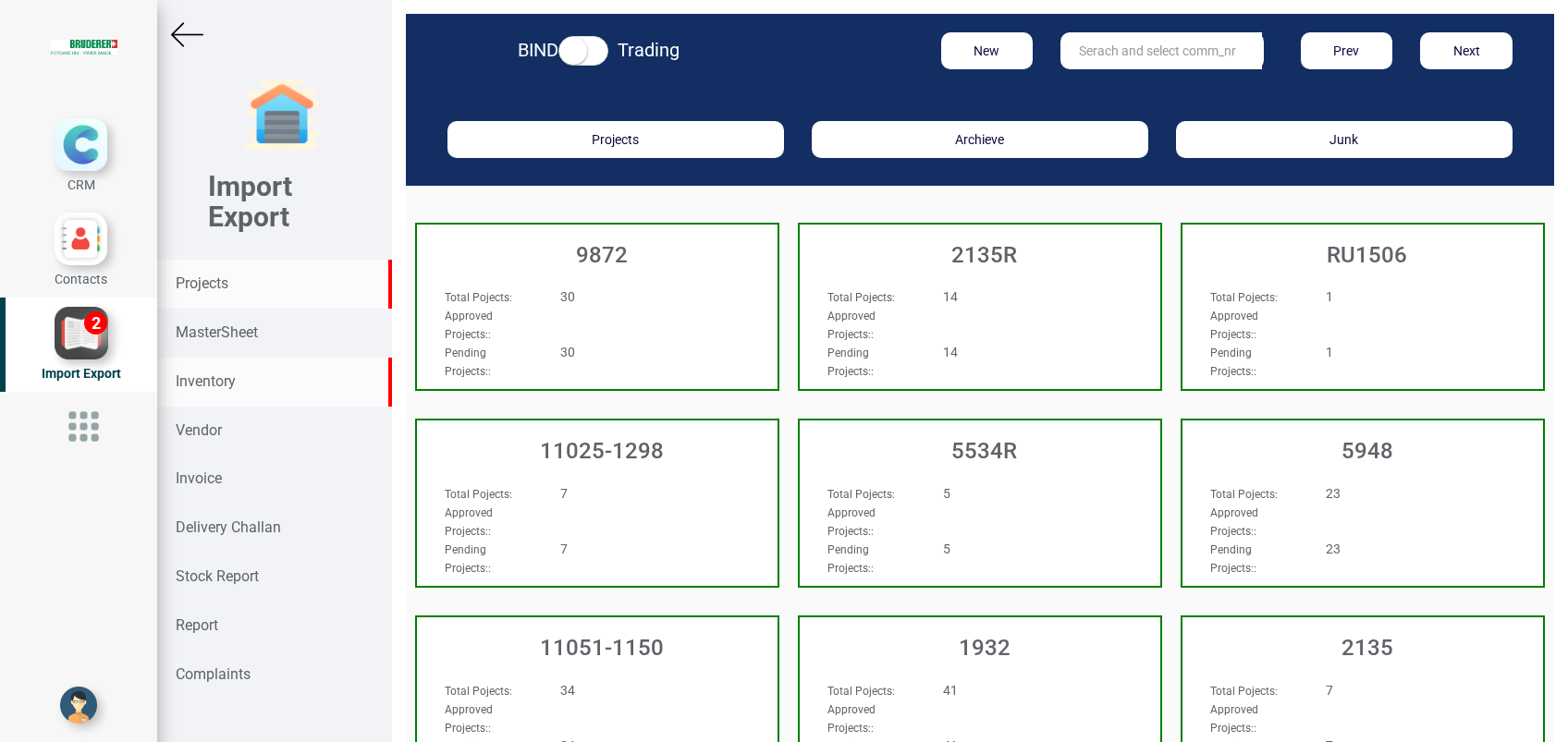
click at [195, 389] on strong "Inventory" at bounding box center [206, 381] width 60 height 18
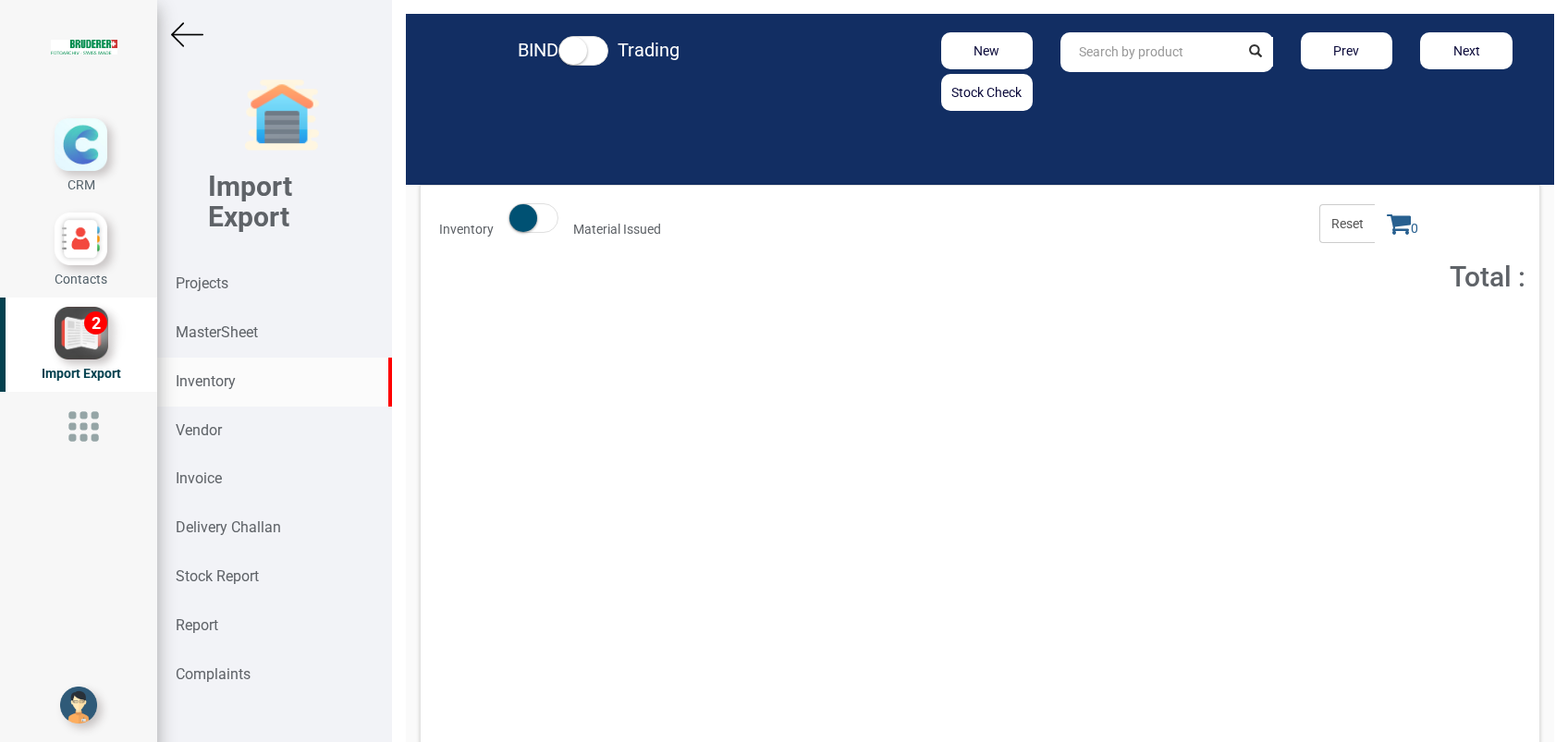
click at [1091, 52] on input "text" at bounding box center [1149, 52] width 178 height 40
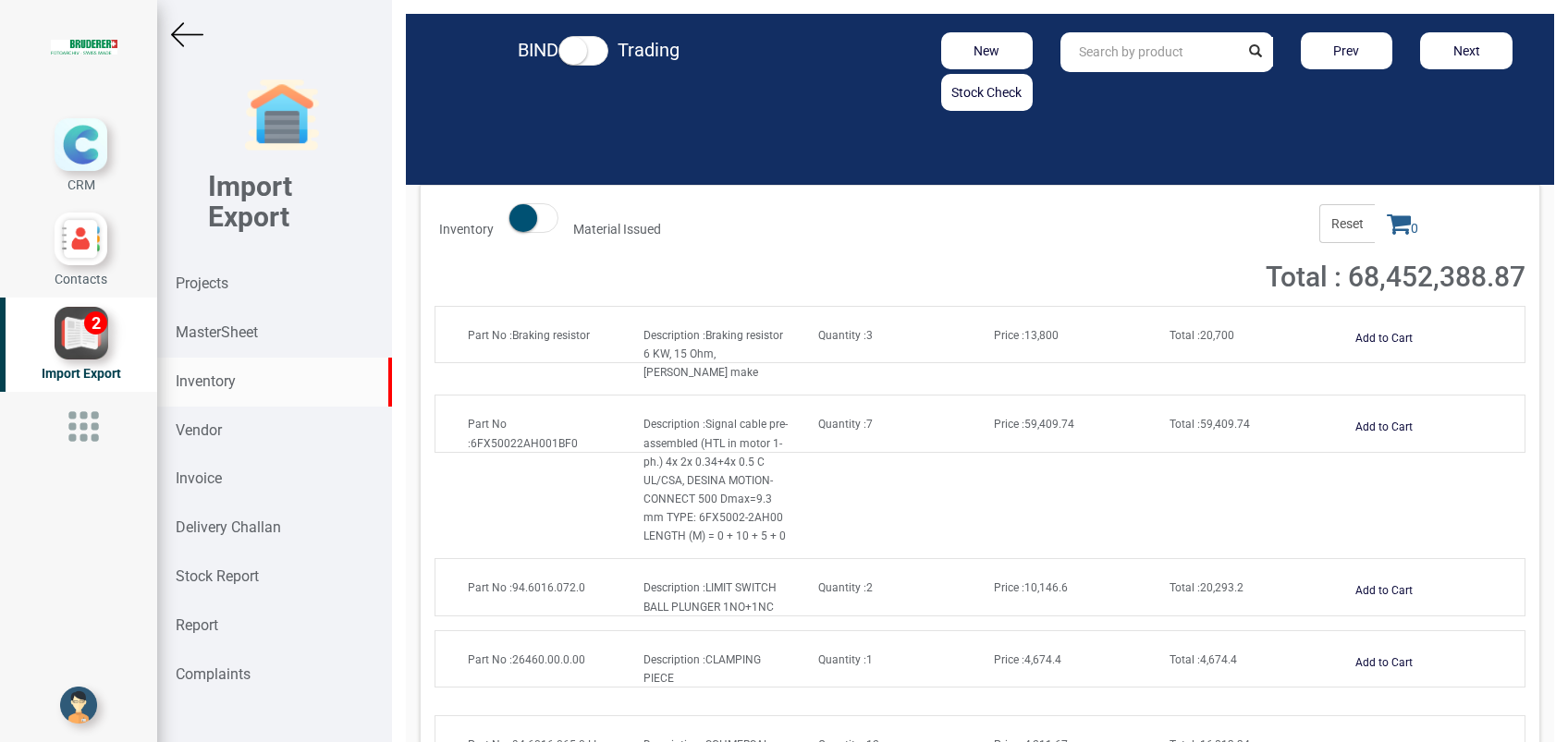
paste input "M4380.00.1.00"
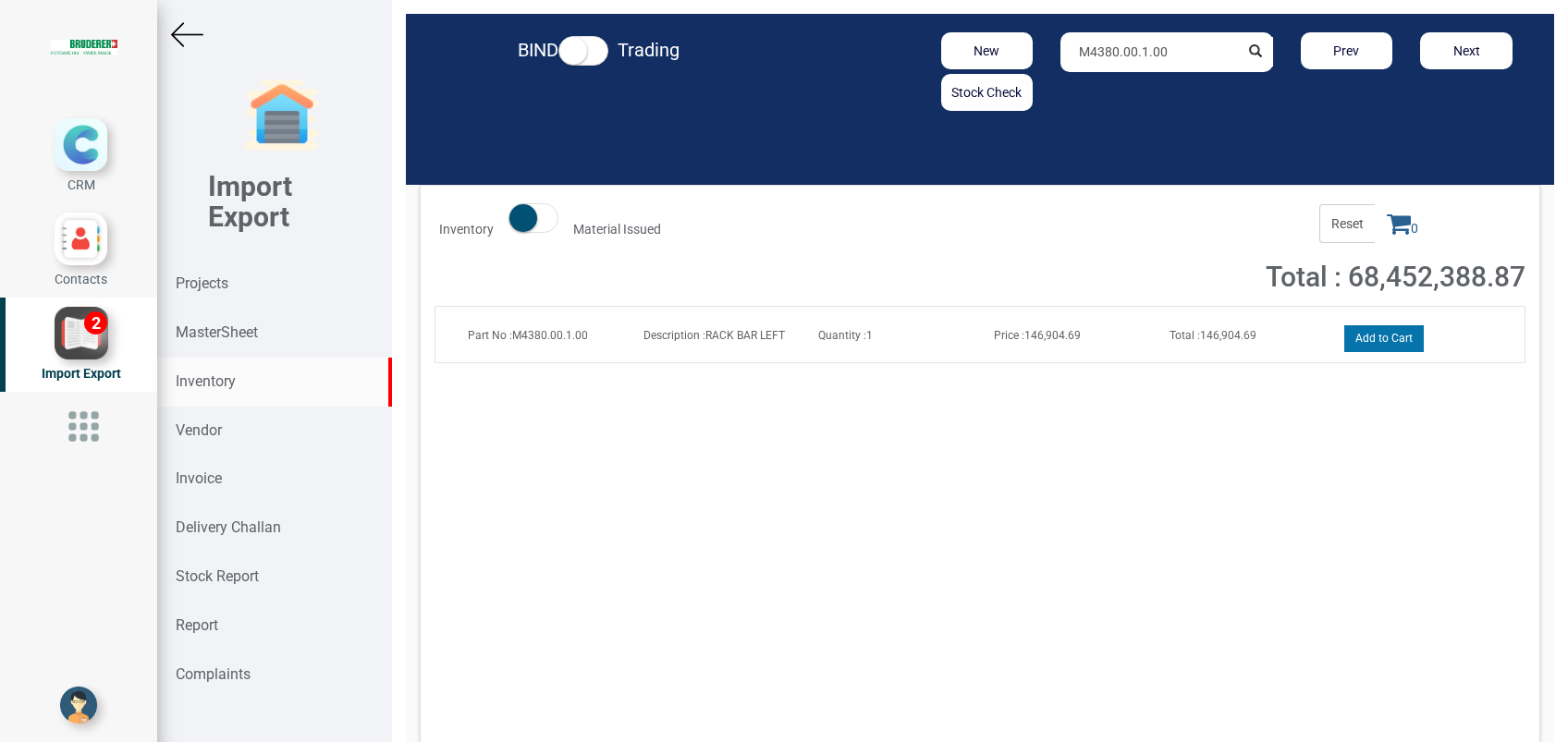
type input "M4380.00.1.00"
click at [1356, 341] on button "Add to Cart" at bounding box center [1383, 338] width 79 height 27
click at [1387, 227] on icon at bounding box center [1399, 224] width 24 height 26
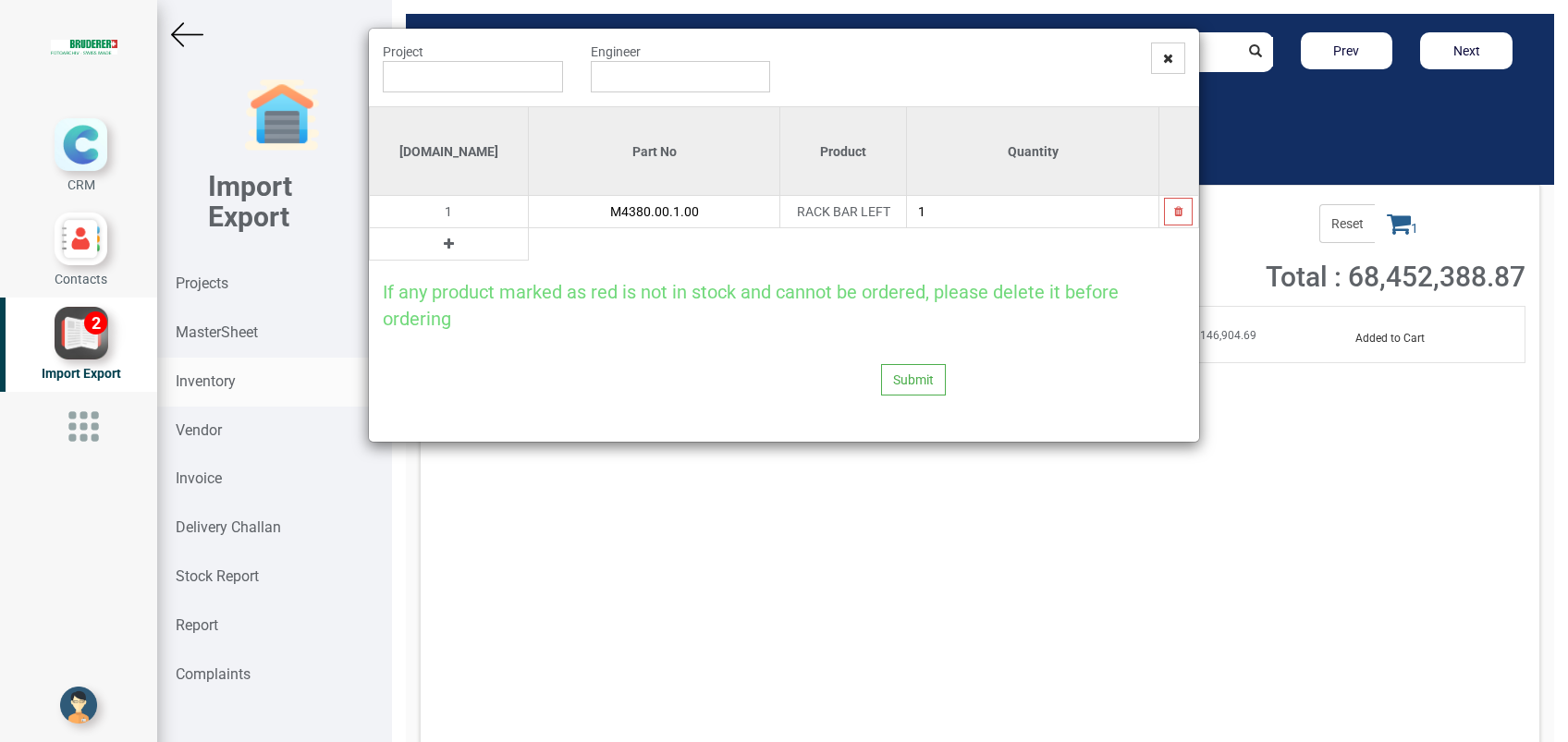
drag, startPoint x: 414, startPoint y: 243, endPoint x: 518, endPoint y: 257, distance: 104.9
click at [518, 257] on table "Si.No Part No Product Quantity 1 M4380.00.1.00 RACK BAR LEFT 1" at bounding box center [784, 183] width 831 height 154
click at [444, 243] on icon at bounding box center [448, 244] width 10 height 13
click at [531, 249] on input "text" at bounding box center [655, 245] width 251 height 32
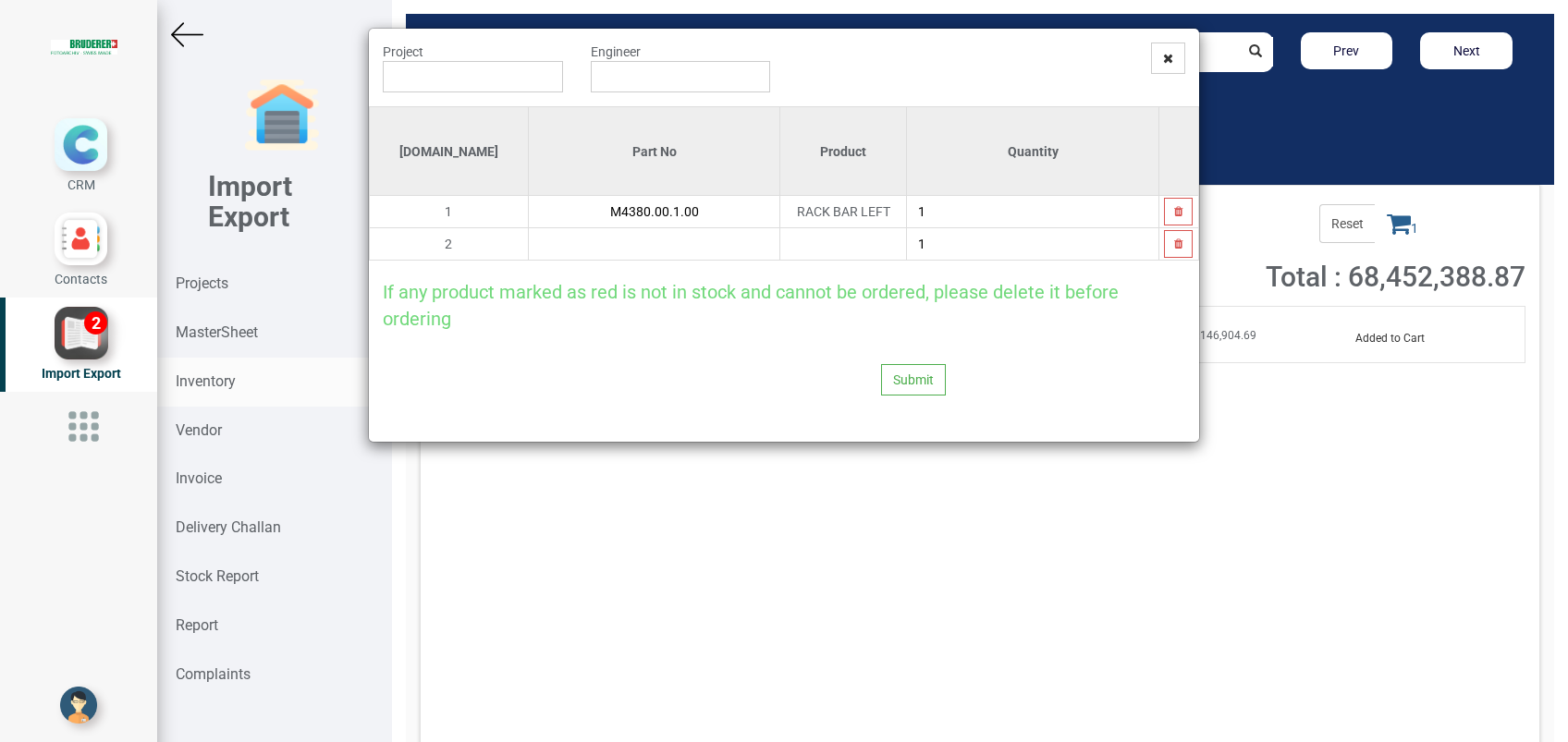
paste input "M4381.00.1.00"
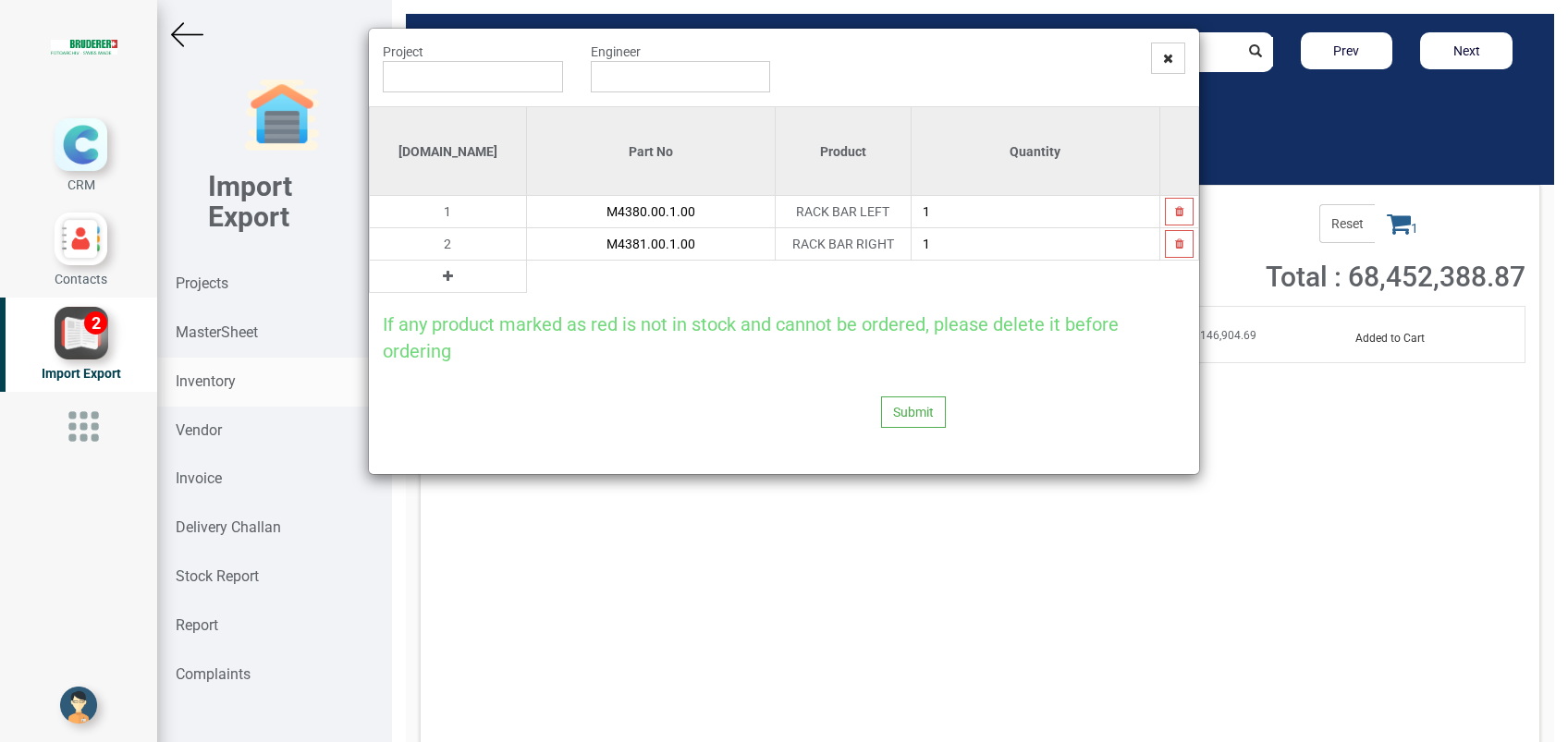
type input "M4381.00.1.00"
click at [443, 273] on icon at bounding box center [447, 276] width 10 height 13
click at [527, 273] on input "text" at bounding box center [651, 276] width 247 height 32
paste input "M4379.00.0.00"
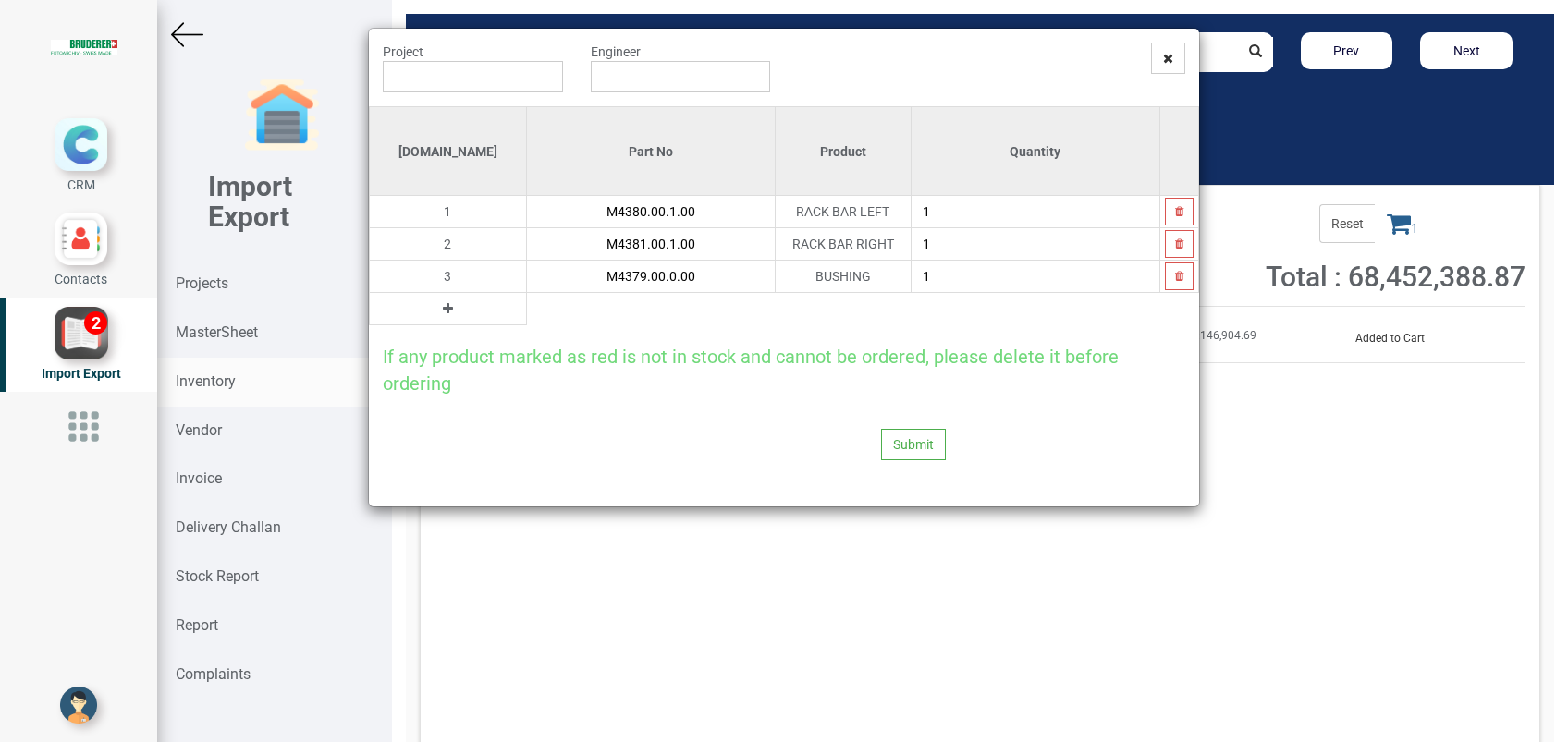
type input "M4379.00.0.00"
type input "2"
click at [437, 308] on button at bounding box center [447, 309] width 21 height 20
click at [527, 311] on input "text" at bounding box center [651, 309] width 247 height 32
paste input "M4312.00.1.00"
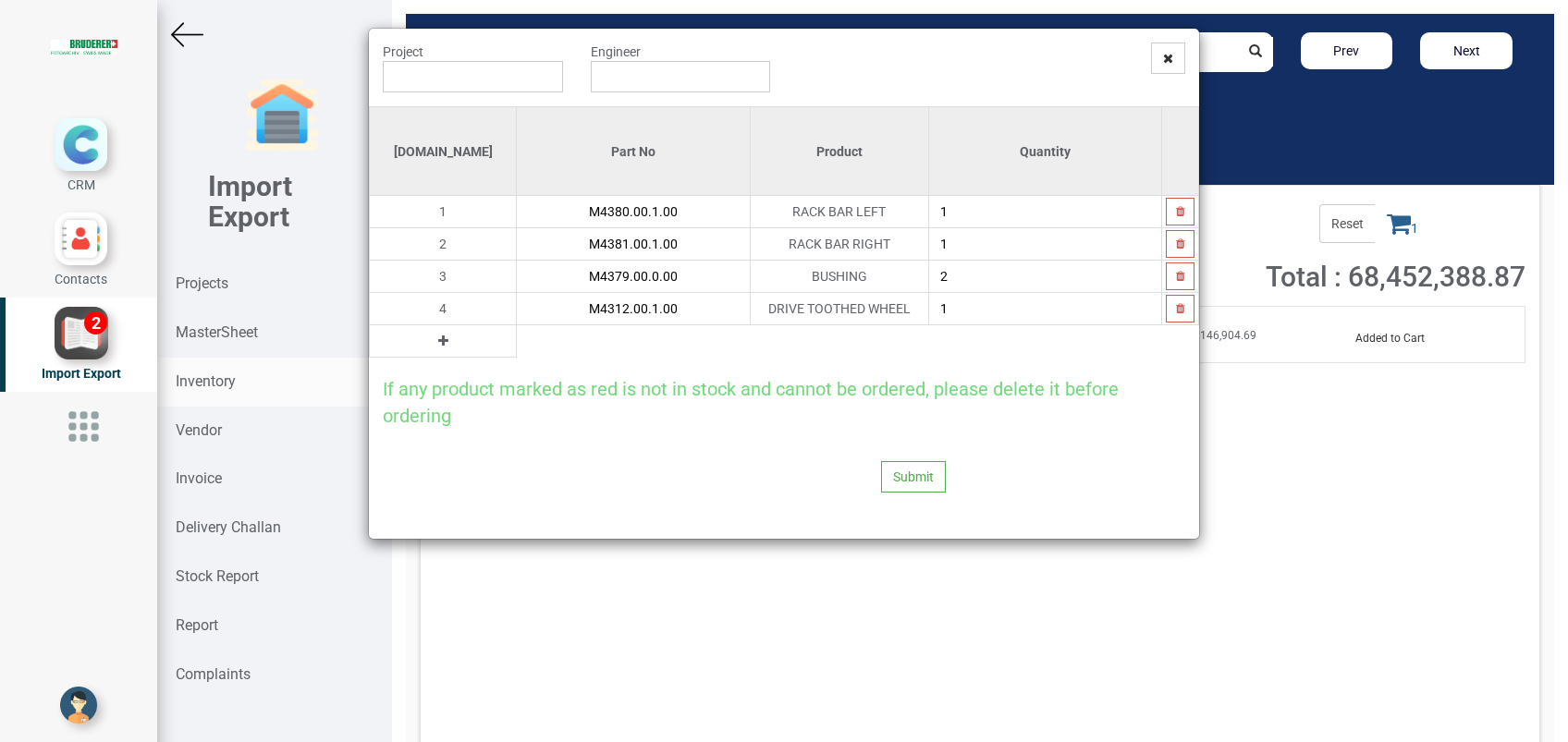
type input "M4312.00.1.00"
click at [474, 85] on input "text" at bounding box center [473, 77] width 180 height 32
paste input "3096 T"
type input "PO 7530 ( 3096 T ) - BRUDERER AG"
click at [648, 82] on input "text" at bounding box center [681, 77] width 180 height 32
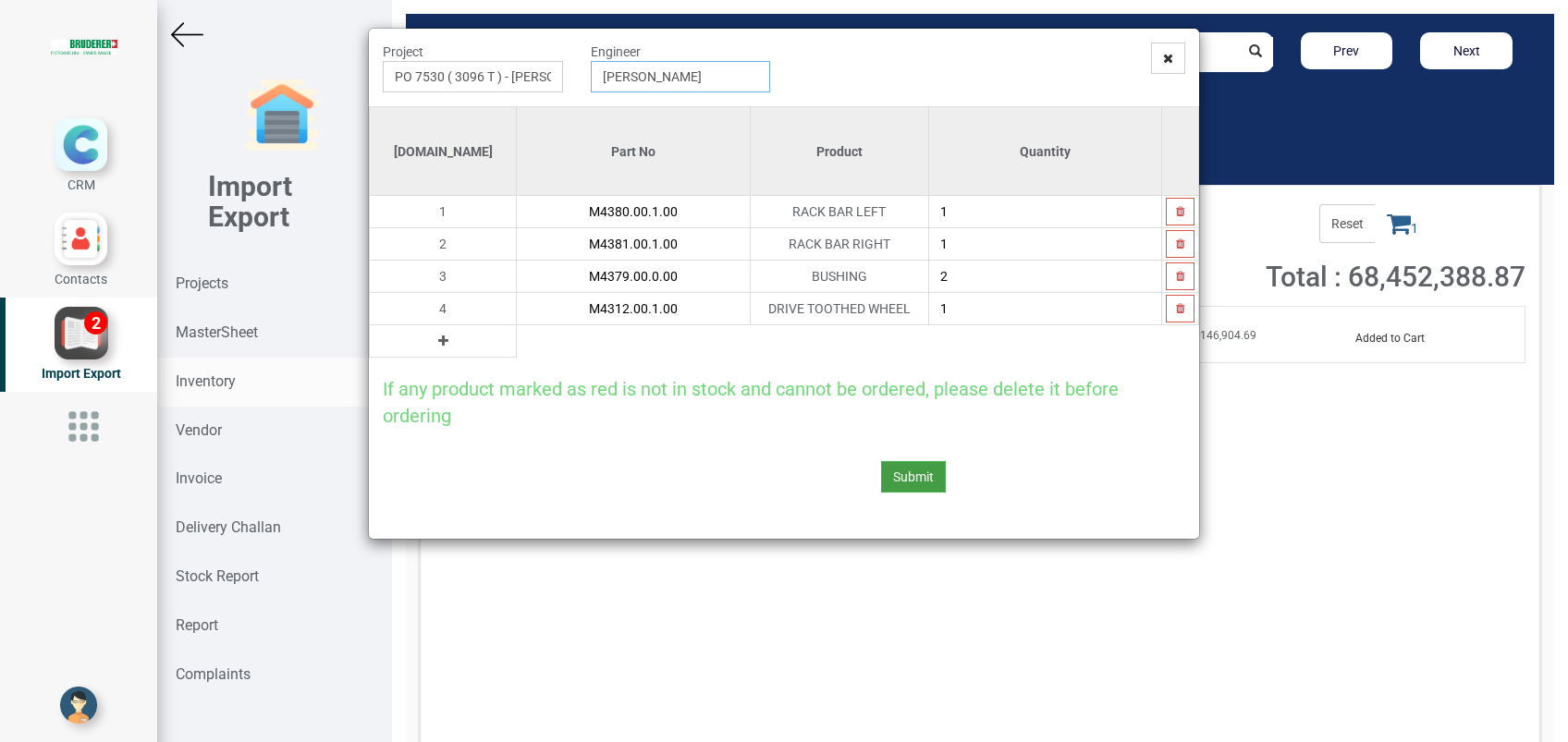
type input "[PERSON_NAME]"
click at [890, 469] on button "Submit" at bounding box center [913, 477] width 65 height 32
click at [877, 425] on button "Yes" at bounding box center [878, 426] width 59 height 32
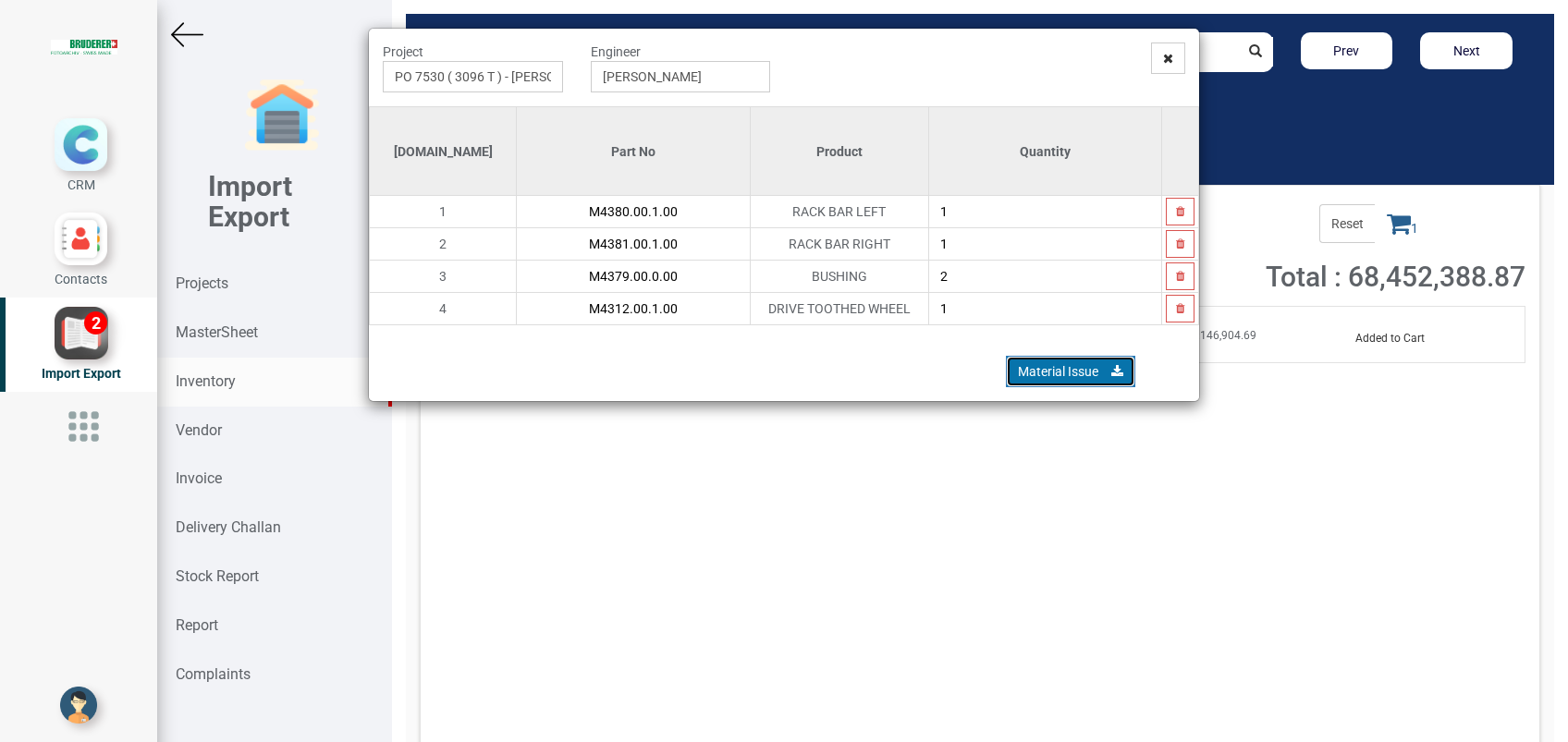
click at [1033, 366] on link "Material Issue" at bounding box center [1070, 372] width 129 height 32
click at [1161, 54] on span at bounding box center [1168, 59] width 34 height 32
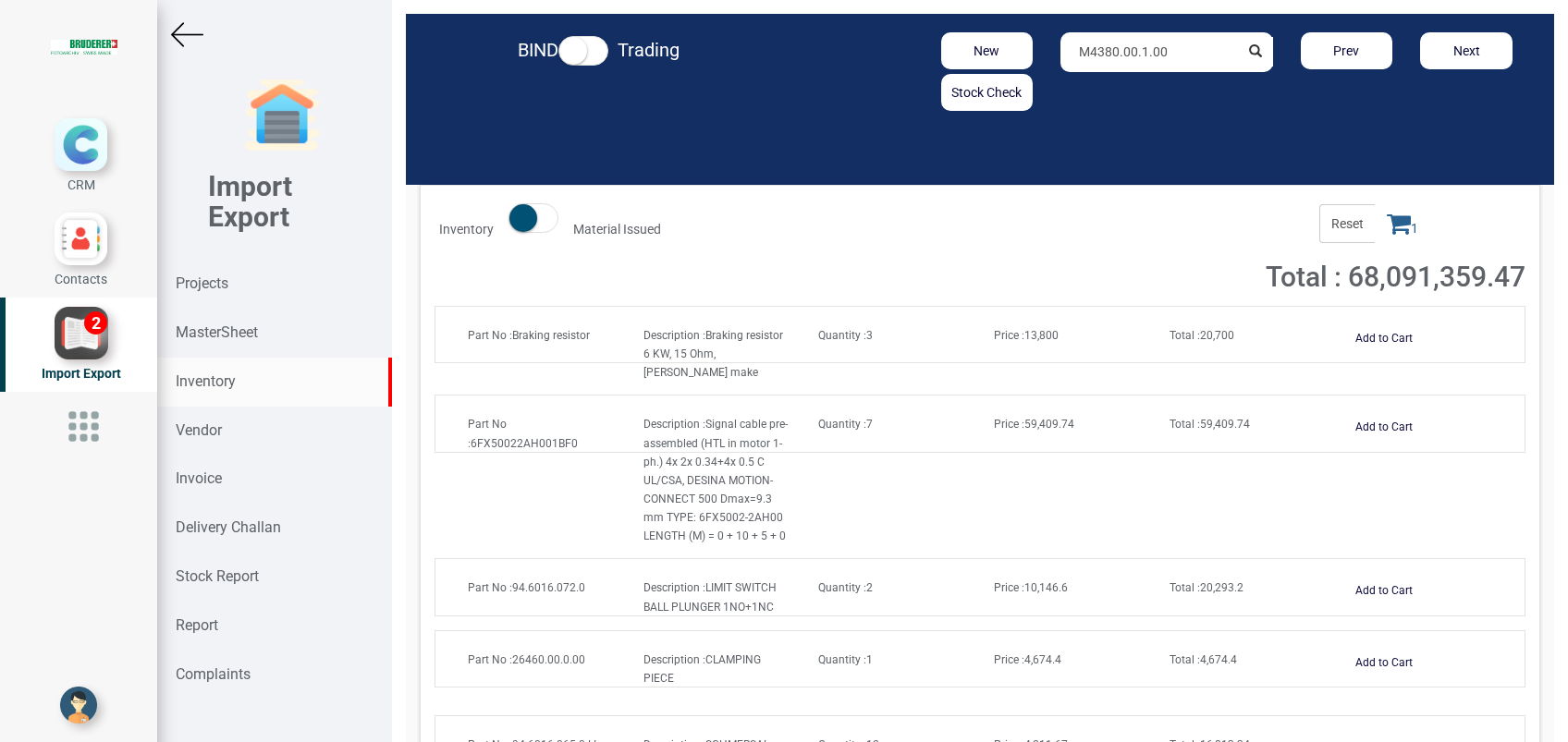
drag, startPoint x: 1167, startPoint y: 58, endPoint x: 910, endPoint y: 63, distance: 257.0
click at [910, 63] on div "New Stock Check M4380.00.1.00 Prev Next" at bounding box center [1166, 72] width 747 height 79
paste input "94.3201.309.3"
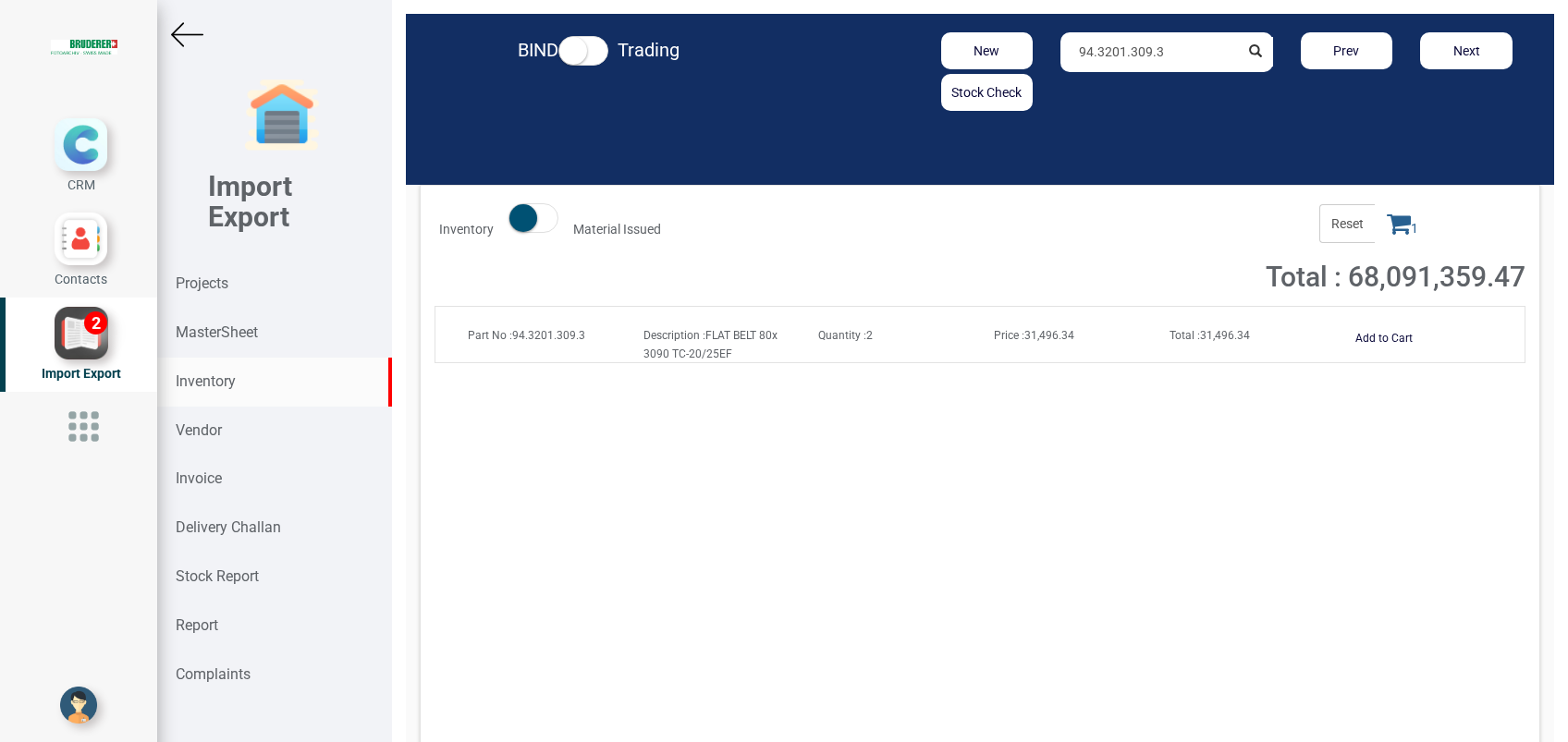
type input "94.3201.309.3"
click at [1194, 331] on span "Total : 31,496.34" at bounding box center [1210, 336] width 80 height 13
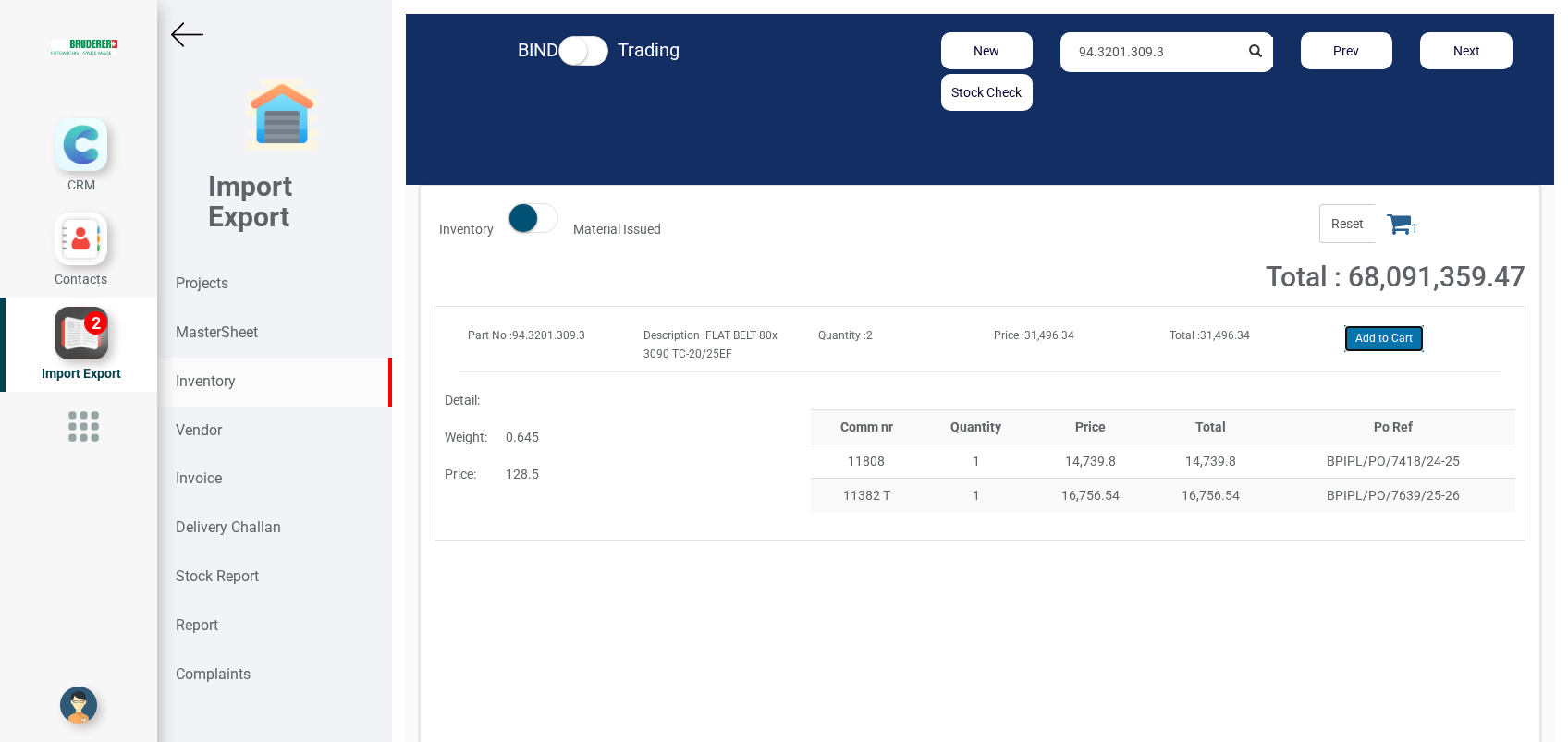
click at [1368, 338] on button "Add to Cart" at bounding box center [1383, 338] width 79 height 27
click at [1393, 219] on span "2" at bounding box center [1402, 224] width 56 height 39
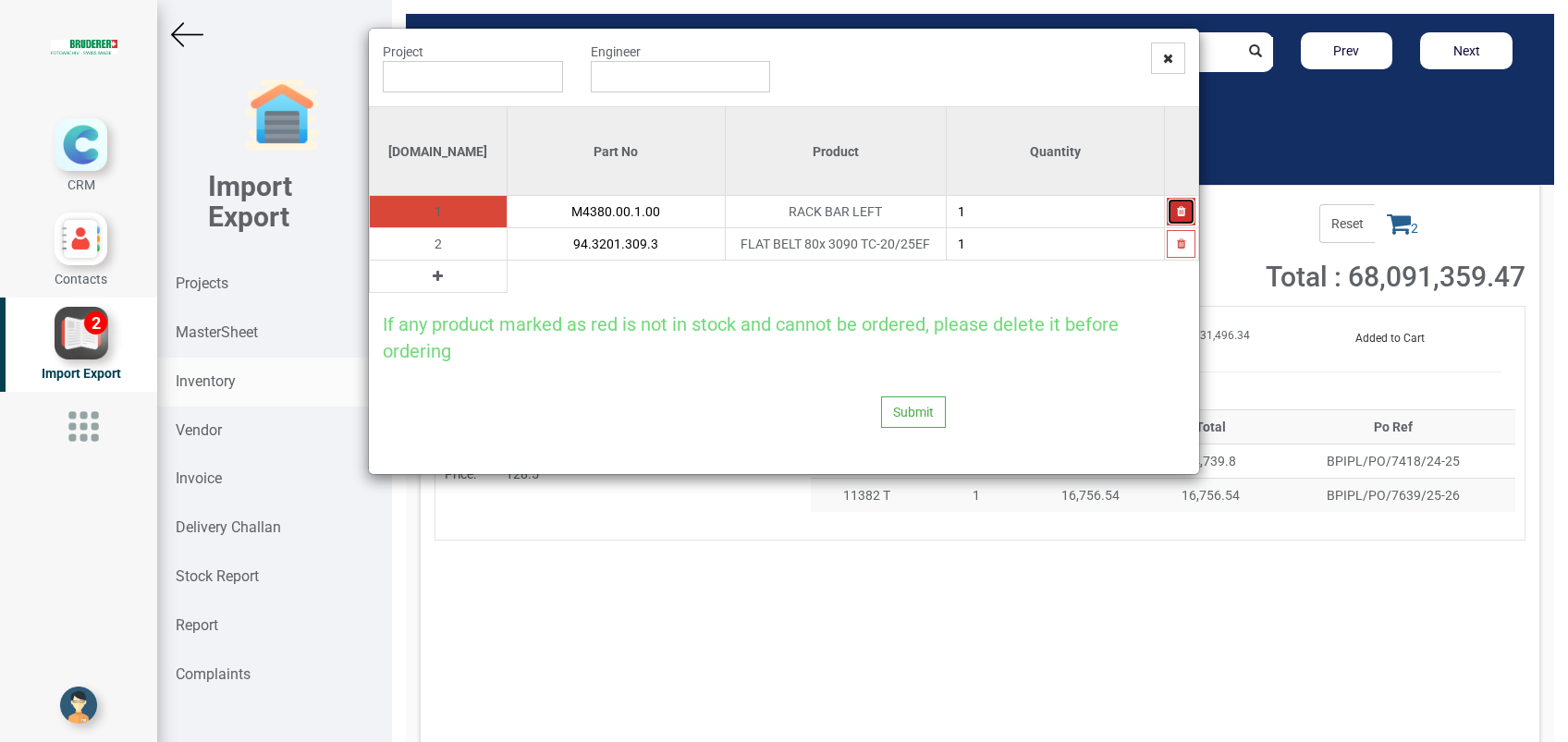
click at [1177, 217] on icon "button" at bounding box center [1181, 212] width 8 height 11
type input "94.3201.309.3"
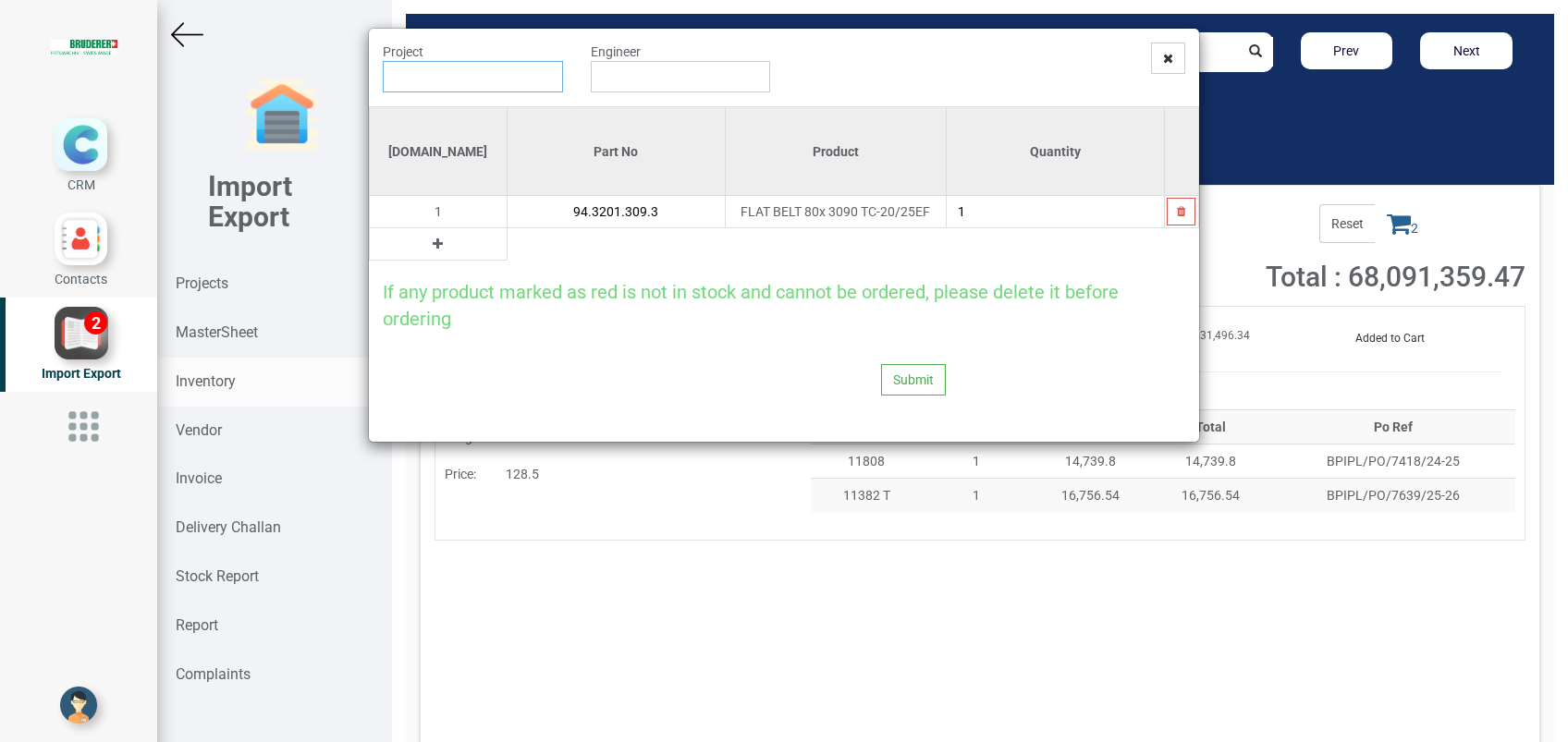
click at [525, 81] on input "text" at bounding box center [473, 77] width 180 height 32
paste input "11382 T"
type input "PO 7639 ( 11382 T ) - [PERSON_NAME]"
click at [684, 85] on input "text" at bounding box center [681, 77] width 180 height 32
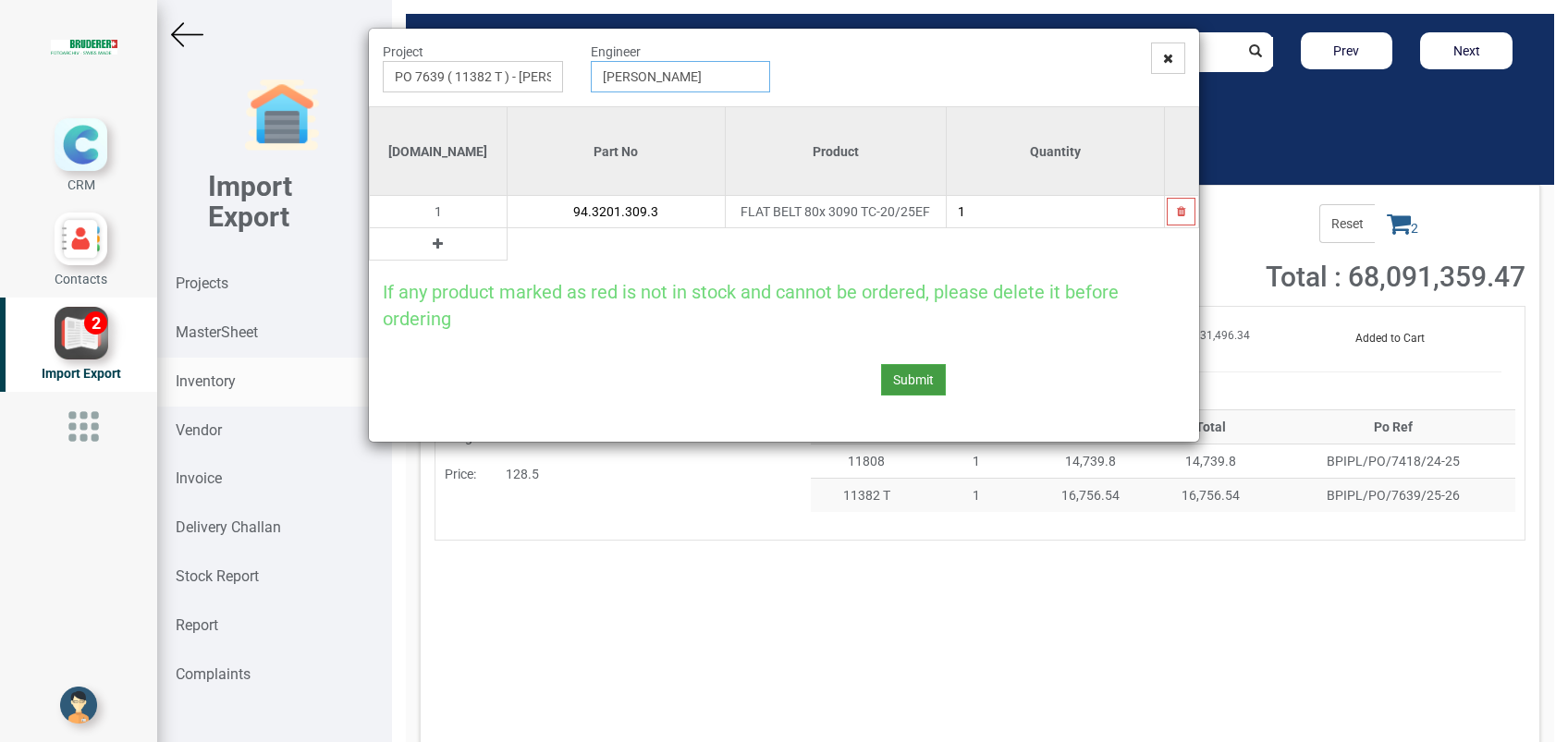
type input "[PERSON_NAME]"
click at [900, 378] on button "Submit" at bounding box center [913, 380] width 65 height 32
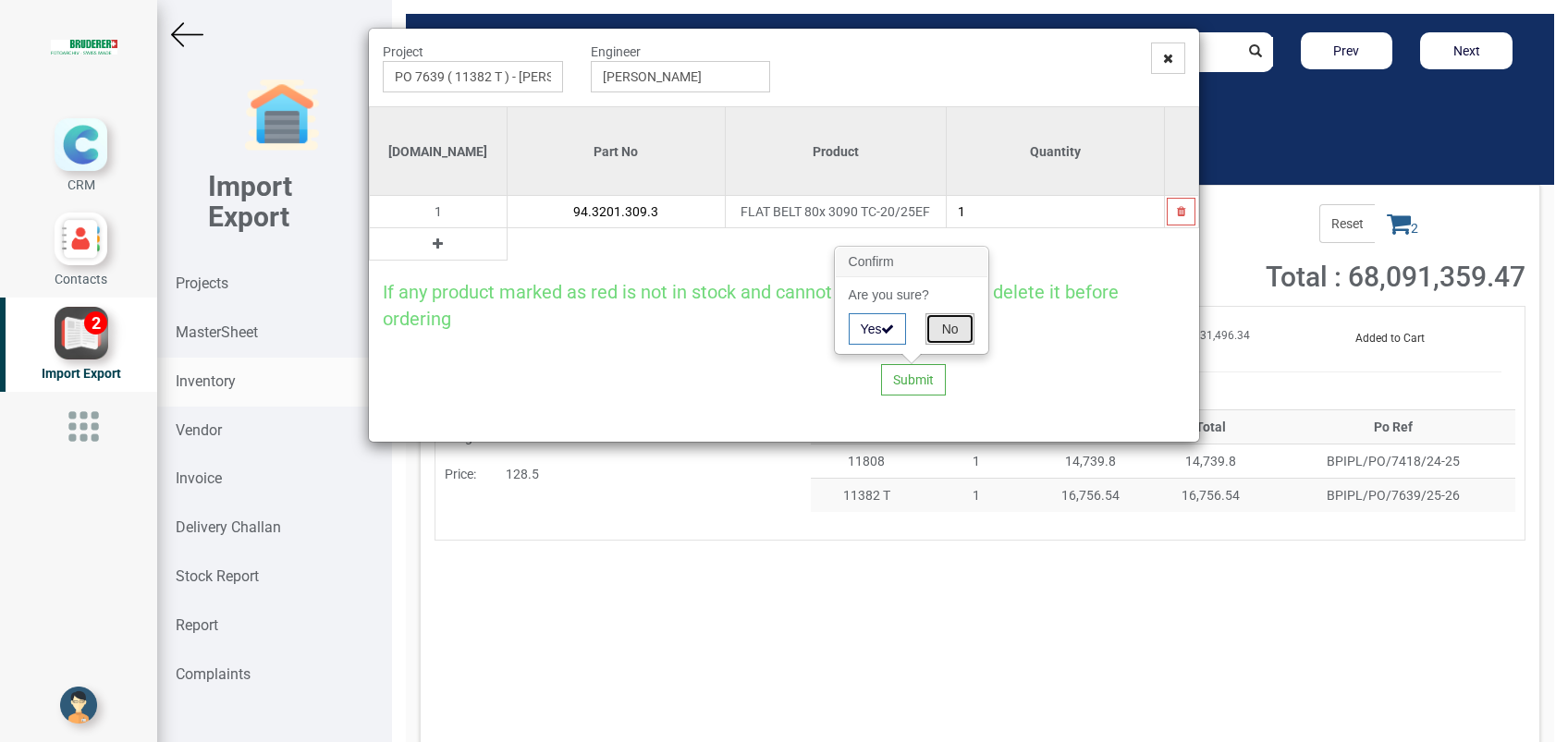
click at [957, 333] on button "No" at bounding box center [950, 329] width 49 height 32
click at [552, 68] on input "PO 7639 ( 11382 T ) - [PERSON_NAME]" at bounding box center [473, 77] width 180 height 32
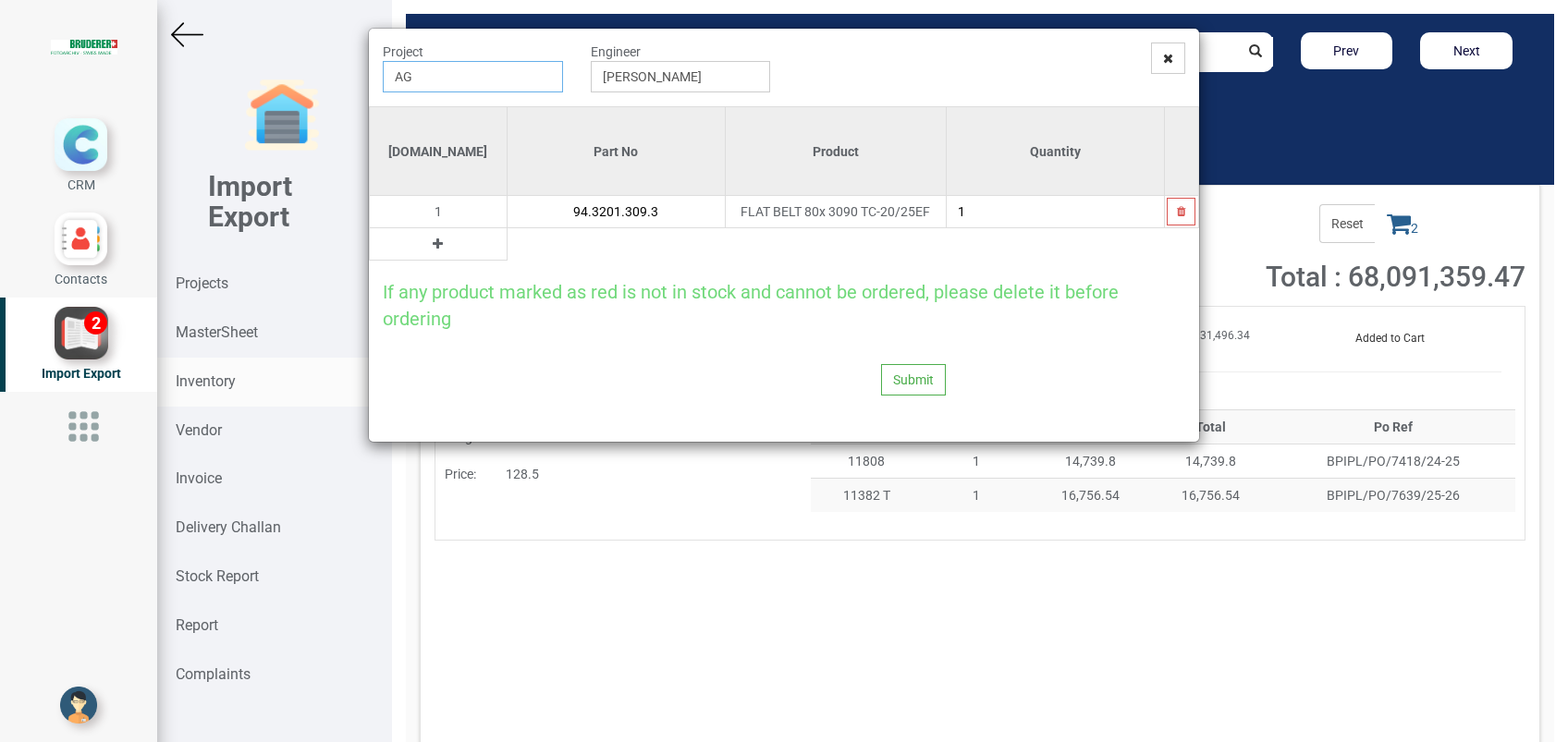
type input "G"
type input "PO BIND T SHIRTS ( 1111 ) - BRUDERER AG"
click at [914, 373] on button "Submit" at bounding box center [913, 380] width 65 height 32
click at [881, 331] on button "Yes" at bounding box center [878, 329] width 59 height 32
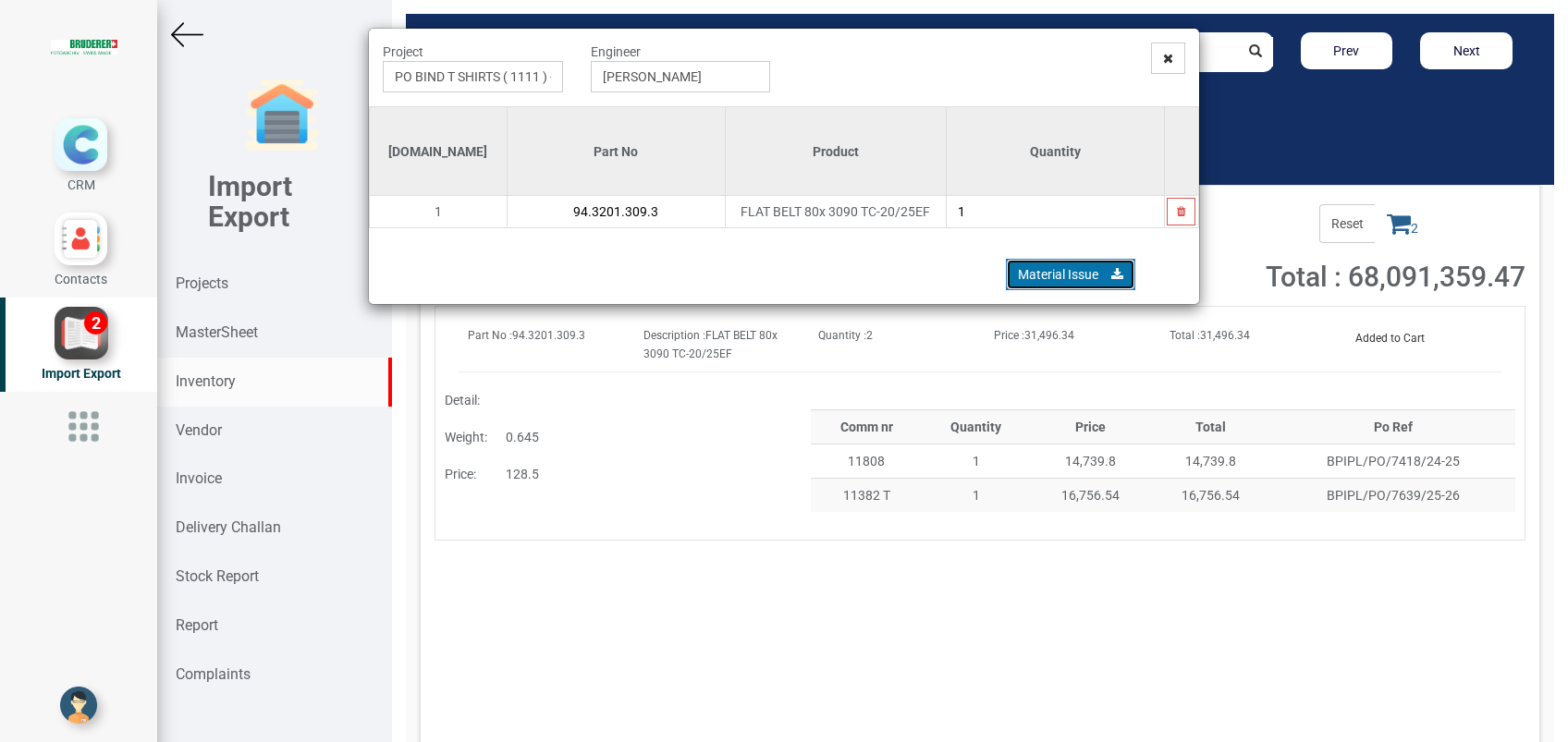
click at [1046, 271] on link "Material Issue" at bounding box center [1070, 274] width 129 height 32
click at [747, 581] on div "Project PO BIND T SHIRTS ( 1111 ) - BRUDERER AG Engineer Gopinath Anandan Si.No…" at bounding box center [784, 371] width 1568 height 742
click at [1168, 60] on icon at bounding box center [1168, 59] width 10 height 13
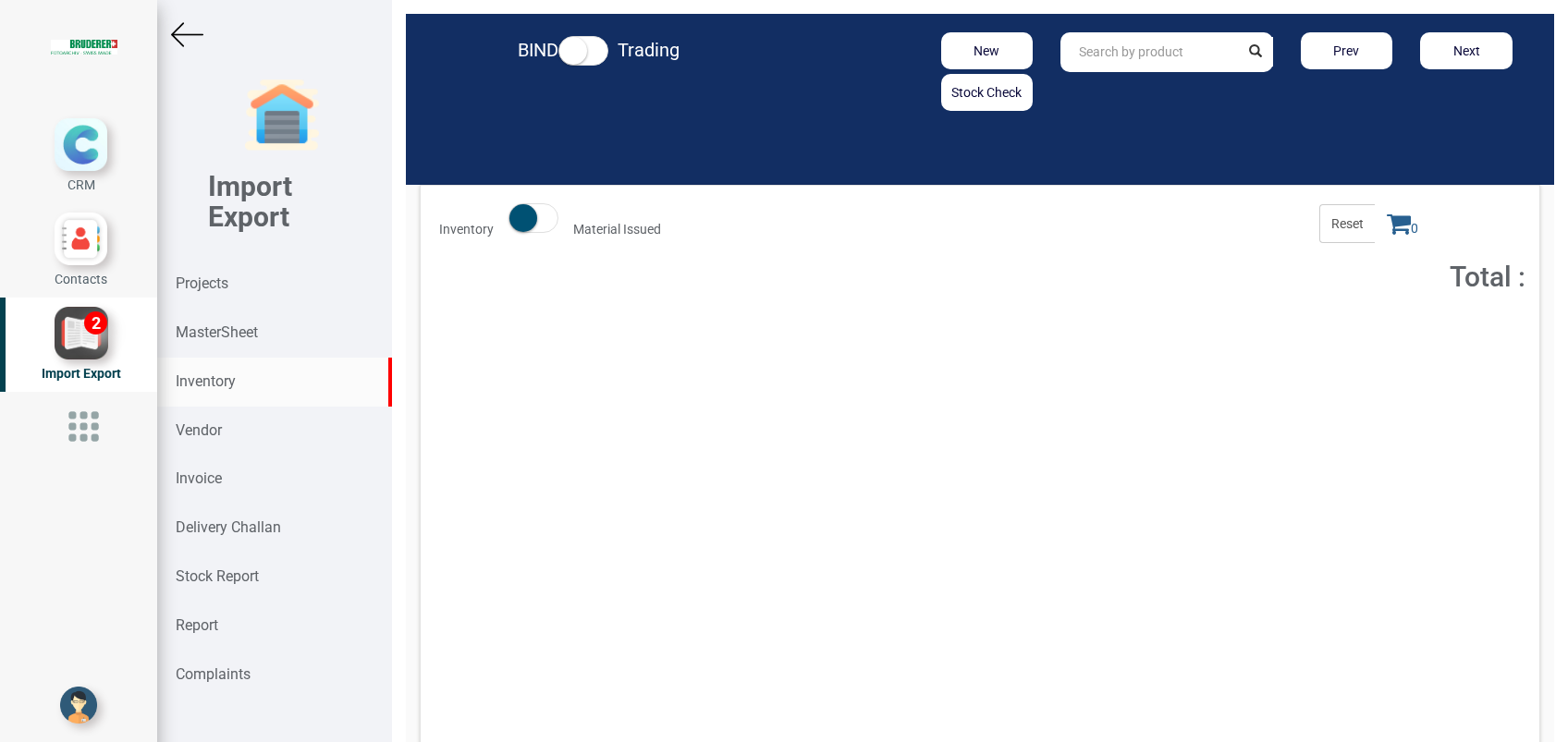
click at [1124, 68] on input "text" at bounding box center [1149, 52] width 178 height 40
paste input "11382 T"
type input "1"
paste input "94.3201.309.3"
type input "94.3201.309.3"
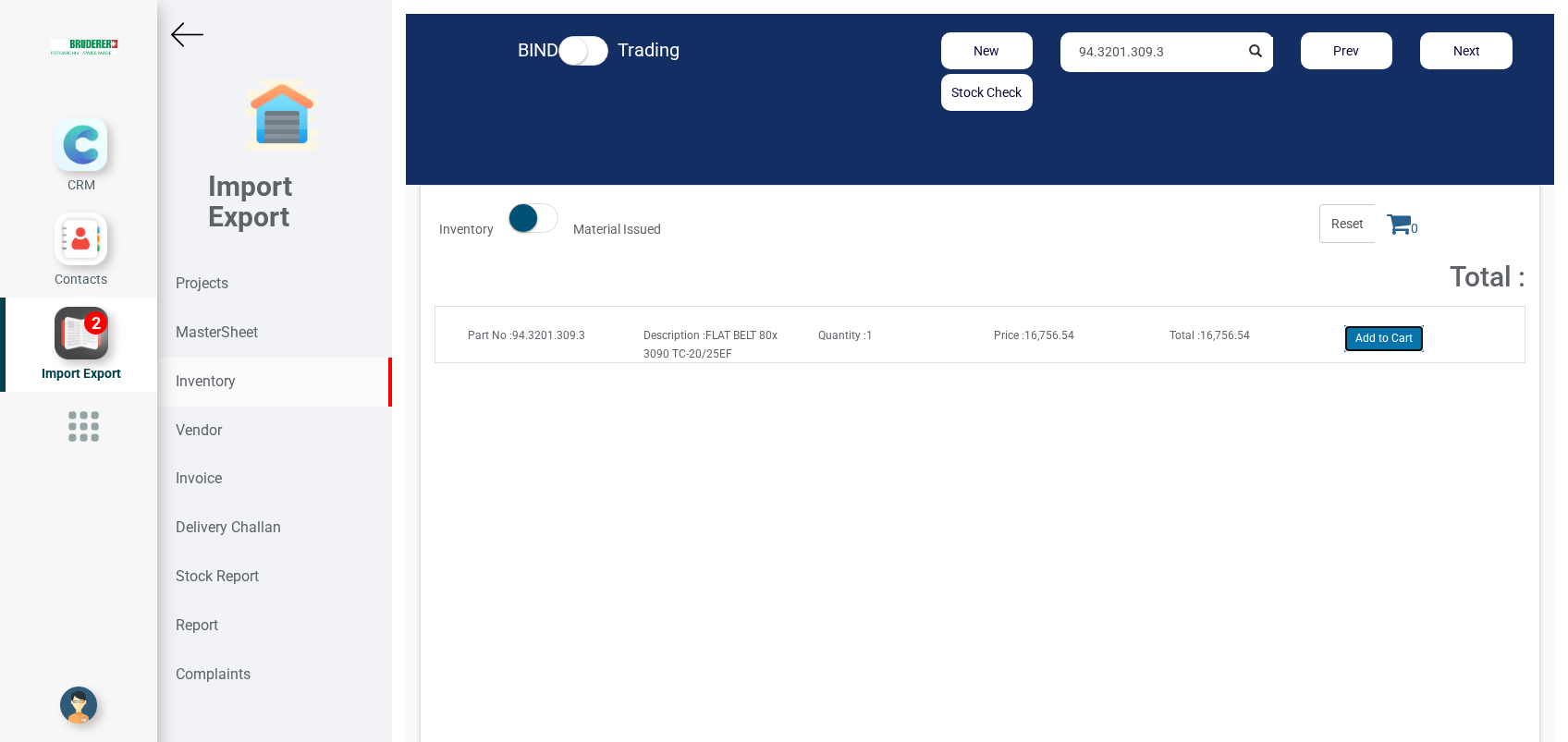
click at [1352, 331] on button "Add to Cart" at bounding box center [1383, 338] width 79 height 27
click at [1387, 229] on icon at bounding box center [1399, 224] width 24 height 26
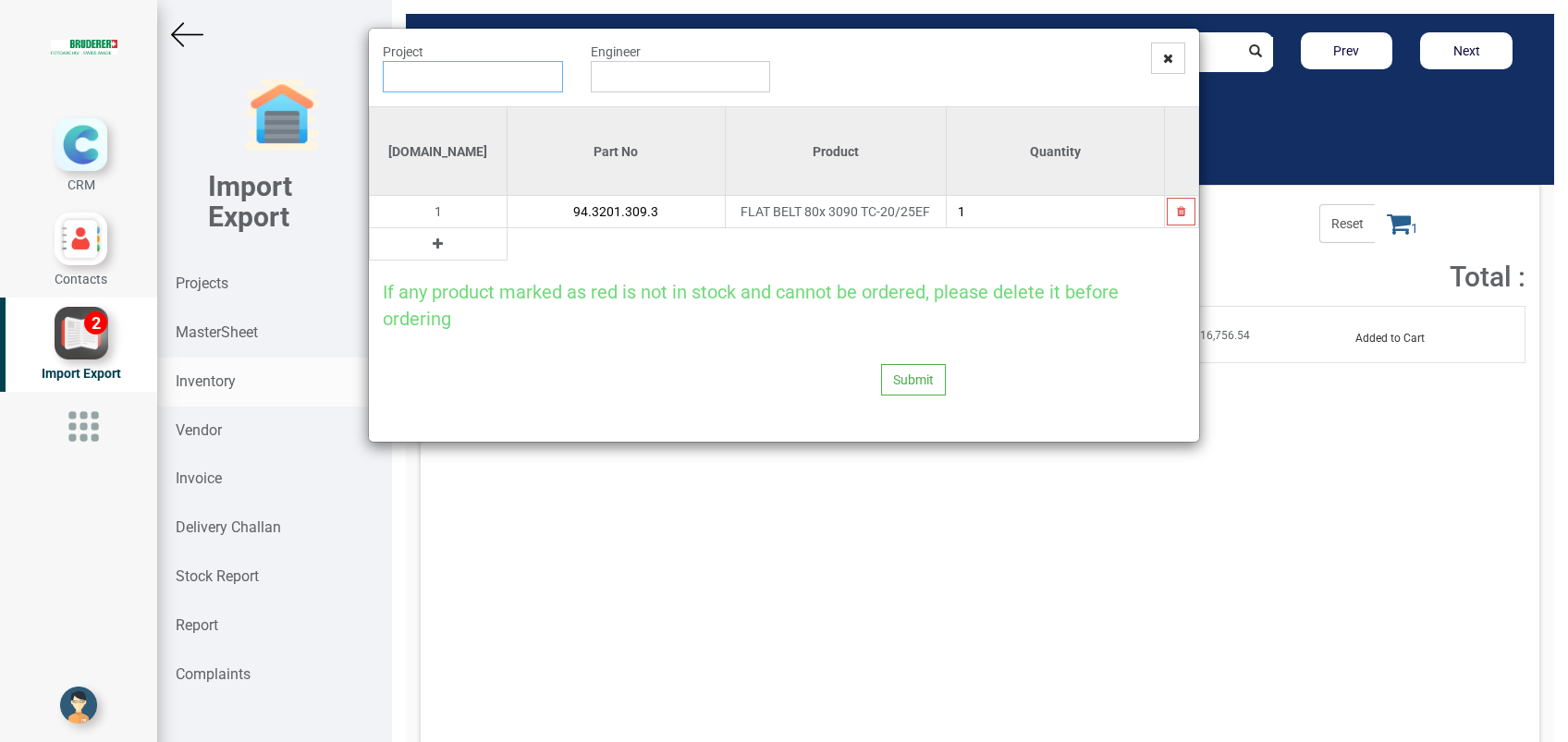
click at [470, 75] on input "text" at bounding box center [473, 77] width 180 height 32
paste input "11382 T"
type input "PO 7639 ( 11382 T ) - [PERSON_NAME]"
click at [662, 88] on input "text" at bounding box center [681, 77] width 180 height 32
click at [676, 117] on link "G opinath [PERSON_NAME]" at bounding box center [664, 112] width 146 height 24
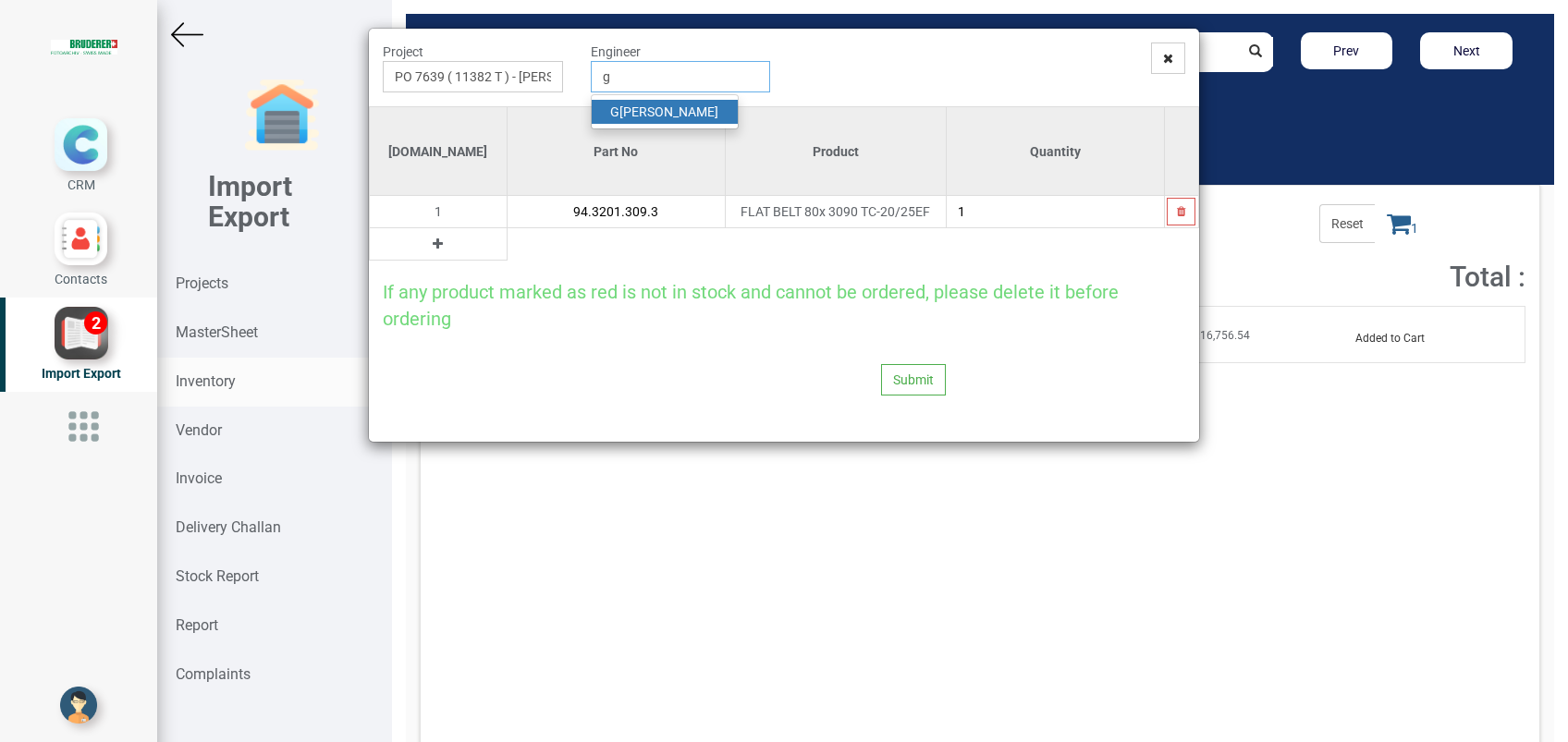
type input "[PERSON_NAME]"
click at [902, 385] on button "Submit" at bounding box center [913, 380] width 65 height 32
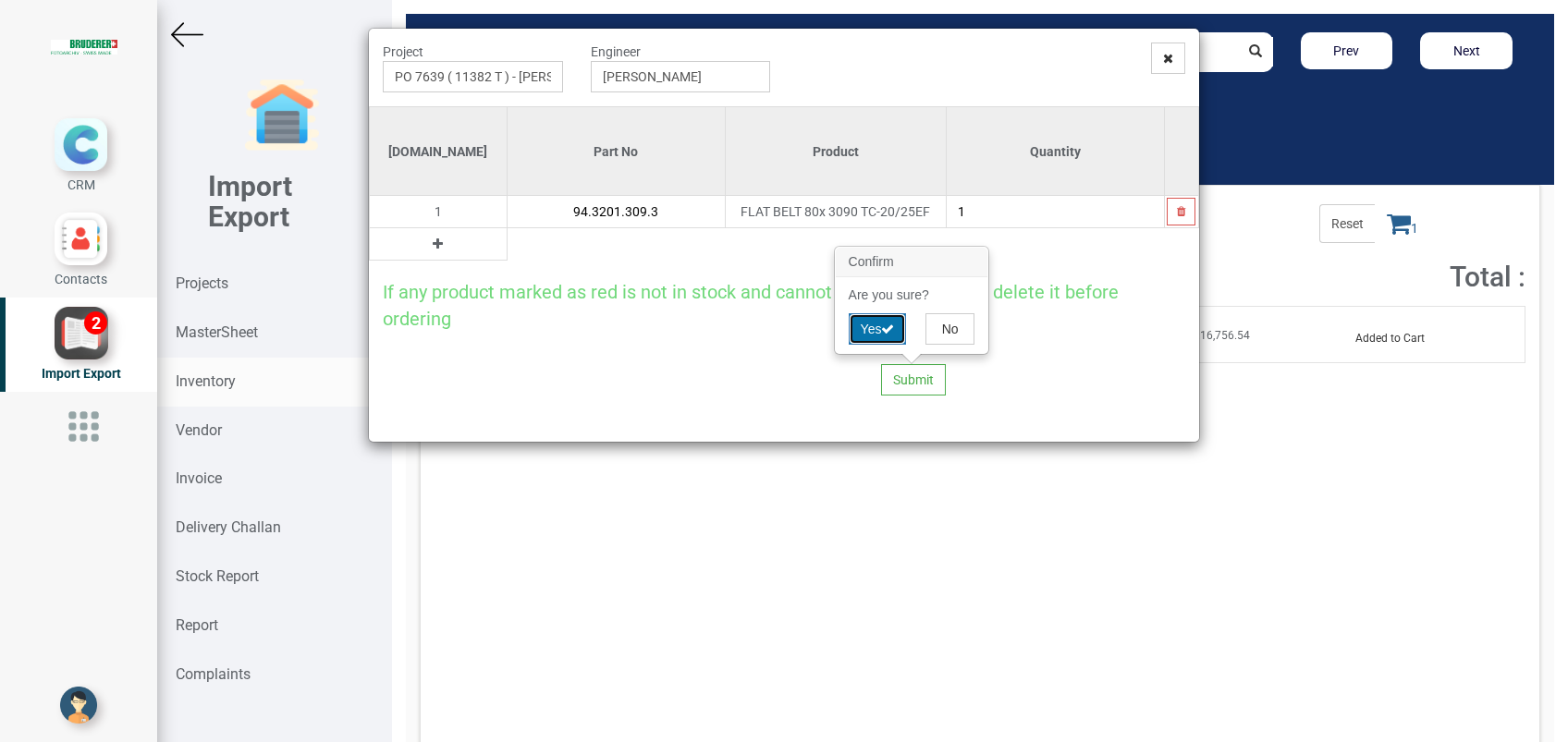
click at [873, 330] on button "Yes" at bounding box center [878, 329] width 59 height 32
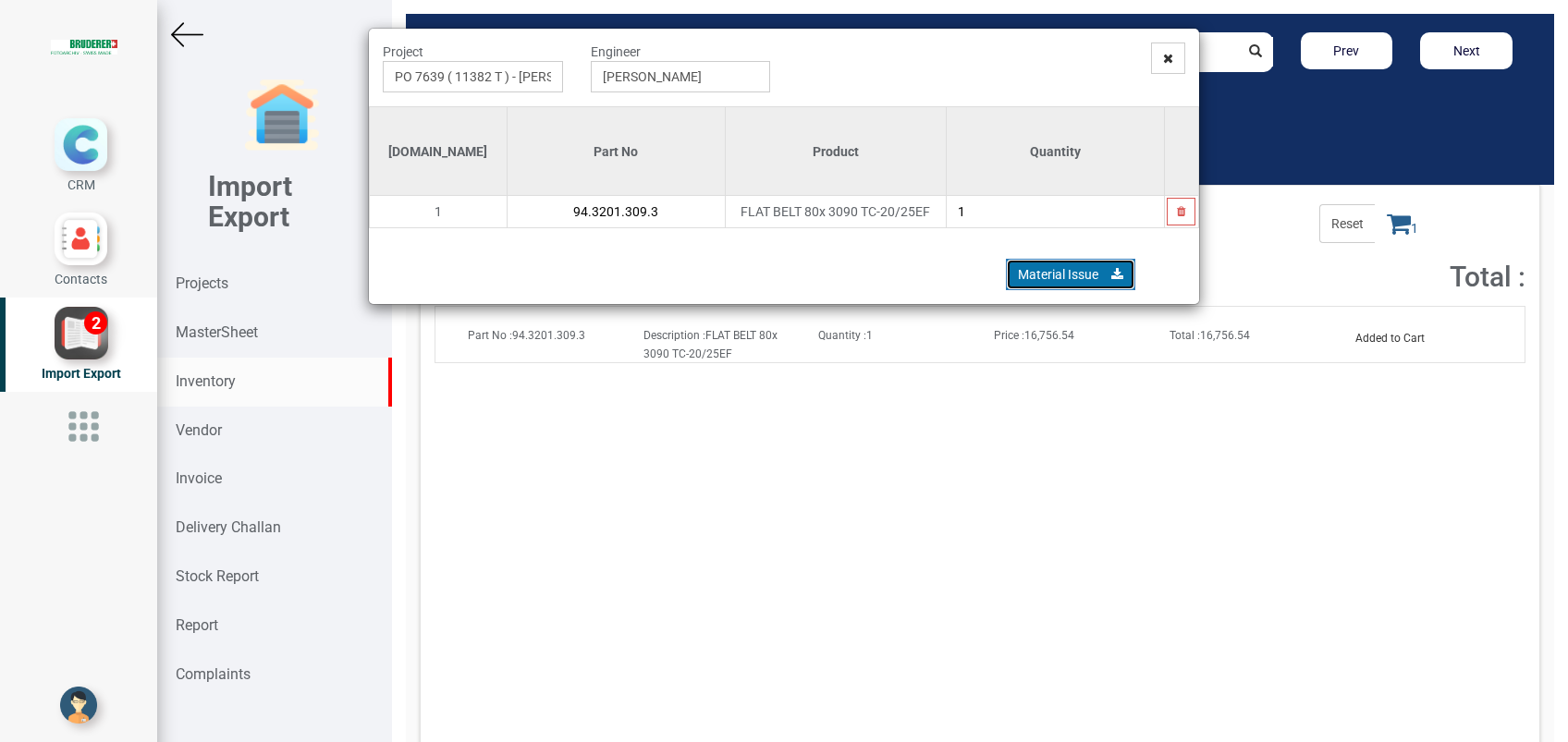
click at [1048, 275] on link "Material Issue" at bounding box center [1070, 274] width 129 height 32
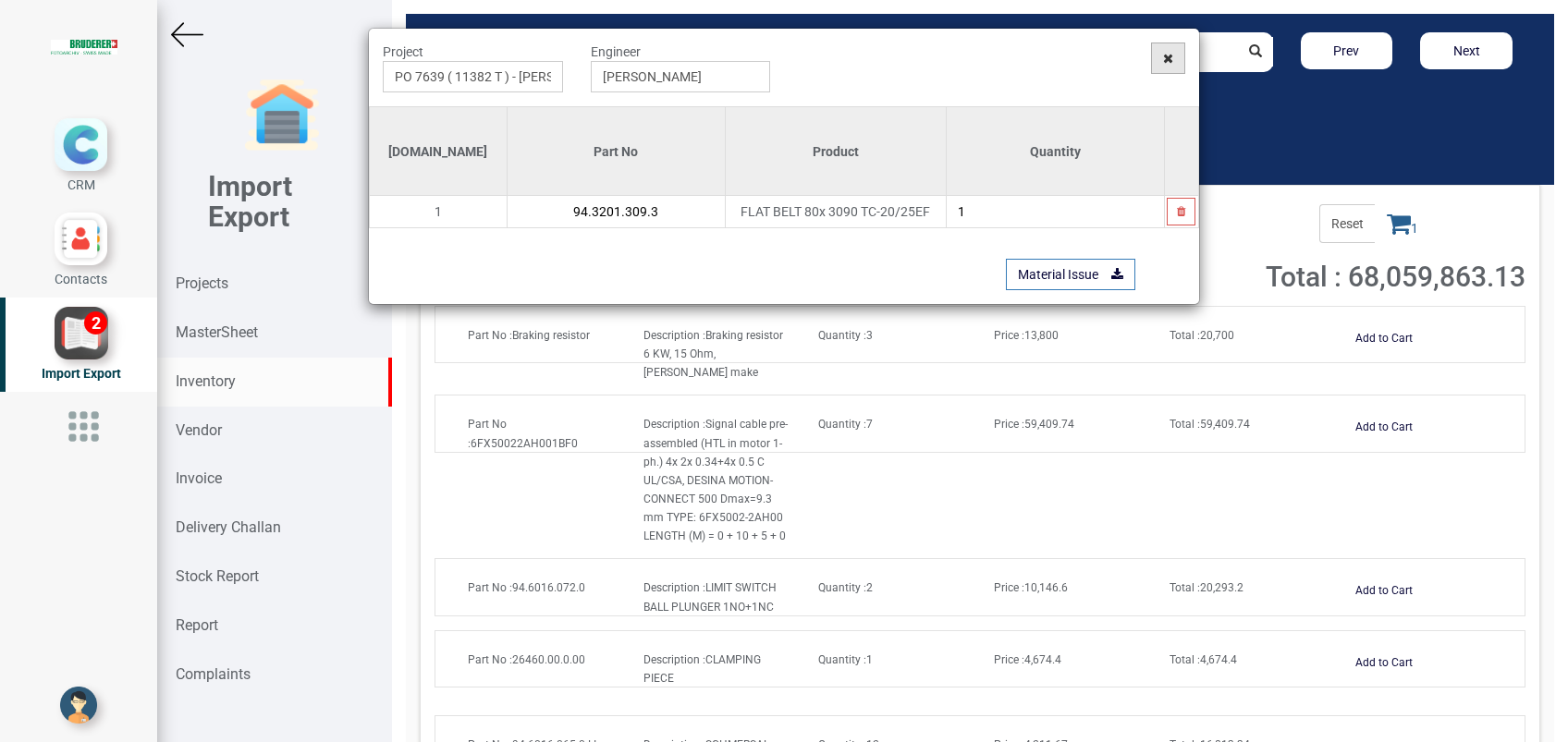
click at [1161, 58] on span at bounding box center [1168, 59] width 34 height 32
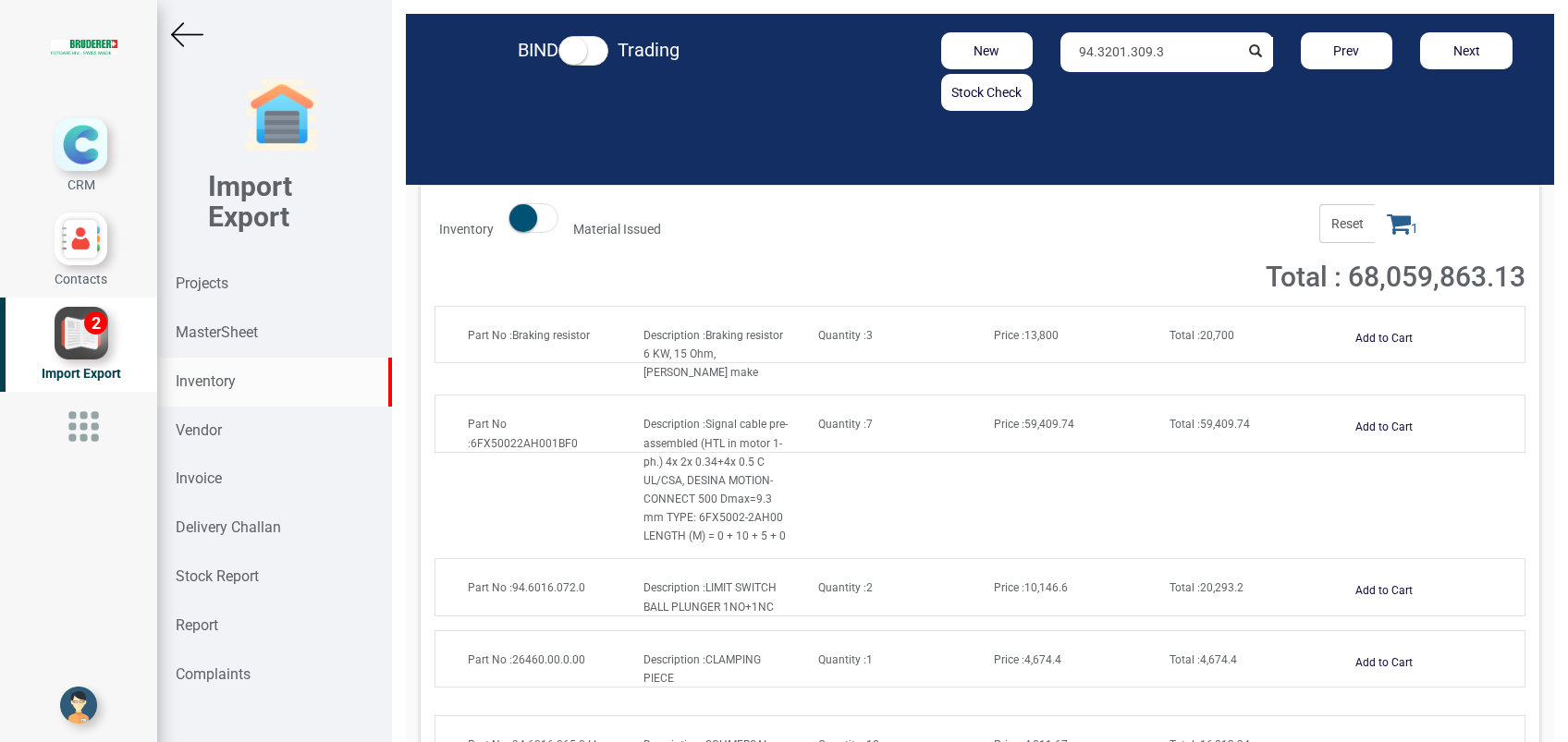
click at [545, 218] on span at bounding box center [534, 219] width 50 height 30
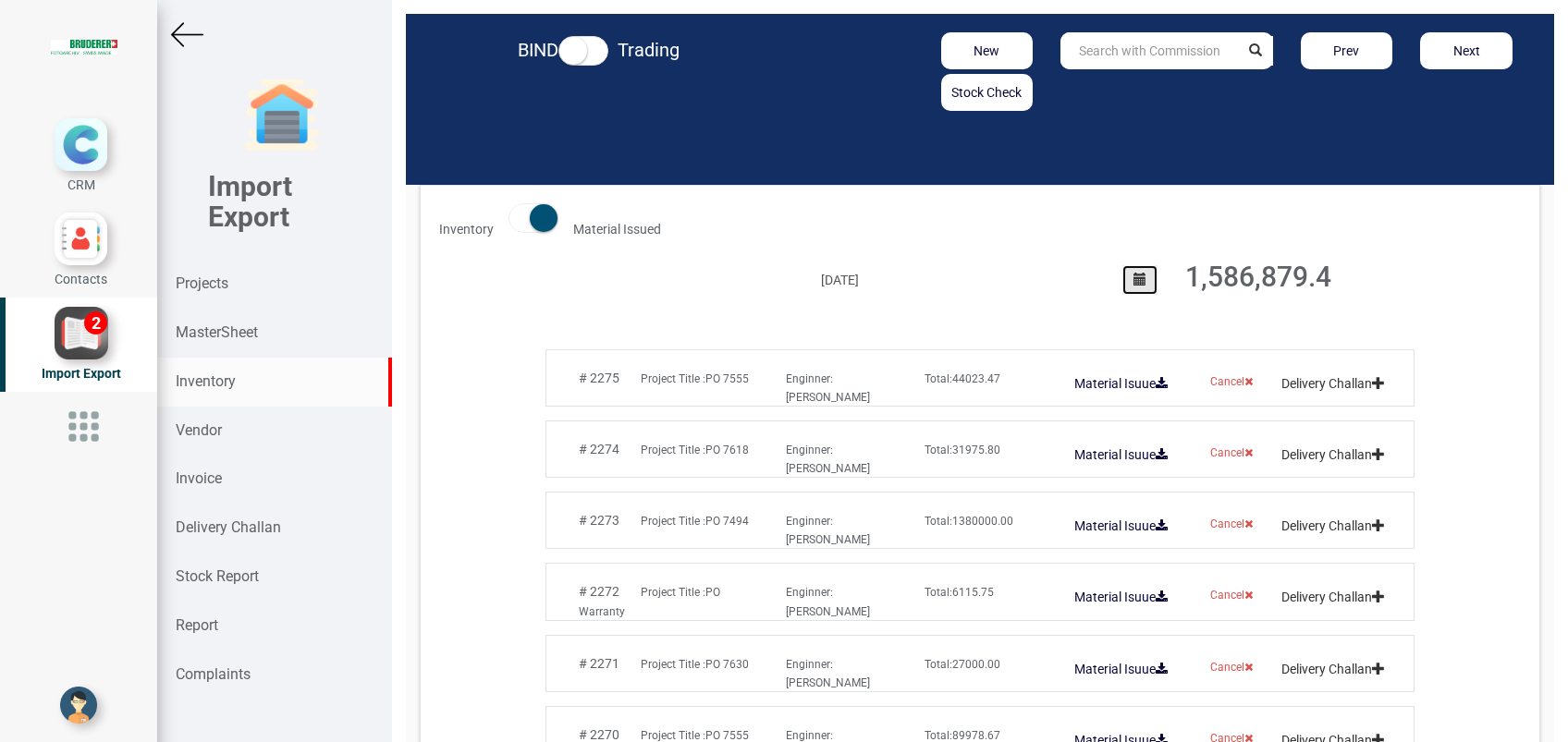
click at [1137, 287] on button "button" at bounding box center [1140, 280] width 35 height 30
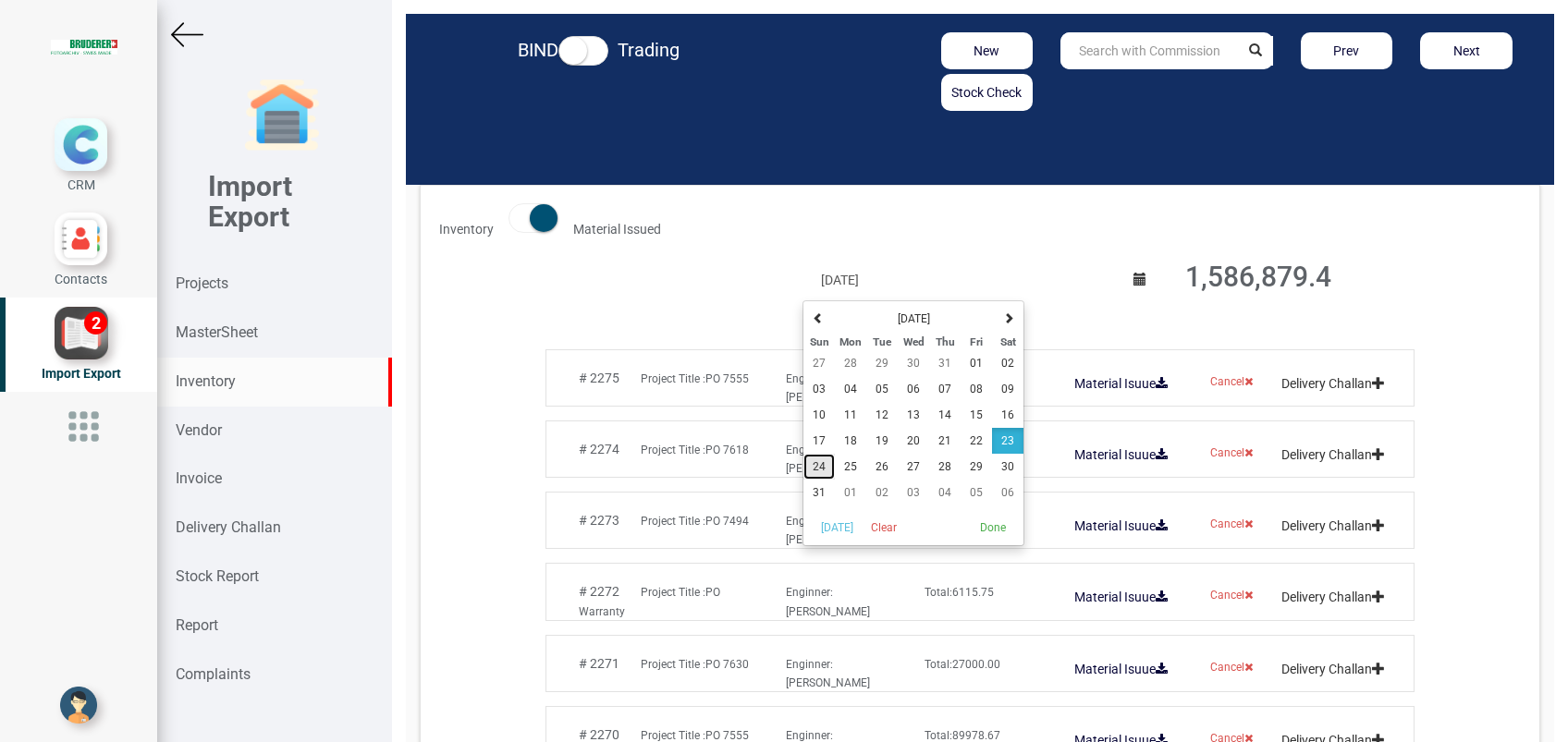
click at [817, 469] on span "24" at bounding box center [819, 467] width 13 height 13
type input "[DATE]"
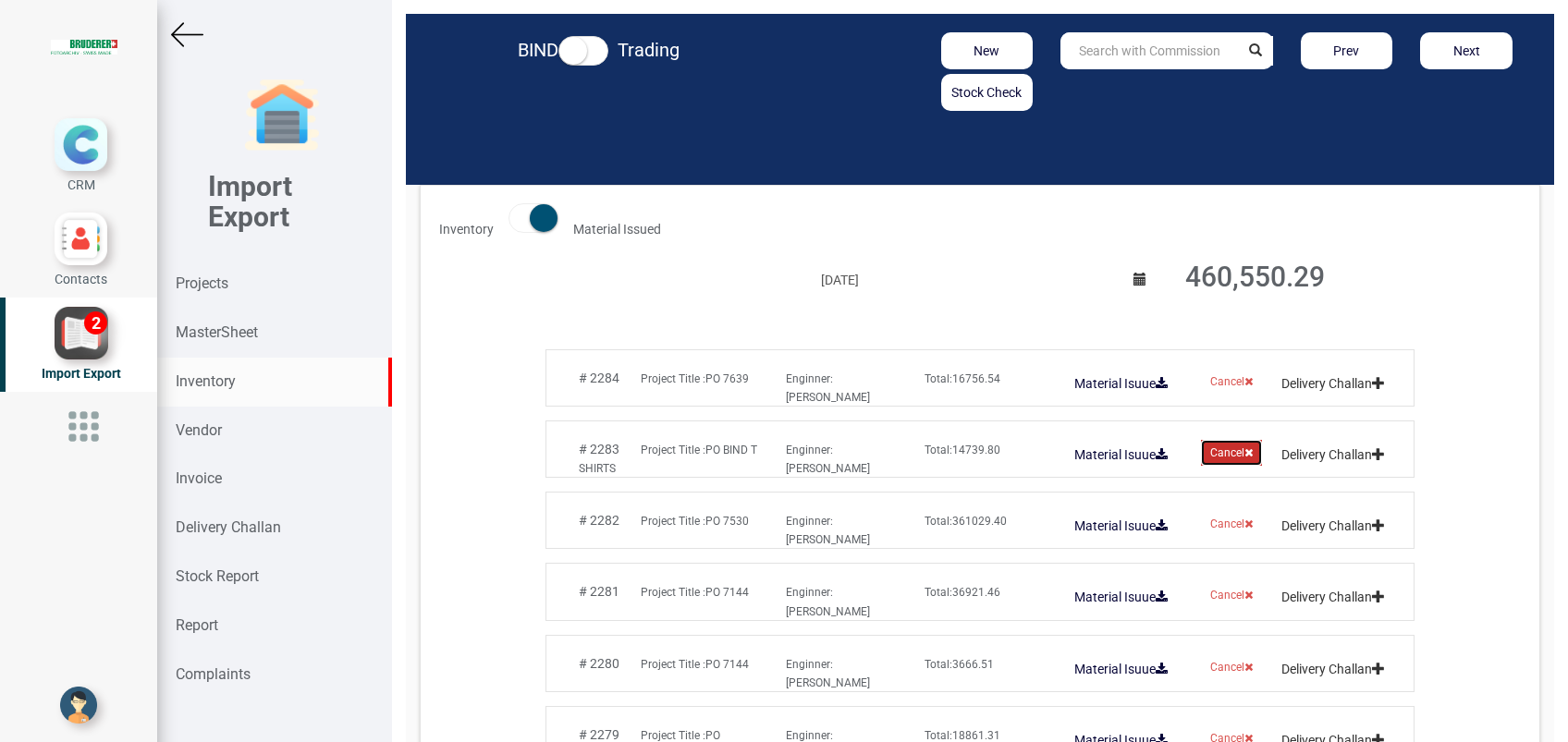
click at [1210, 454] on button "Cancel" at bounding box center [1231, 453] width 61 height 26
click at [1179, 562] on button "Yes" at bounding box center [1185, 560] width 59 height 32
click at [516, 228] on span at bounding box center [534, 219] width 50 height 30
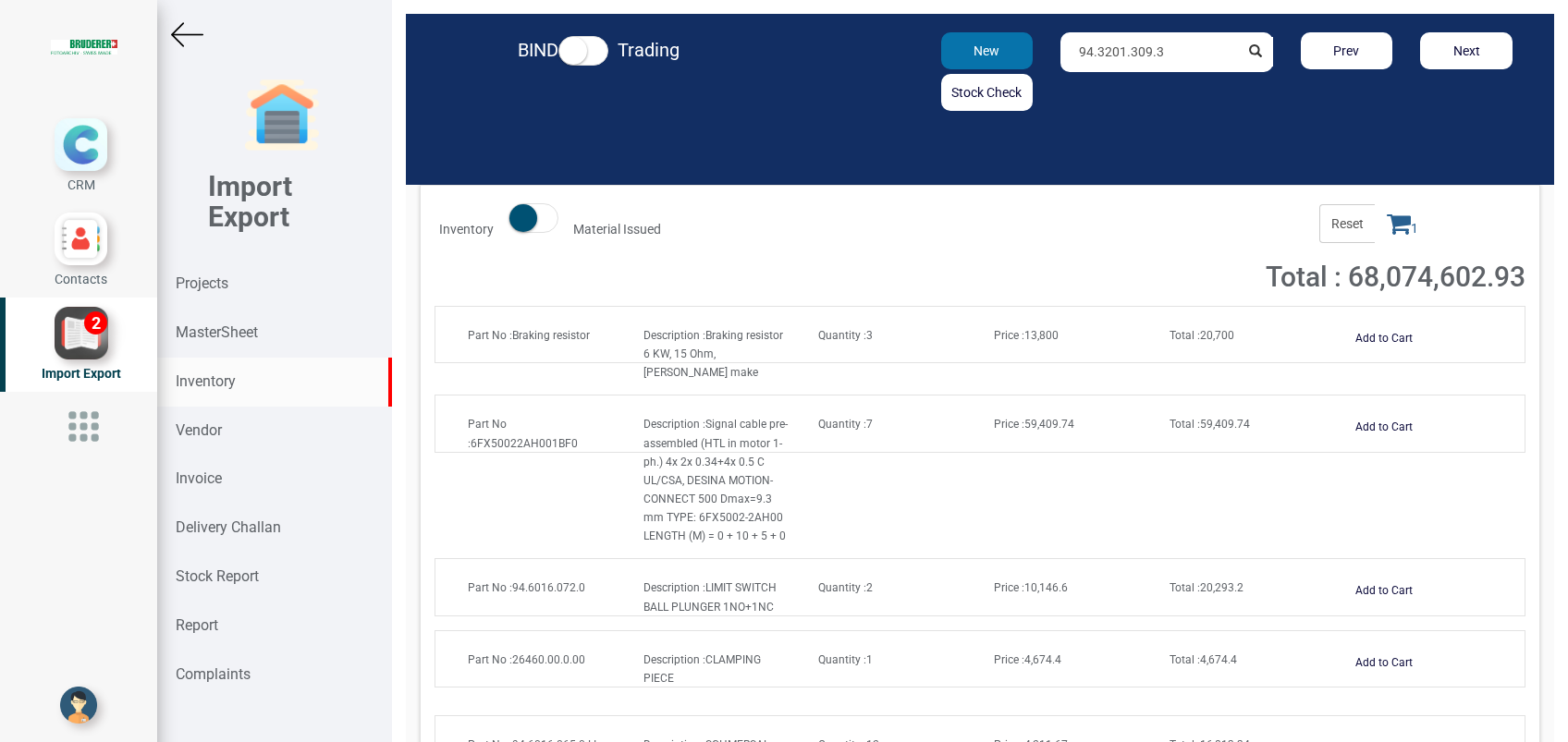
drag, startPoint x: 1158, startPoint y: 60, endPoint x: 939, endPoint y: 64, distance: 219.0
click at [939, 64] on div "New Stock Check 94.3201.309.3 Prev Next" at bounding box center [1166, 72] width 747 height 79
paste input "94.0112.824.0"
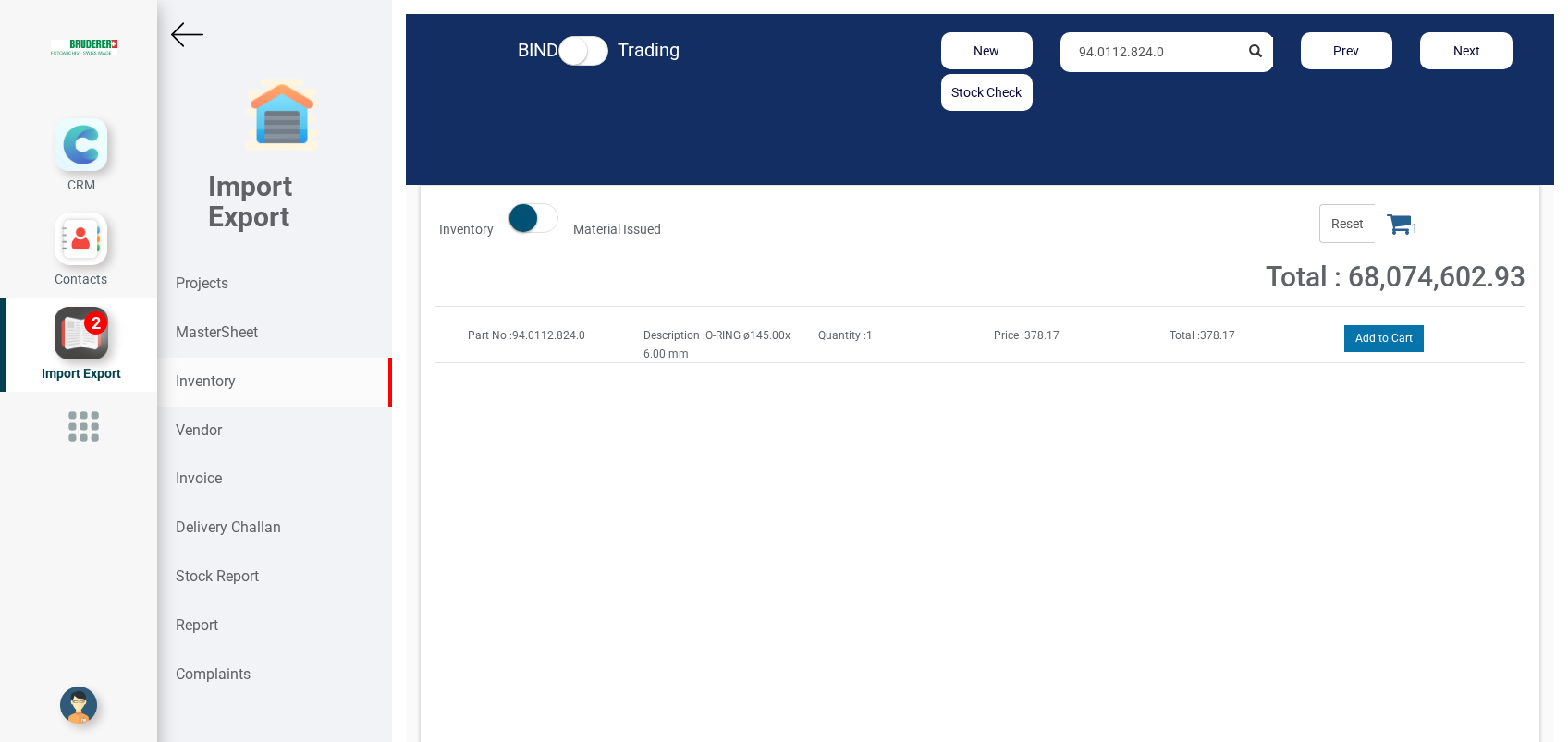
type input "94.0112.824.0"
click at [1370, 341] on button "Add to Cart" at bounding box center [1383, 338] width 79 height 27
click at [1387, 230] on icon at bounding box center [1399, 224] width 24 height 26
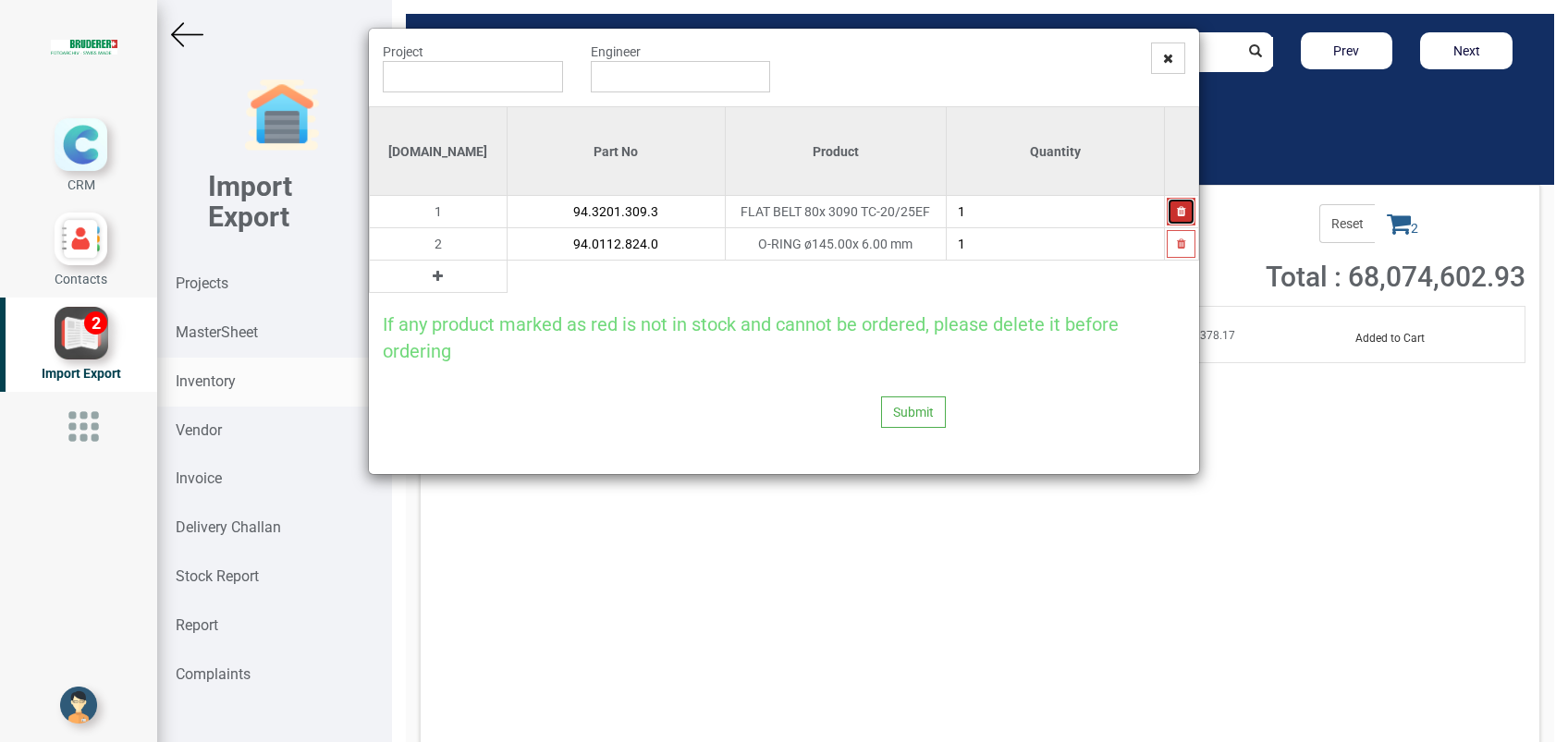
click at [1168, 209] on button "button" at bounding box center [1181, 212] width 29 height 28
type input "94.0112.824.0"
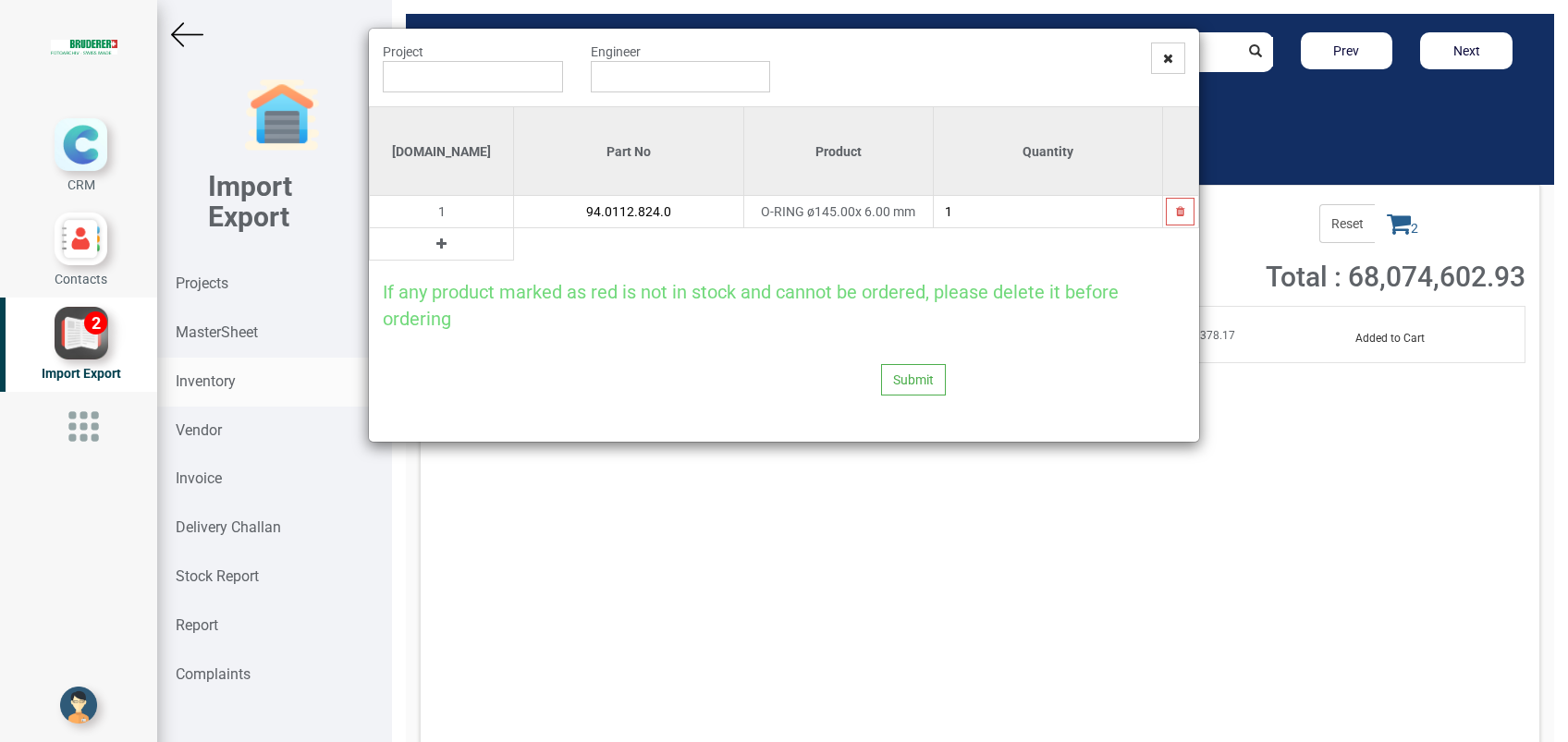
click at [436, 237] on icon at bounding box center [441, 244] width 10 height 13
click at [514, 246] on input "text" at bounding box center [629, 245] width 229 height 32
click at [425, 88] on input "text" at bounding box center [473, 77] width 180 height 32
type input "PO 7092 ( 13891 ) - [PERSON_NAME]"
click at [648, 89] on input "text" at bounding box center [681, 77] width 180 height 32
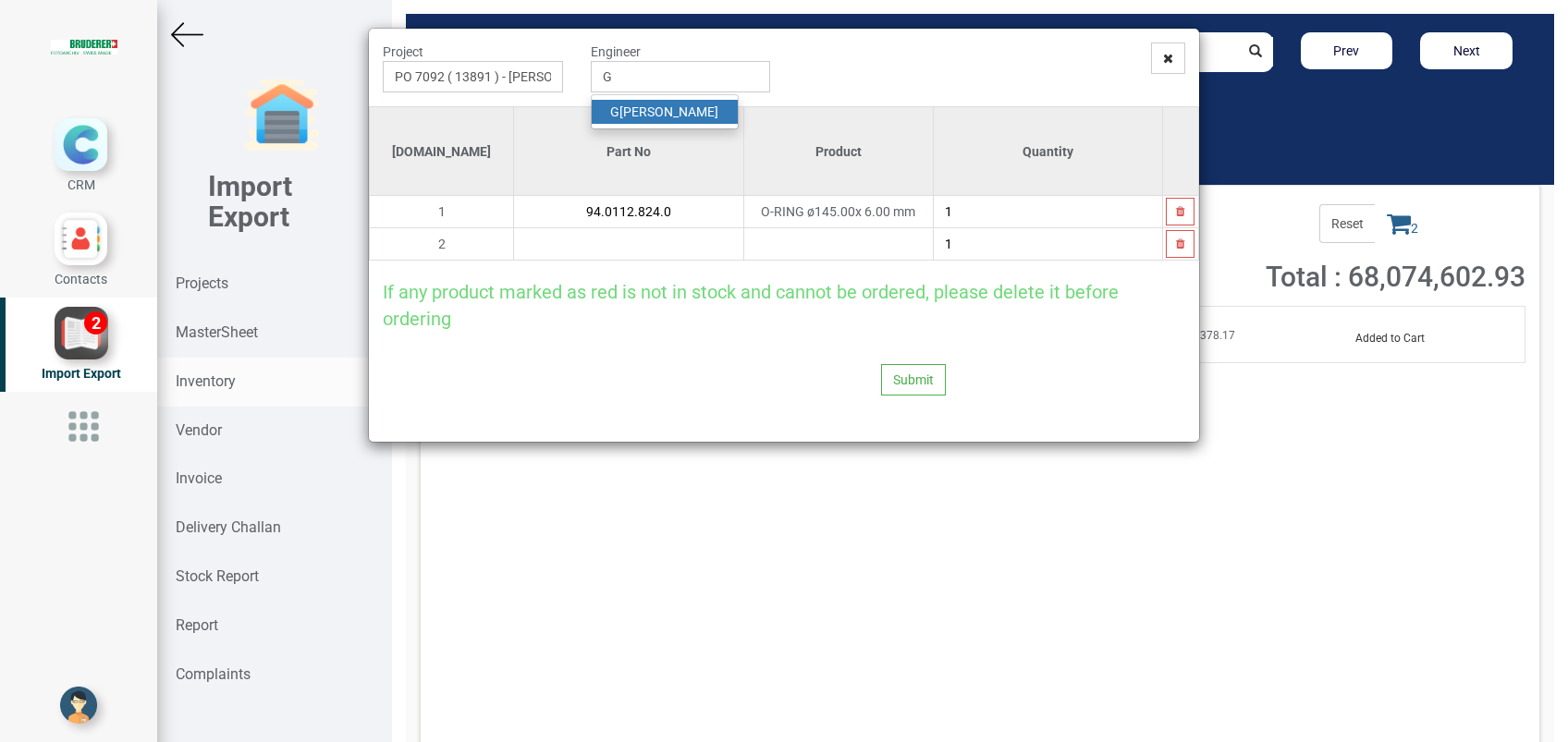
click at [651, 112] on link "G opinath [PERSON_NAME]" at bounding box center [664, 112] width 146 height 24
type input "[PERSON_NAME]"
click at [514, 237] on input "text" at bounding box center [629, 245] width 229 height 32
paste input "94.0114.170.0"
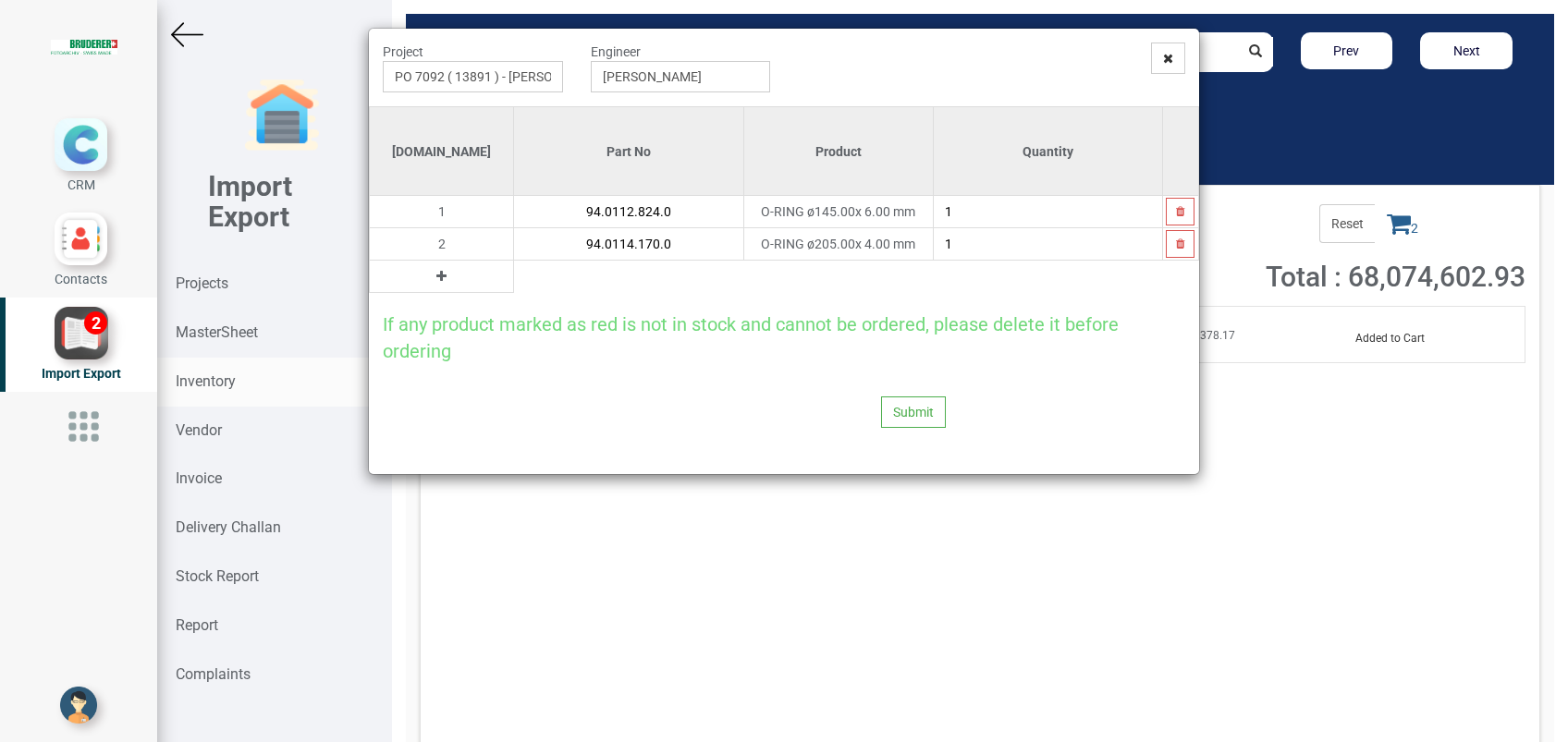
type input "94.0114.170.0"
click at [431, 276] on button at bounding box center [441, 276] width 21 height 20
click at [514, 275] on input "text" at bounding box center [629, 276] width 229 height 32
paste input "94.0103.737.0"
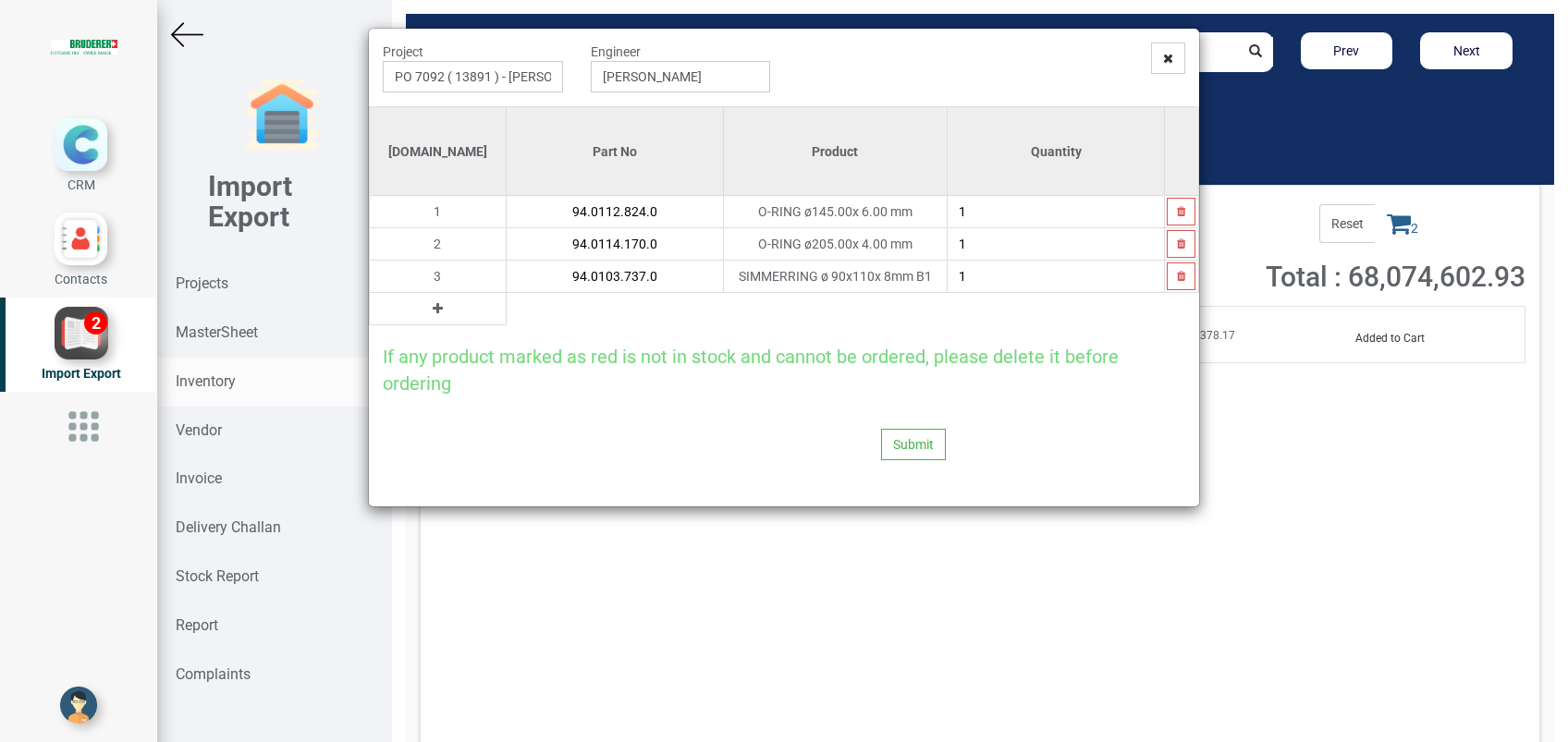
type input "94.0103.737.0"
click at [432, 304] on icon at bounding box center [437, 309] width 10 height 13
click at [507, 310] on input "text" at bounding box center [615, 309] width 217 height 32
paste input "94.0111.250.0"
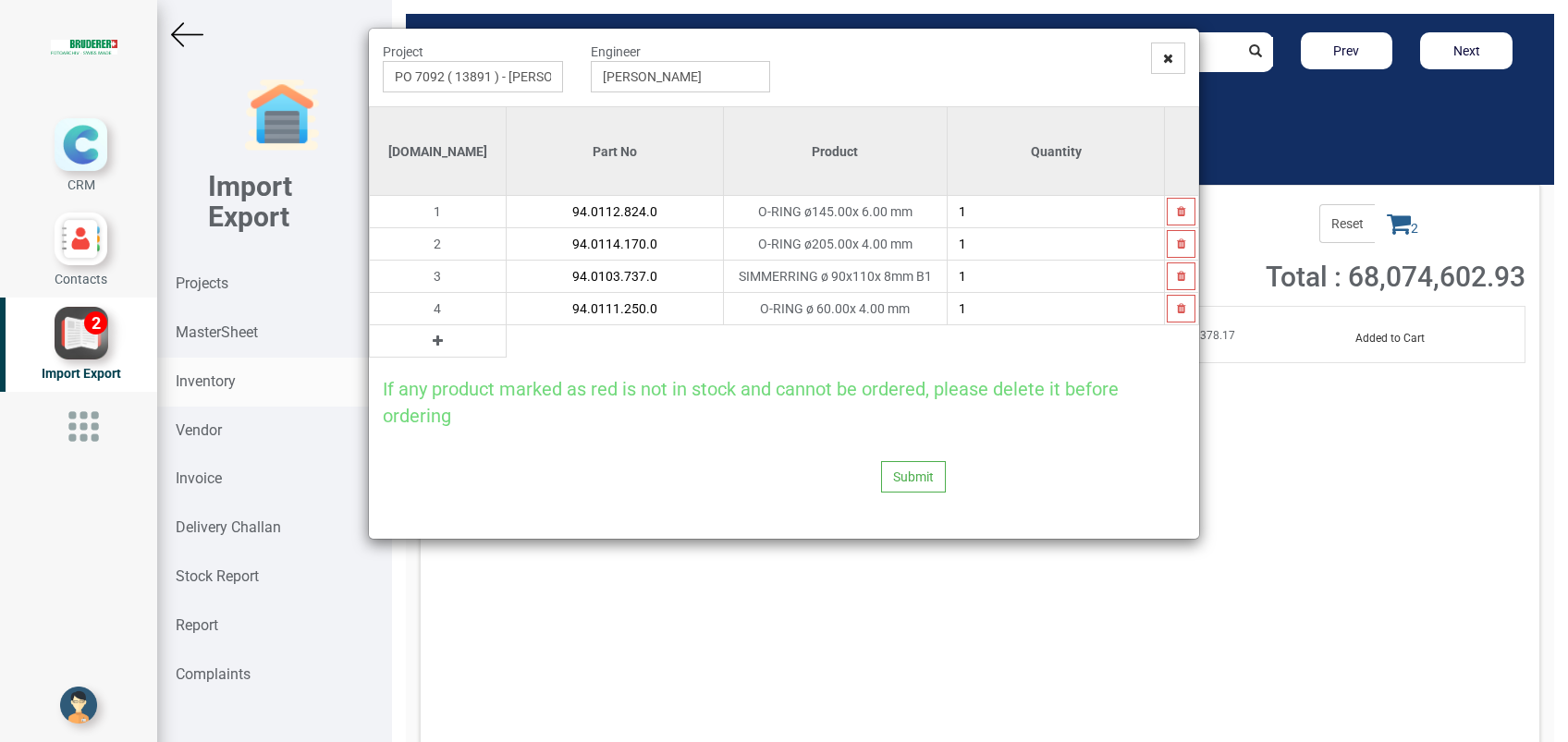
type input "94.0111.250.0"
click at [427, 341] on button at bounding box center [437, 341] width 21 height 20
click at [507, 345] on input "text" at bounding box center [615, 341] width 217 height 32
paste input "94.0102.569.0"
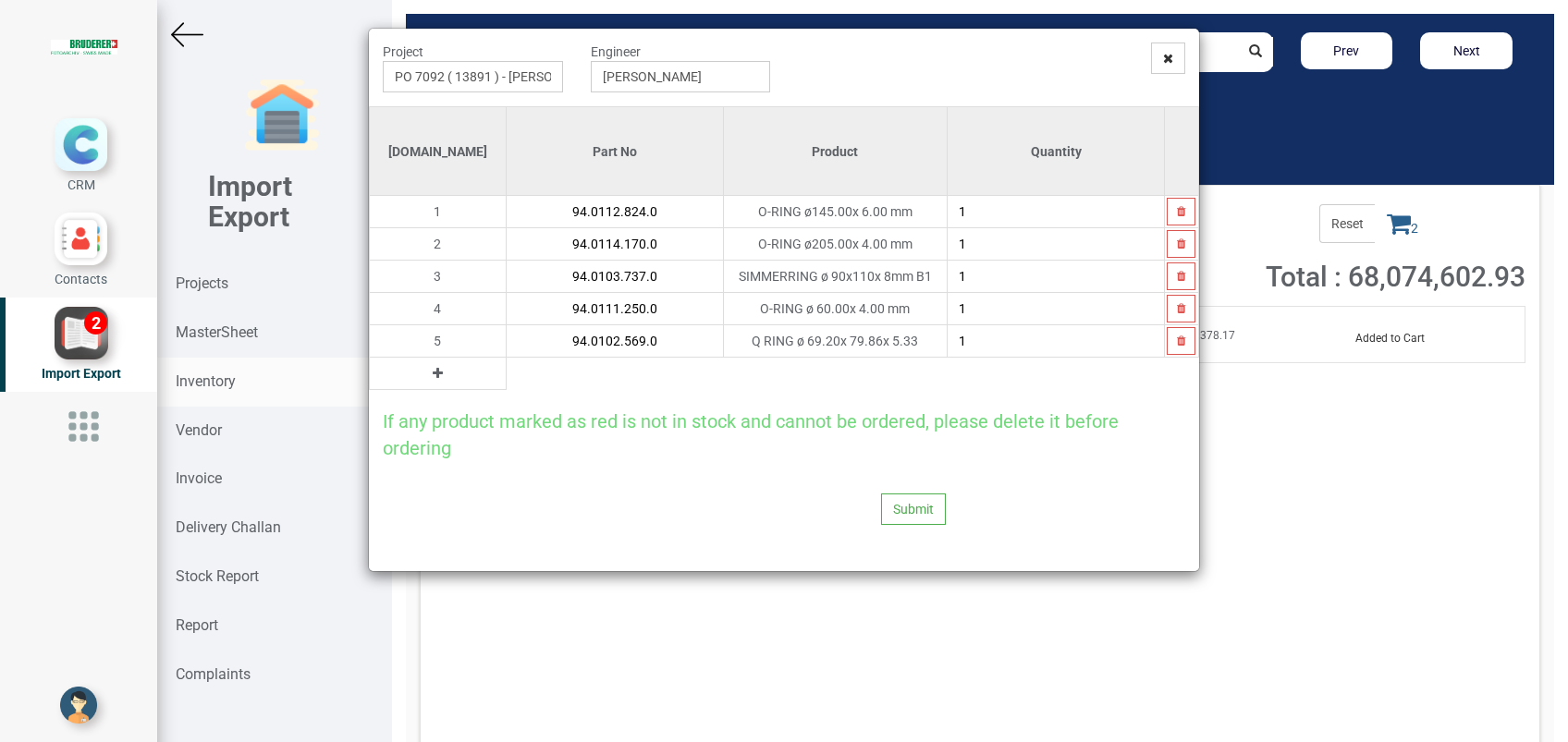
type input "94.0102.569.0"
click at [427, 378] on button at bounding box center [437, 374] width 21 height 20
click at [507, 378] on input "text" at bounding box center [615, 374] width 217 height 32
paste input "94.0102.518.0"
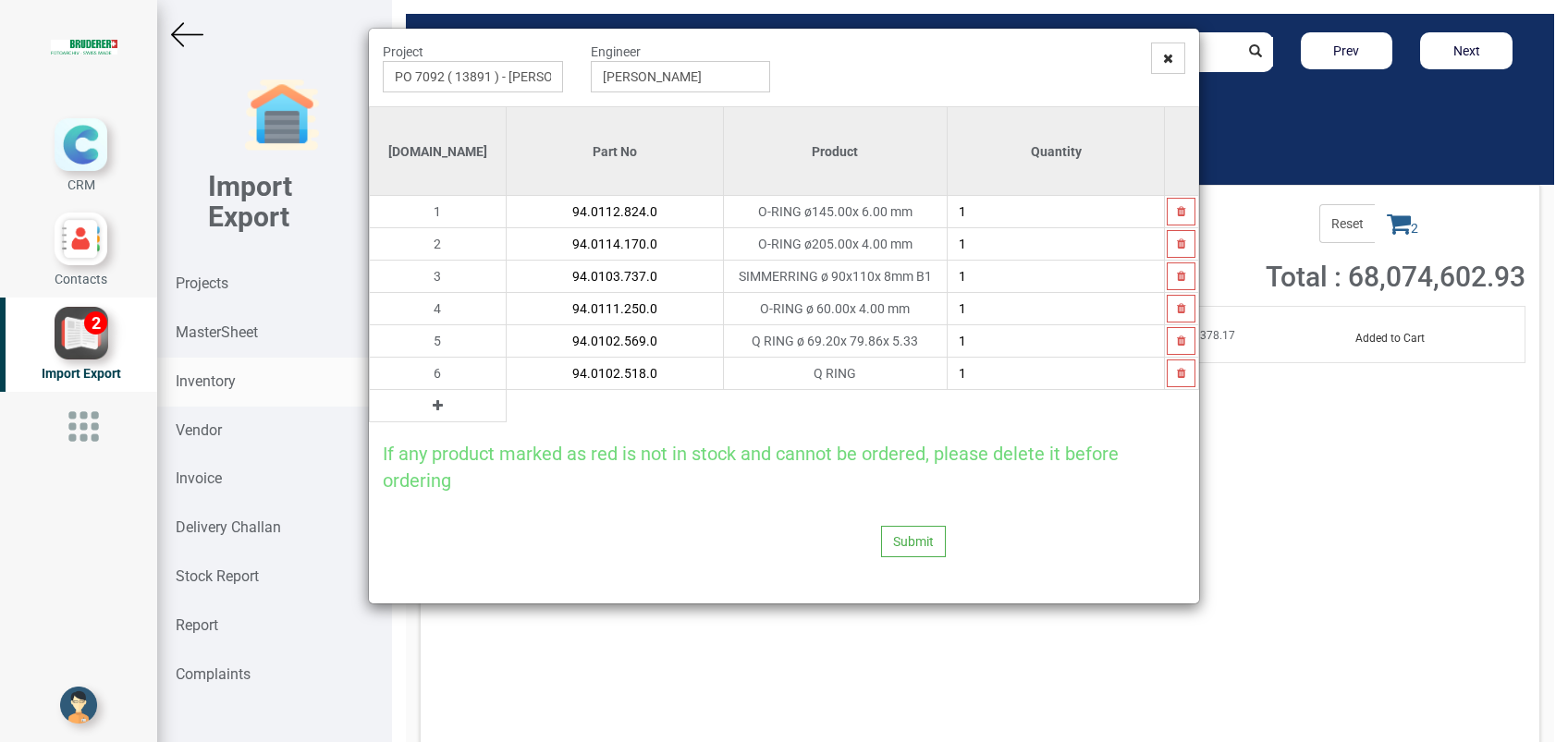
type input "94.0102.518.0"
click at [427, 406] on button at bounding box center [437, 405] width 21 height 20
click at [507, 408] on input "text" at bounding box center [615, 406] width 217 height 32
paste input "94.7305.015.1"
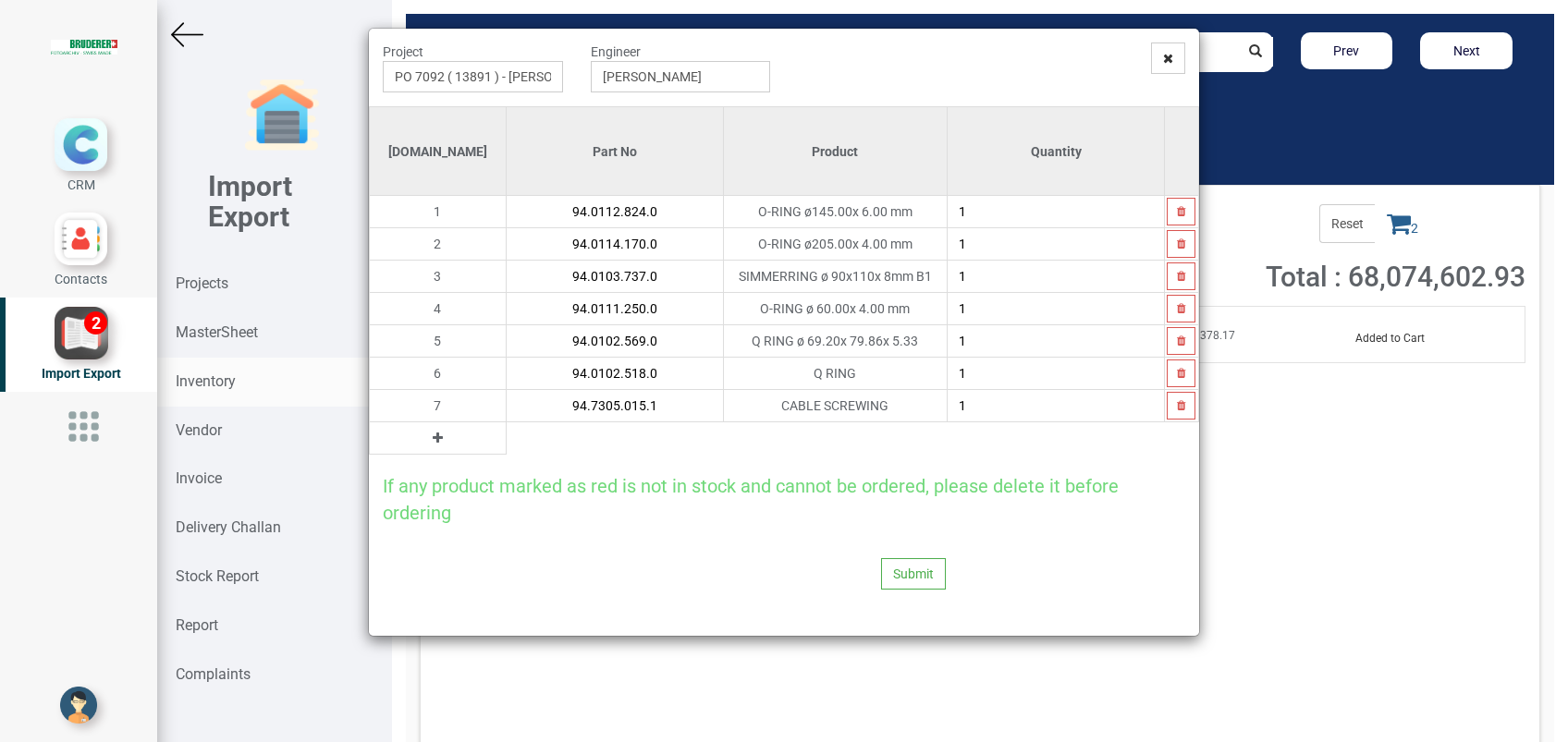
type input "94.7305.015.1"
click at [427, 439] on button at bounding box center [437, 438] width 21 height 20
click at [507, 441] on input "text" at bounding box center [615, 438] width 217 height 32
paste input "60753.01.0.00"
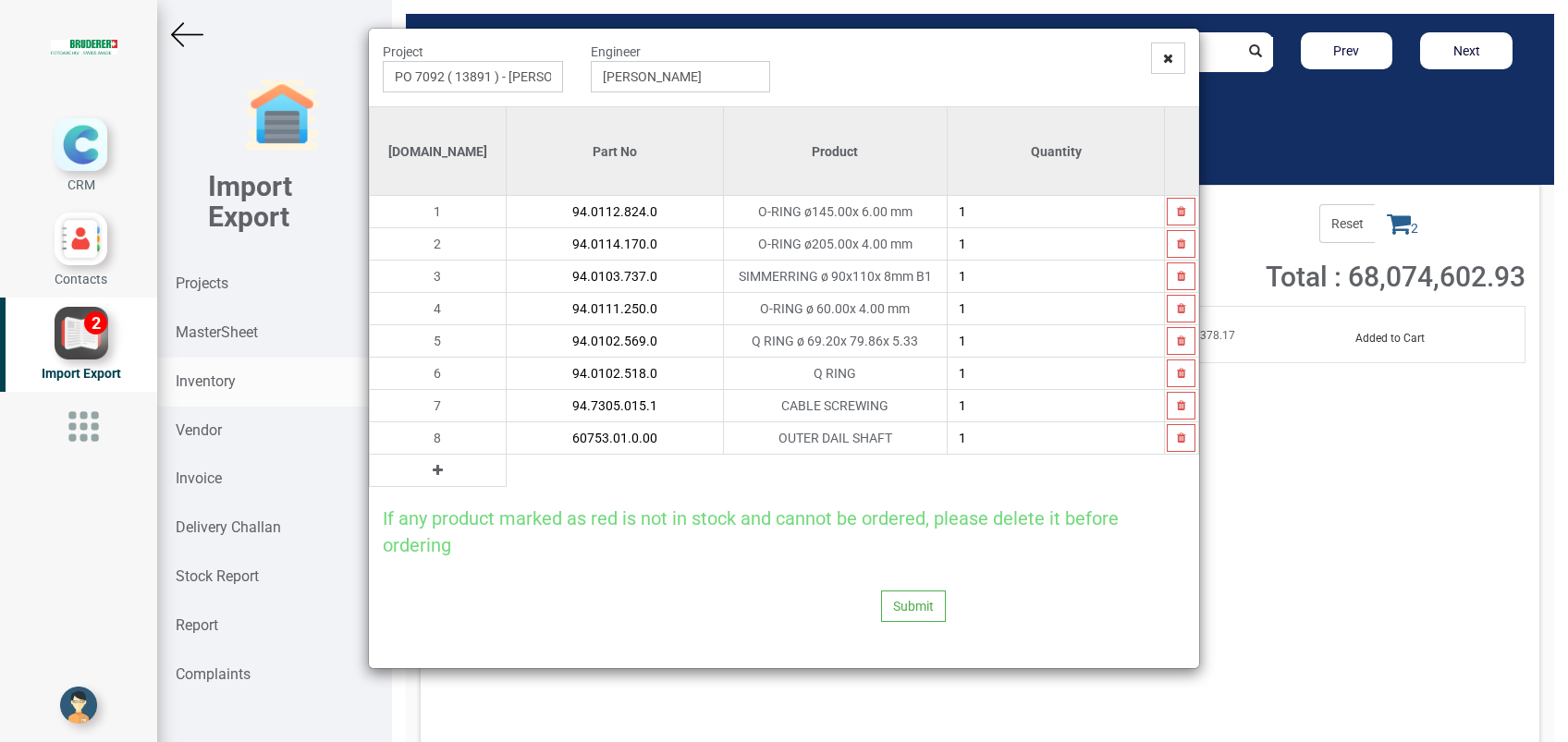
type input "60753.01.0.00"
click at [415, 466] on td at bounding box center [438, 470] width 137 height 33
click at [427, 468] on button at bounding box center [437, 470] width 21 height 20
click at [507, 466] on input "text" at bounding box center [615, 470] width 217 height 32
paste input "60748.00.1.00"
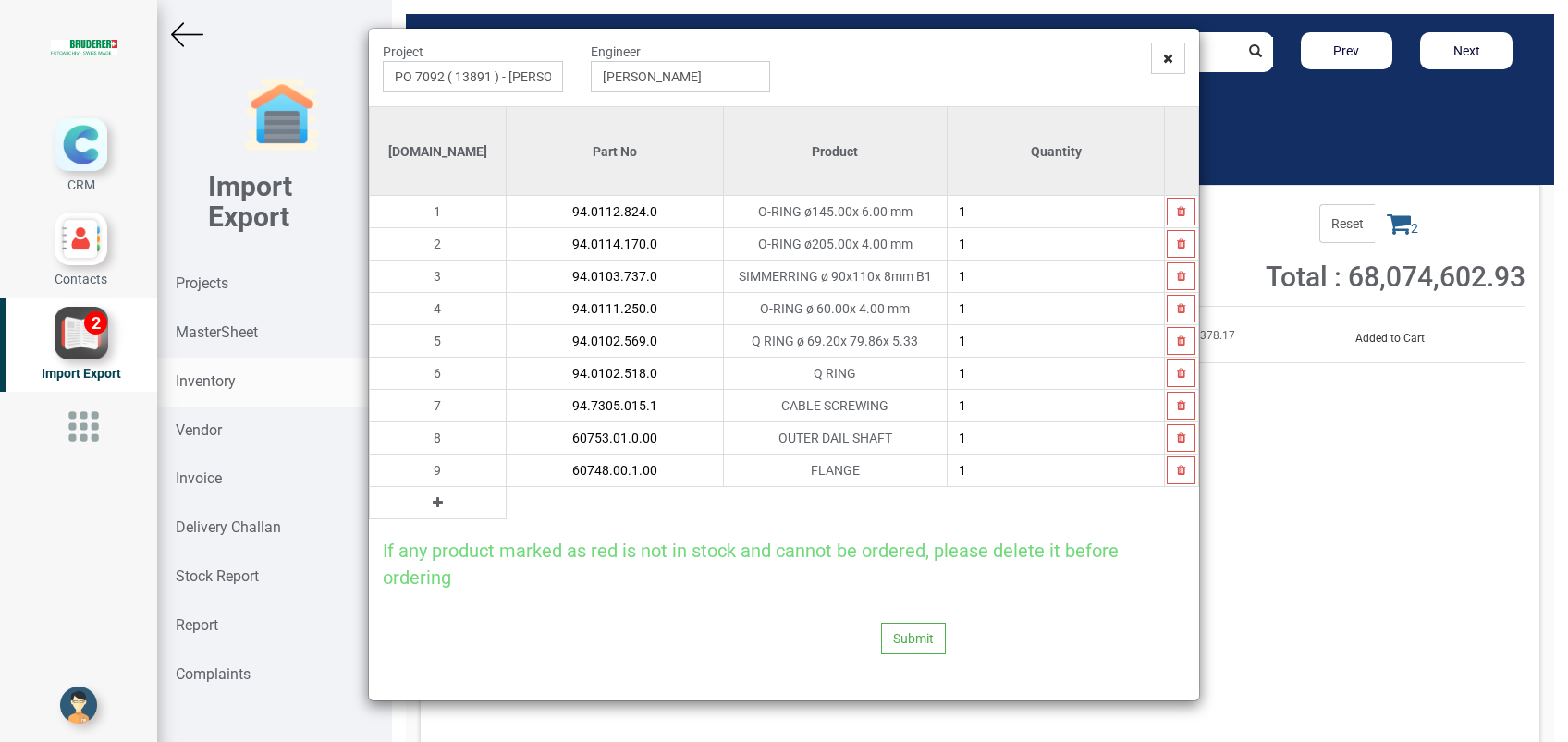
type input "60748.00.1.00"
click at [414, 509] on td at bounding box center [438, 503] width 137 height 33
click at [432, 501] on icon at bounding box center [437, 503] width 10 height 13
click at [507, 502] on input "text" at bounding box center [615, 503] width 217 height 32
paste input "60749.00.0.00"
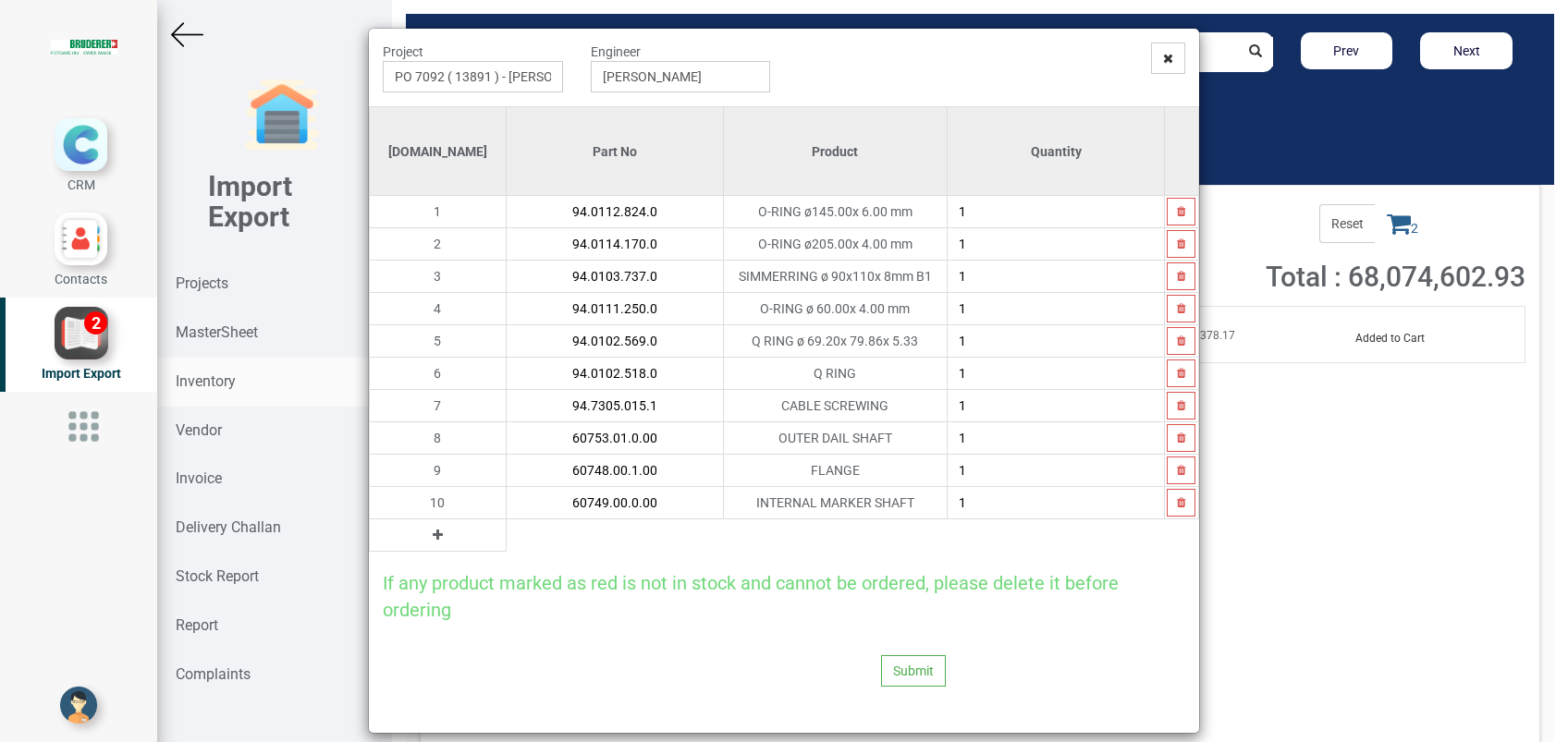
type input "60749.00.0.00"
click at [427, 538] on button at bounding box center [437, 536] width 21 height 20
click at [507, 538] on input "text" at bounding box center [615, 536] width 217 height 32
paste input "60751.00.0.00"
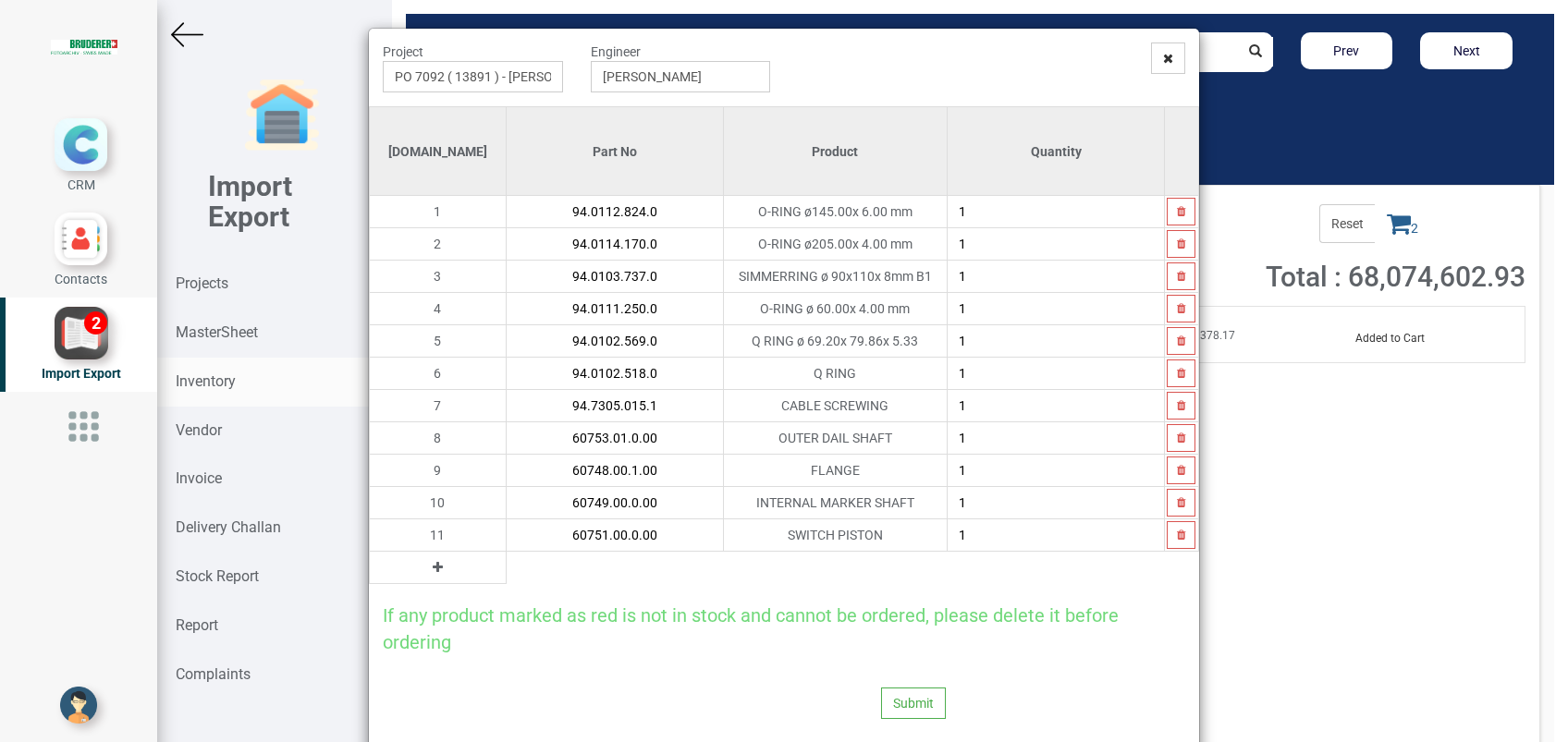
type input "60751.00.0.00"
click at [432, 569] on icon at bounding box center [437, 567] width 10 height 13
click at [507, 571] on input "text" at bounding box center [615, 567] width 217 height 32
paste input "94.0110.480.0"
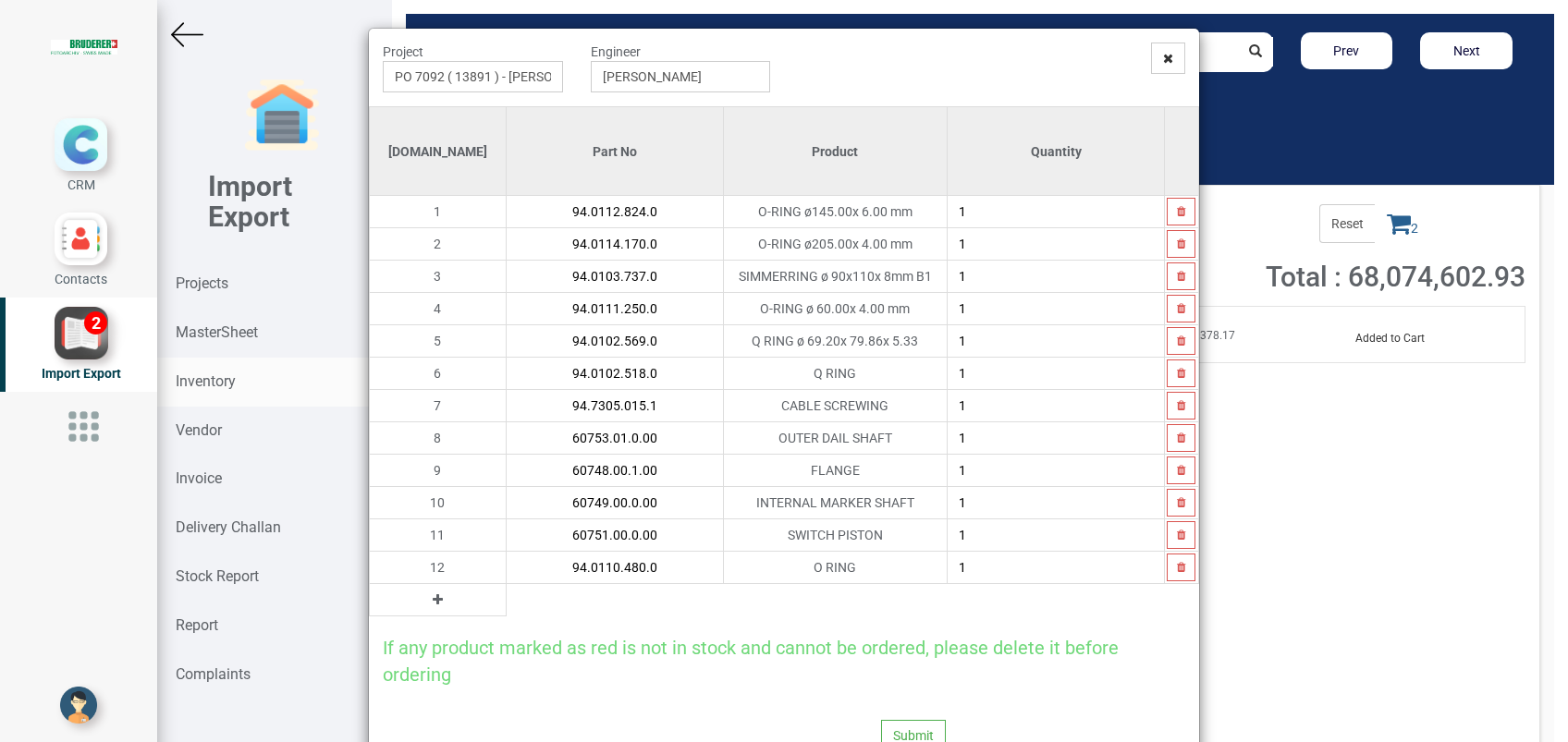
type input "94.0110.480.0"
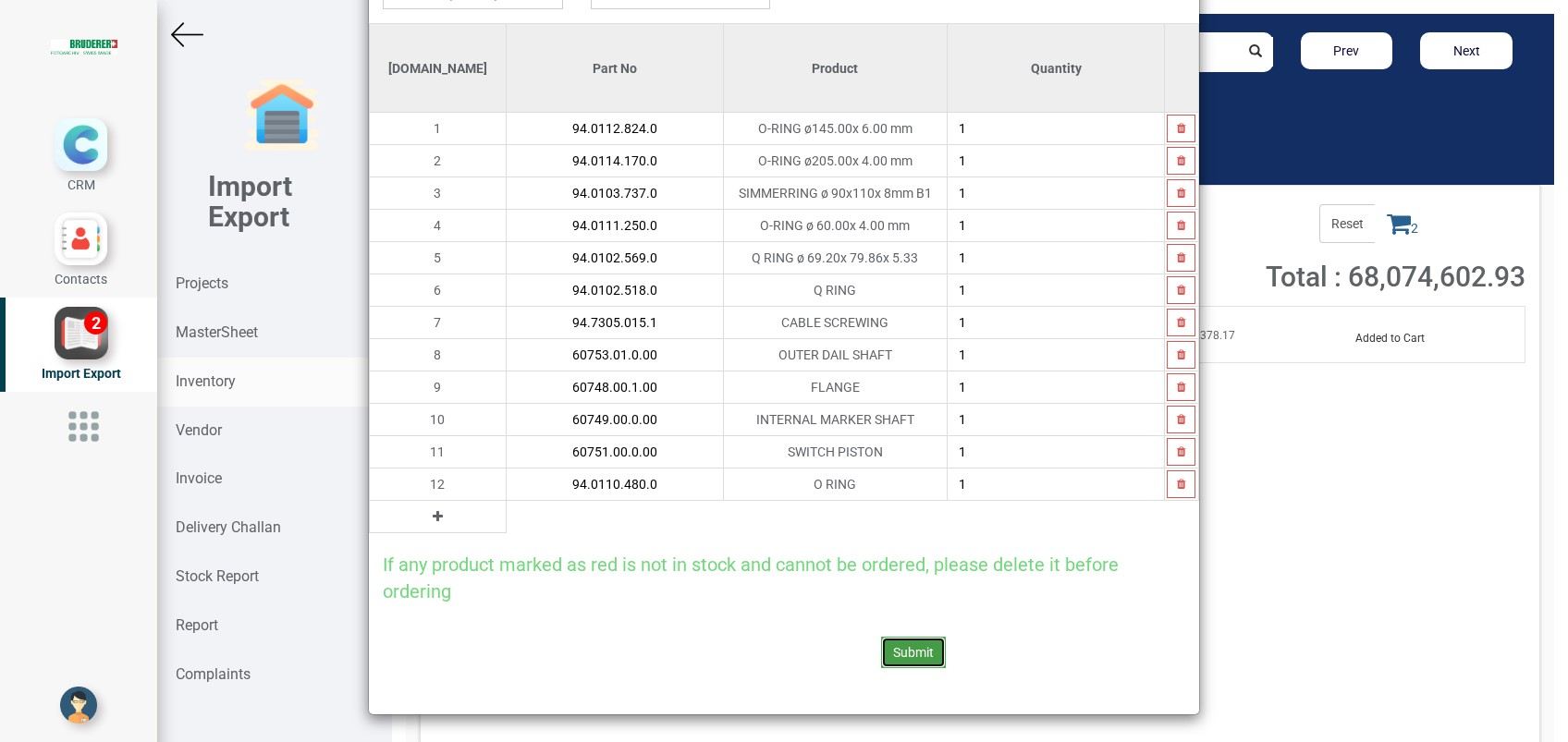
click at [889, 646] on button "Submit" at bounding box center [913, 653] width 65 height 32
click at [865, 605] on button "Yes" at bounding box center [868, 602] width 59 height 32
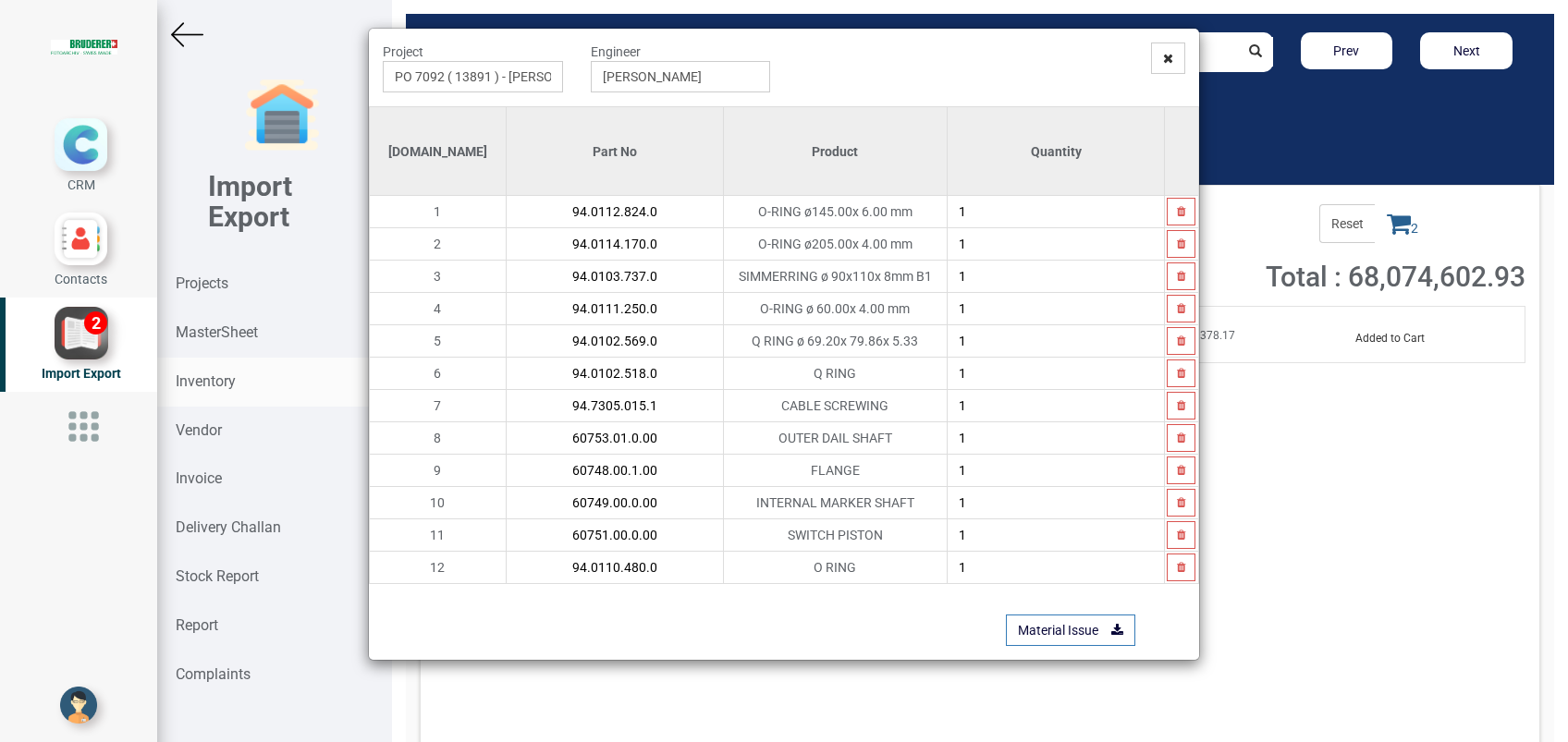
scroll to position [0, 0]
click at [1056, 621] on link "Material Issue" at bounding box center [1070, 630] width 129 height 32
click at [1170, 67] on span at bounding box center [1168, 59] width 34 height 32
